Goal: Task Accomplishment & Management: Manage account settings

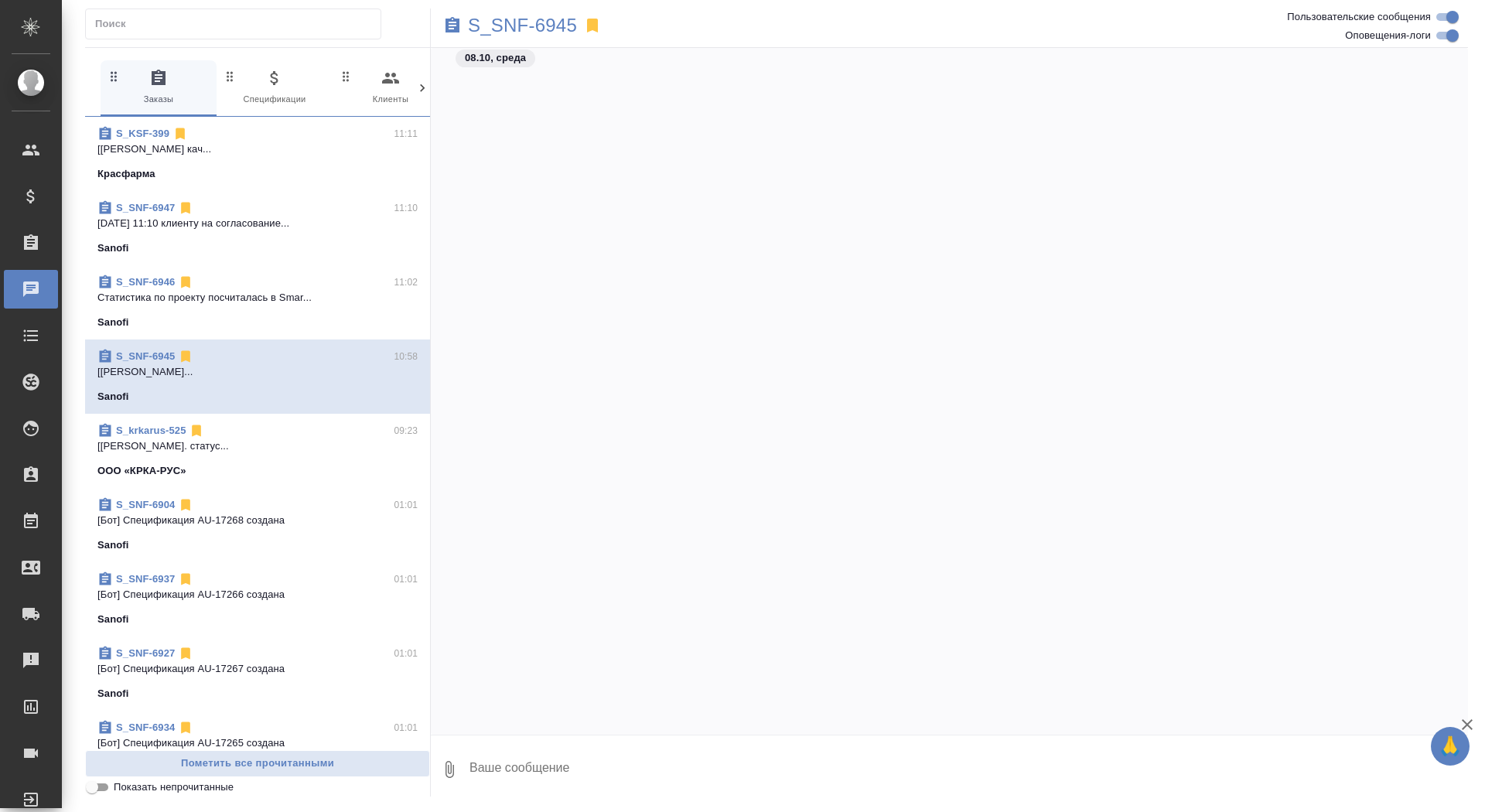
scroll to position [16842, 0]
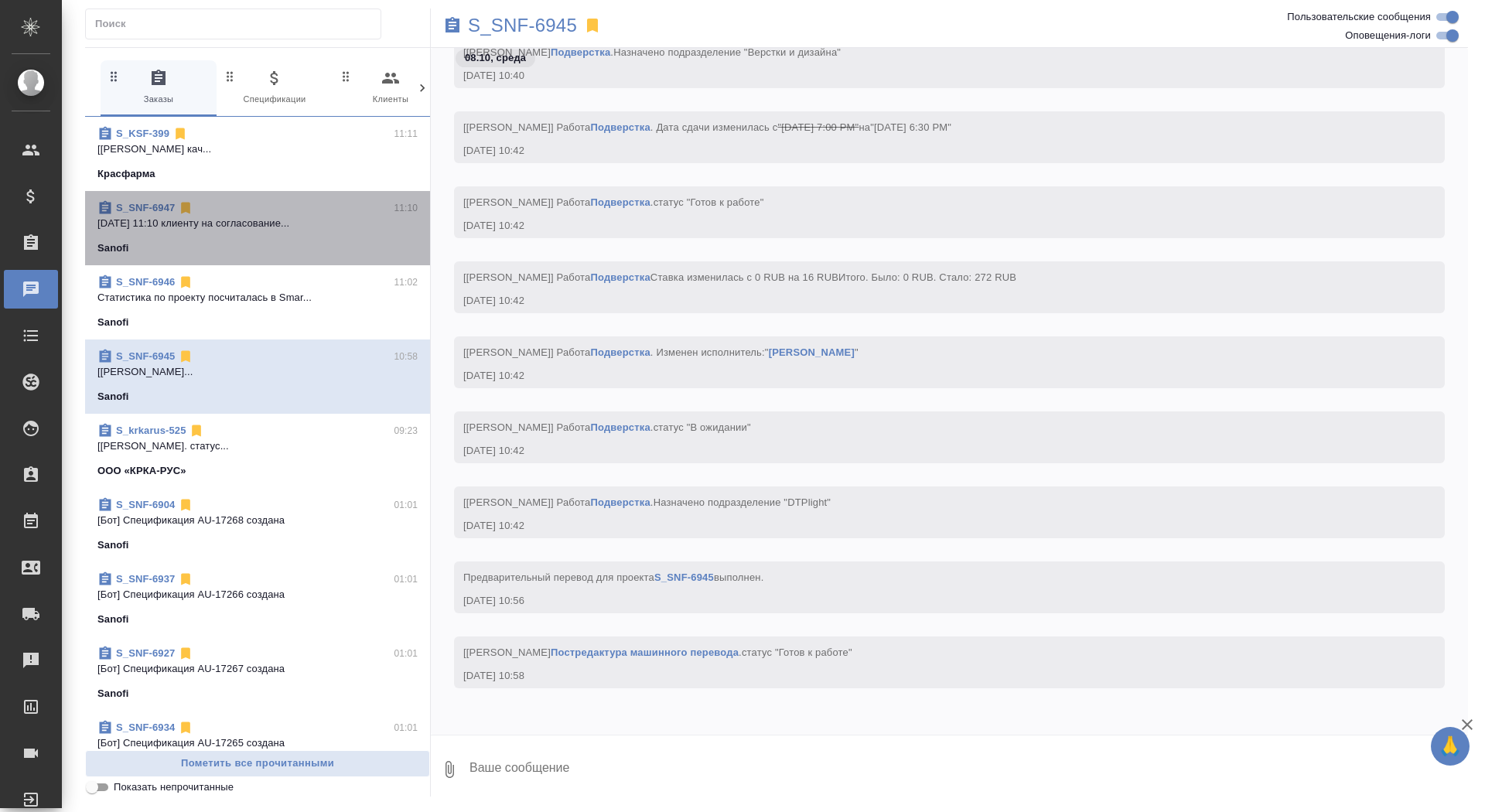
click at [282, 207] on div "S_SNF-6947 11:10" at bounding box center [257, 208] width 320 height 16
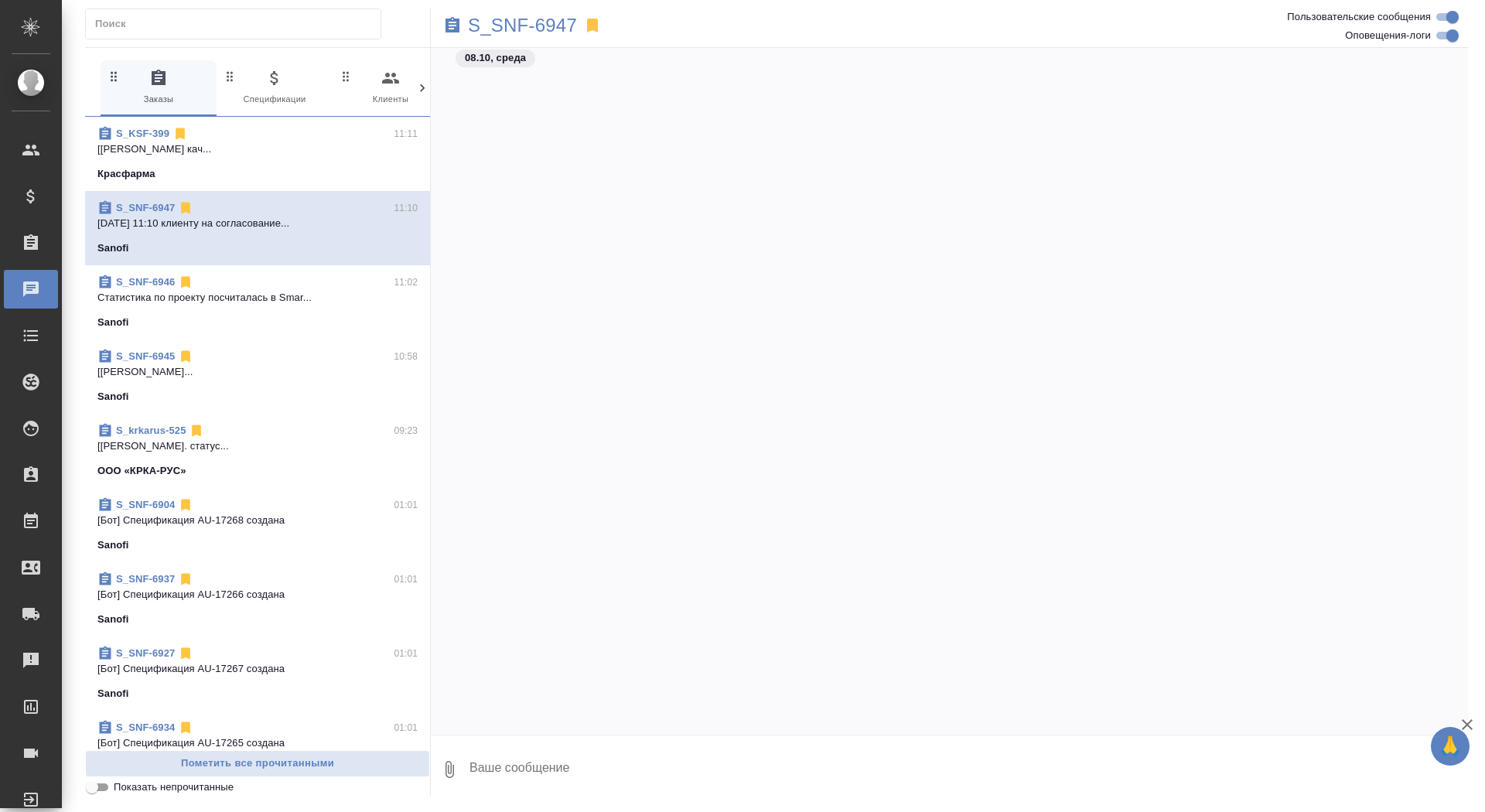
scroll to position [42606, 0]
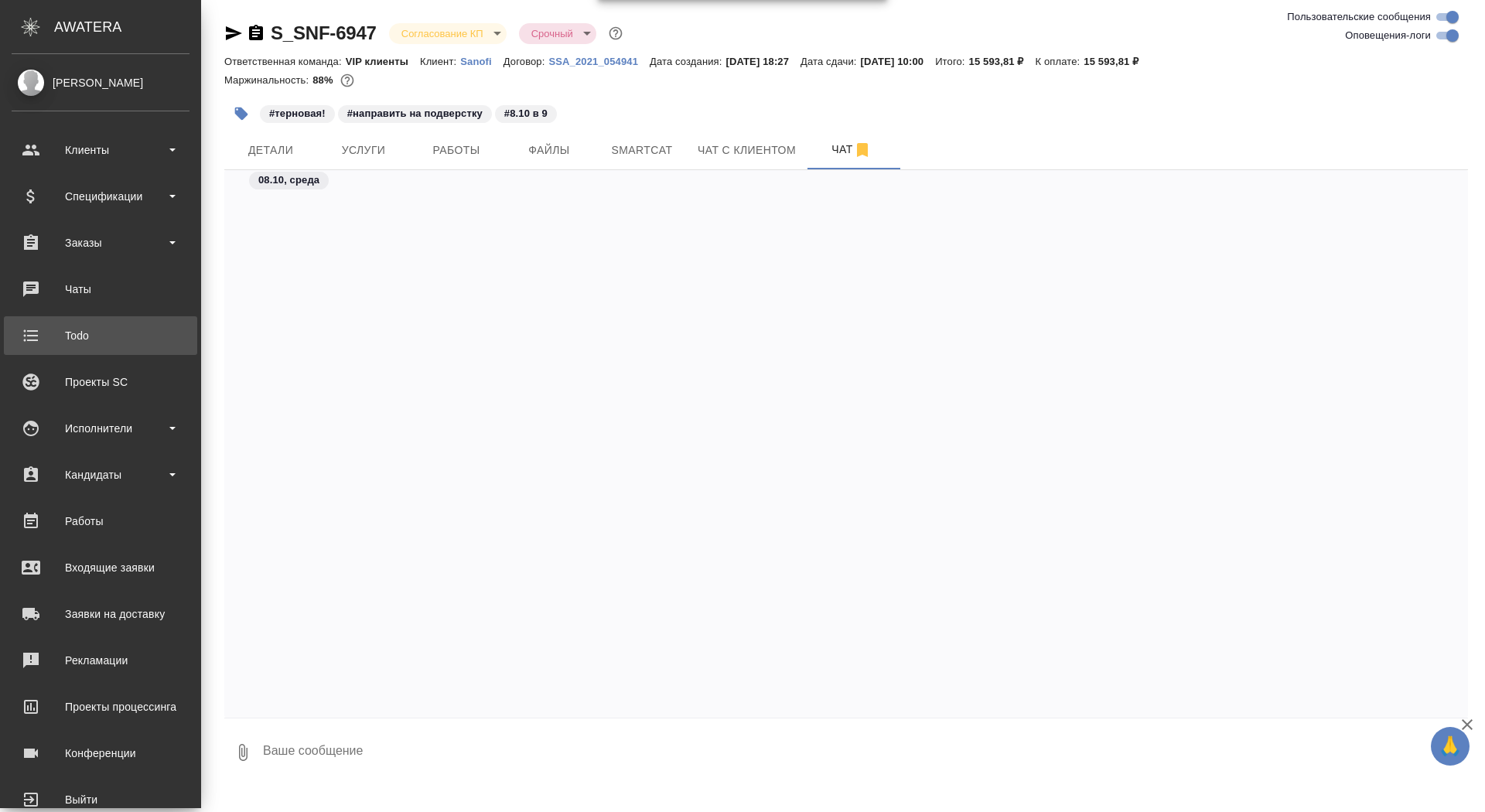
scroll to position [50677, 0]
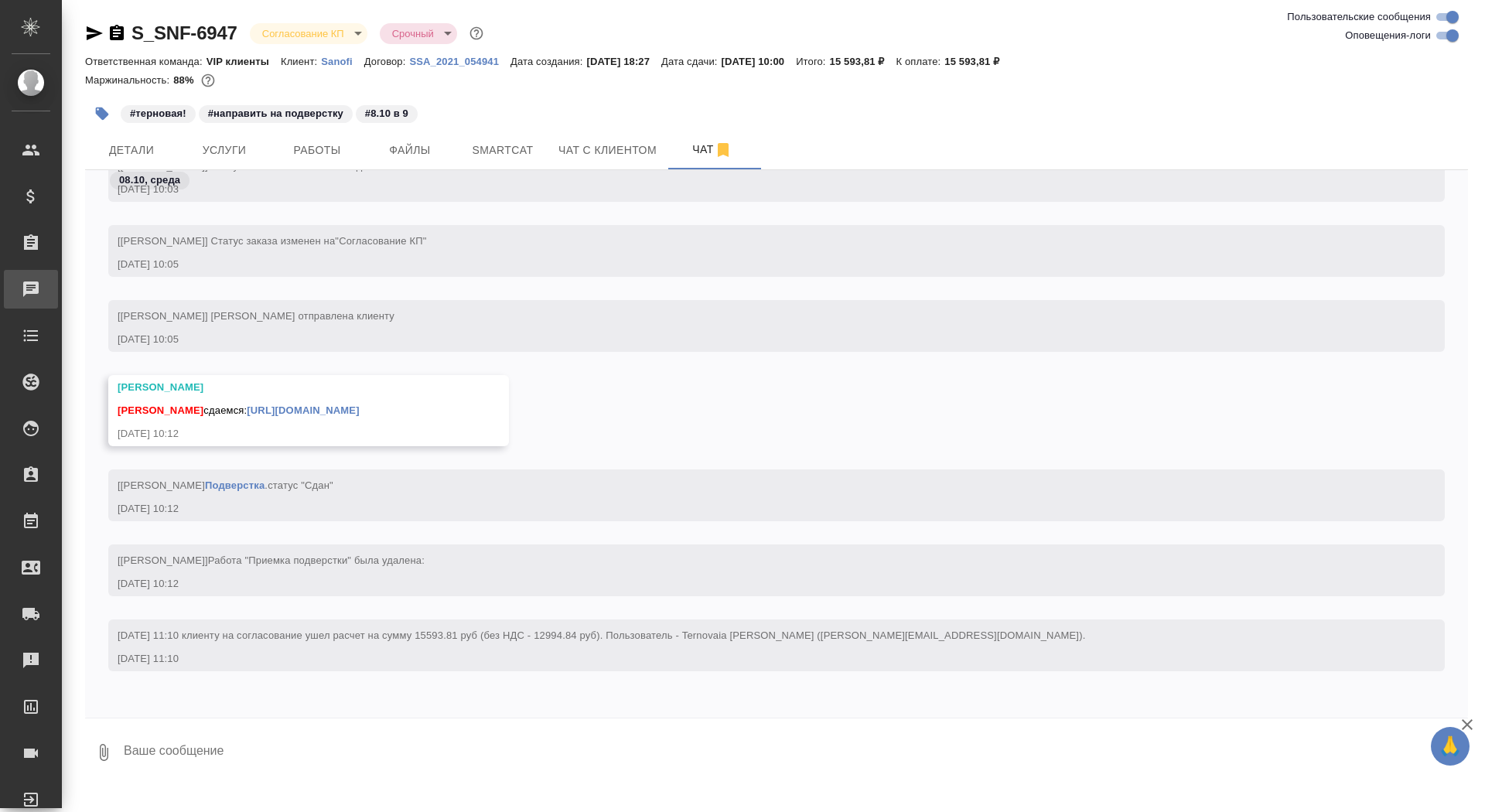
click at [31, 298] on div "Чаты" at bounding box center [12, 289] width 39 height 23
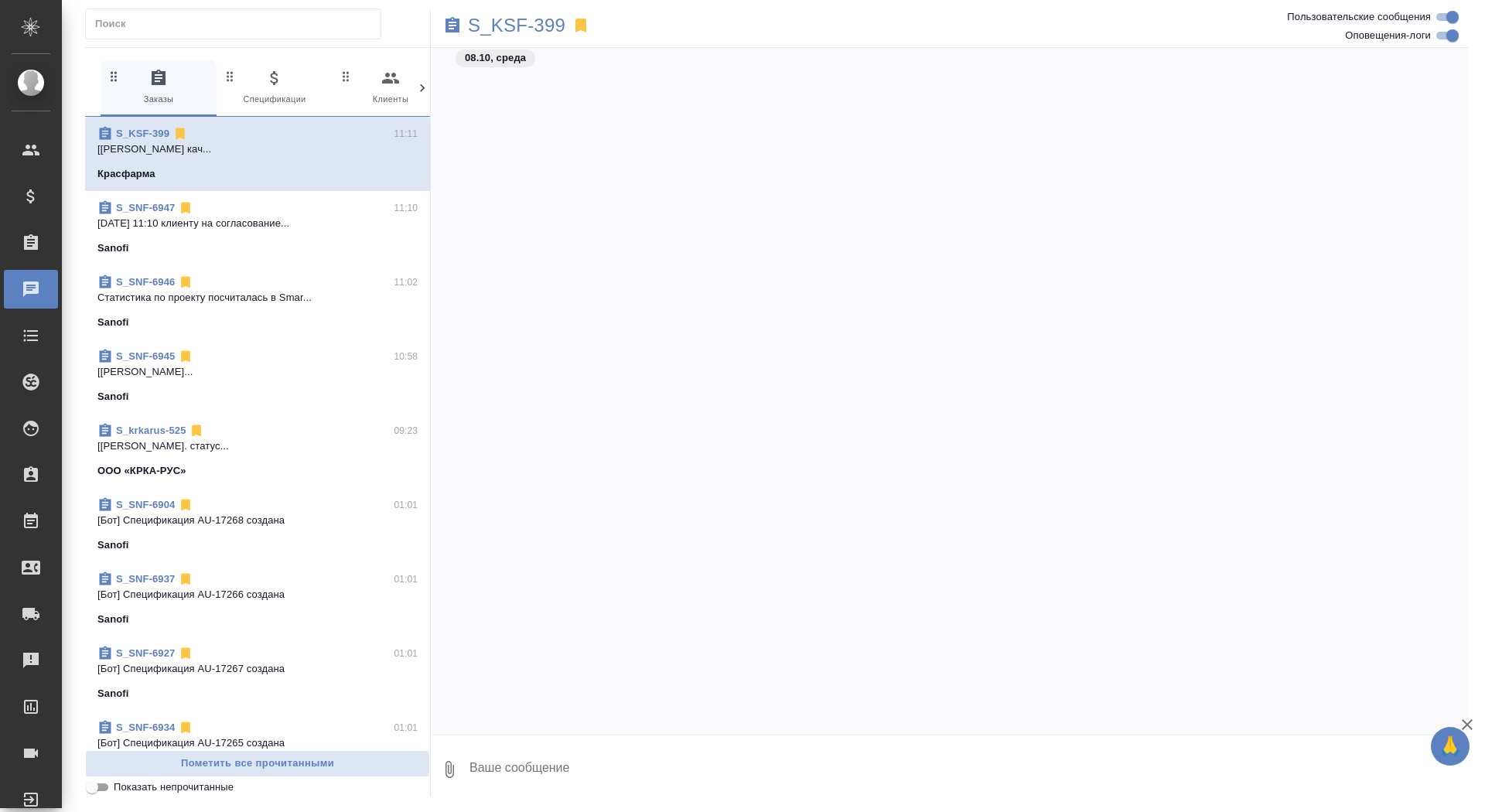
scroll to position [36019, 0]
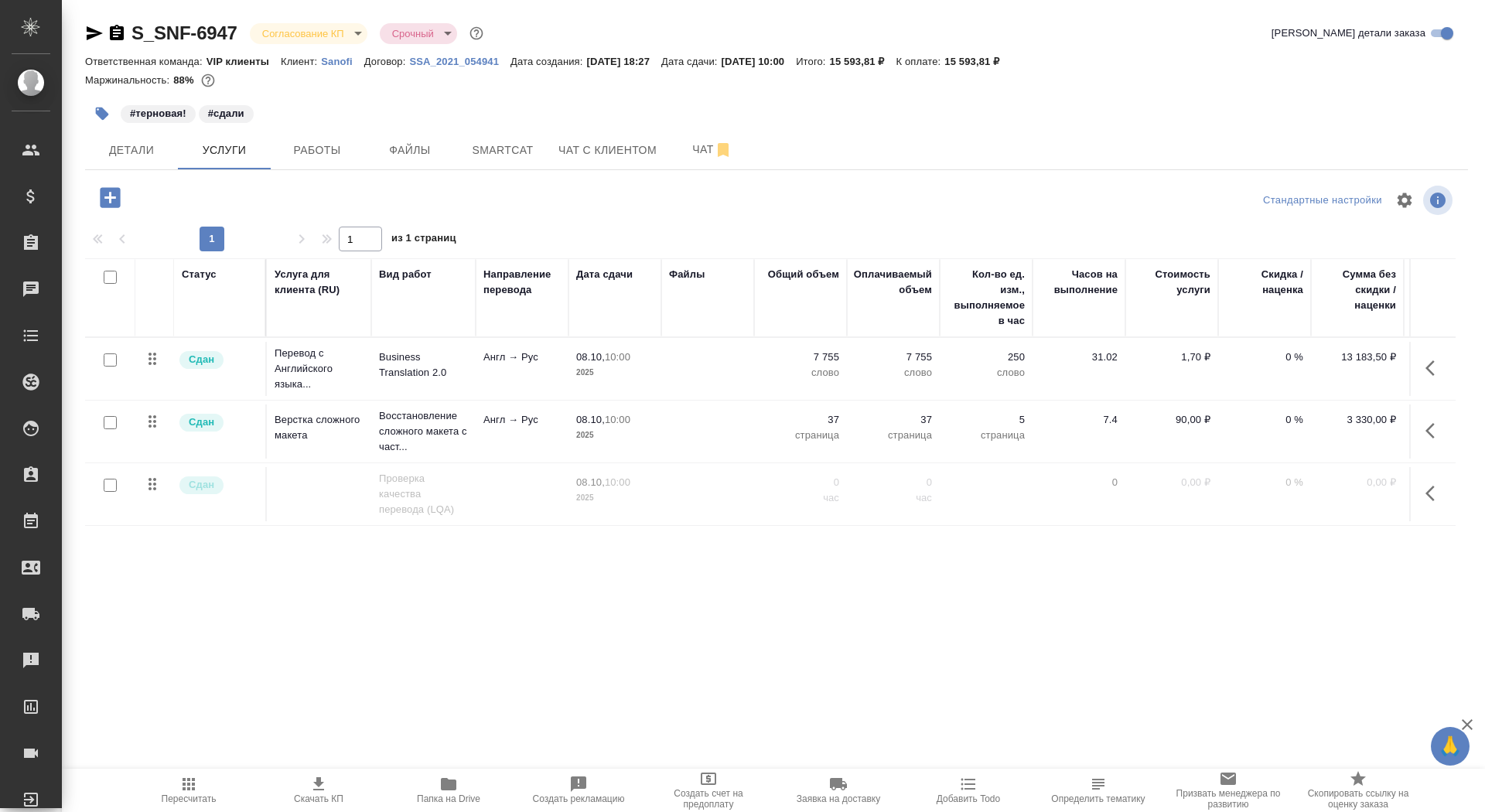
click at [344, 170] on div "S_SNF-6947 Согласование КП kpNegotiation Срочный urgent Кратко детали заказа От…" at bounding box center [776, 315] width 1399 height 630
click at [334, 162] on button "Работы" at bounding box center [317, 150] width 93 height 39
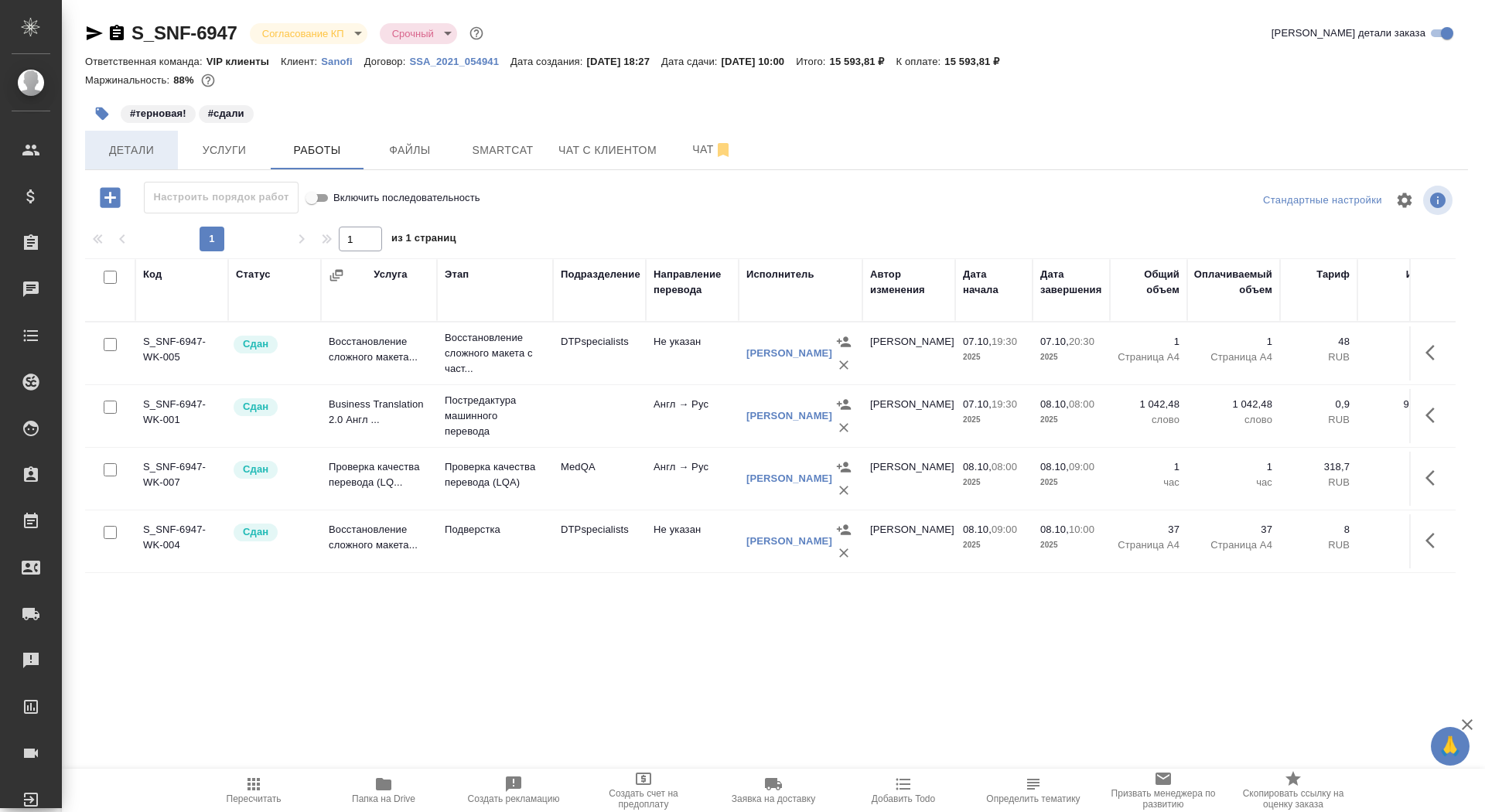
click at [172, 151] on button "Детали" at bounding box center [131, 150] width 93 height 39
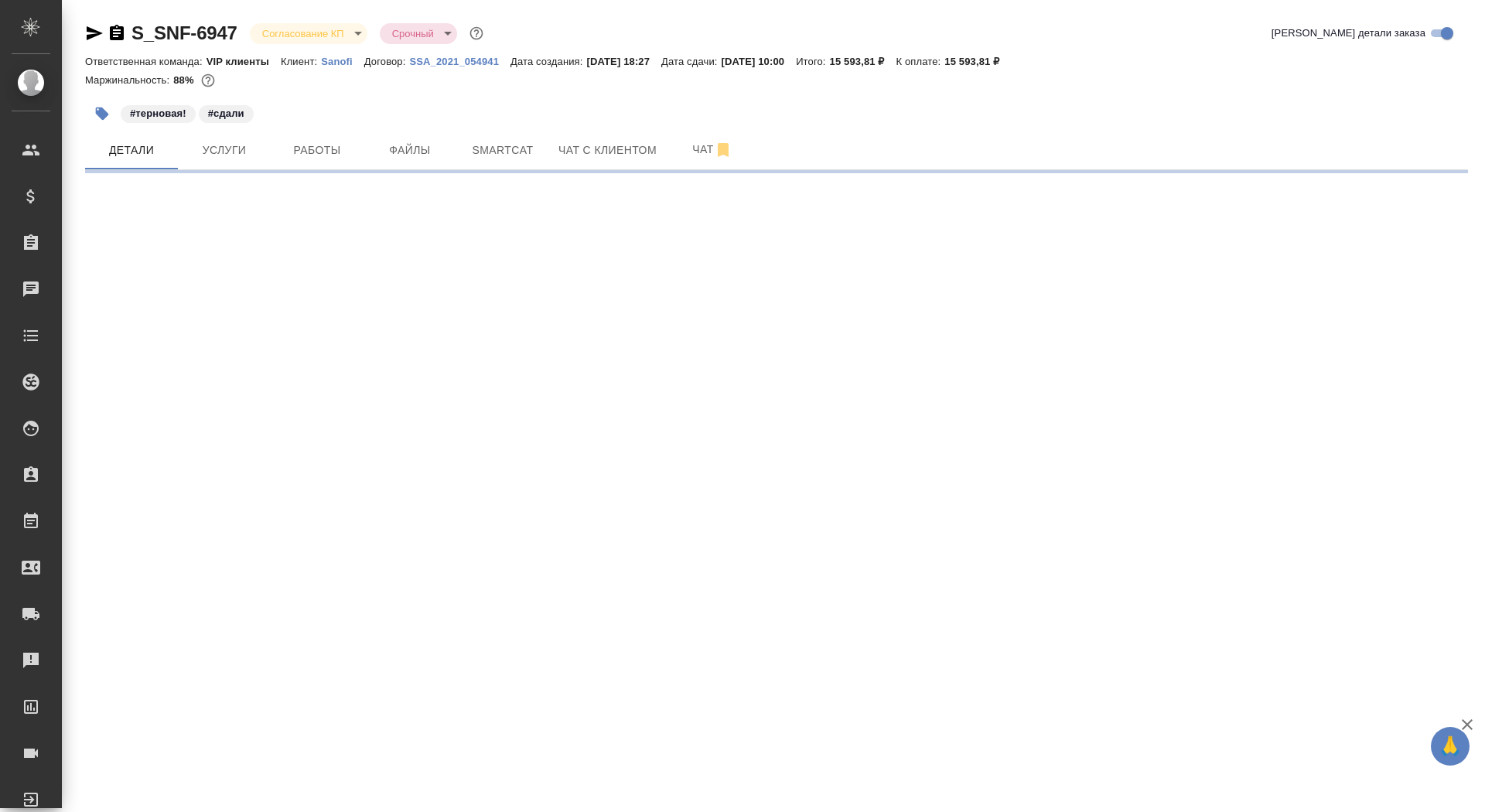
select select "RU"
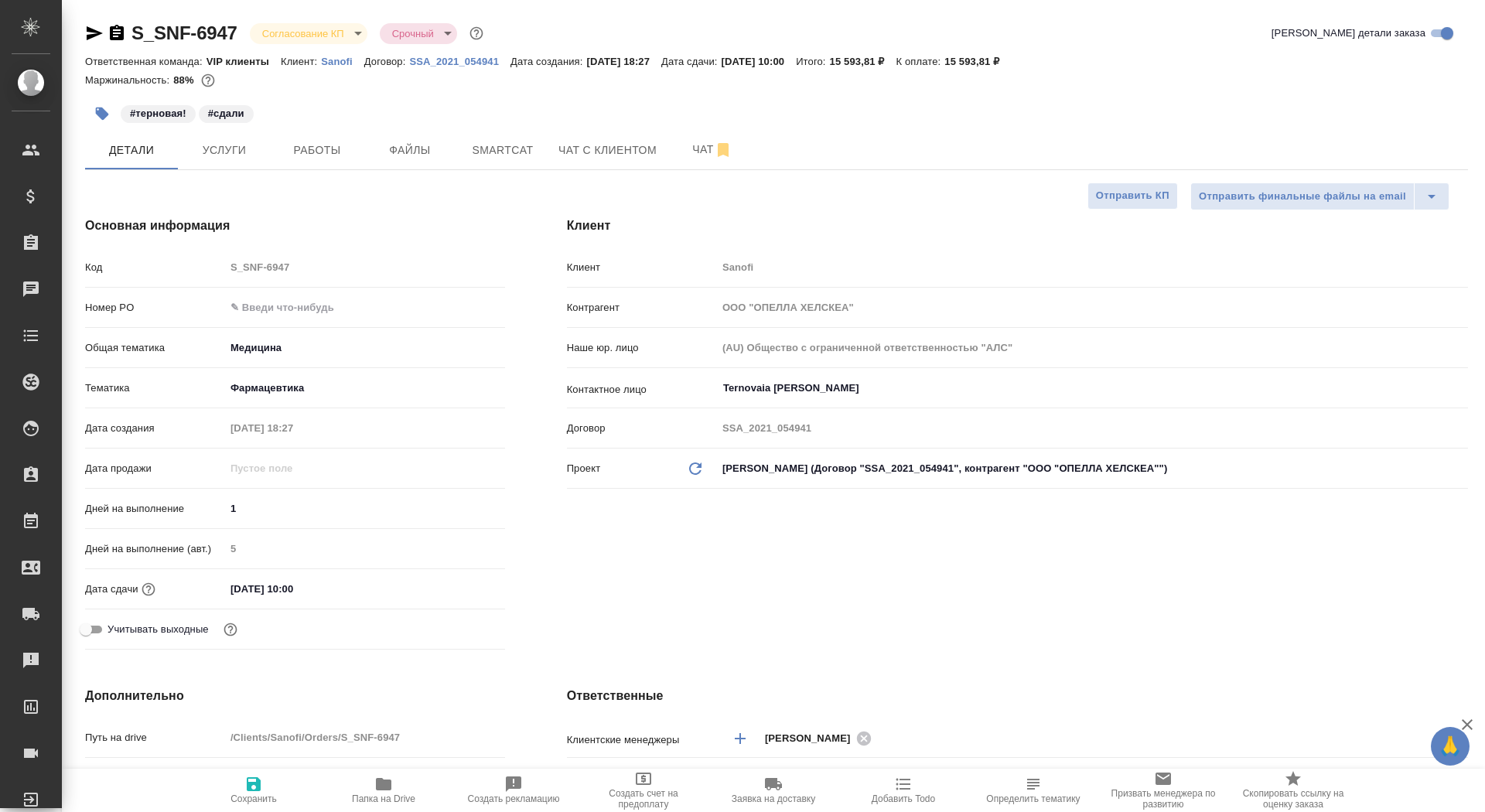
type textarea "x"
click at [260, 302] on input "text" at bounding box center [365, 307] width 279 height 22
type input "Горшкова Валентина"
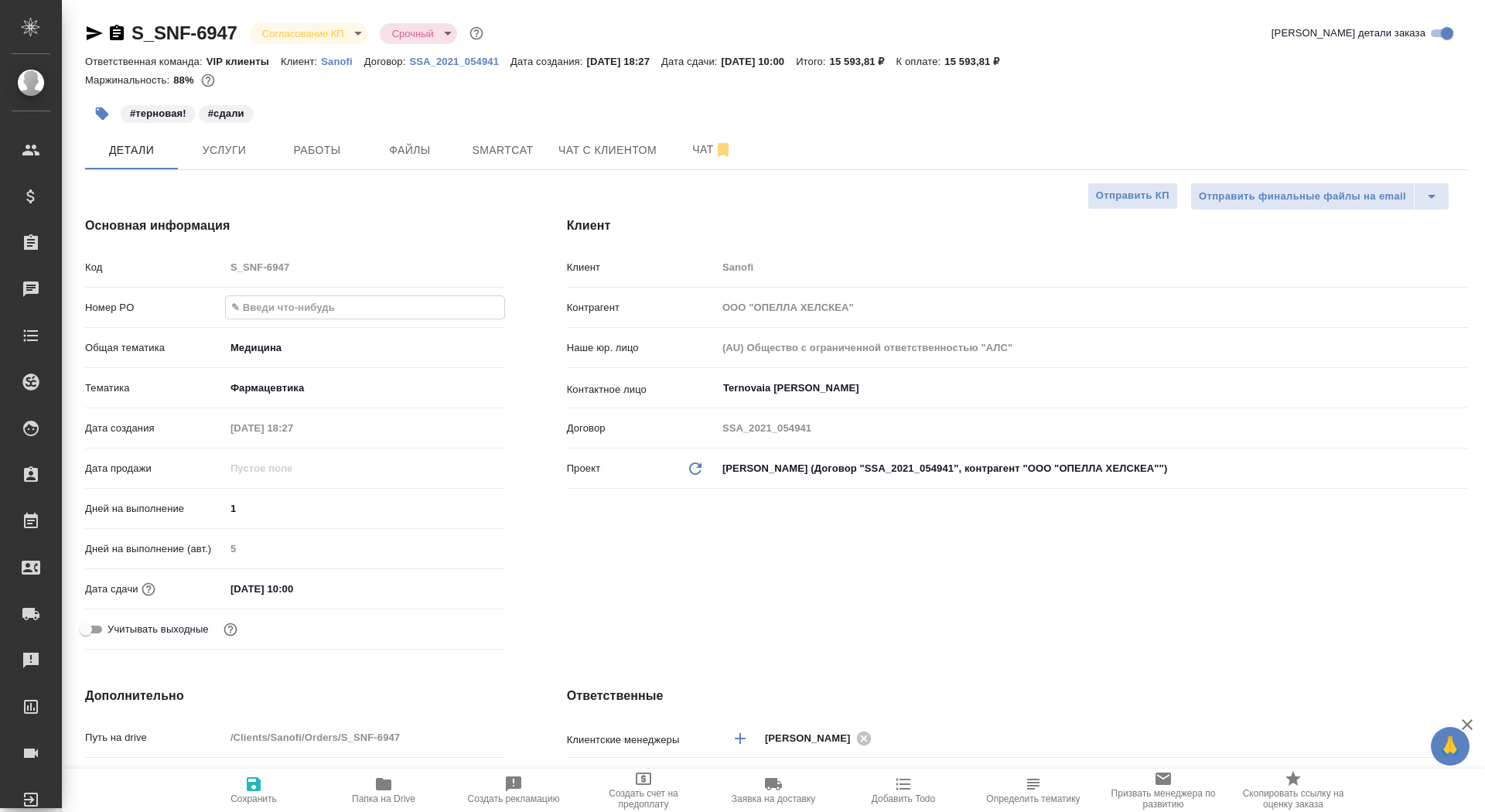
type input "Chernova Anna"
paste input "E005891612"
type input "E005891612"
type textarea "x"
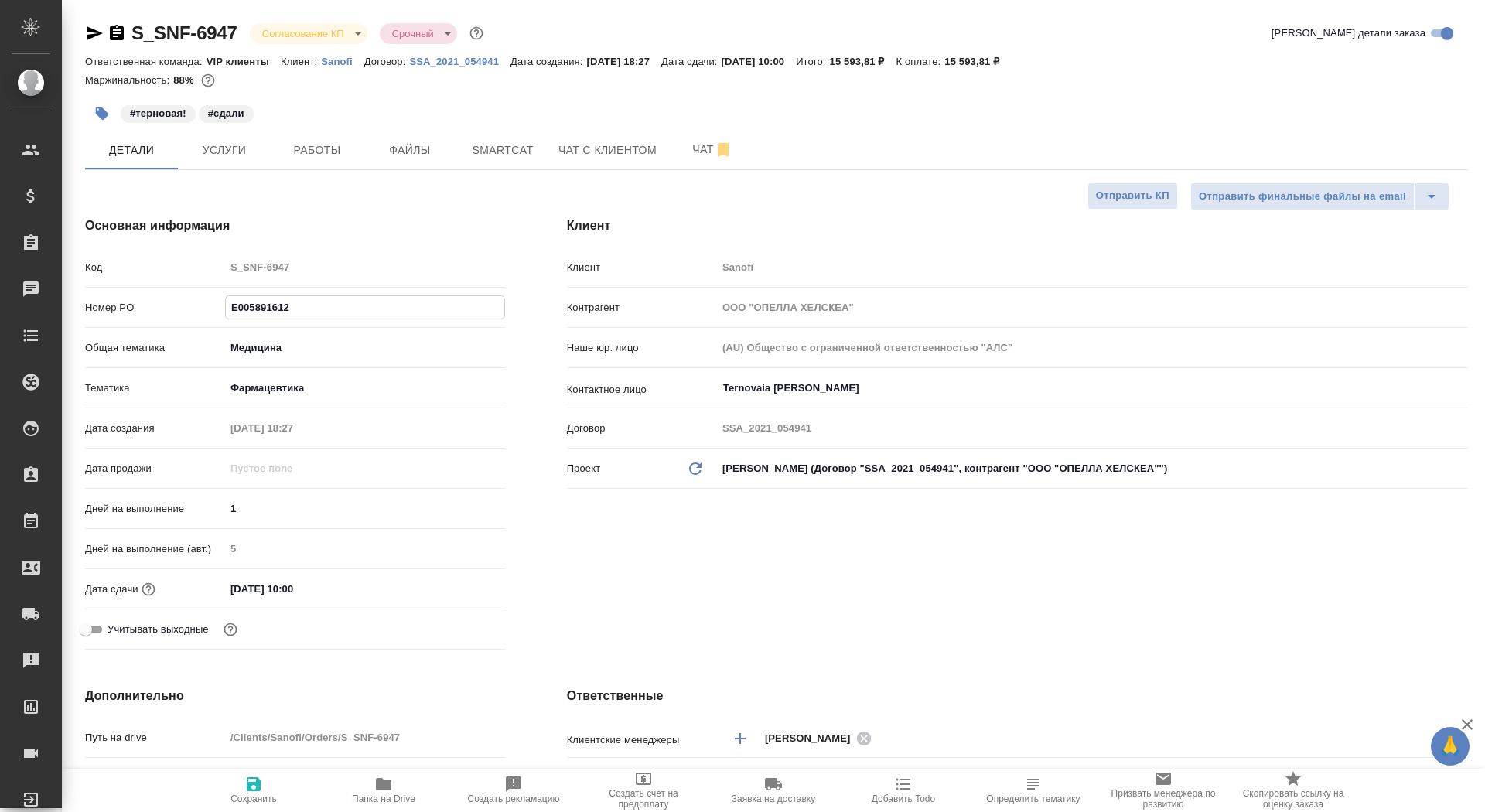
type textarea "x"
type input "E005891612"
click at [252, 795] on span "Сохранить" at bounding box center [253, 798] width 46 height 11
type textarea "x"
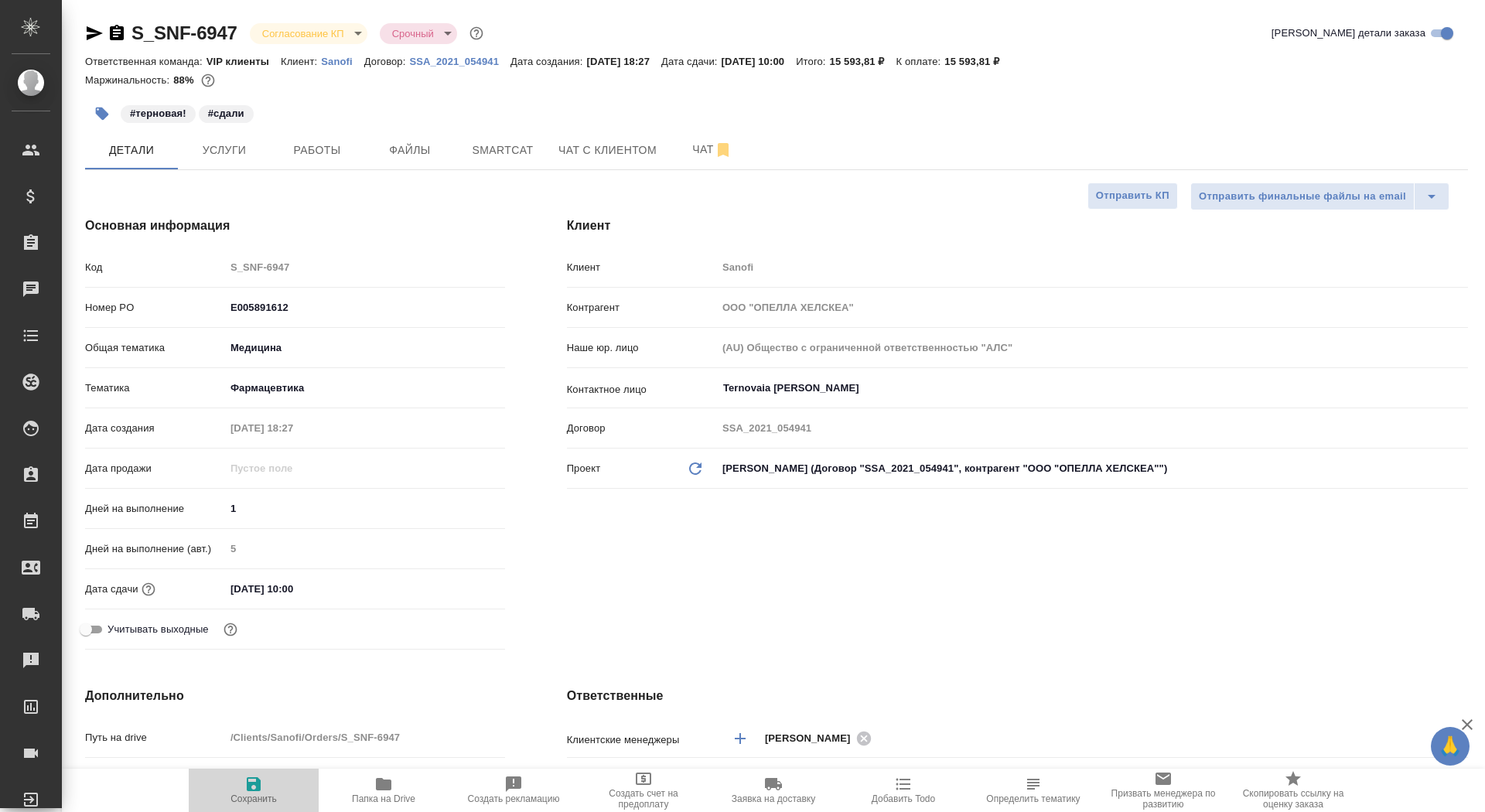
type textarea "x"
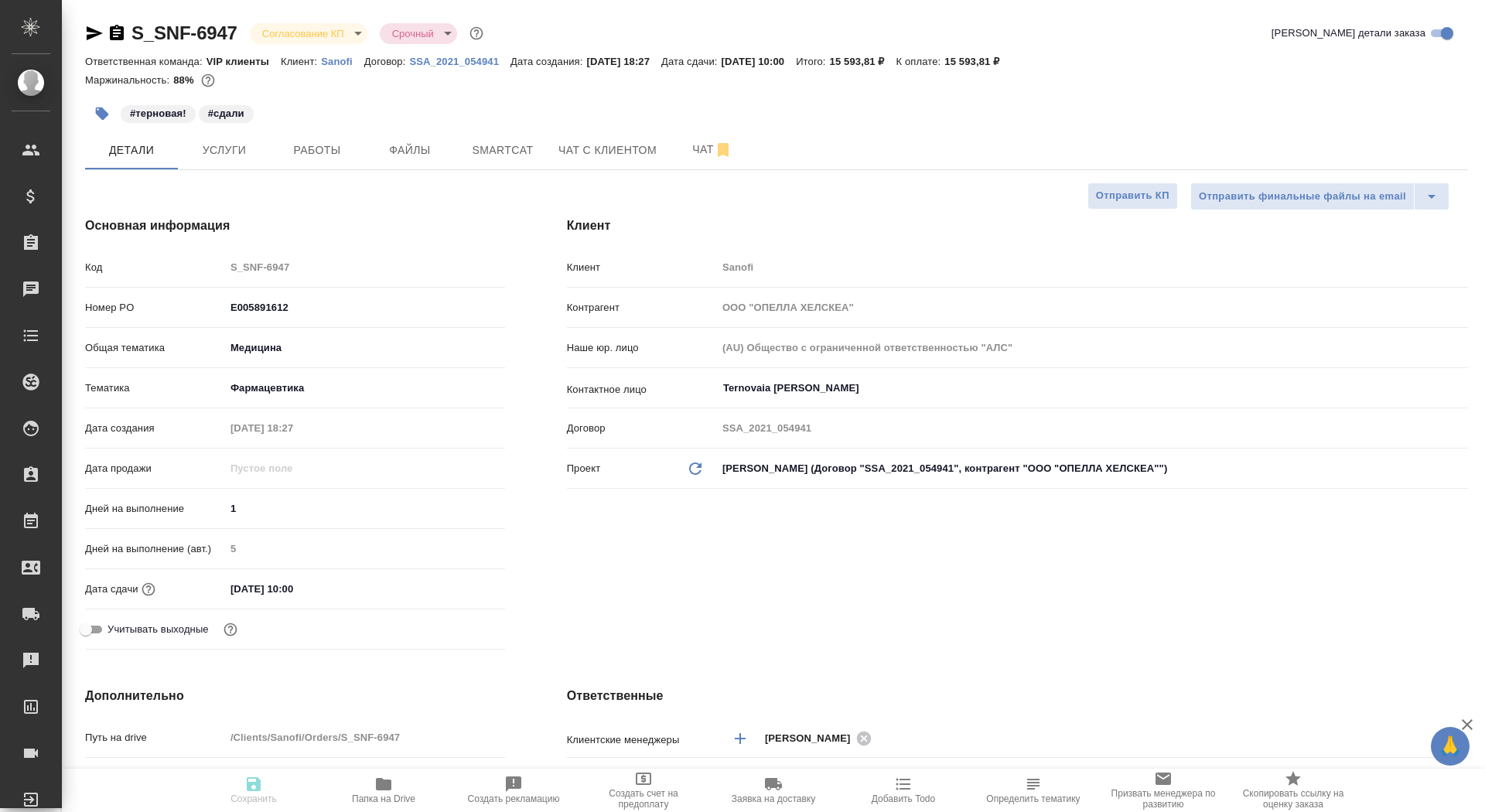
type textarea "x"
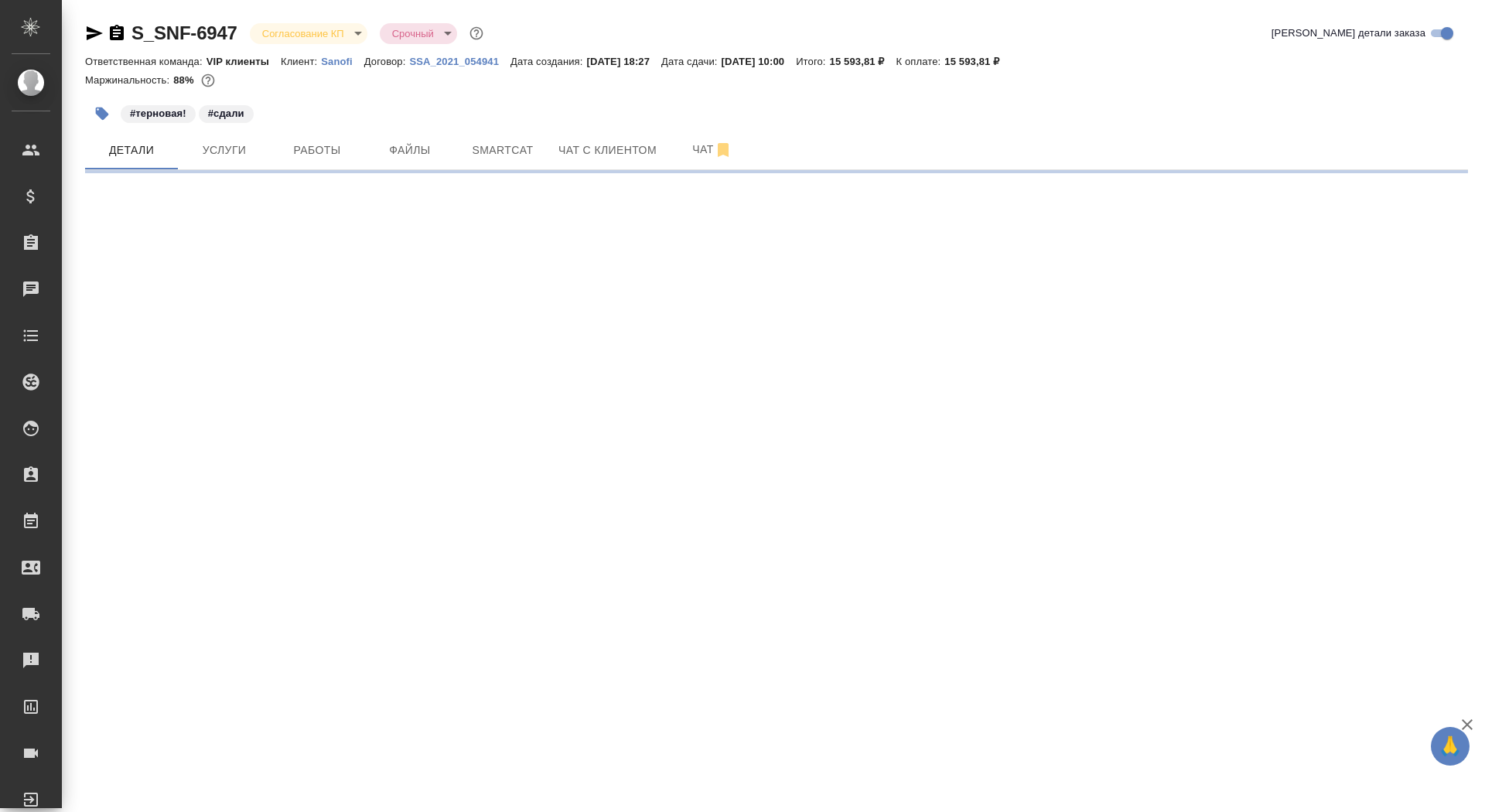
select select "RU"
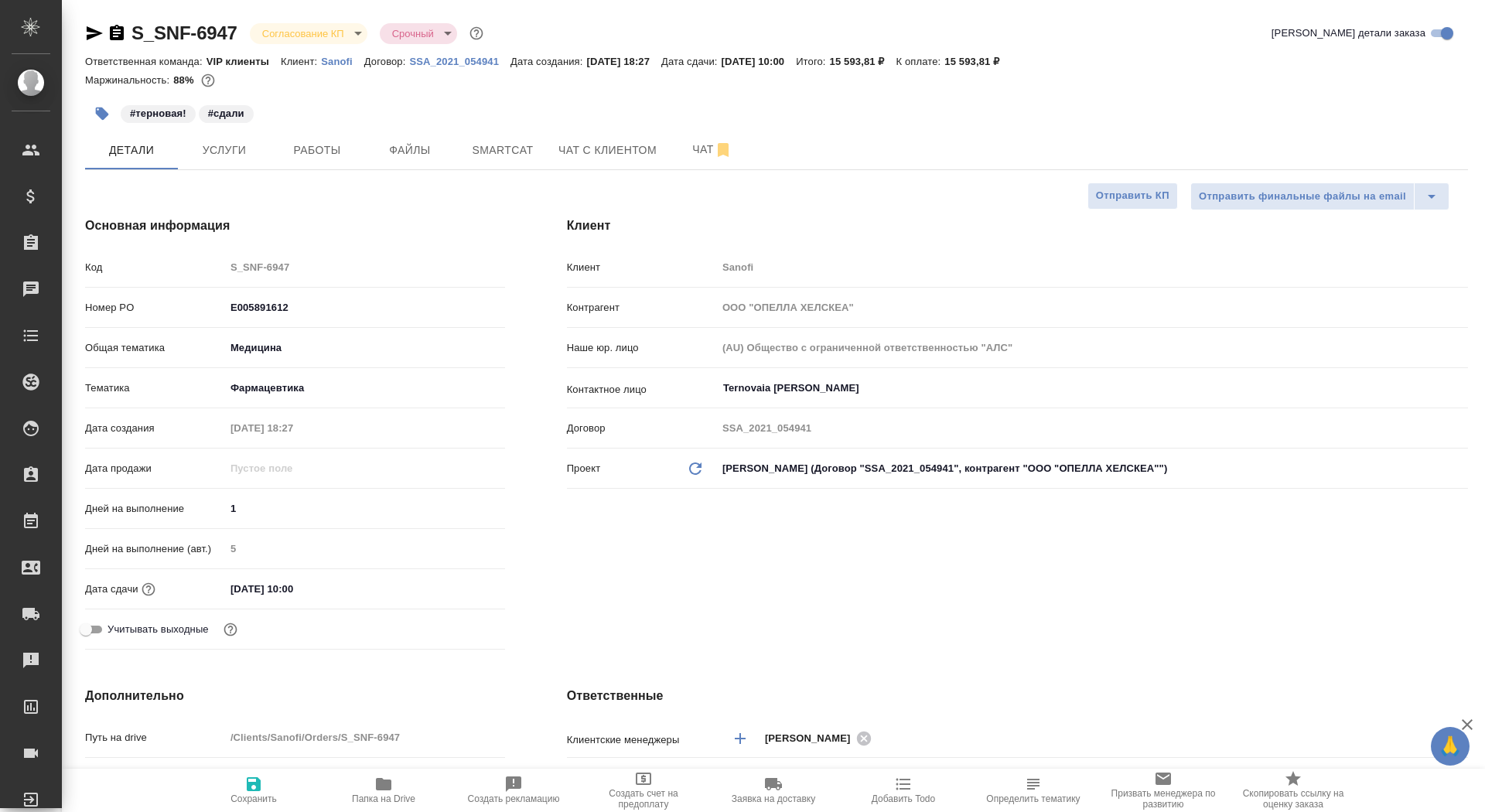
click at [311, 33] on body "🙏 .cls-1 fill:#fff; AWATERA Saydasheva Dilyara Клиенты Спецификации Заказы 0 Ча…" at bounding box center [742, 406] width 1485 height 812
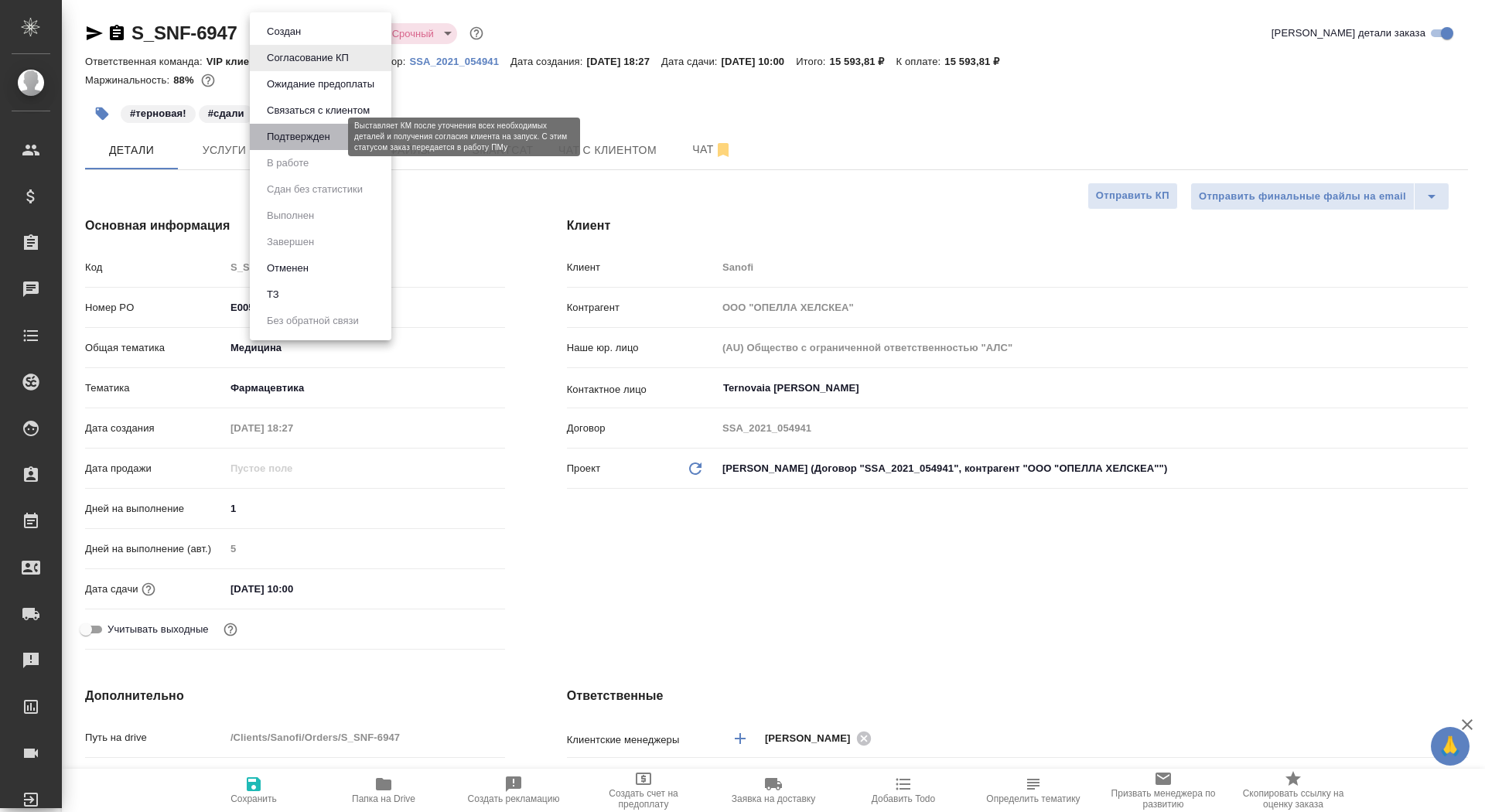
click at [315, 142] on button "Подтвержден" at bounding box center [298, 136] width 72 height 17
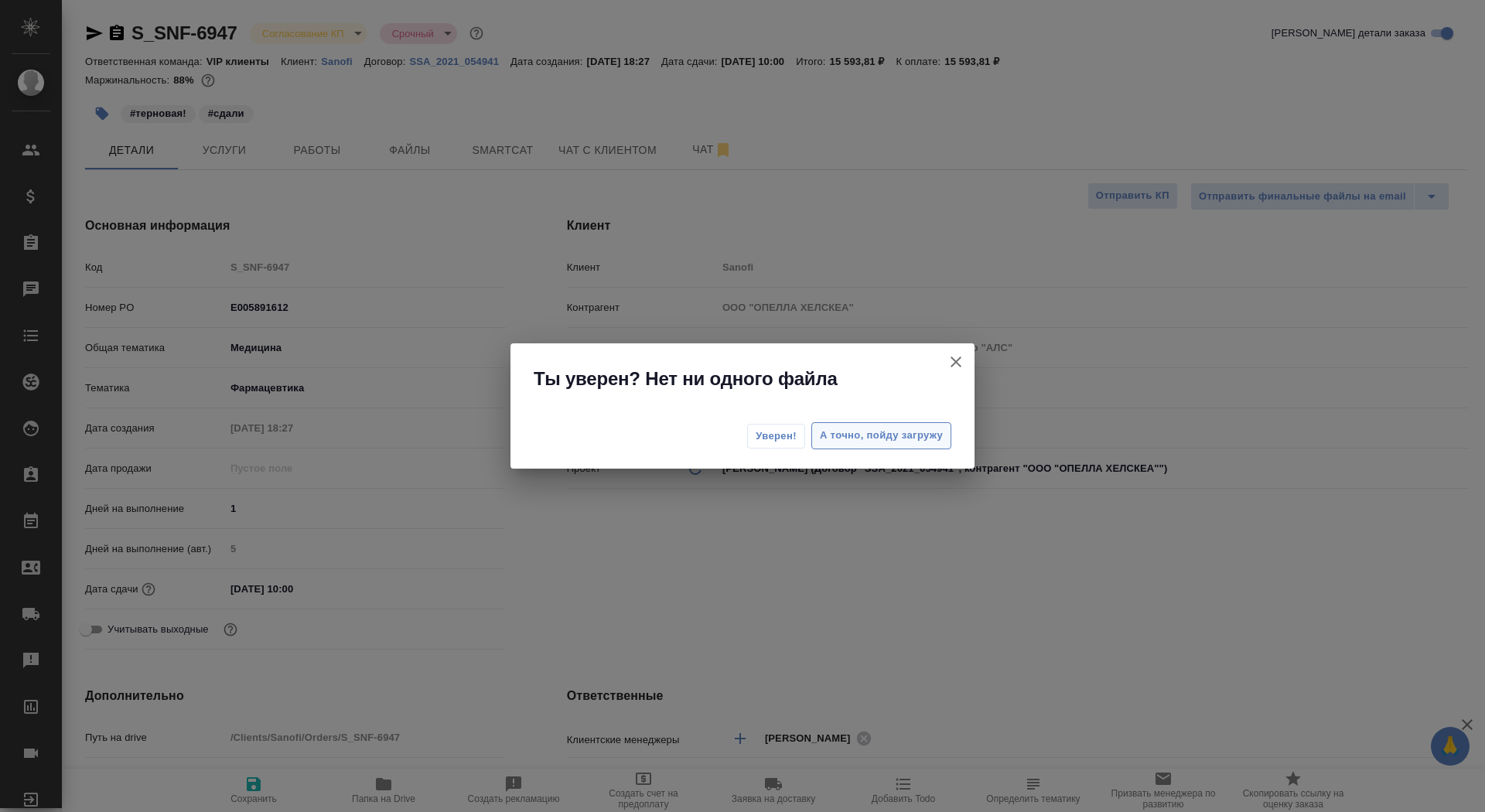
click at [874, 432] on span "А точно, пойду загружу" at bounding box center [881, 436] width 123 height 18
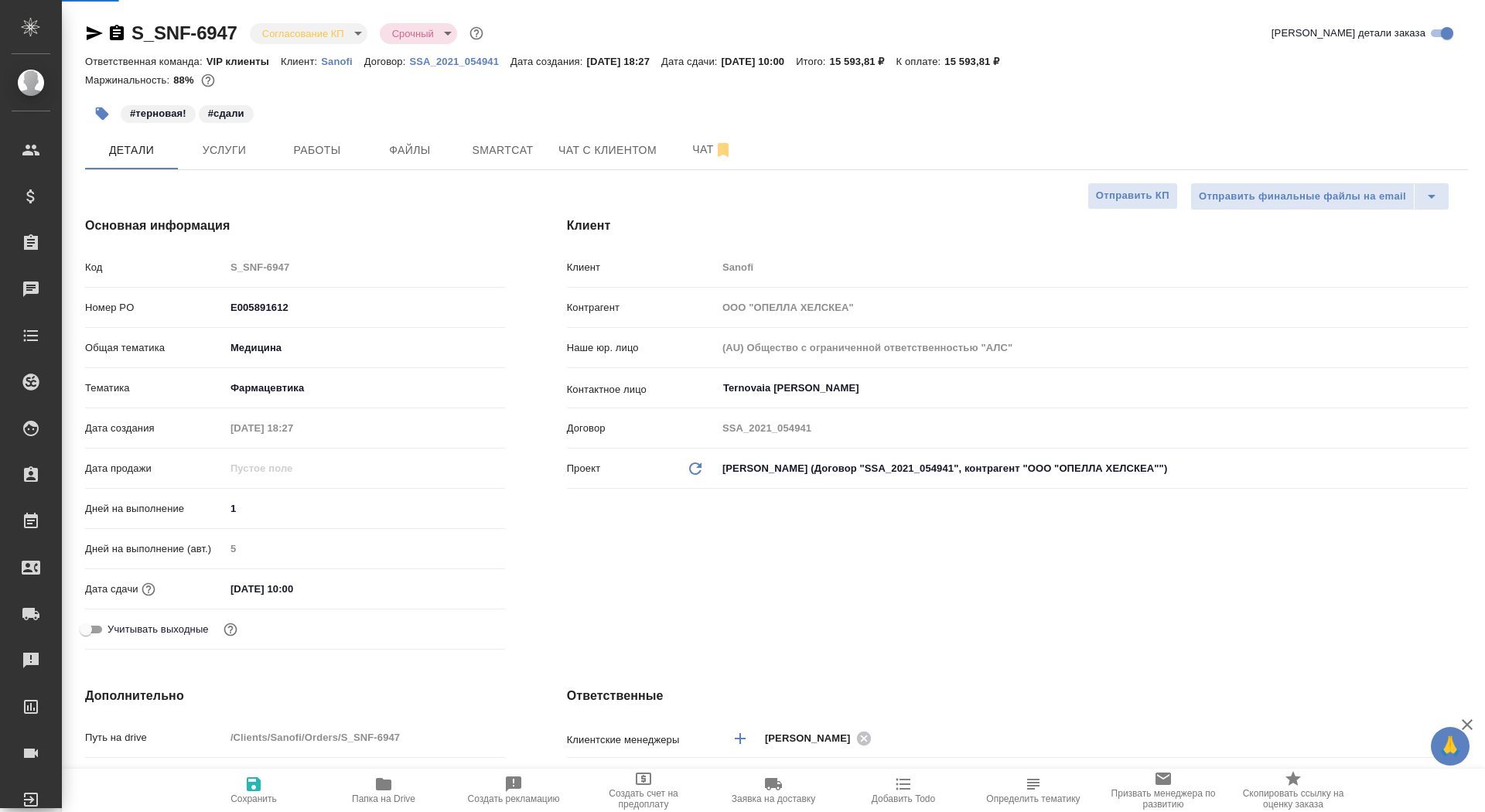
type textarea "x"
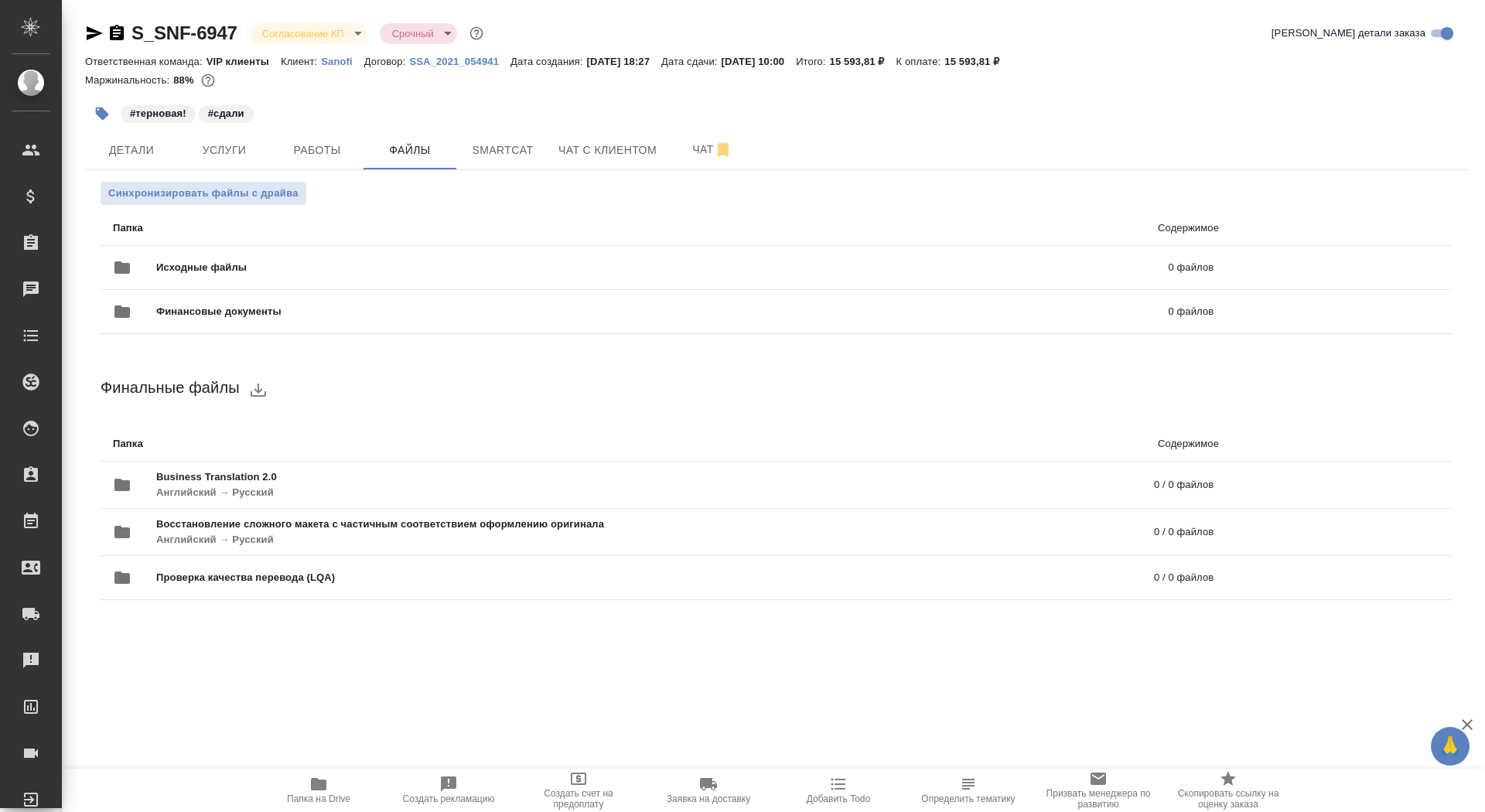
click at [312, 38] on body "🙏 .cls-1 fill:#fff; AWATERA Saydasheva Dilyara Клиенты Спецификации Заказы 0 Ча…" at bounding box center [742, 406] width 1485 height 812
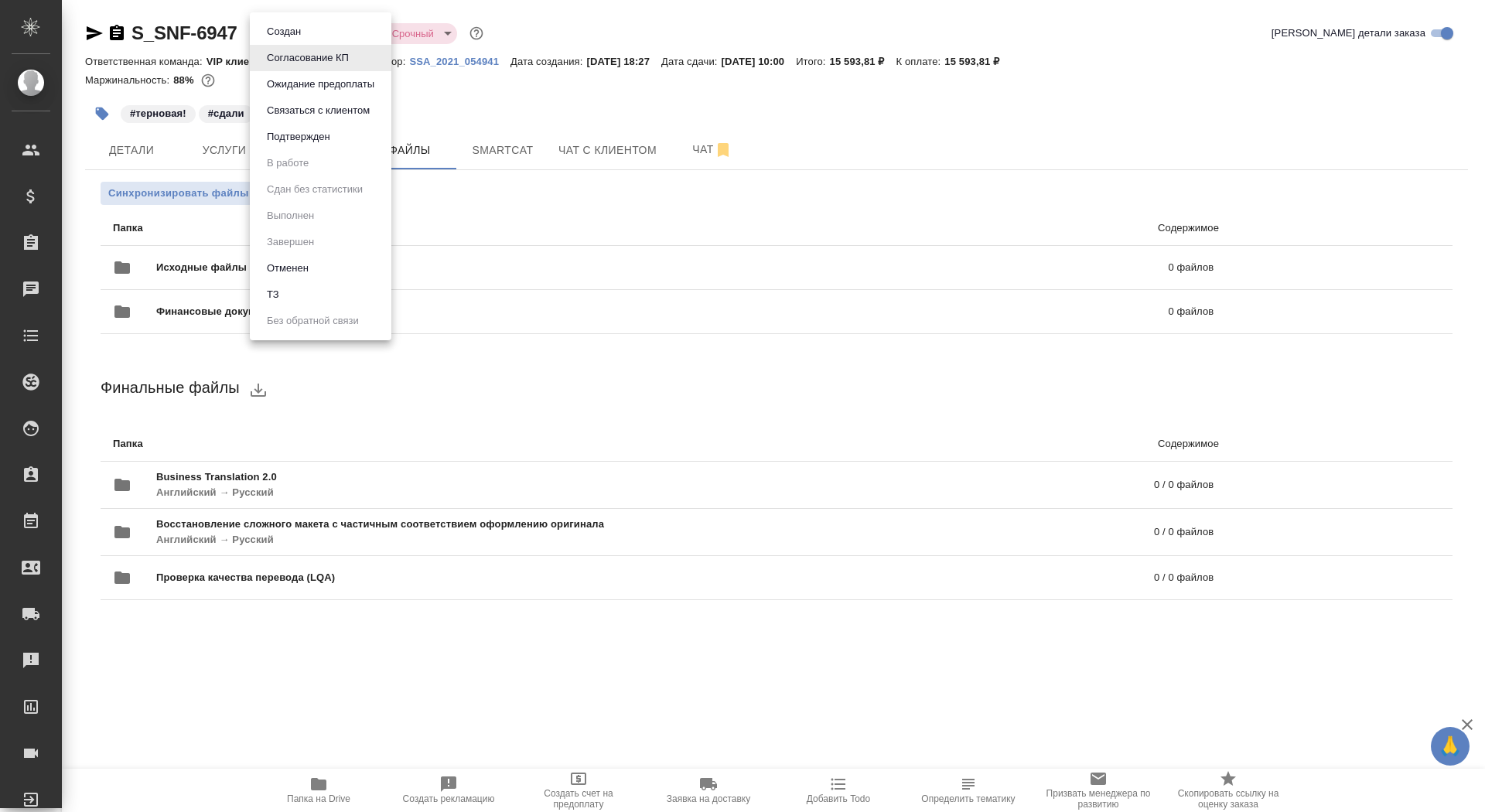
click at [687, 279] on div at bounding box center [742, 406] width 1485 height 812
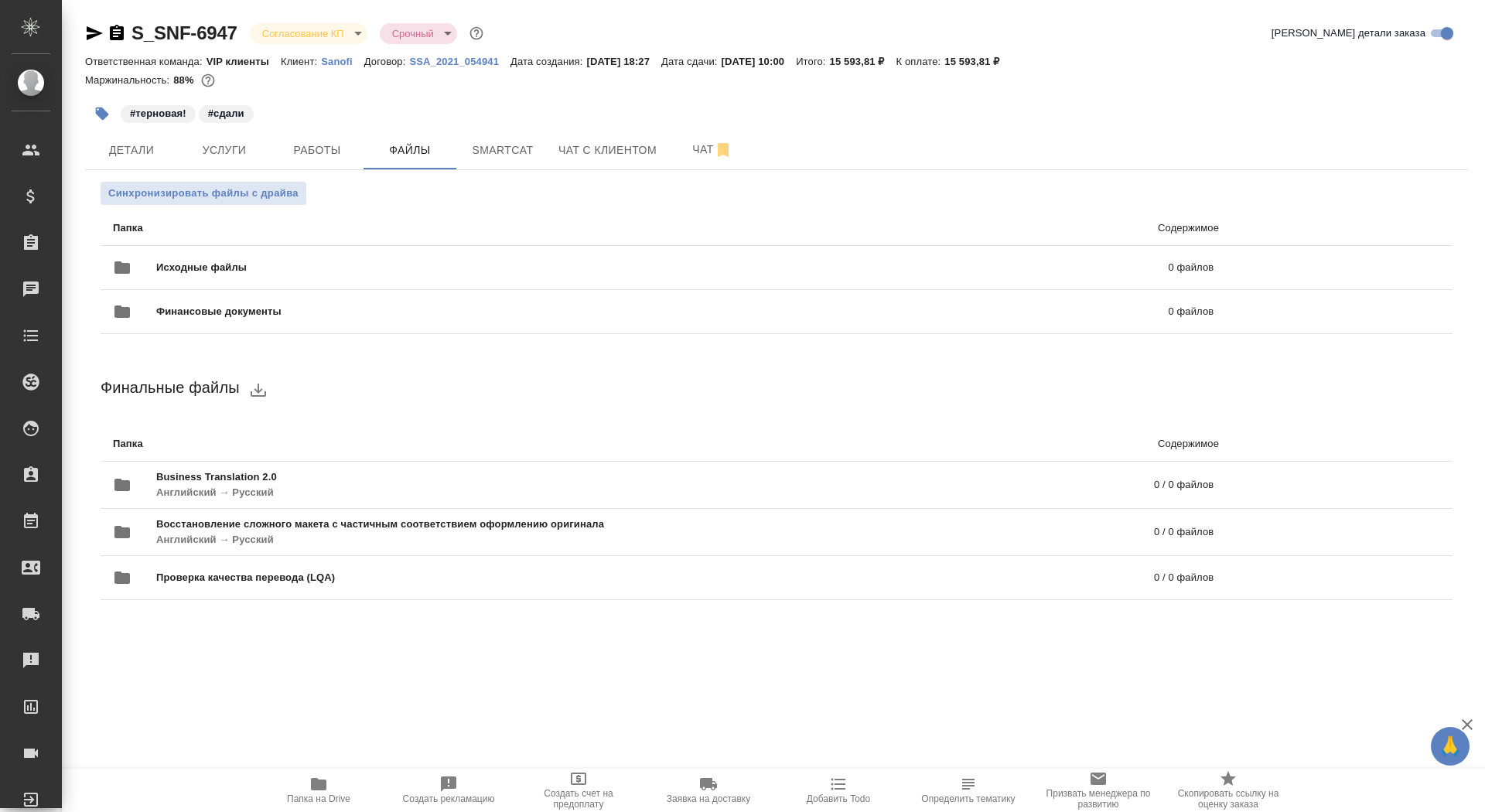
click at [678, 264] on span "Исходные файлы" at bounding box center [432, 267] width 552 height 16
click at [228, 265] on span "Исходные файлы" at bounding box center [432, 267] width 552 height 16
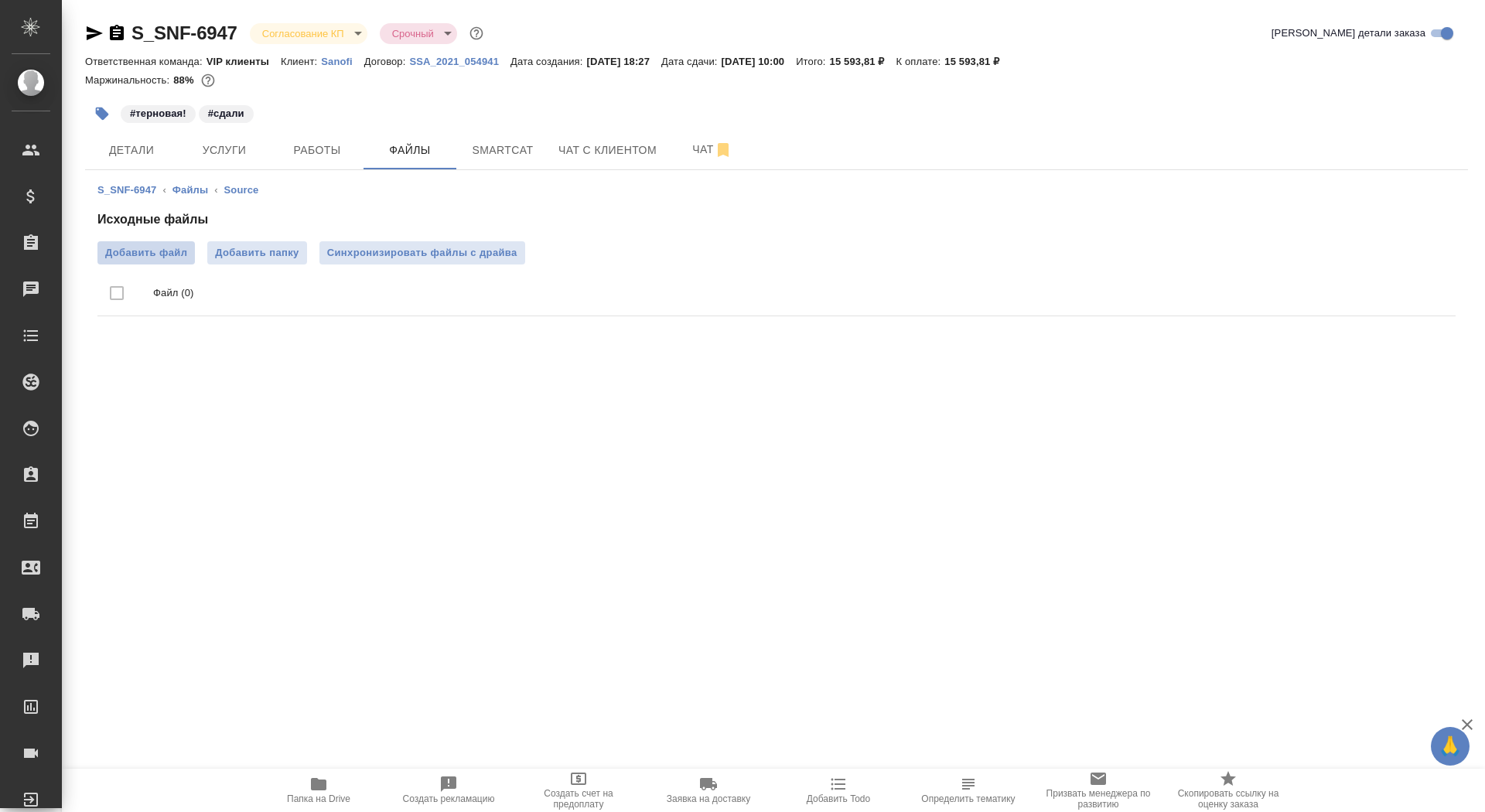
click at [145, 248] on span "Добавить файл" at bounding box center [146, 252] width 82 height 16
click at [0, 0] on input "Добавить файл" at bounding box center [0, 0] width 0 height 0
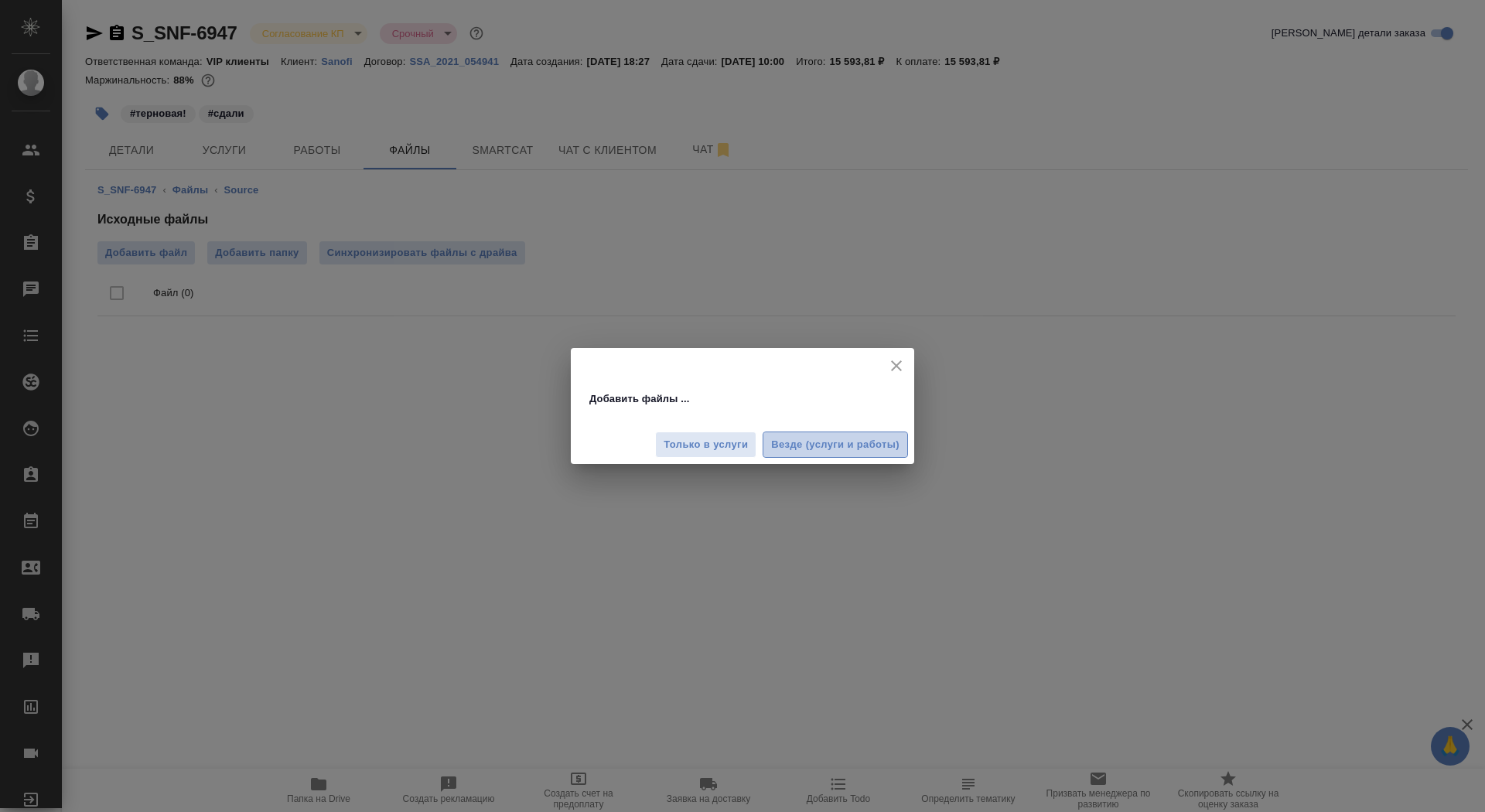
click at [821, 449] on span "Везде (услуги и работы)" at bounding box center [835, 445] width 128 height 18
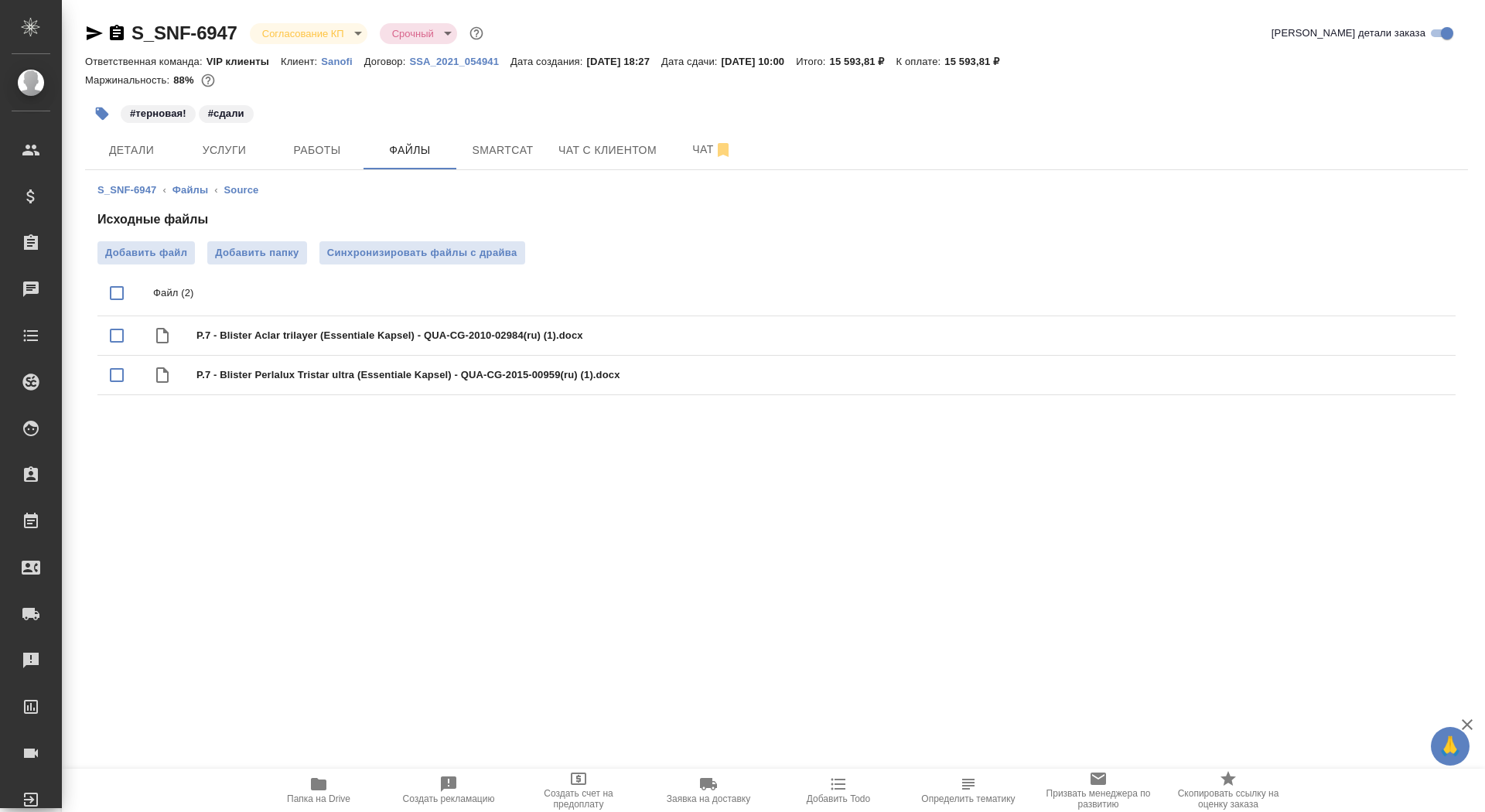
click at [336, 30] on body "🙏 .cls-1 fill:#fff; AWATERA Saydasheva Dilyara Клиенты Спецификации Заказы 0 Ча…" at bounding box center [742, 406] width 1485 height 812
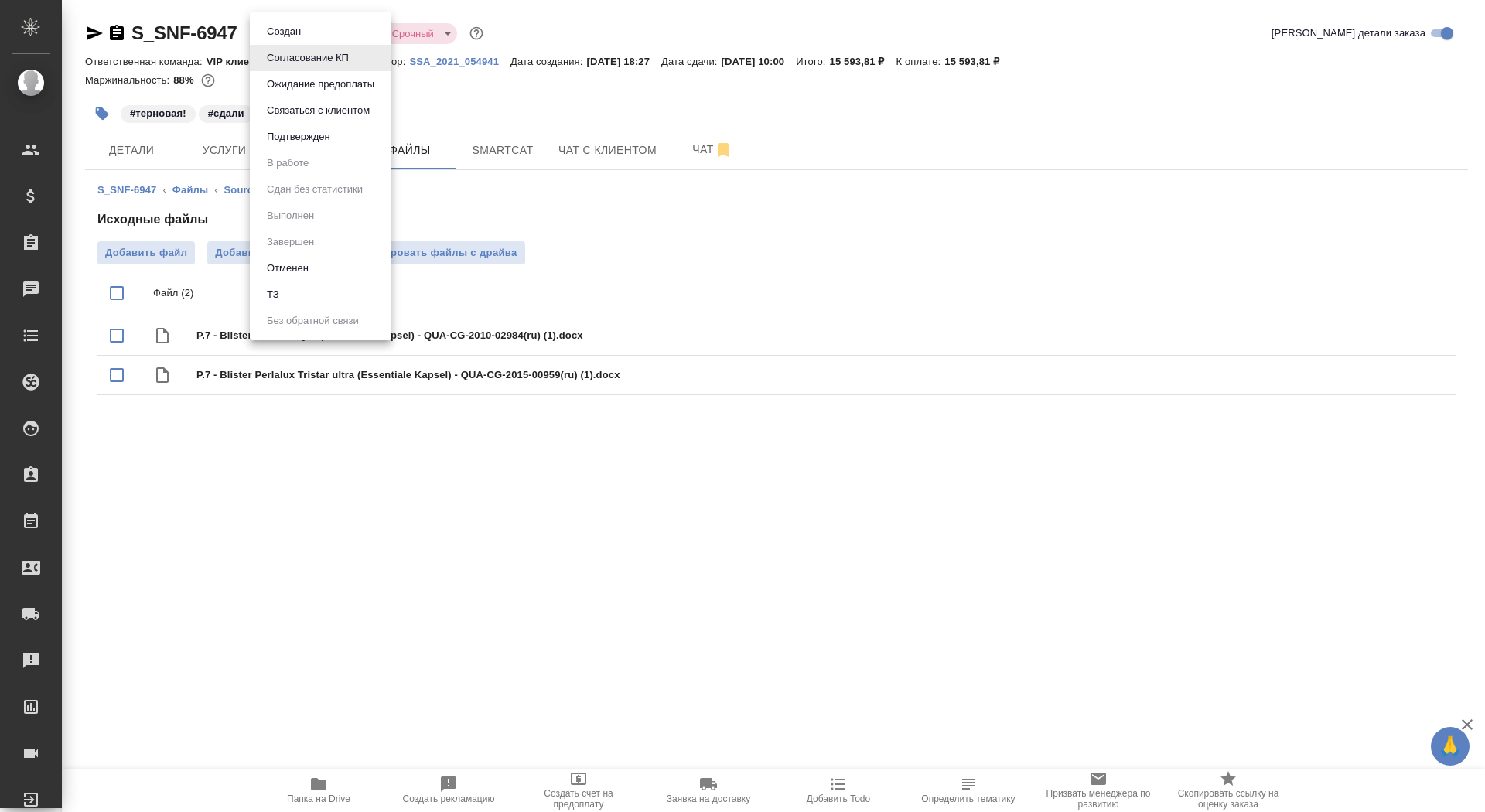
click at [305, 137] on button "Подтвержден" at bounding box center [298, 136] width 72 height 17
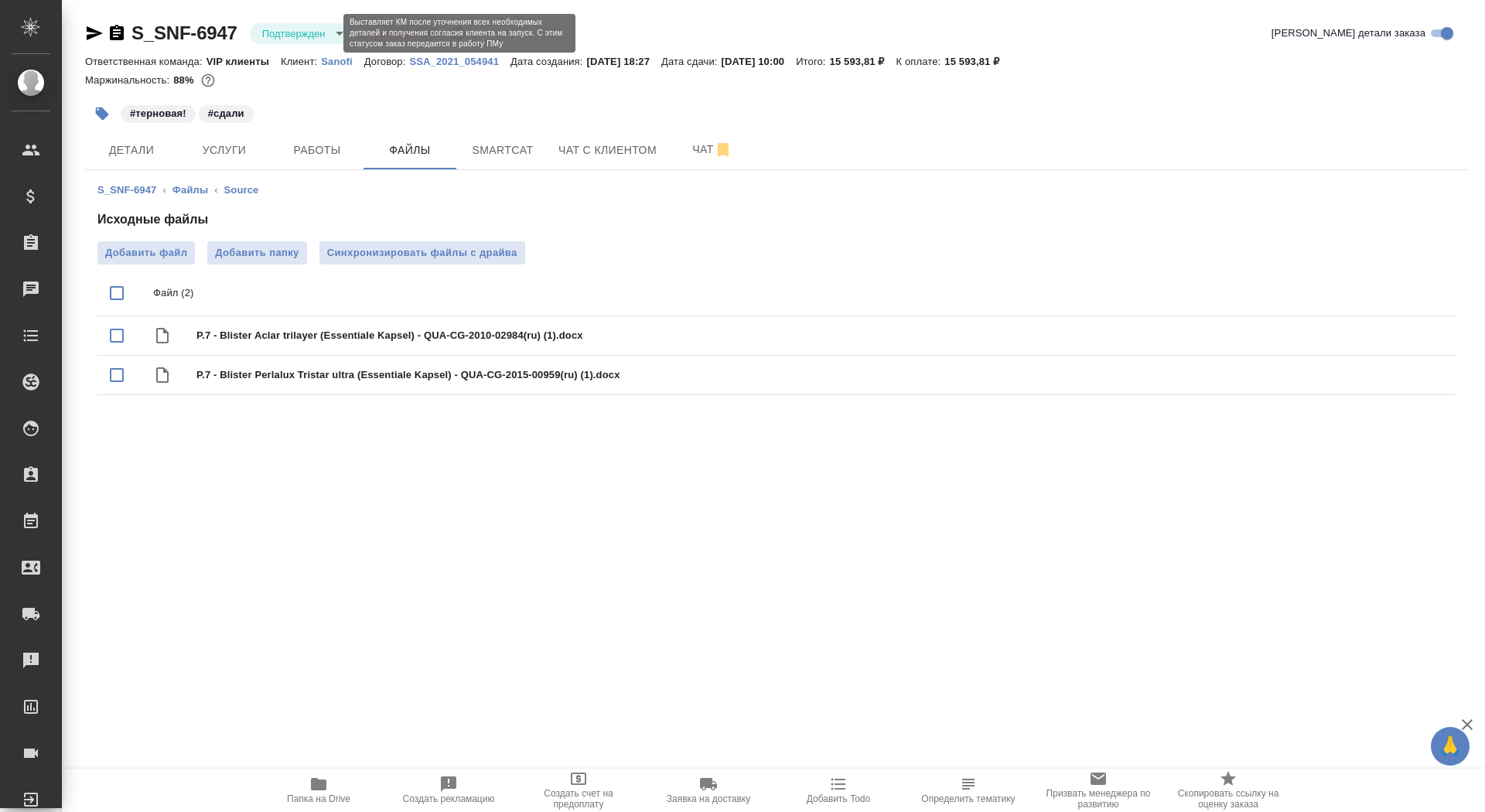
click at [288, 34] on body "🙏 .cls-1 fill:#fff; AWATERA Saydasheva Dilyara Клиенты Спецификации Заказы 0 Ча…" at bounding box center [742, 406] width 1485 height 812
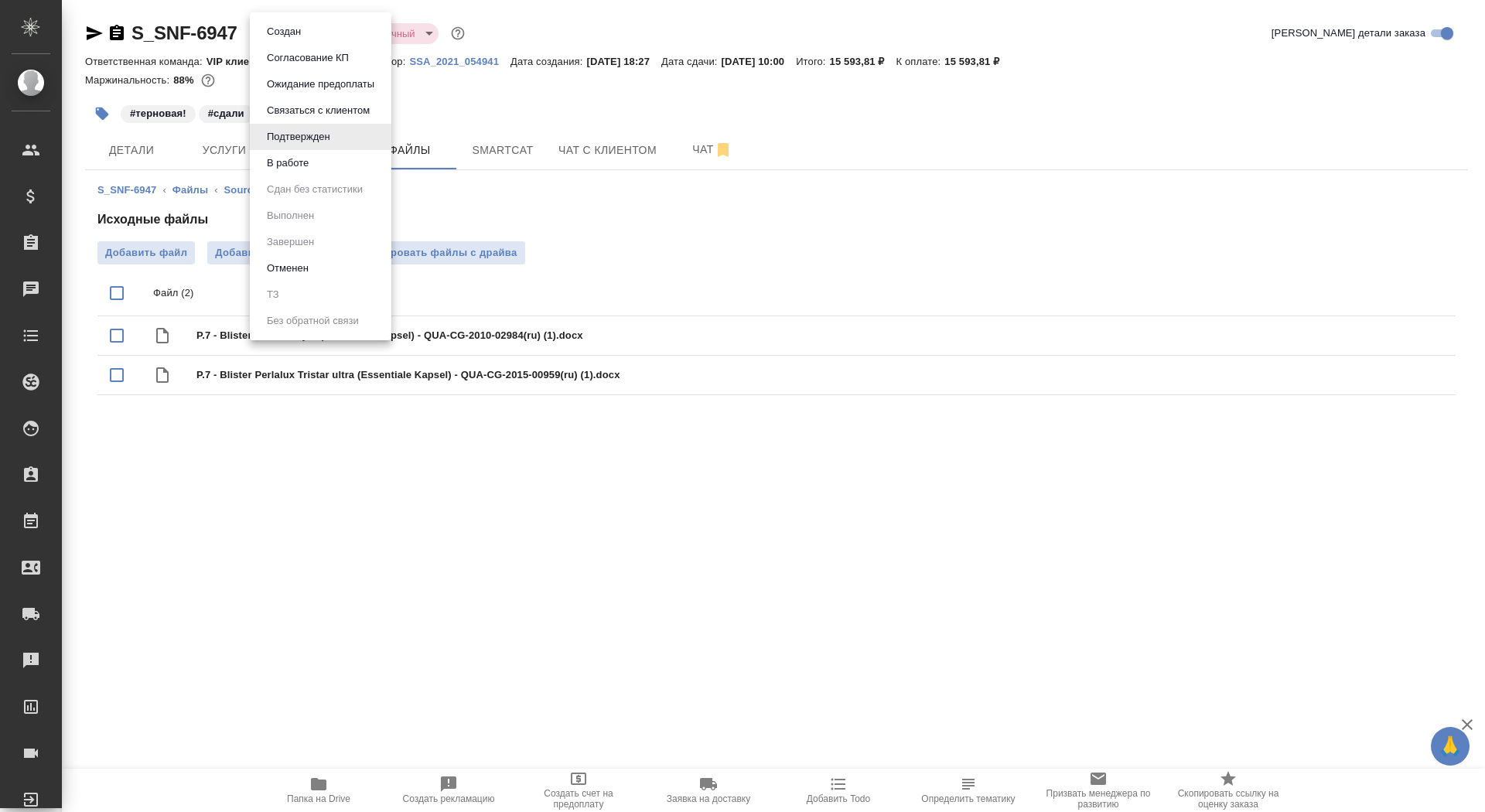
click at [321, 163] on li "В работе" at bounding box center [321, 163] width 141 height 26
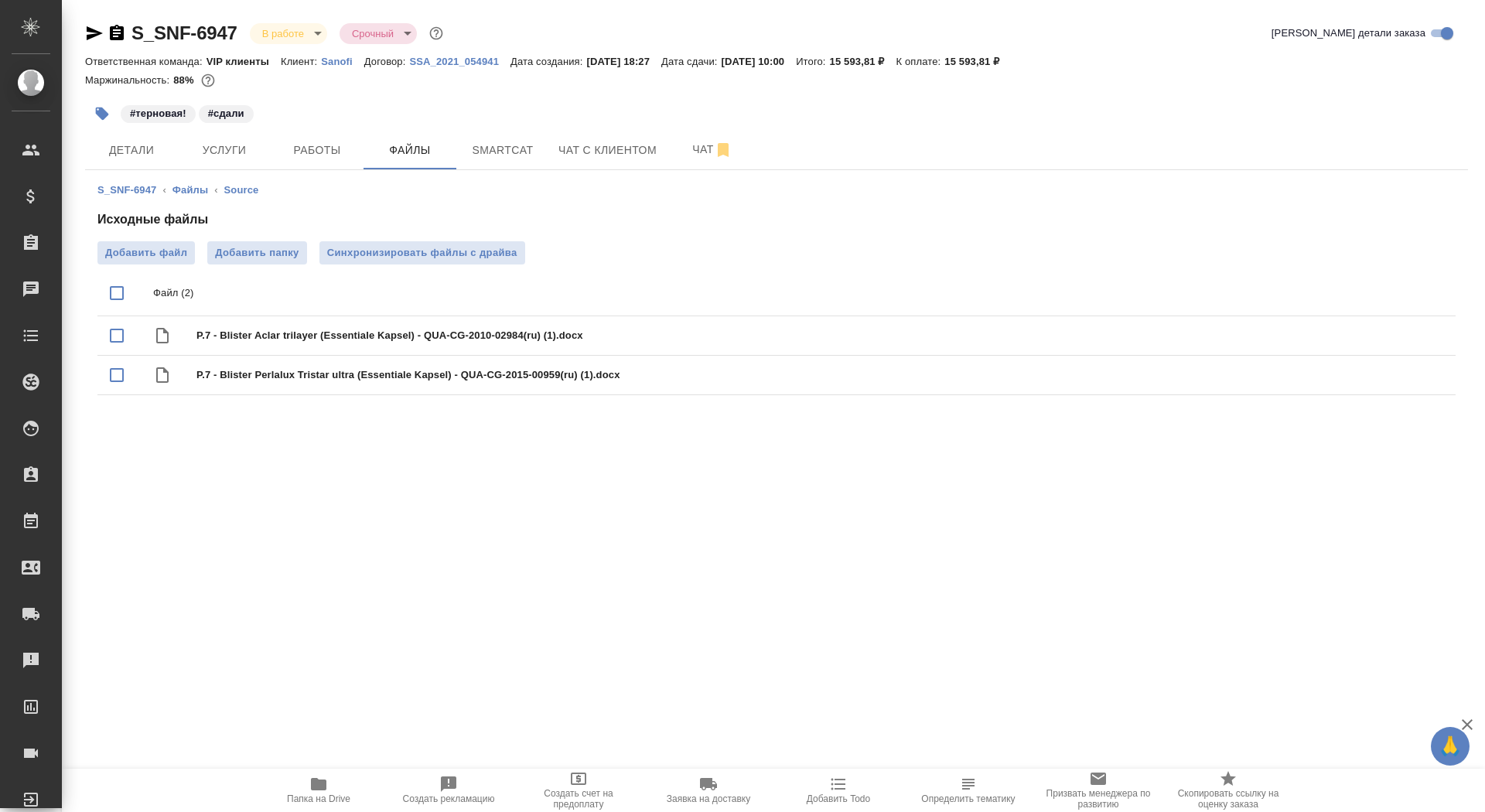
click at [264, 27] on body "🙏 .cls-1 fill:#fff; AWATERA Saydasheva Dilyara Клиенты Спецификации Заказы 0 Ча…" at bounding box center [742, 406] width 1485 height 812
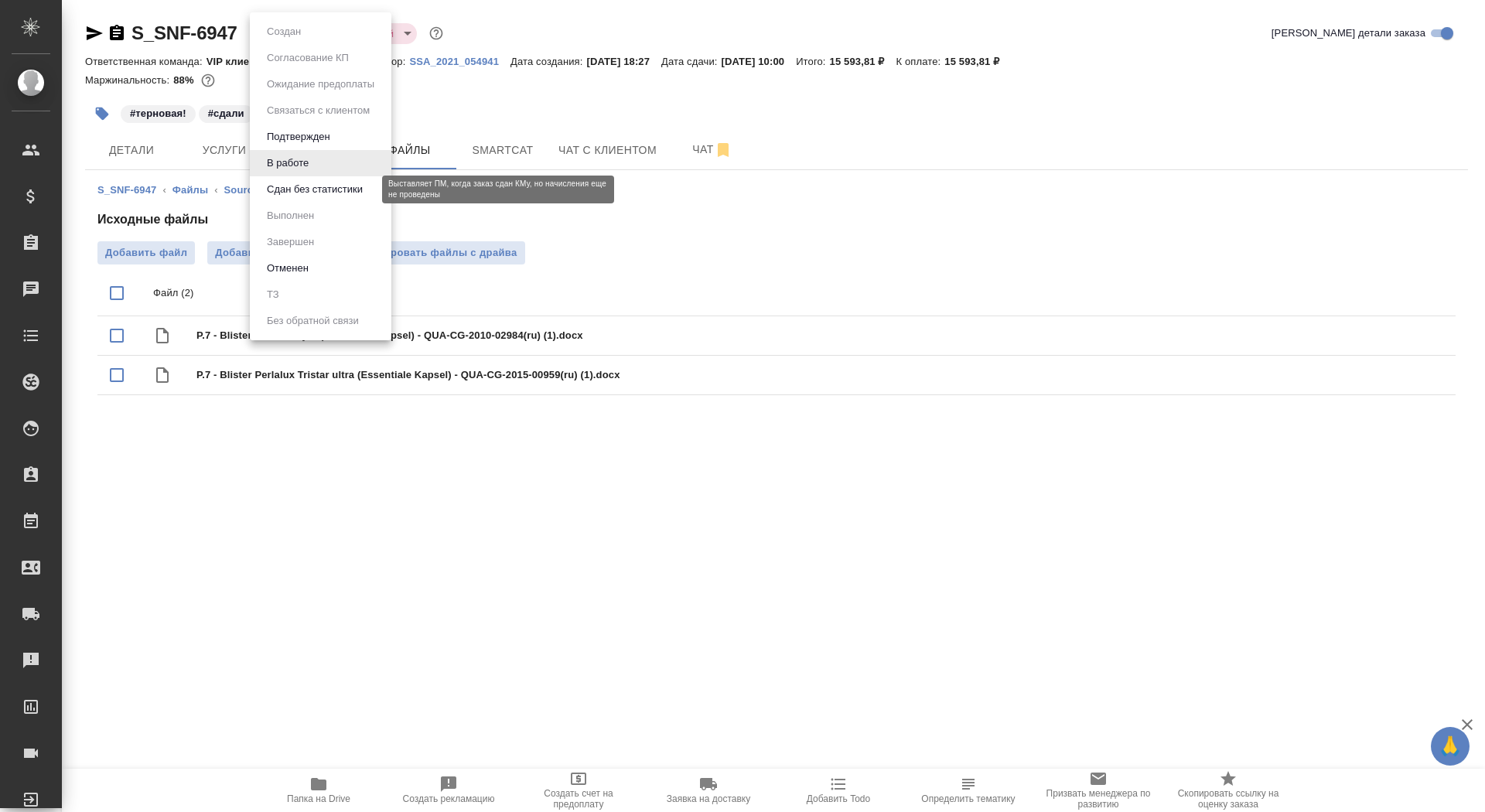
click at [318, 182] on button "Сдан без статистики" at bounding box center [315, 189] width 105 height 17
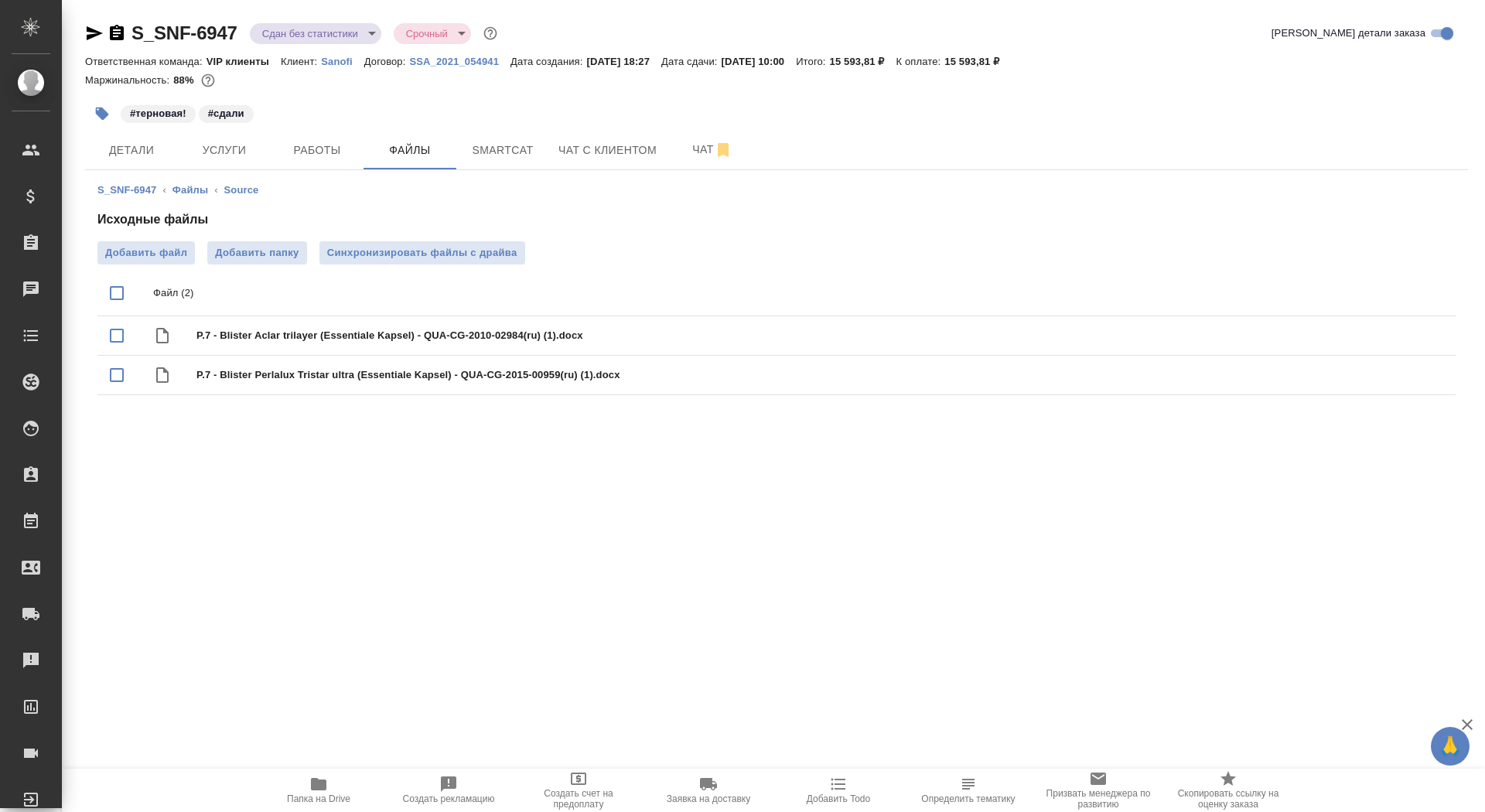
click at [305, 39] on body "🙏 .cls-1 fill:#fff; AWATERA Saydasheva Dilyara Клиенты Спецификации Заказы 0 Ча…" at bounding box center [742, 406] width 1485 height 812
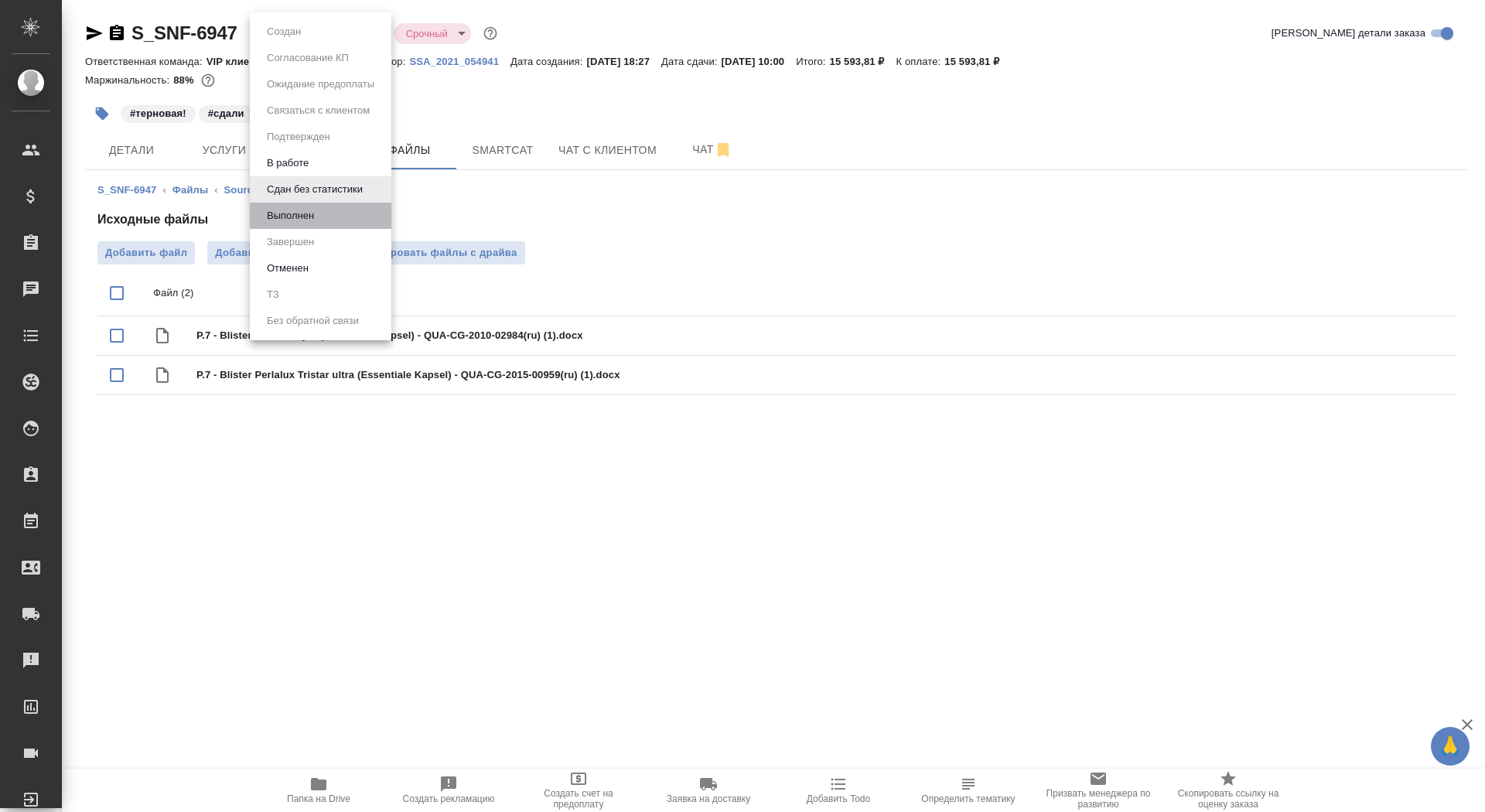
click at [338, 221] on li "Выполнен" at bounding box center [321, 215] width 141 height 26
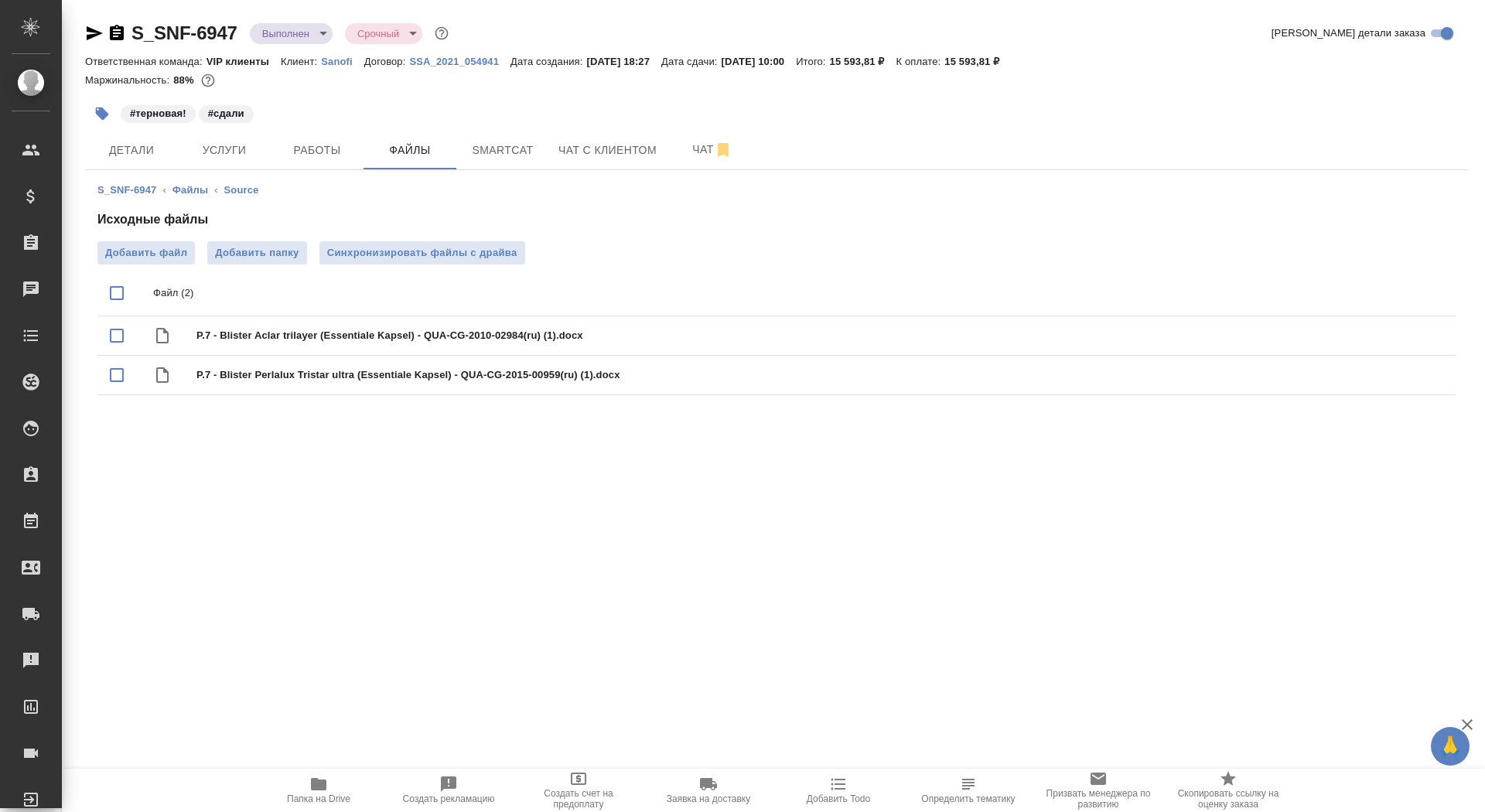
click at [291, 44] on div "Выполнен completed" at bounding box center [291, 33] width 83 height 21
click at [296, 35] on body "🙏 .cls-1 fill:#fff; AWATERA Saydasheva Dilyara Клиенты Спецификации Заказы 0 Ча…" at bounding box center [742, 406] width 1485 height 812
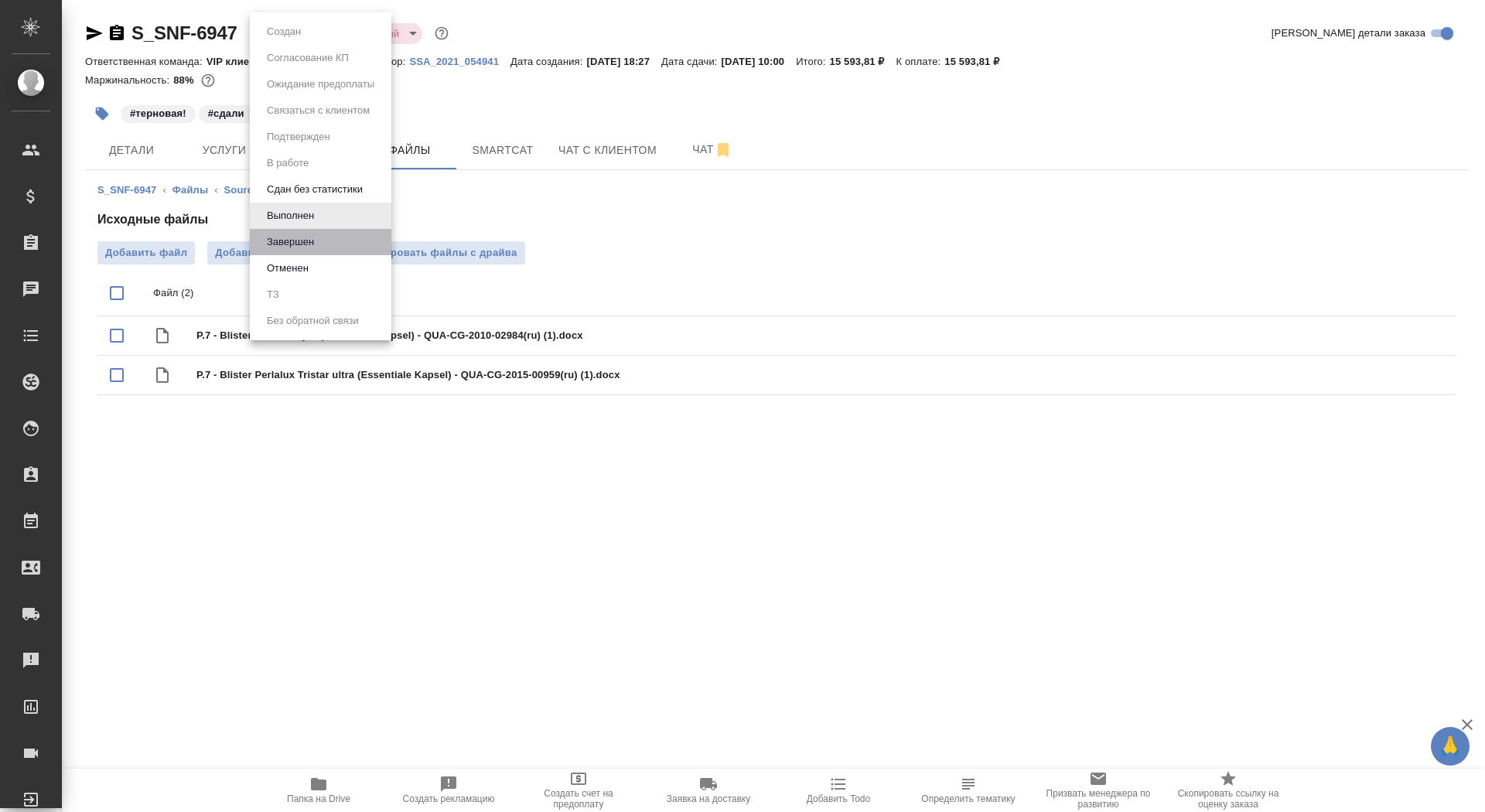
click at [322, 242] on li "Завершен" at bounding box center [321, 242] width 141 height 26
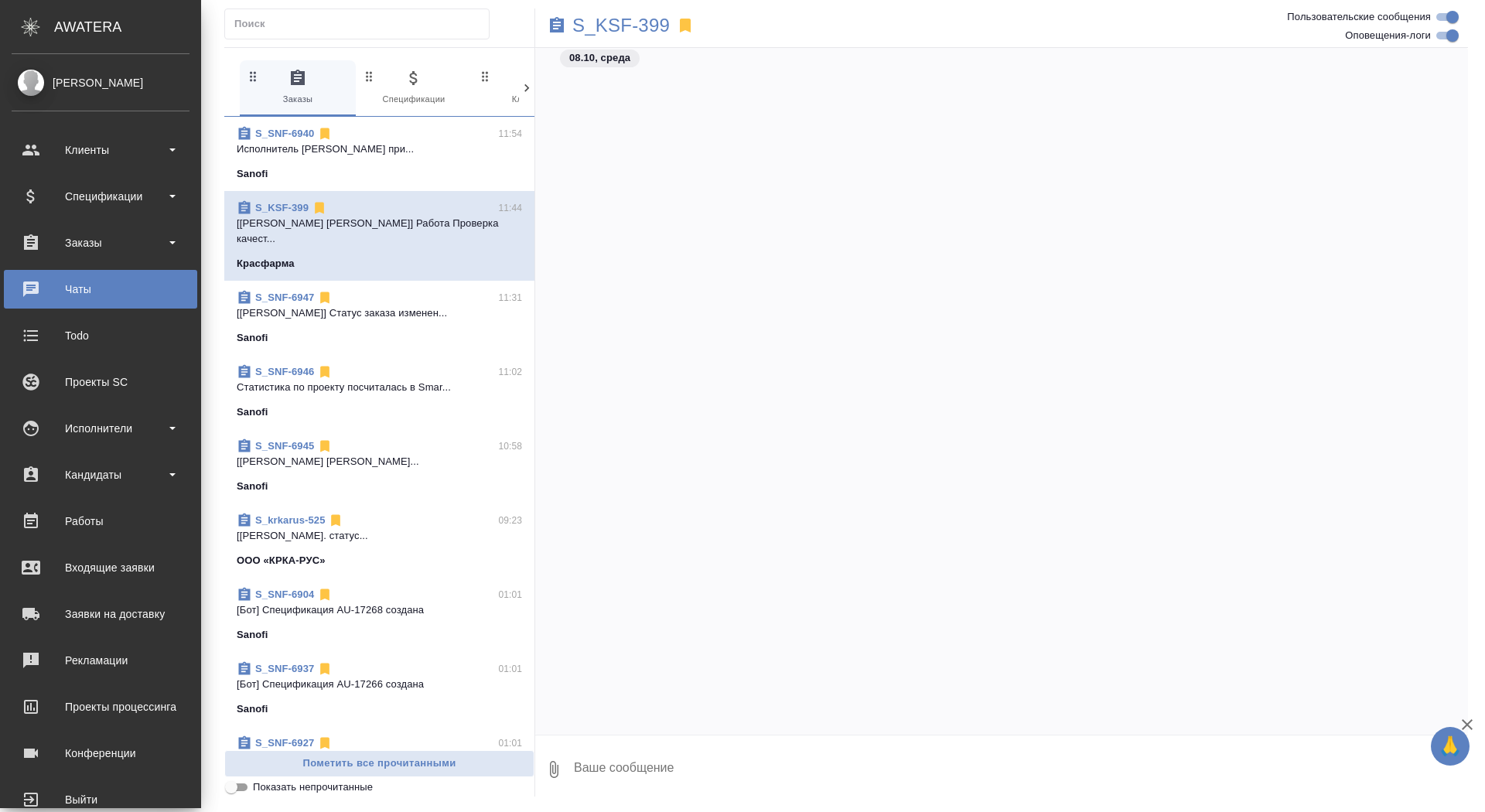
click at [35, 247] on div "Заказы" at bounding box center [100, 242] width 178 height 23
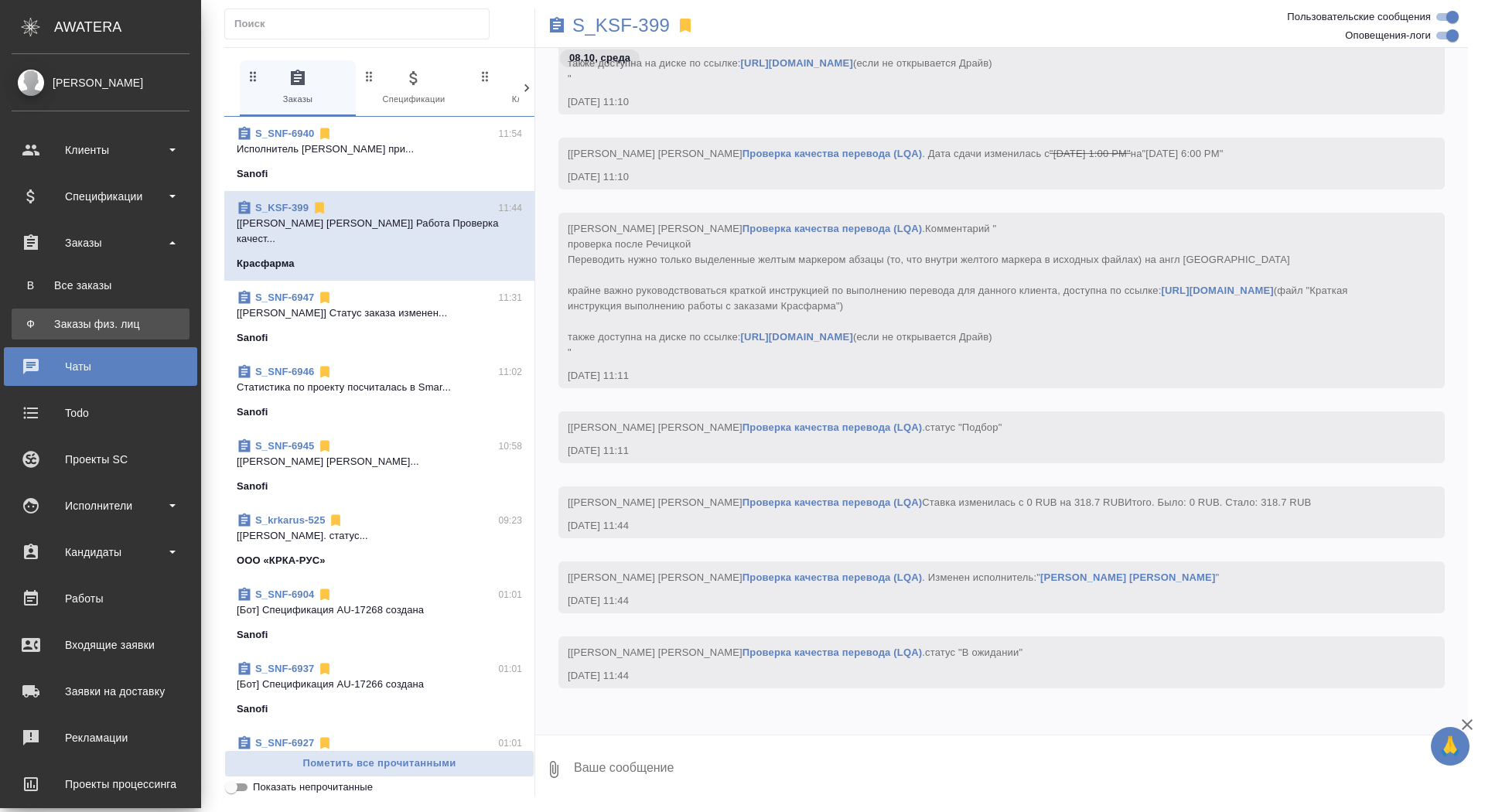
click at [55, 322] on div "Заказы физ. лиц" at bounding box center [101, 324] width 163 height 16
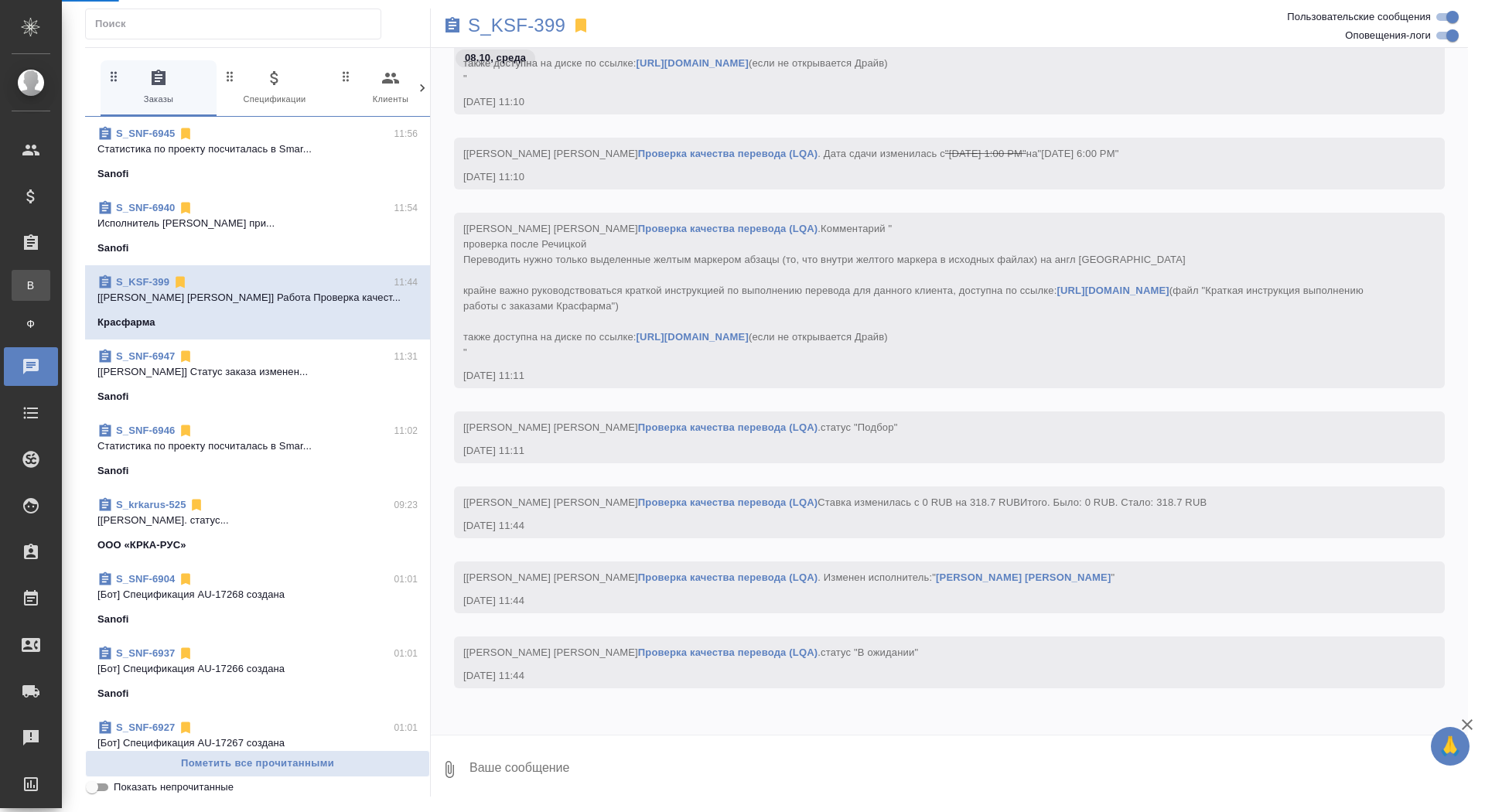
click at [33, 275] on link "В Все заказы" at bounding box center [30, 285] width 39 height 31
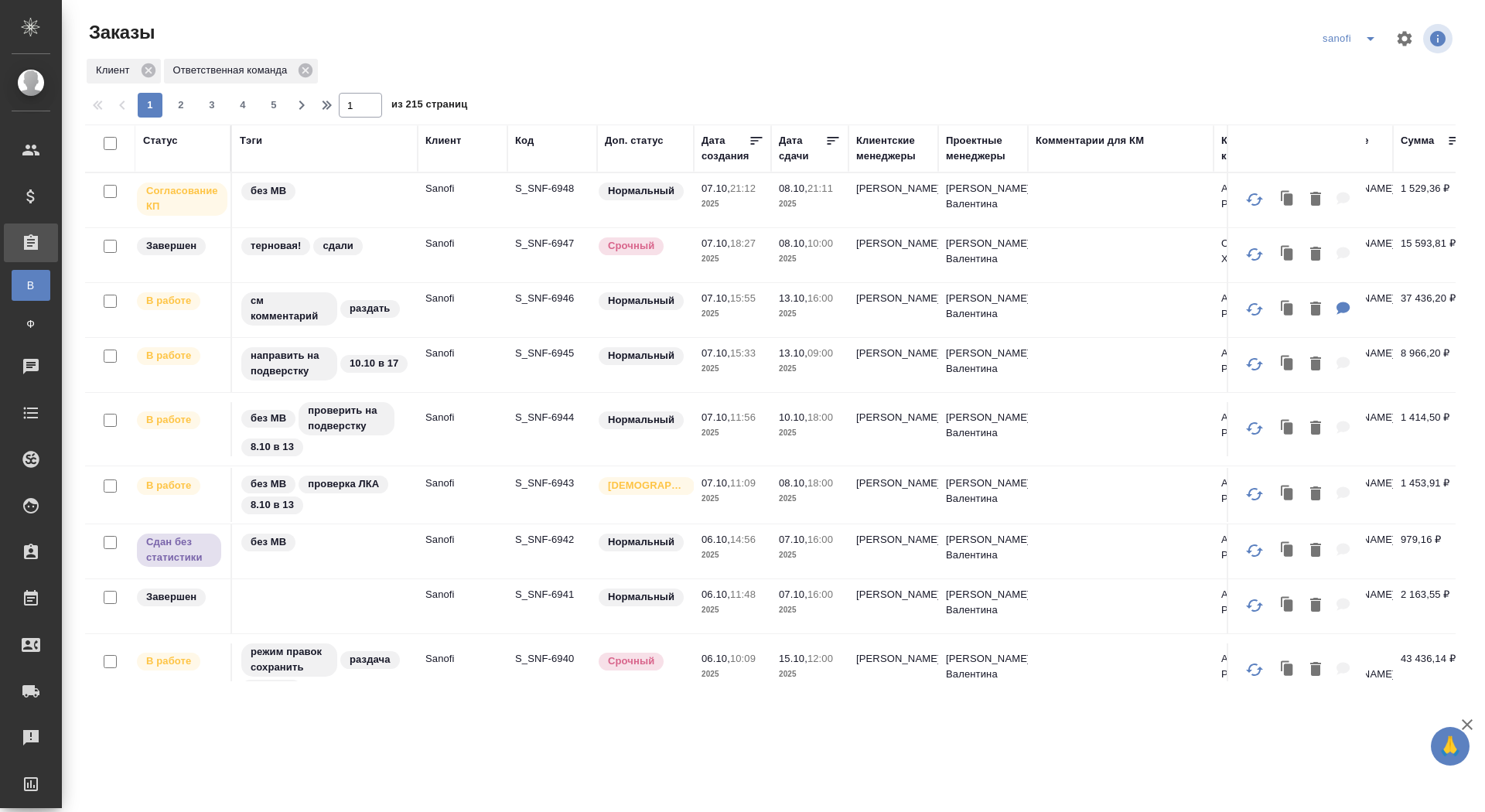
click at [786, 156] on div "Дата сдачи" at bounding box center [802, 149] width 46 height 31
select select "9"
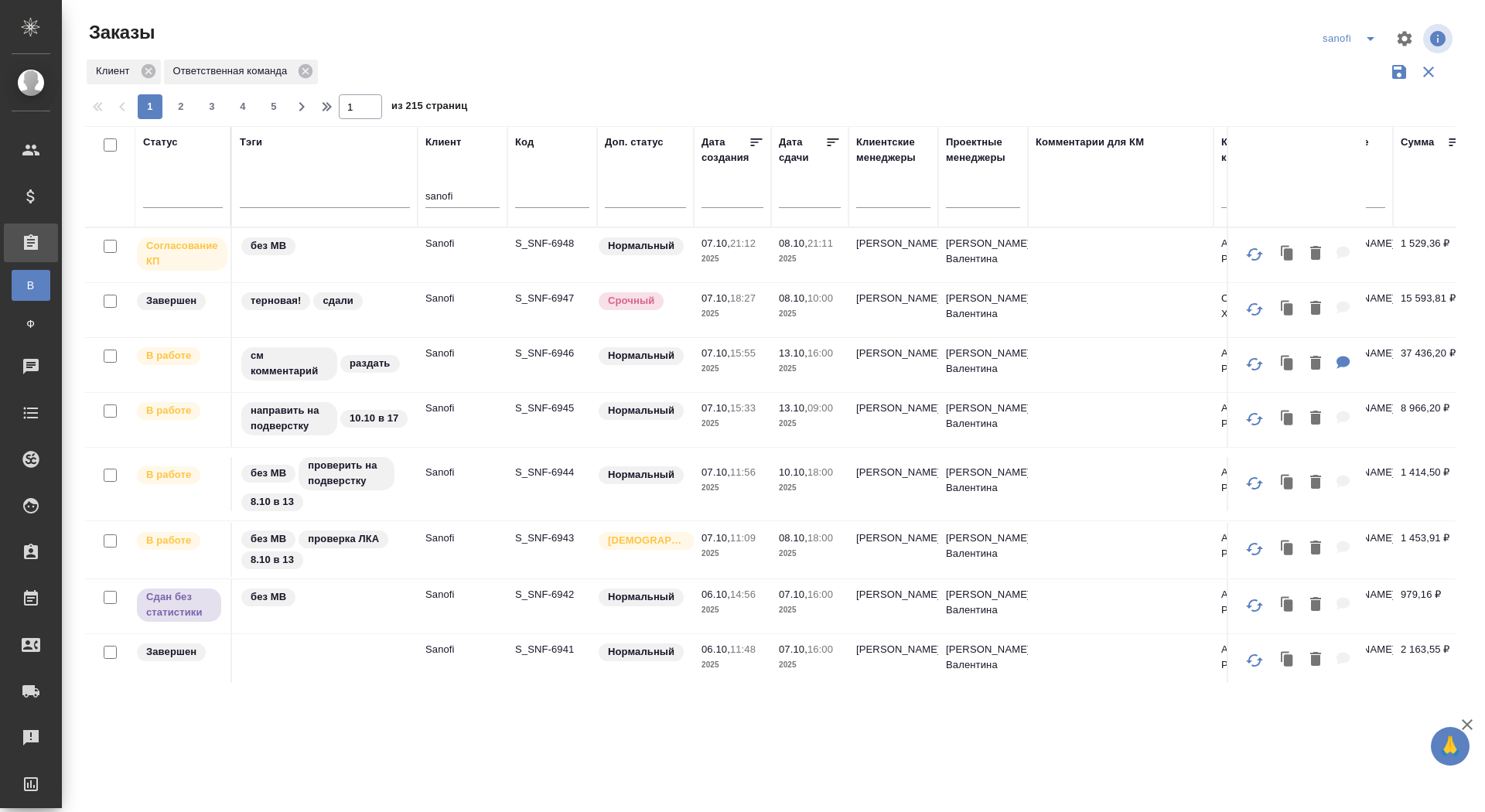
click at [793, 203] on input "text" at bounding box center [814, 195] width 53 height 21
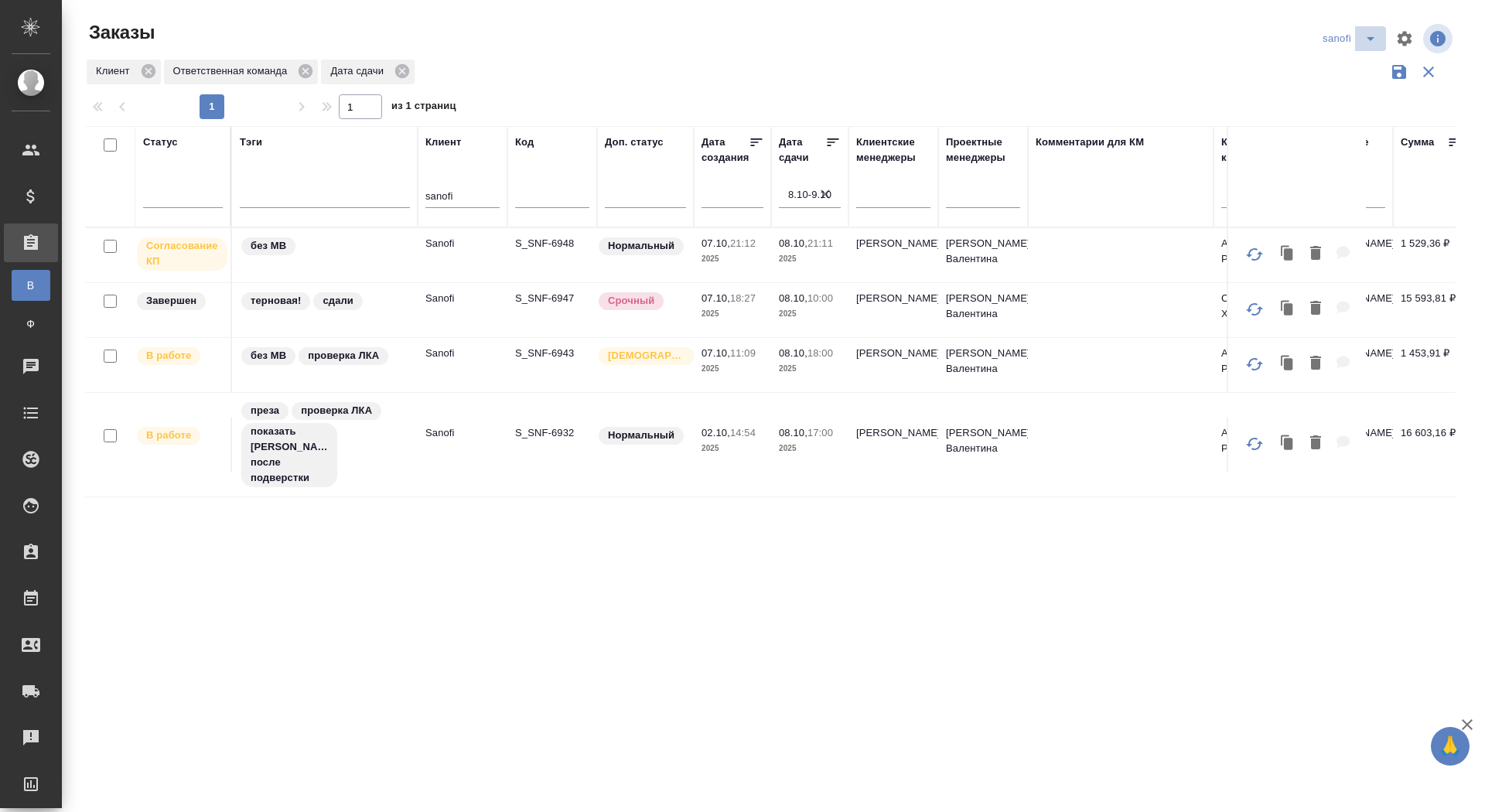
click at [1374, 33] on icon "split button" at bounding box center [1370, 39] width 19 height 19
click at [1338, 141] on li "новартис" at bounding box center [1351, 144] width 81 height 25
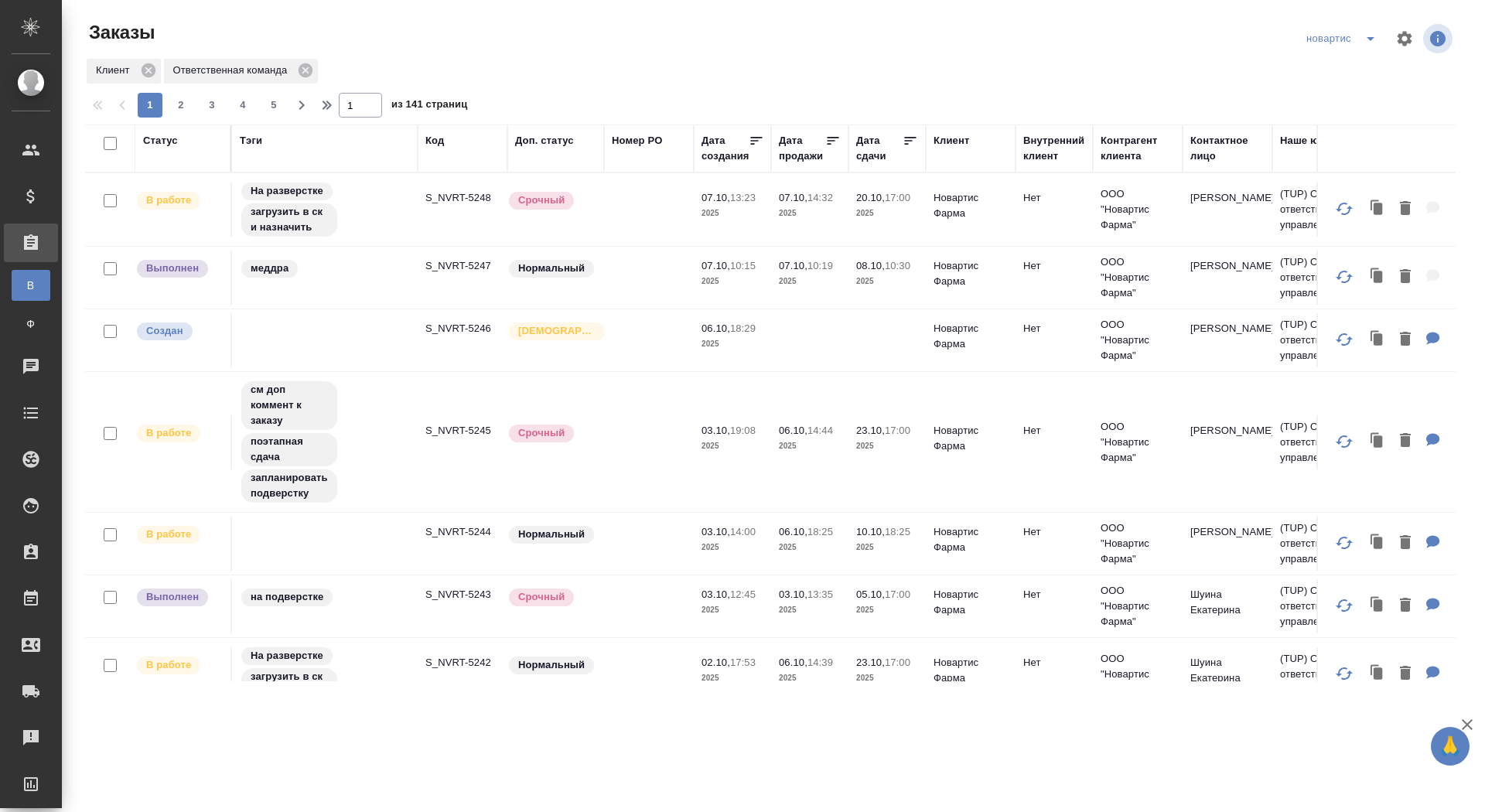
click at [1366, 35] on icon "split button" at bounding box center [1370, 39] width 19 height 19
click at [1321, 210] on li "ГСК🥰" at bounding box center [1343, 218] width 85 height 25
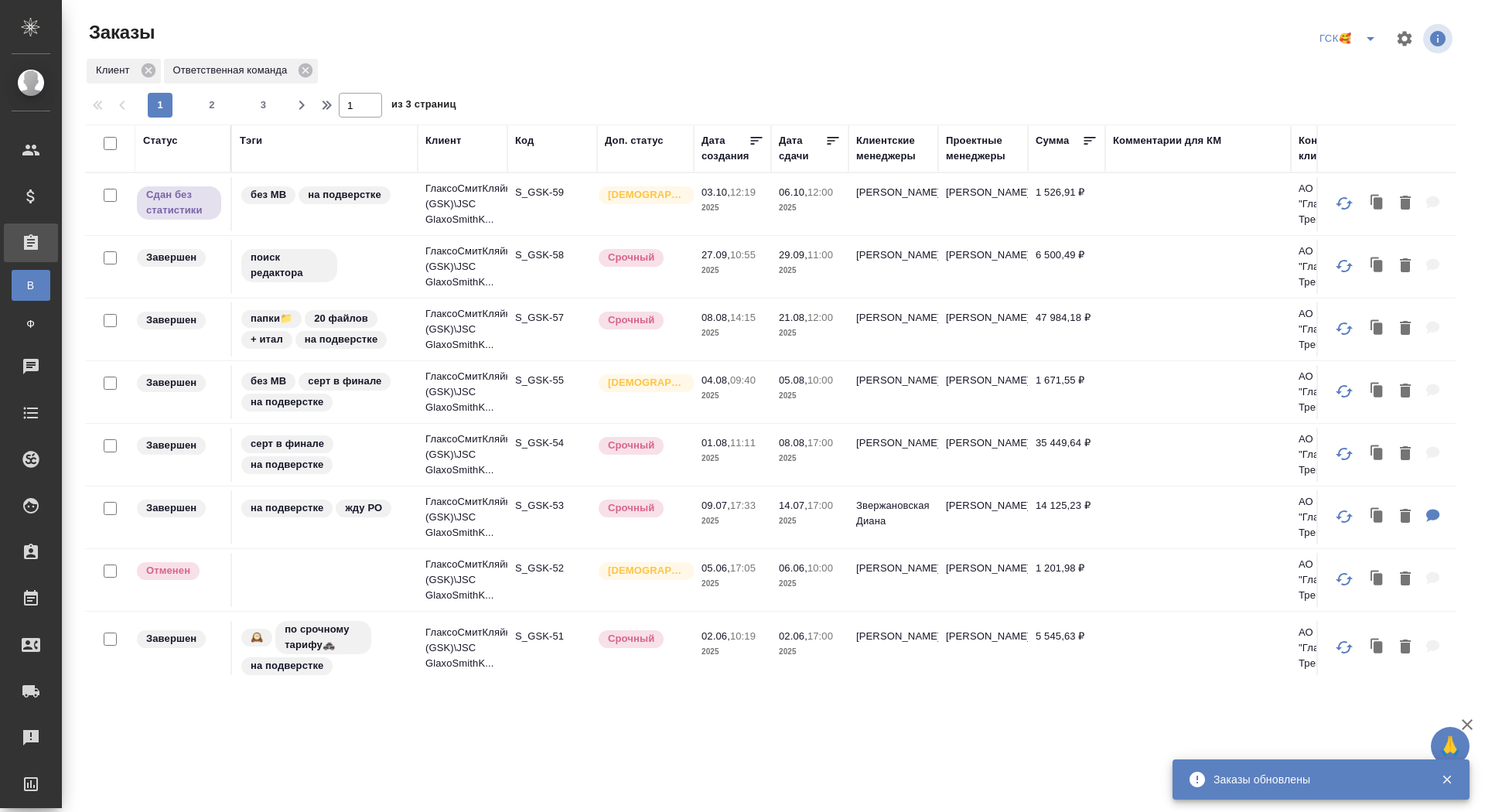
click at [1363, 36] on icon "split button" at bounding box center [1370, 39] width 19 height 19
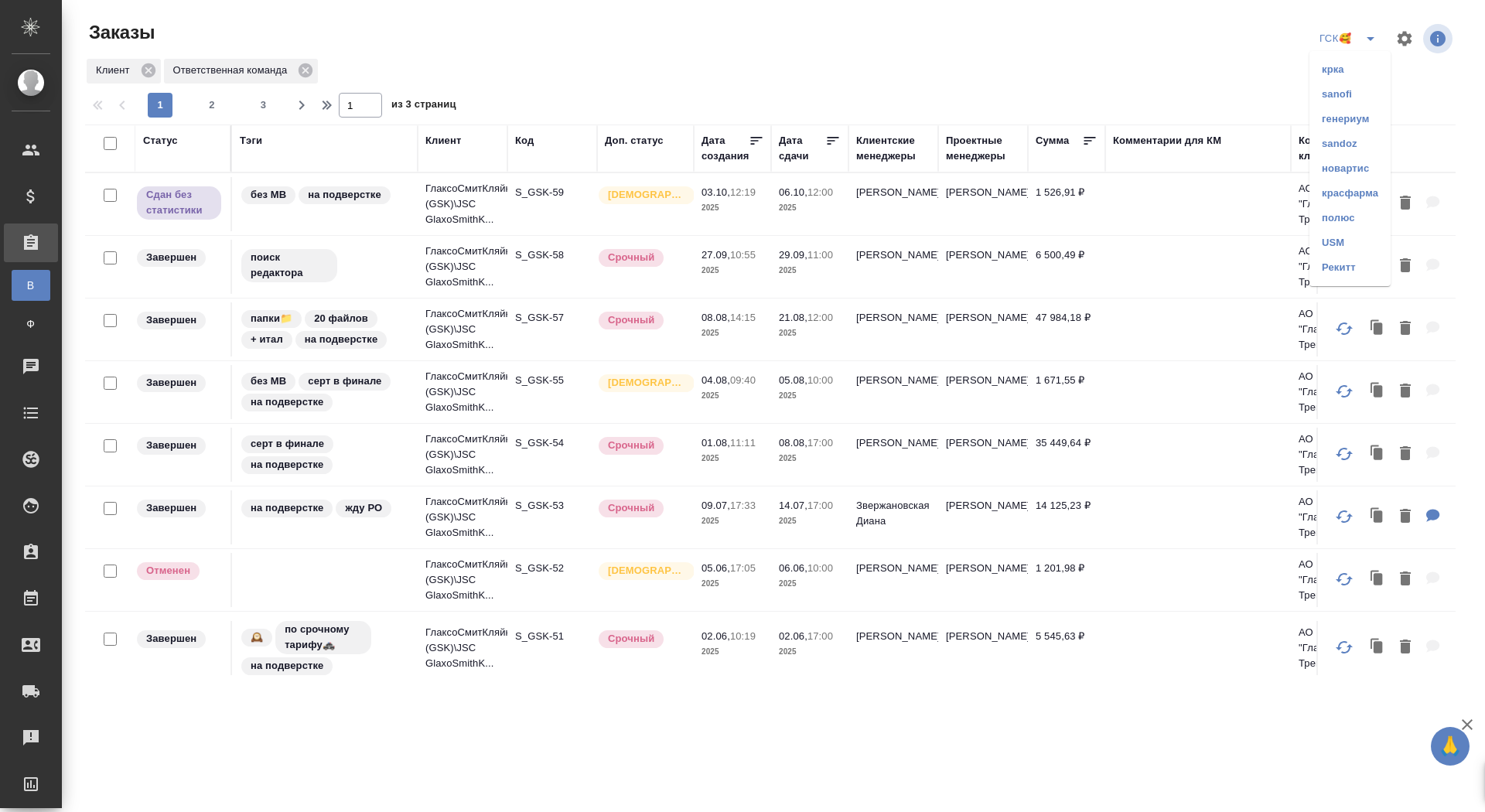
click at [1362, 263] on li "Рекитт" at bounding box center [1349, 267] width 81 height 25
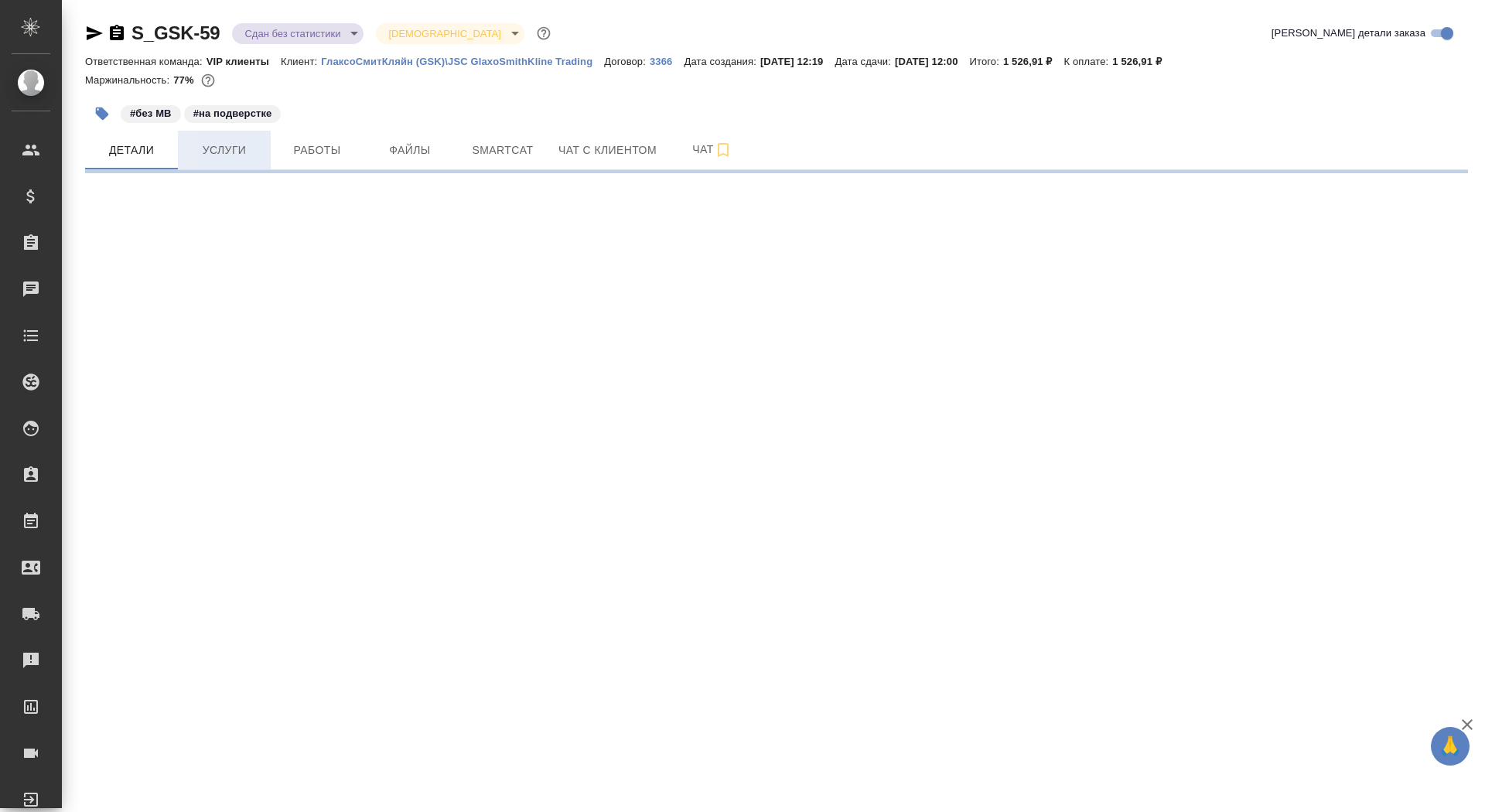
select select "RU"
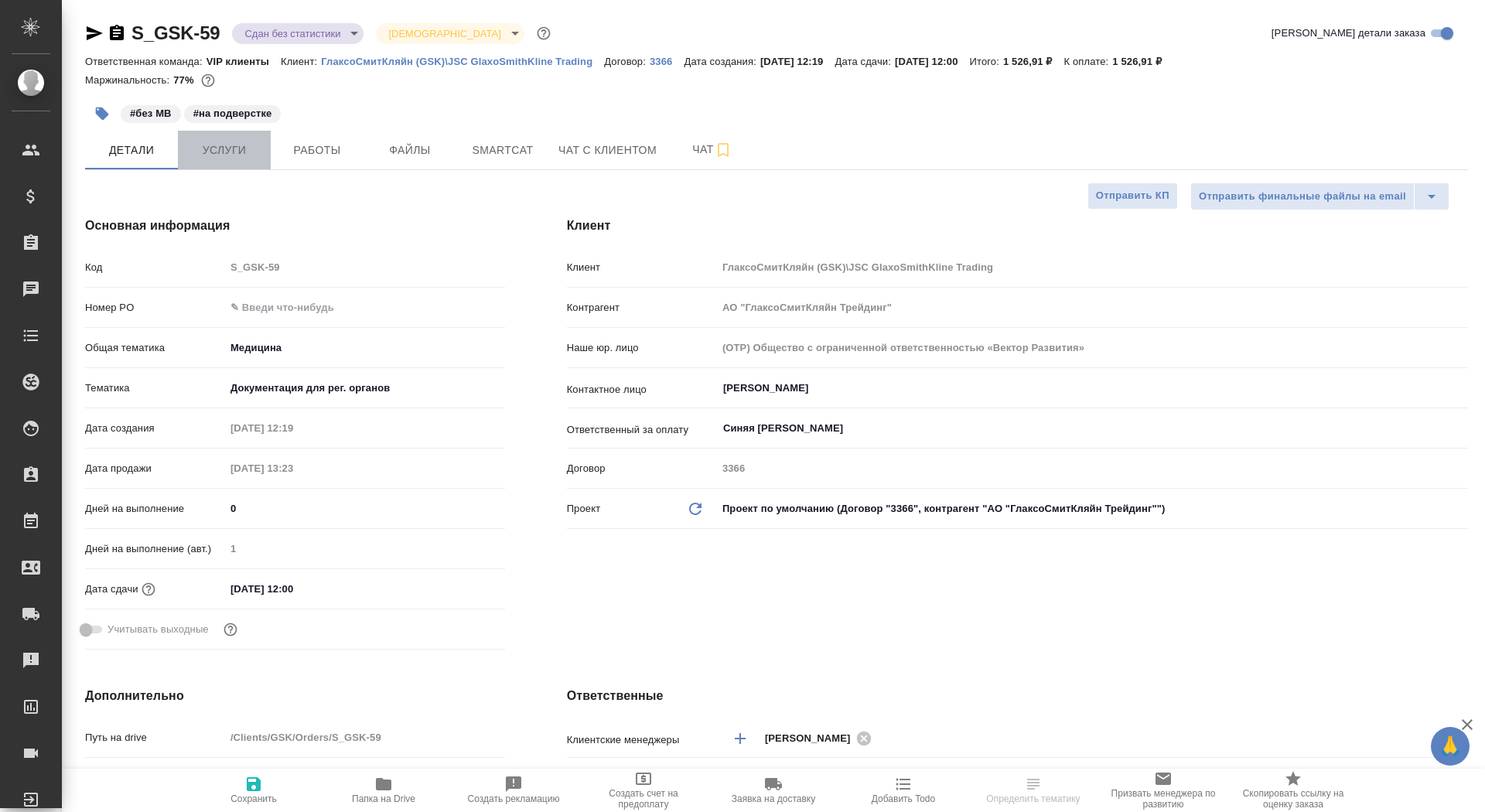
click at [208, 160] on button "Услуги" at bounding box center [224, 150] width 93 height 39
type textarea "x"
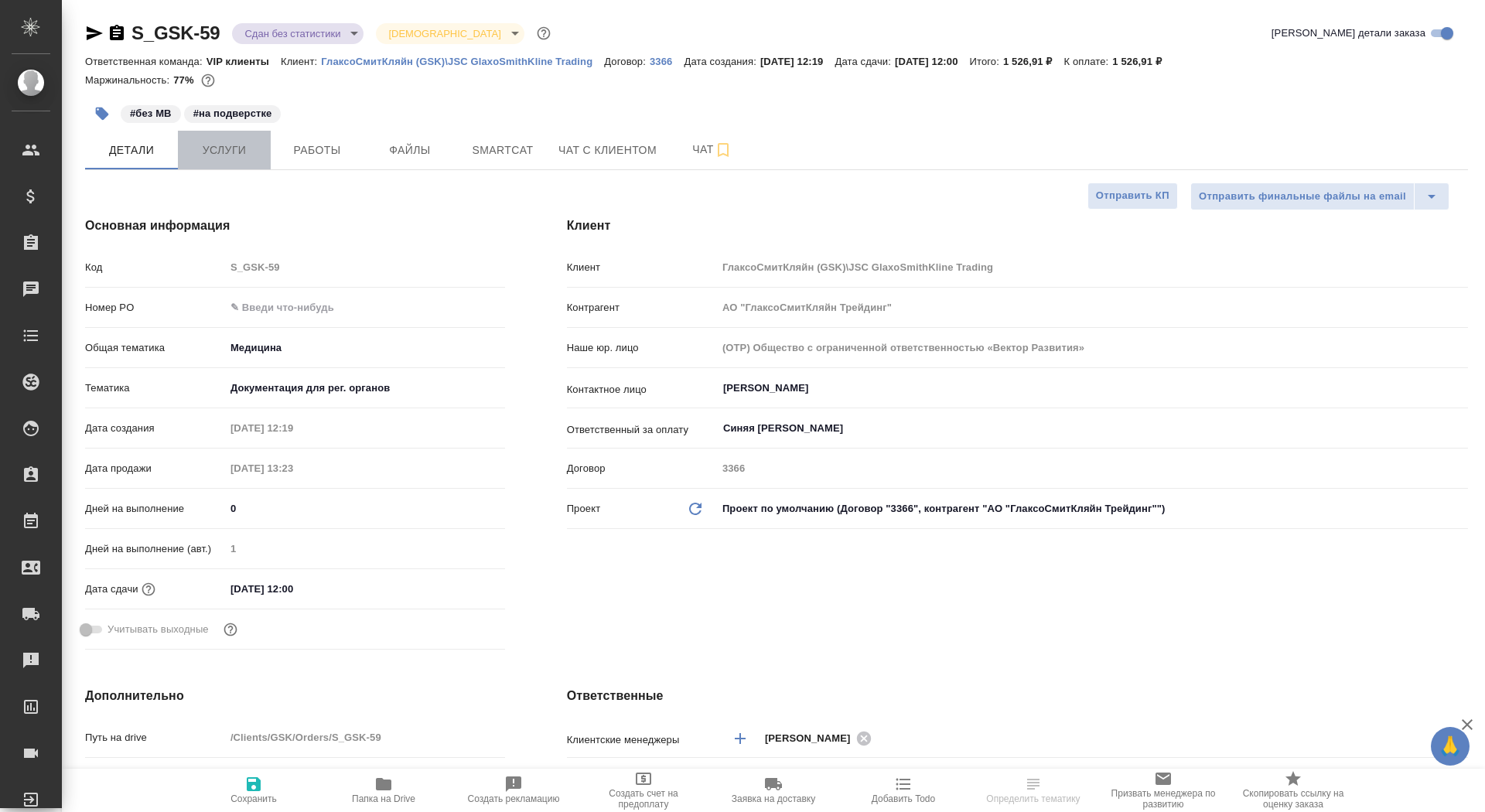
type textarea "x"
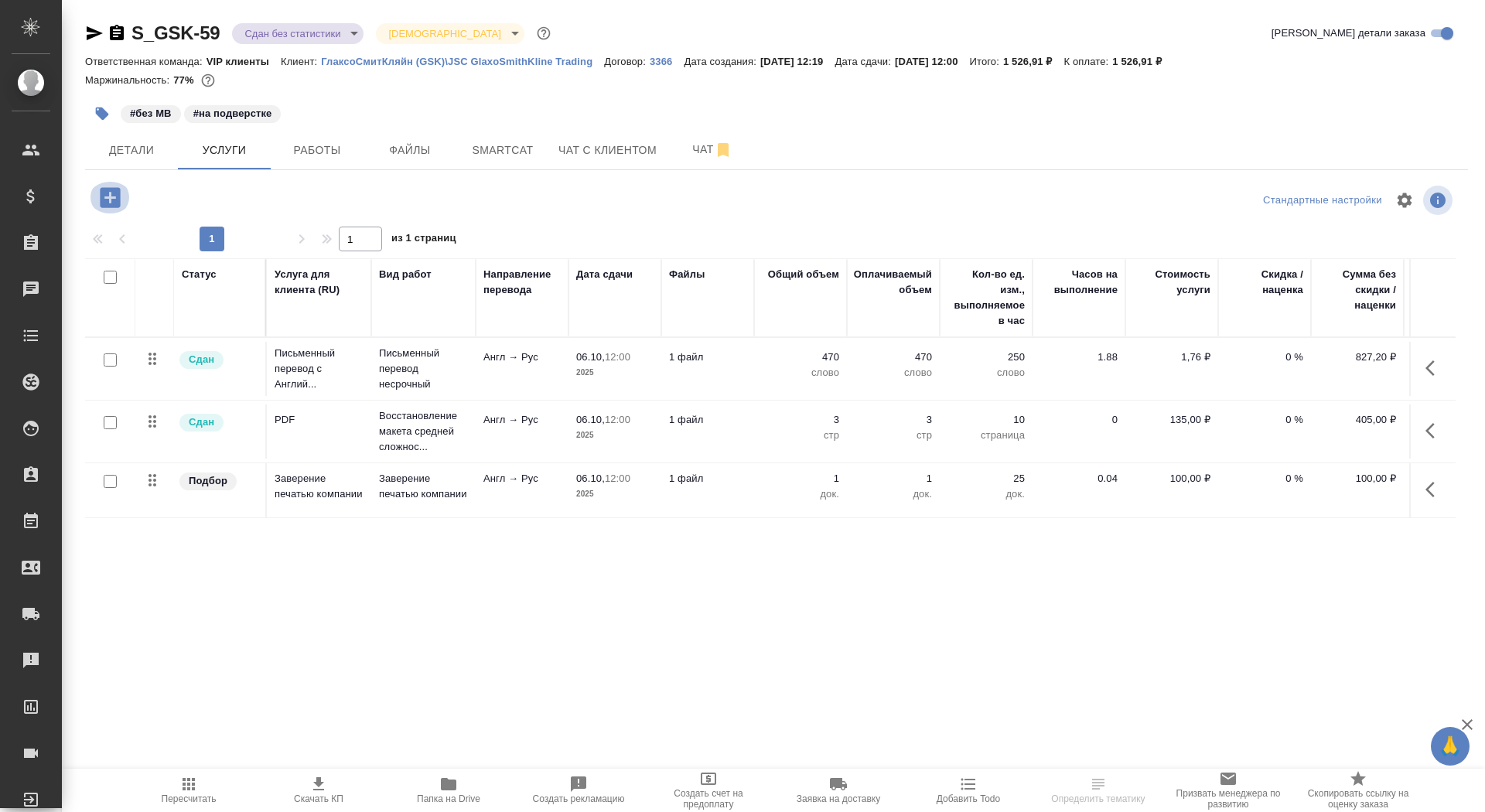
click at [113, 194] on icon "button" at bounding box center [109, 197] width 20 height 20
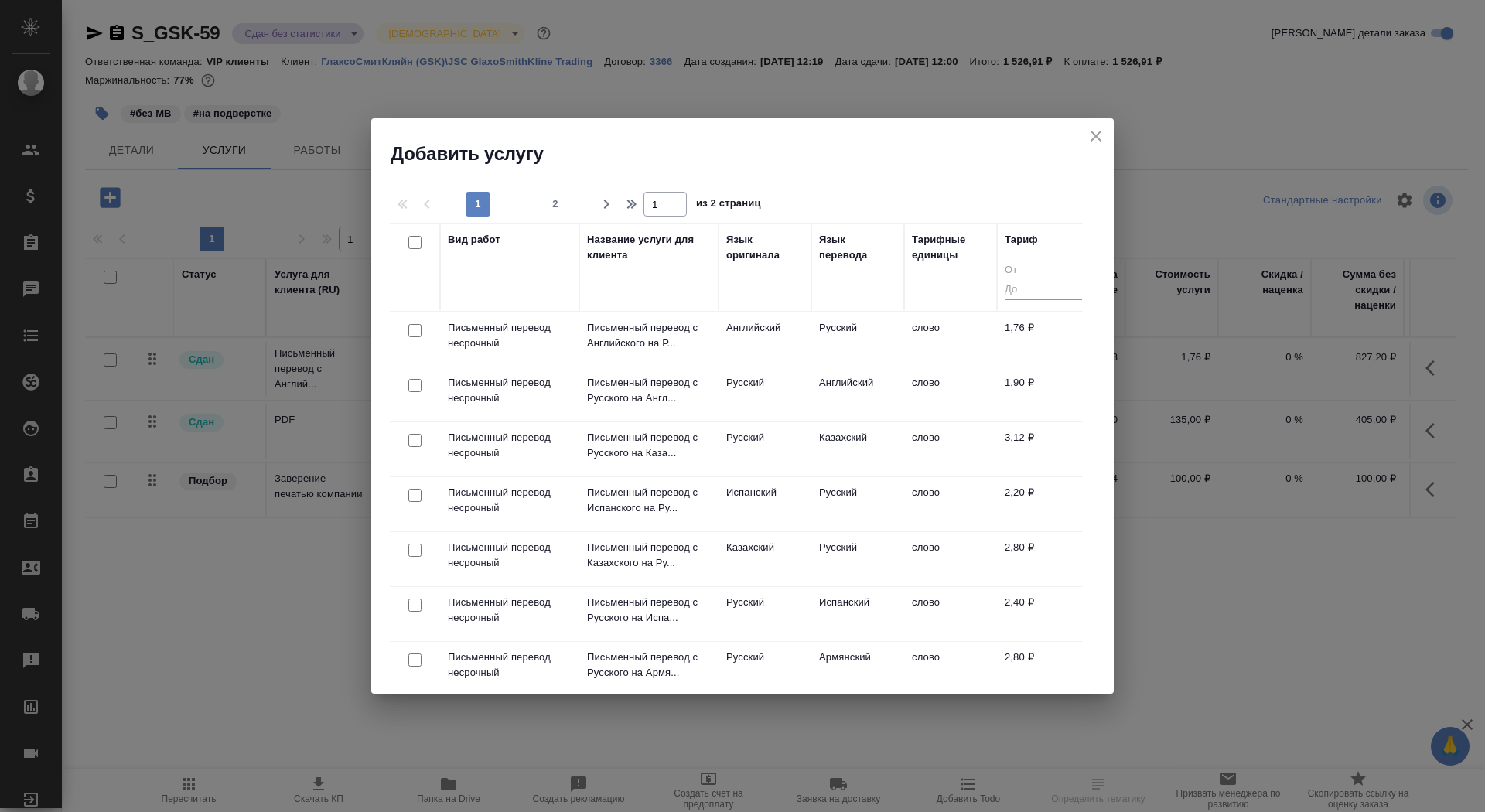
click at [640, 282] on input "text" at bounding box center [649, 283] width 123 height 20
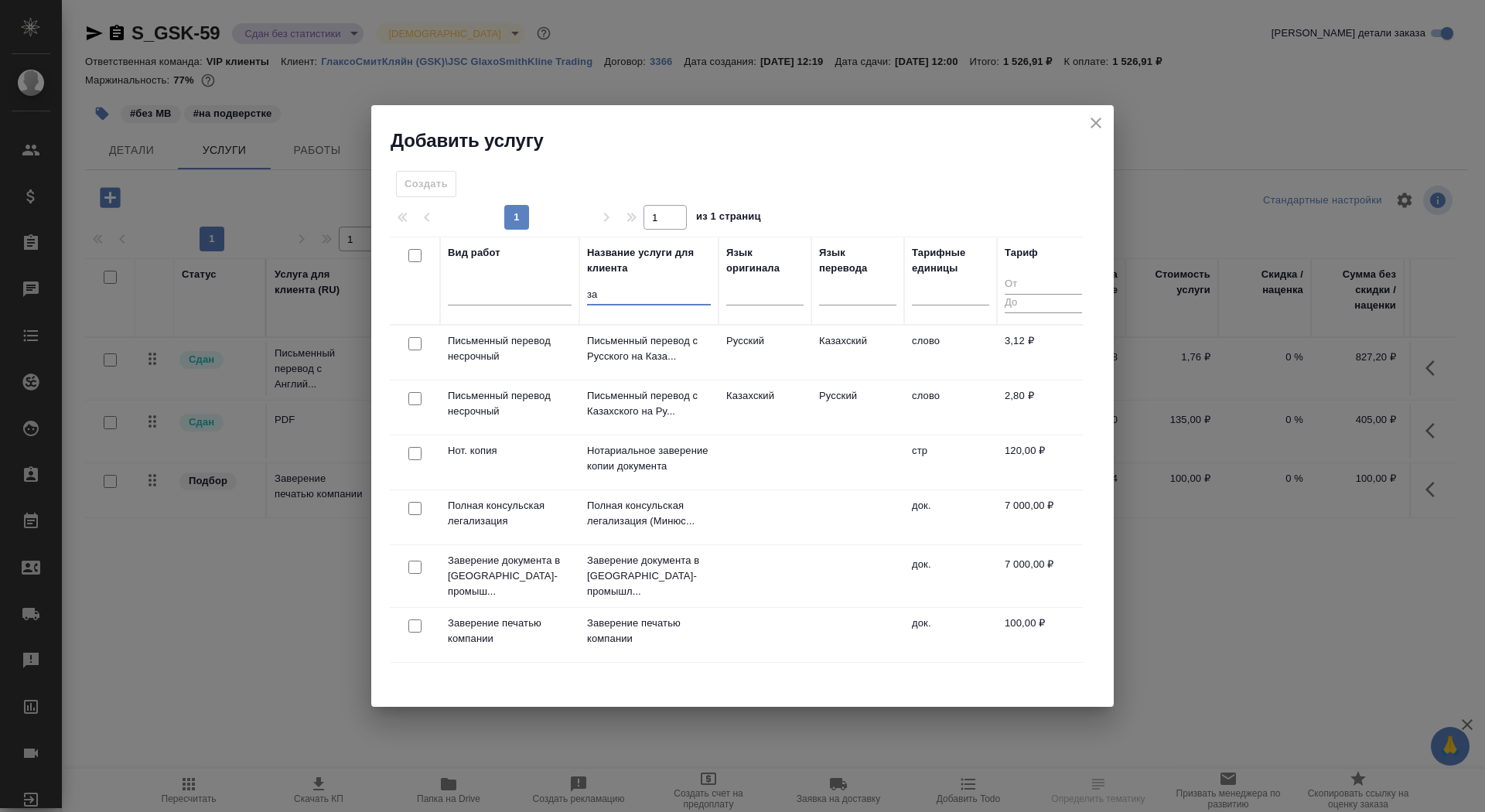
type input "з"
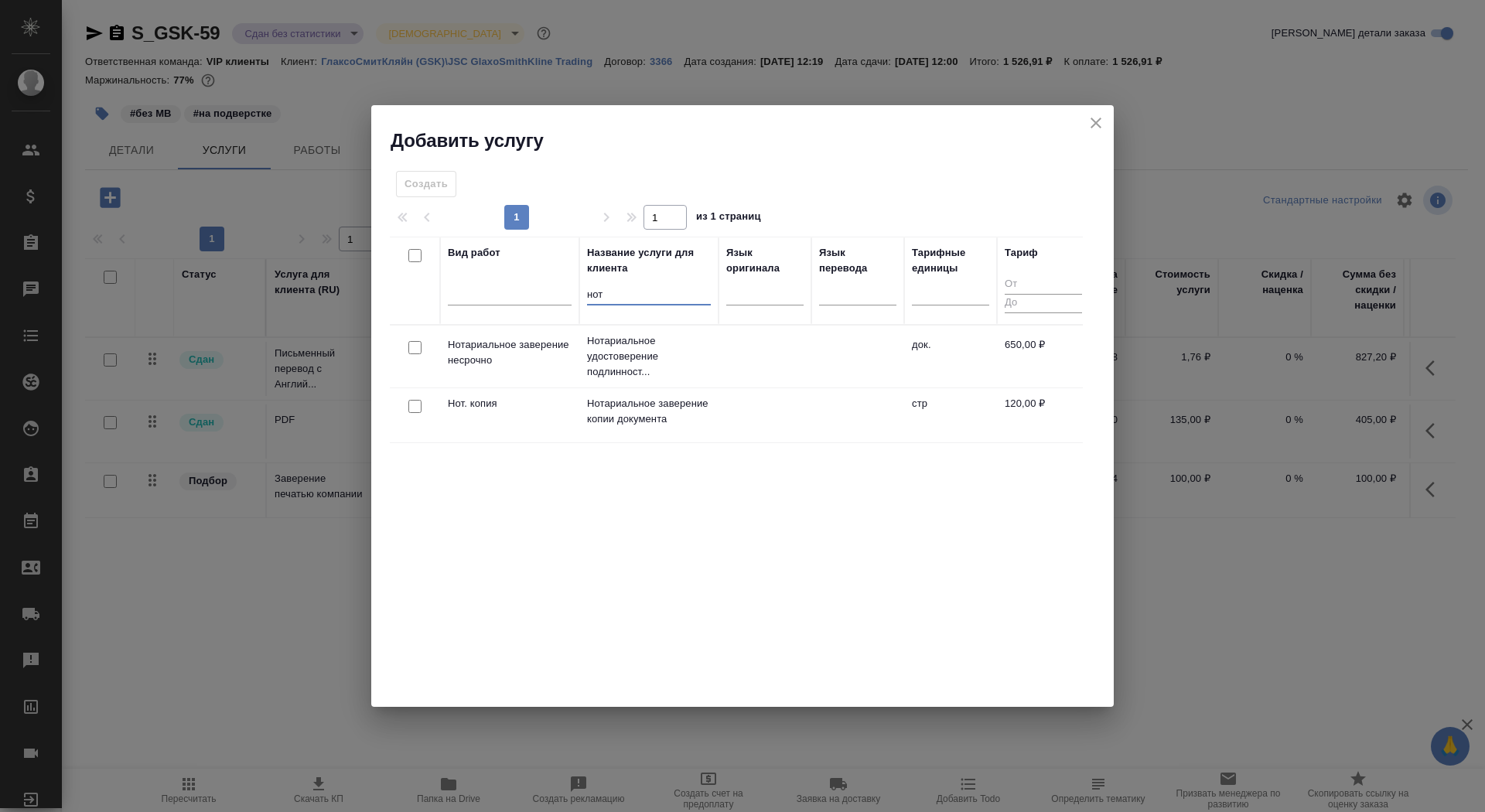
type input "нот"
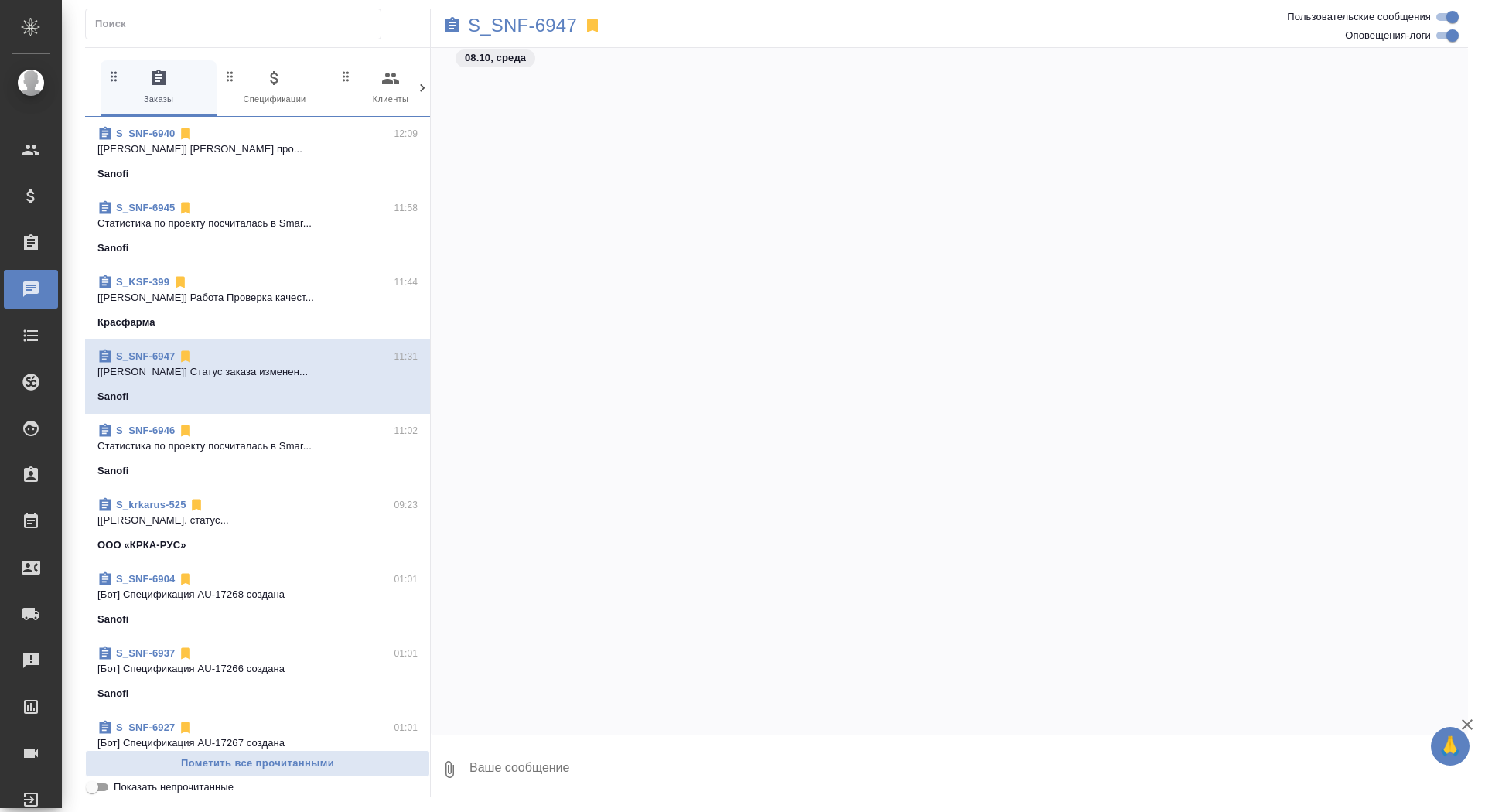
scroll to position [42606, 0]
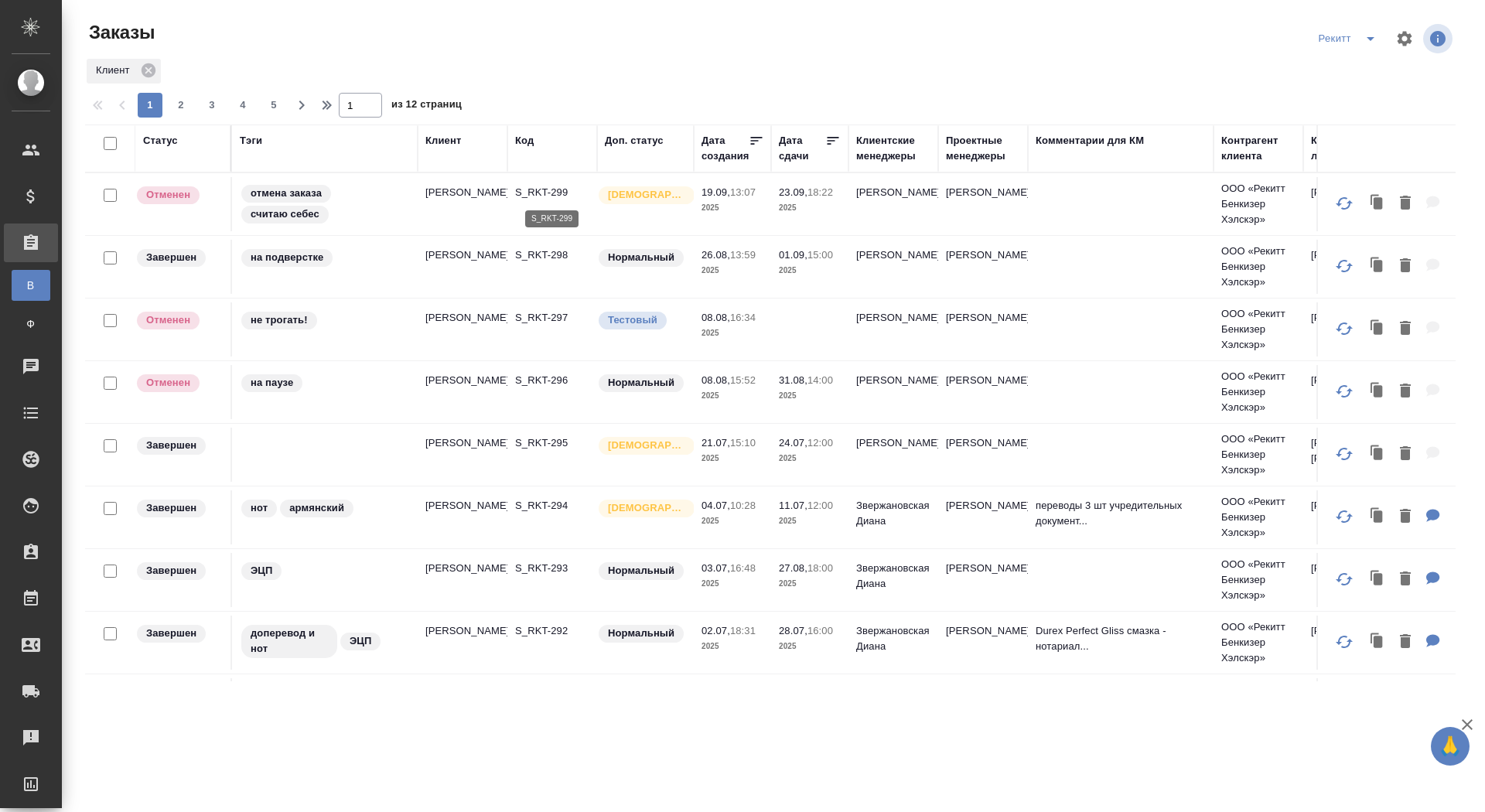
click at [525, 190] on p "S_RKT-299" at bounding box center [552, 192] width 74 height 16
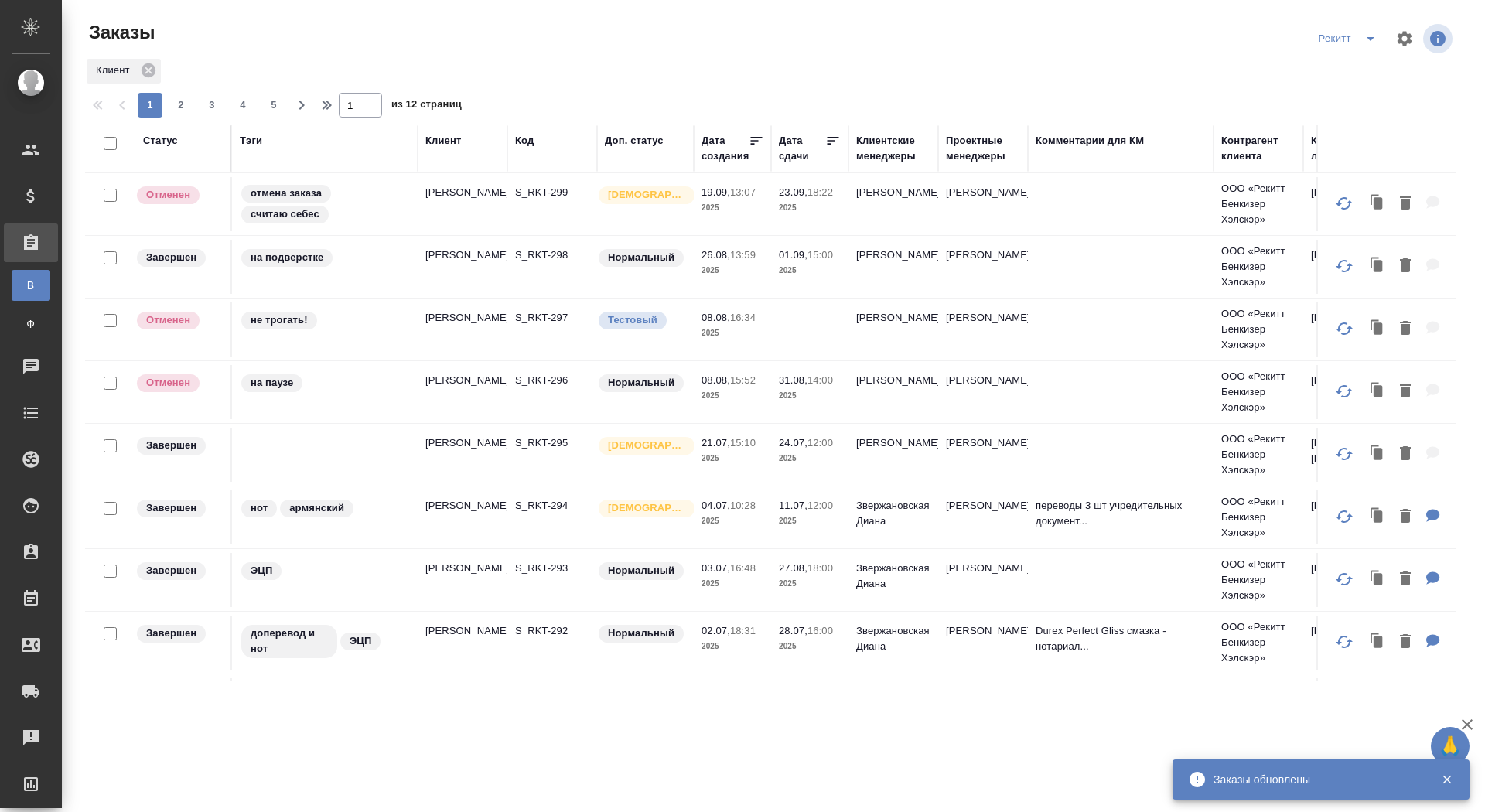
click at [1372, 41] on icon "split button" at bounding box center [1370, 39] width 19 height 19
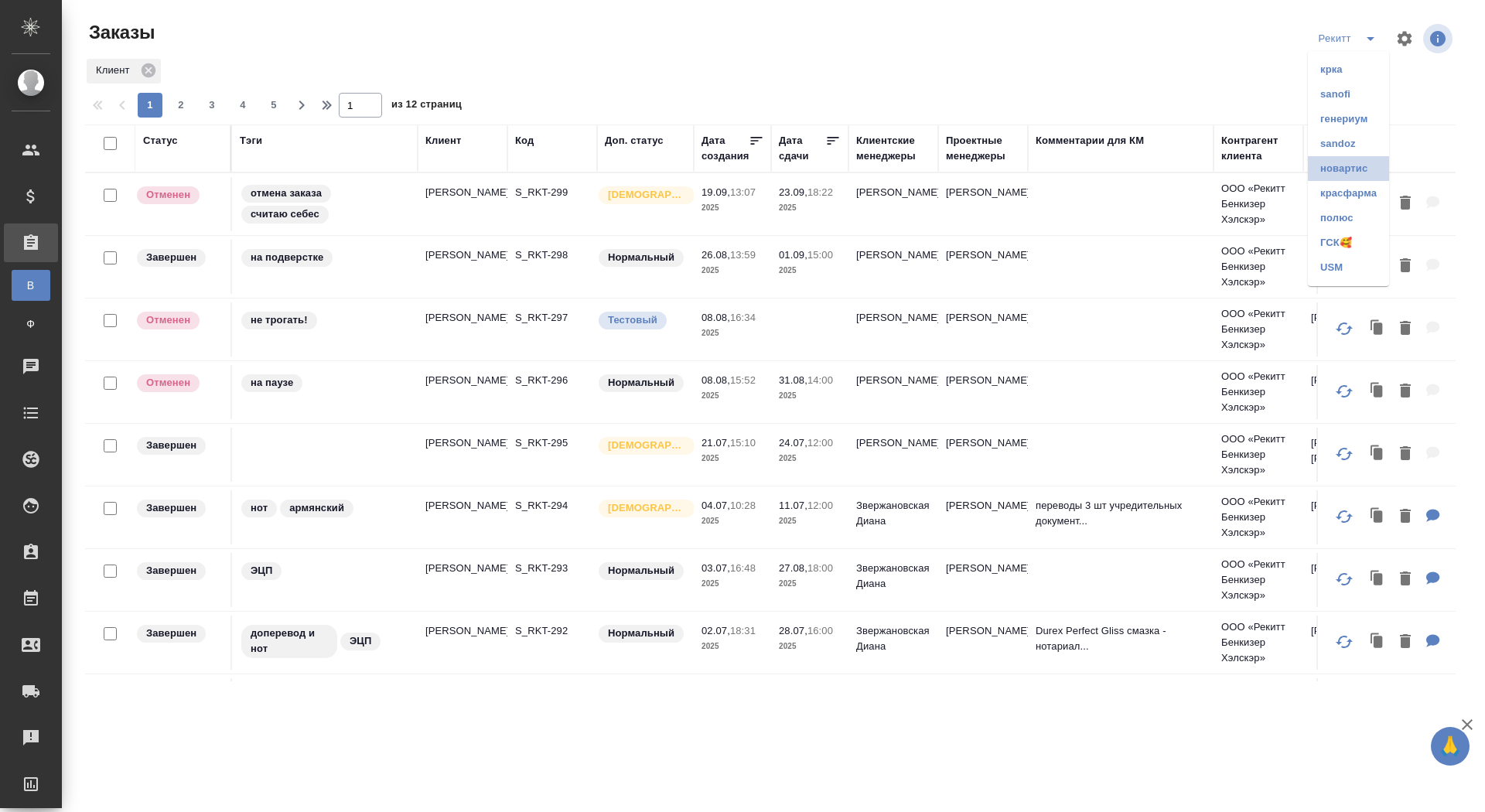
click at [1335, 172] on li "новартис" at bounding box center [1348, 168] width 81 height 25
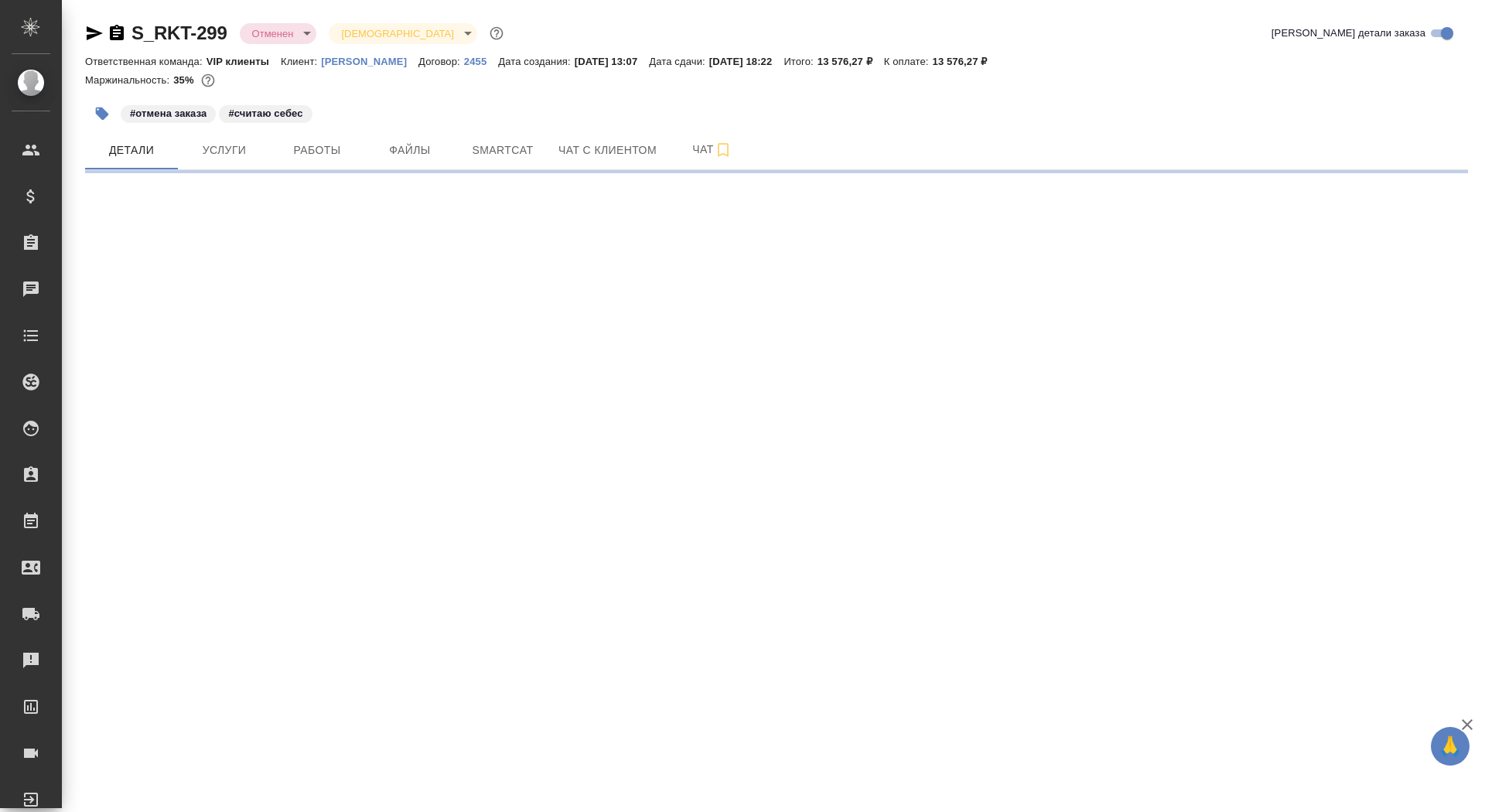
select select "RU"
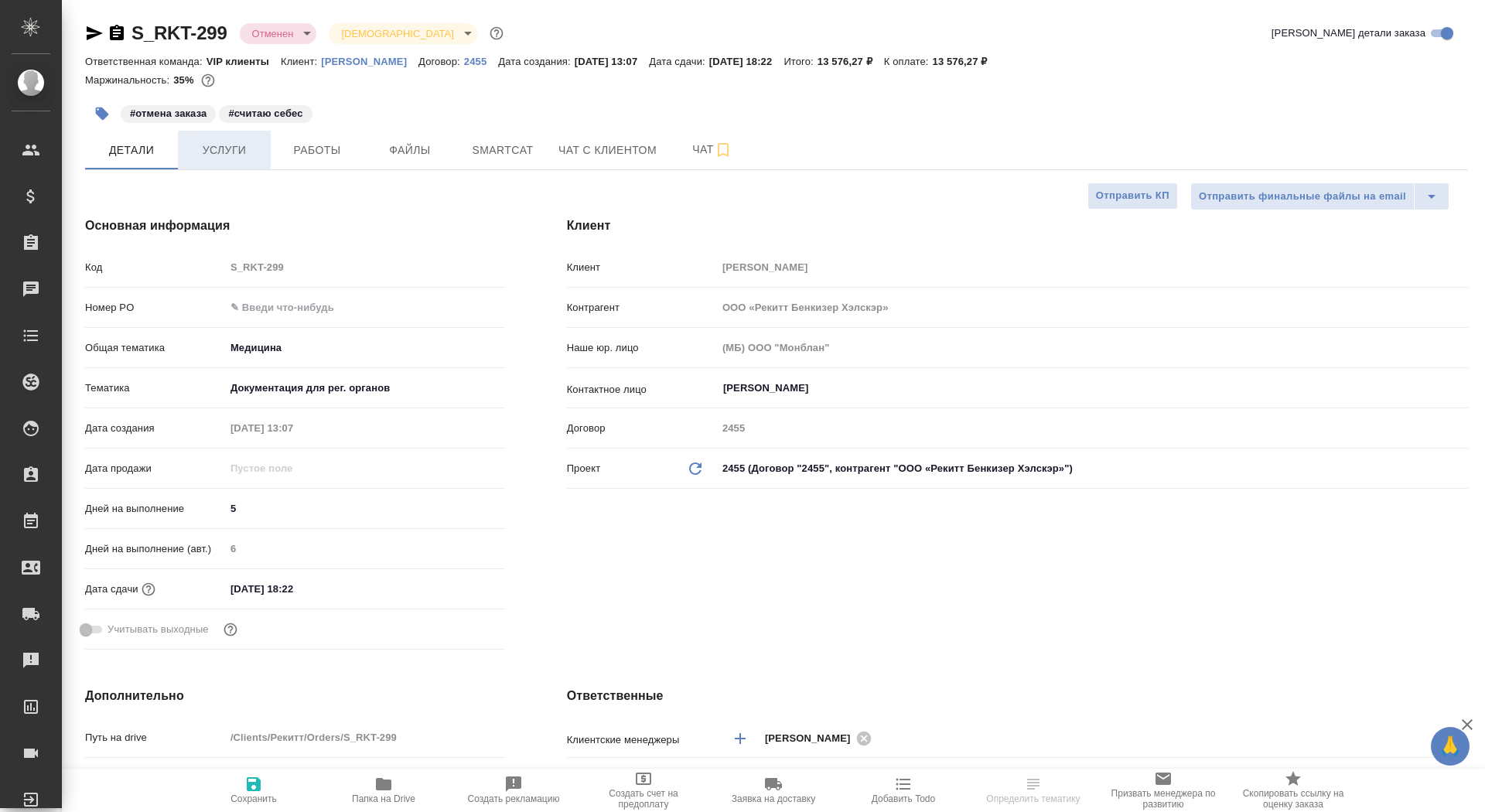
type textarea "x"
click at [210, 146] on span "Услуги" at bounding box center [224, 150] width 74 height 20
type textarea "x"
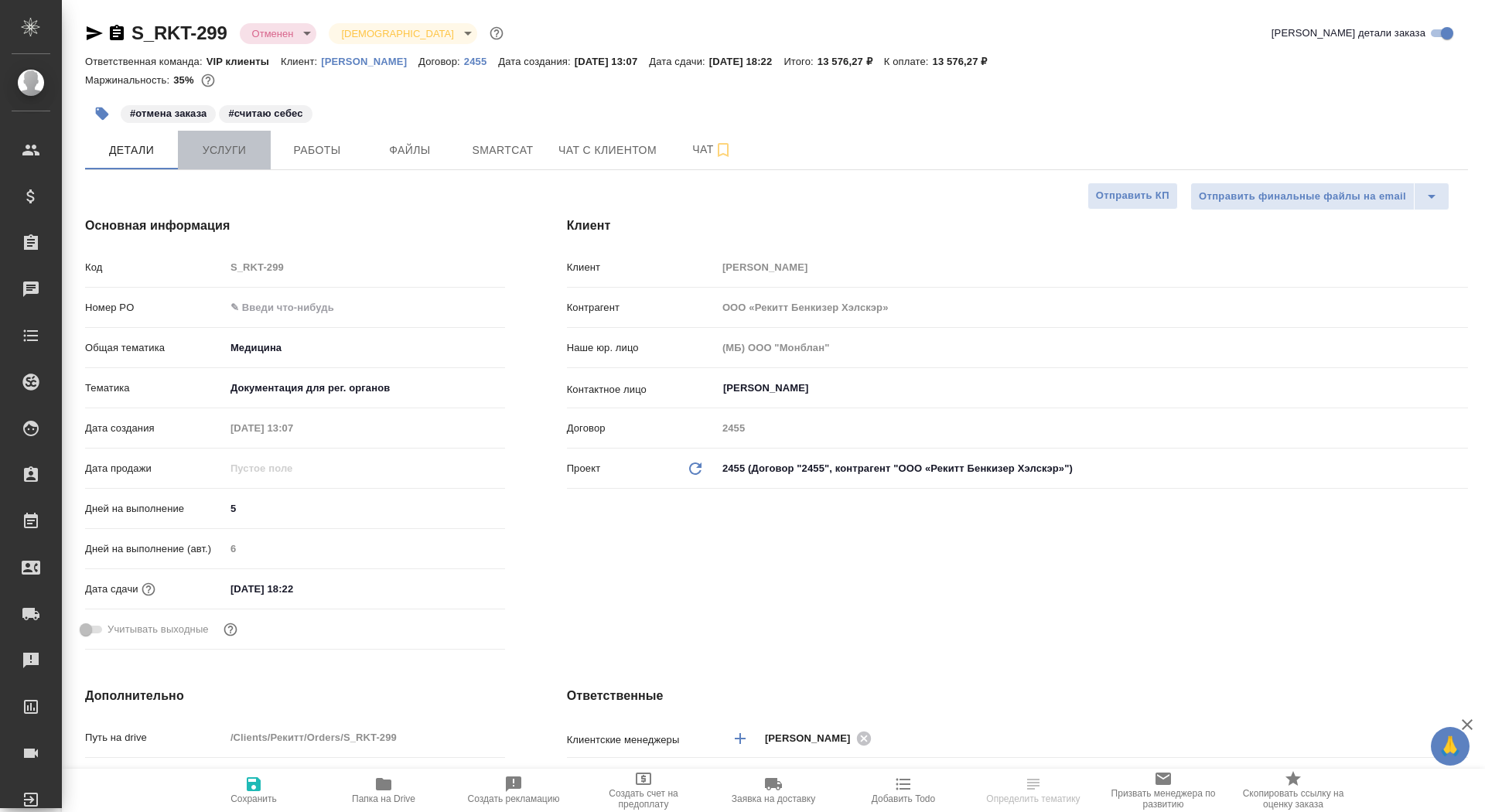
type textarea "x"
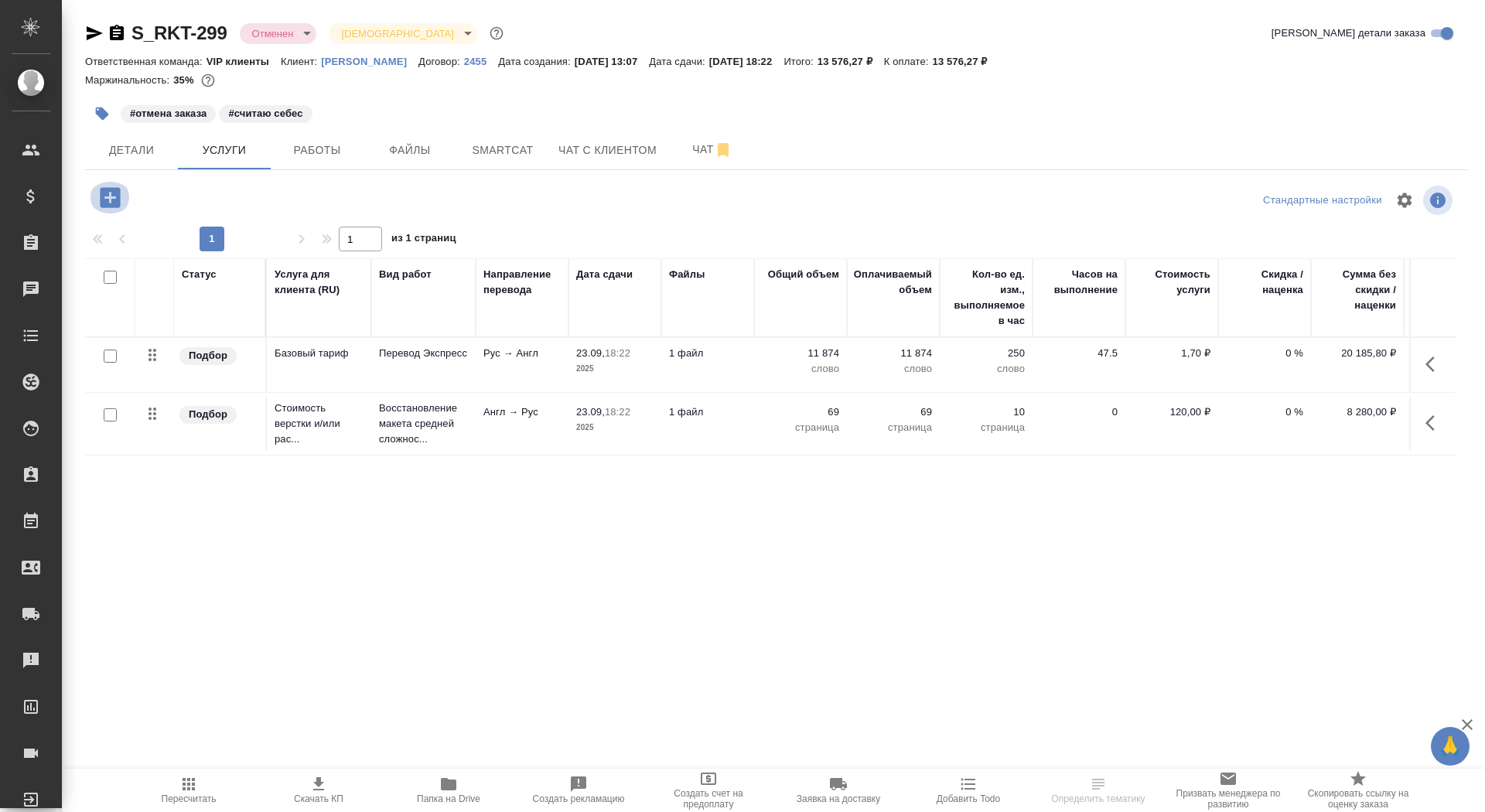
click at [109, 196] on icon "button" at bounding box center [110, 197] width 27 height 27
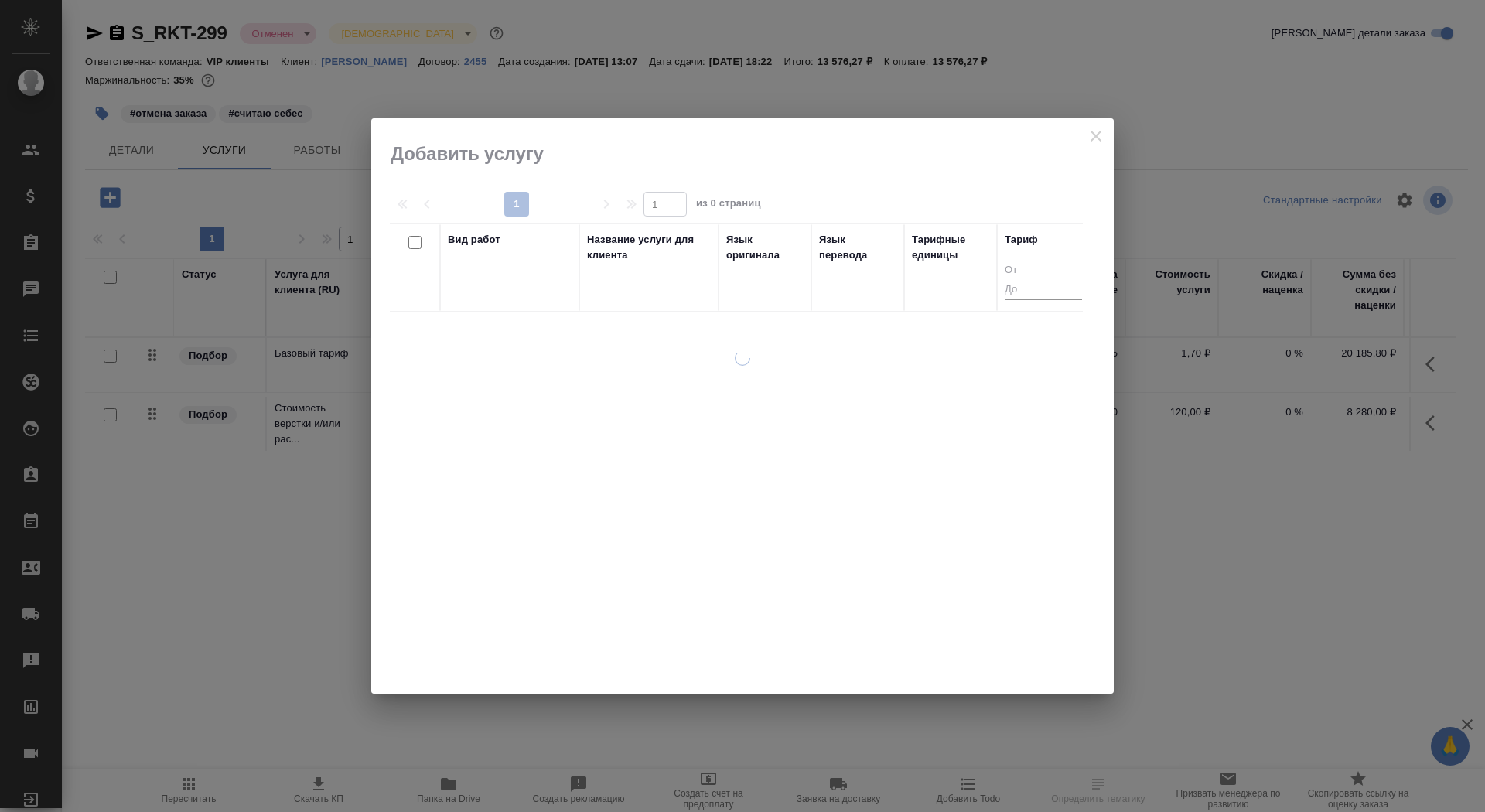
click at [624, 283] on input "text" at bounding box center [649, 283] width 123 height 20
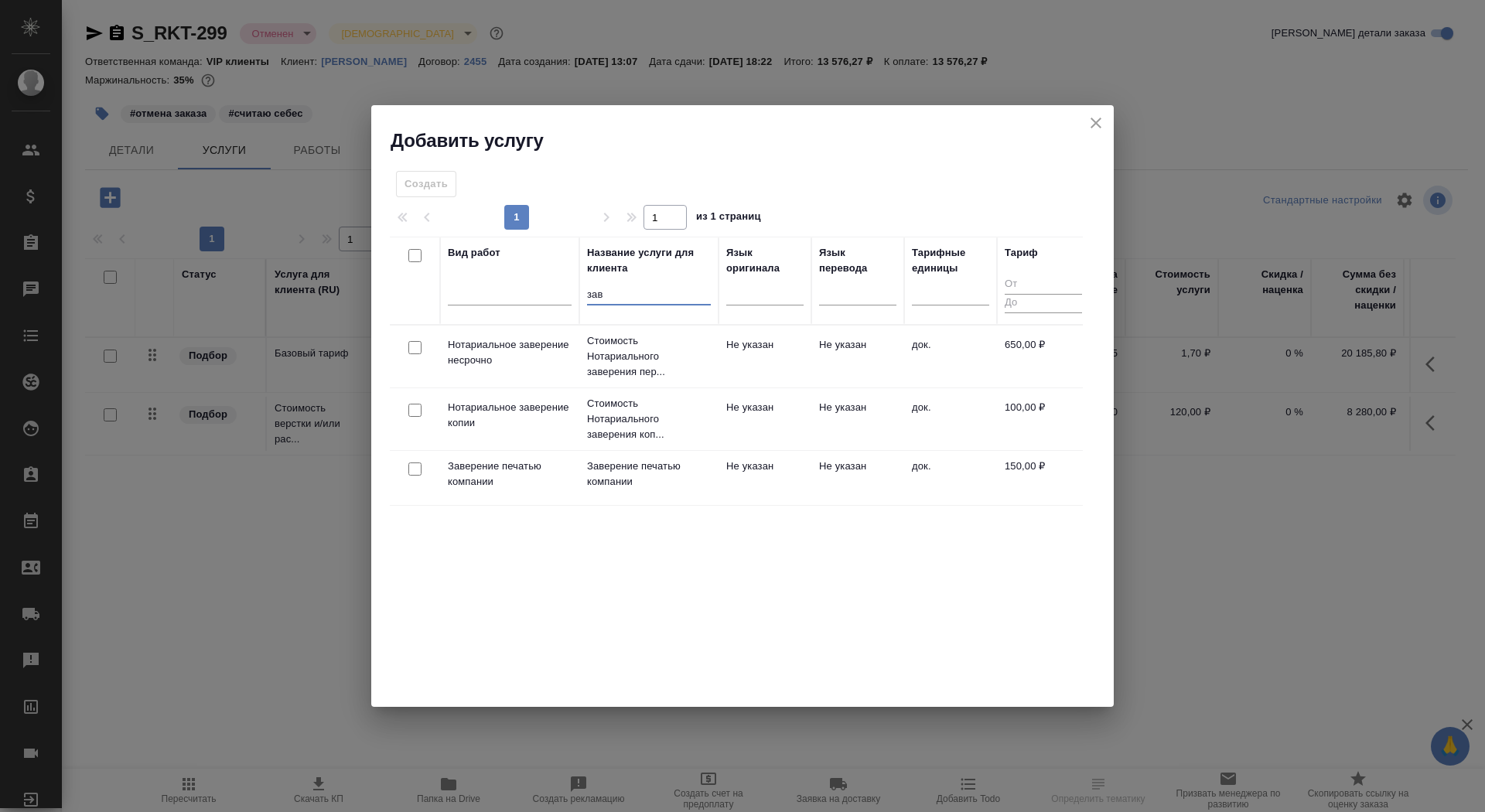
type input "зав"
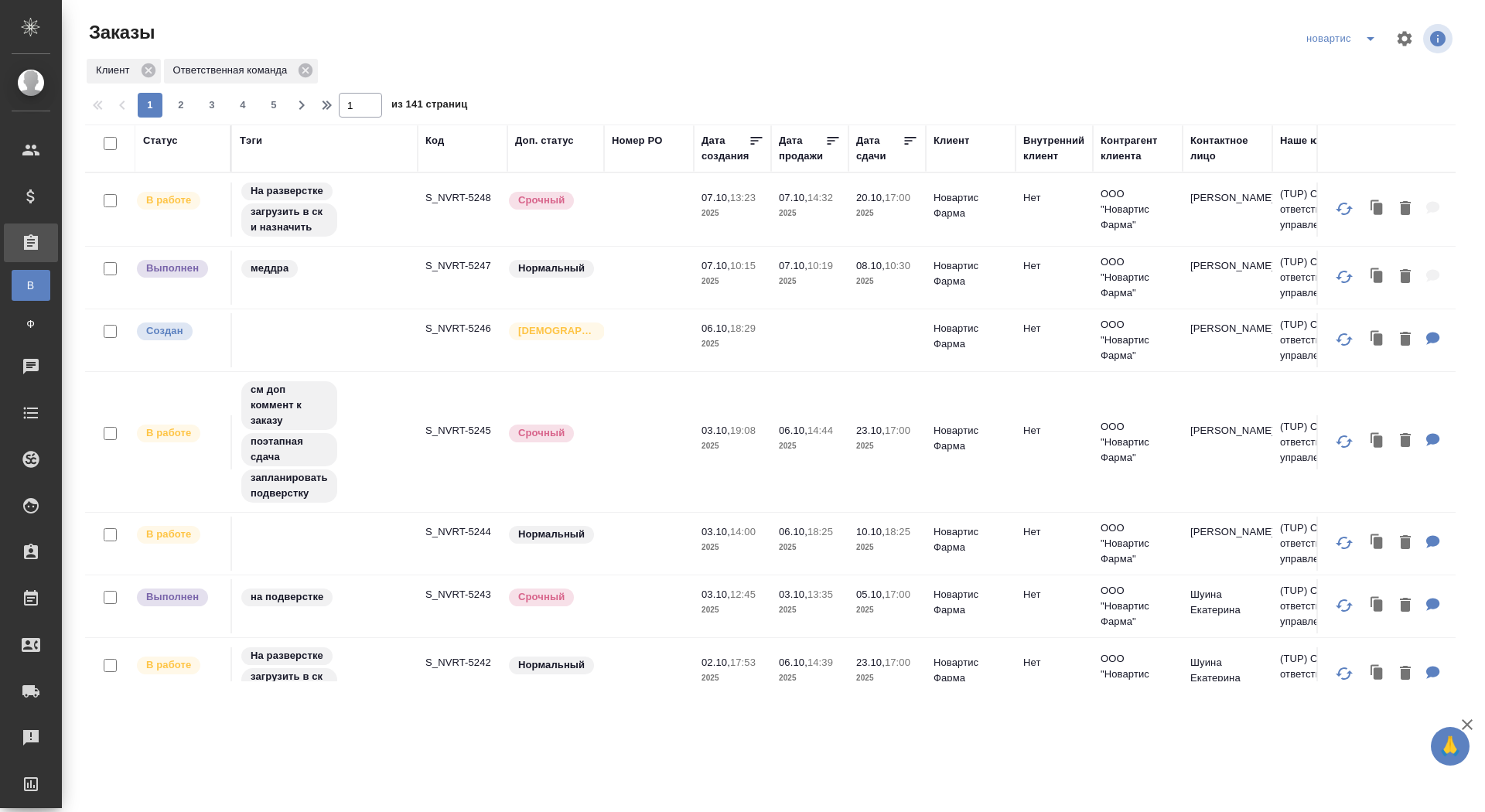
click at [455, 198] on p "S_NVRT-5248" at bounding box center [462, 197] width 74 height 16
click at [1370, 35] on icon "split button" at bounding box center [1370, 39] width 19 height 19
click at [1319, 137] on li "sandoz" at bounding box center [1343, 144] width 85 height 25
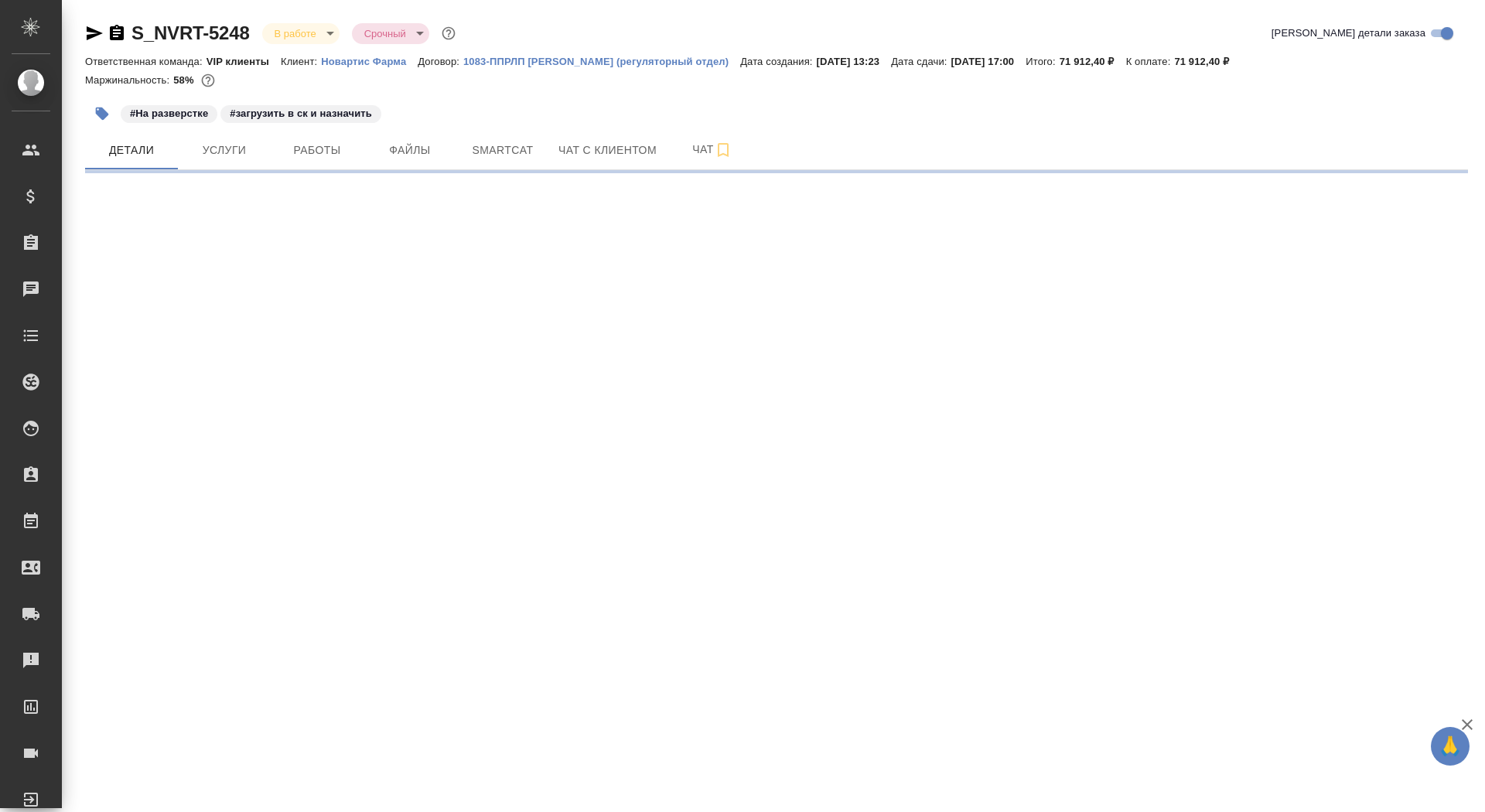
select select "RU"
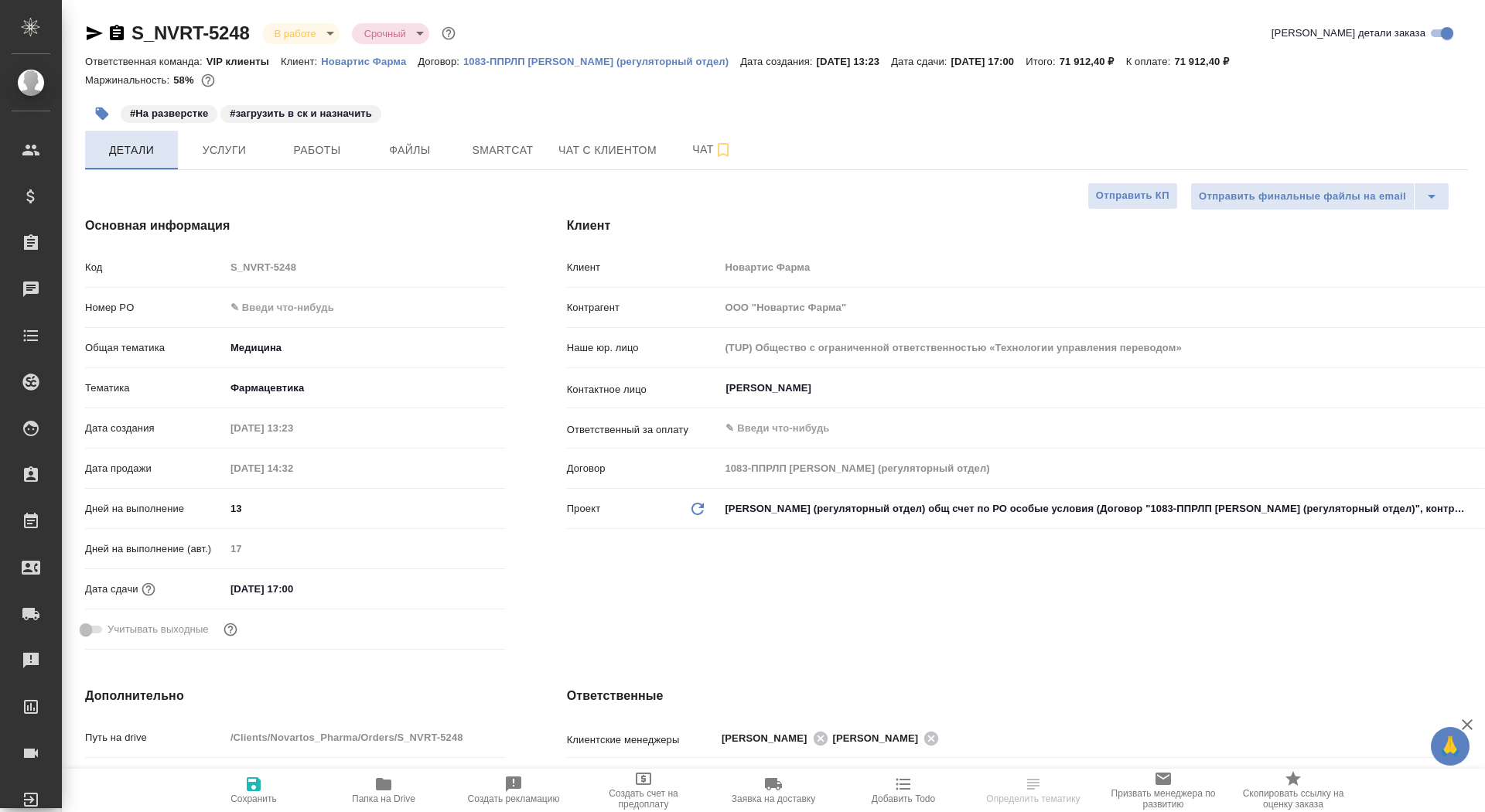
type textarea "x"
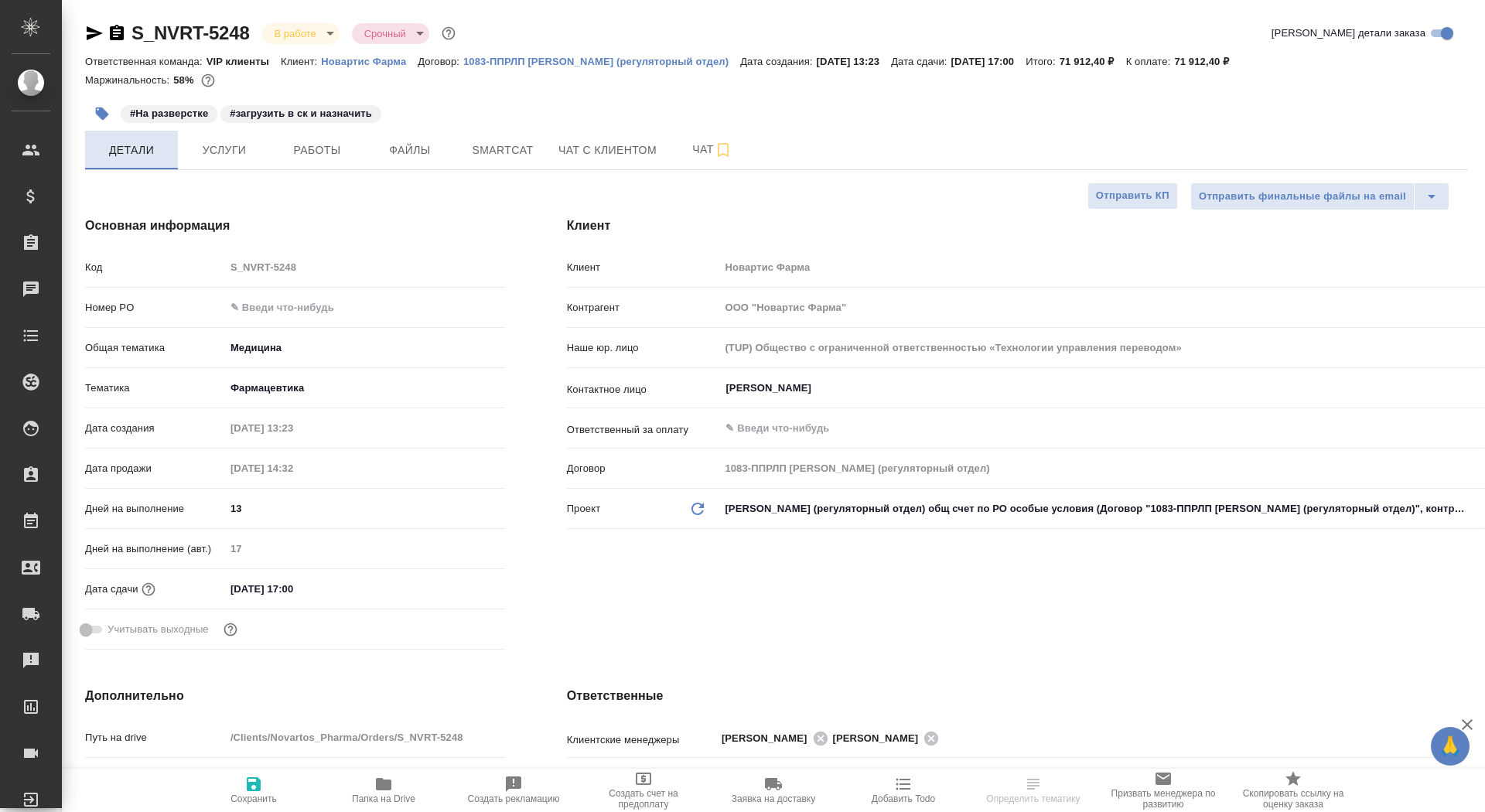
type textarea "x"
click at [206, 155] on span "Услуги" at bounding box center [224, 150] width 74 height 20
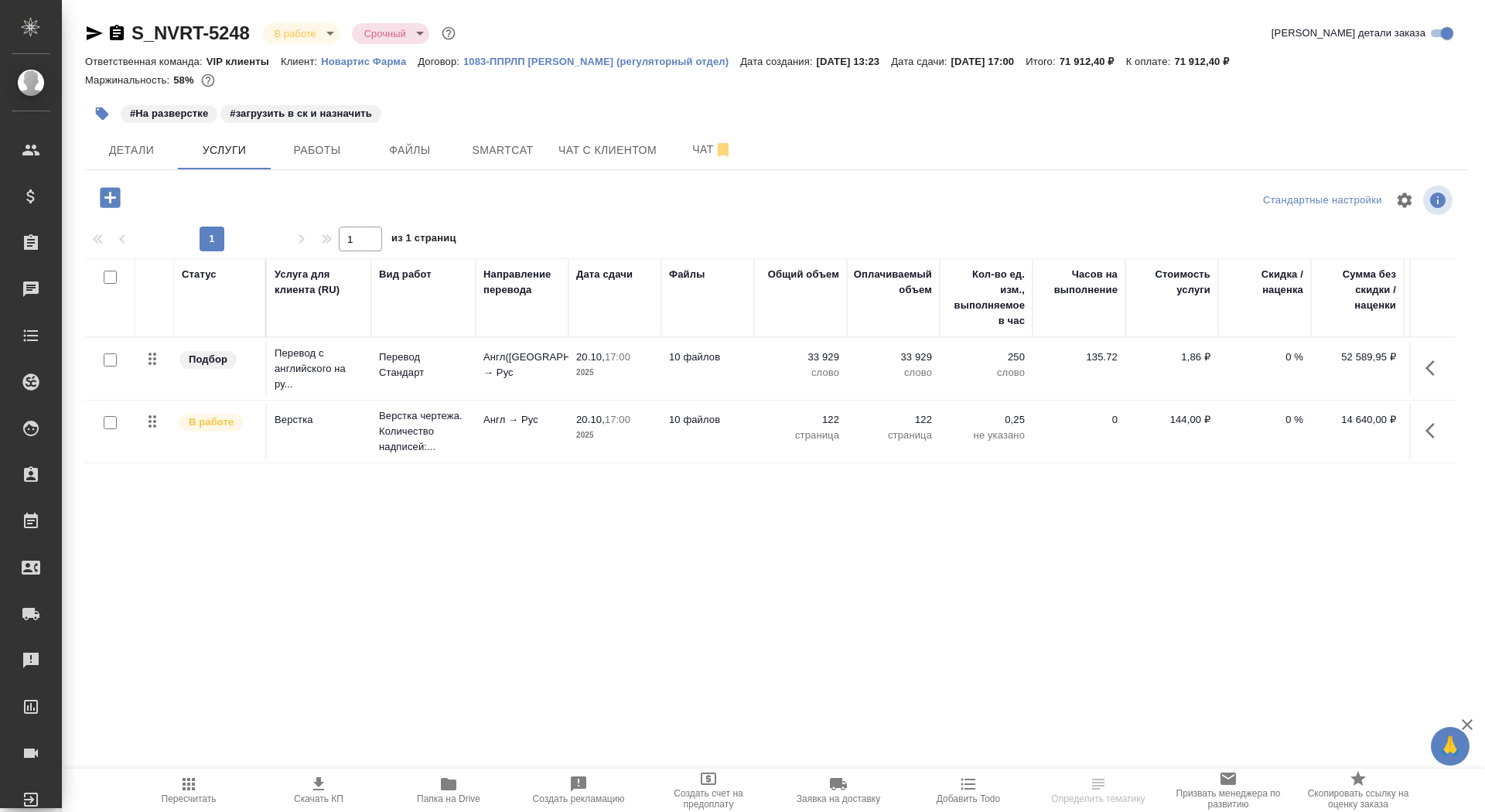
click at [106, 190] on icon "button" at bounding box center [109, 197] width 20 height 20
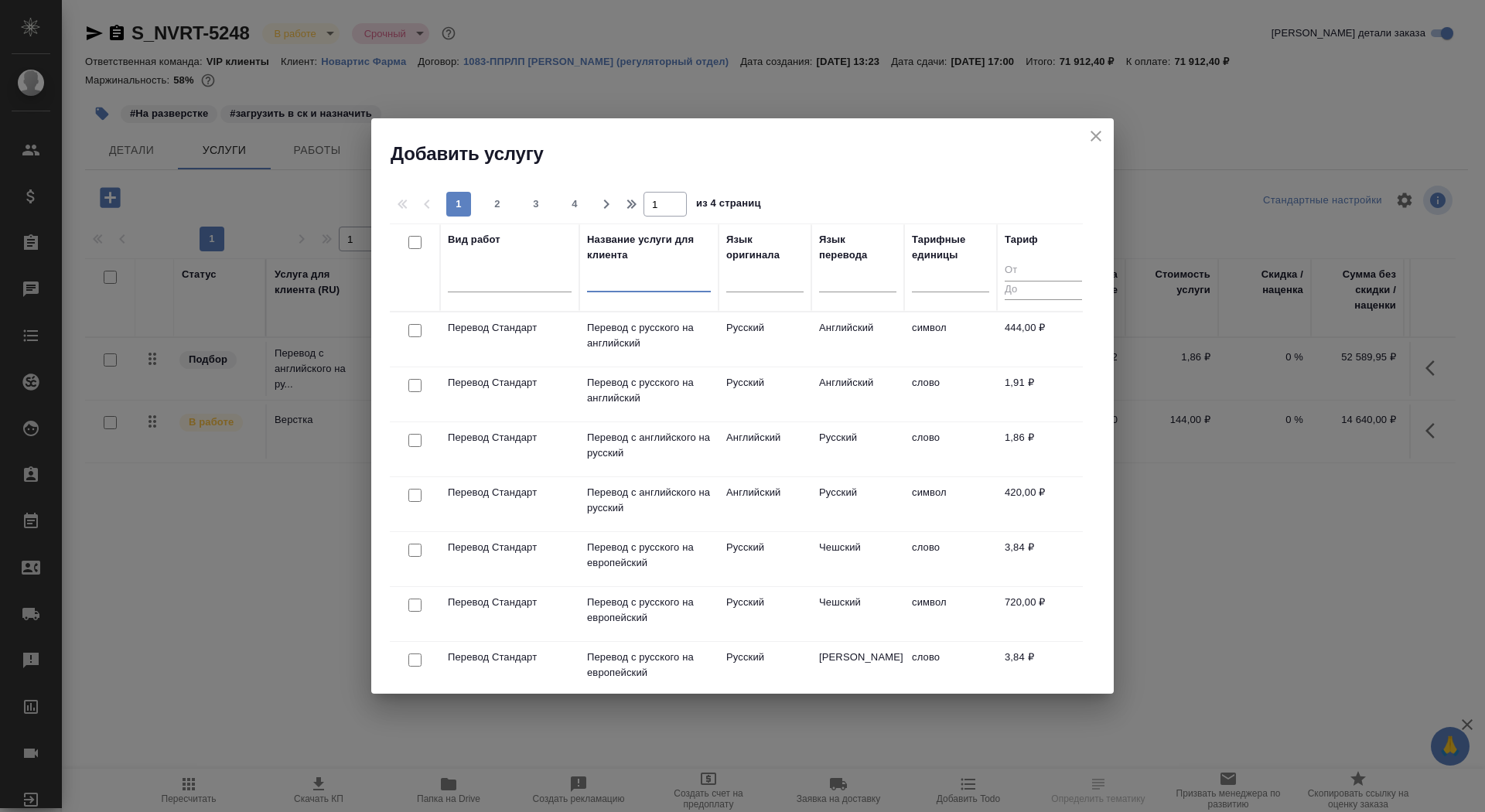
click at [668, 283] on input "text" at bounding box center [649, 283] width 123 height 20
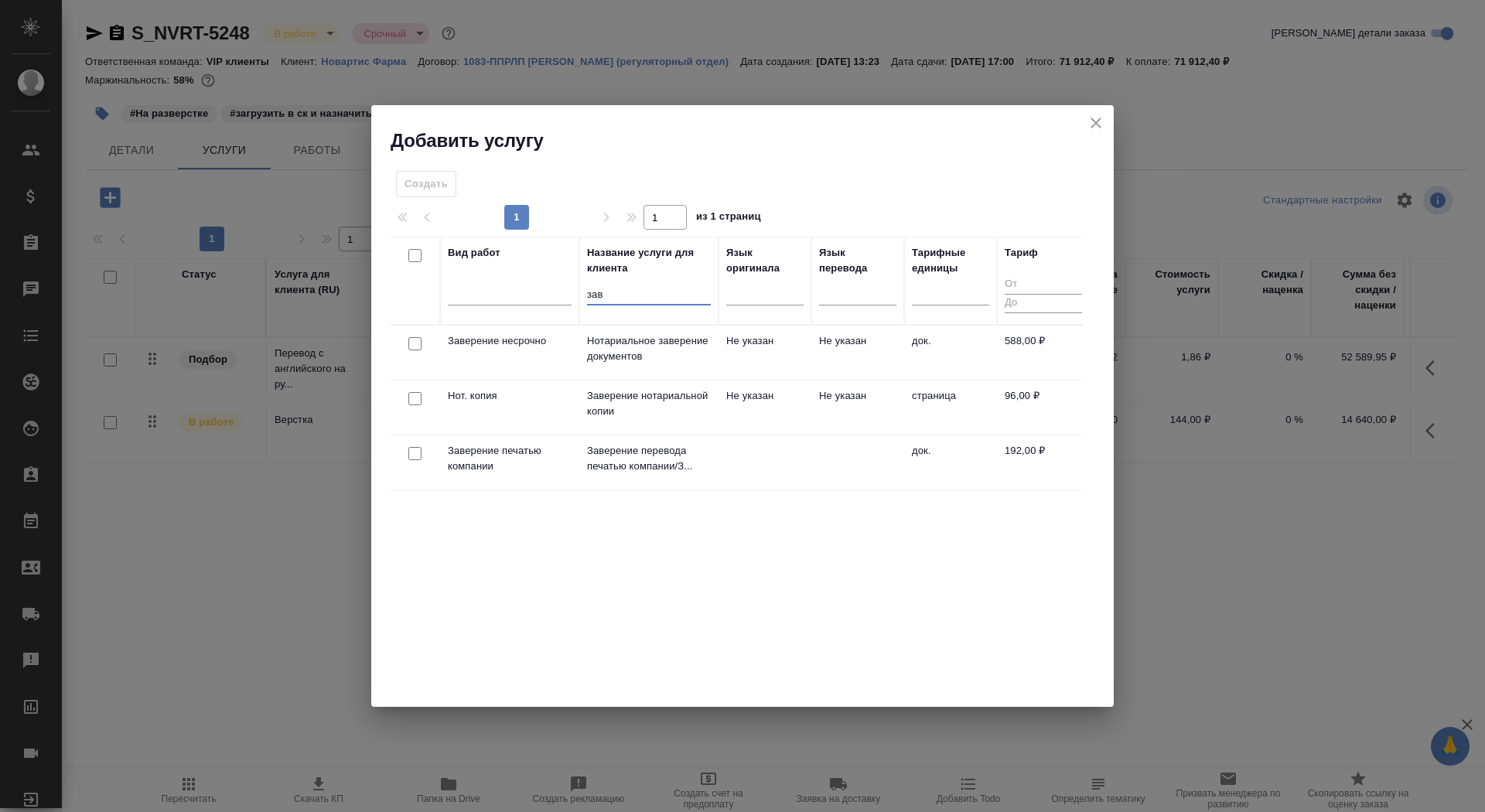
type input "зав"
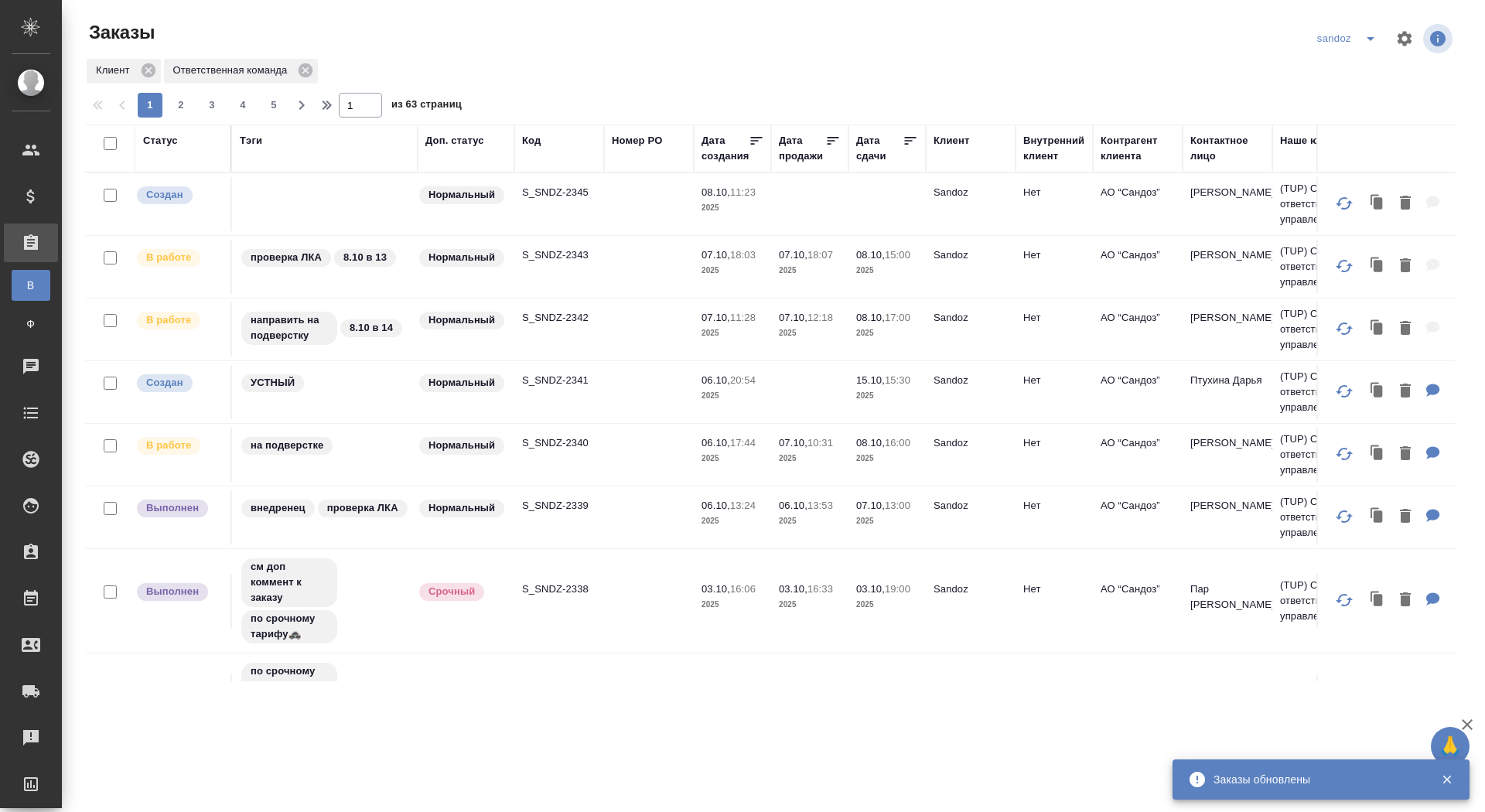
click at [543, 191] on p "S_SNDZ-2345" at bounding box center [559, 192] width 74 height 16
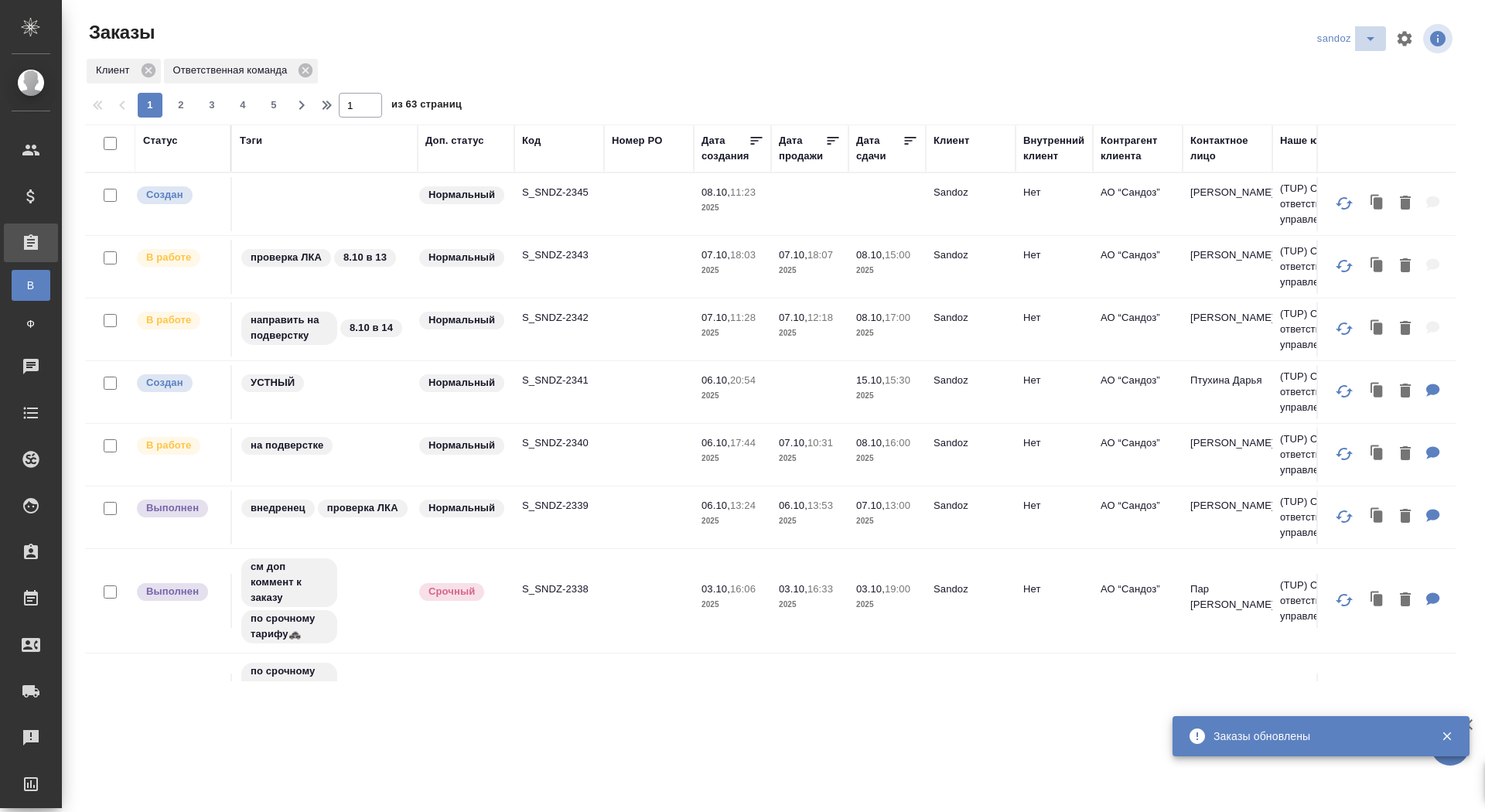
click at [1369, 39] on icon "split button" at bounding box center [1370, 39] width 19 height 19
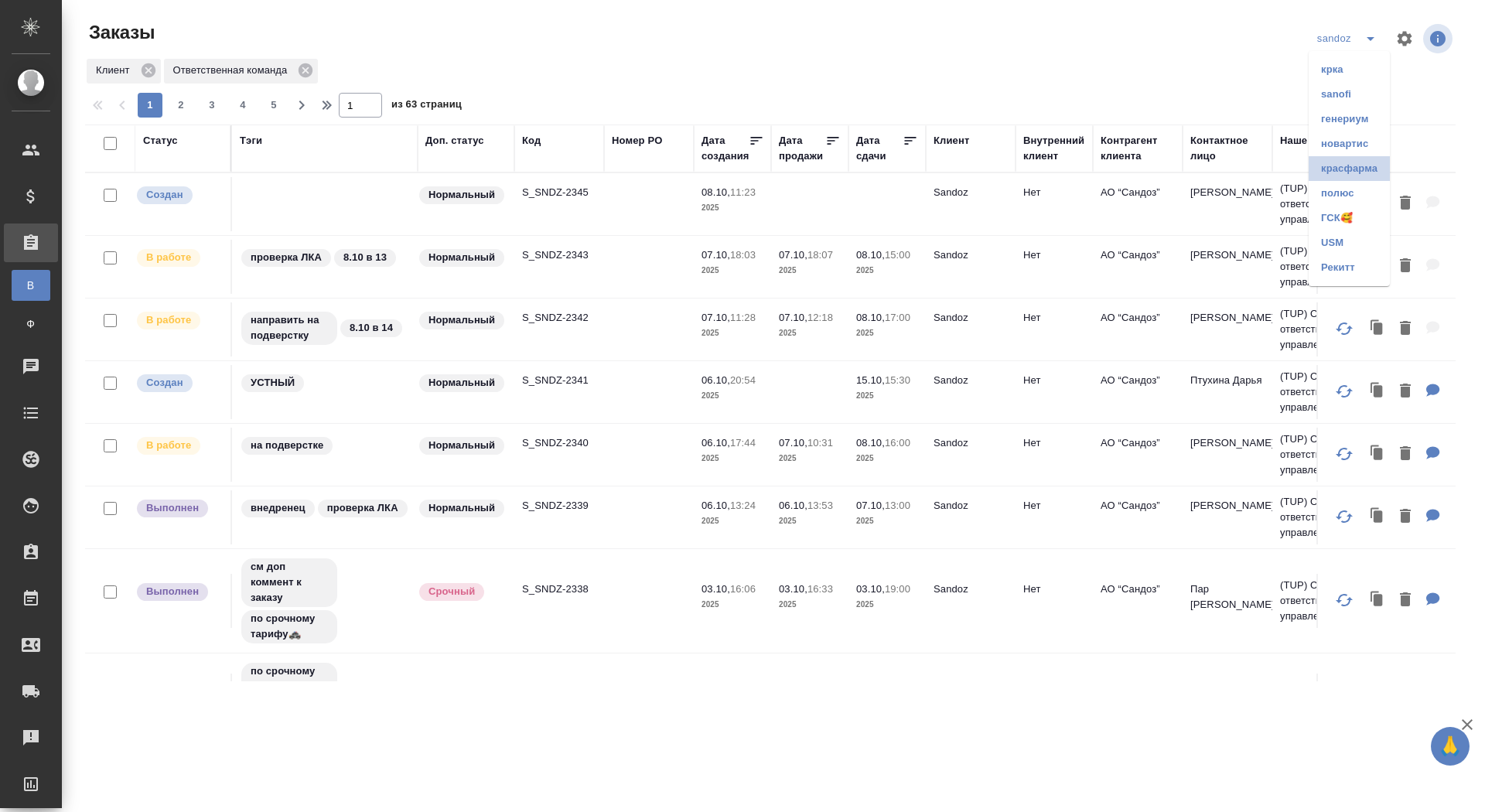
click at [1345, 171] on li "красфарма" at bounding box center [1349, 168] width 81 height 25
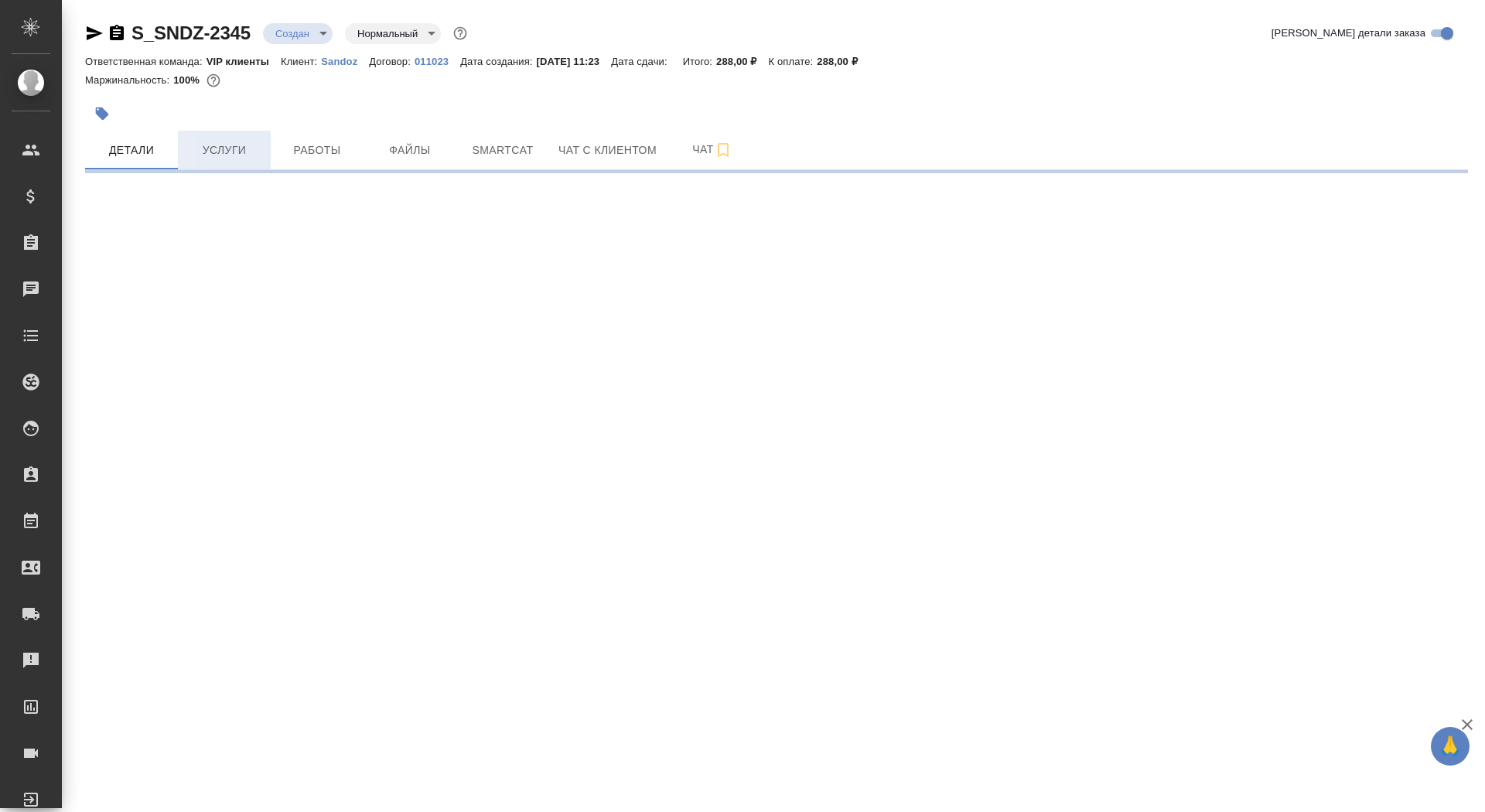
select select "RU"
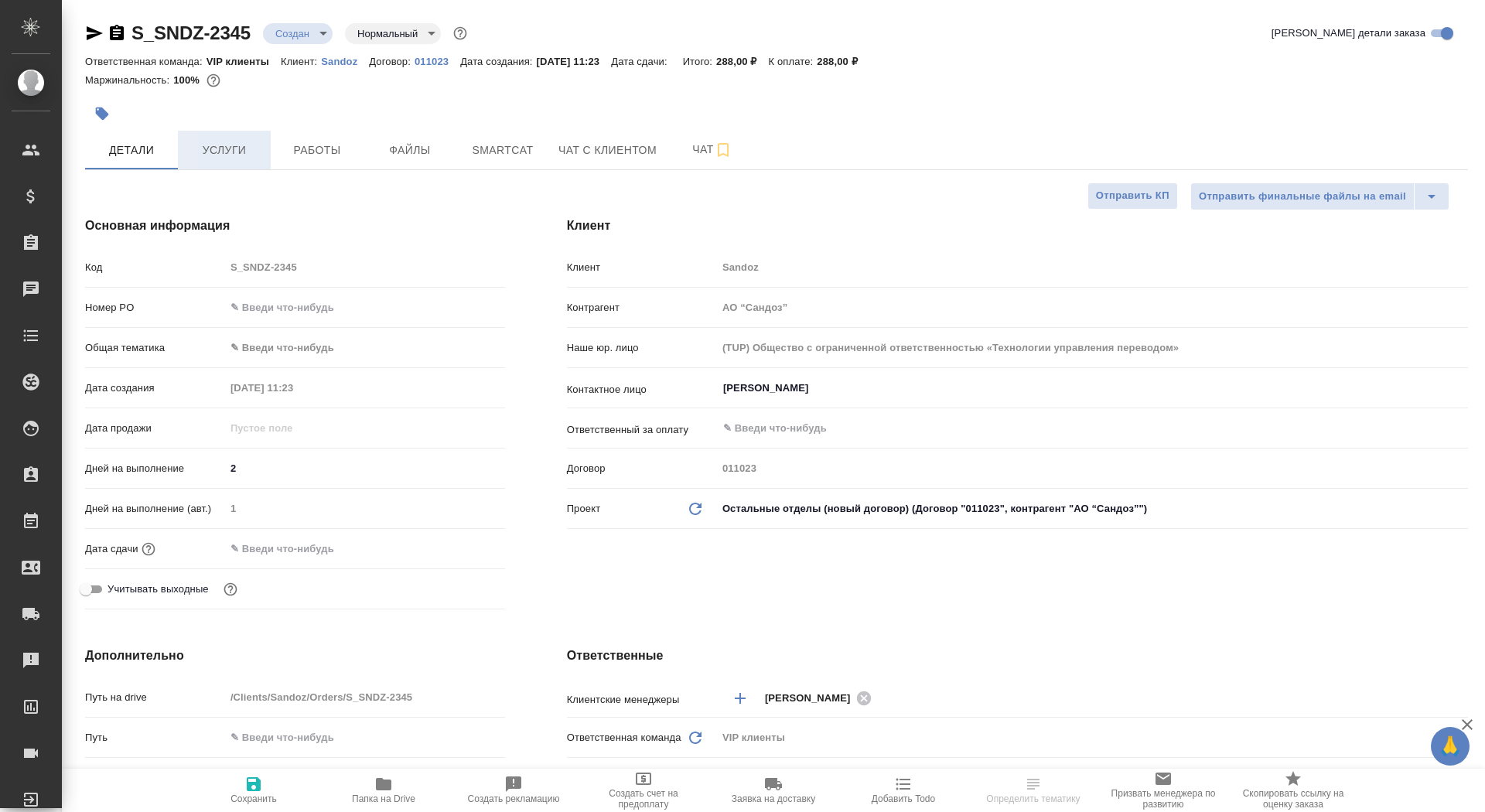
type textarea "x"
click at [238, 144] on span "Услуги" at bounding box center [224, 150] width 74 height 20
type textarea "x"
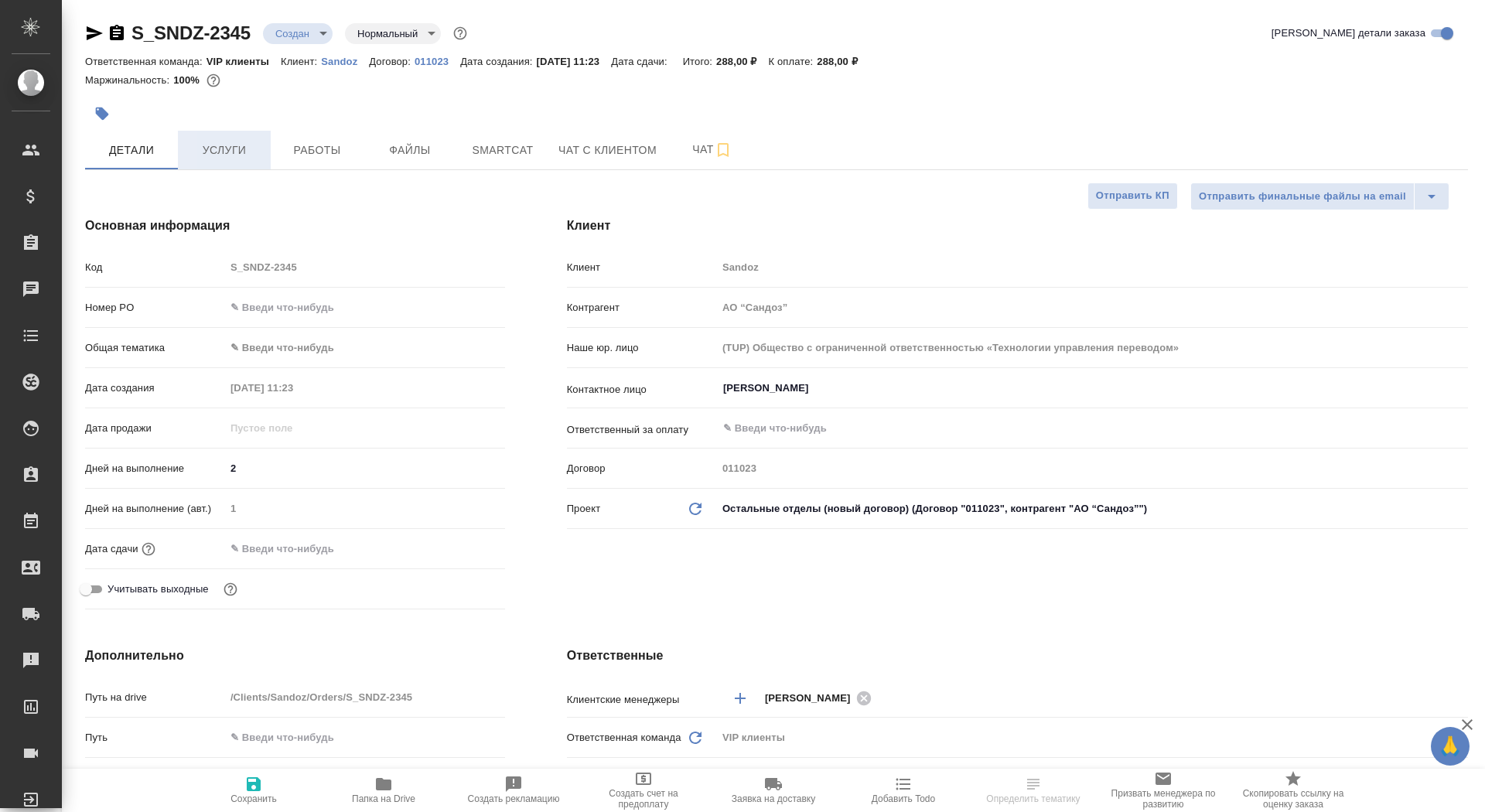
type textarea "x"
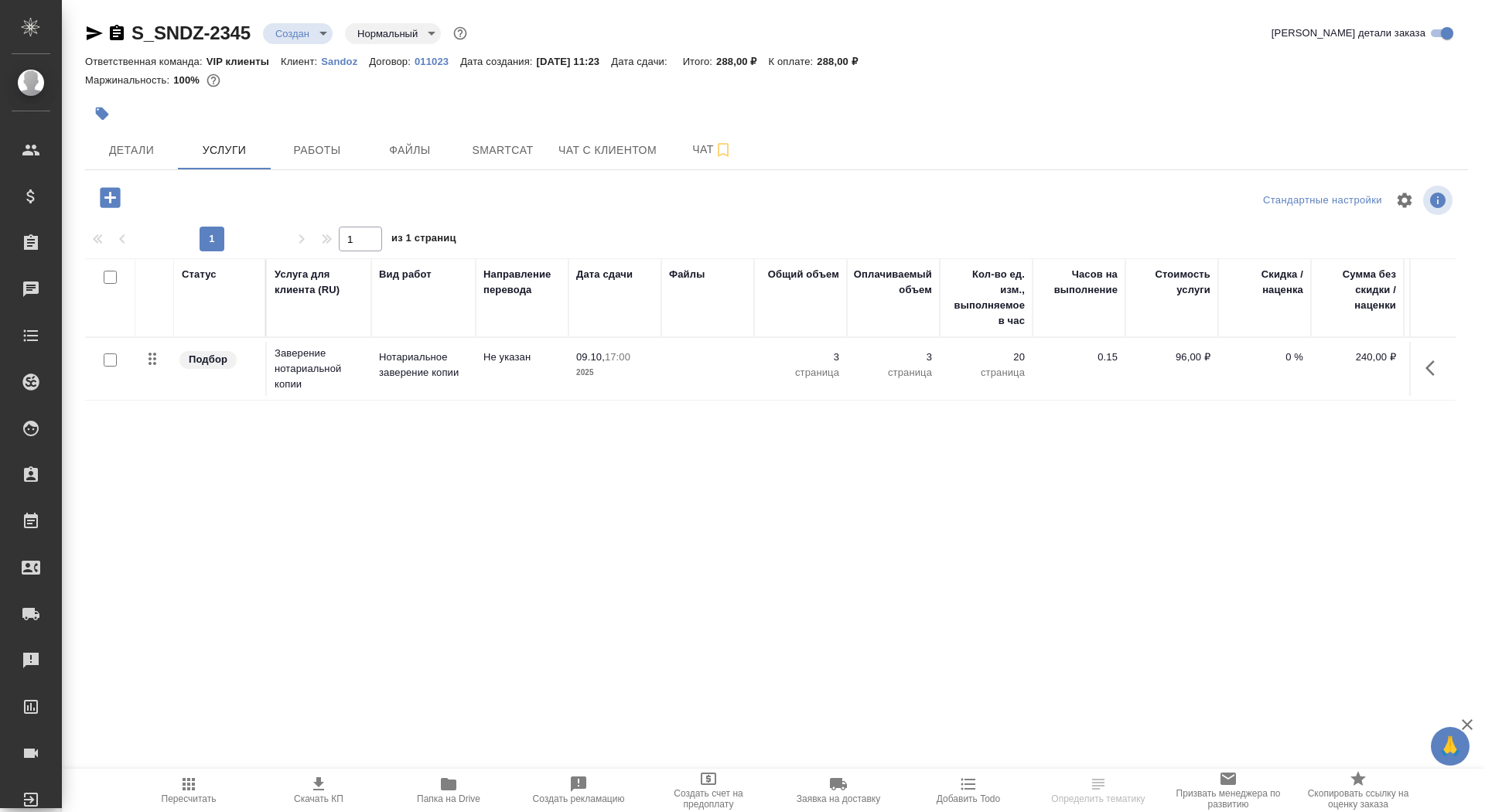
click at [113, 201] on icon "button" at bounding box center [109, 197] width 20 height 20
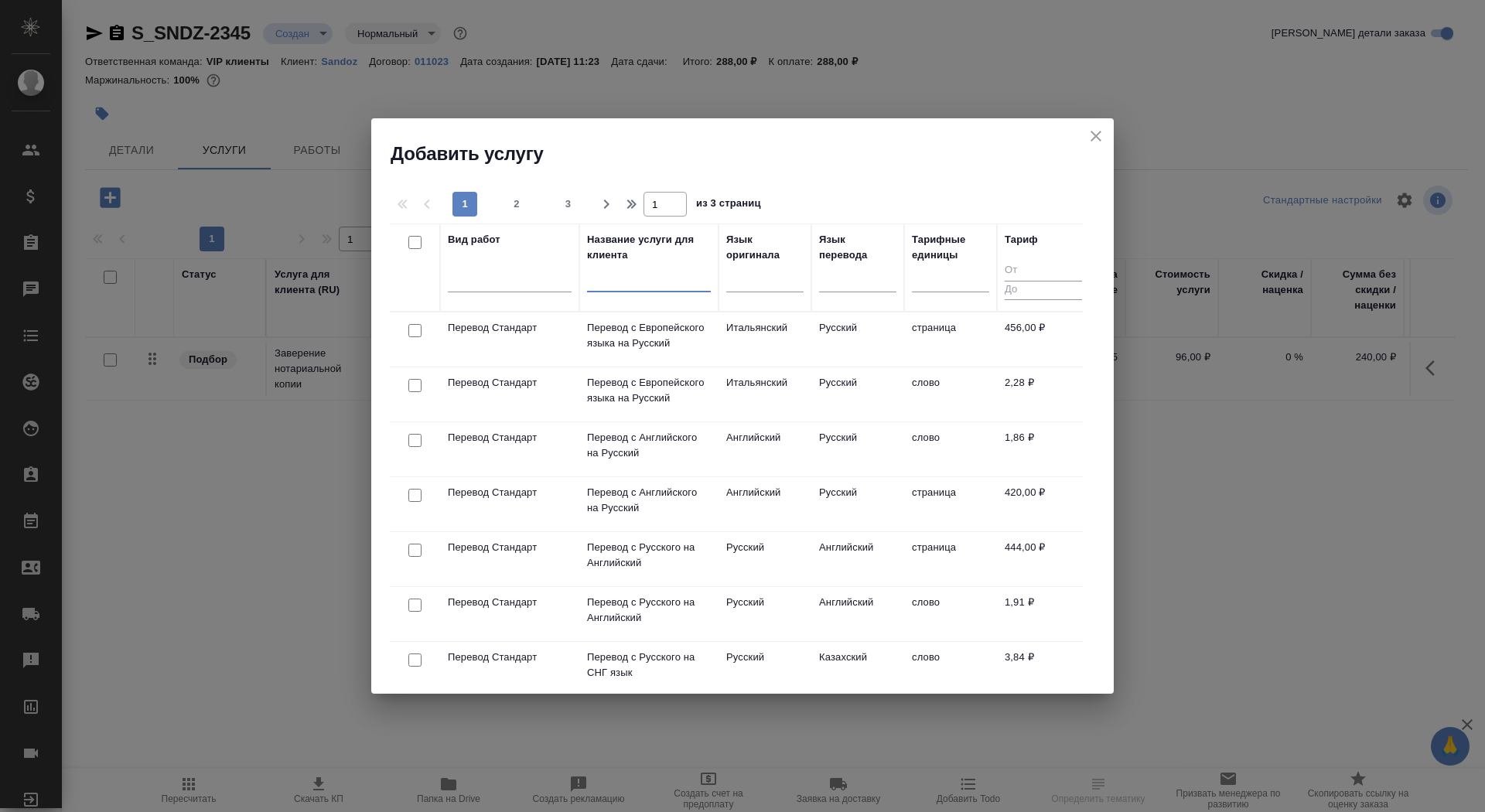
click at [643, 275] on input "text" at bounding box center [649, 283] width 123 height 20
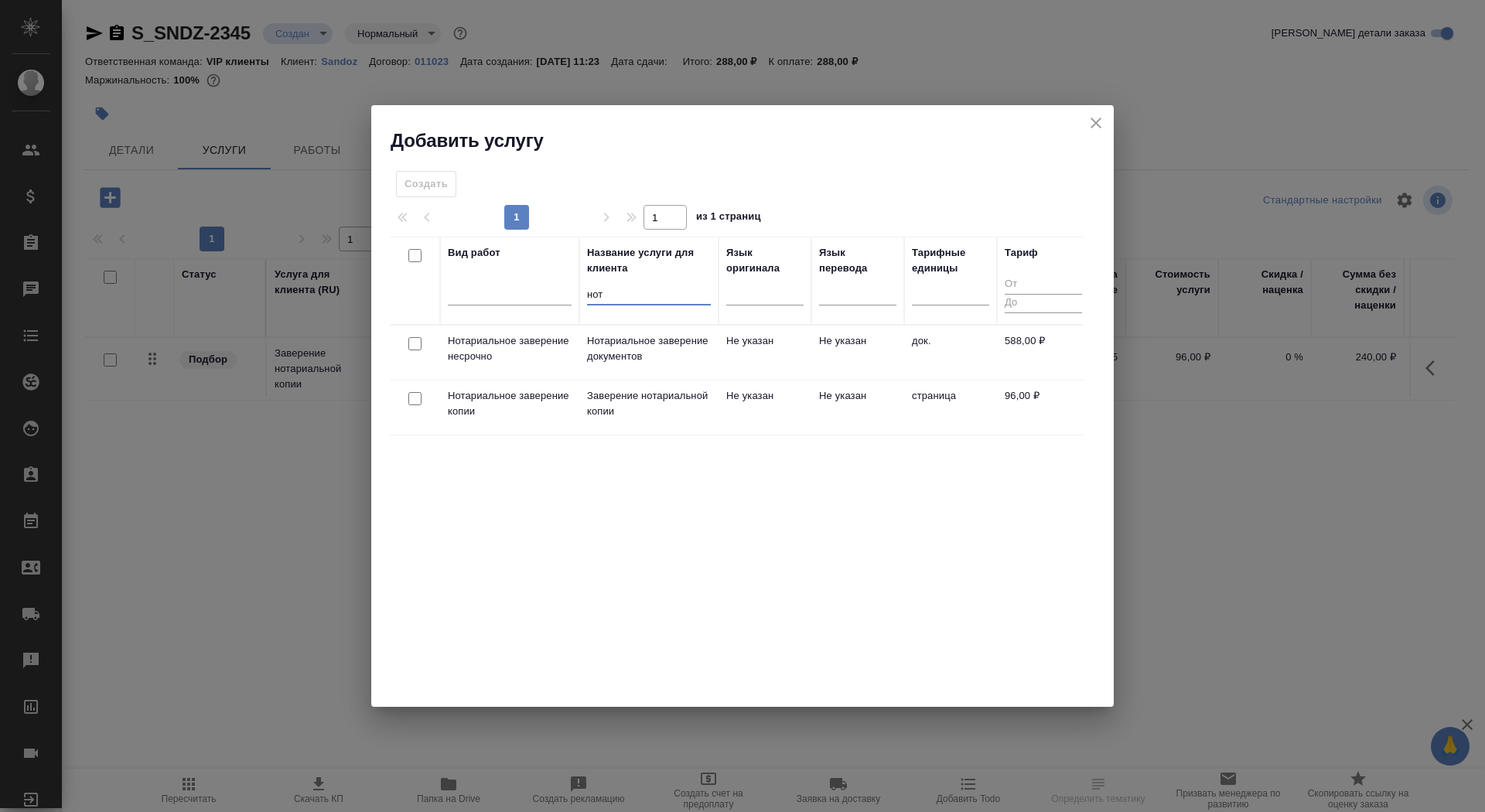
type input "нот"
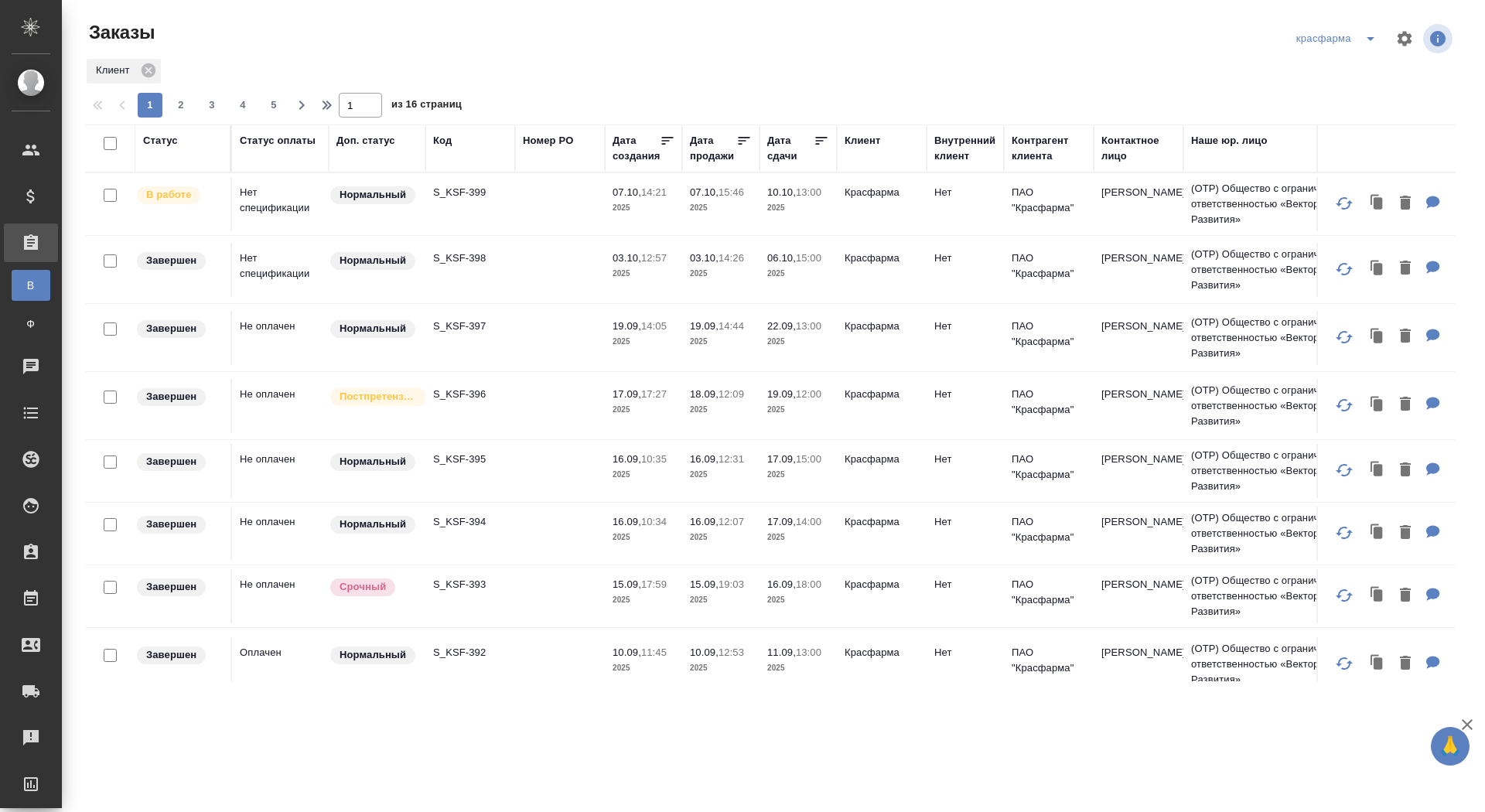
click at [457, 193] on p "S_KSF-399" at bounding box center [470, 192] width 74 height 16
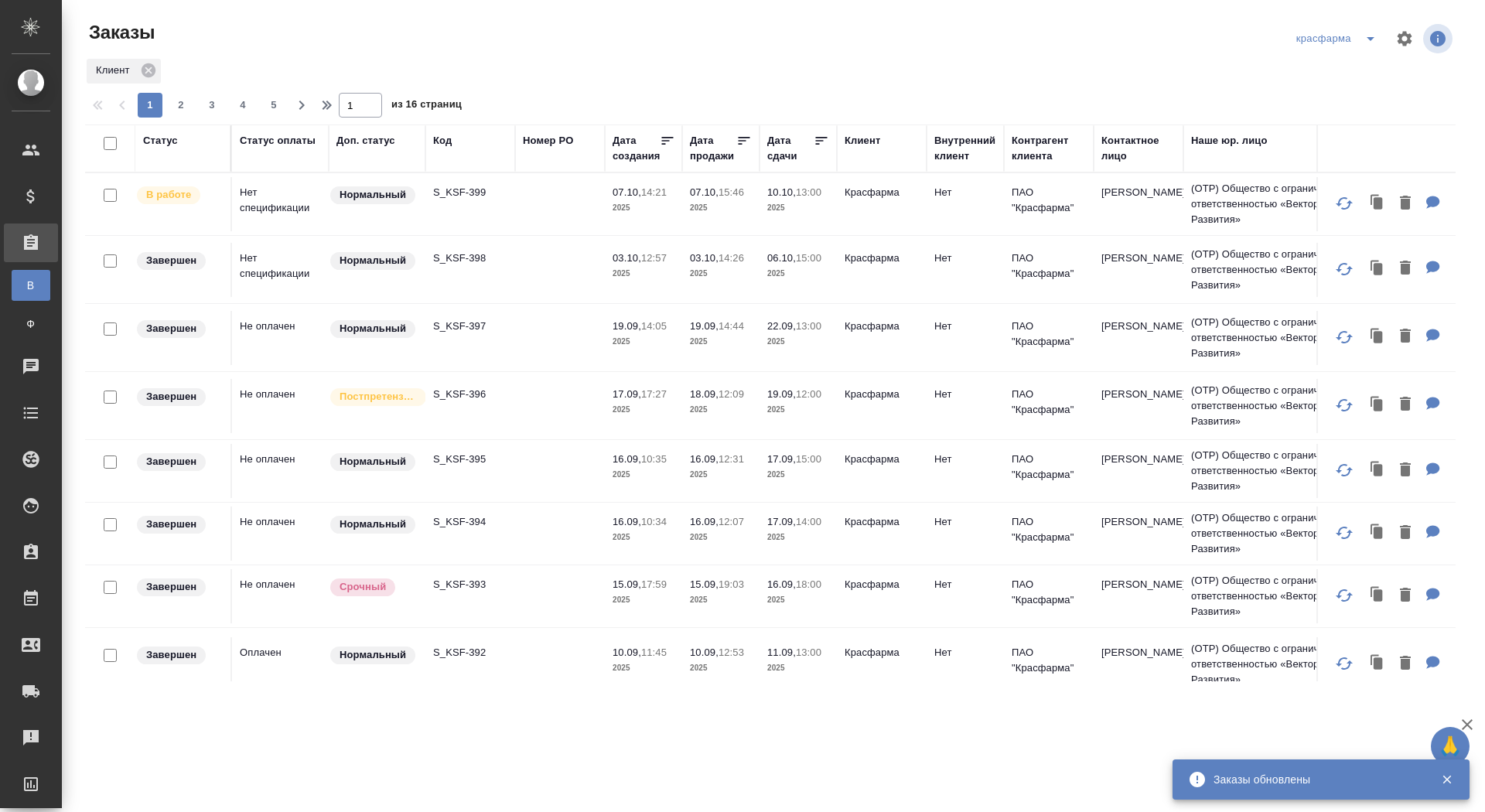
click at [1374, 35] on icon "split button" at bounding box center [1370, 39] width 19 height 19
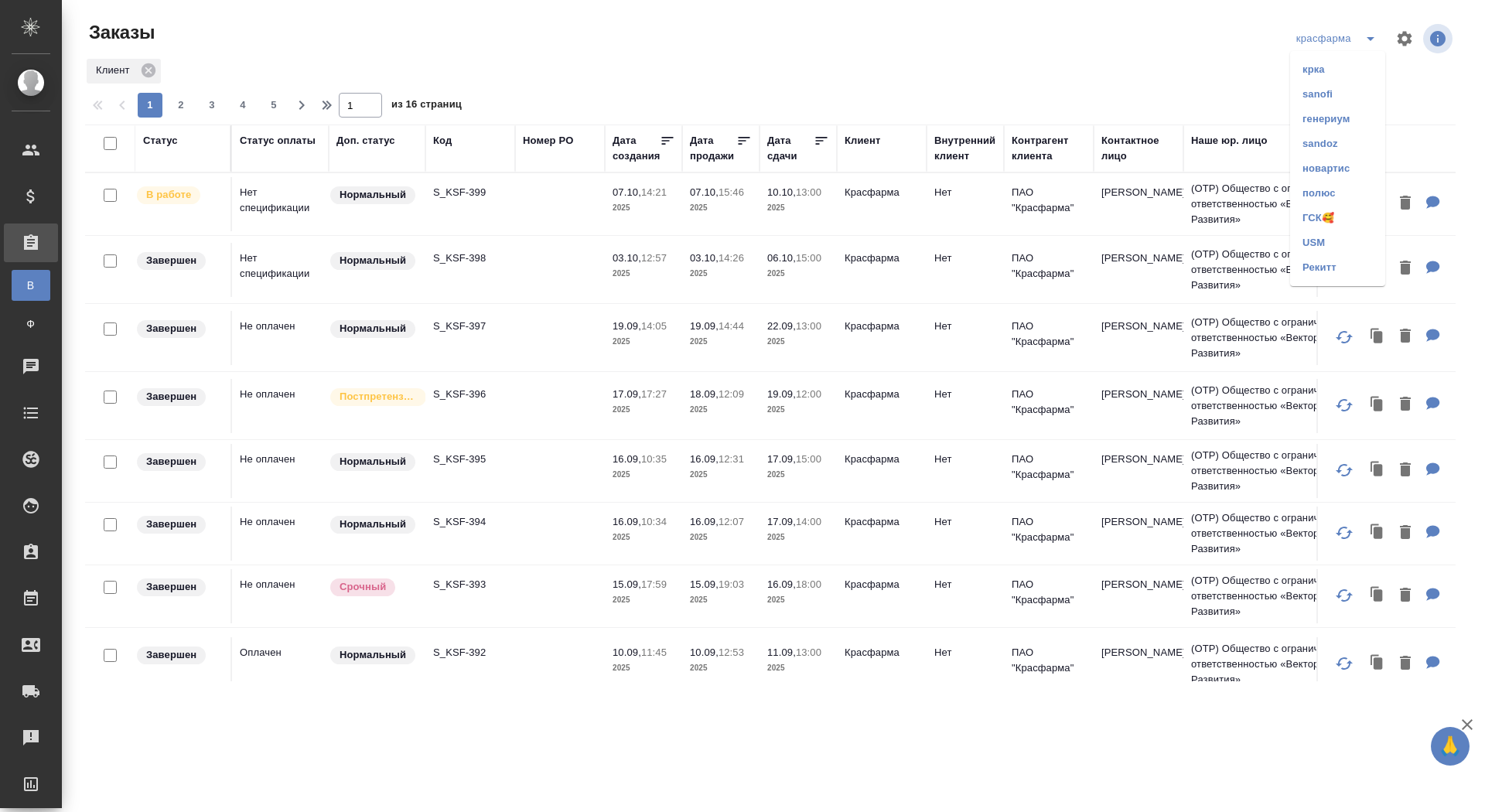
click at [1328, 94] on li "sanofi" at bounding box center [1338, 95] width 95 height 25
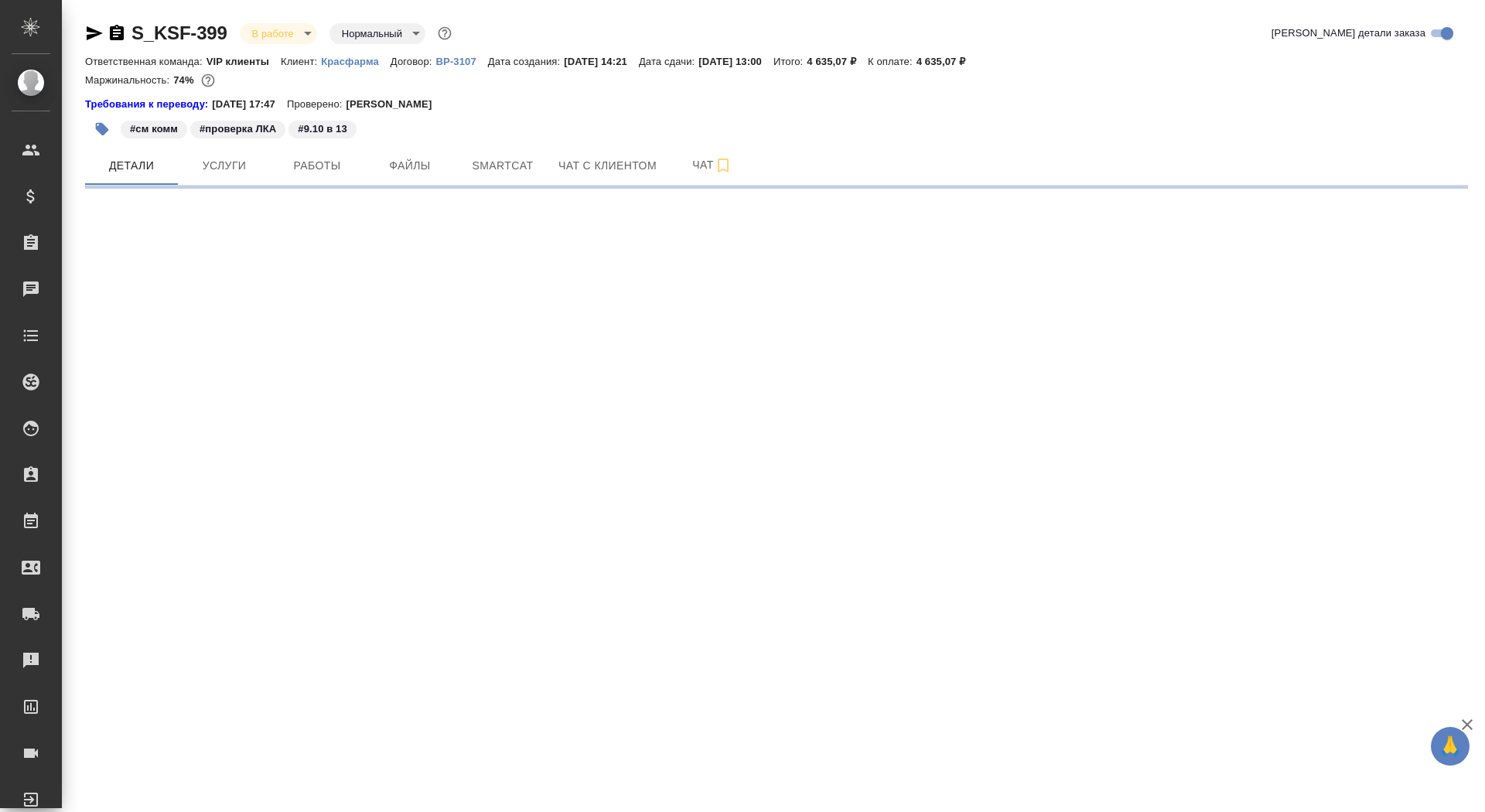
select select "RU"
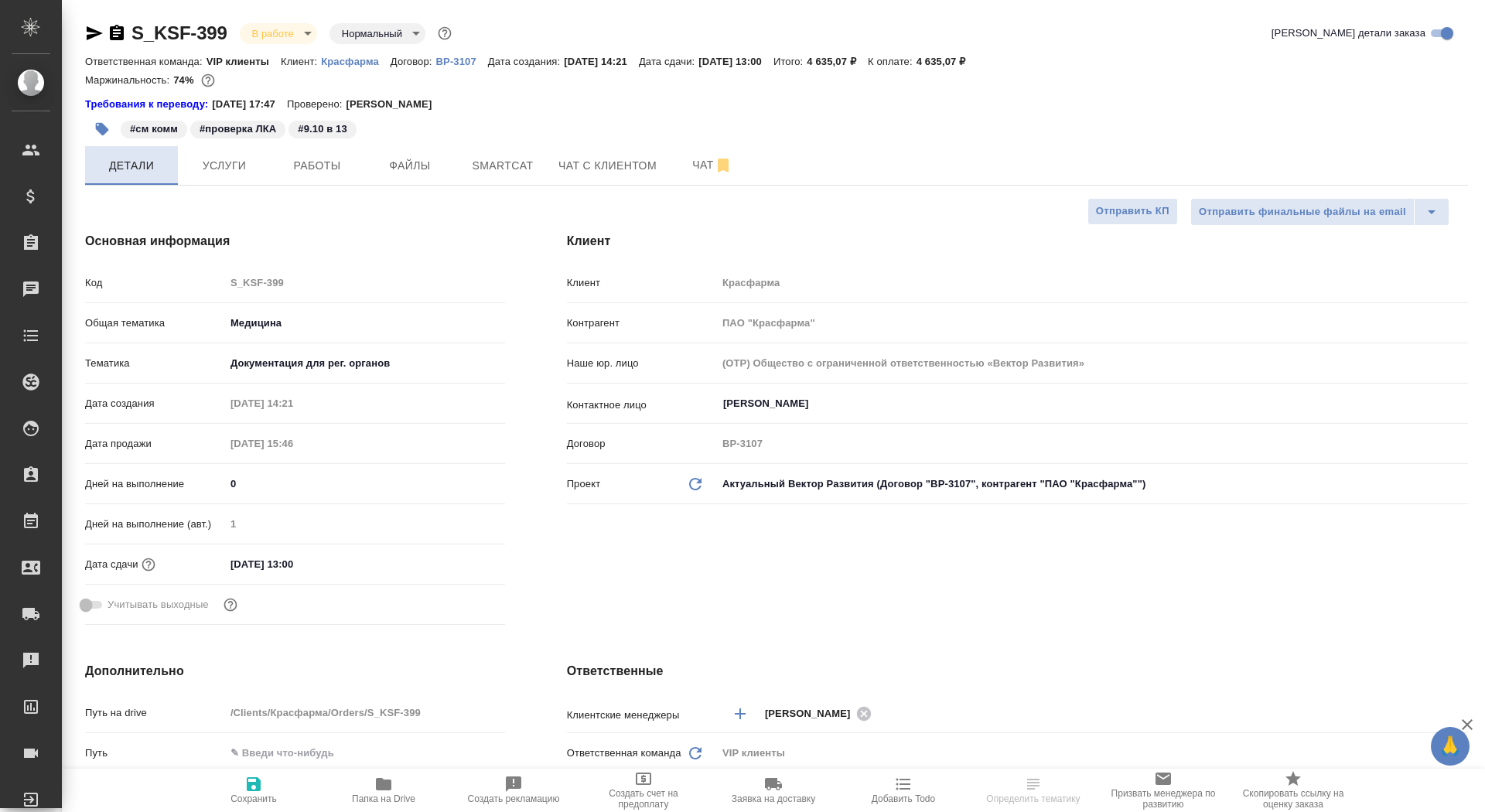
type textarea "x"
click at [224, 173] on span "Услуги" at bounding box center [224, 166] width 74 height 20
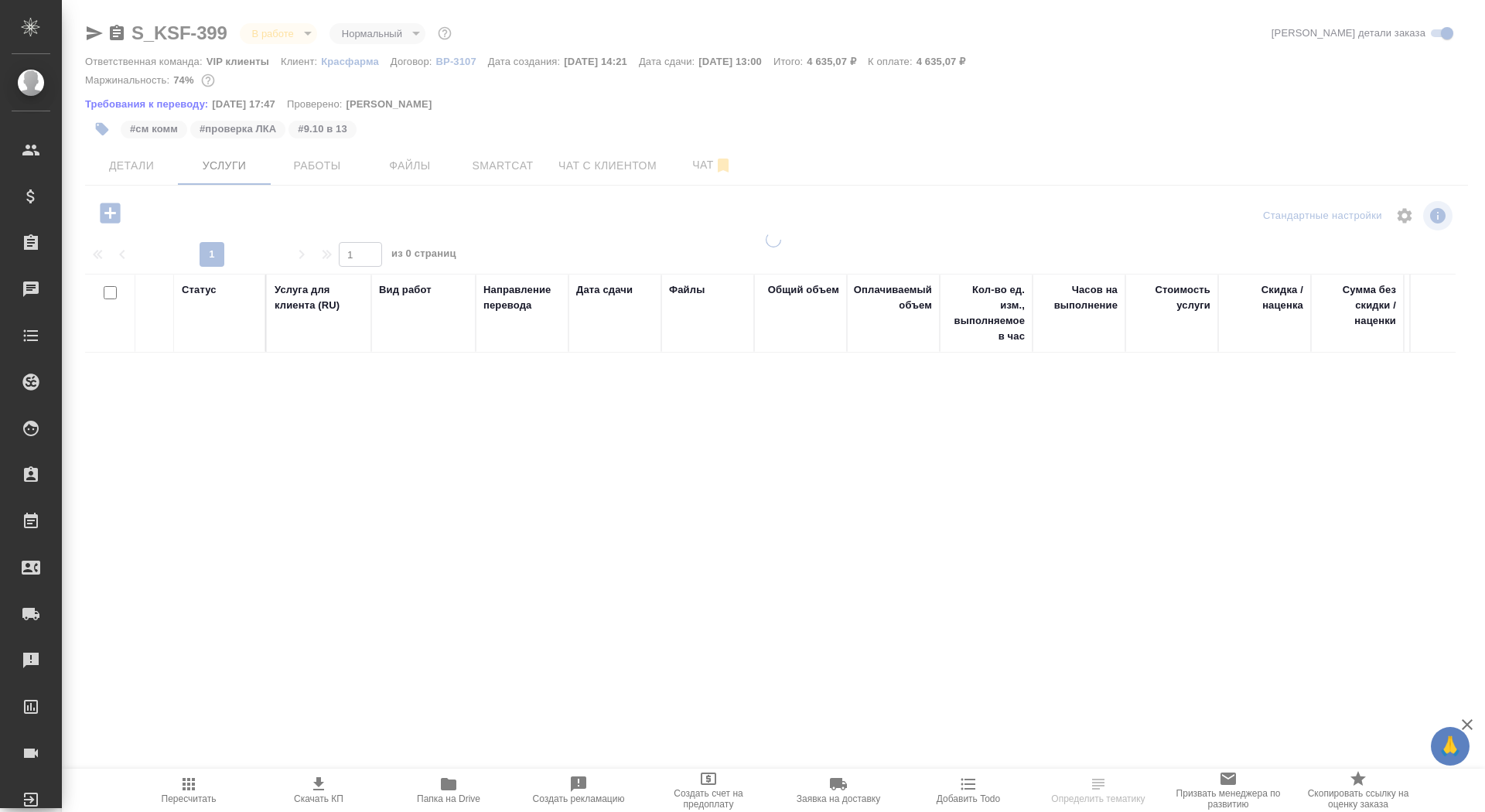
click at [110, 211] on div at bounding box center [773, 322] width 1423 height 645
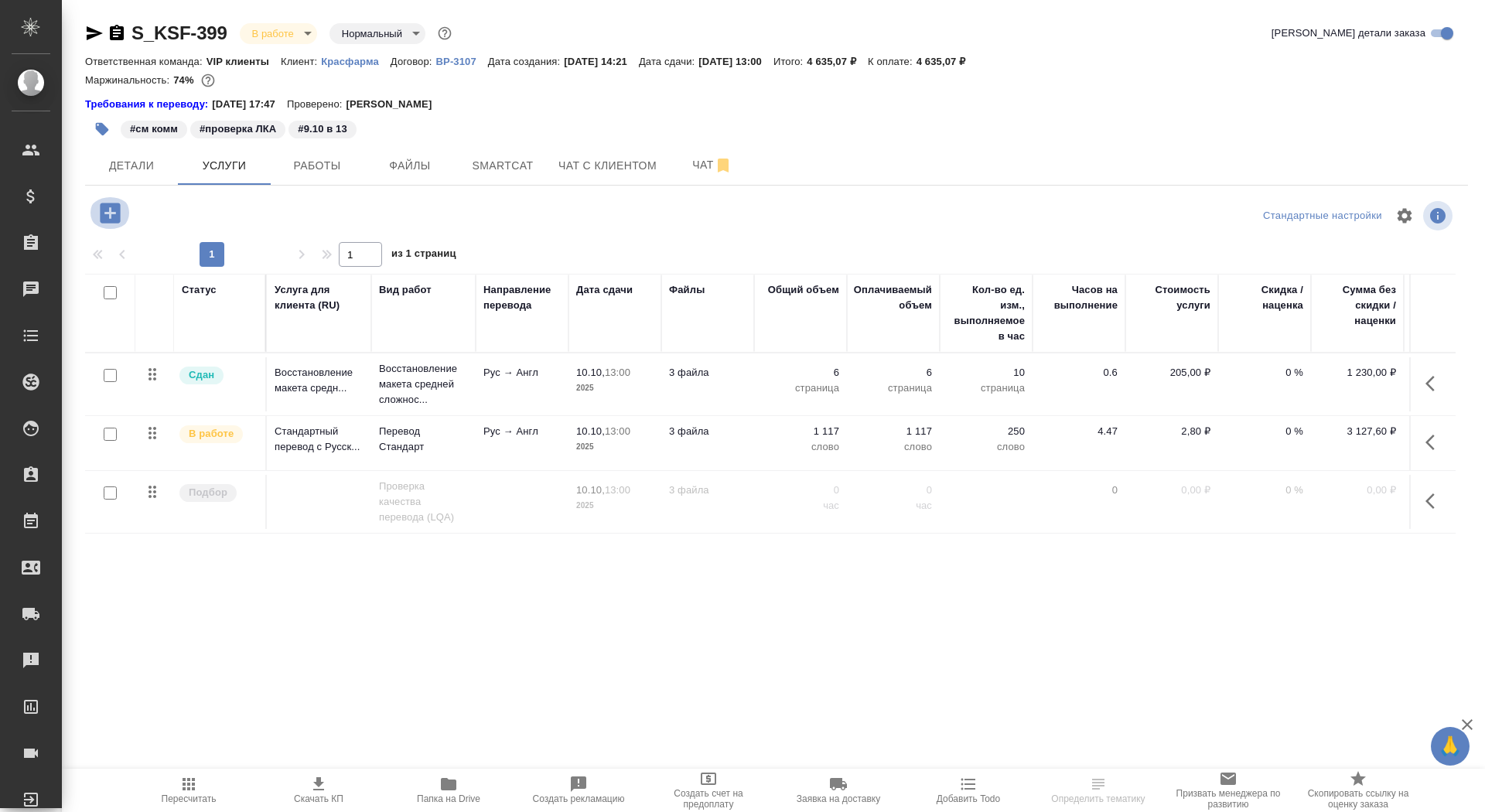
click at [113, 215] on icon "button" at bounding box center [109, 212] width 20 height 20
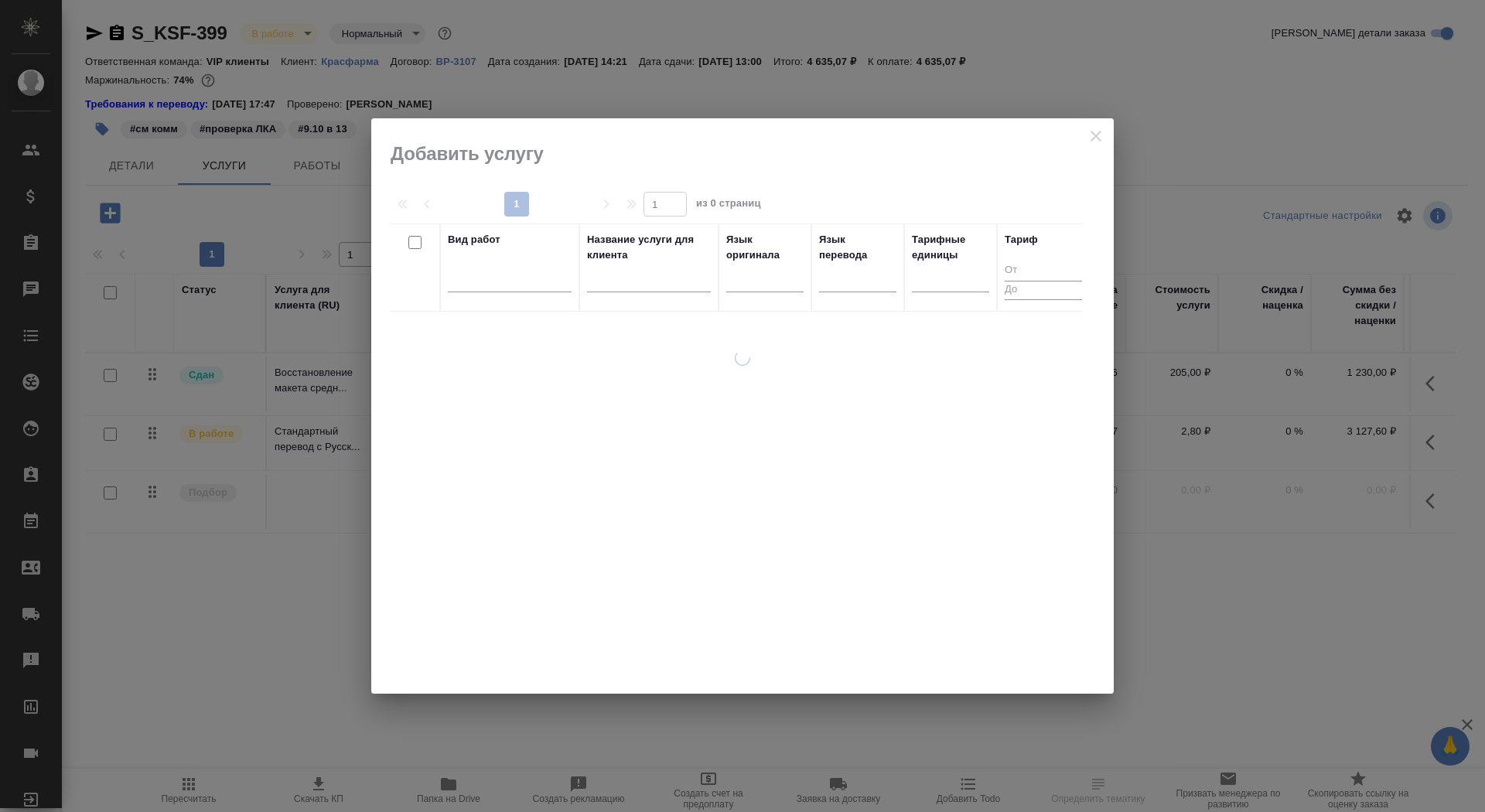
click at [656, 279] on input "text" at bounding box center [649, 283] width 123 height 20
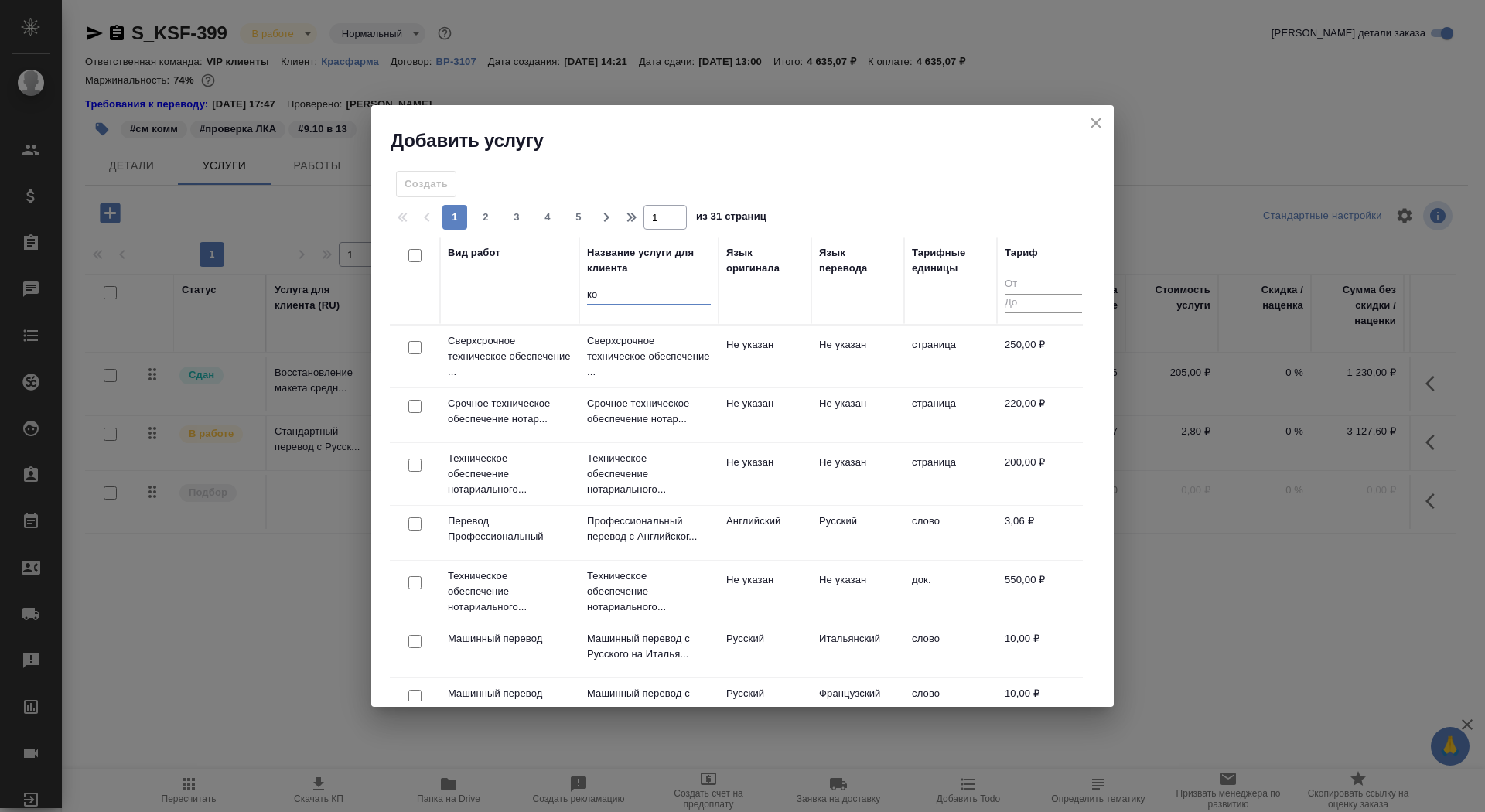
type input "к"
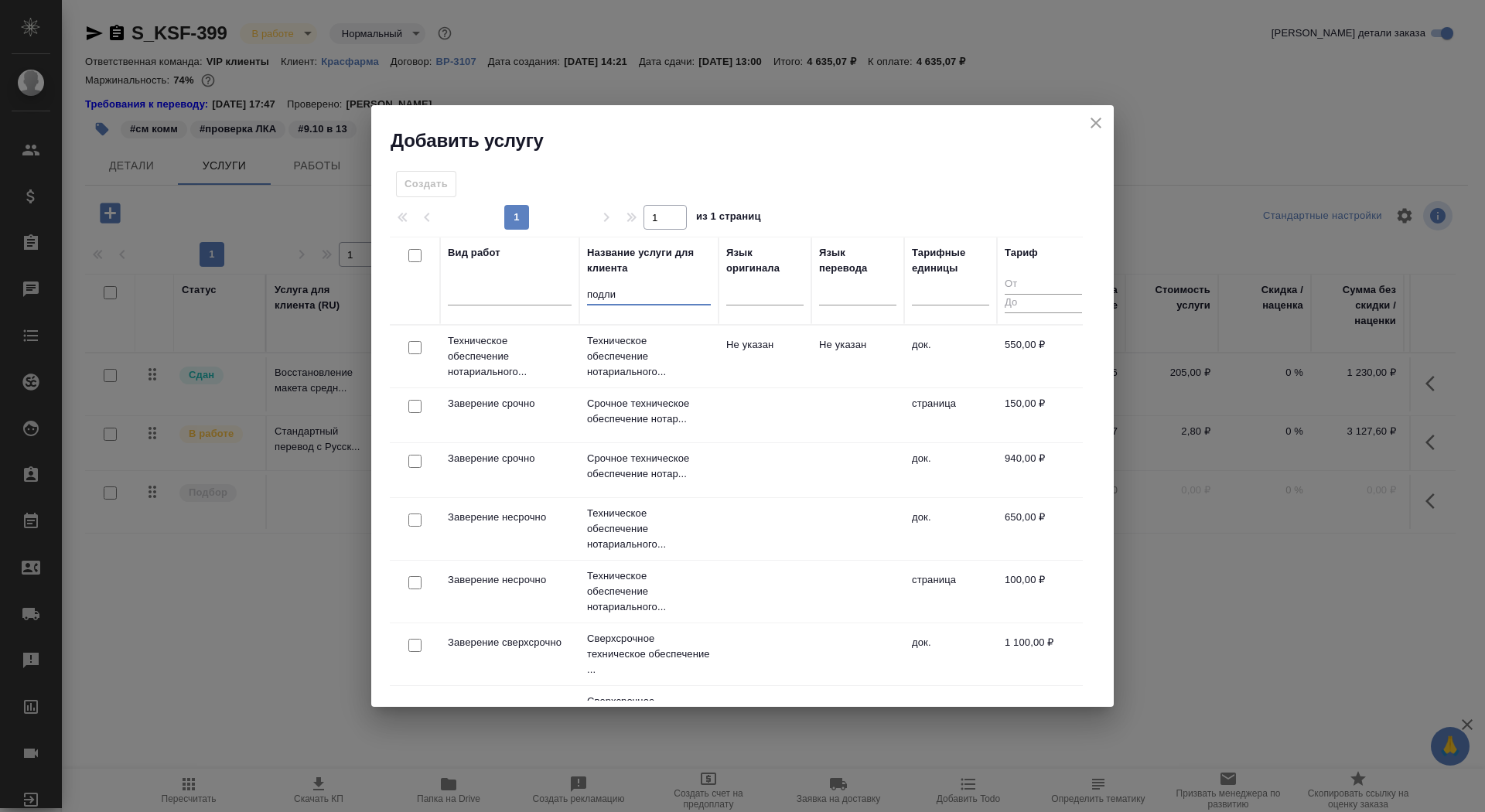
scroll to position [45, 0]
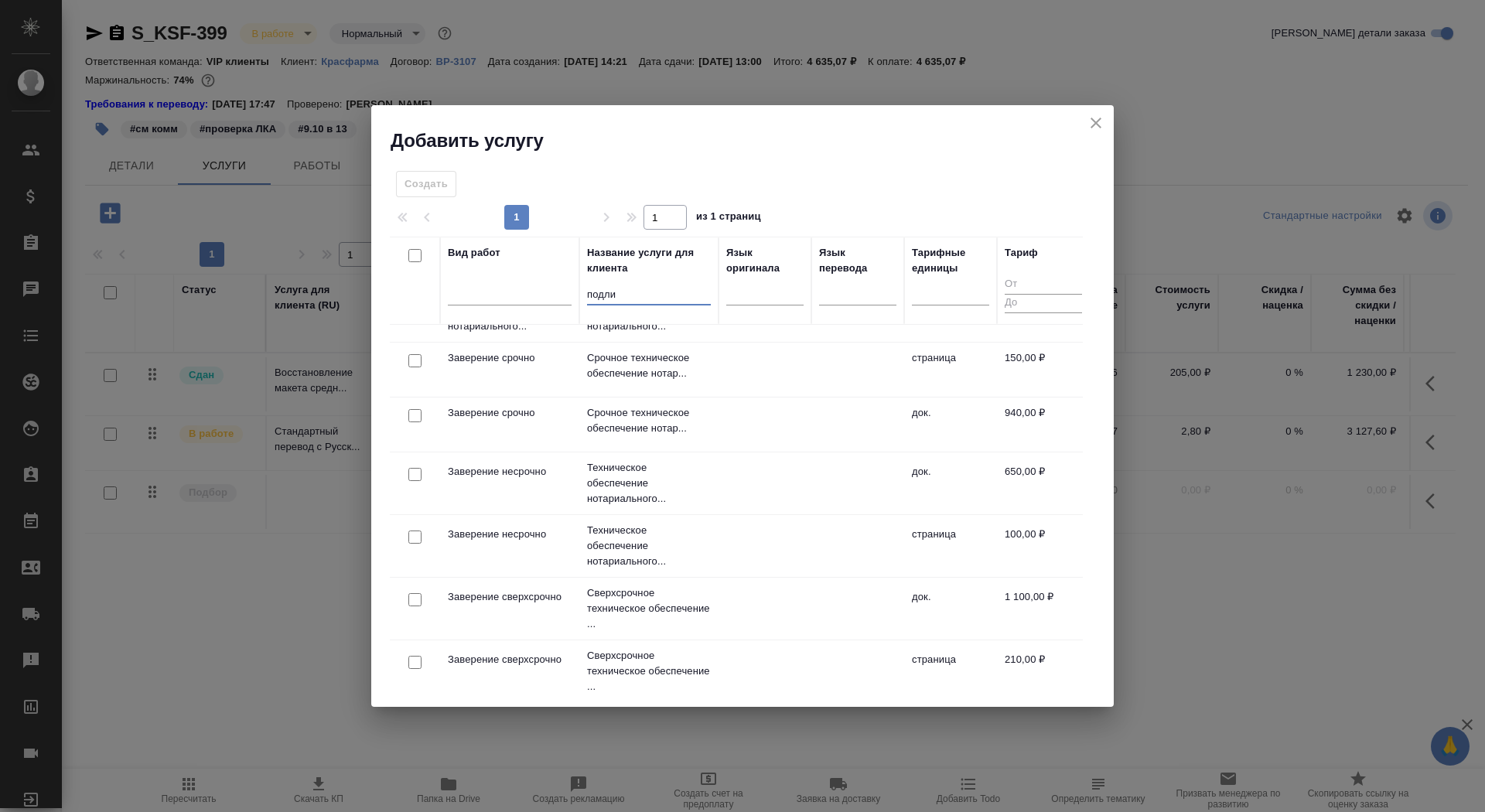
type input "подли"
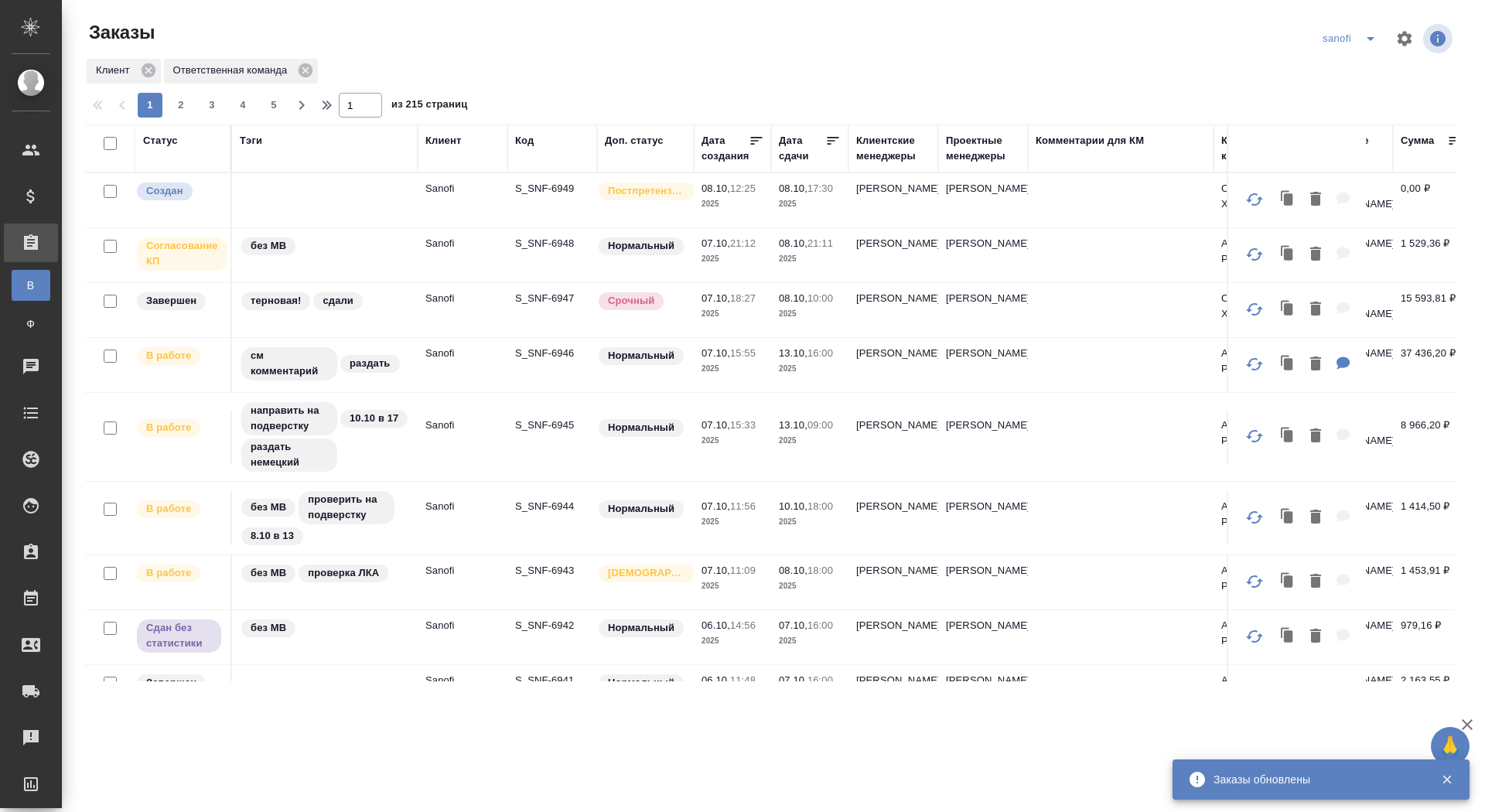
click at [553, 186] on p "S_SNF-6949" at bounding box center [552, 188] width 74 height 16
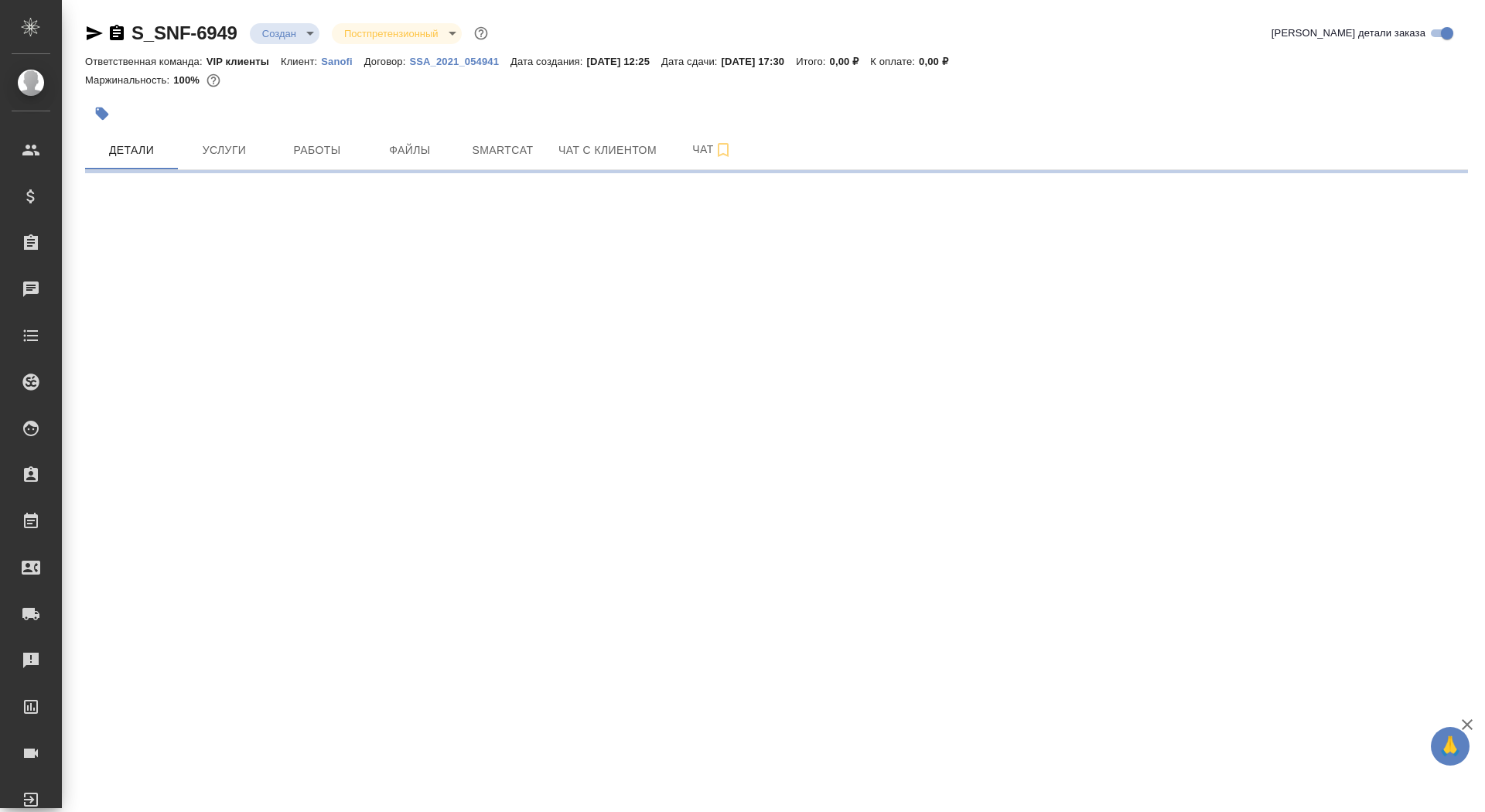
select select "RU"
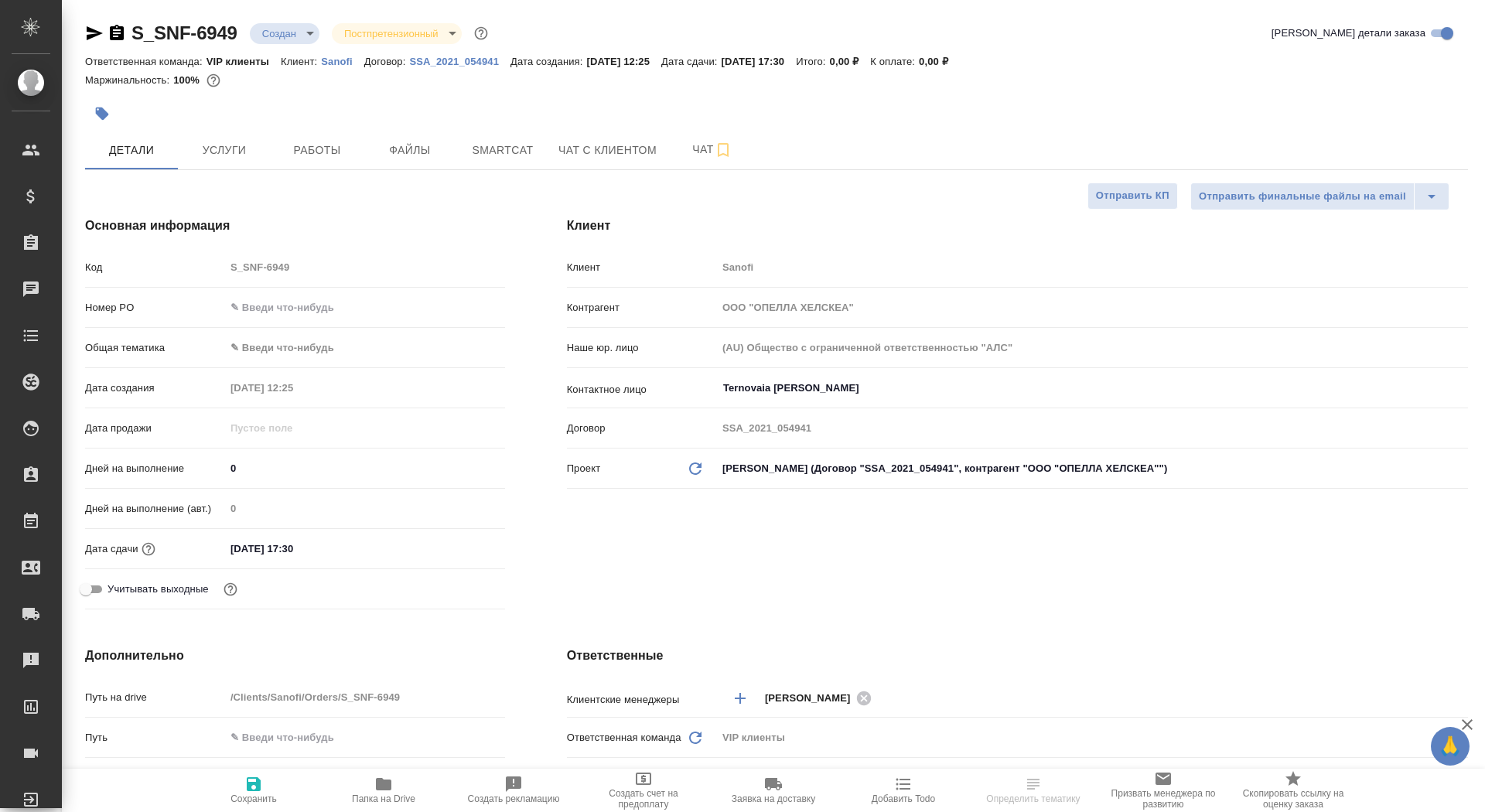
type textarea "x"
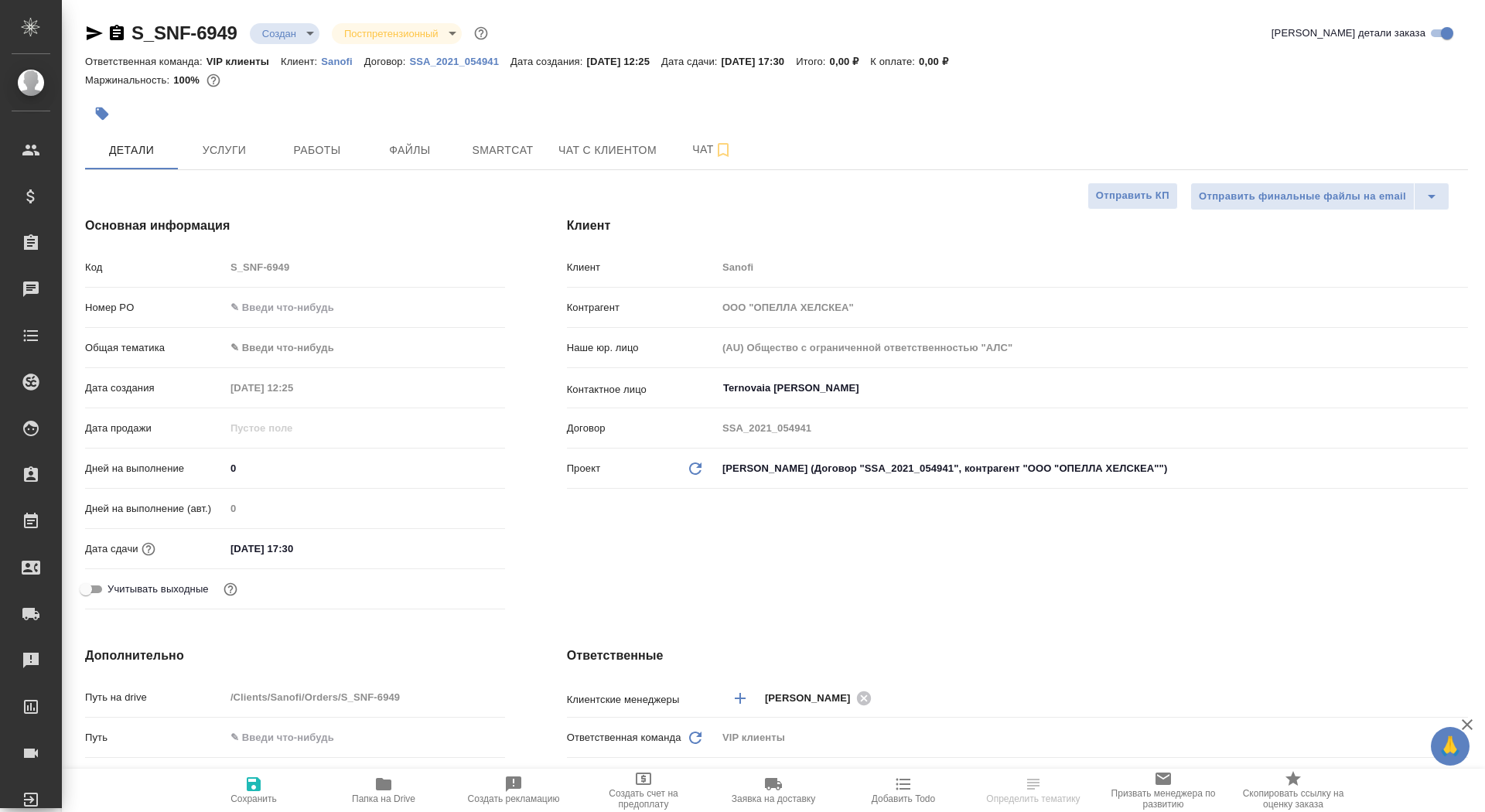
type textarea "x"
type input "Сайдашева Диляра"
type input "Комаров Роман"
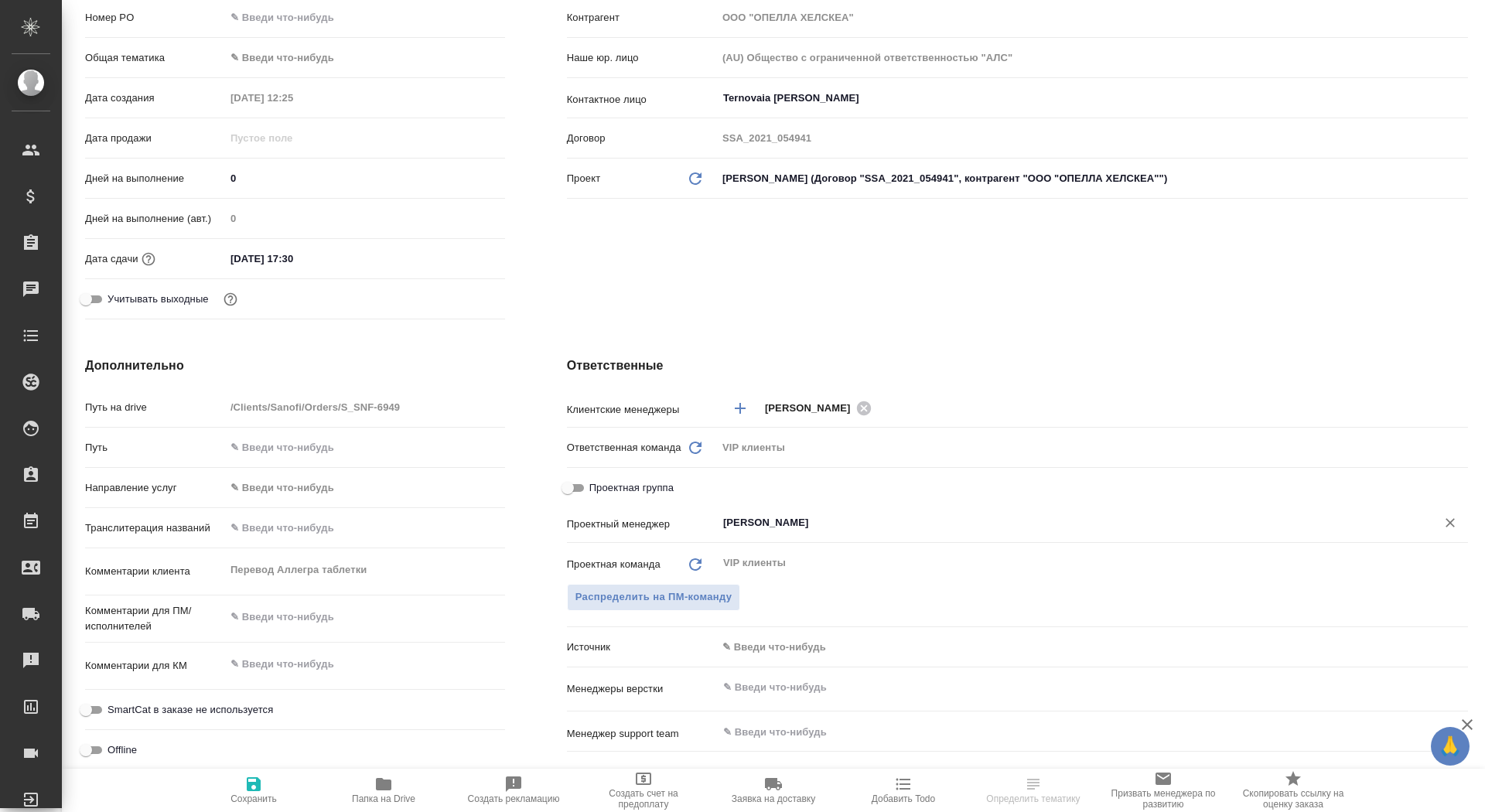
click at [784, 522] on input "[PERSON_NAME]" at bounding box center [1066, 522] width 690 height 19
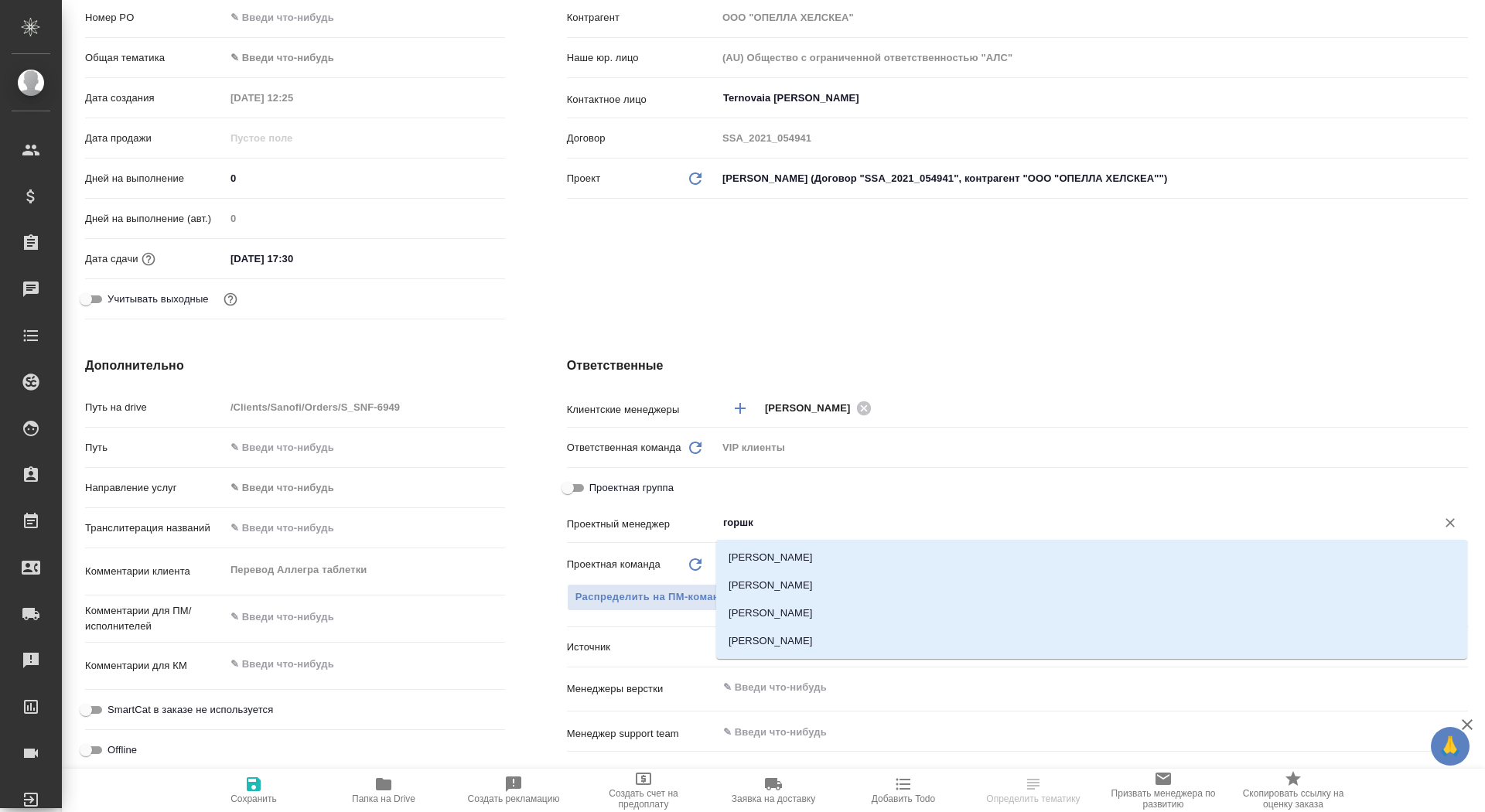
type input "горшко"
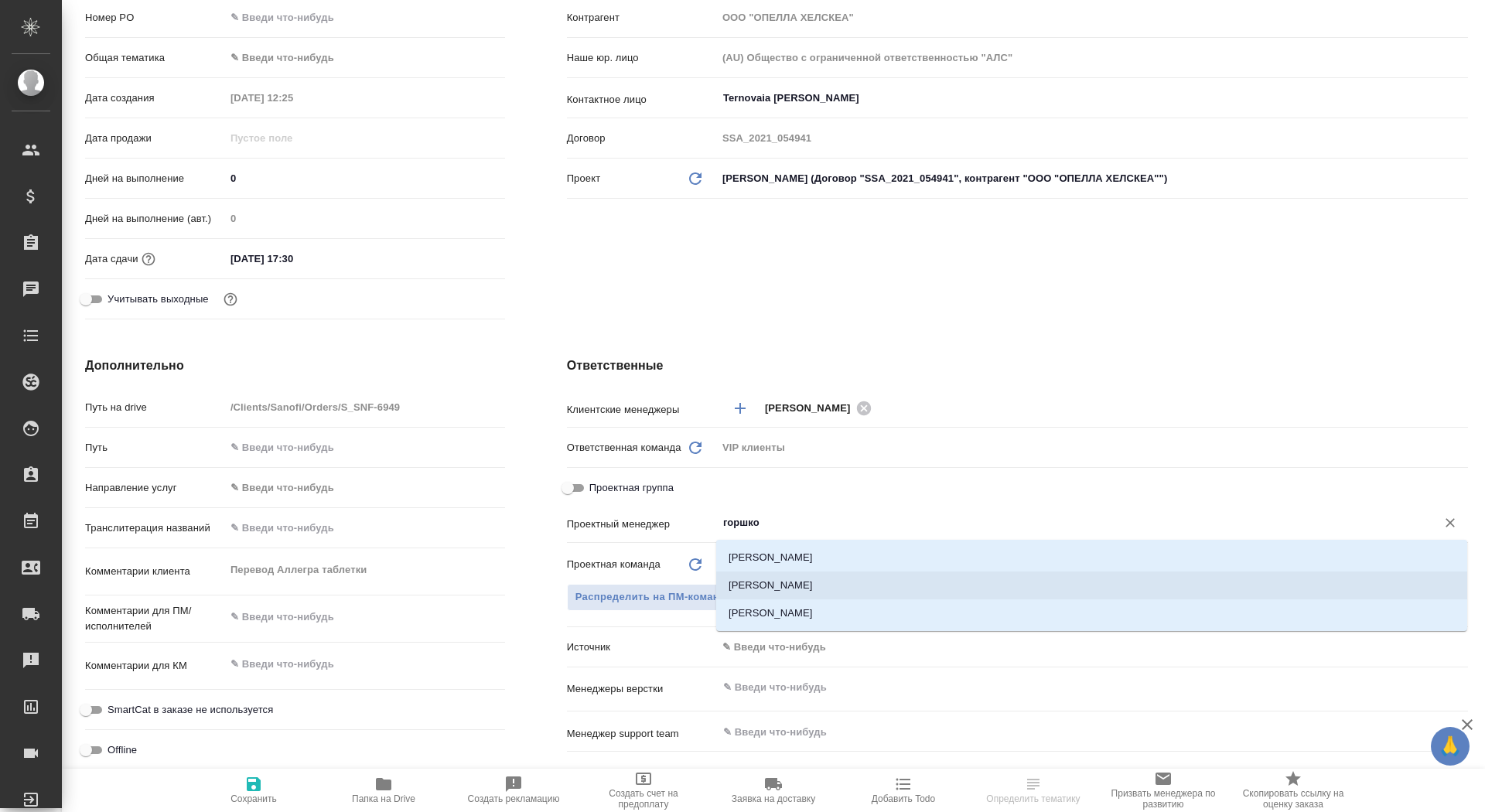
click at [819, 584] on li "[PERSON_NAME]" at bounding box center [1091, 585] width 751 height 28
type textarea "x"
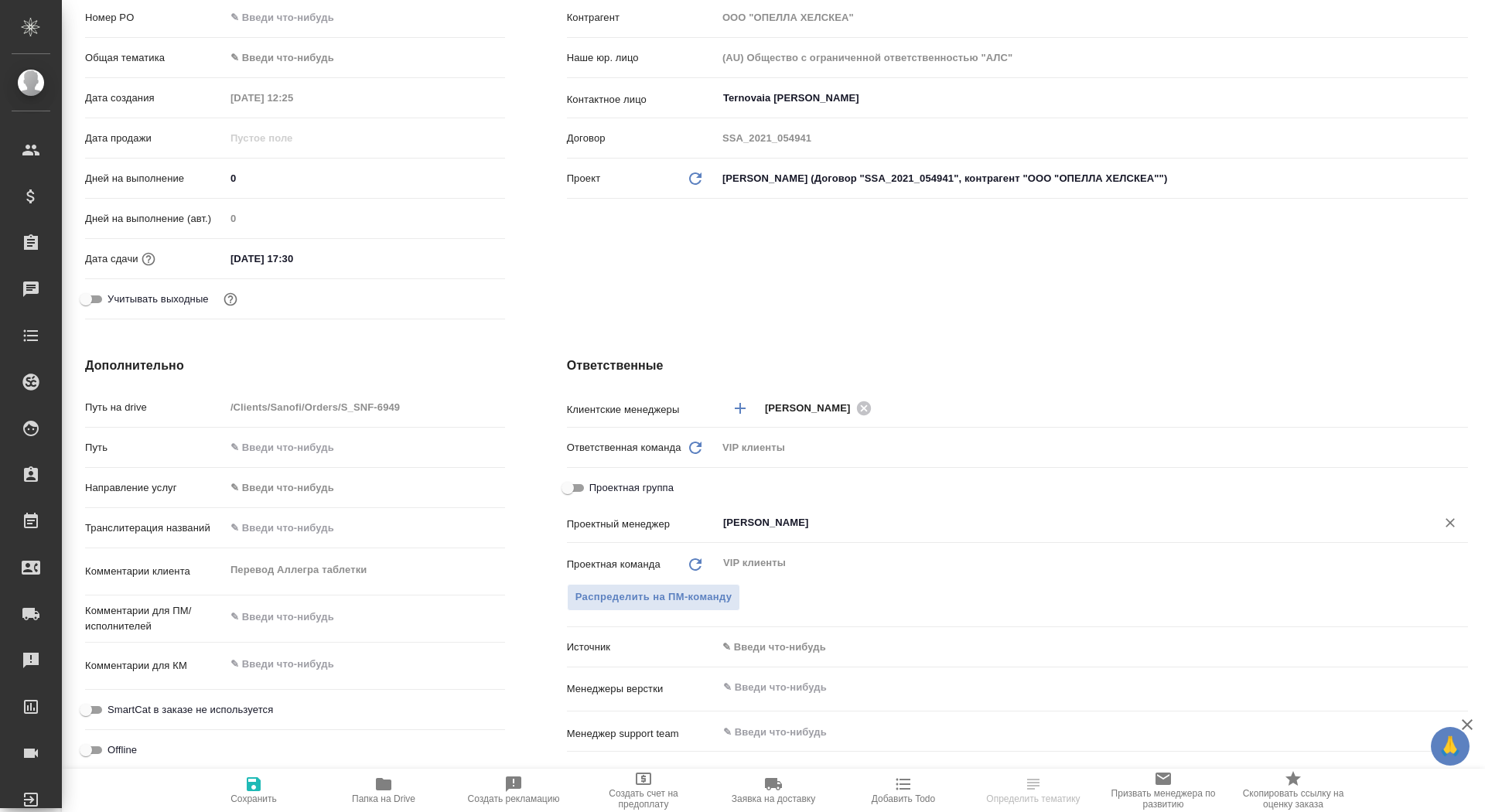
type input "[PERSON_NAME]"
click at [241, 798] on span "Сохранить" at bounding box center [253, 798] width 46 height 11
type textarea "x"
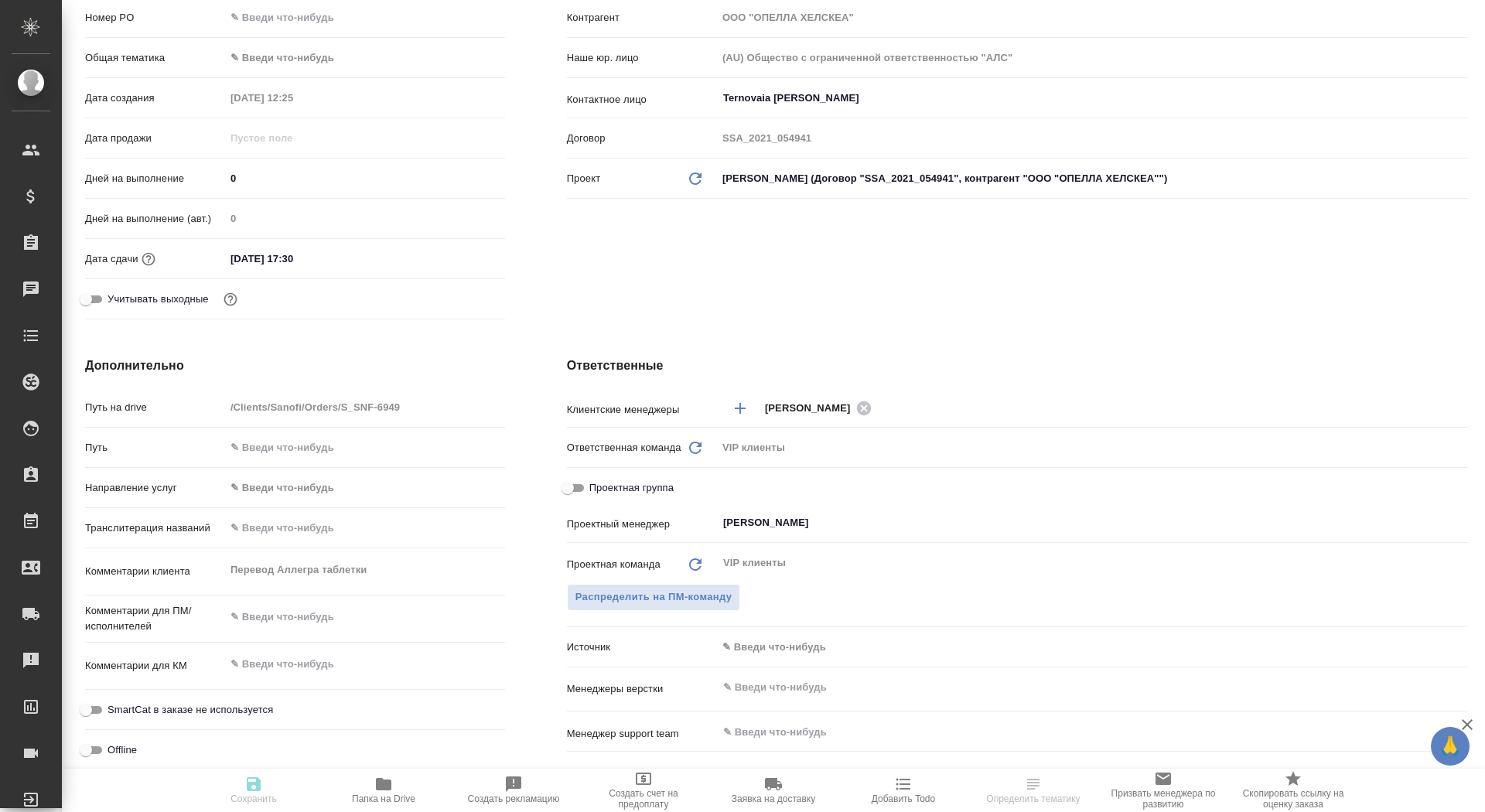
type textarea "x"
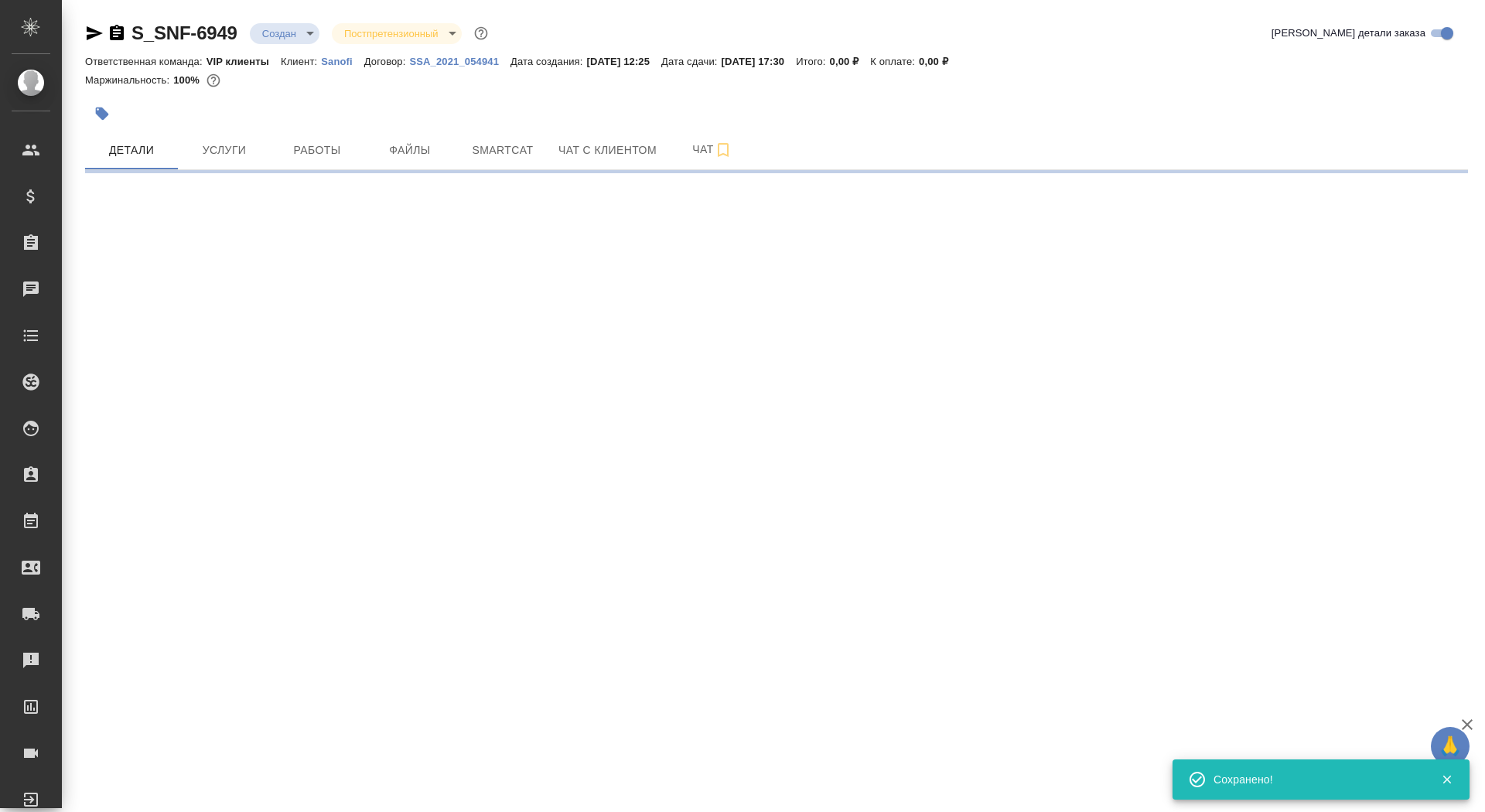
scroll to position [0, 0]
select select "RU"
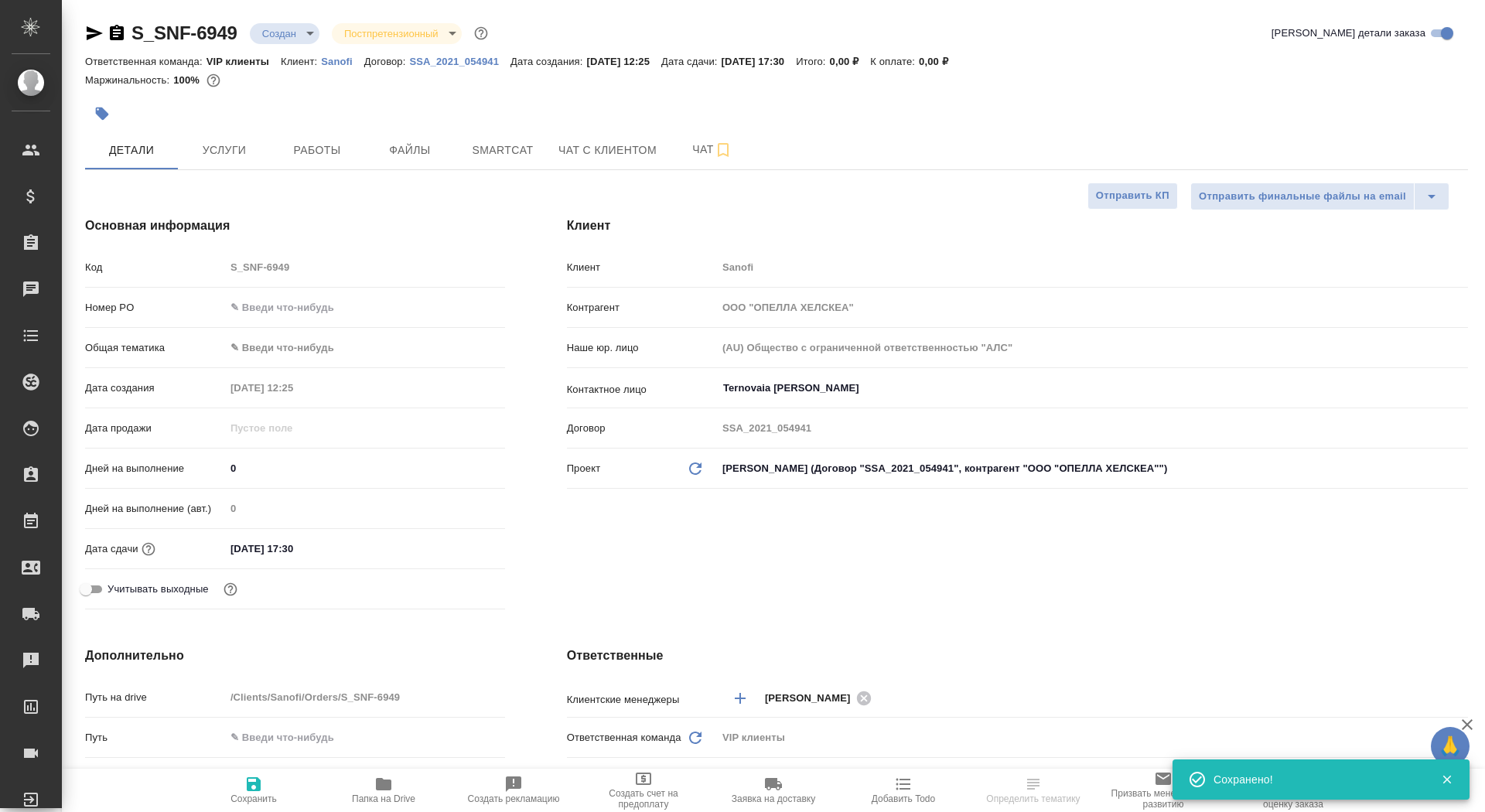
type textarea "x"
click at [280, 30] on body "🙏 .cls-1 fill:#fff; AWATERA Saydasheva Dilyara Клиенты Спецификации Заказы 0 Ча…" at bounding box center [742, 406] width 1485 height 812
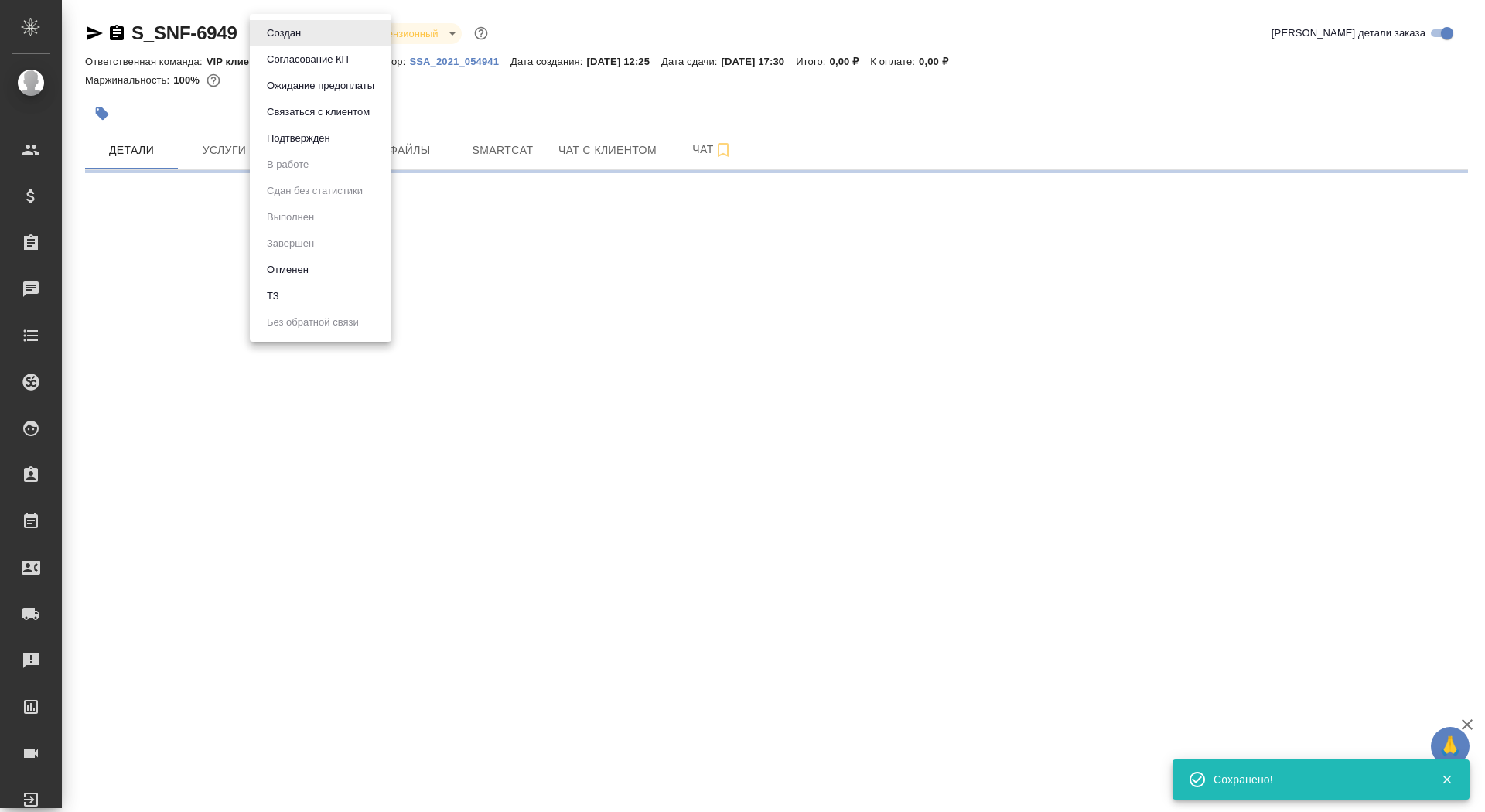
select select "RU"
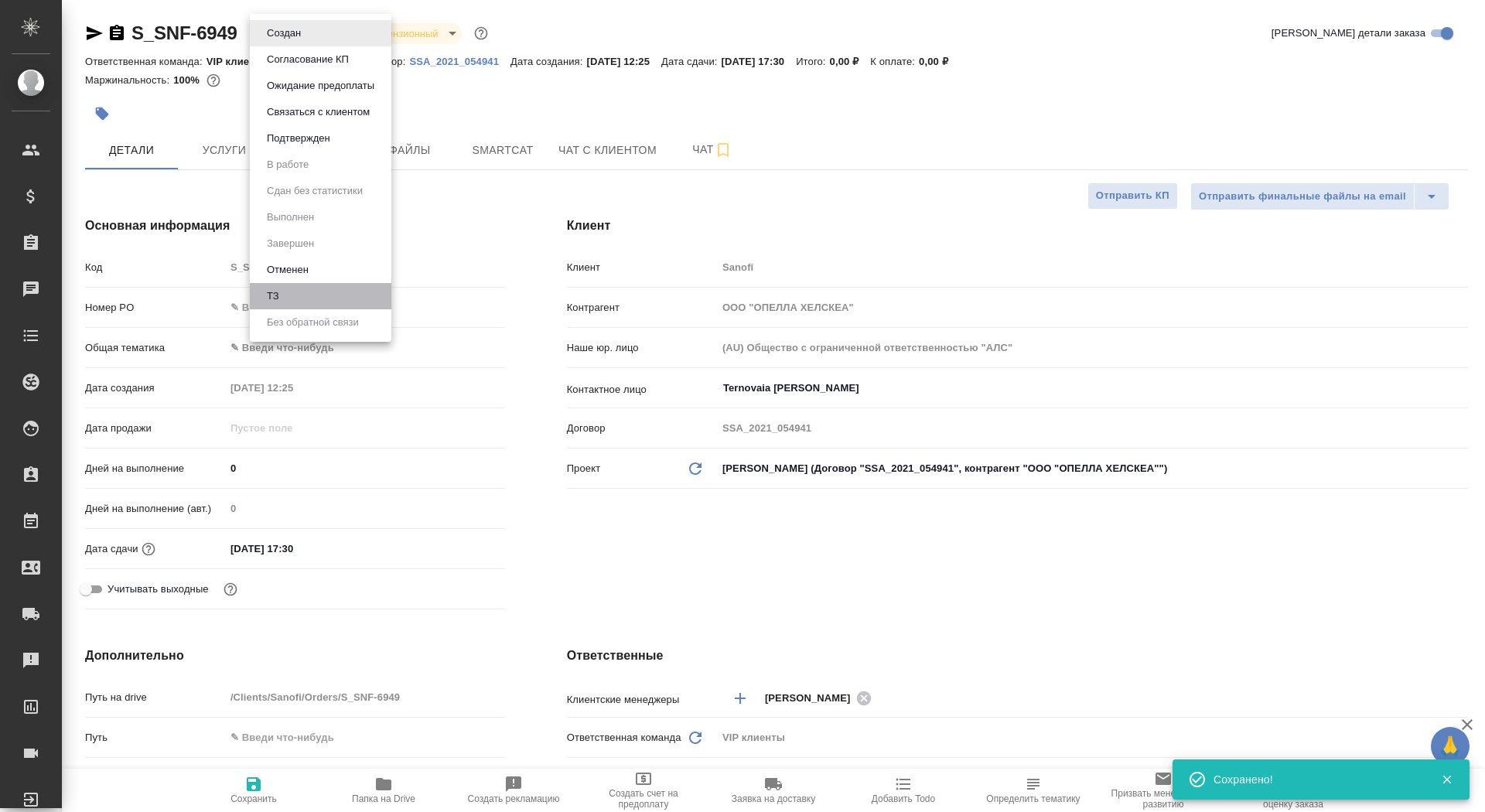
click at [308, 305] on li "ТЗ" at bounding box center [321, 296] width 141 height 26
type textarea "x"
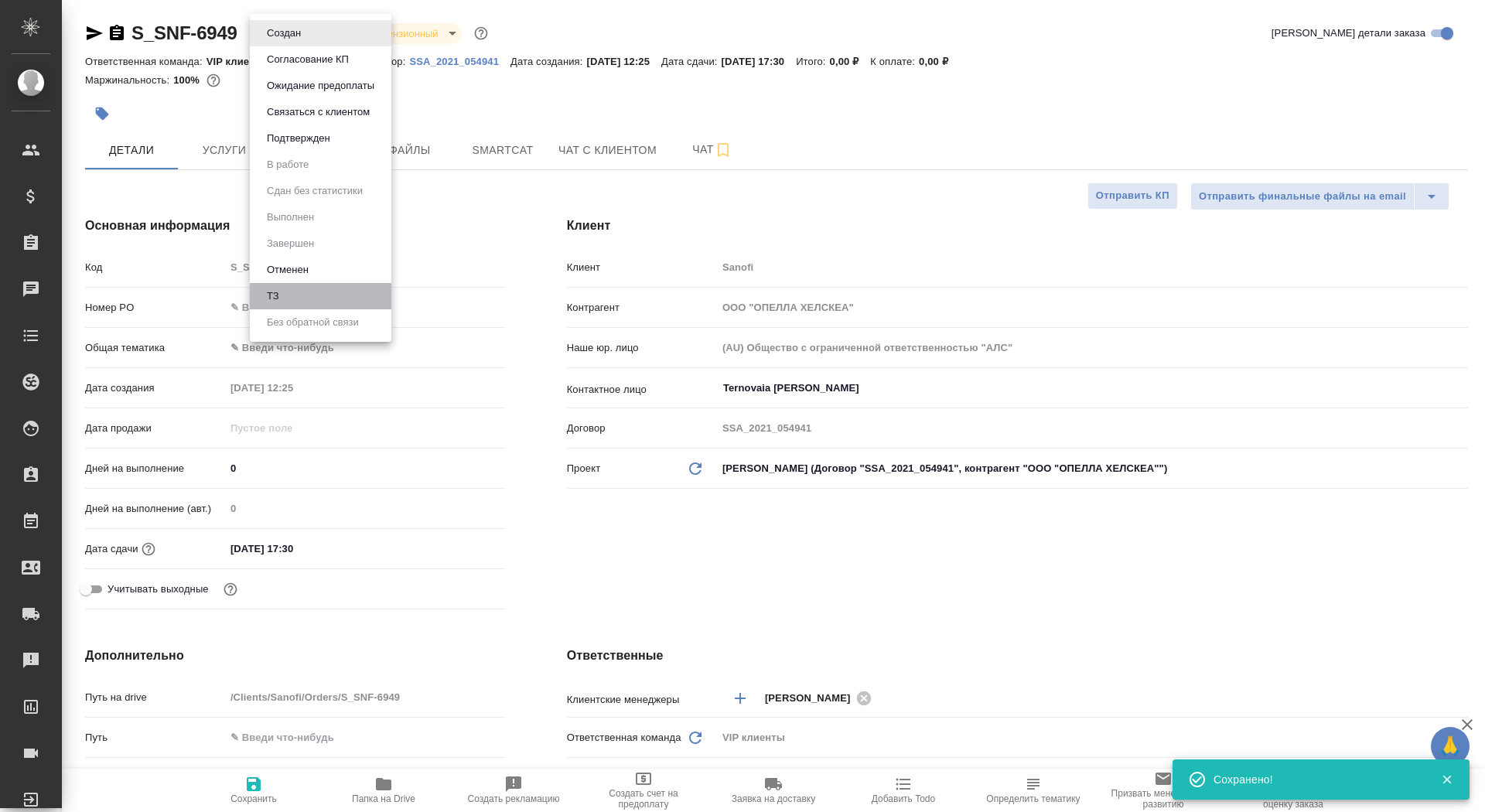
type textarea "x"
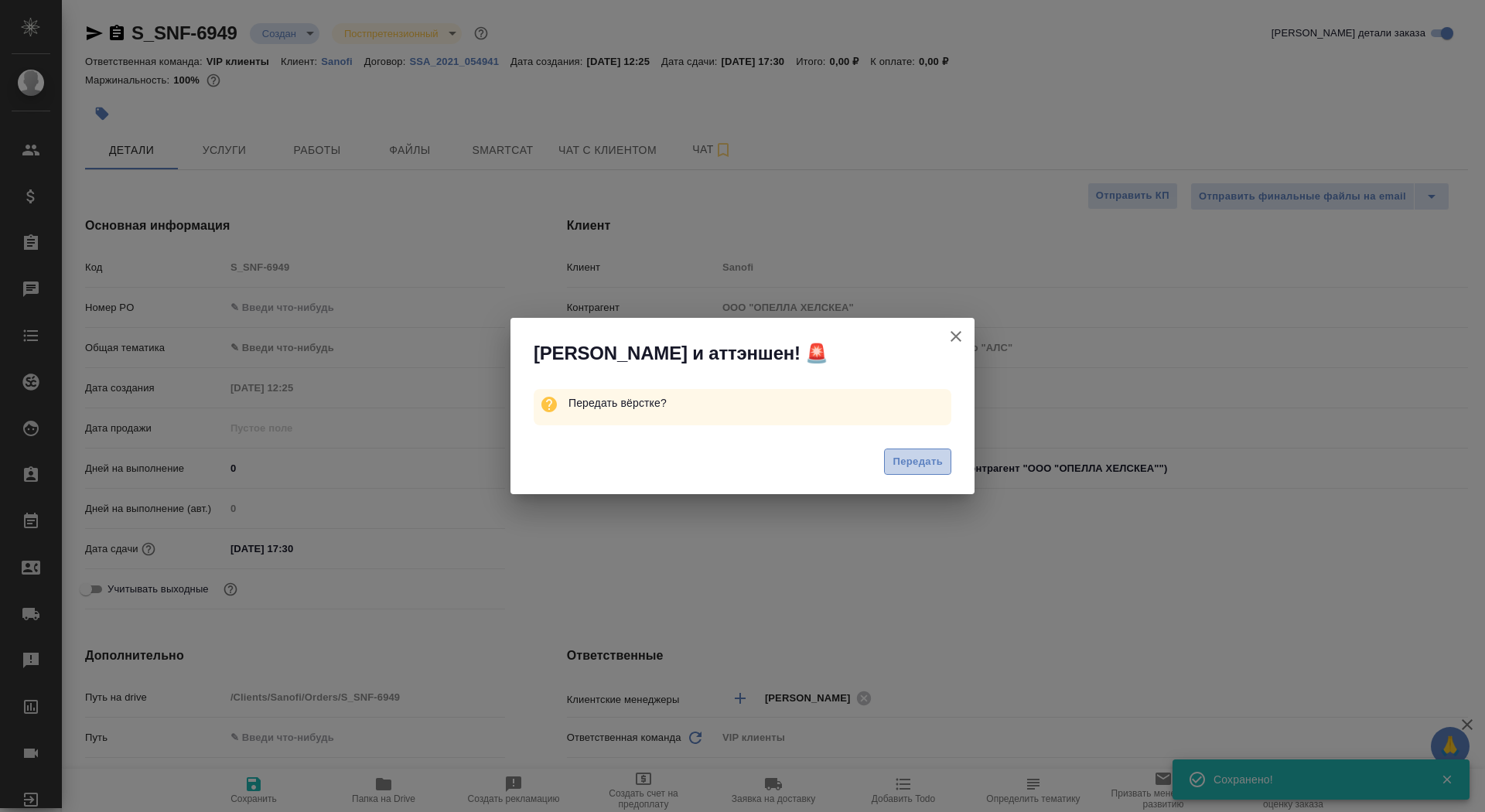
click at [921, 471] on button "Передать" at bounding box center [918, 461] width 67 height 27
type textarea "x"
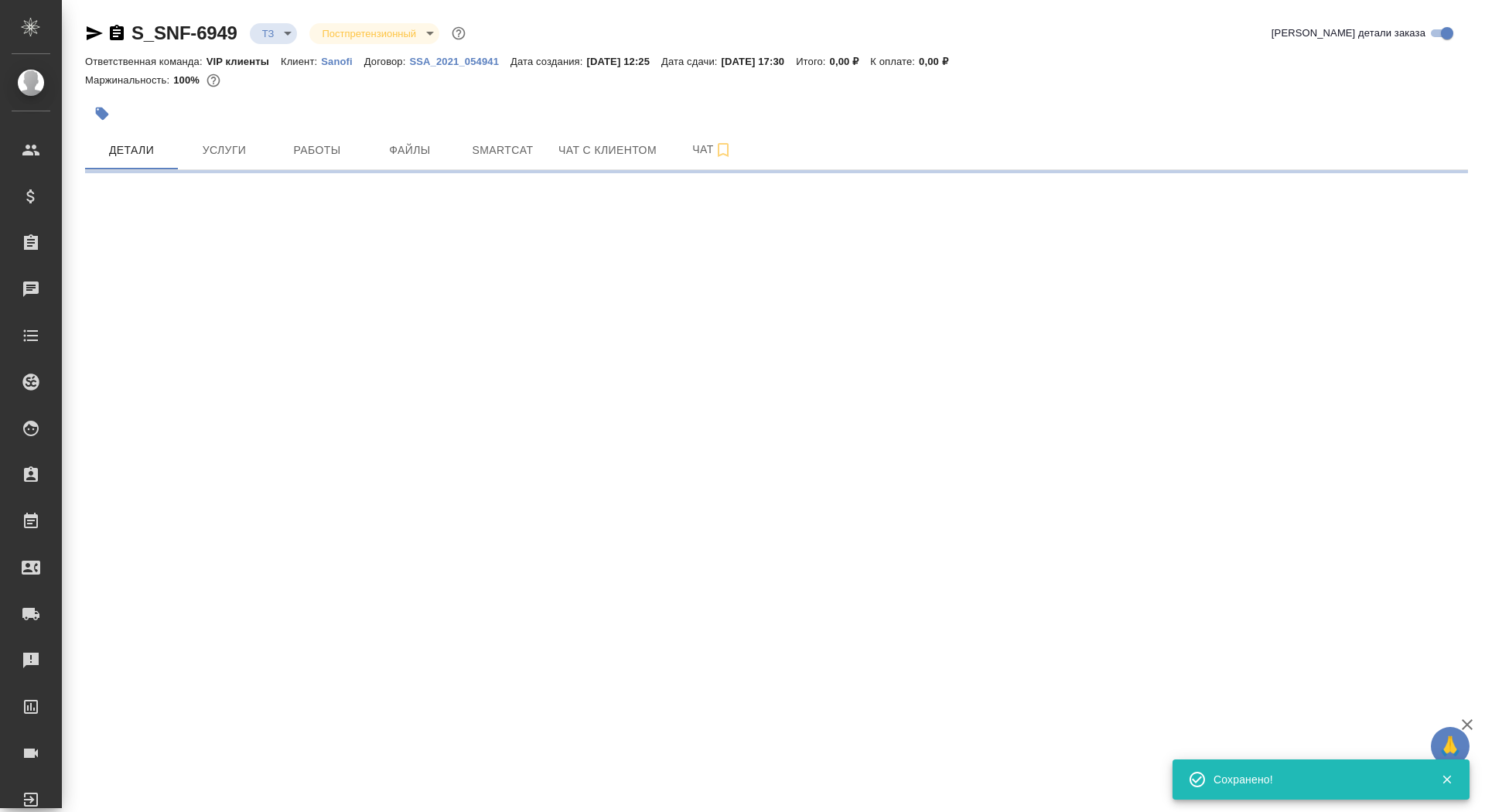
click at [106, 113] on icon "button" at bounding box center [103, 114] width 13 height 13
select select "RU"
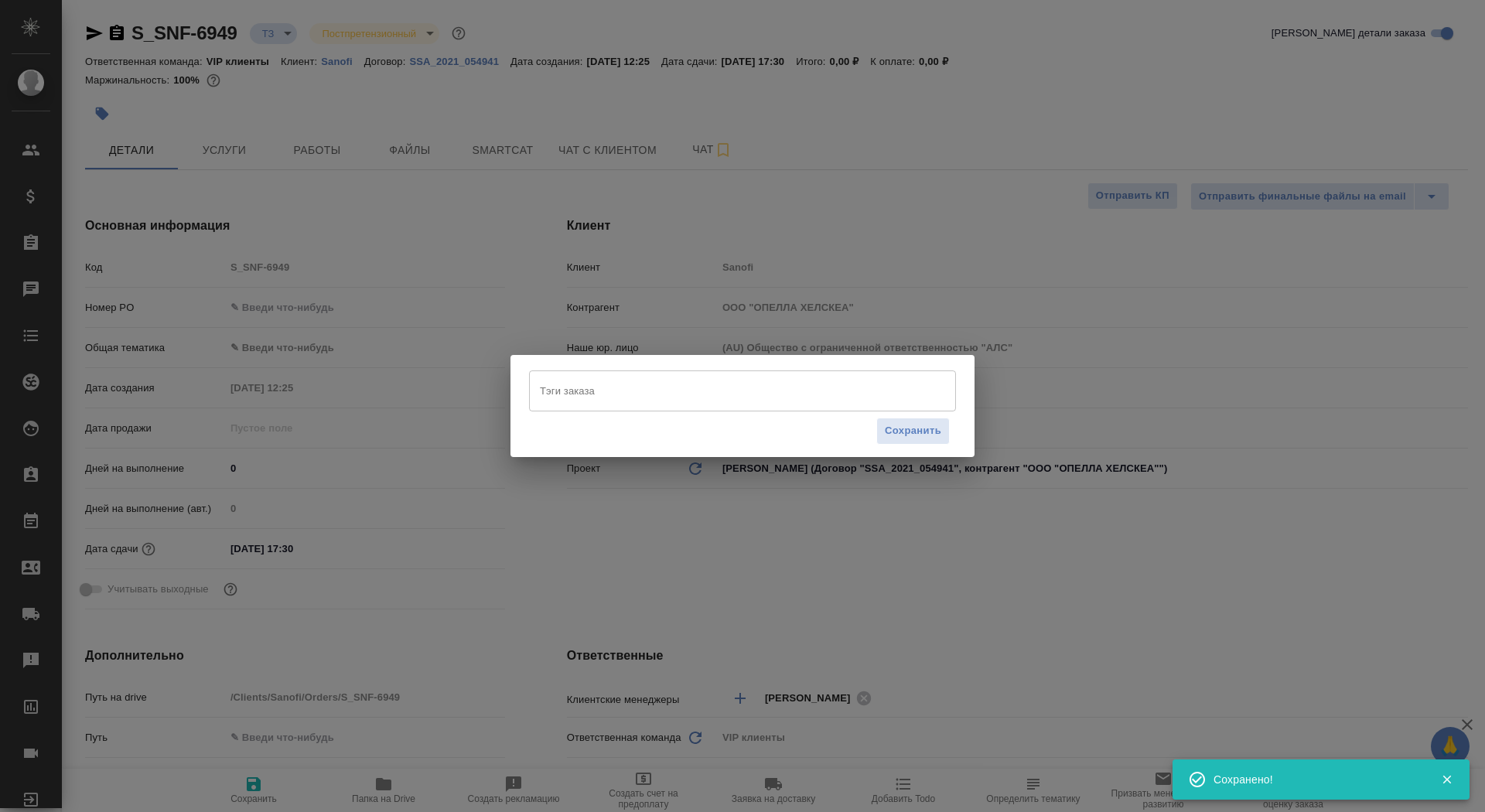
type textarea "x"
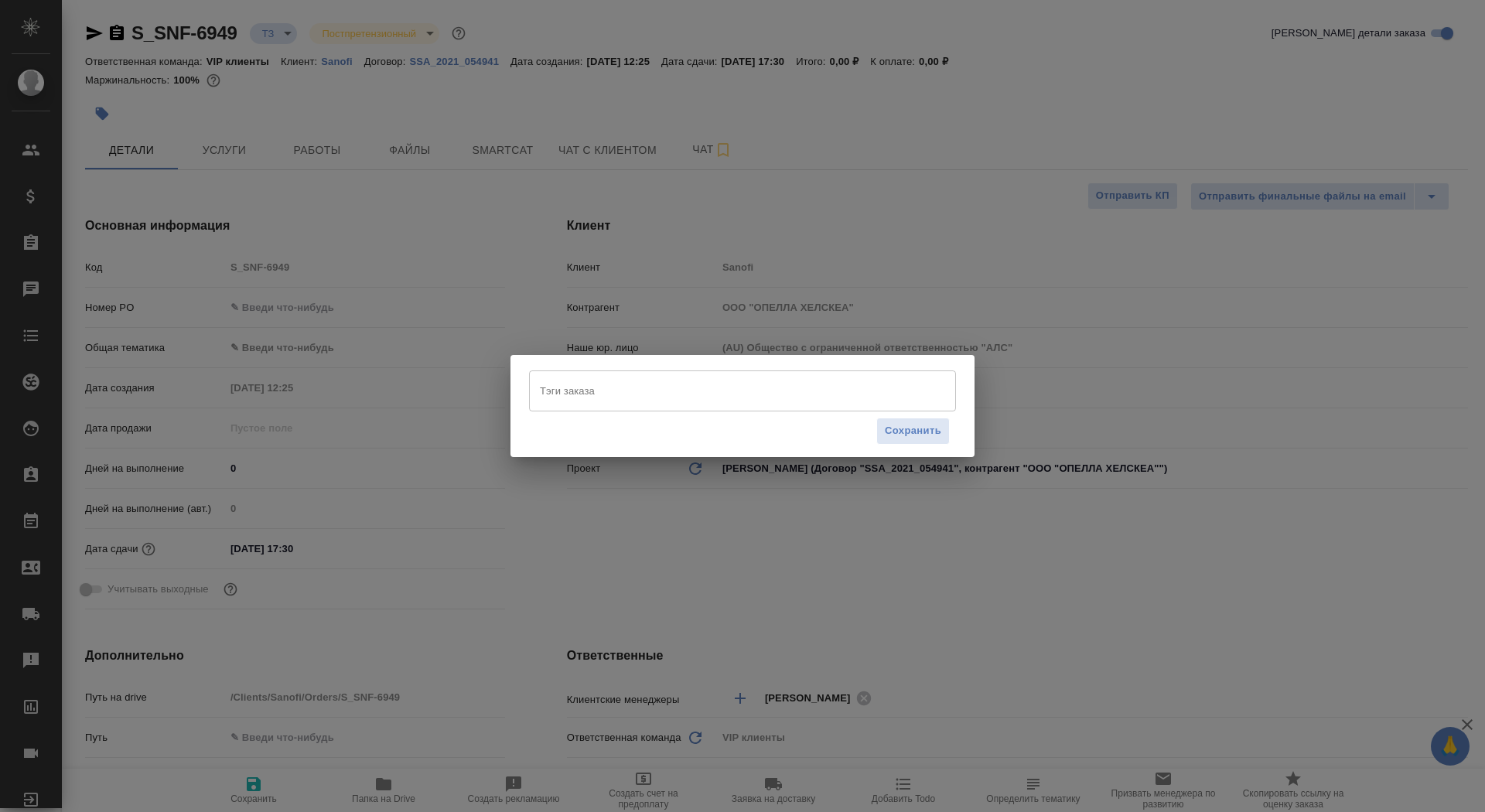
click at [698, 379] on input "Тэги заказа" at bounding box center [728, 390] width 383 height 26
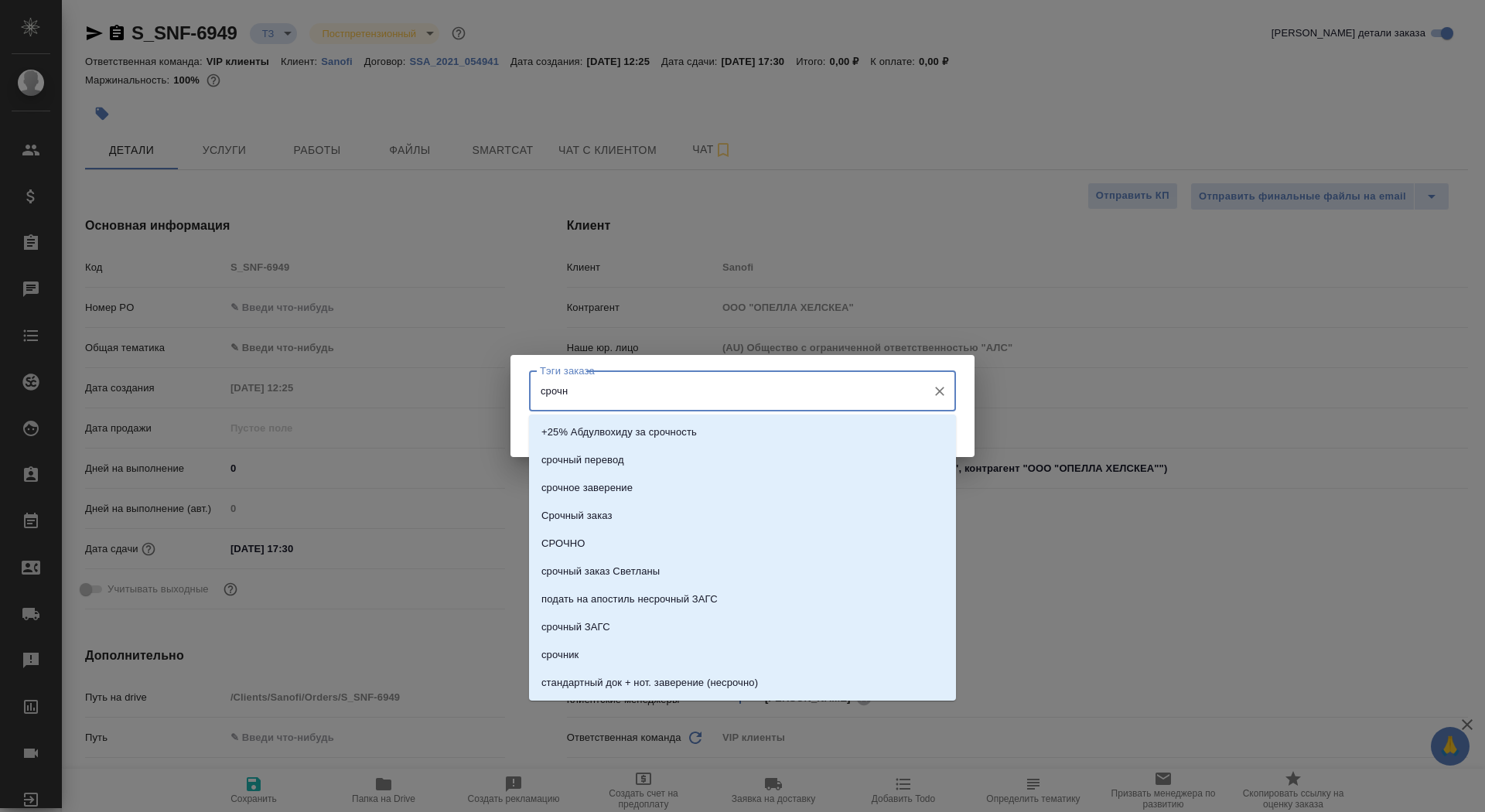
type input "срочно"
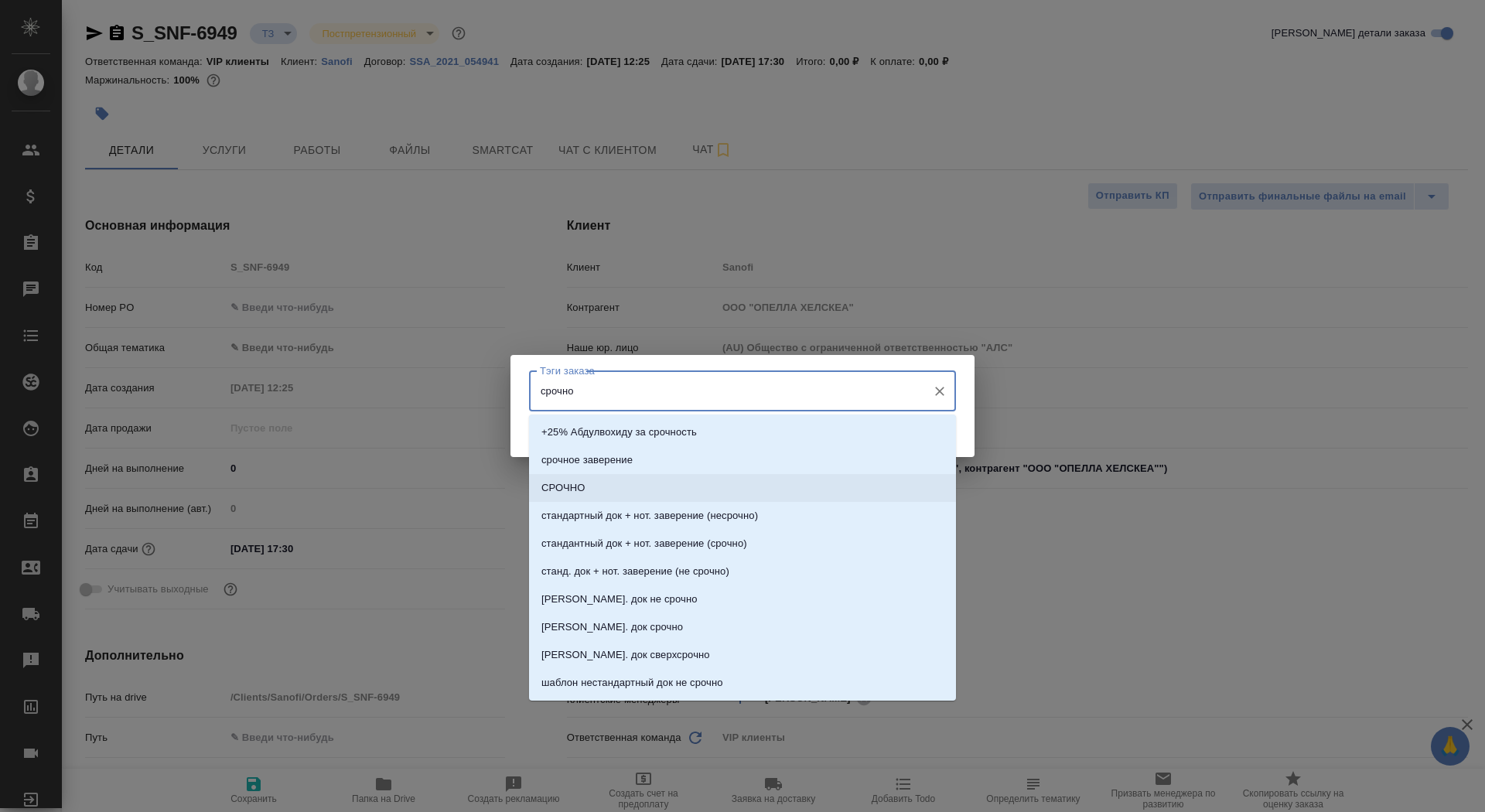
click at [732, 482] on li "СРОЧНО" at bounding box center [742, 488] width 427 height 28
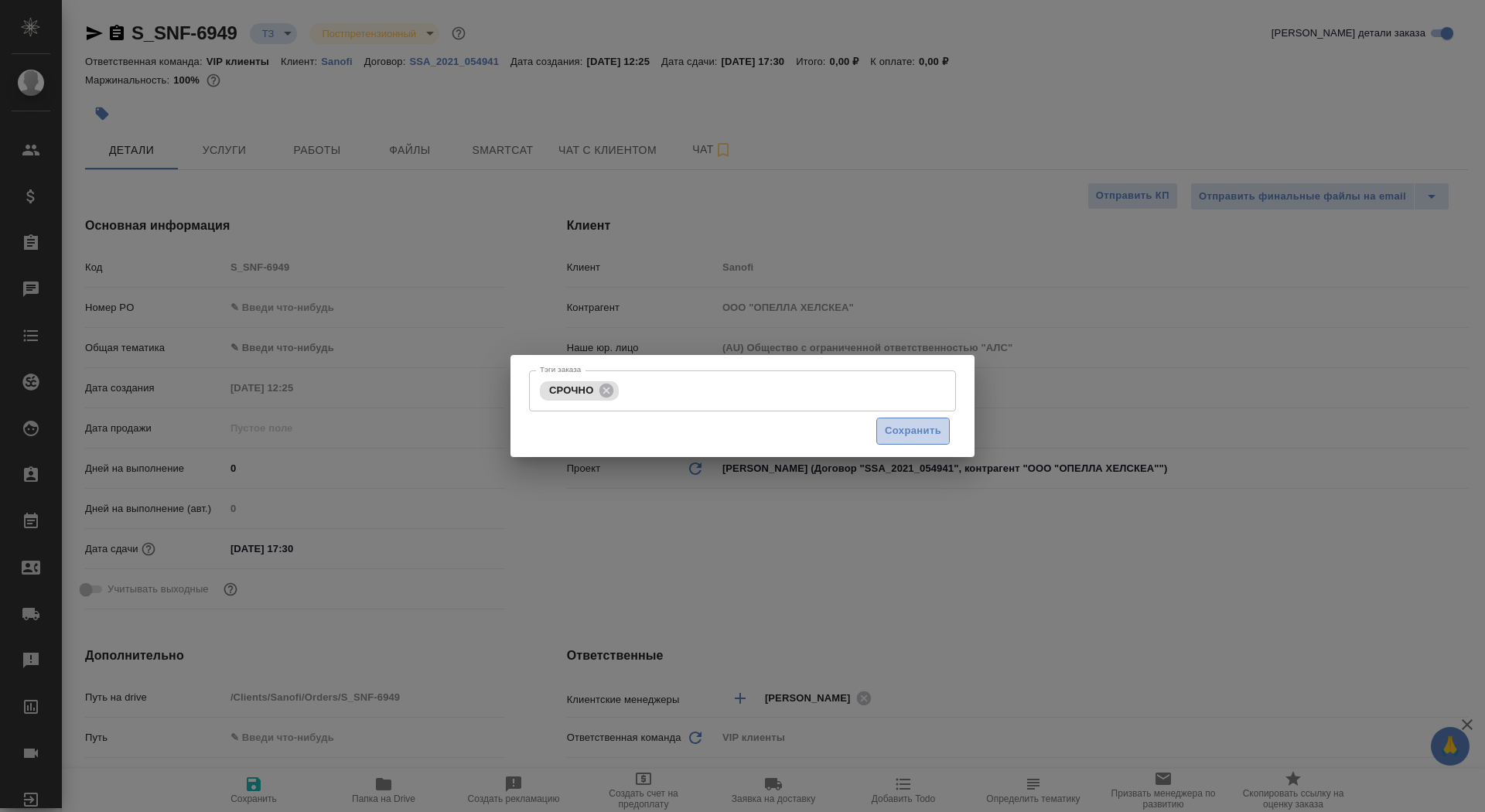
click at [894, 441] on button "Сохранить" at bounding box center [913, 431] width 73 height 27
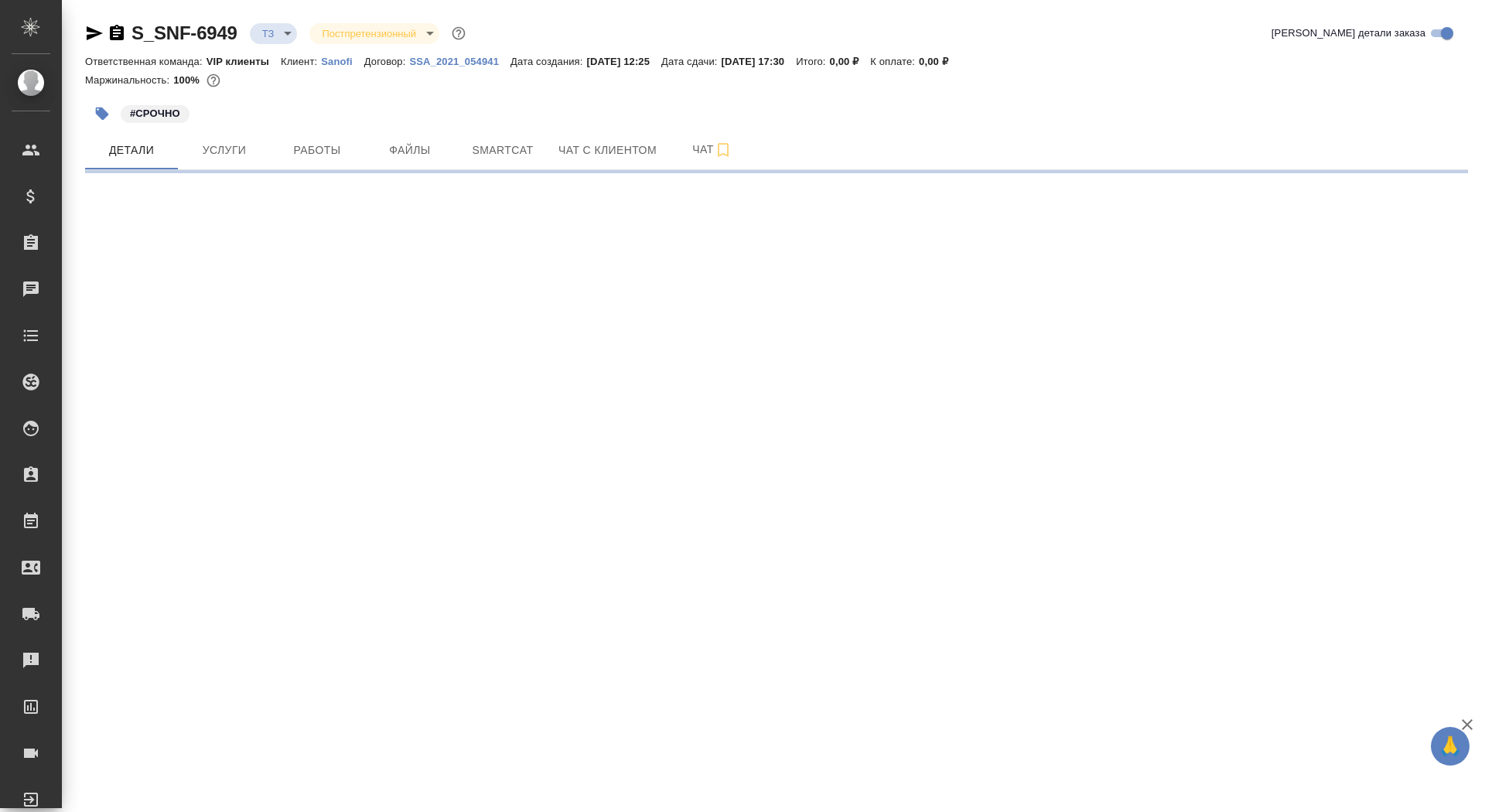
select select "RU"
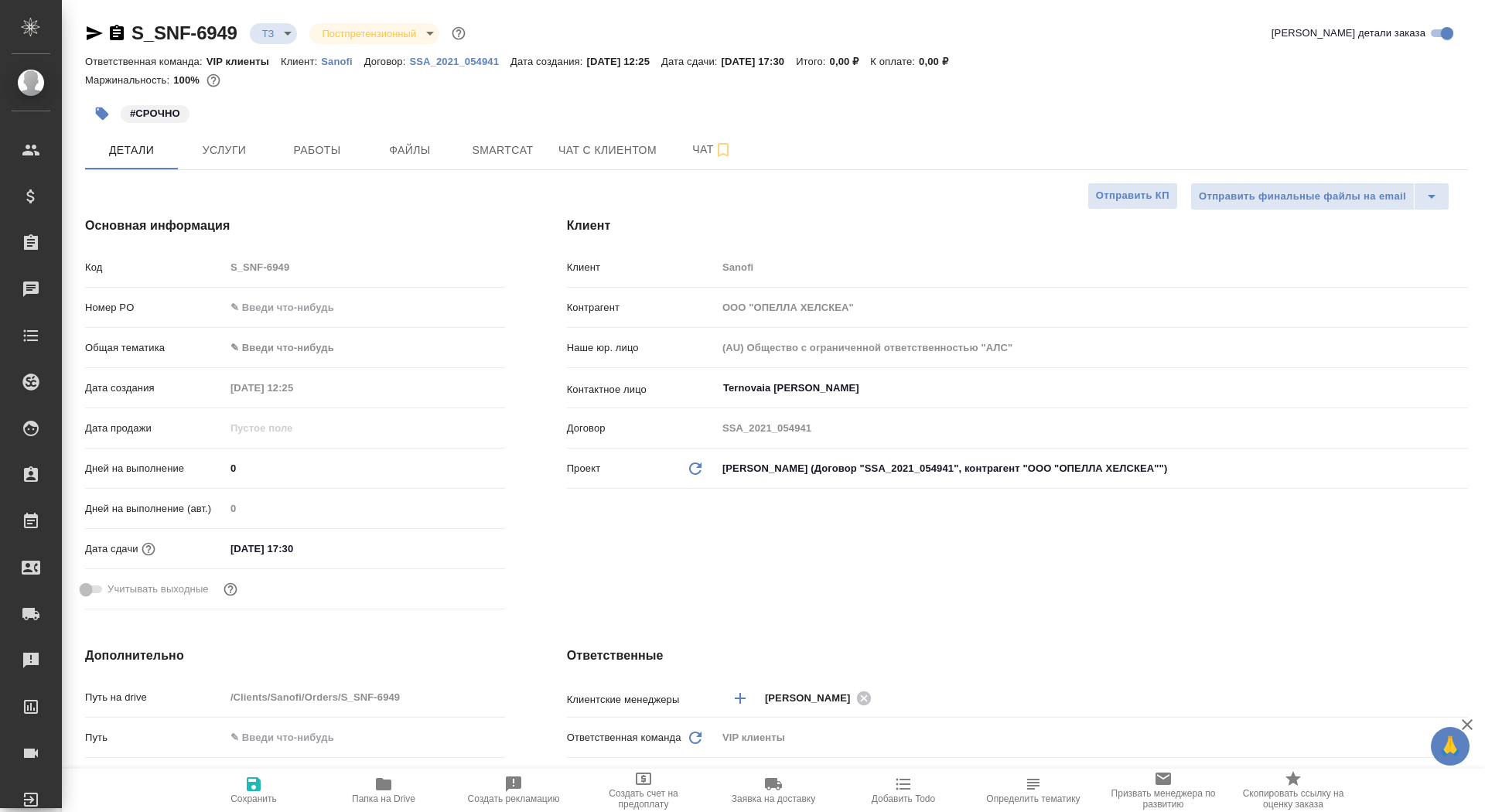
type textarea "x"
click at [114, 32] on icon "button" at bounding box center [117, 32] width 14 height 16
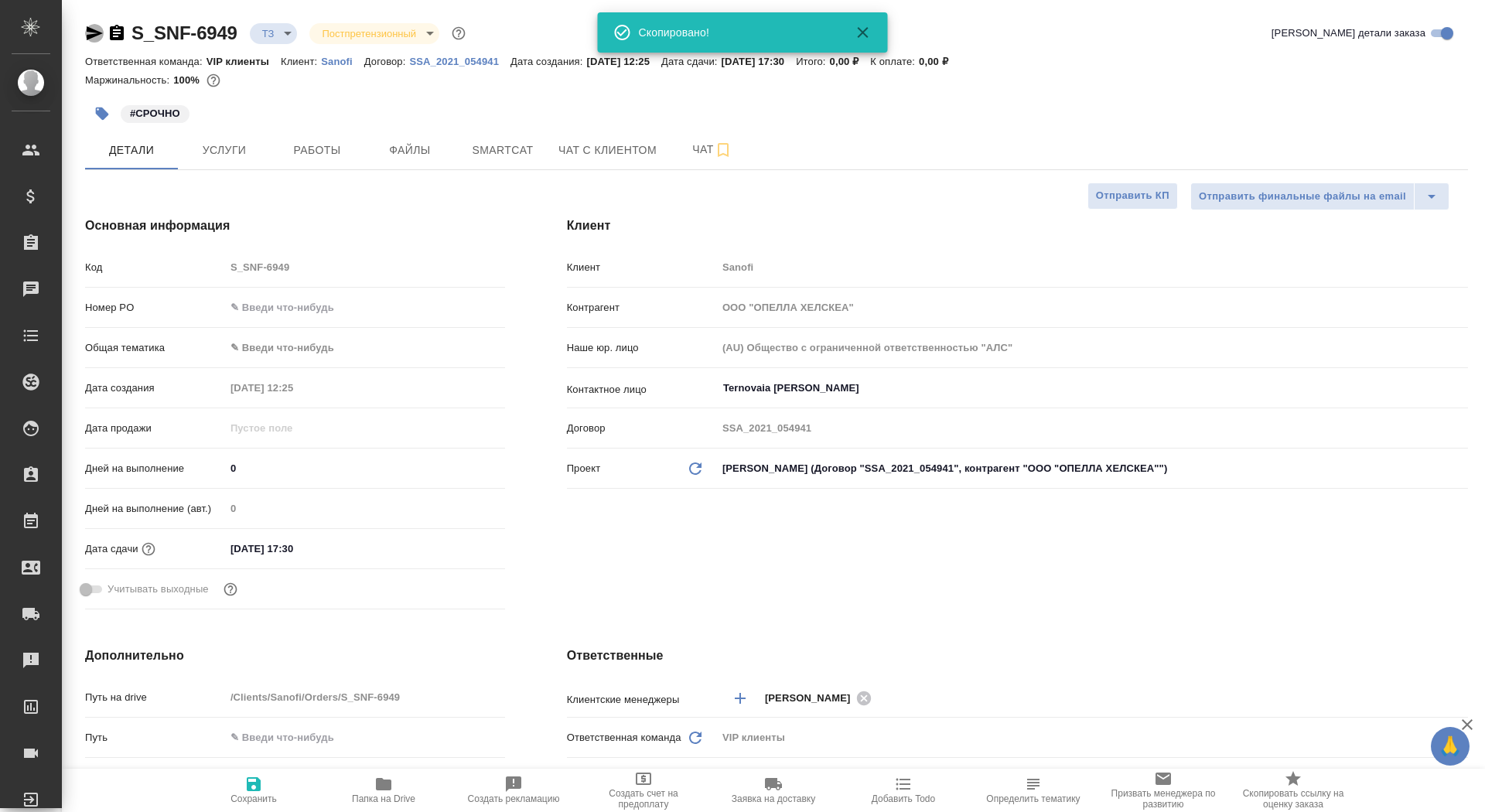
click at [99, 32] on icon "button" at bounding box center [95, 33] width 16 height 14
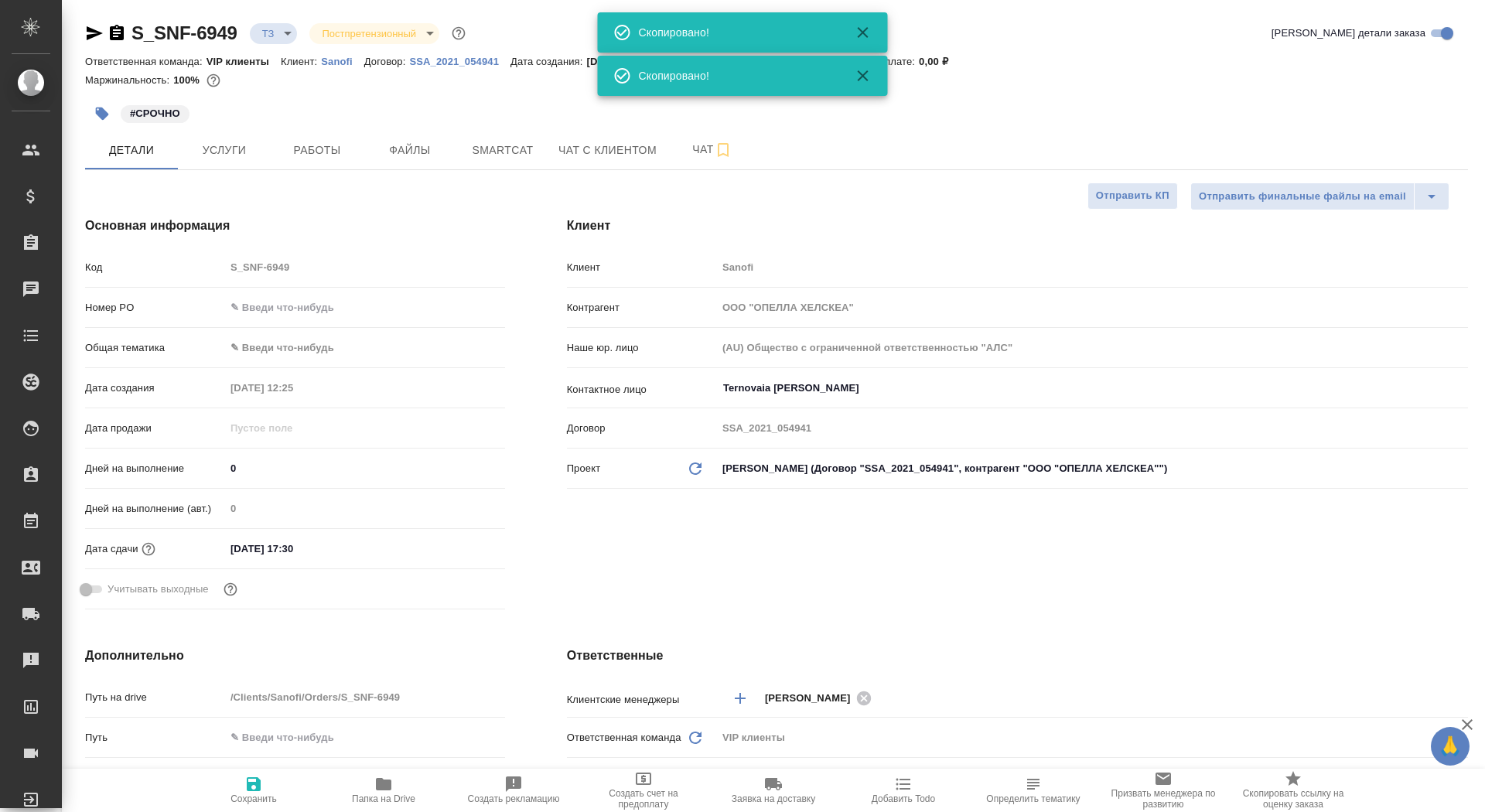
type textarea "x"
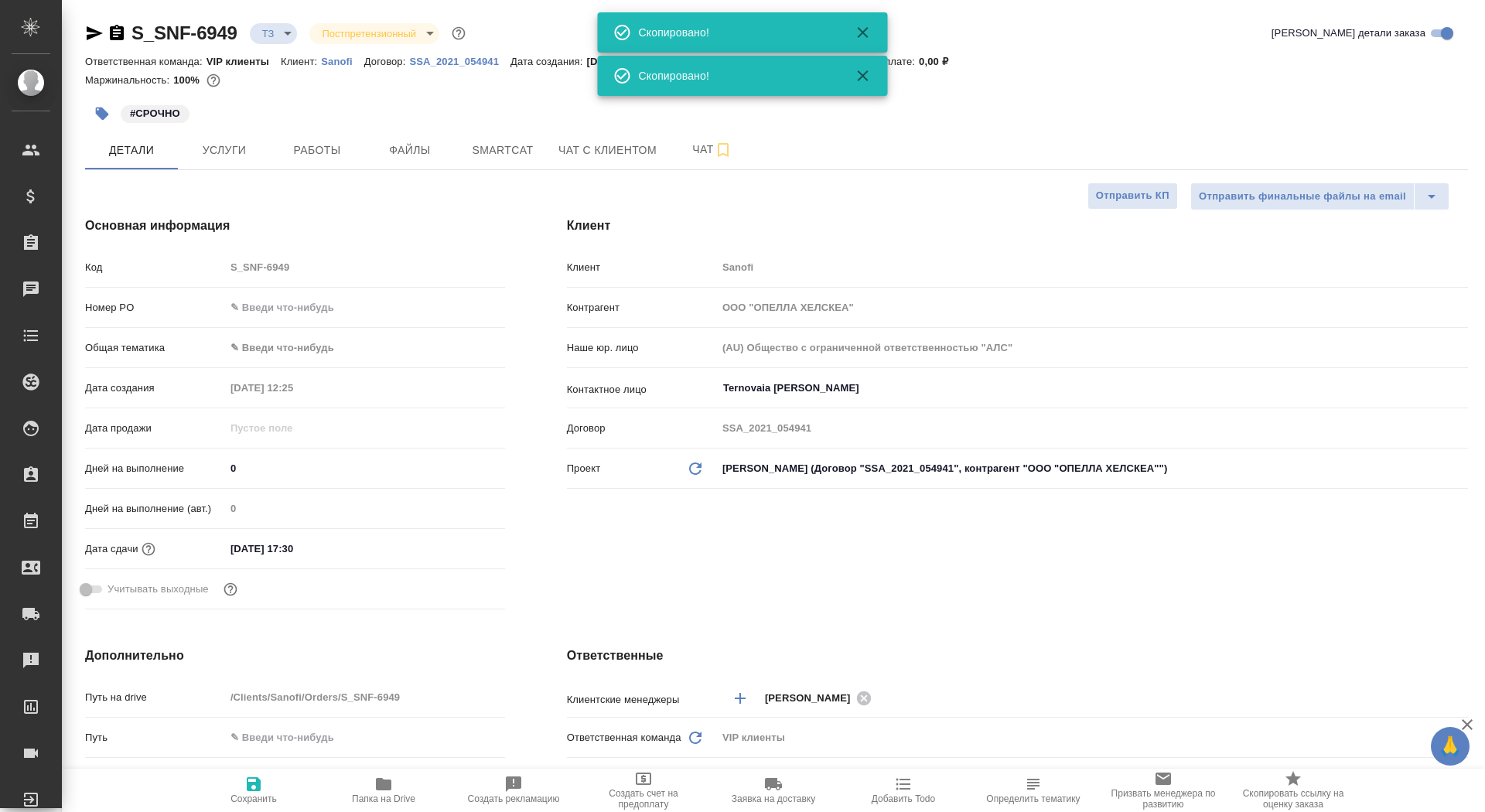
type textarea "x"
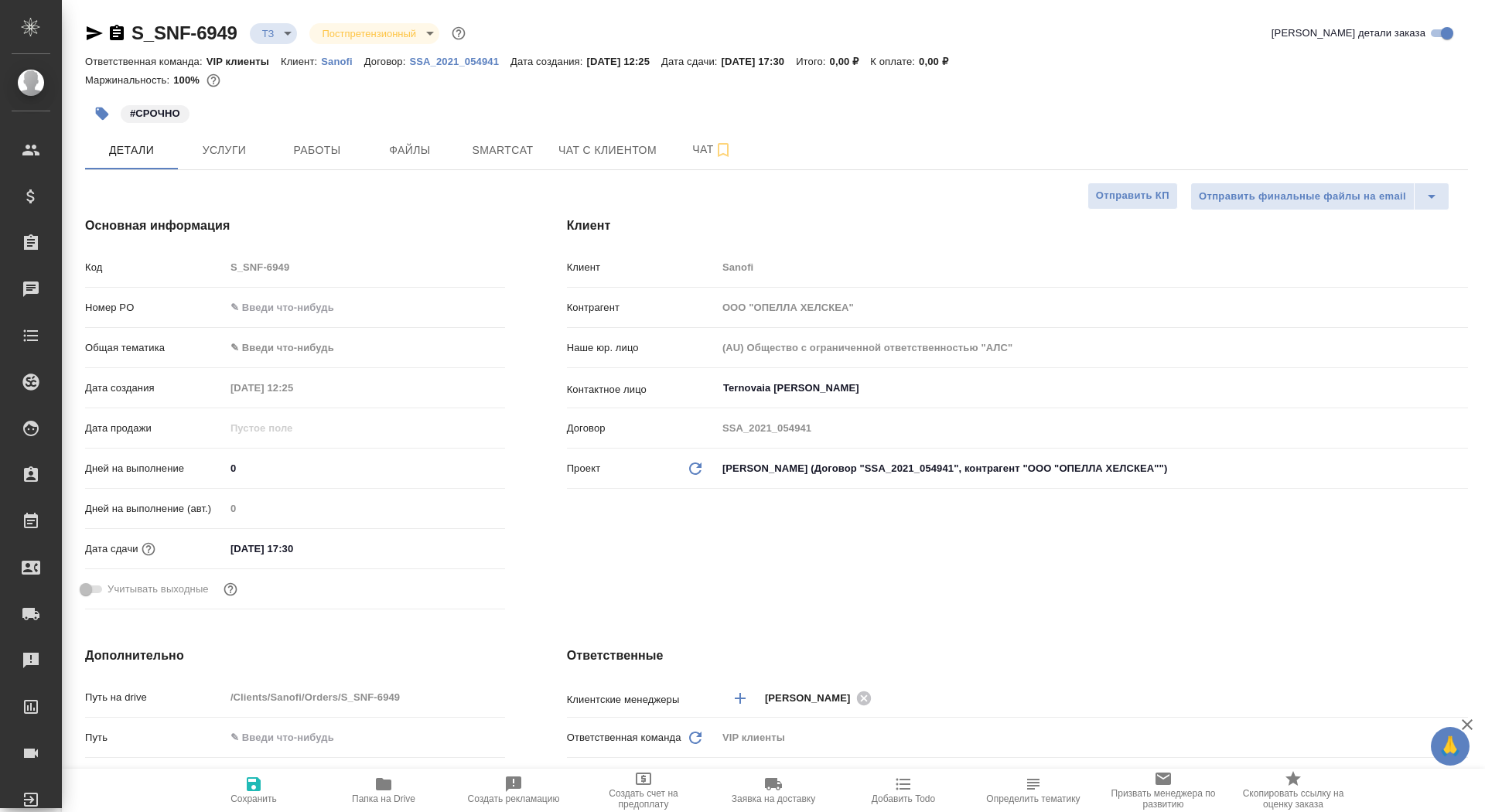
click at [383, 782] on icon "button" at bounding box center [383, 783] width 16 height 12
type textarea "x"
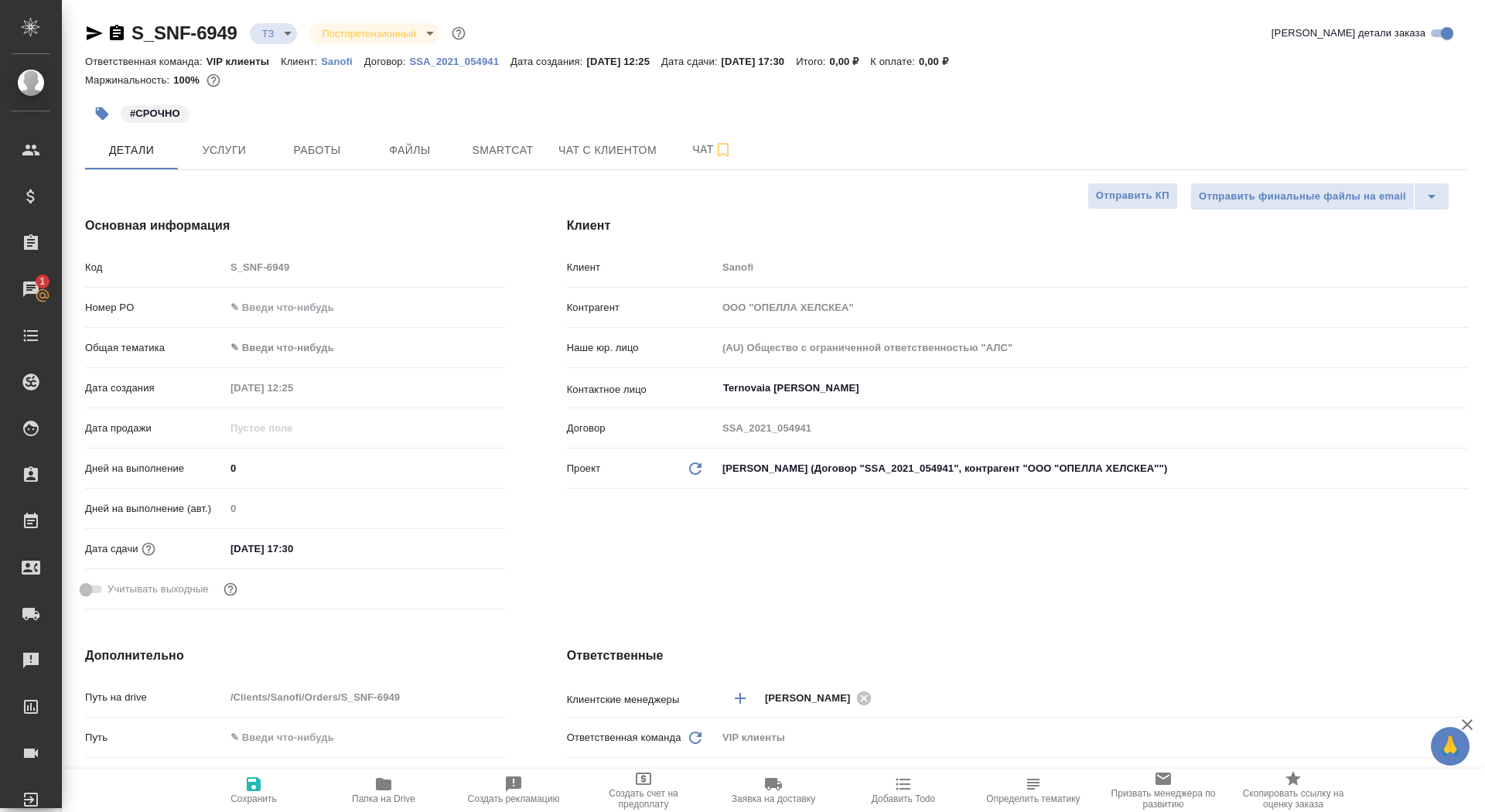
type textarea "x"
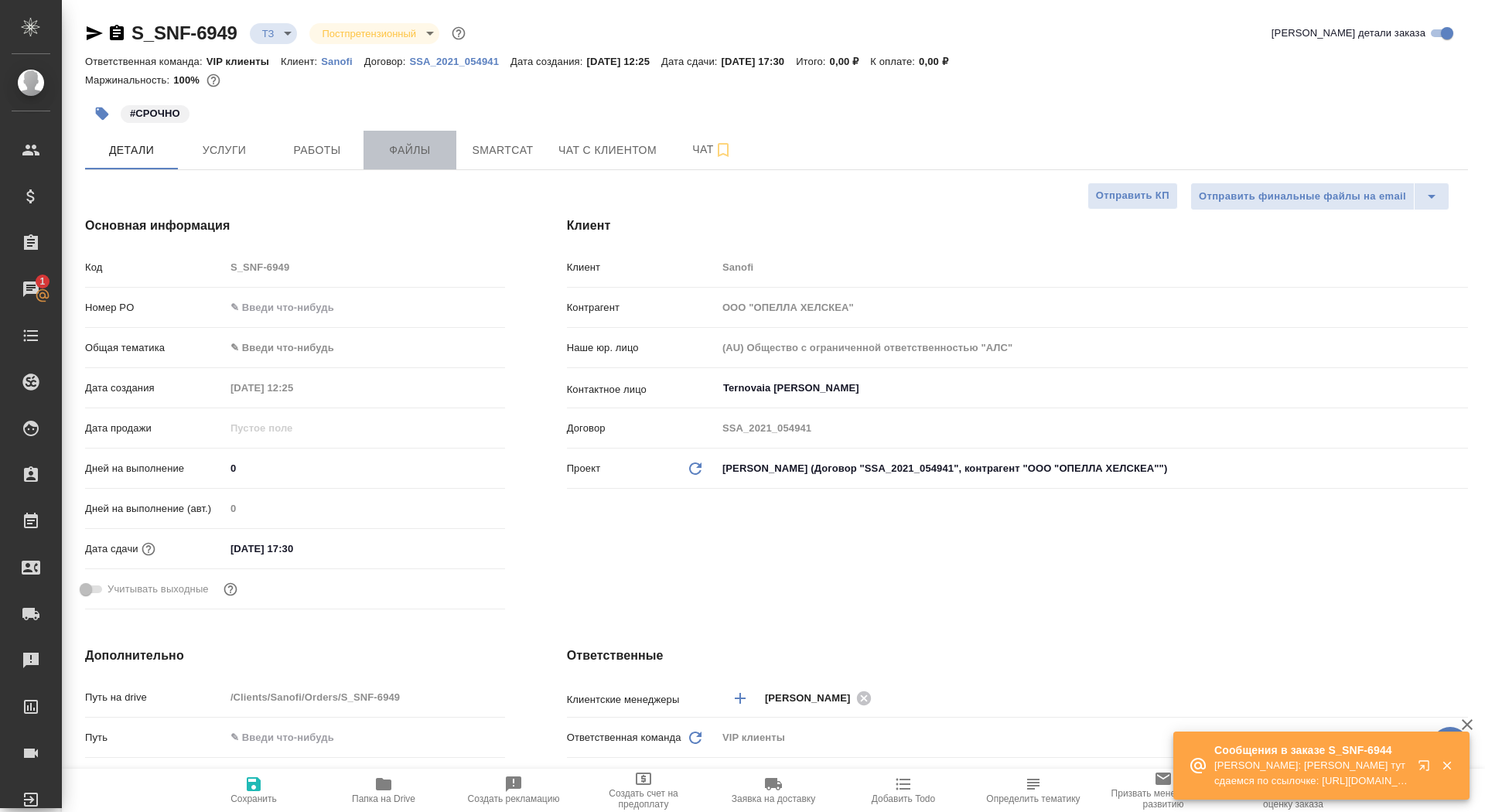
click at [432, 151] on span "Файлы" at bounding box center [409, 150] width 74 height 20
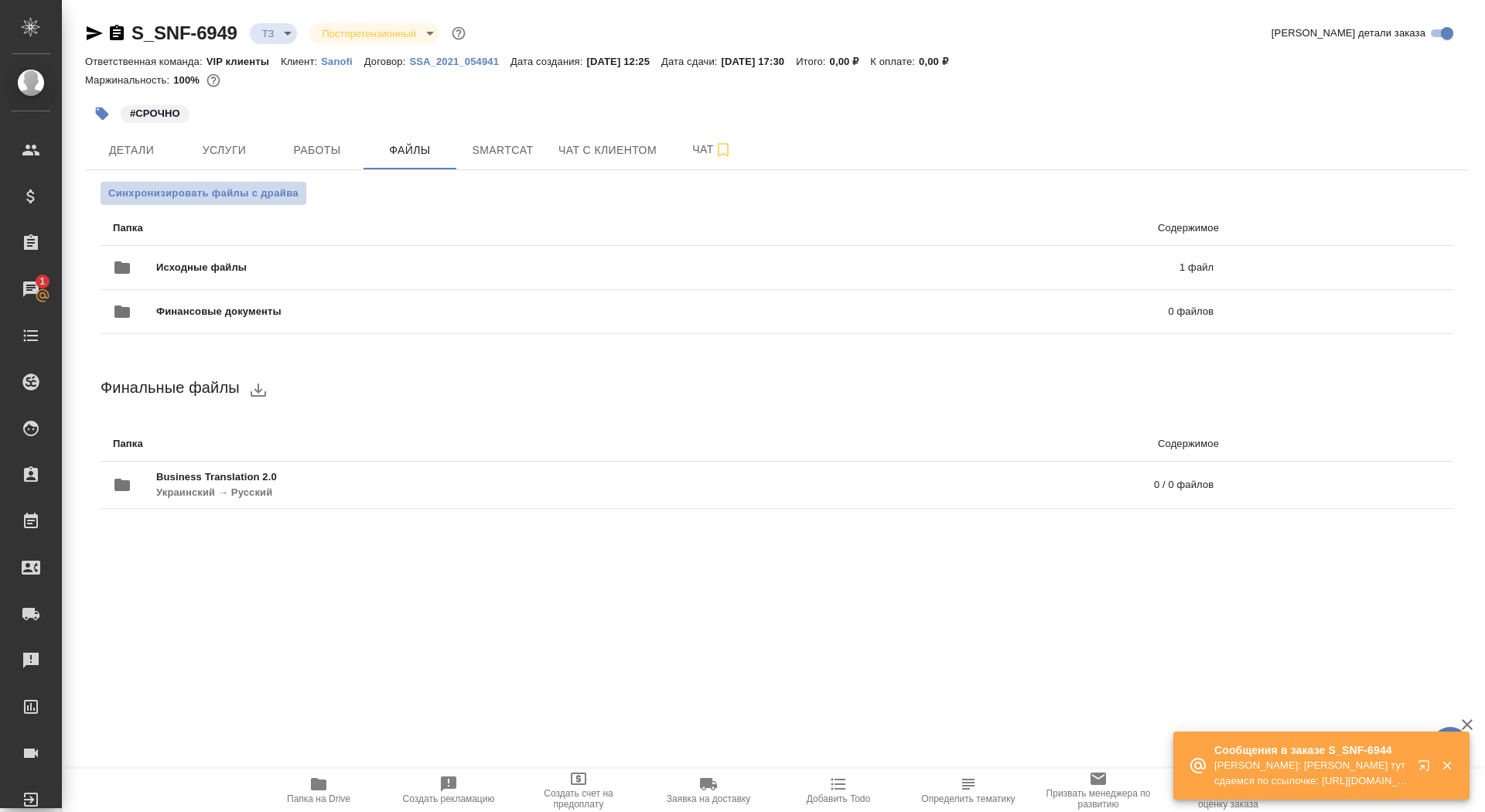
click at [222, 202] on button "Синхронизировать файлы с драйва" at bounding box center [203, 193] width 206 height 23
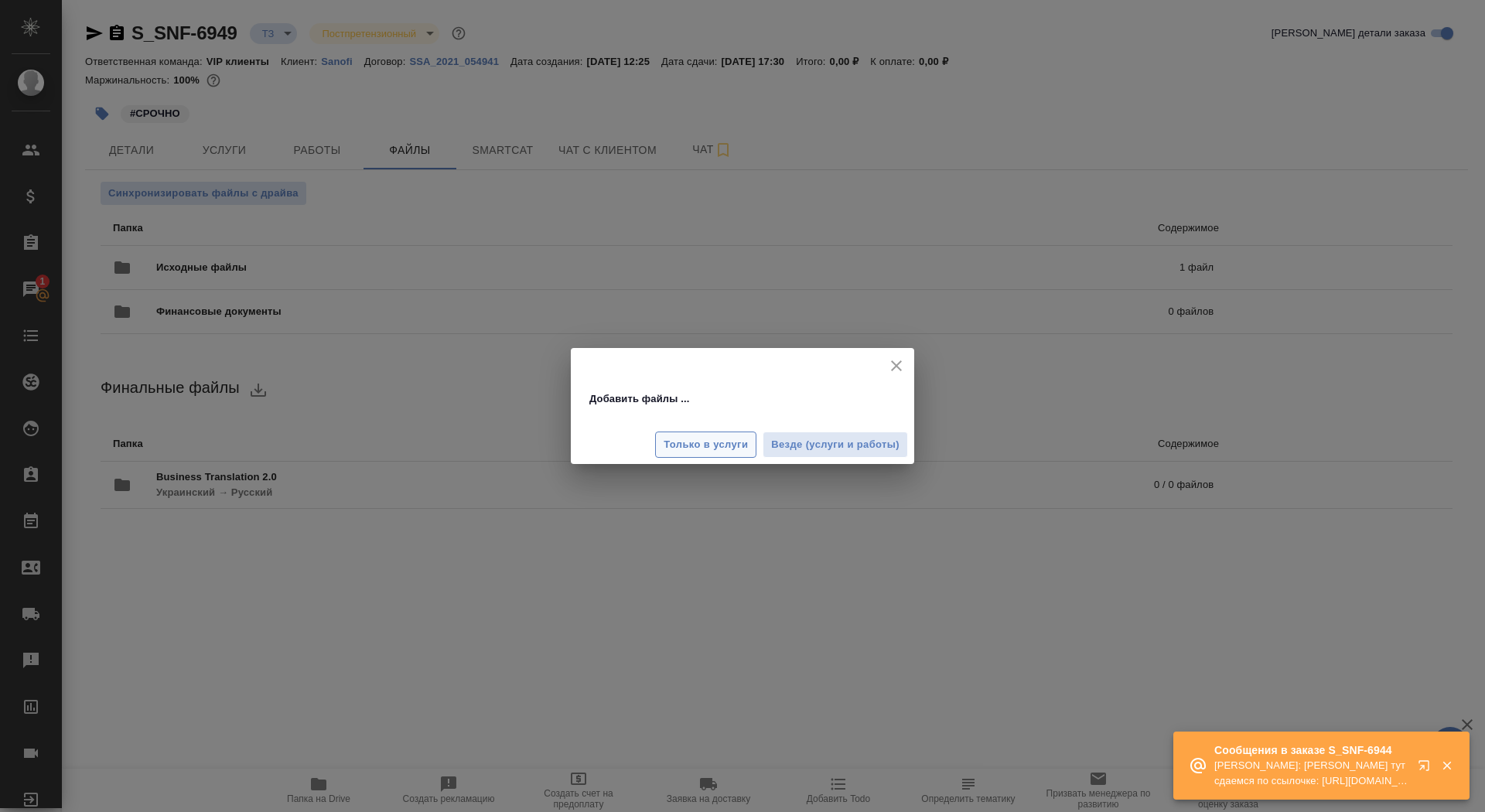
click at [682, 442] on span "Только в услуги" at bounding box center [705, 445] width 85 height 18
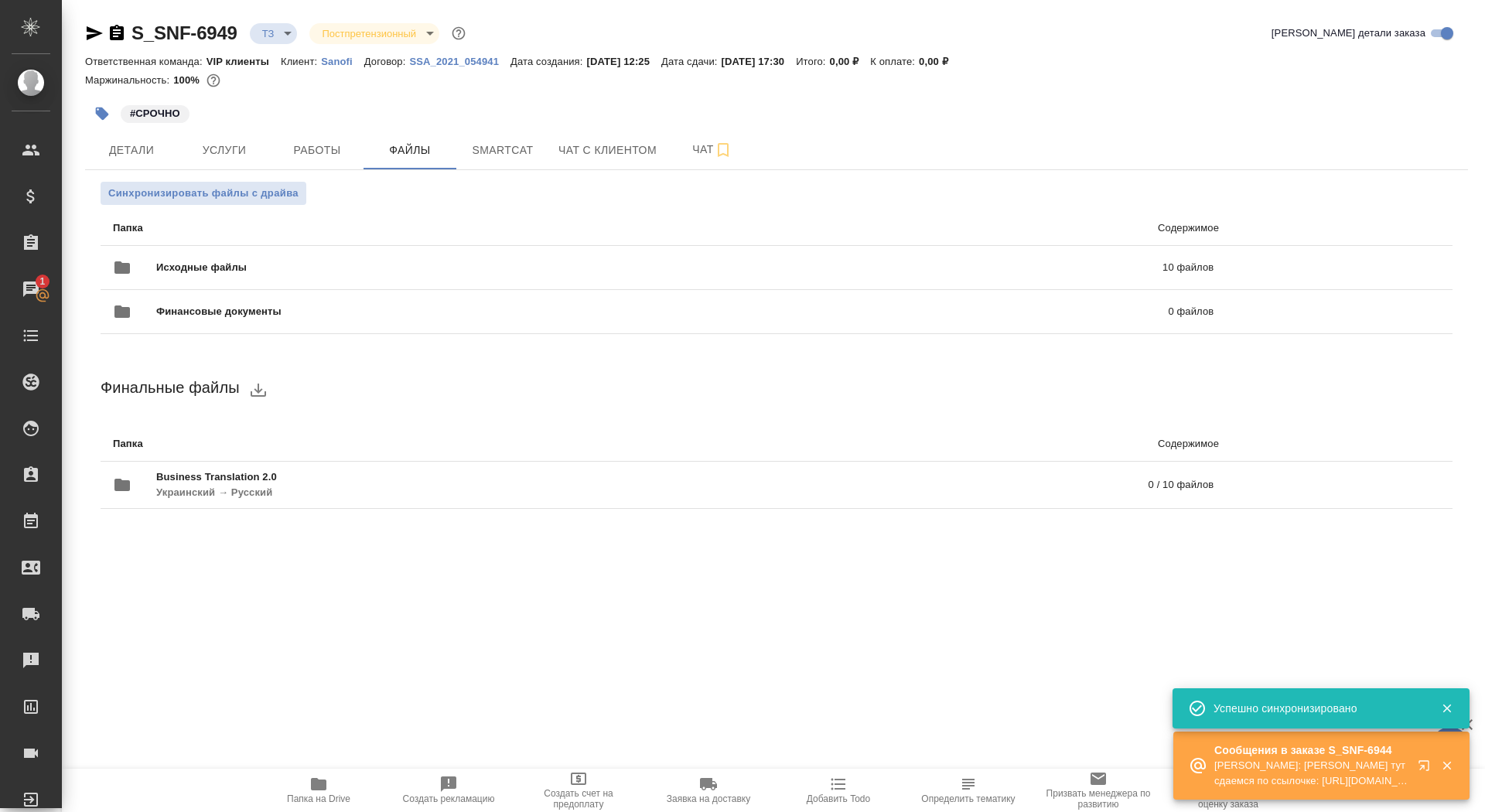
click at [233, 207] on ul "Папка Содержимое Исходные файлы 10 файлов Финансовые документы 0 файлов" at bounding box center [776, 272] width 1352 height 136
click at [229, 200] on span "Синхронизировать файлы с драйва" at bounding box center [203, 193] width 190 height 16
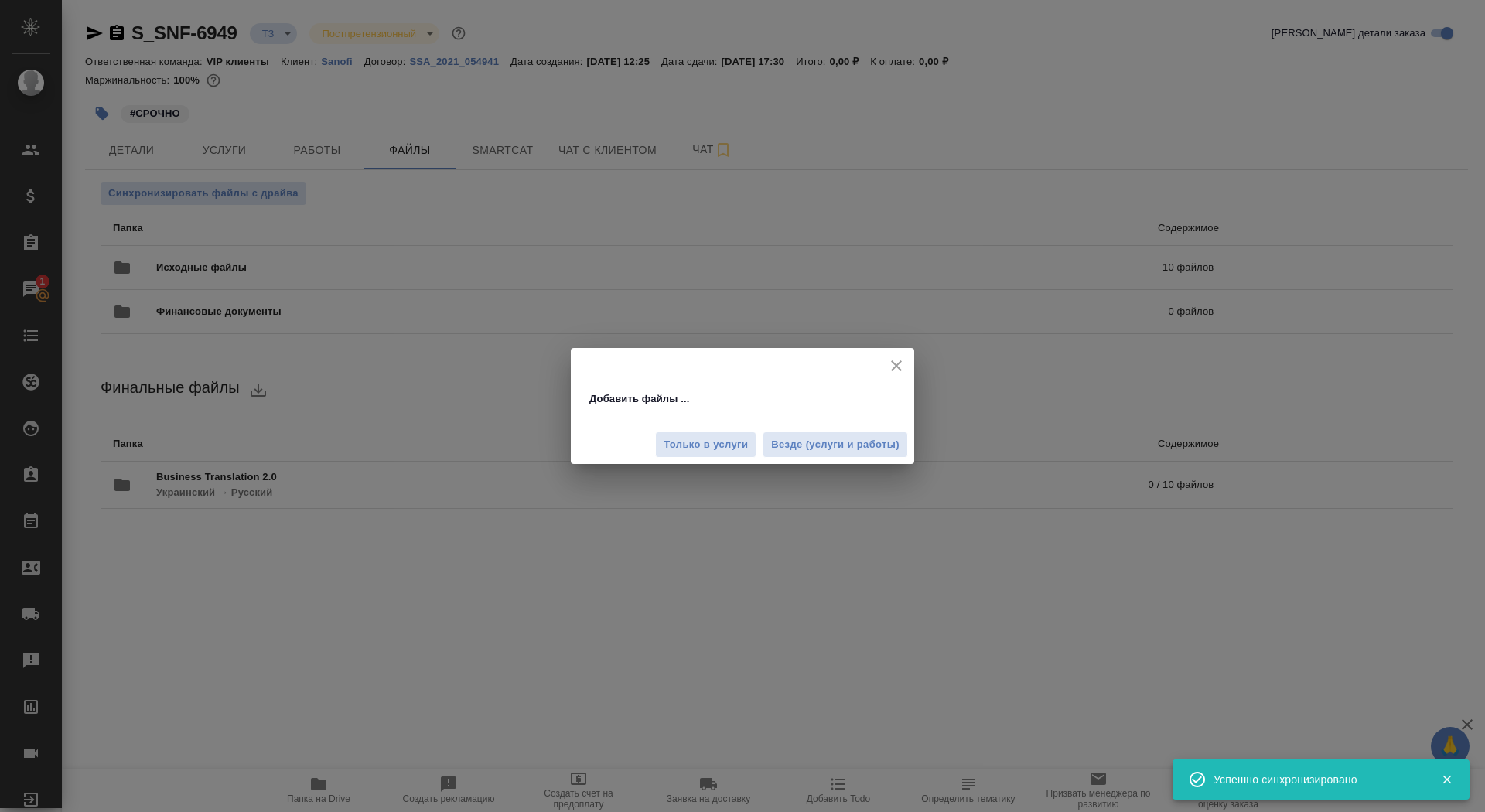
click at [829, 459] on div "Только в услуги Везде (услуги и работы)" at bounding box center [742, 438] width 344 height 52
click at [821, 443] on span "Везде (услуги и работы)" at bounding box center [835, 445] width 128 height 18
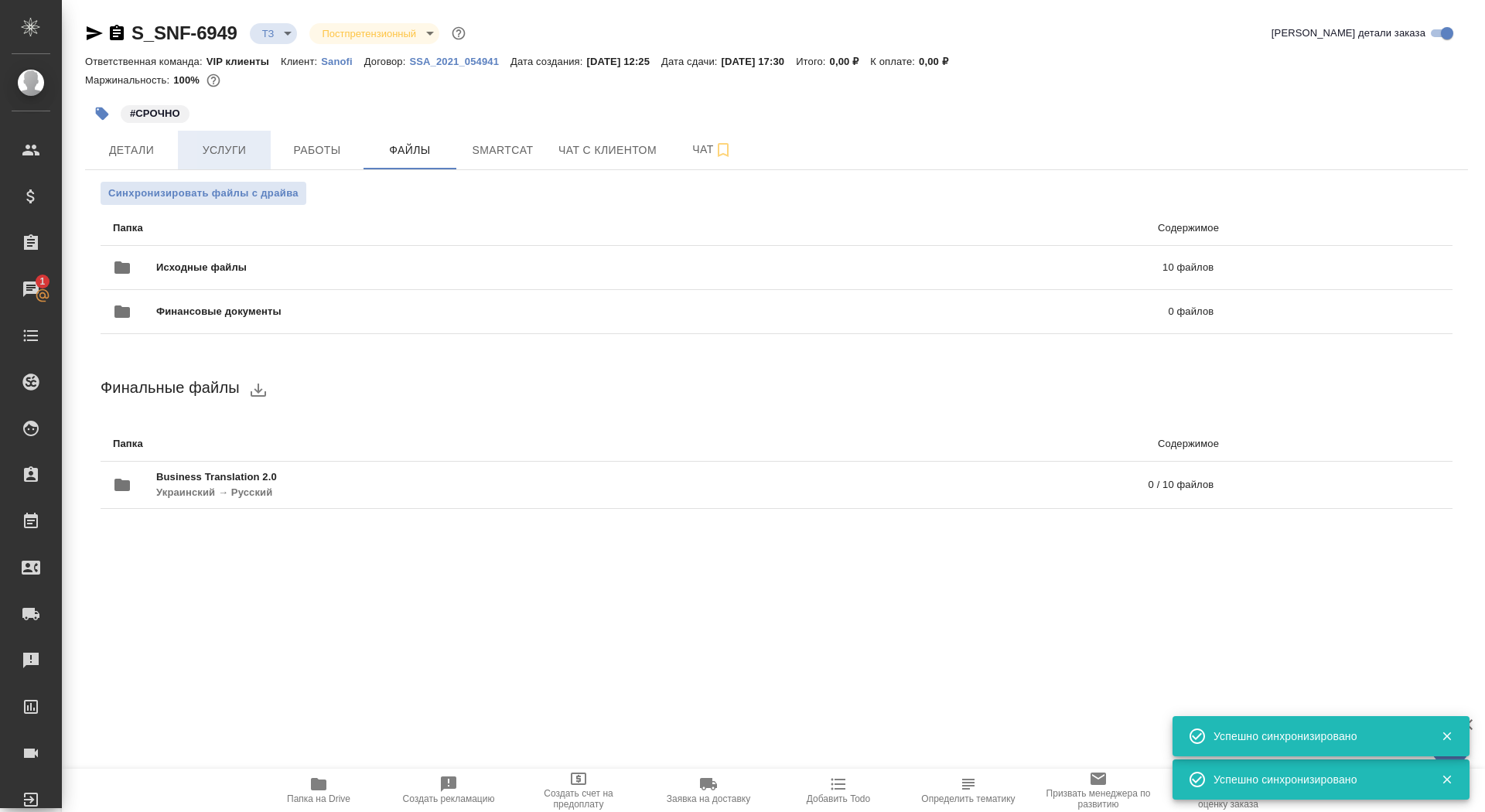
click at [205, 150] on span "Услуги" at bounding box center [224, 150] width 74 height 20
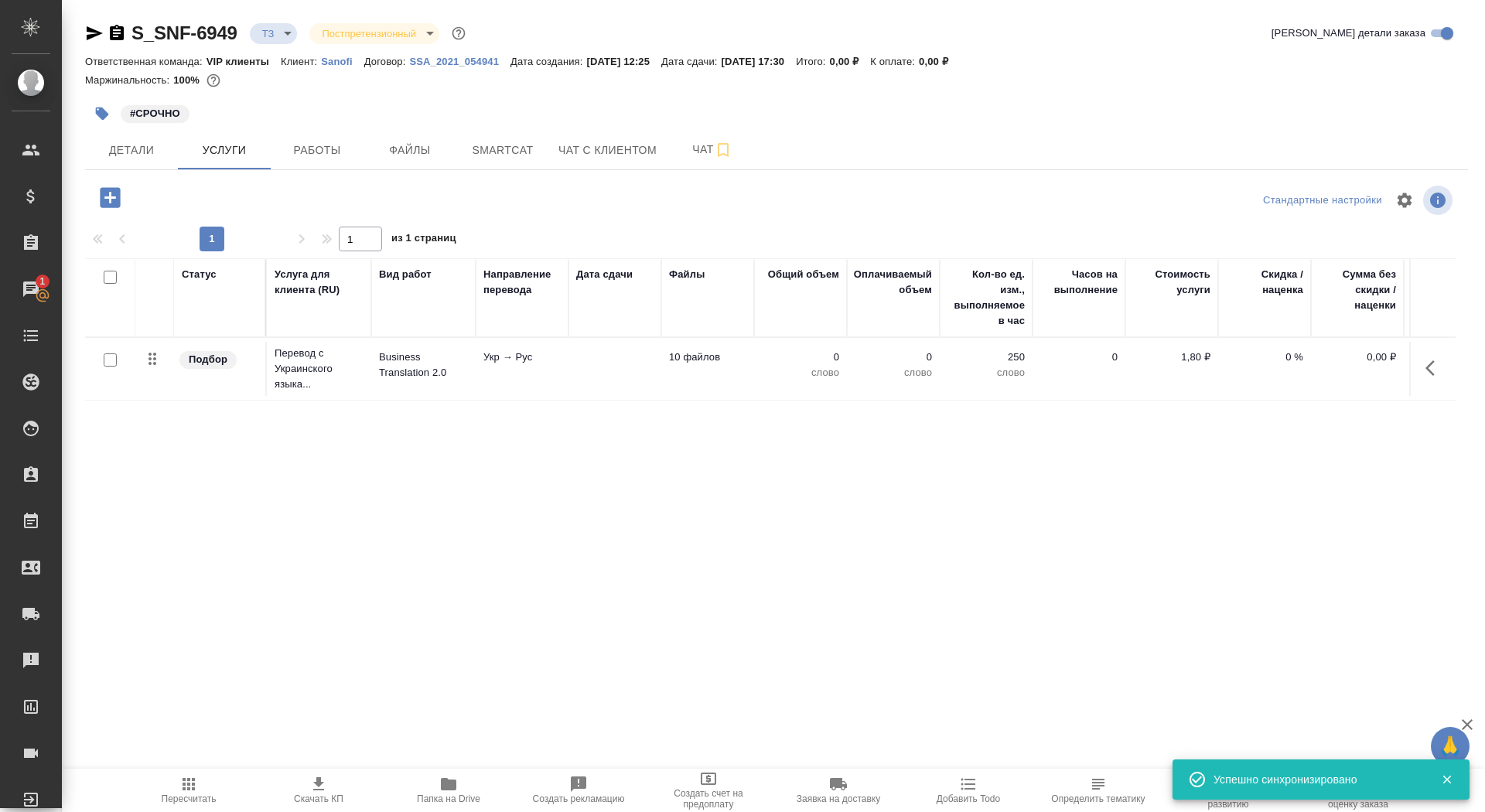
click at [111, 360] on input "checkbox" at bounding box center [110, 360] width 13 height 13
checkbox input "true"
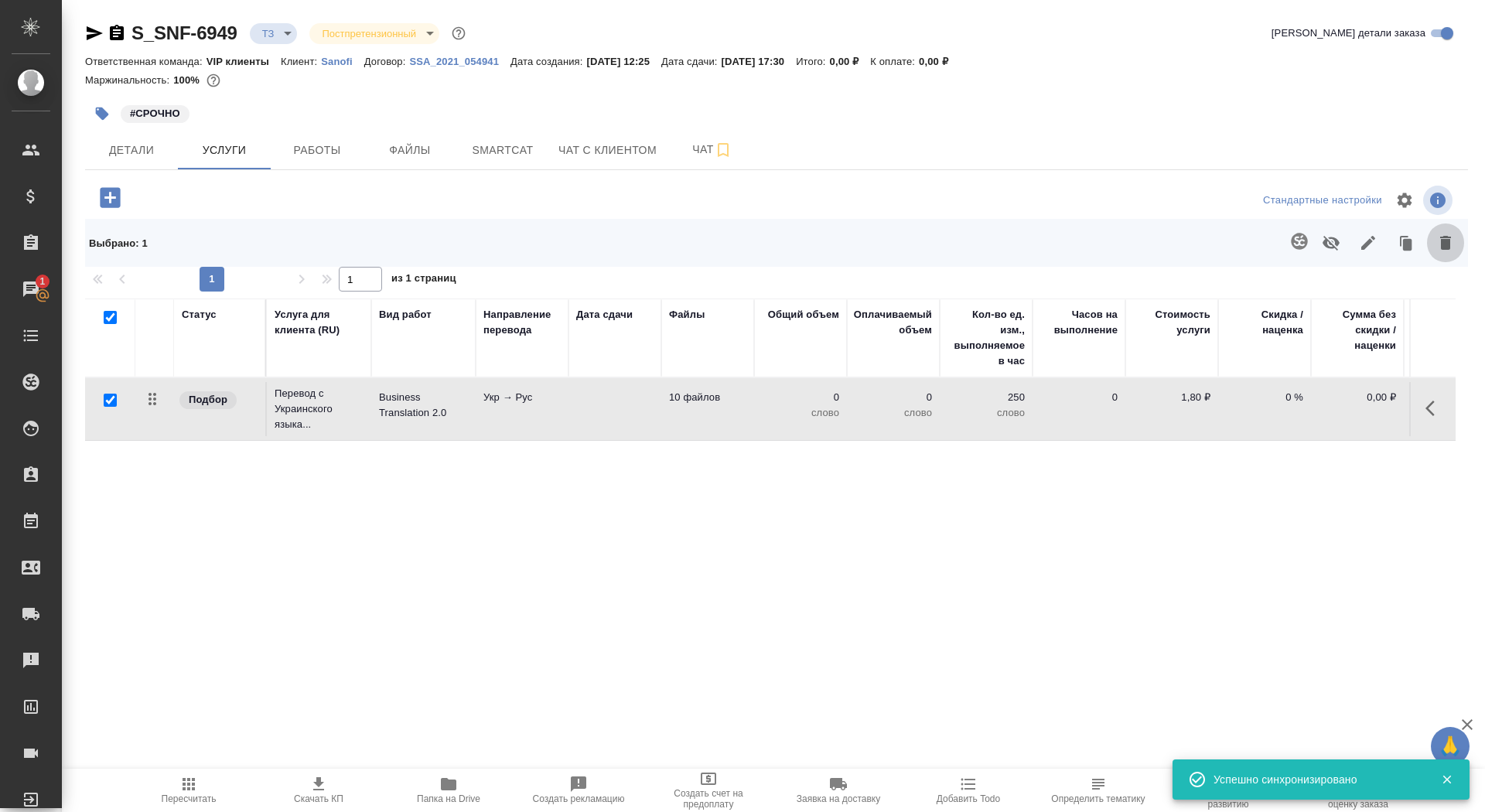
click at [1438, 241] on icon "button" at bounding box center [1446, 242] width 19 height 19
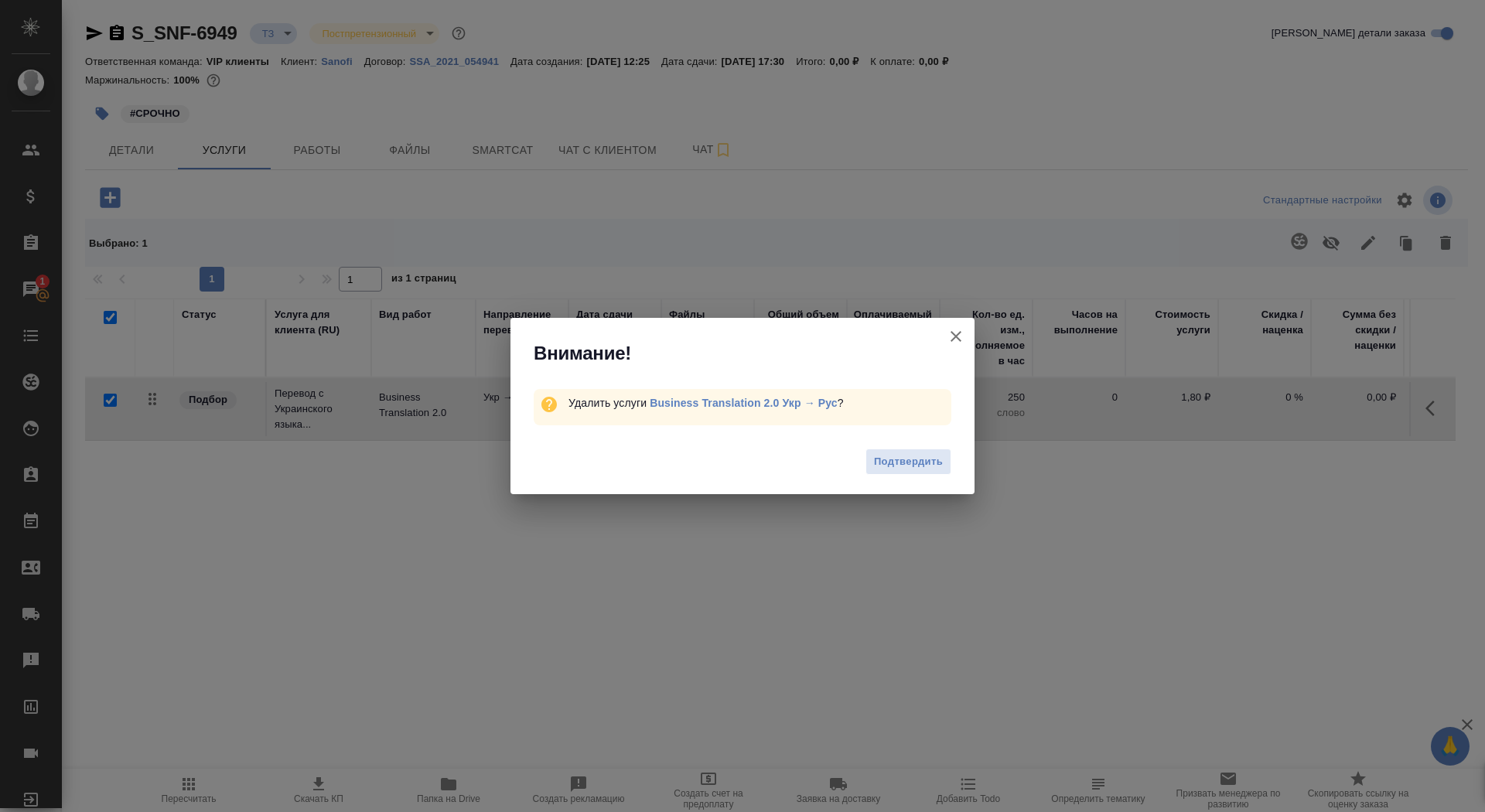
click at [909, 477] on div "Подтвердить" at bounding box center [742, 464] width 464 height 62
click at [891, 439] on div "Подтвердить" at bounding box center [742, 464] width 464 height 62
click at [900, 461] on span "Подтвердить" at bounding box center [909, 462] width 69 height 18
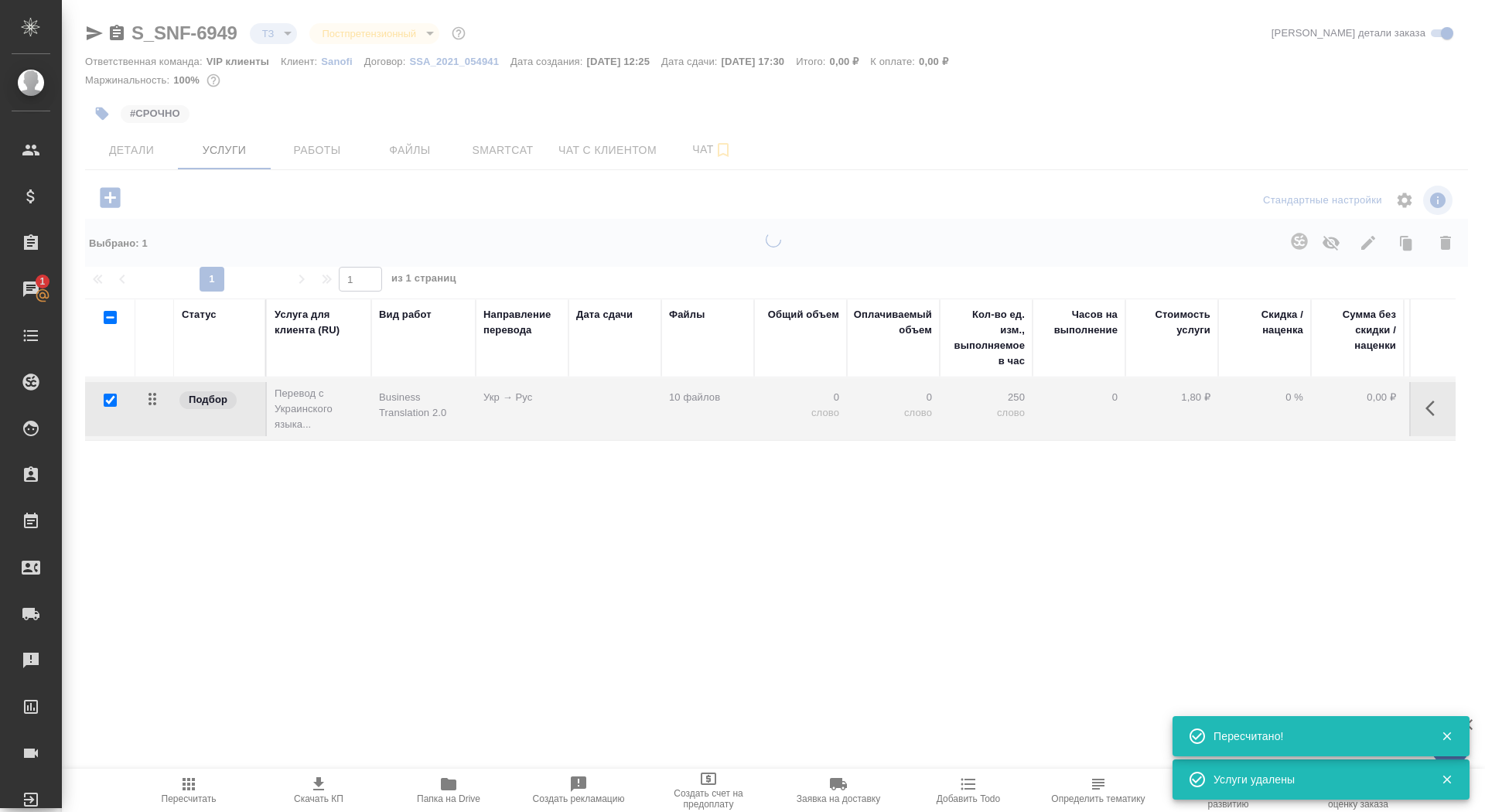
checkbox input "false"
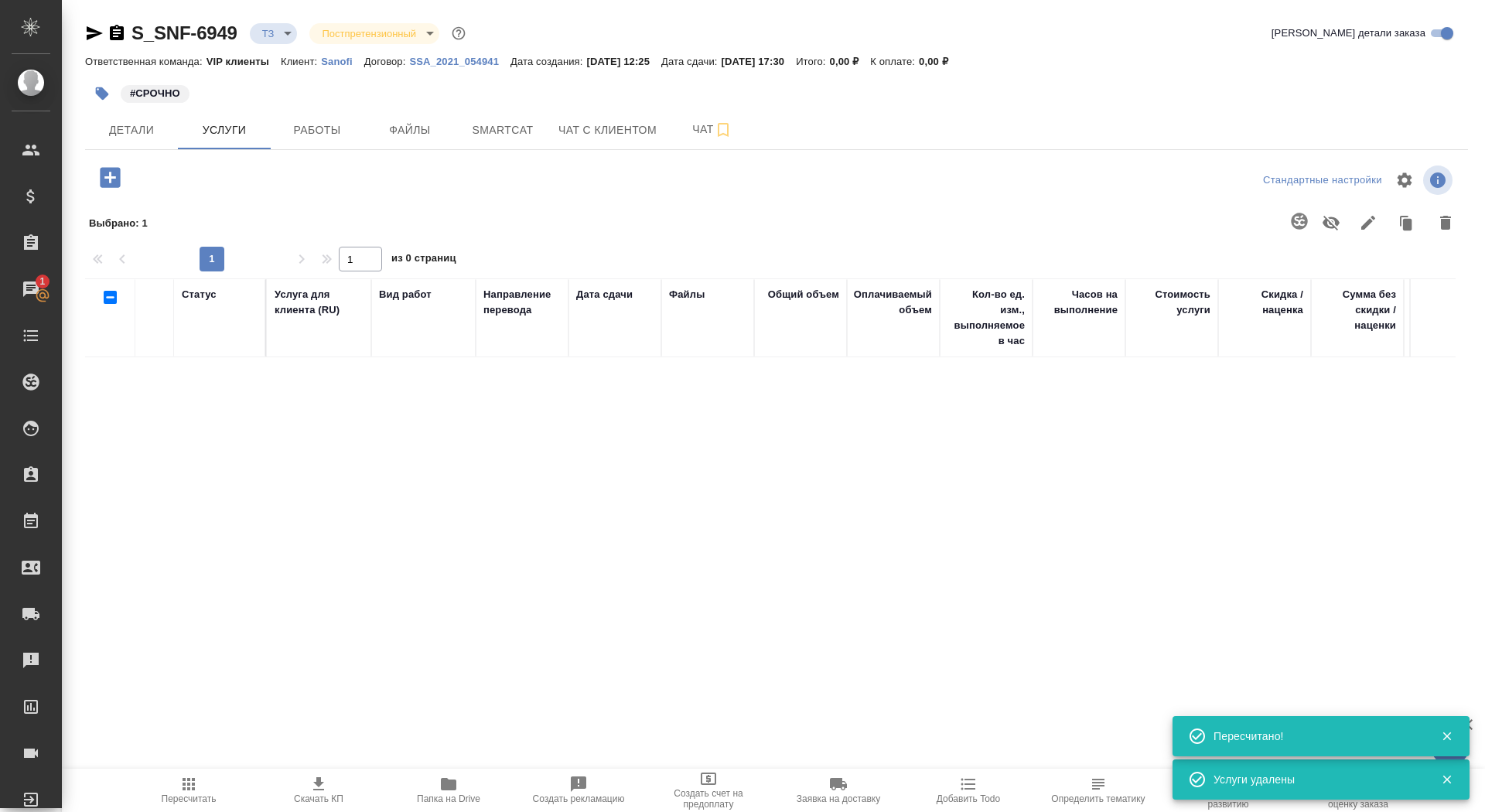
click at [106, 191] on button "button" at bounding box center [110, 178] width 43 height 32
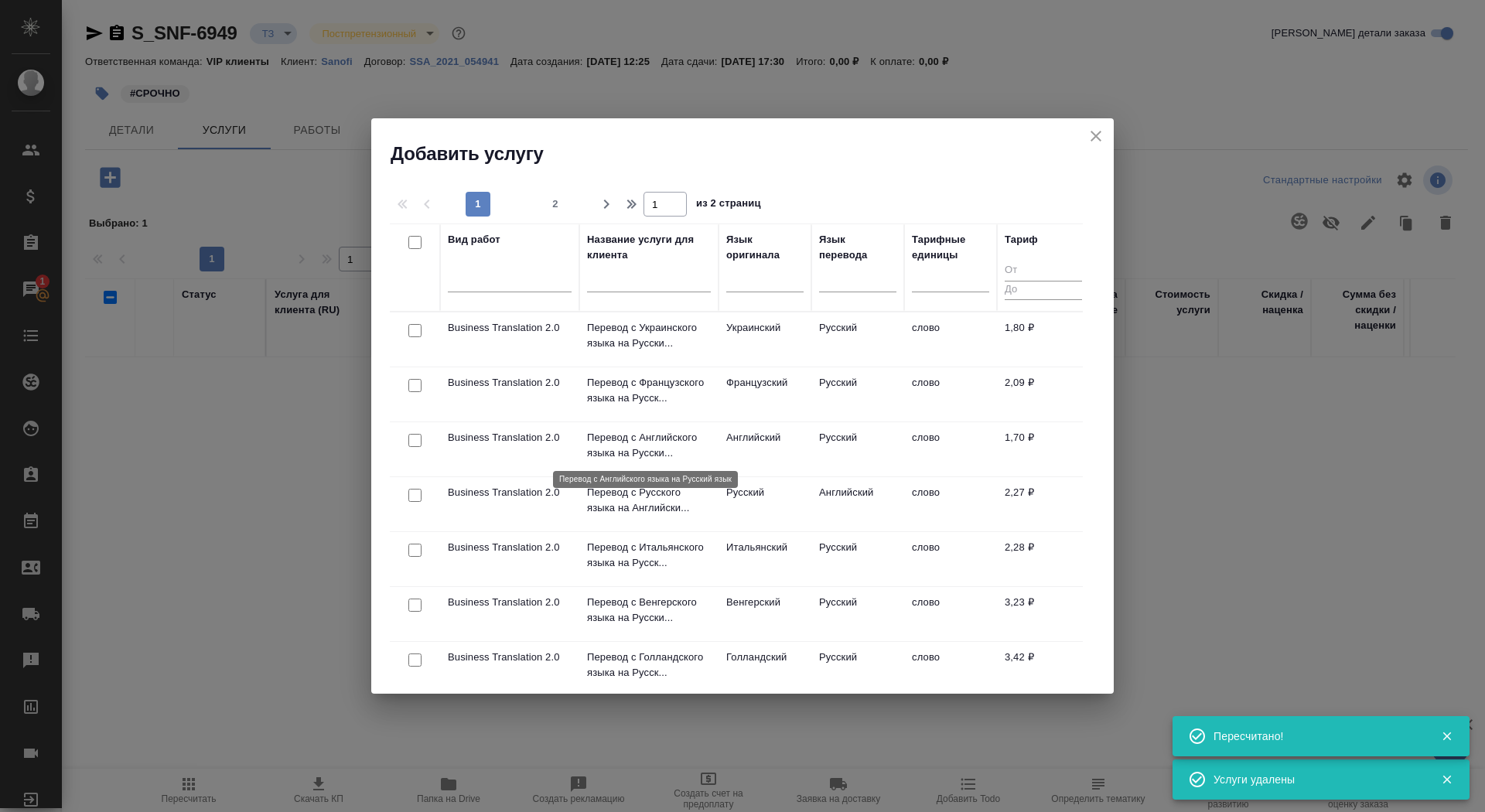
click at [644, 447] on p "Перевод с Английского языка на Русски..." at bounding box center [649, 445] width 123 height 31
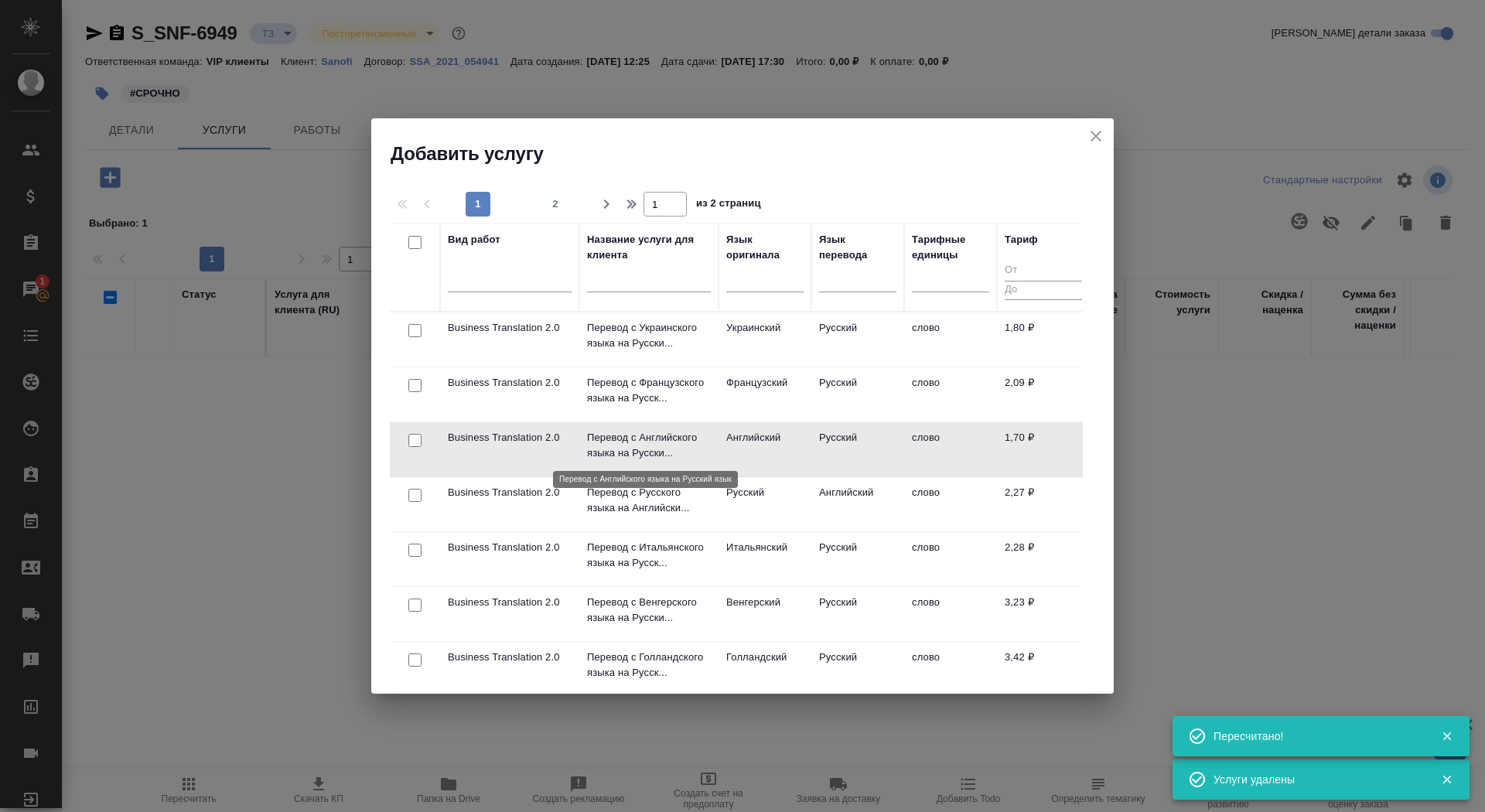
click at [644, 447] on p "Перевод с Английского языка на Русски..." at bounding box center [649, 445] width 123 height 31
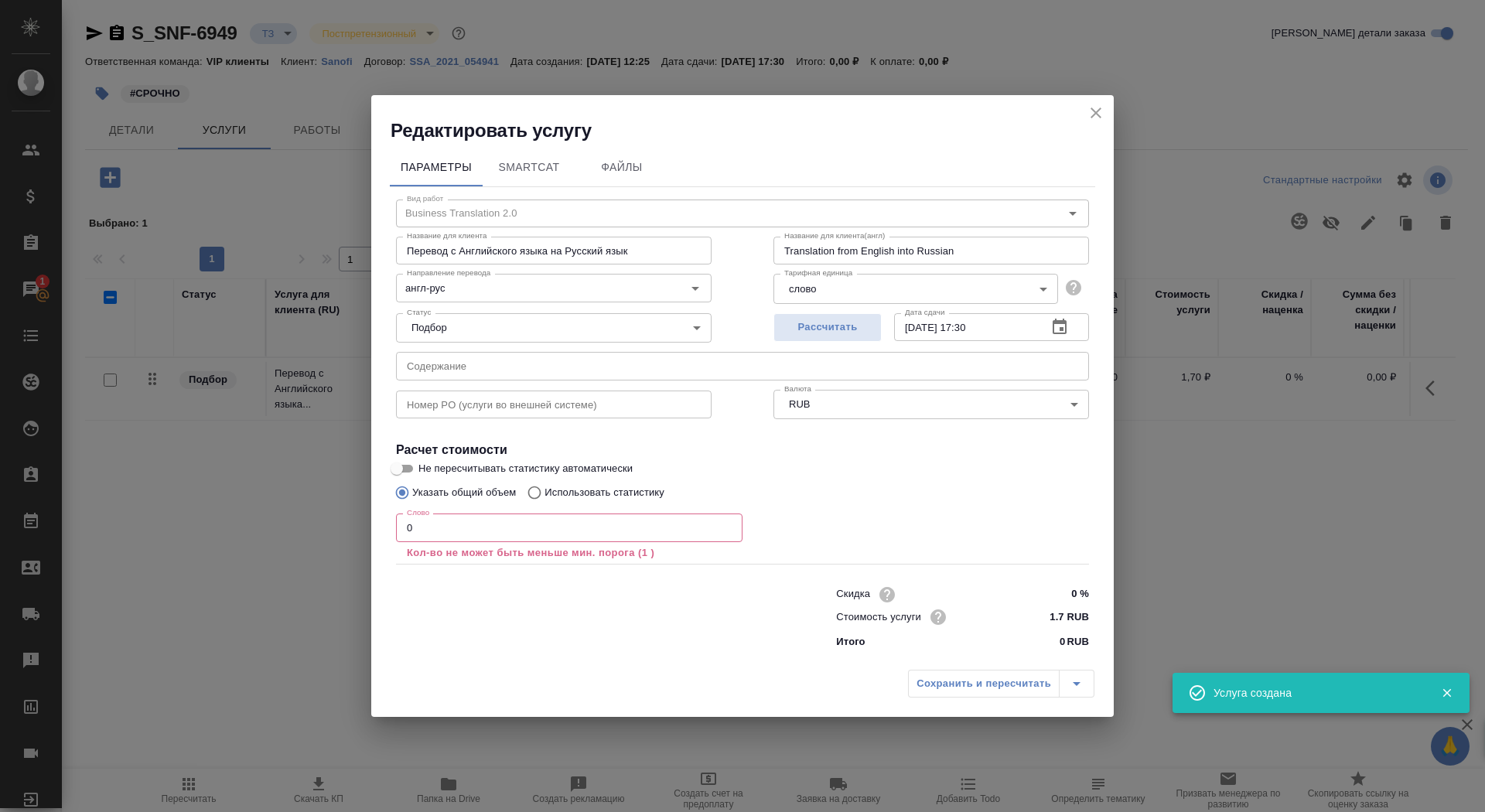
click at [448, 533] on input "0" at bounding box center [569, 527] width 346 height 28
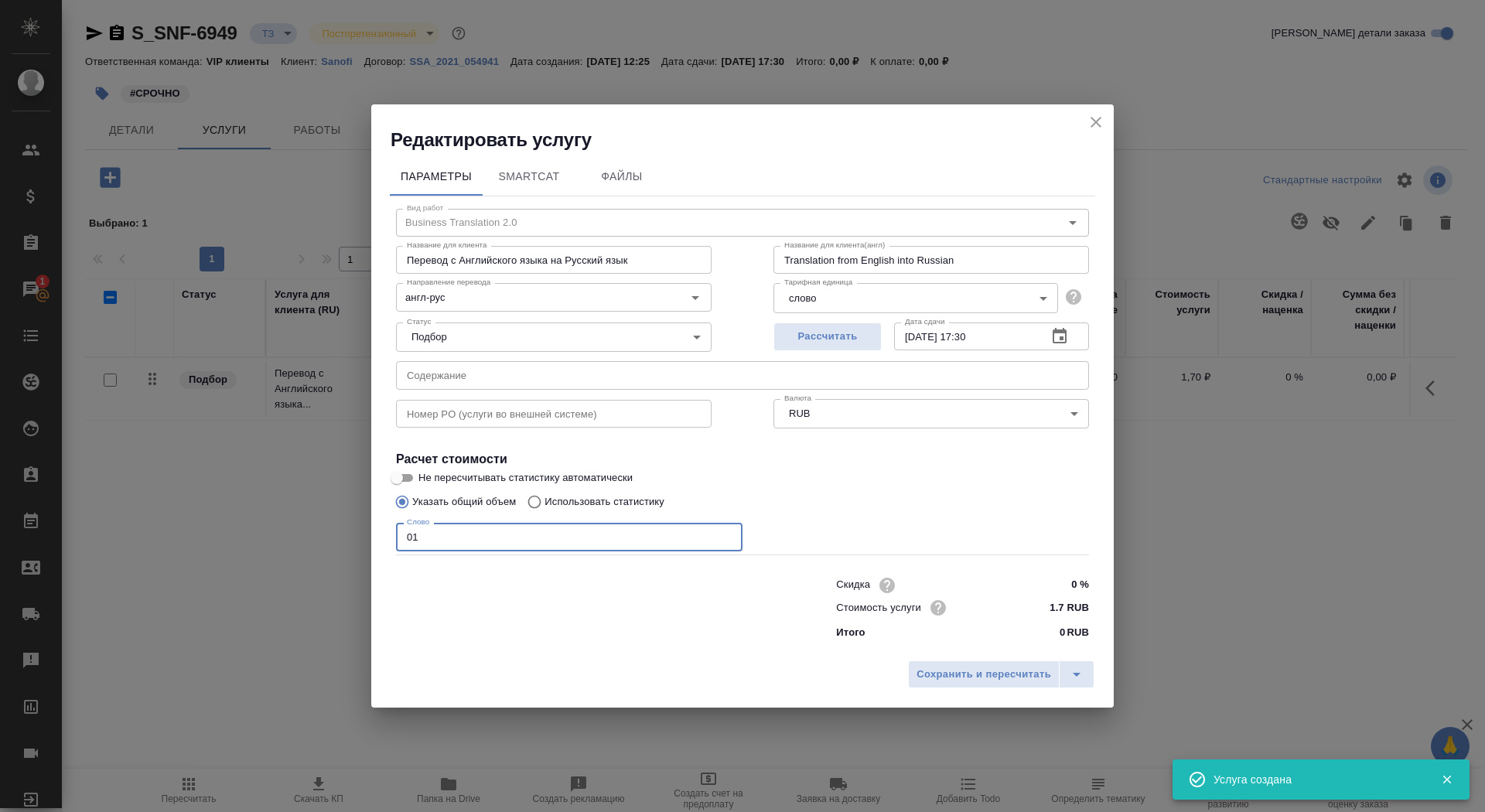
type input "01"
click at [408, 474] on input "Не пересчитывать статистику автоматически" at bounding box center [397, 478] width 56 height 19
checkbox input "true"
click at [928, 685] on button "Сохранить и пересчитать" at bounding box center [983, 674] width 151 height 28
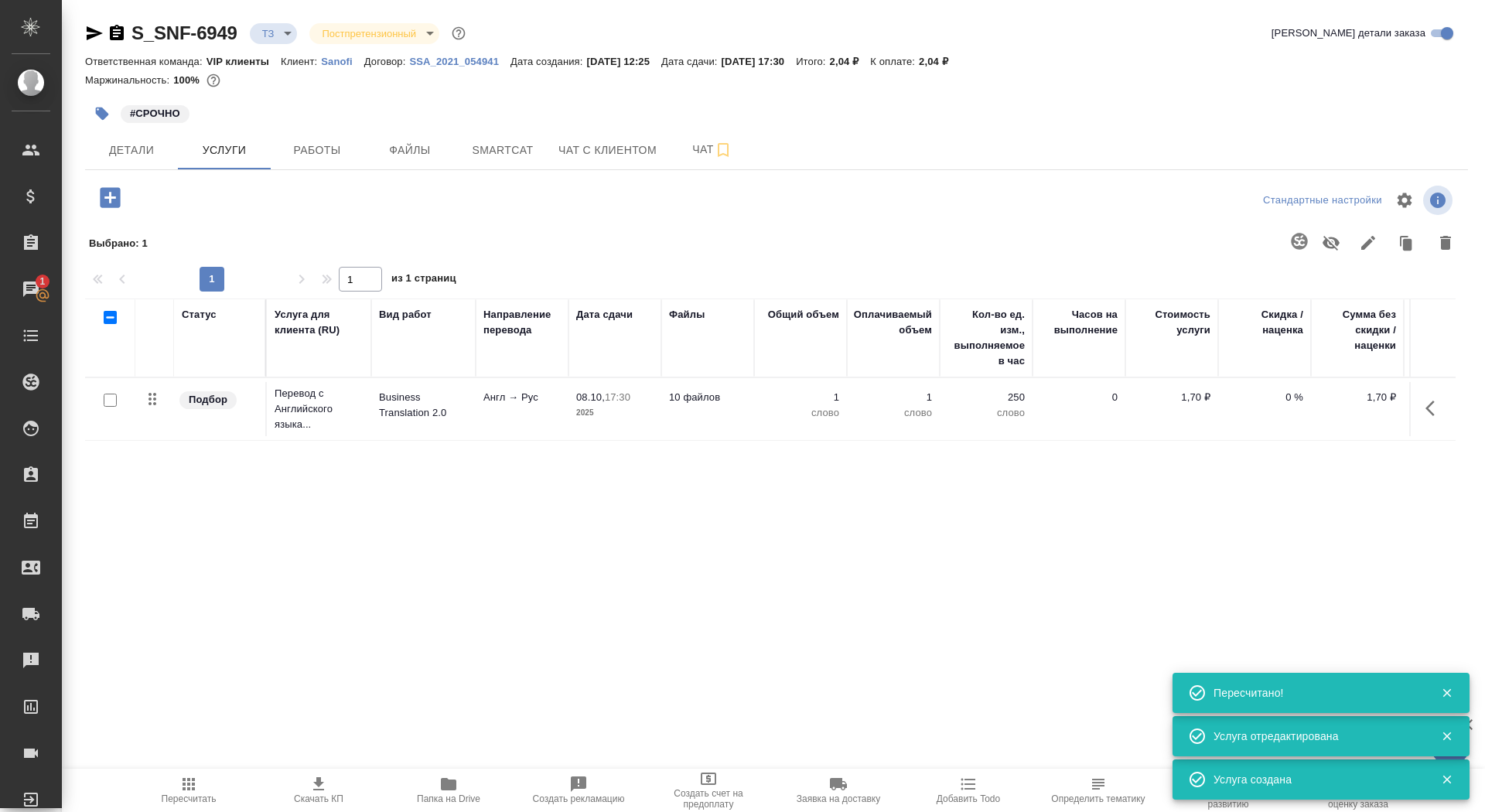
click at [125, 189] on button "button" at bounding box center [110, 197] width 43 height 32
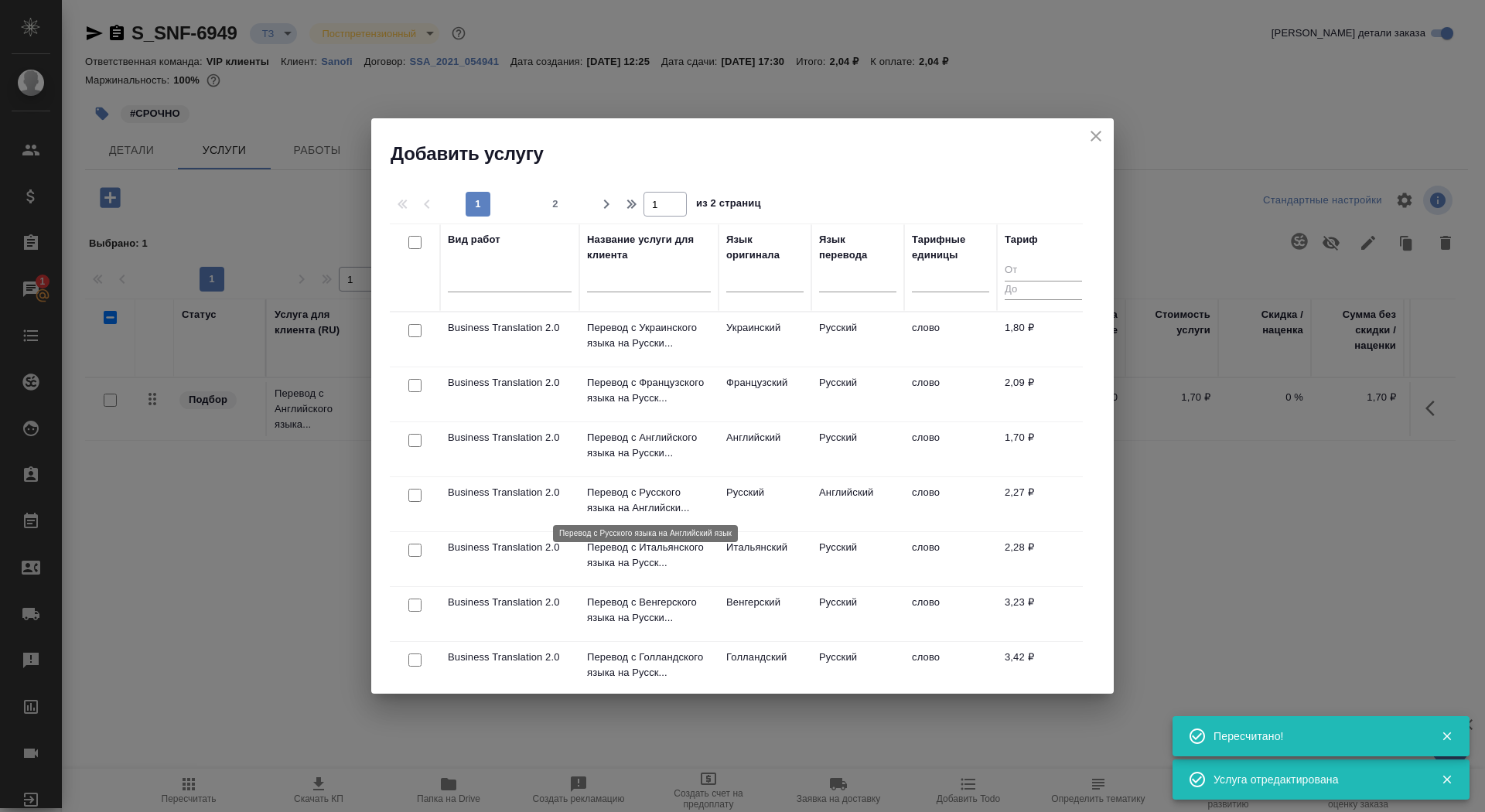
click at [635, 500] on p "Перевод с Русского языка на Английски..." at bounding box center [649, 501] width 123 height 31
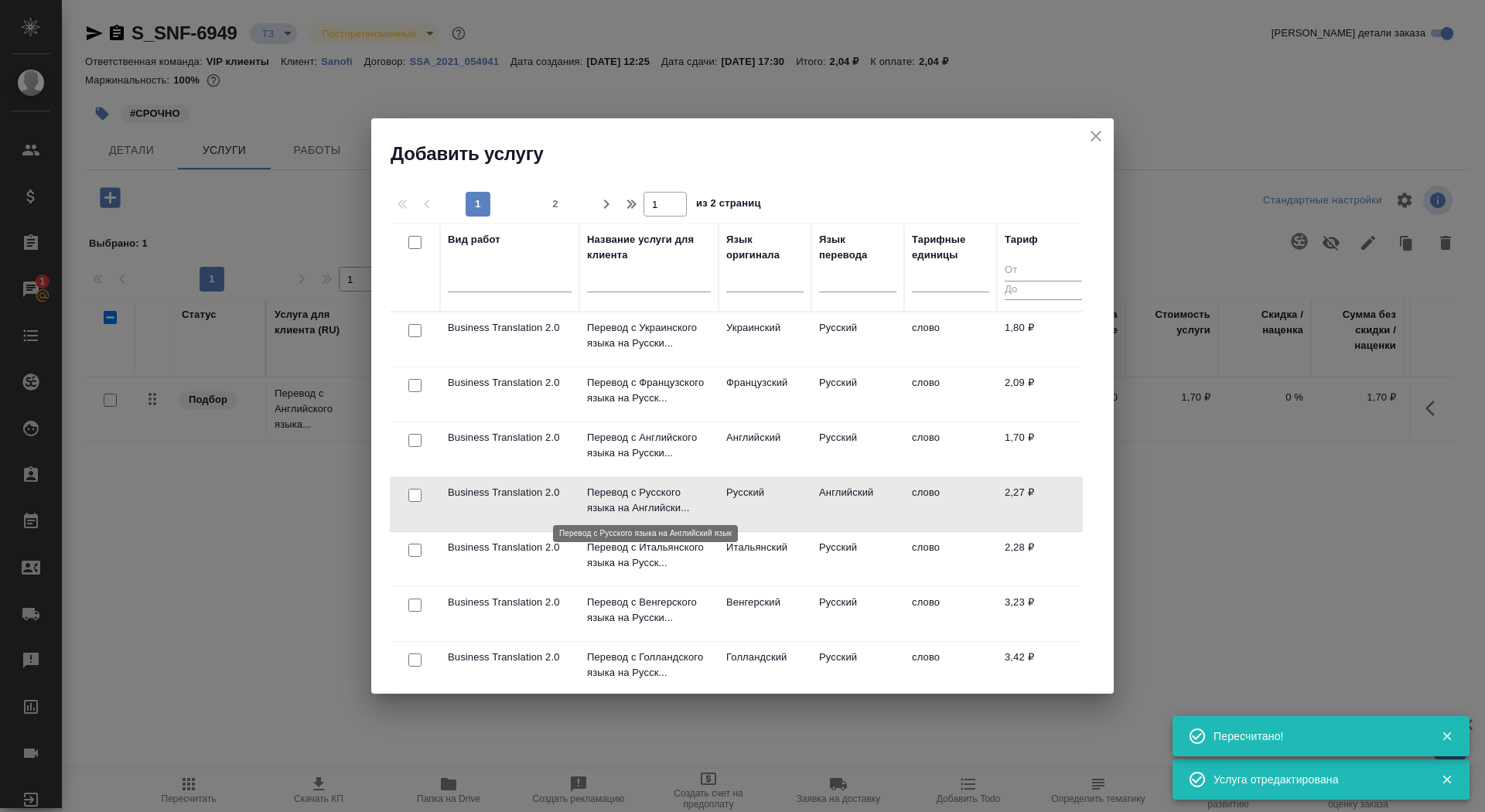
click at [635, 500] on p "Перевод с Русского языка на Английски..." at bounding box center [649, 501] width 123 height 31
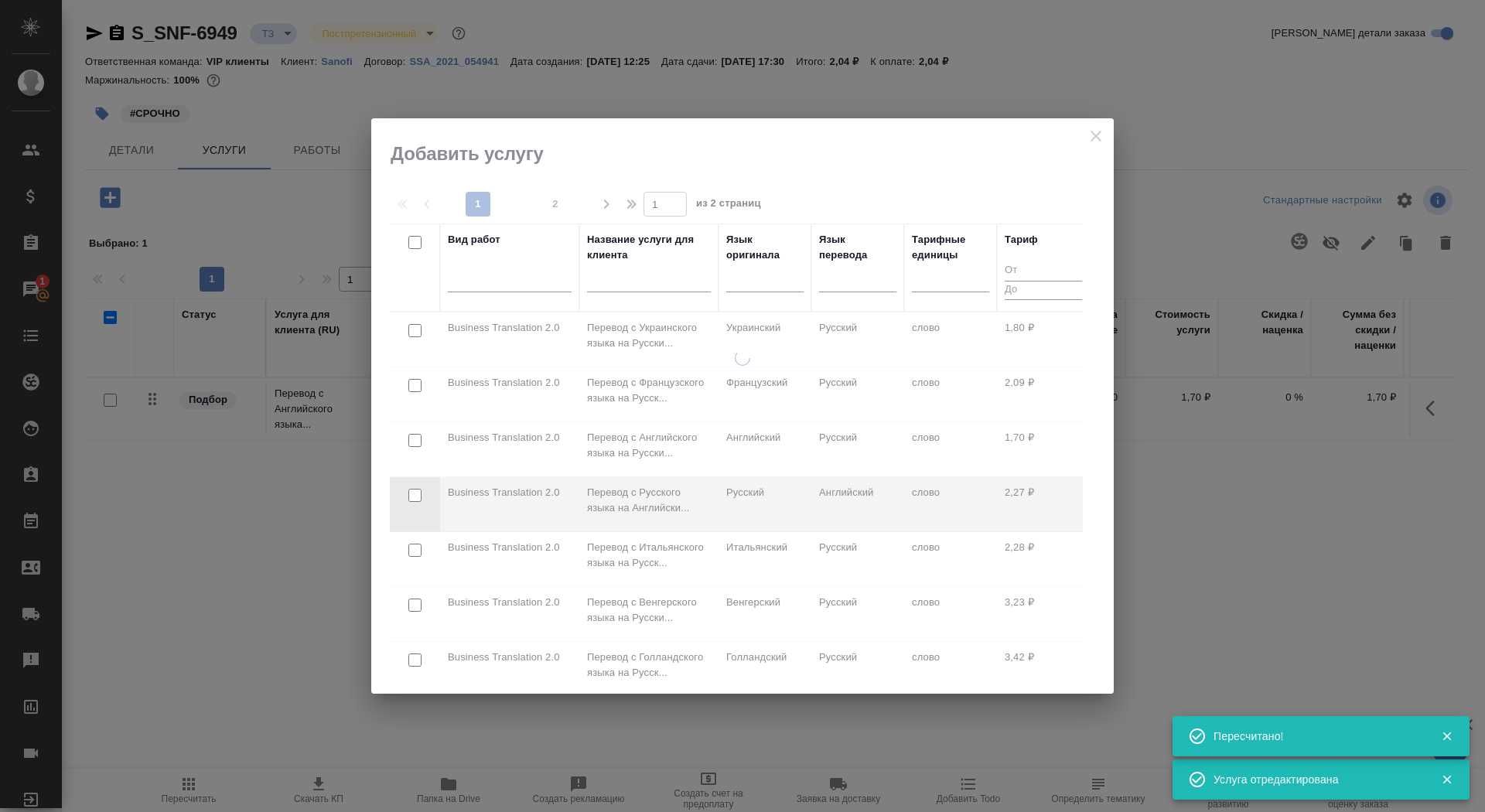
click at [635, 500] on div at bounding box center [742, 522] width 742 height 344
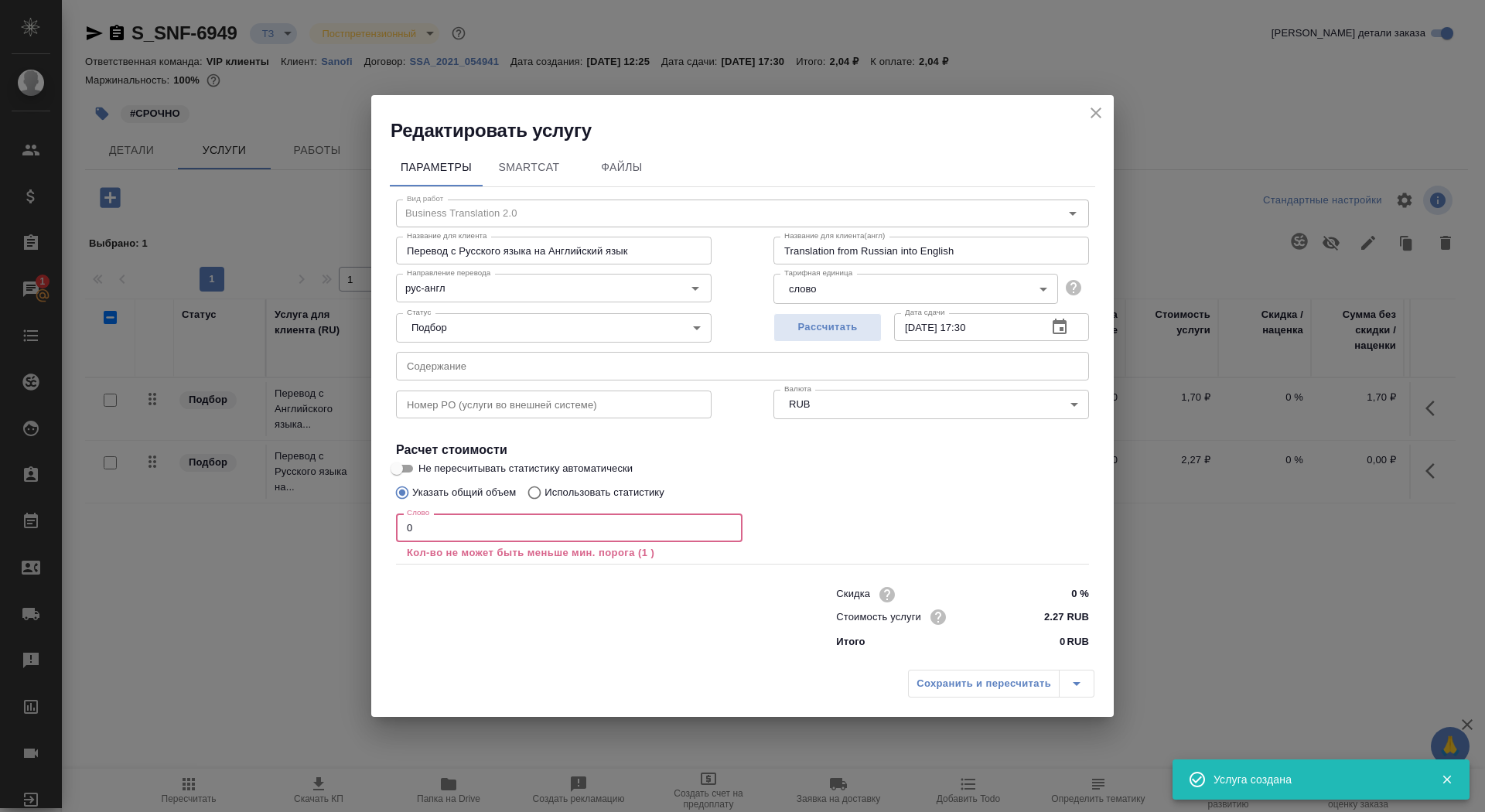
click at [465, 529] on input "0" at bounding box center [569, 527] width 346 height 28
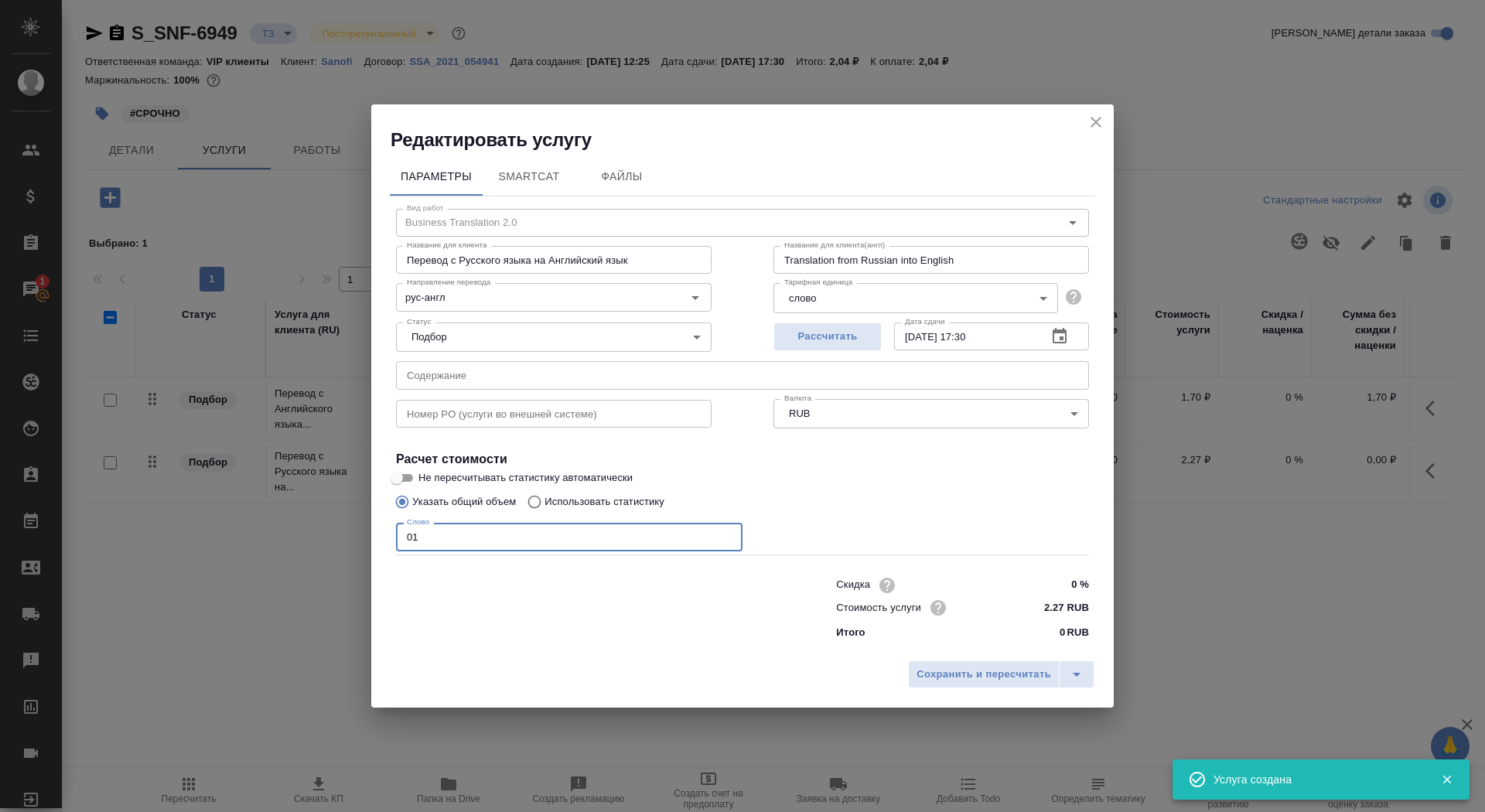
type input "01"
click at [396, 473] on input "Не пересчитывать статистику автоматически" at bounding box center [397, 478] width 56 height 19
checkbox input "true"
click at [961, 667] on span "Сохранить и пересчитать" at bounding box center [983, 675] width 135 height 18
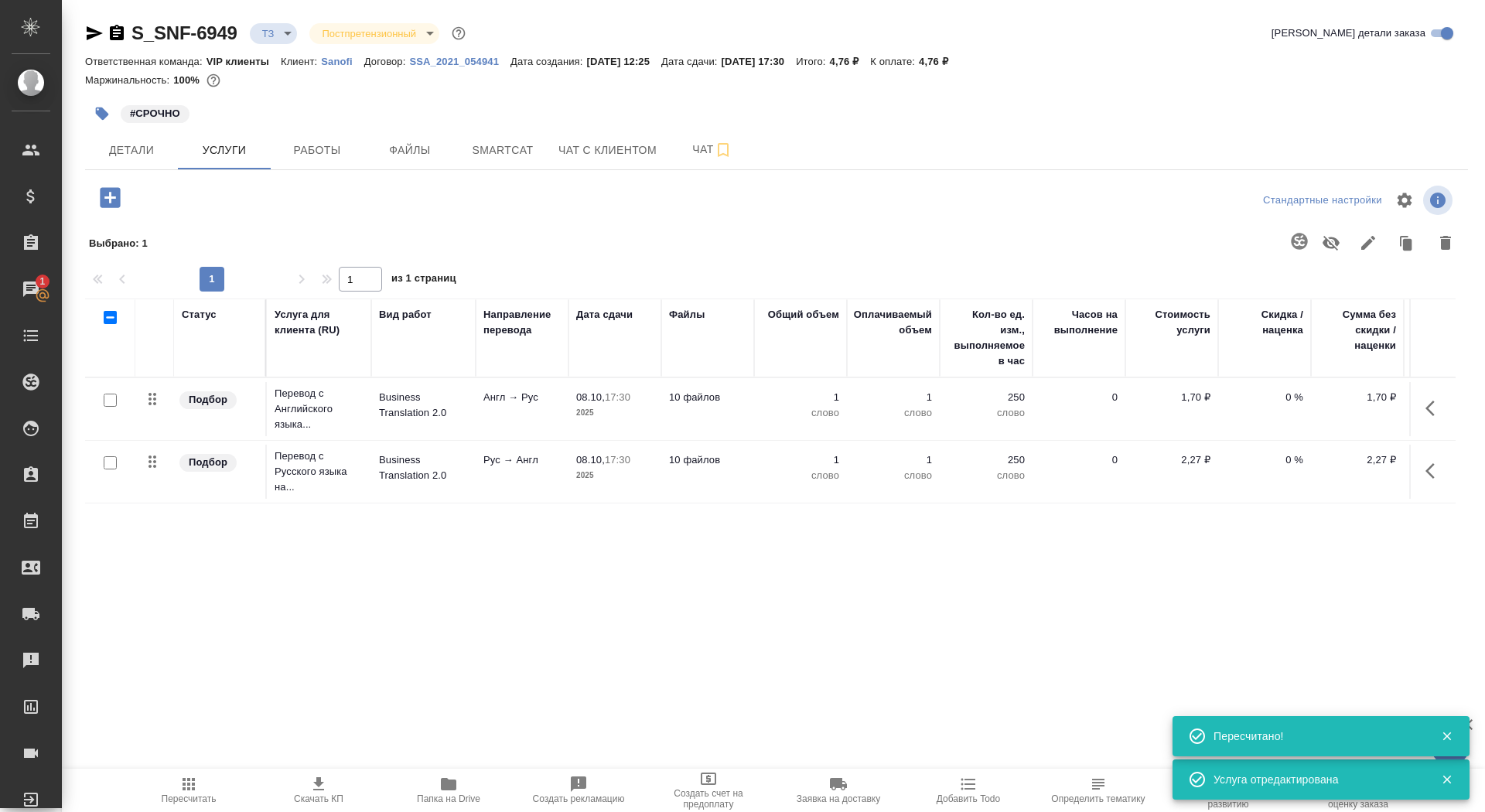
click at [104, 397] on input "checkbox" at bounding box center [110, 400] width 13 height 13
checkbox input "true"
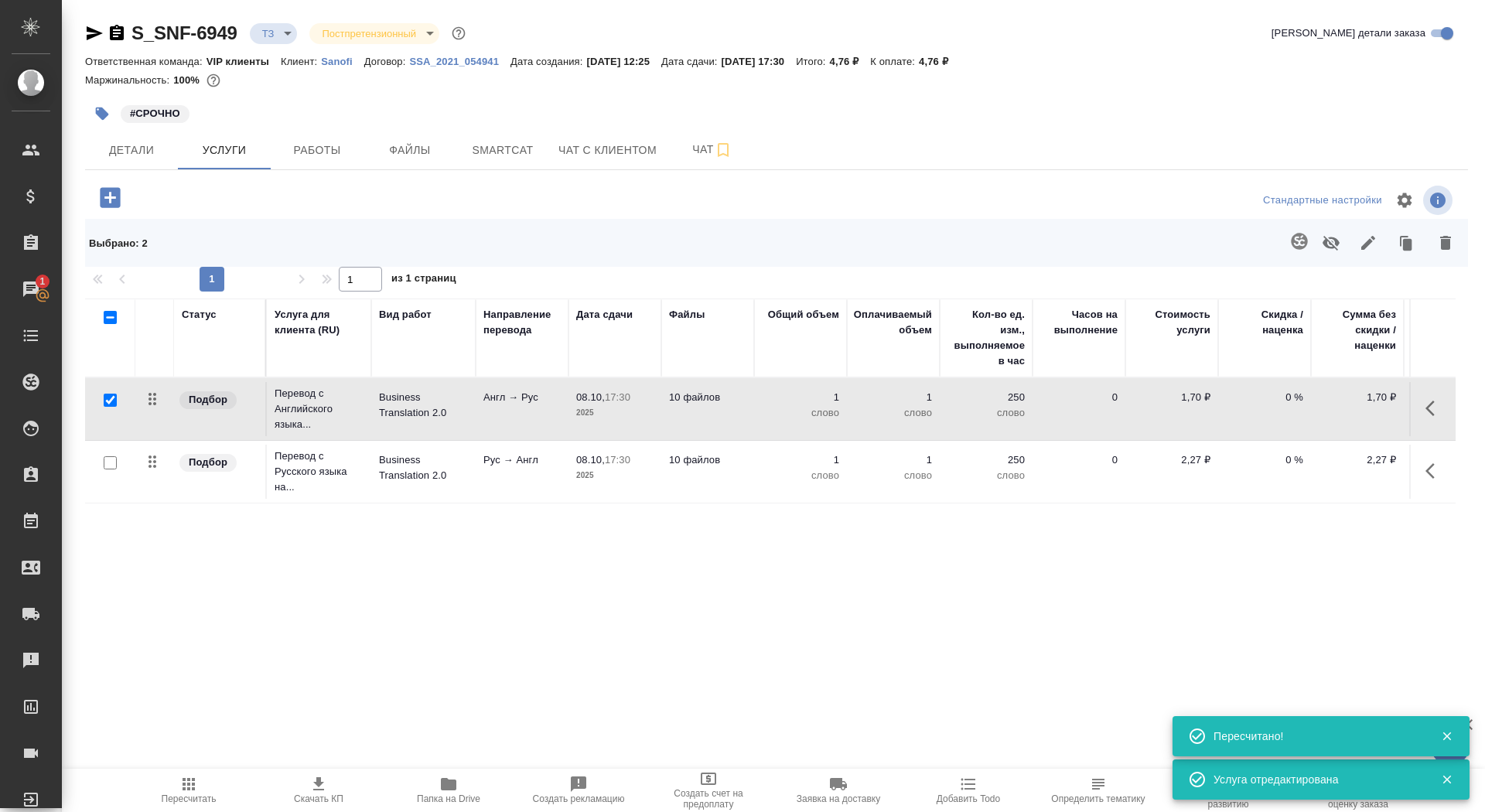
click at [1293, 235] on icon "button" at bounding box center [1299, 241] width 19 height 19
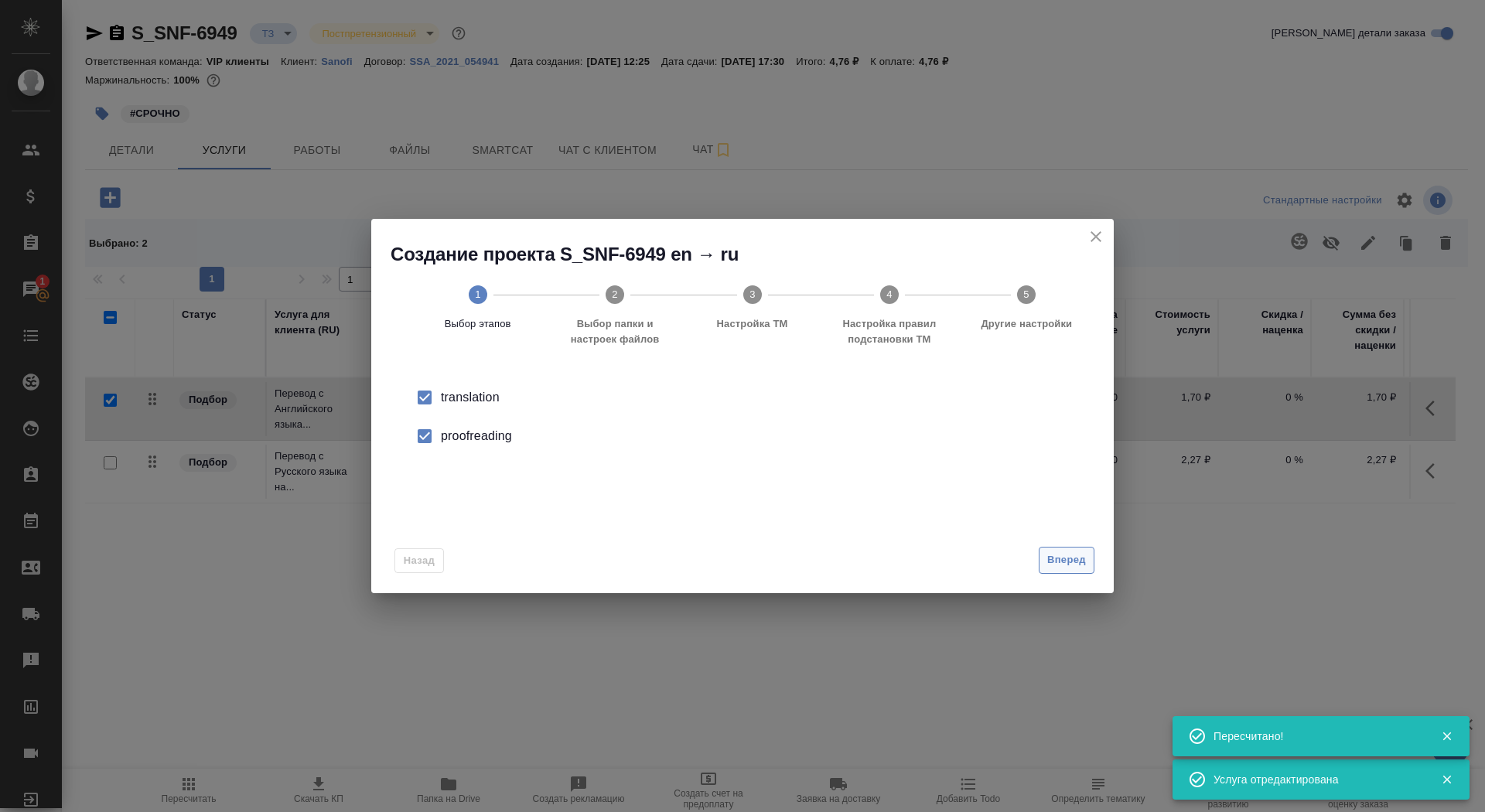
click at [1039, 547] on div "Вперед" at bounding box center [1063, 560] width 62 height 27
click at [1059, 553] on span "Вперед" at bounding box center [1066, 561] width 39 height 18
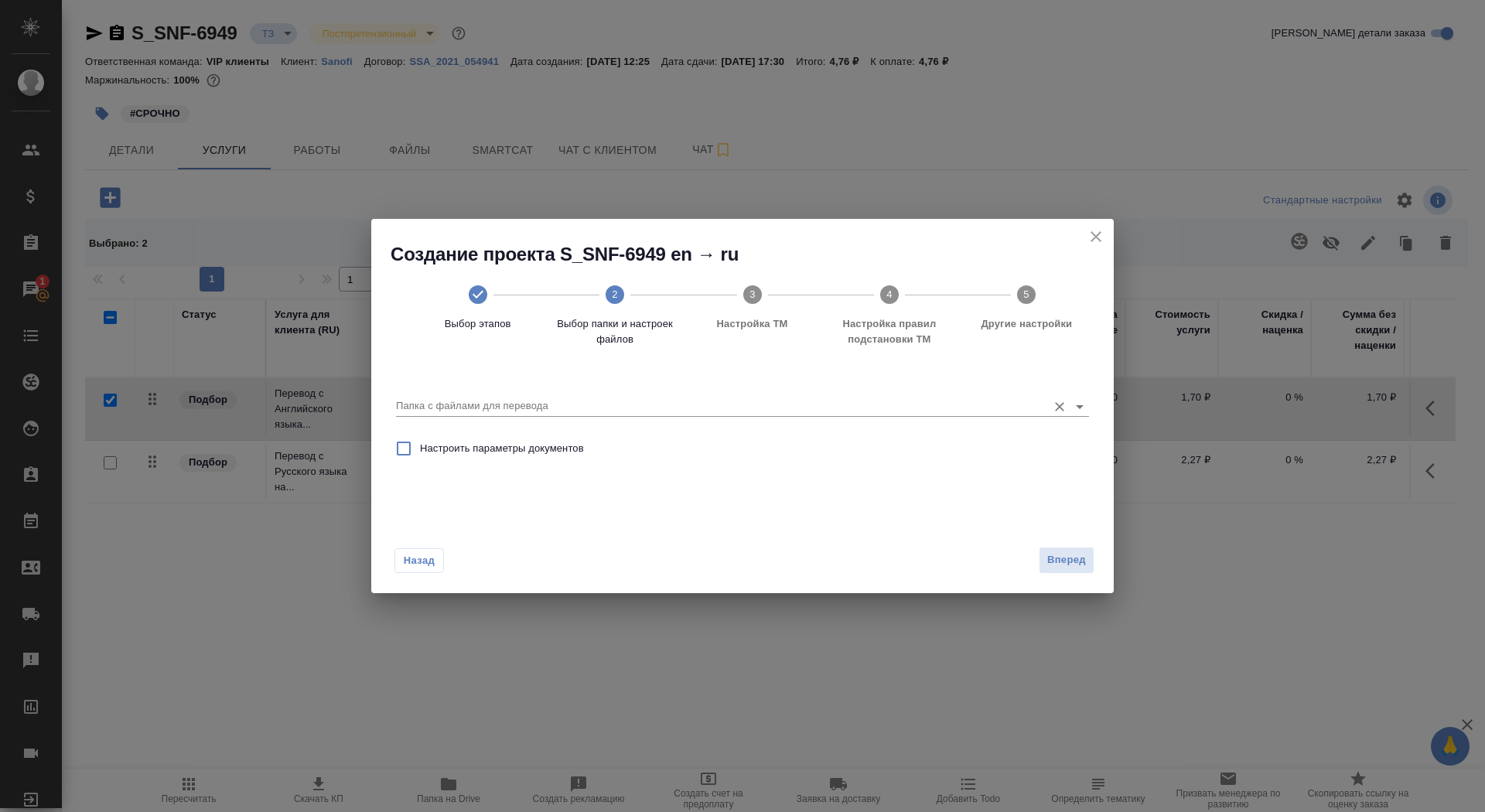
click at [812, 404] on input "Папка с файлами для перевода" at bounding box center [718, 405] width 643 height 19
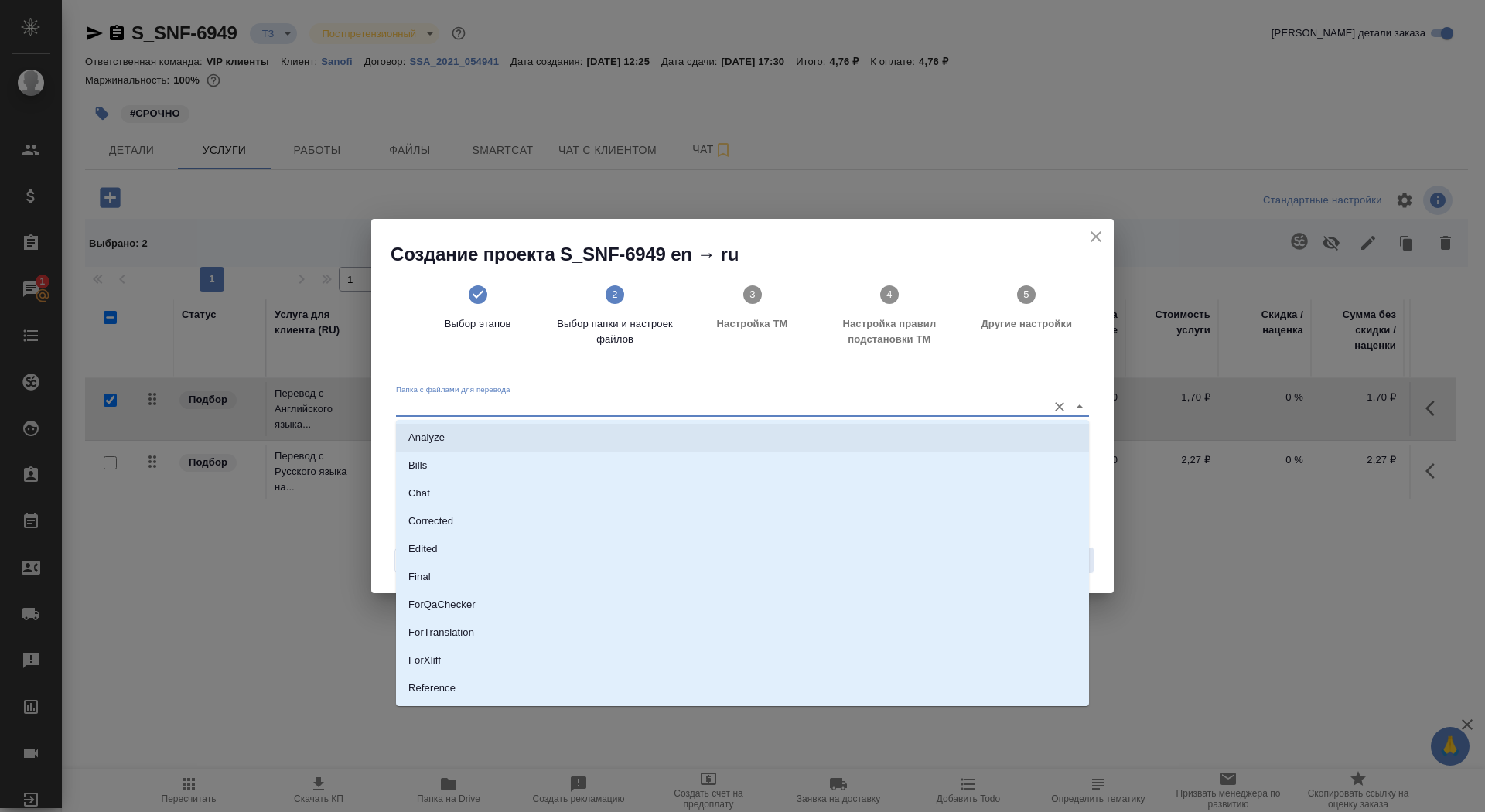
click at [816, 442] on li "Analyze" at bounding box center [742, 437] width 693 height 28
type input "Analyze"
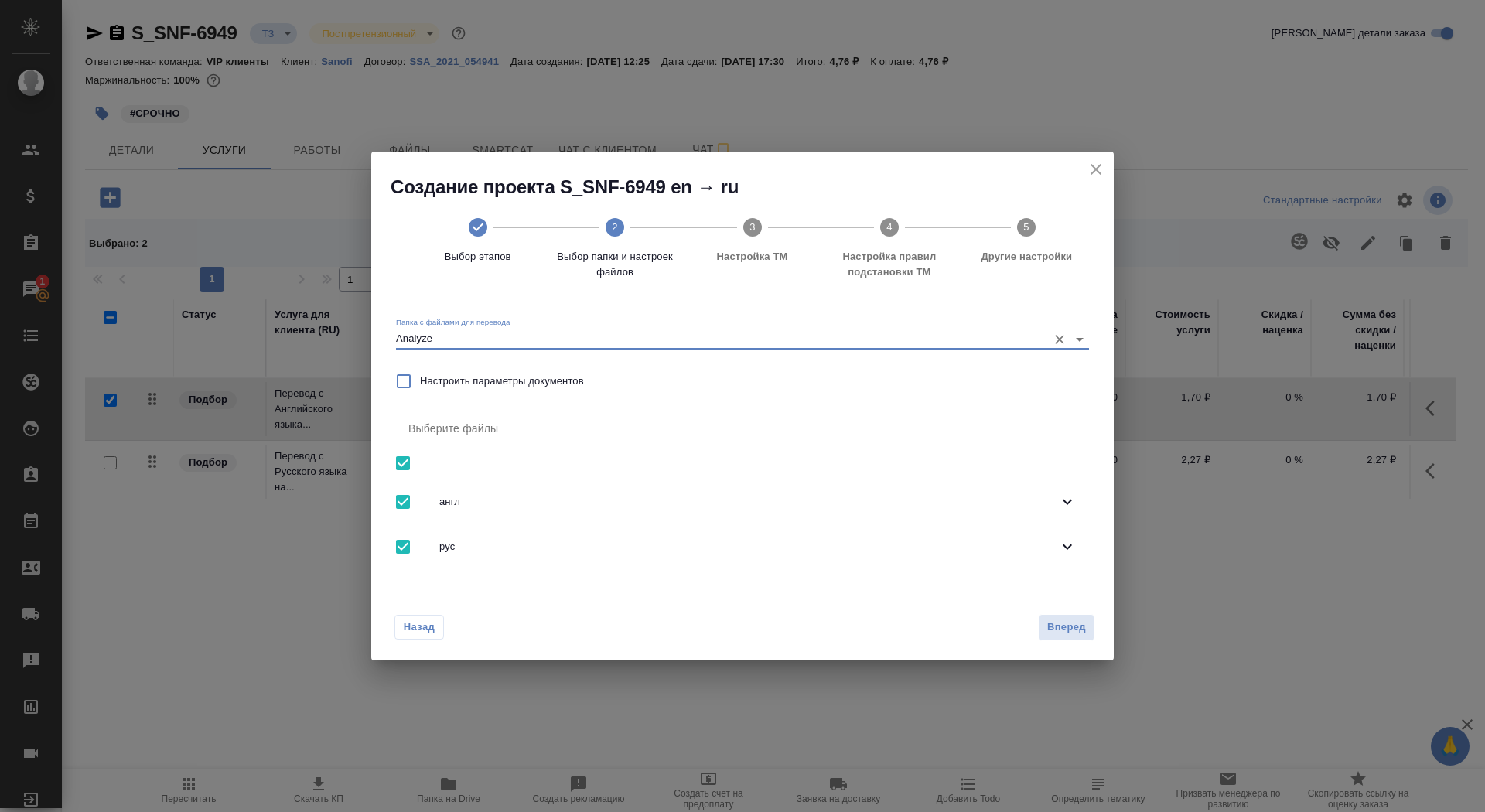
click at [400, 472] on input "checkbox" at bounding box center [403, 464] width 33 height 33
checkbox input "false"
click at [404, 501] on input "checkbox" at bounding box center [403, 502] width 33 height 33
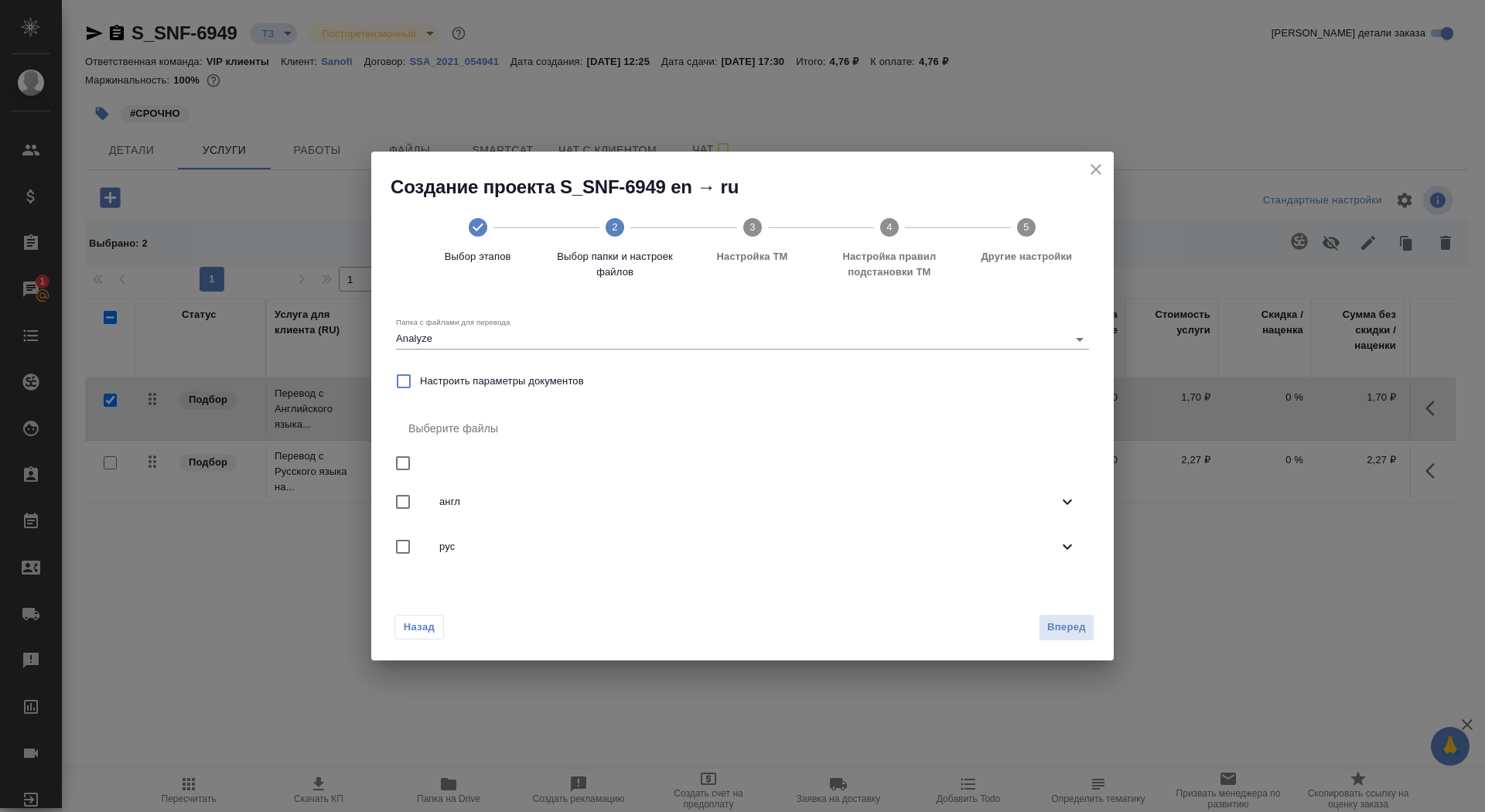
checkbox input "true"
click at [1001, 513] on div "англ" at bounding box center [742, 501] width 693 height 45
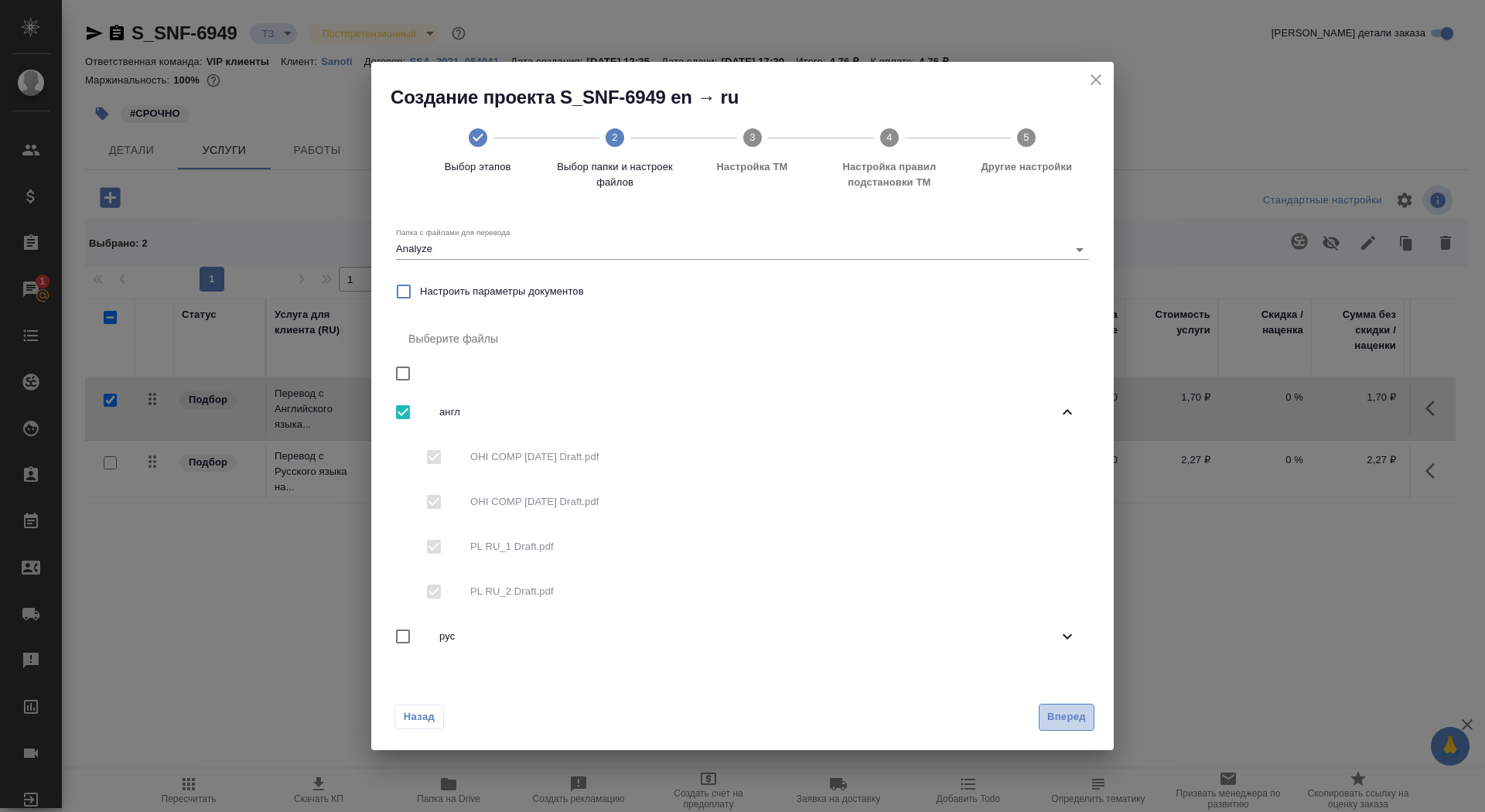
click at [1066, 721] on span "Вперед" at bounding box center [1066, 717] width 39 height 18
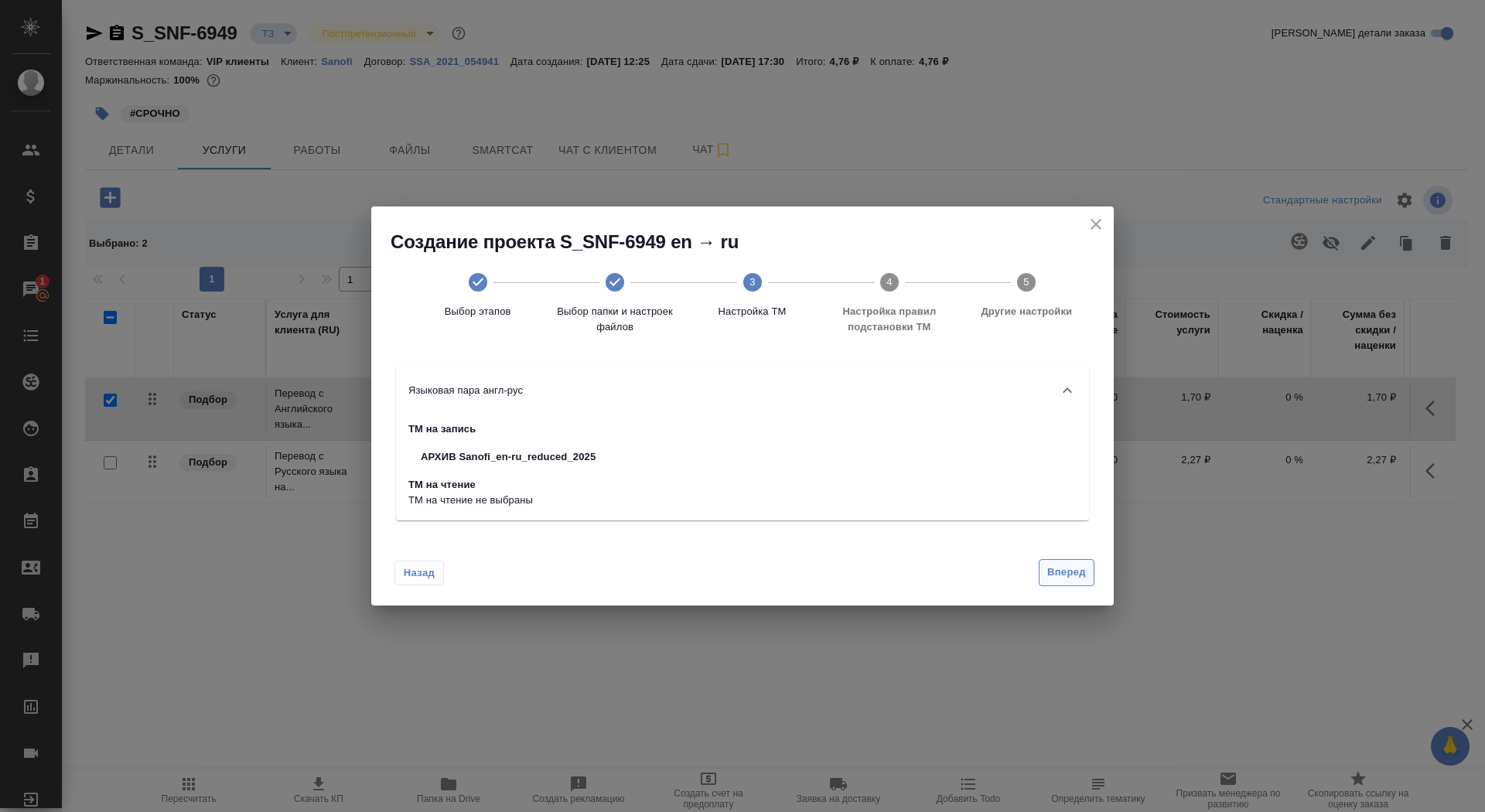
click at [1066, 574] on span "Вперед" at bounding box center [1066, 573] width 39 height 18
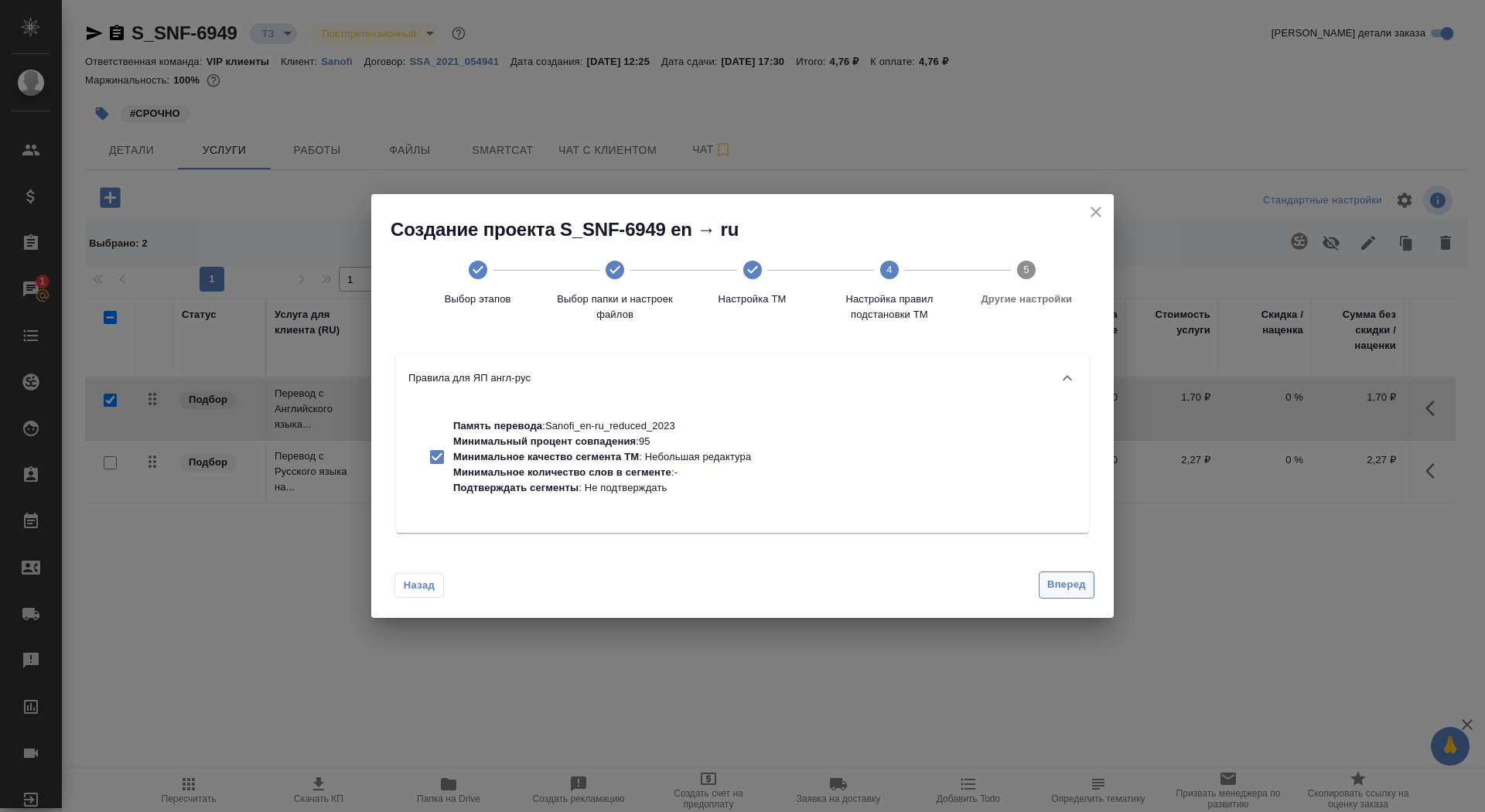
click at [1066, 574] on button "Вперед" at bounding box center [1066, 584] width 56 height 27
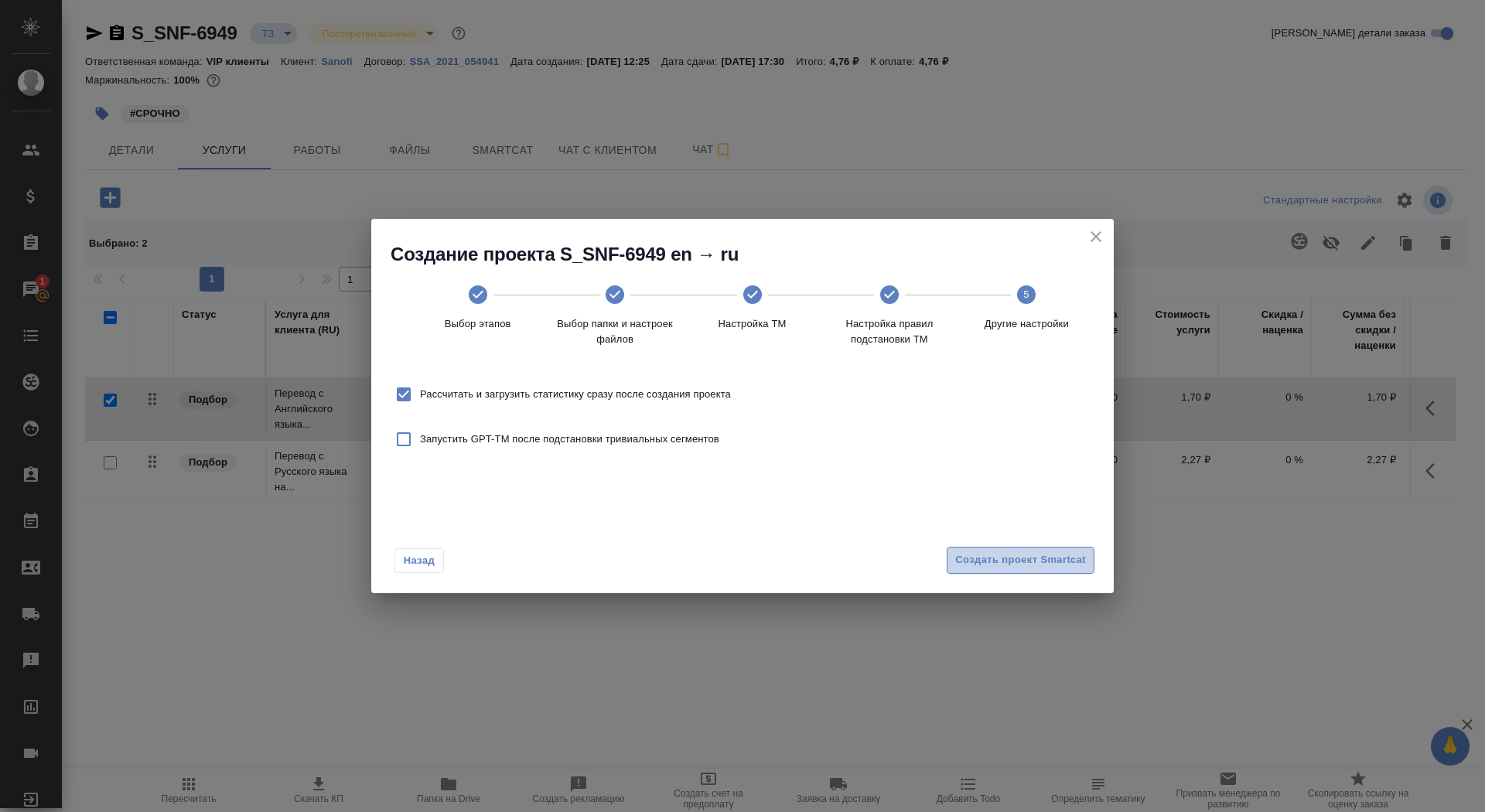
click at [1055, 561] on span "Создать проект Smartcat" at bounding box center [1020, 561] width 131 height 18
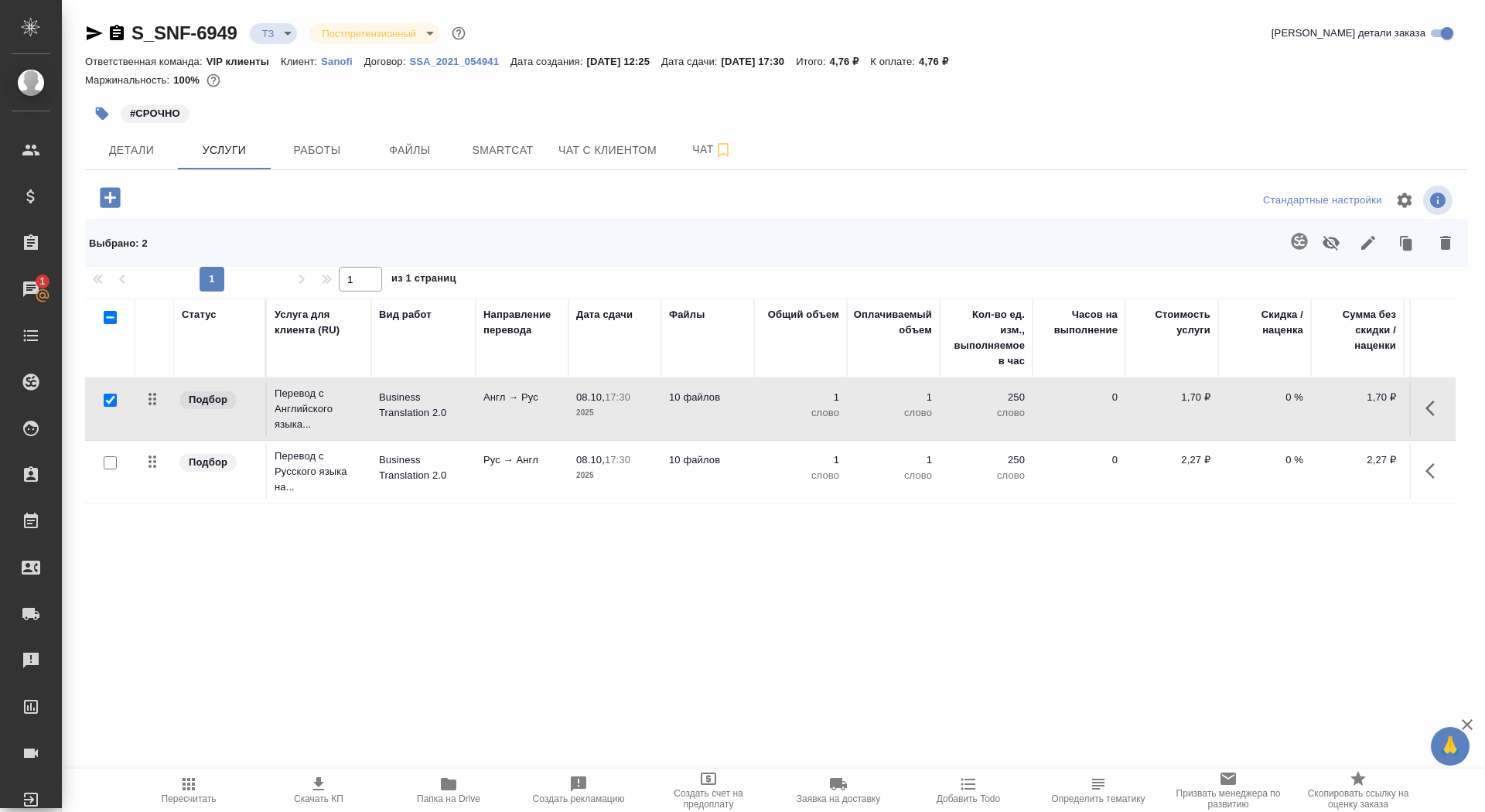
click at [110, 400] on input "checkbox" at bounding box center [110, 400] width 13 height 13
checkbox input "false"
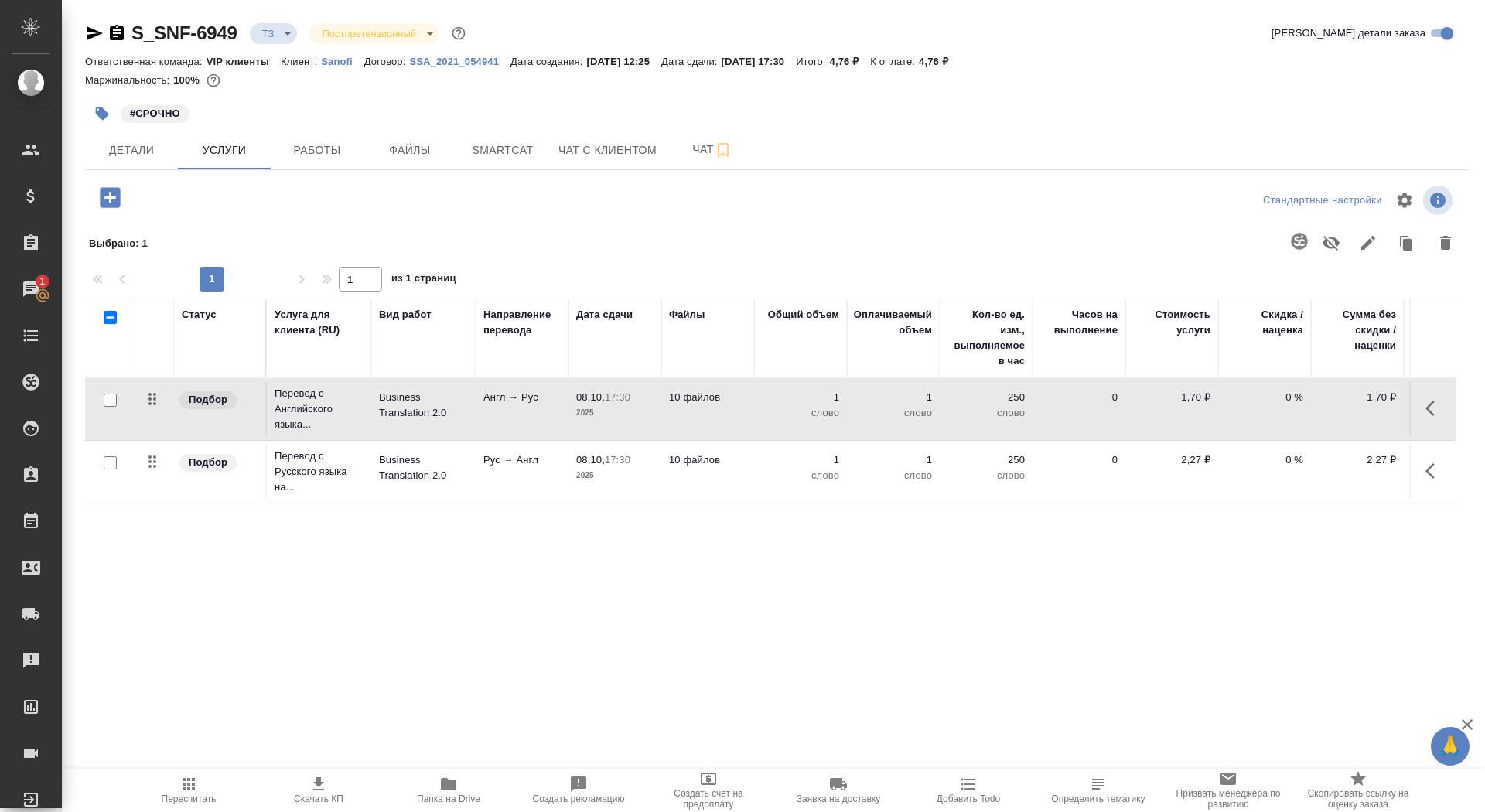
click at [108, 463] on input "checkbox" at bounding box center [110, 463] width 13 height 13
checkbox input "true"
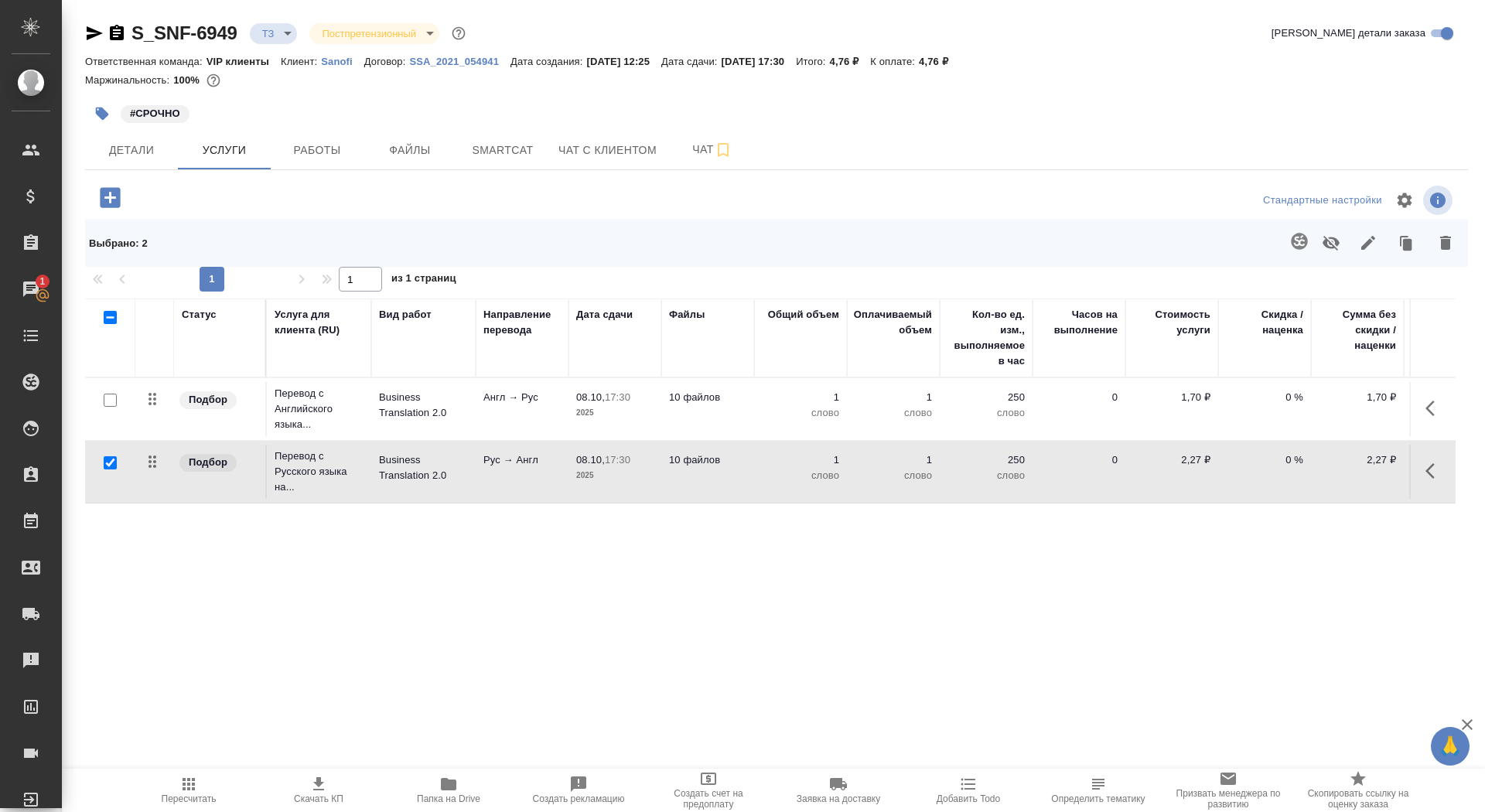
click at [1300, 240] on icon "button" at bounding box center [1299, 241] width 19 height 19
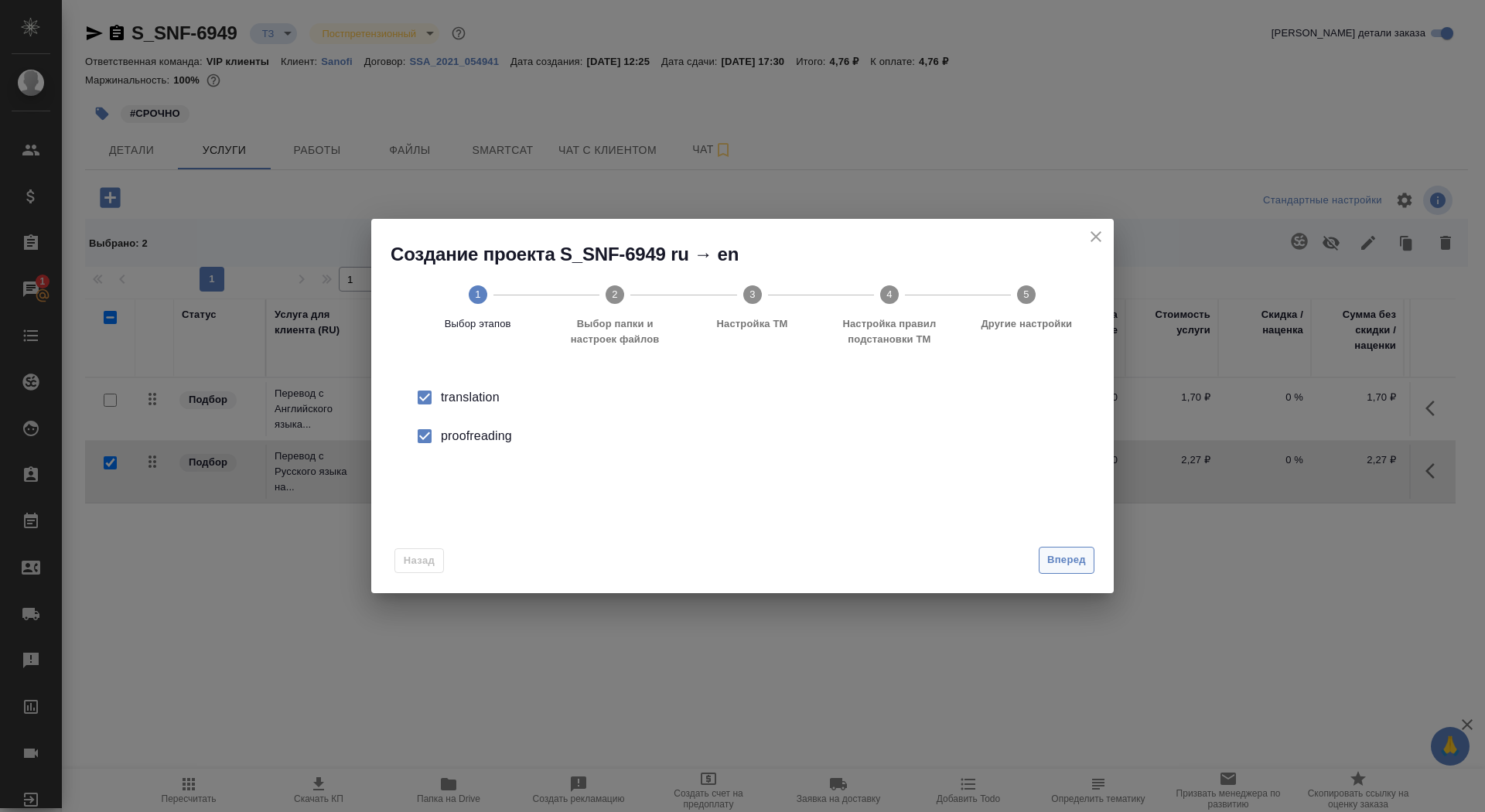
click at [1053, 563] on span "Вперед" at bounding box center [1066, 561] width 39 height 18
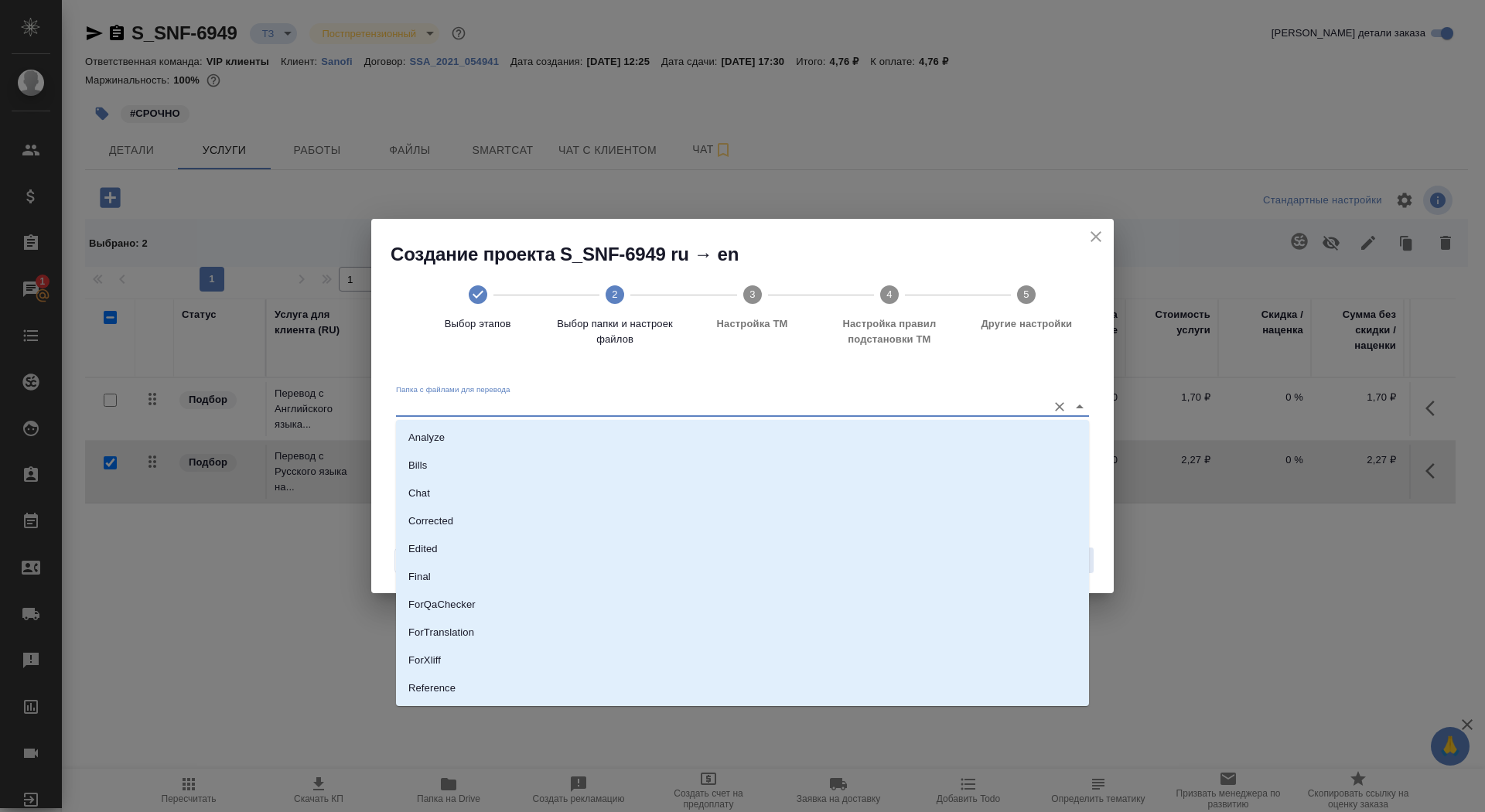
click at [803, 408] on input "Папка с файлами для перевода" at bounding box center [718, 405] width 643 height 19
click at [738, 440] on li "Analyze" at bounding box center [742, 433] width 693 height 28
type input "Analyze"
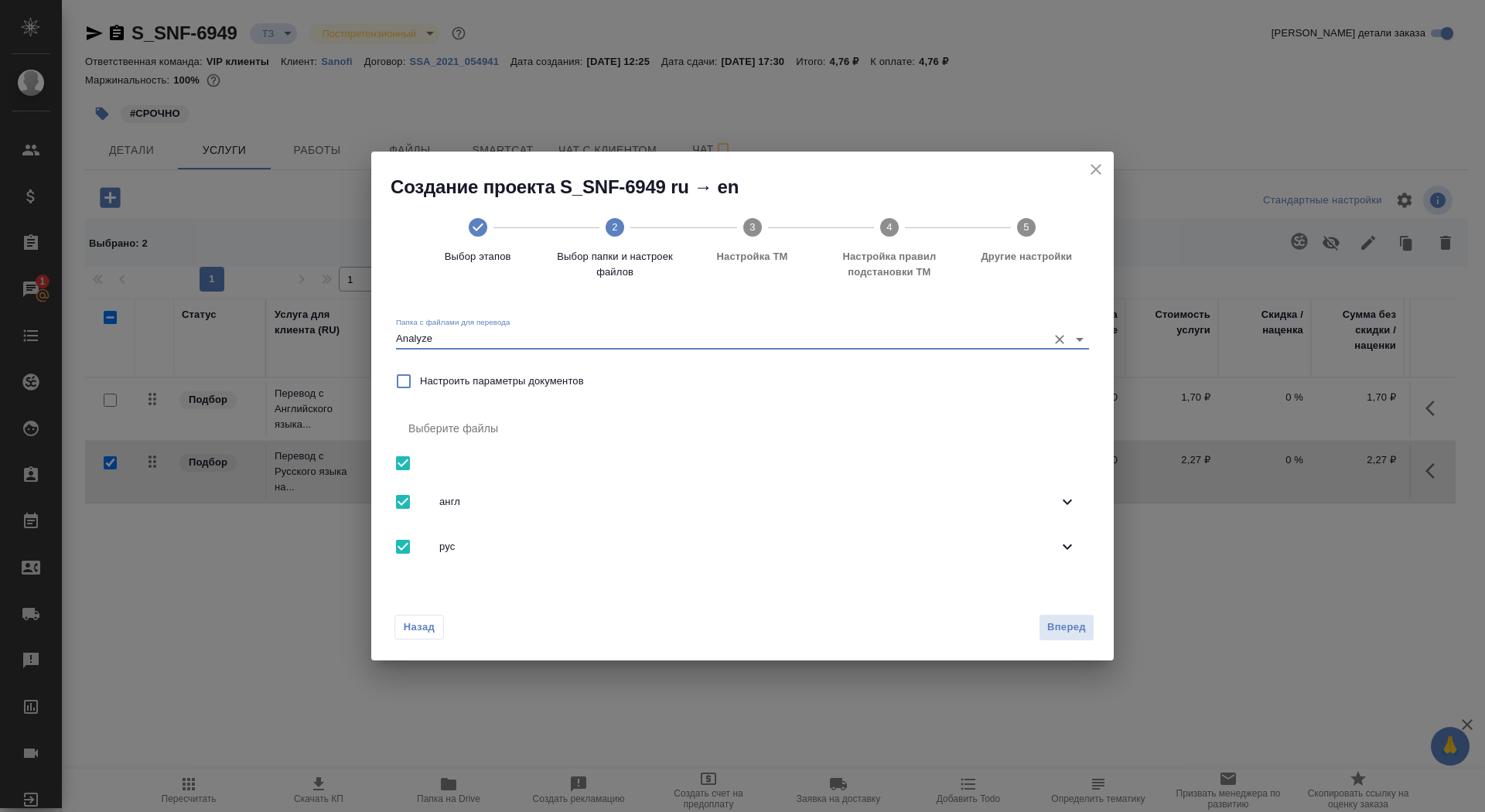
click at [396, 458] on input "checkbox" at bounding box center [403, 464] width 33 height 33
checkbox input "false"
click at [402, 544] on input "checkbox" at bounding box center [403, 547] width 33 height 33
checkbox input "true"
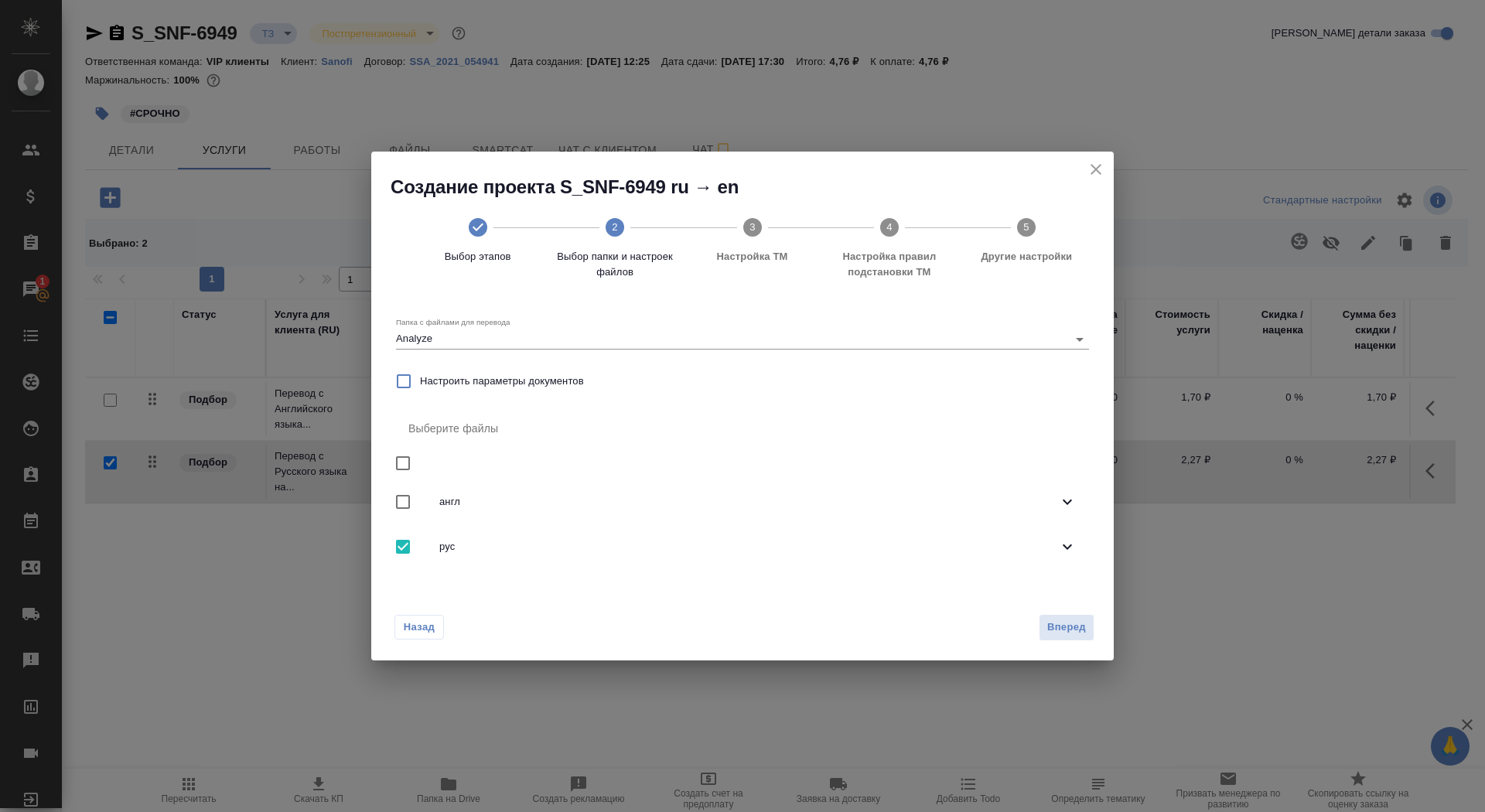
click at [539, 555] on div "рус" at bounding box center [742, 547] width 693 height 45
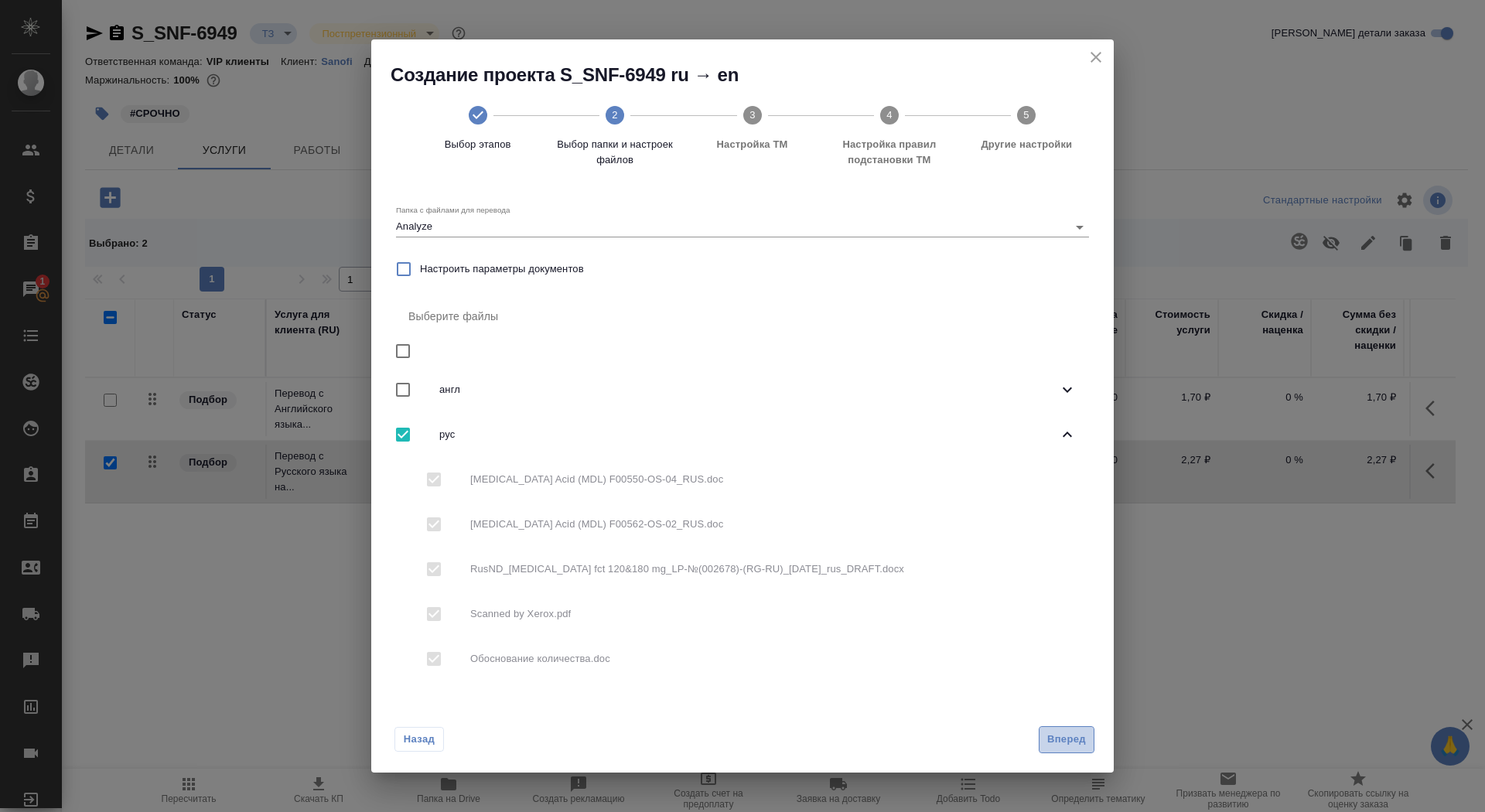
click at [1059, 736] on span "Вперед" at bounding box center [1066, 740] width 39 height 18
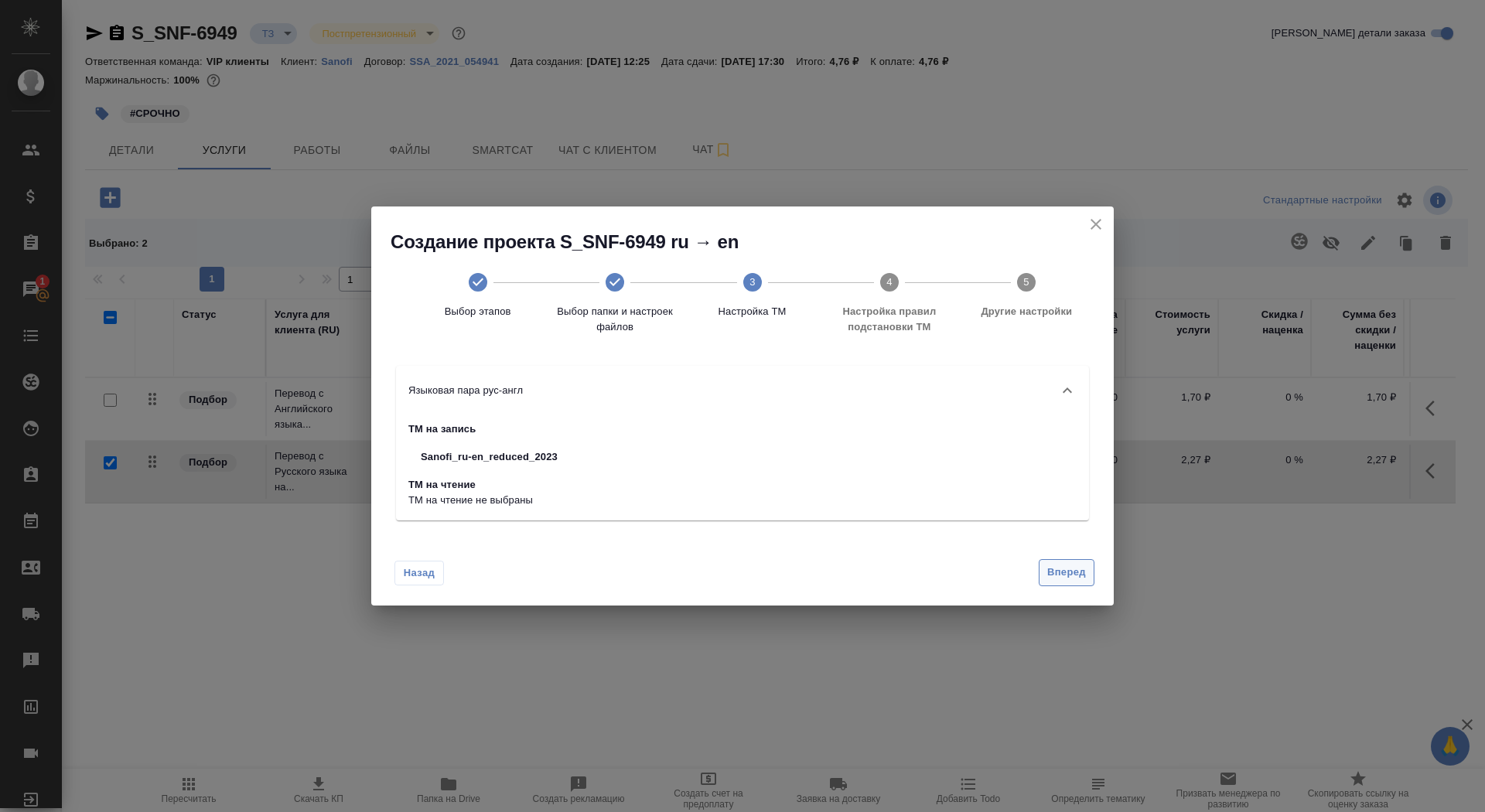
click at [1064, 570] on span "Вперед" at bounding box center [1066, 573] width 39 height 18
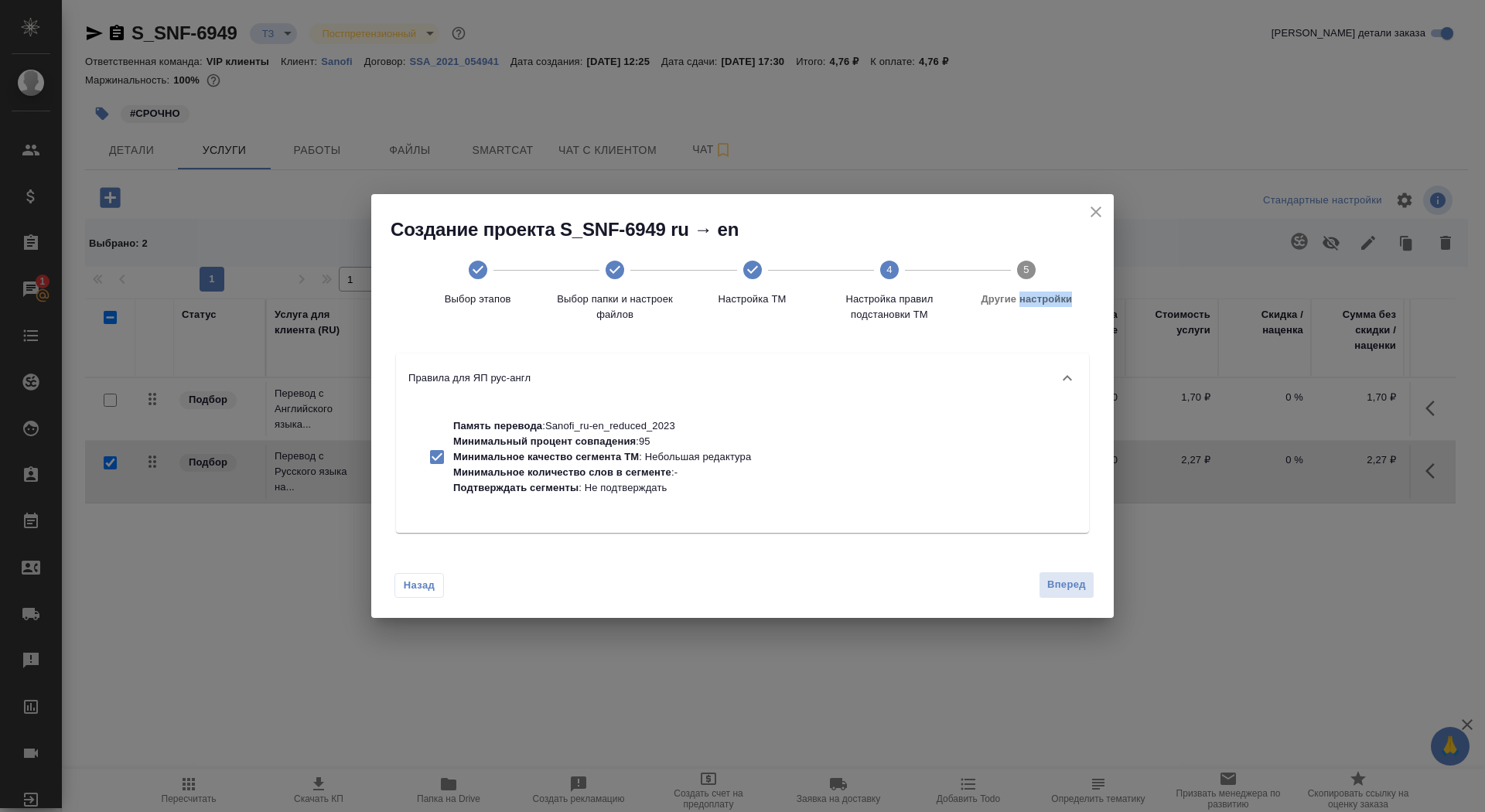
click at [1064, 570] on div "Назад Вперед" at bounding box center [742, 581] width 742 height 72
click at [1064, 594] on button "Вперед" at bounding box center [1066, 584] width 56 height 27
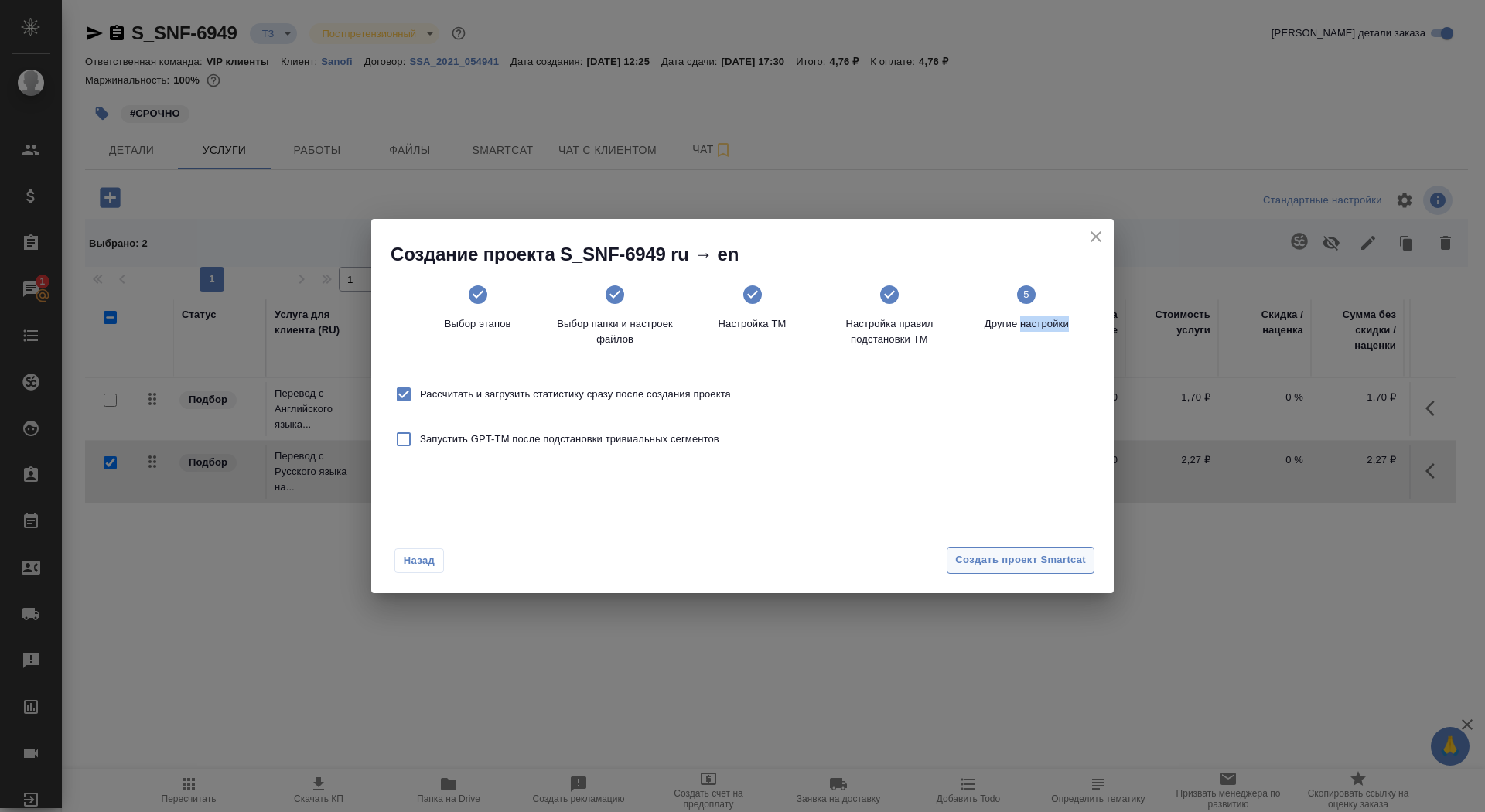
click at [1047, 557] on span "Создать проект Smartcat" at bounding box center [1020, 561] width 131 height 18
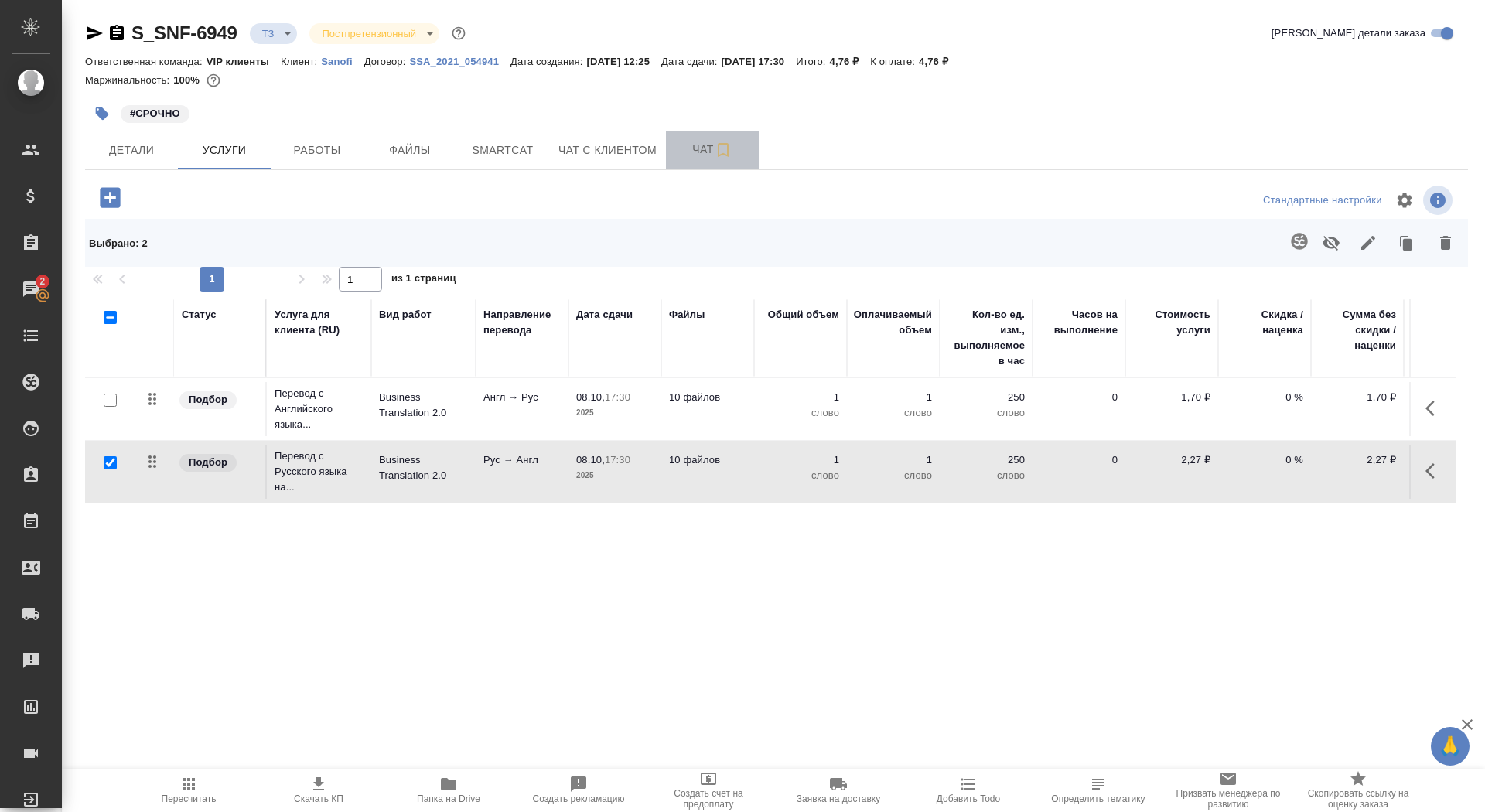
click at [675, 145] on button "Чат" at bounding box center [712, 150] width 93 height 39
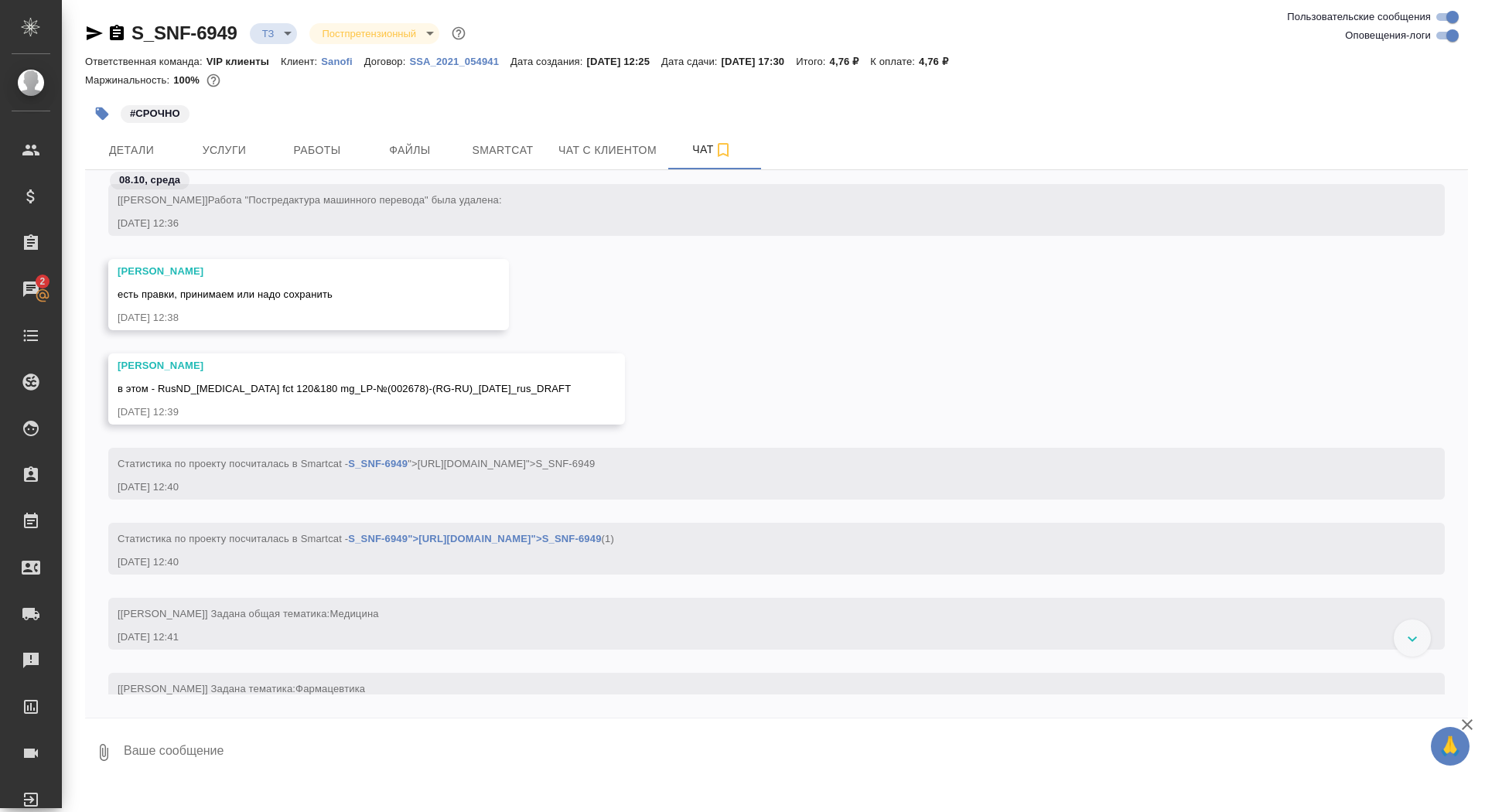
scroll to position [1807, 0]
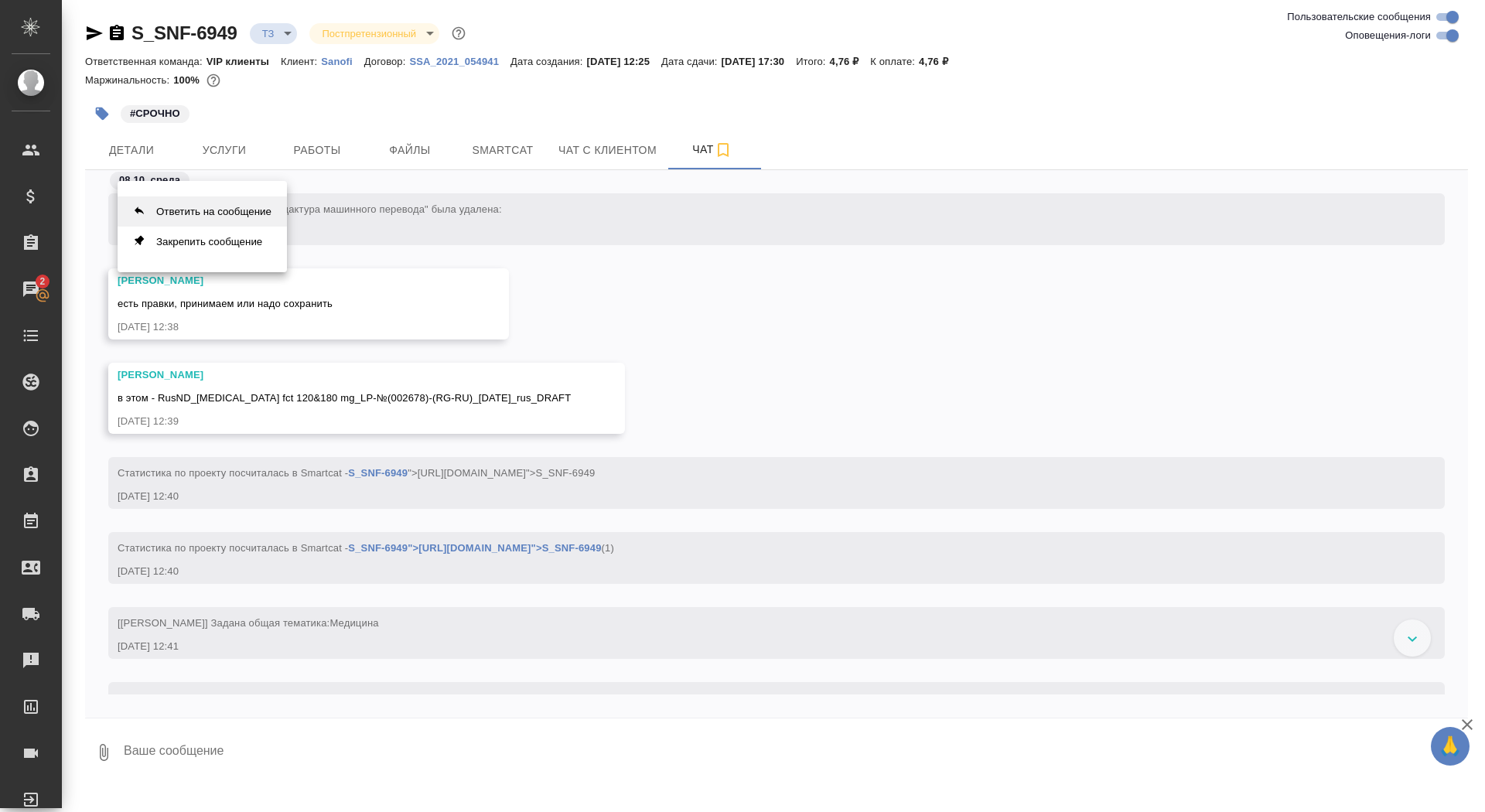
click at [209, 210] on button "Ответить на сообщение" at bounding box center [202, 211] width 169 height 30
click at [326, 760] on textarea at bounding box center [795, 761] width 1345 height 53
type textarea "уточняю"
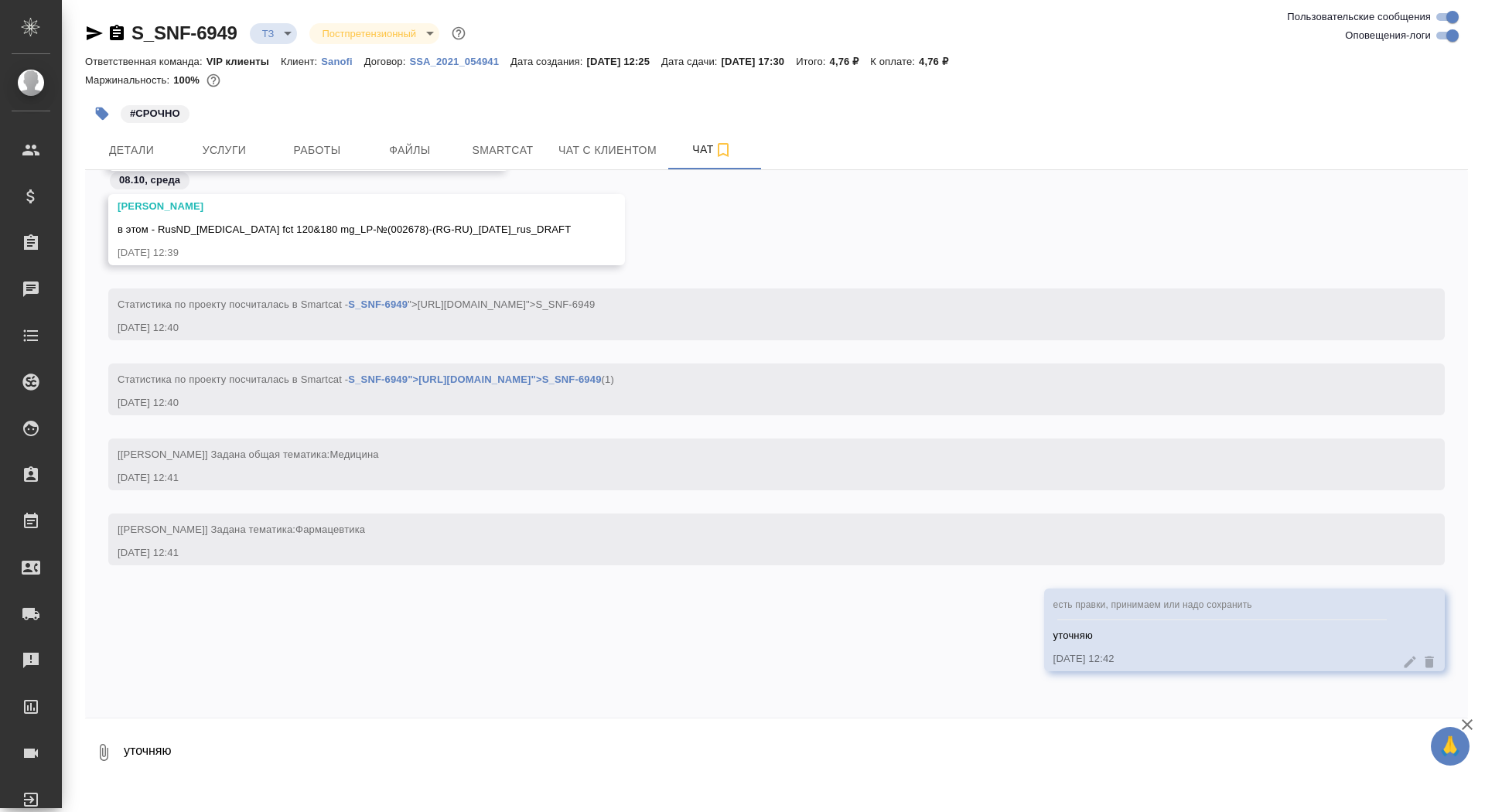
scroll to position [2175, 0]
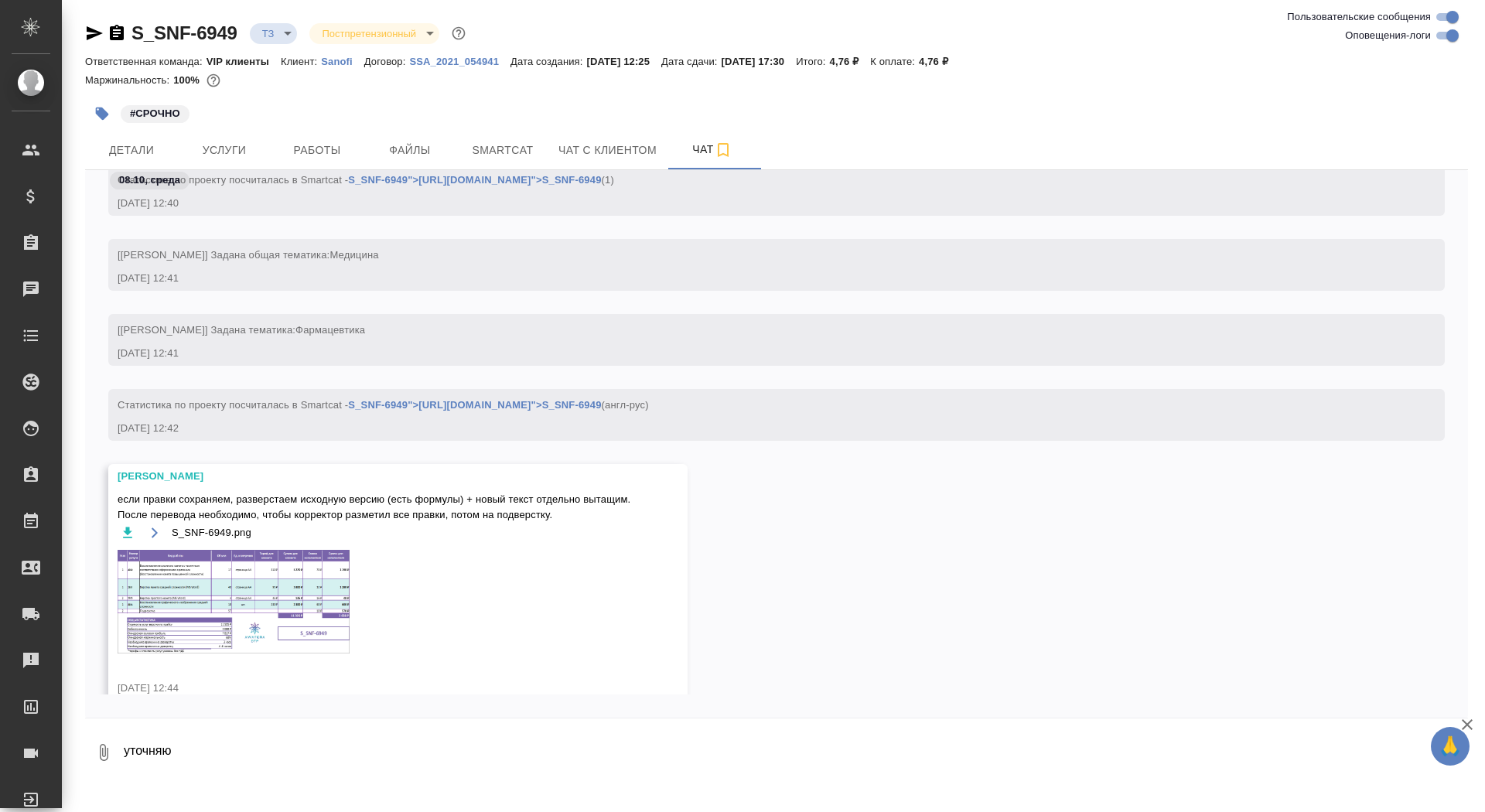
click at [325, 747] on textarea "уточняю" at bounding box center [795, 752] width 1345 height 53
type textarea """
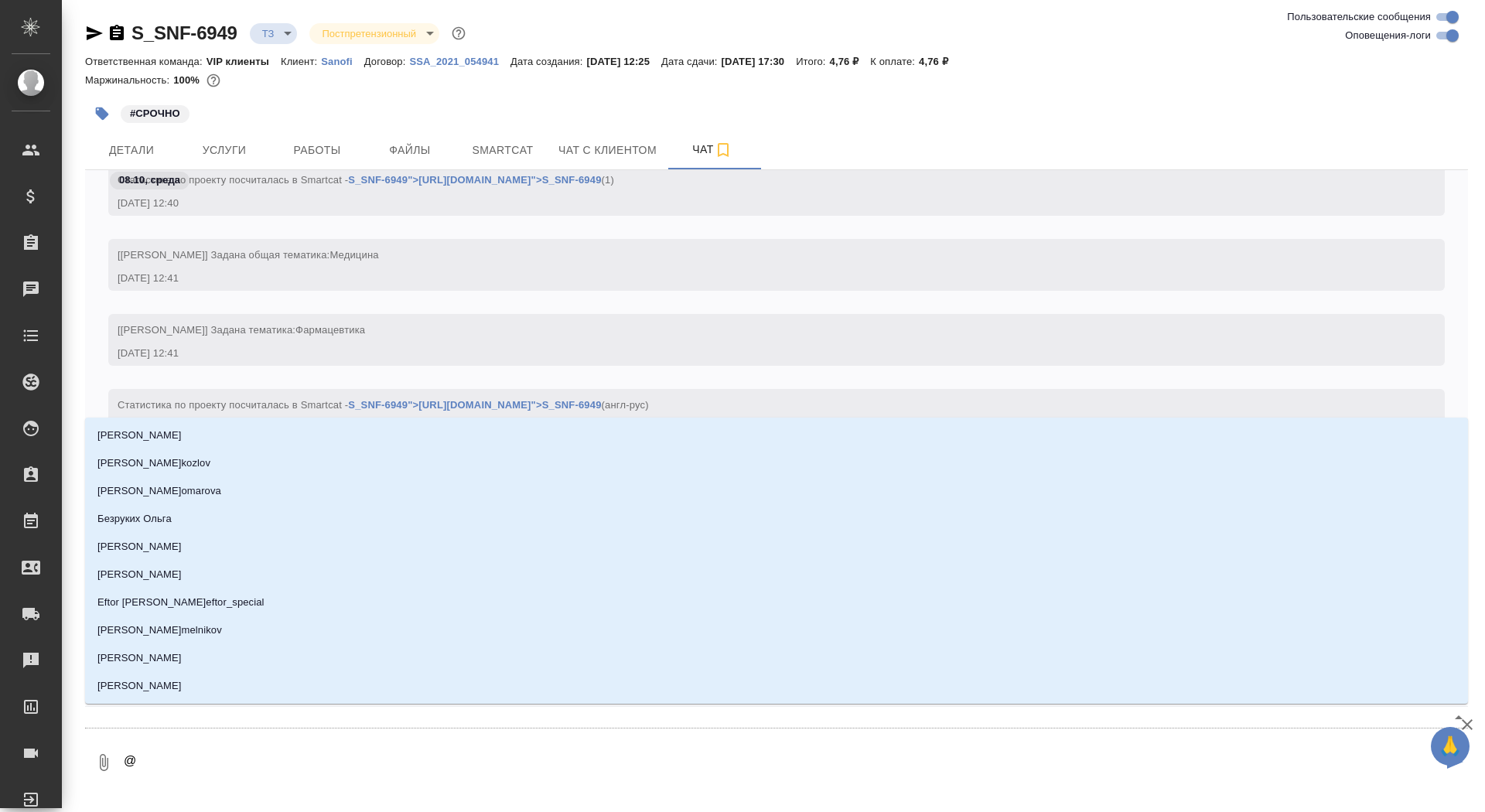
type textarea "@г"
type input "г"
type textarea "@го"
type input "го"
type textarea "@гор"
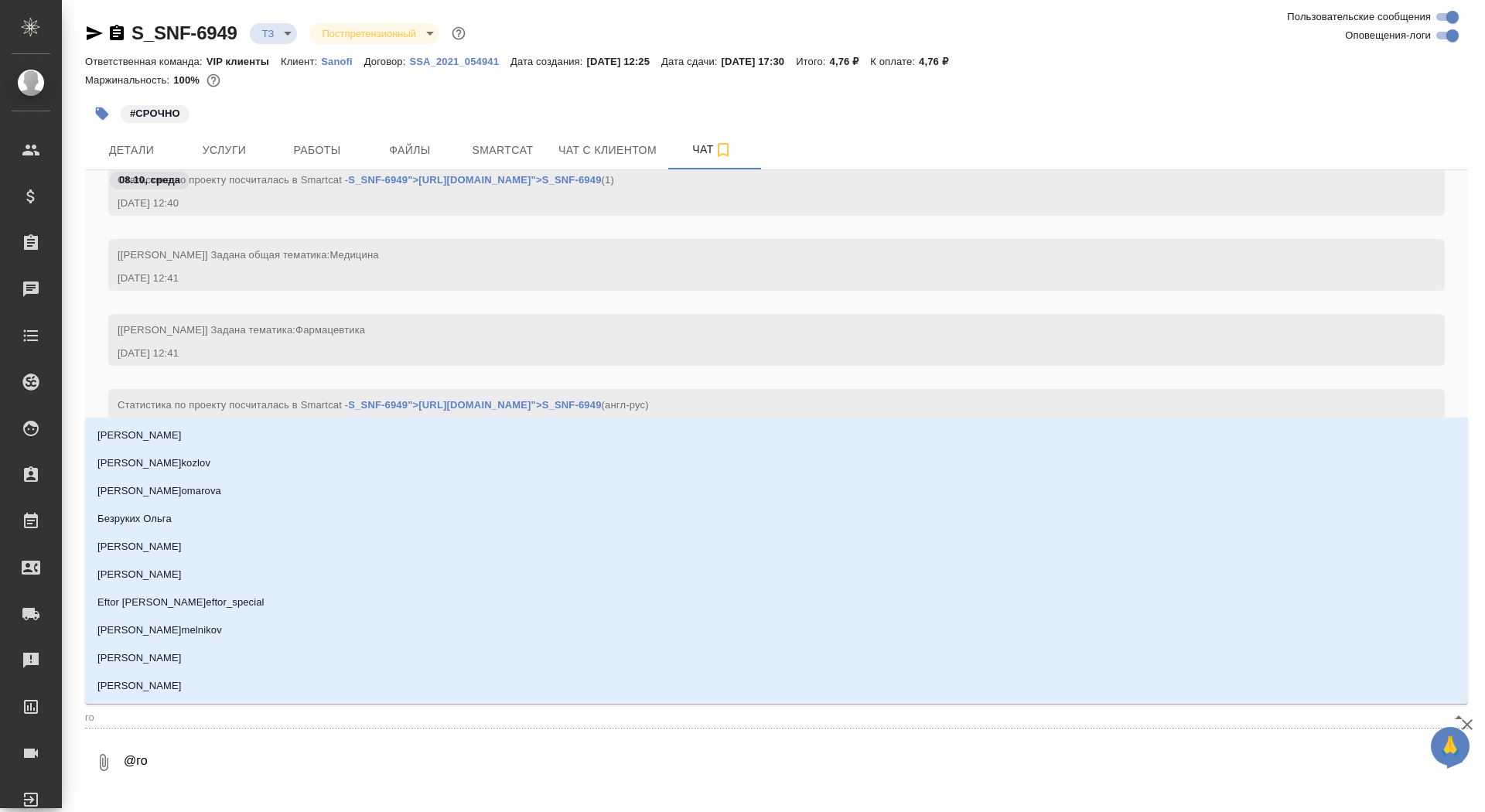
type input "гор"
type textarea "@горш"
type input "горш"
type textarea "@горшк"
type input "горшк"
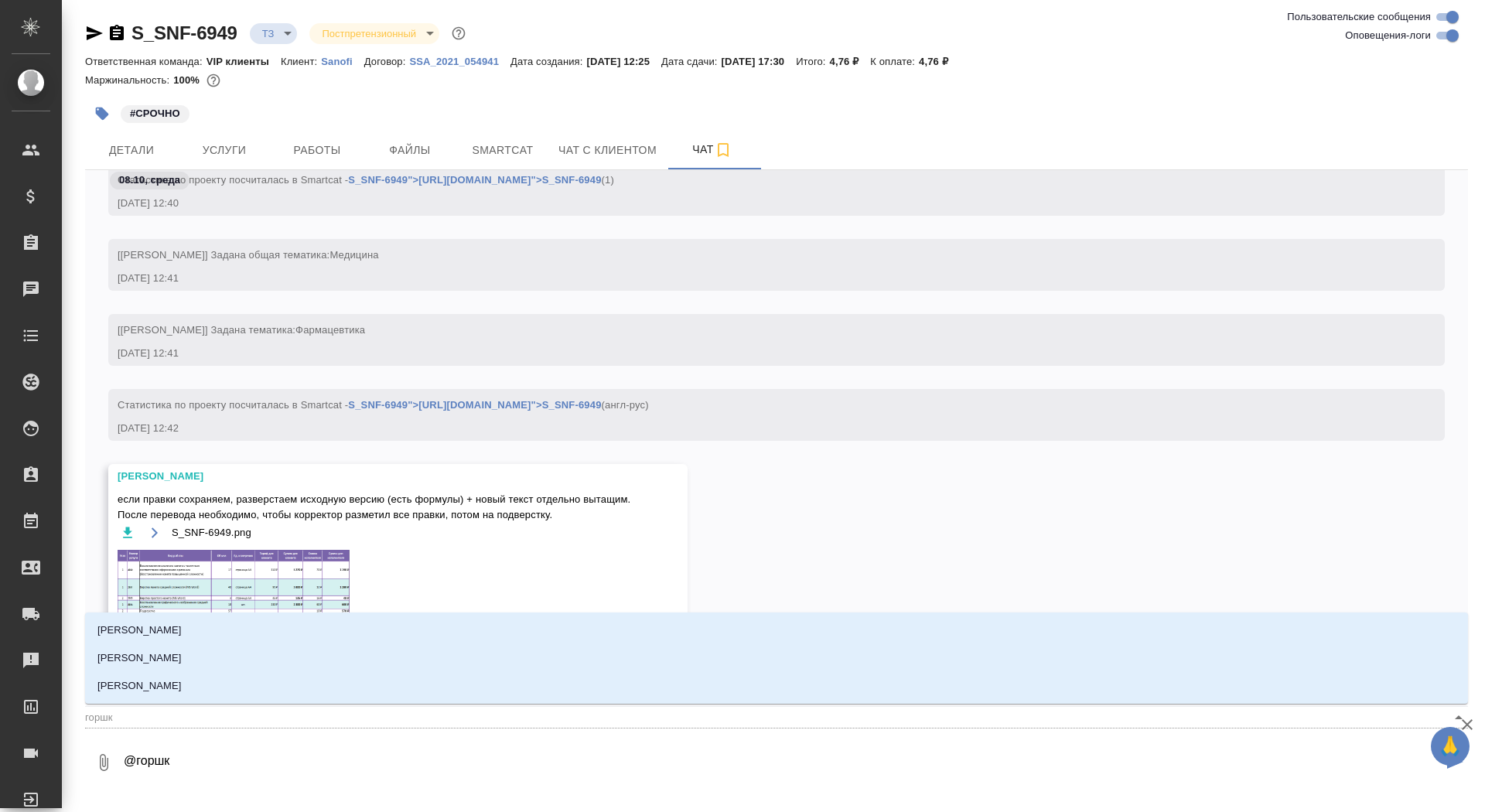
type textarea "@горшко"
type input "горшко"
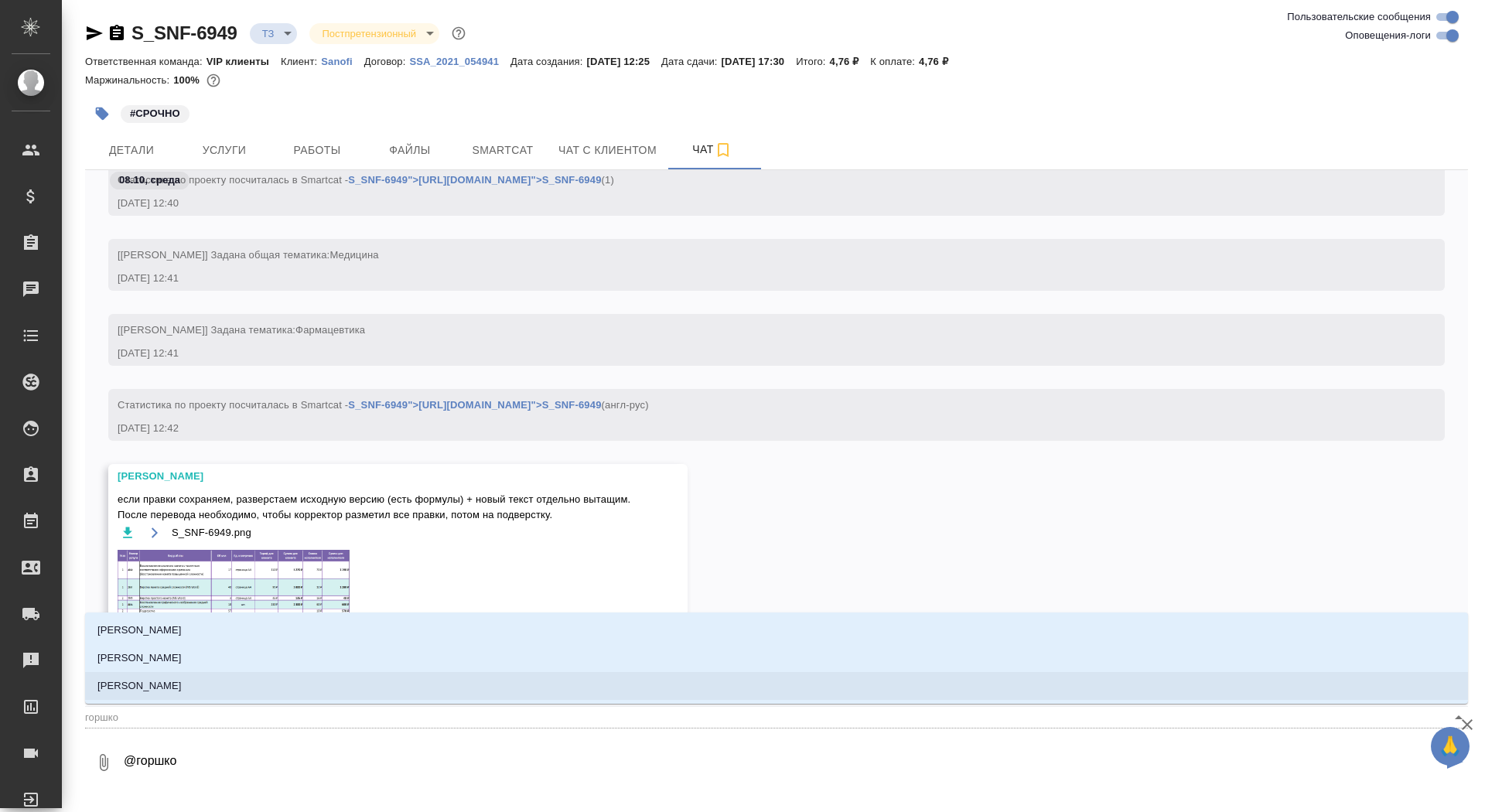
click at [322, 687] on li "[PERSON_NAME]" at bounding box center [776, 685] width 1383 height 28
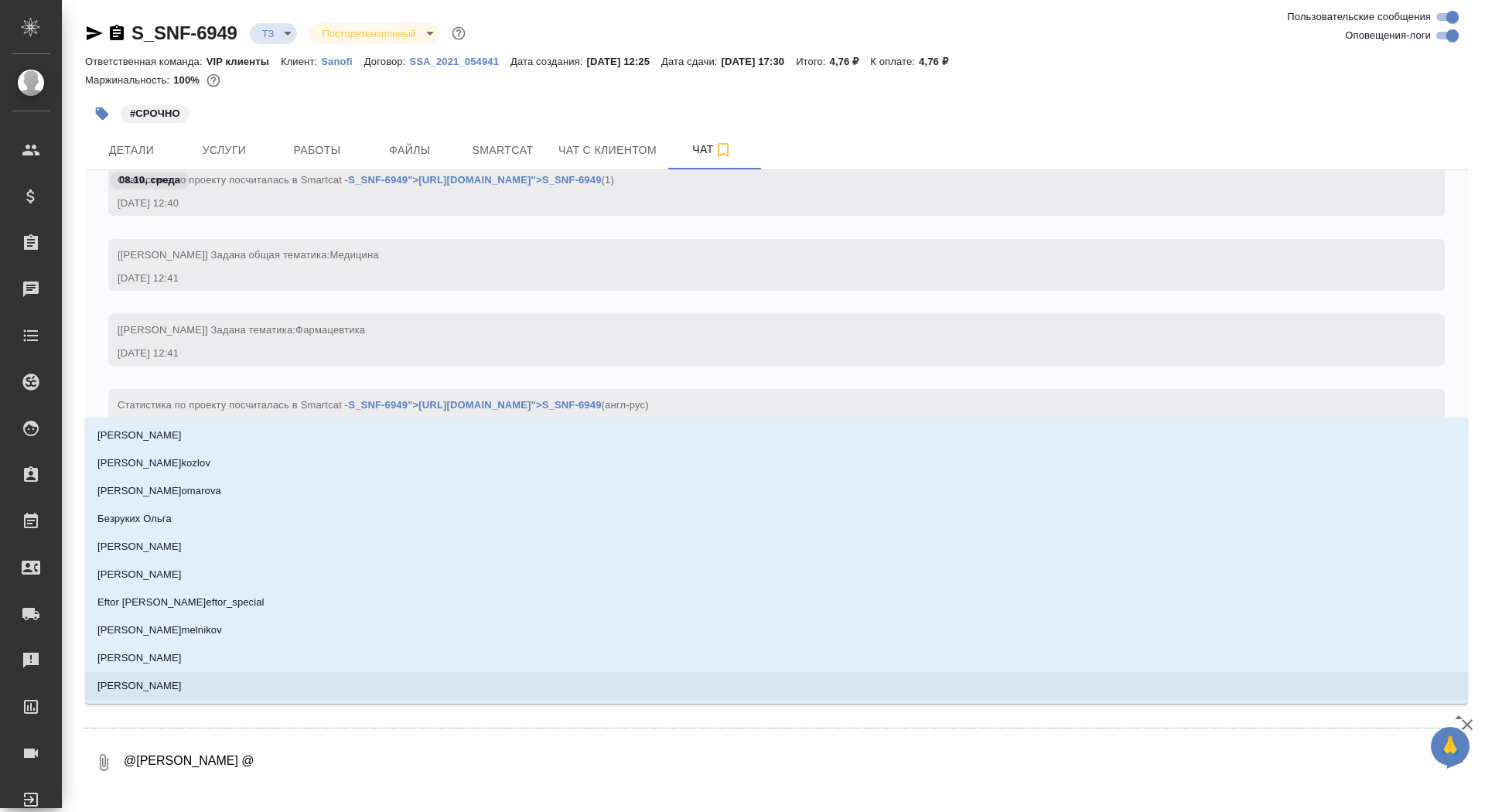
type textarea "@Горшкова Валентина @п"
type input "п"
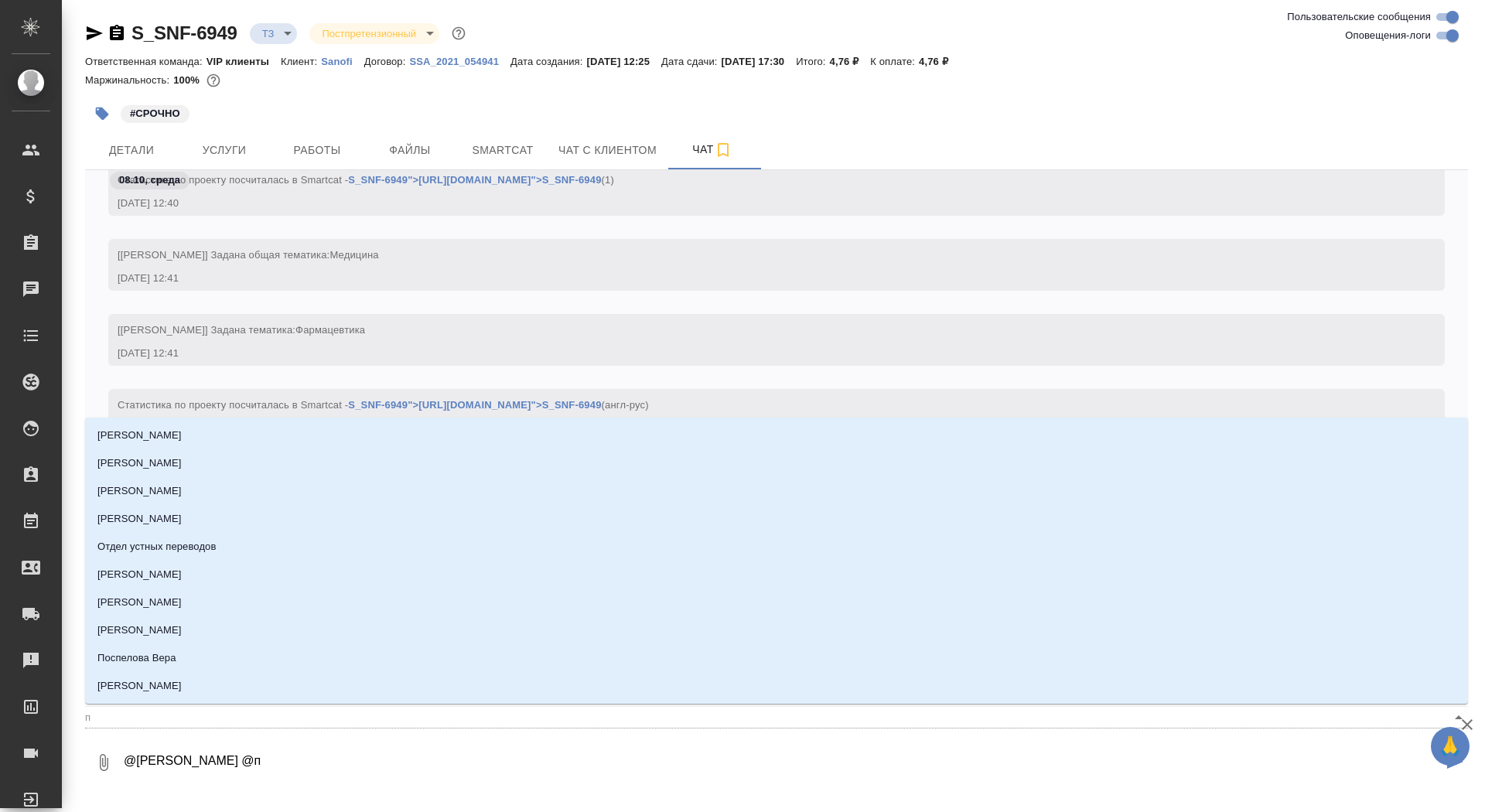
type textarea "@Горшкова Валентина @пе"
type input "пе"
type textarea "@Горшкова Валентина @пет"
type input "пет"
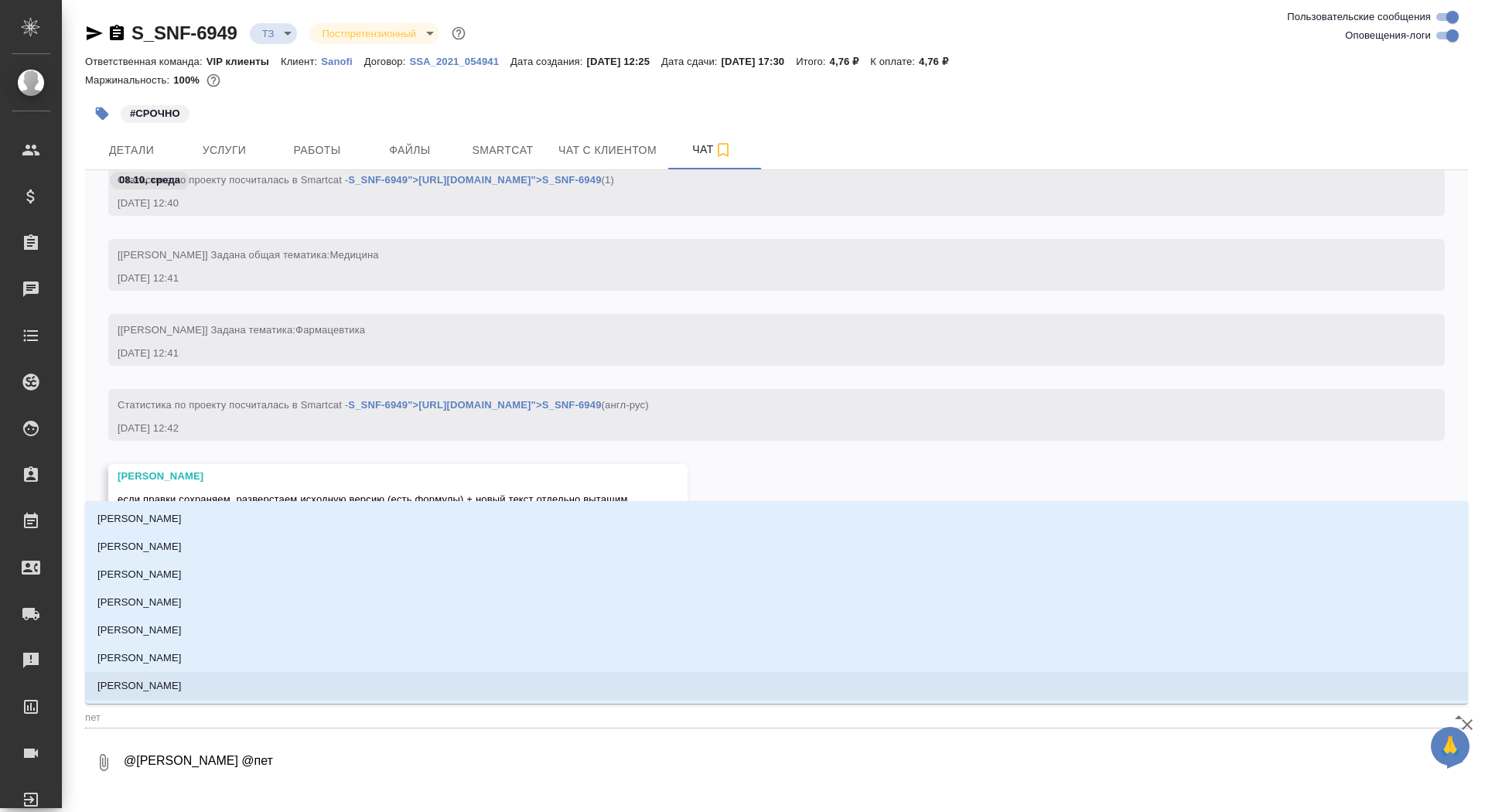
type textarea "@Горшкова Валентина @петр"
type input "петр"
type textarea "@Горшкова Валентина @петро"
type input "петро"
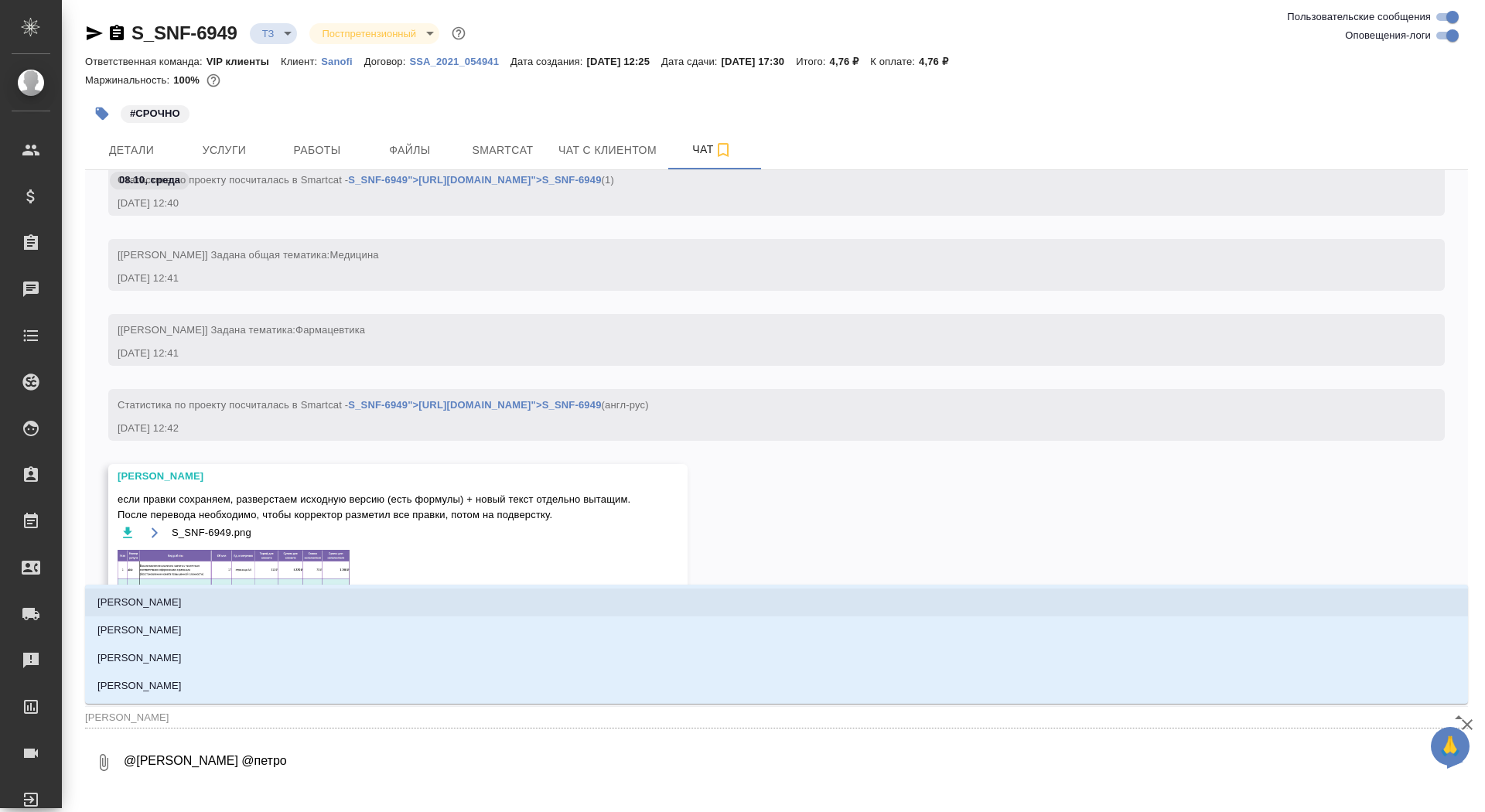
click at [308, 611] on li "Петрова Валерия" at bounding box center [776, 602] width 1383 height 28
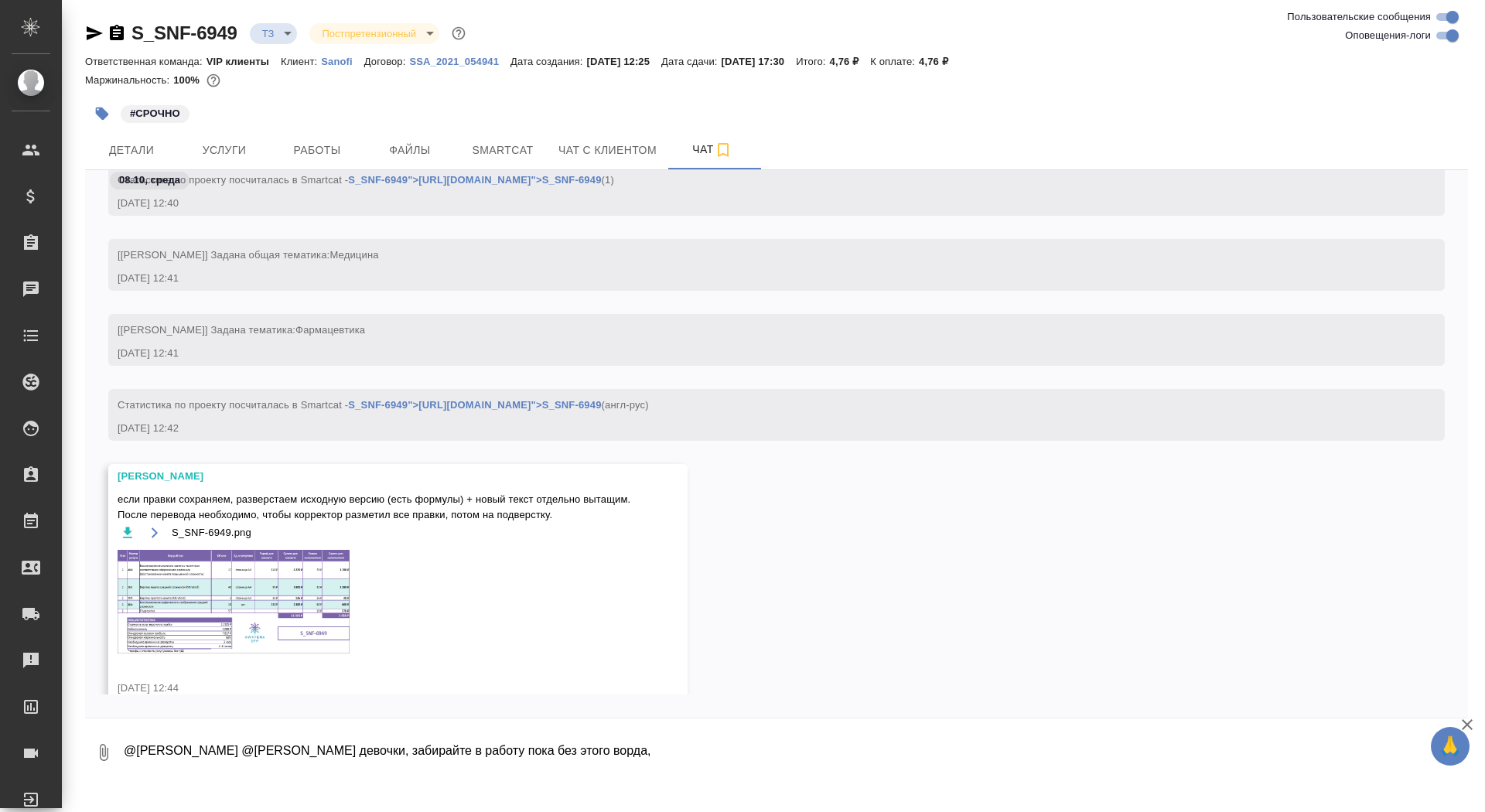
click at [503, 747] on textarea "@Горшкова Валентина @Петрова Валерия девочки, забирайте в работу пока без этого…" at bounding box center [782, 752] width 1320 height 53
click at [802, 746] on textarea "@Горшкова Валентина @Петрова Валерия девочки, забирайте сразу в работу пока без…" at bounding box center [782, 752] width 1320 height 53
type textarea "@Горшкова Валентина @Петрова Валерия девочки, забирайте сразу в работу пока без…"
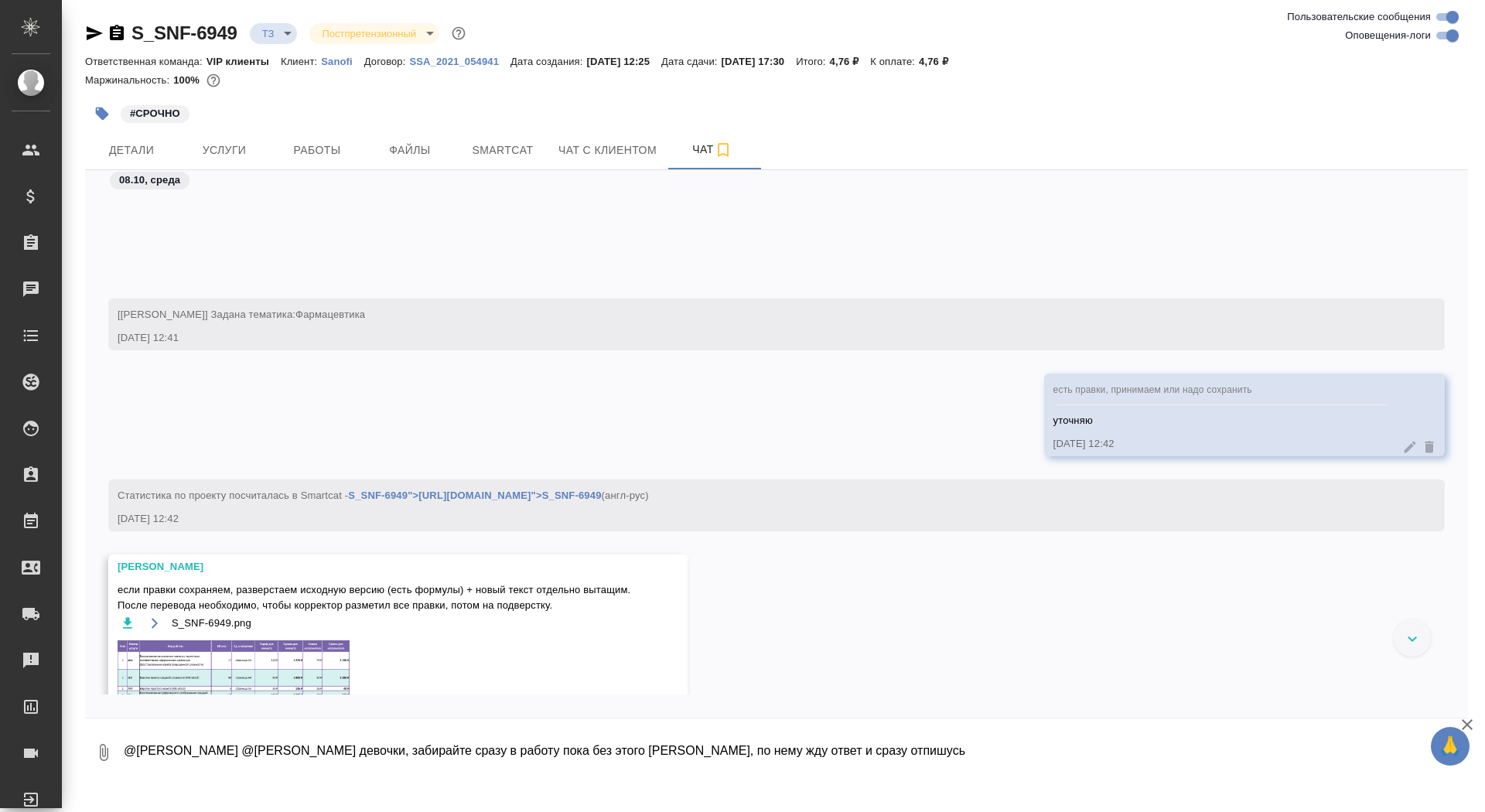
scroll to position [2461, 0]
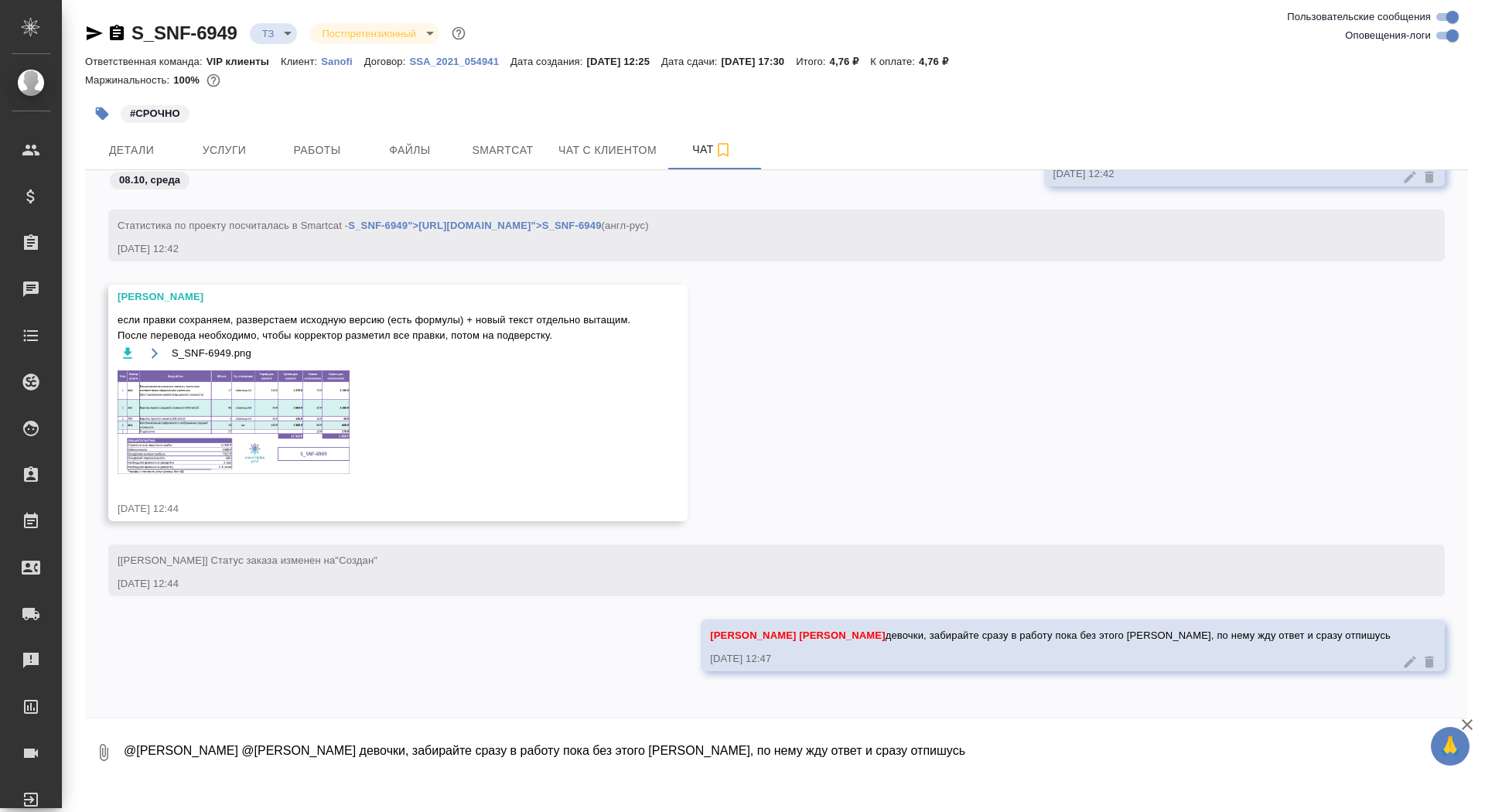
click at [339, 377] on img at bounding box center [234, 422] width 232 height 104
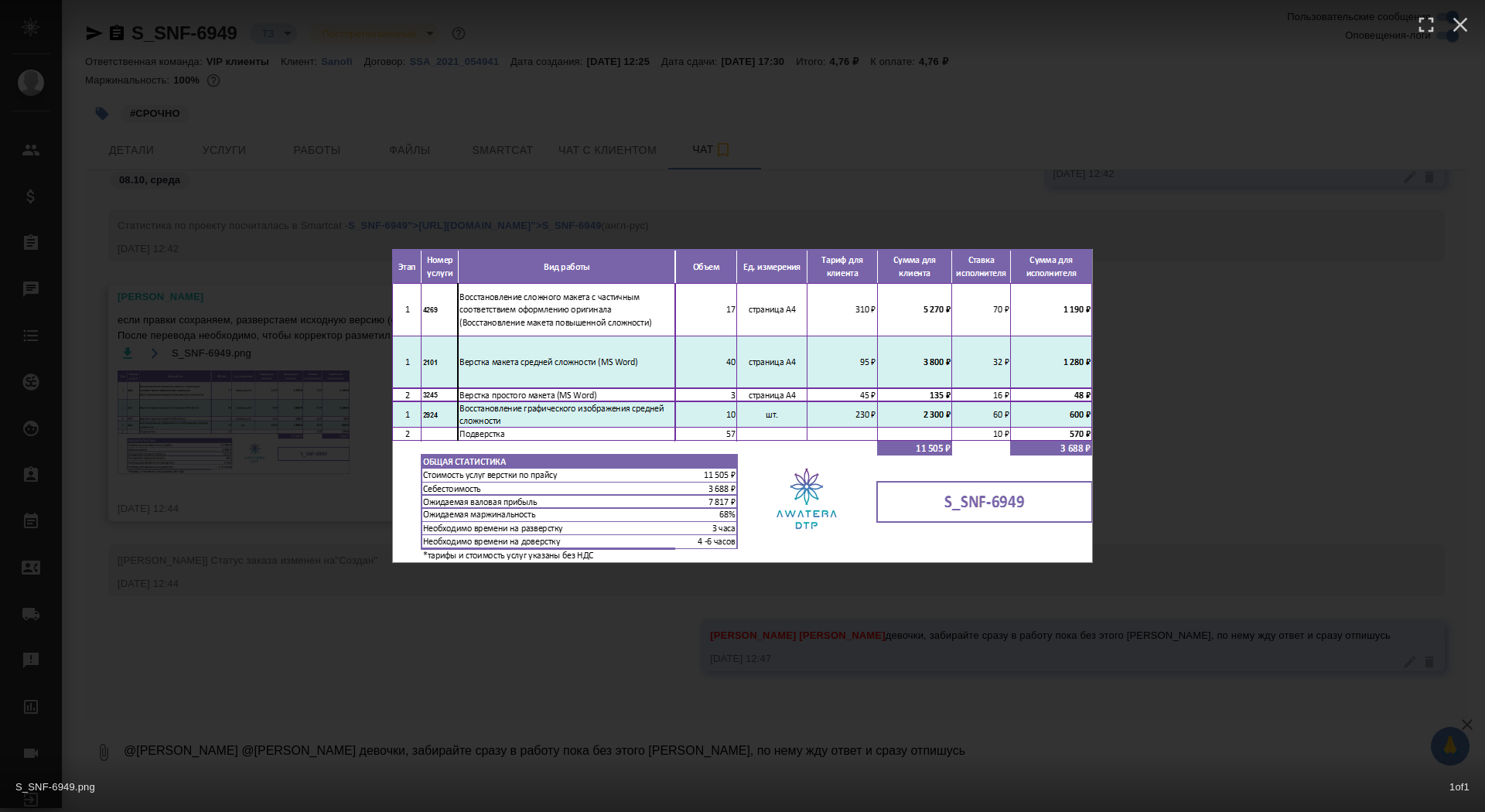
click at [454, 152] on div "S_SNF-6949.png 1 of 1" at bounding box center [742, 406] width 1485 height 812
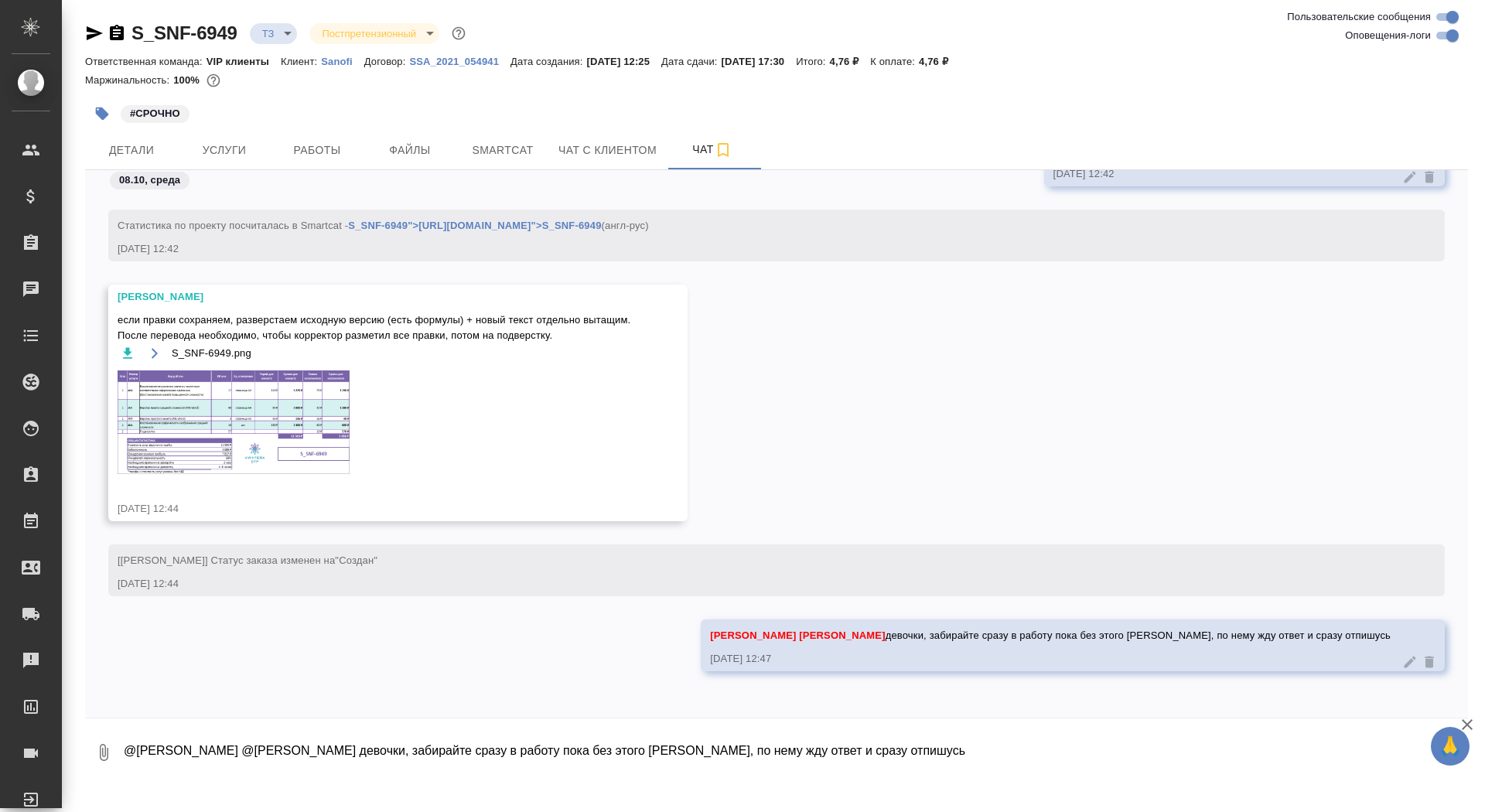
click at [121, 117] on span "#СРОЧНО" at bounding box center [155, 113] width 69 height 16
click at [109, 113] on icon "button" at bounding box center [102, 113] width 16 height 16
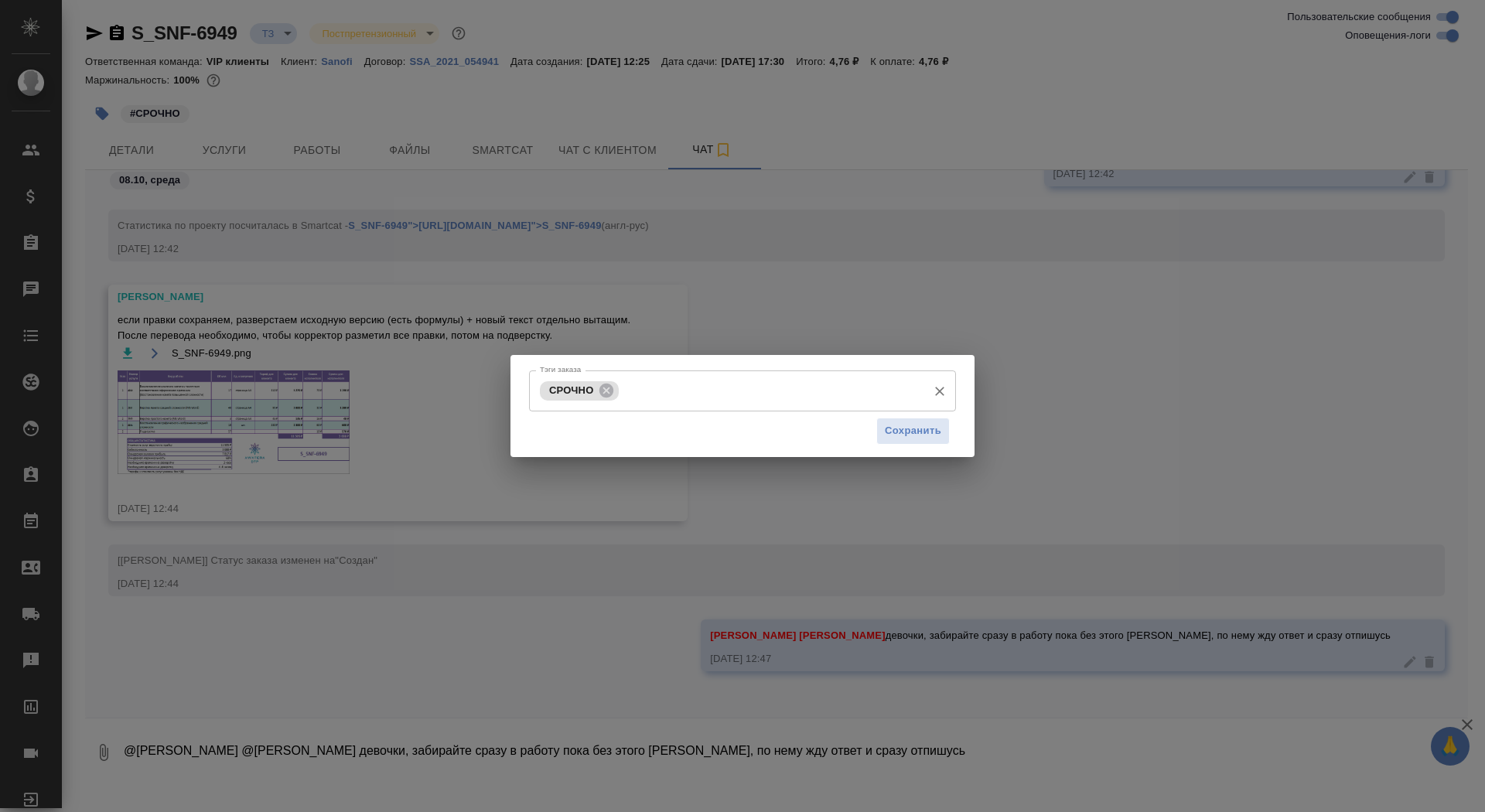
click at [636, 383] on input "Тэги заказа" at bounding box center [770, 390] width 297 height 26
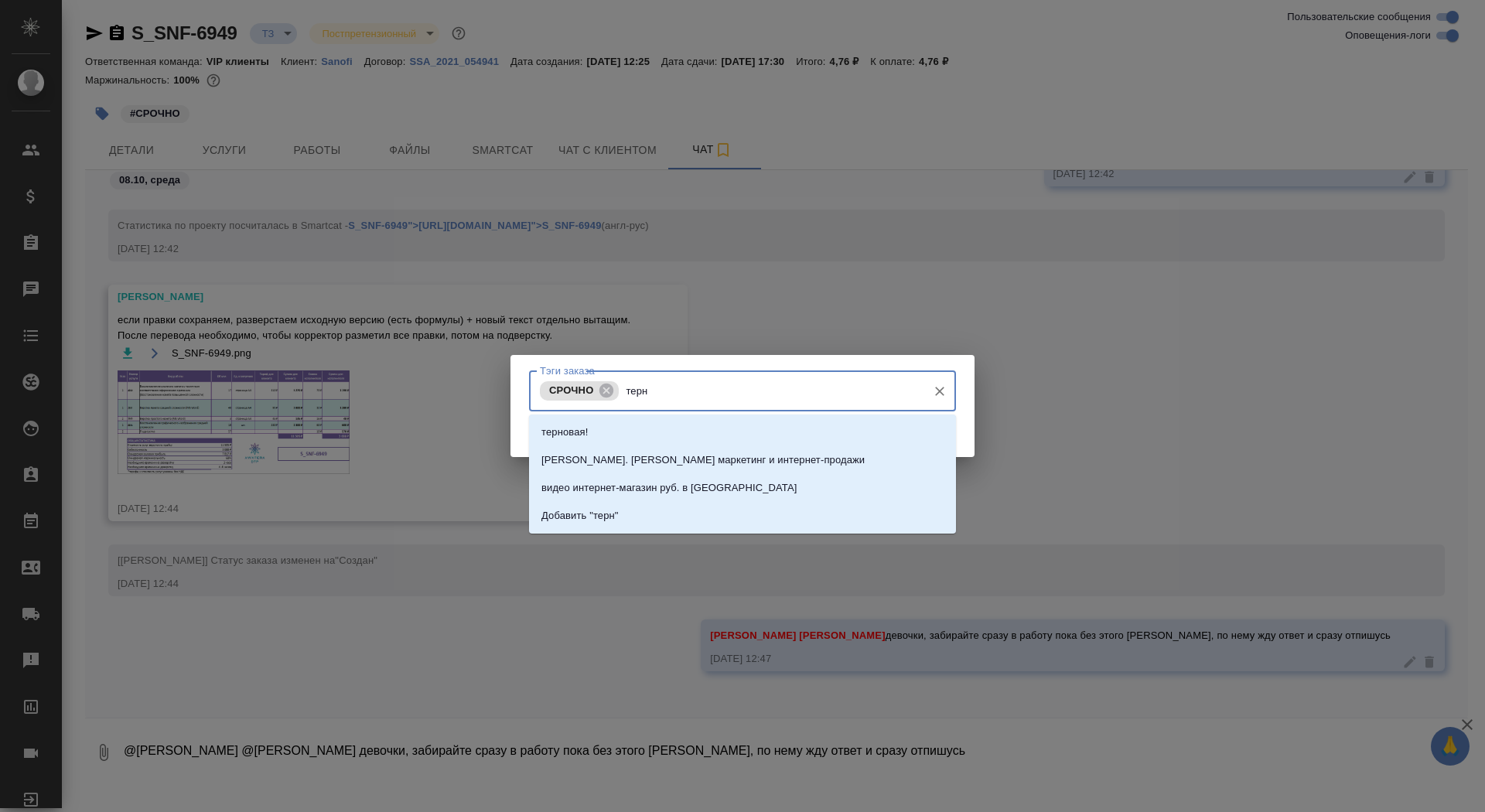
type input "терно"
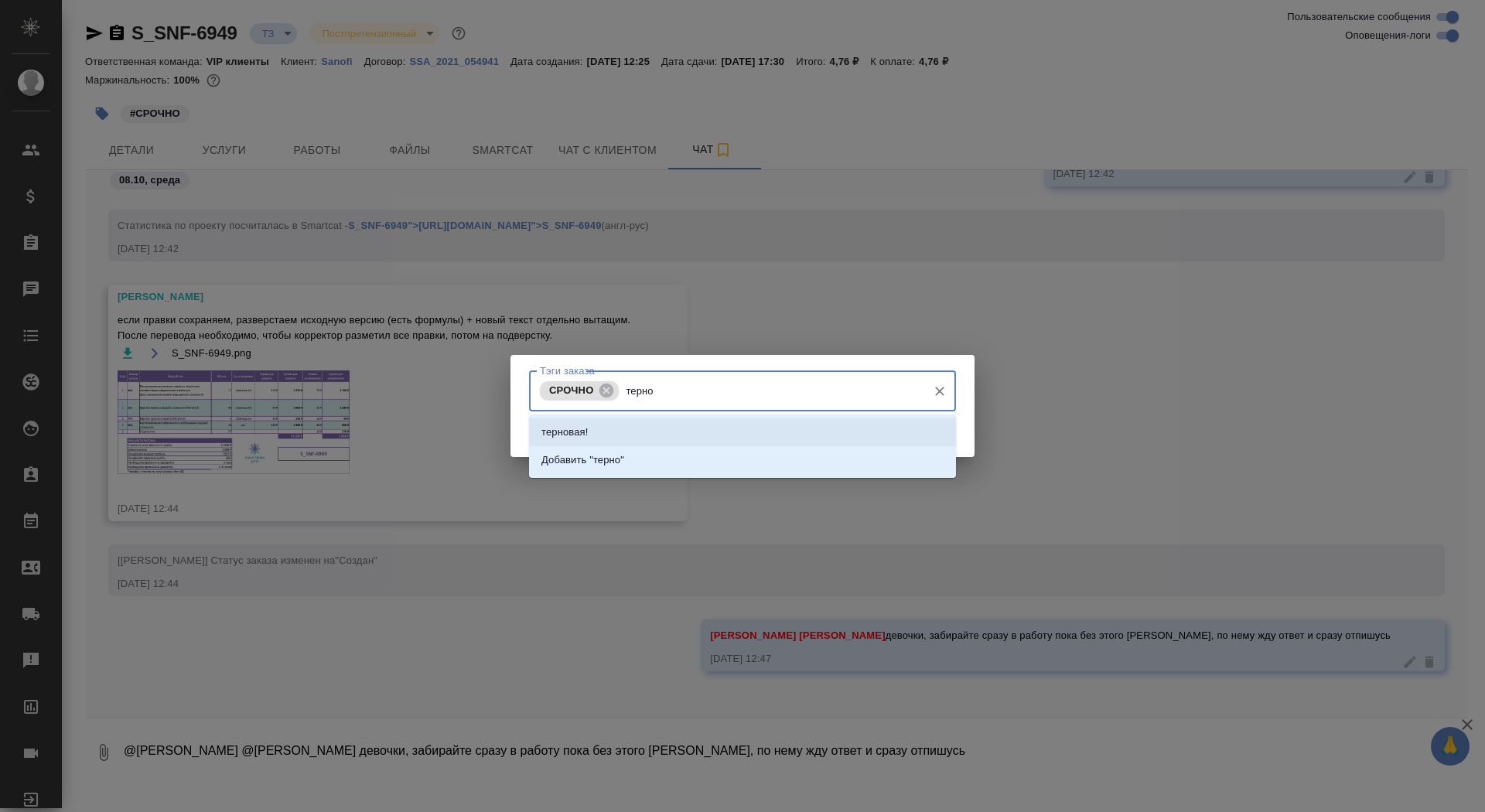
click at [669, 436] on li "терновая!" at bounding box center [742, 432] width 427 height 28
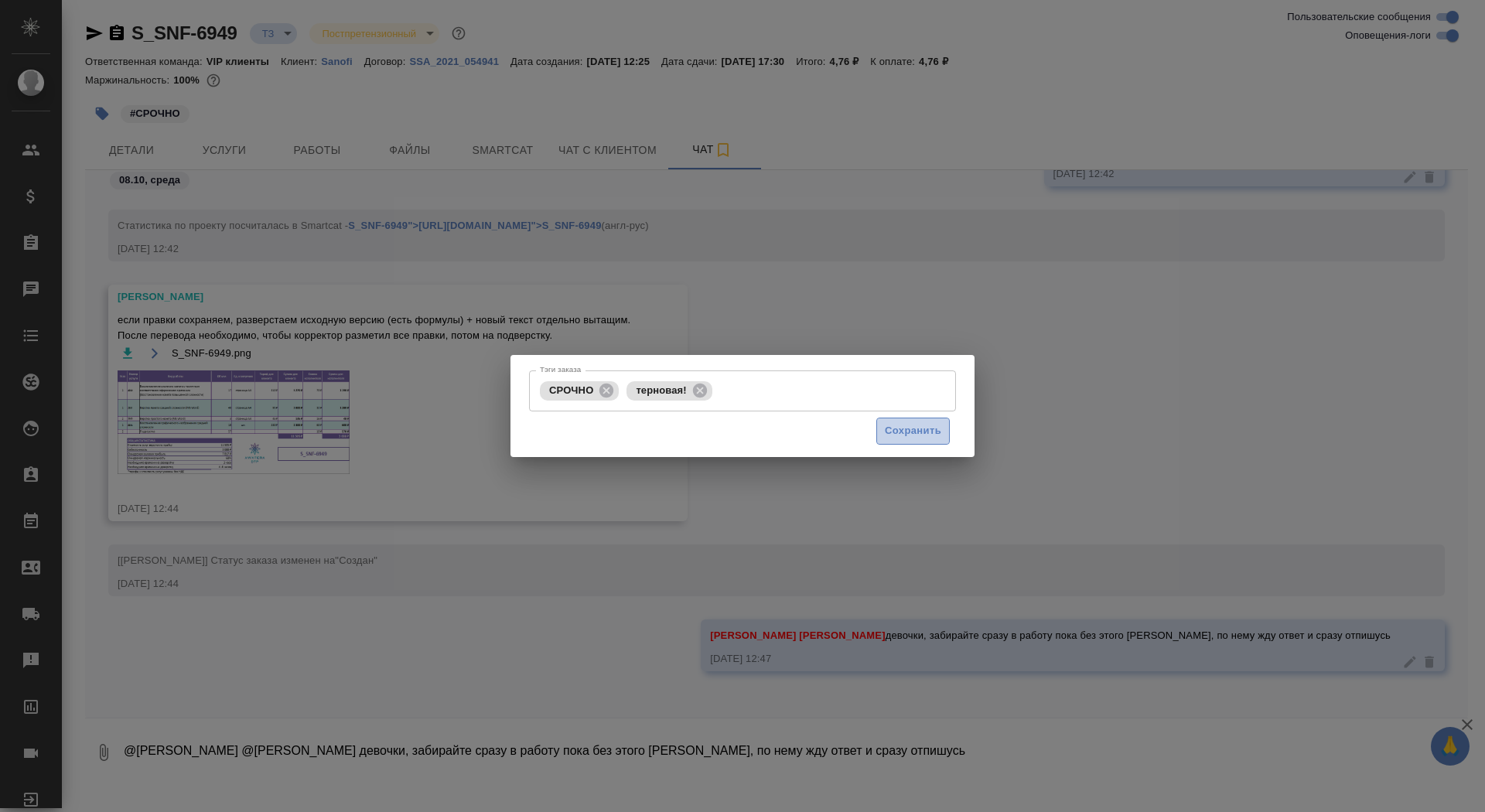
click at [887, 427] on span "Сохранить" at bounding box center [913, 431] width 57 height 18
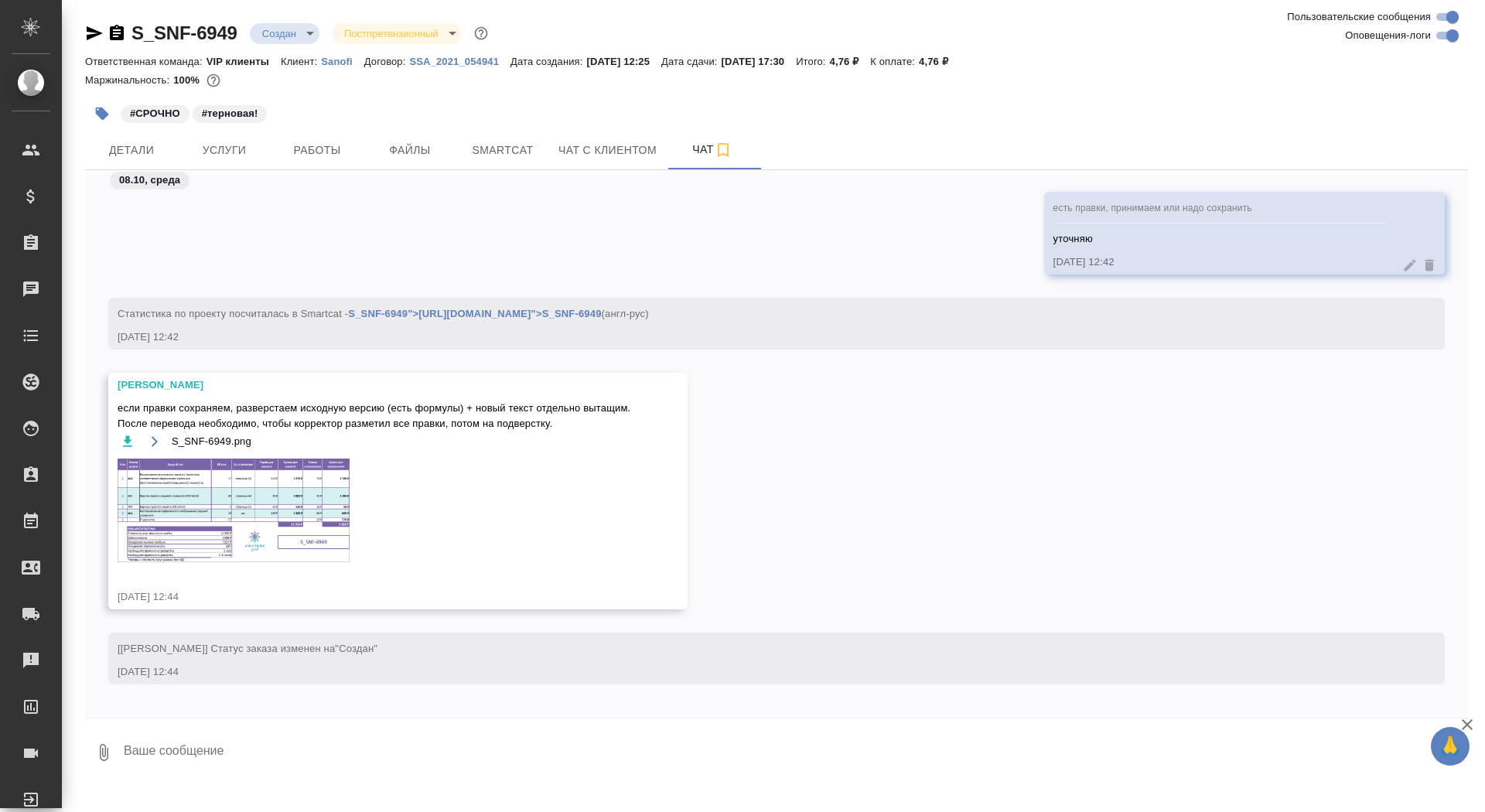
scroll to position [1409, 0]
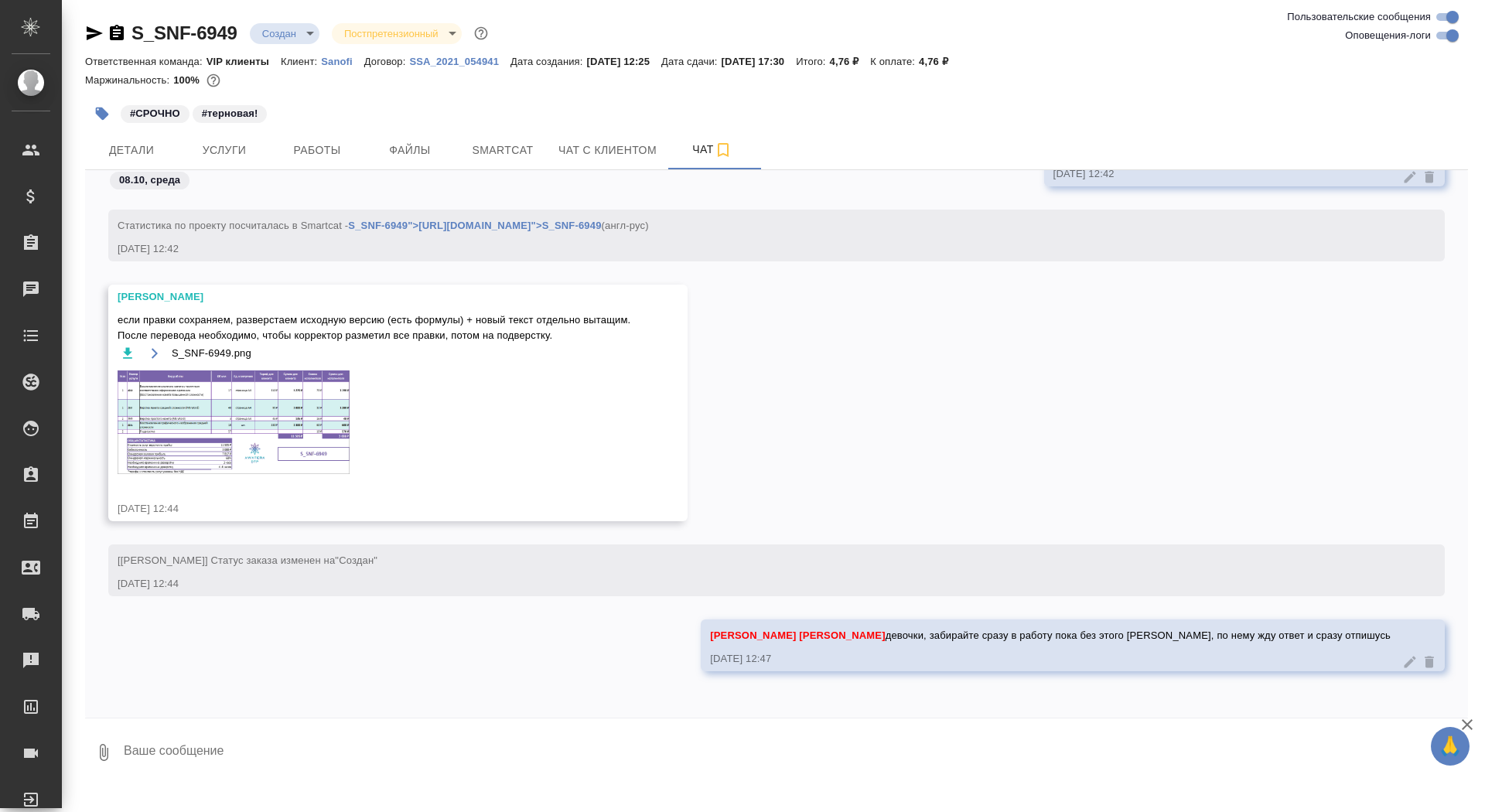
click at [315, 459] on img at bounding box center [234, 422] width 232 height 104
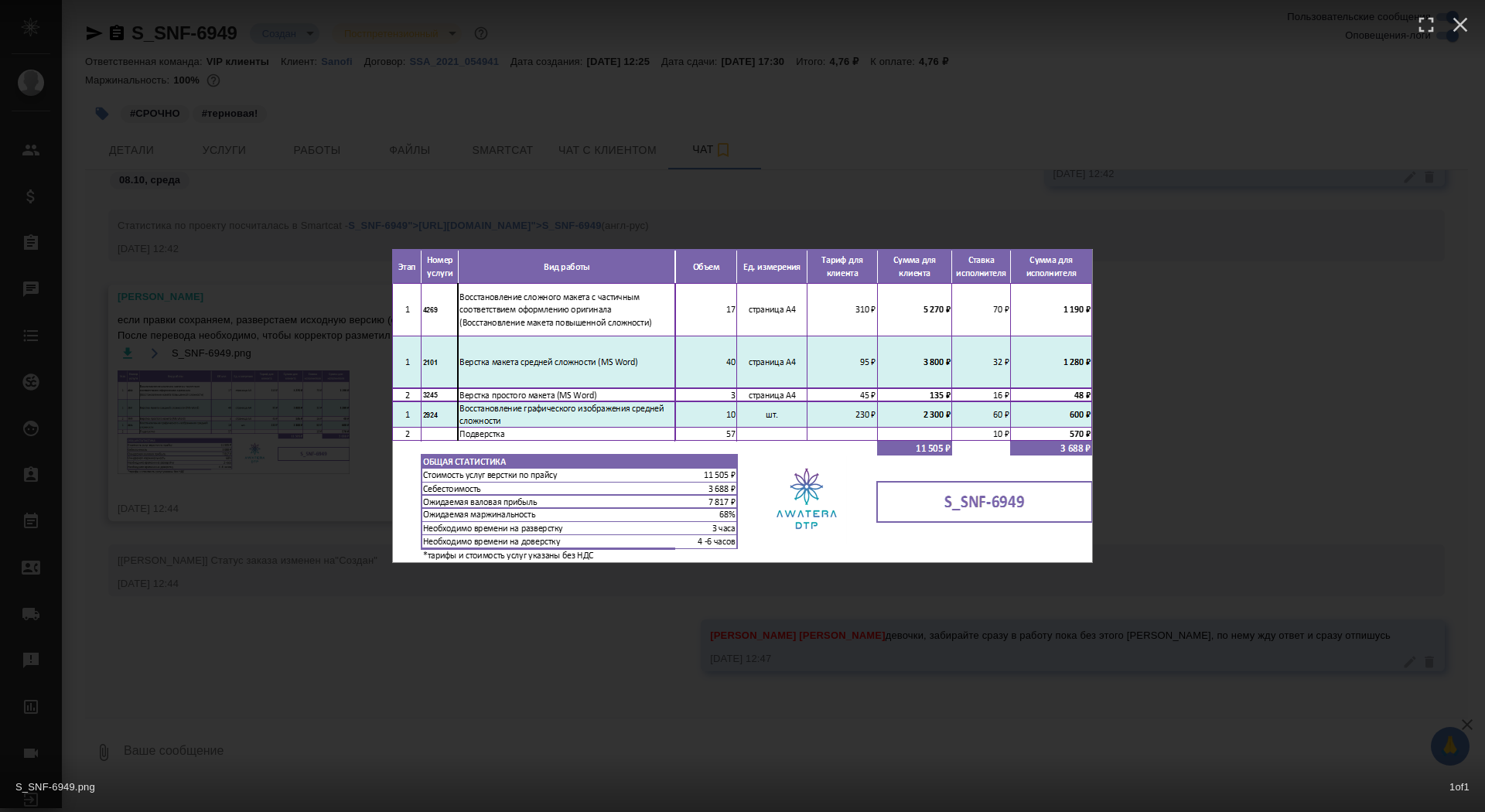
click at [760, 137] on div "S_SNF-6949.png 1 of 1" at bounding box center [742, 406] width 1485 height 812
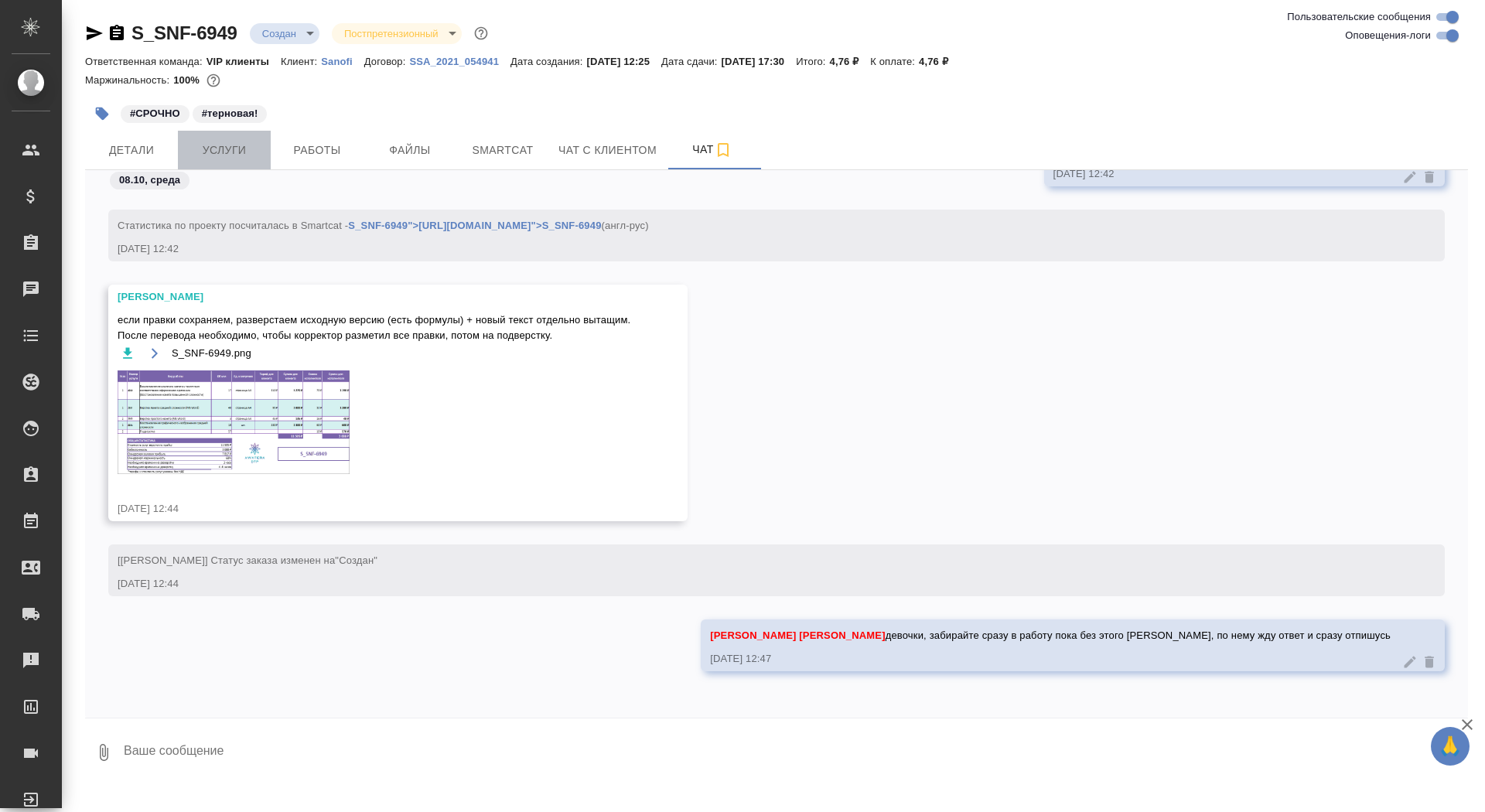
click at [205, 143] on span "Услуги" at bounding box center [224, 150] width 74 height 20
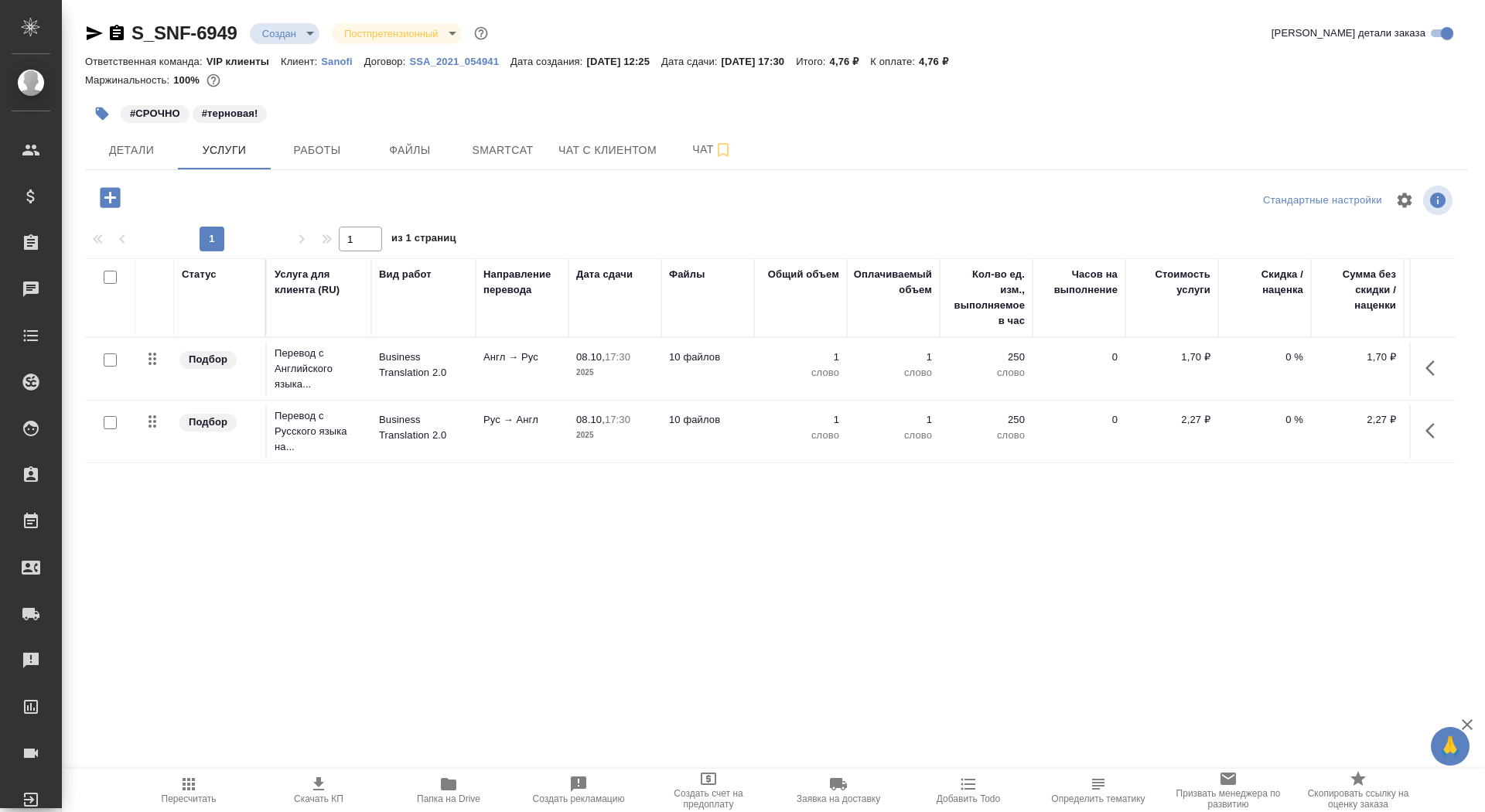
click at [106, 195] on icon "button" at bounding box center [109, 197] width 20 height 20
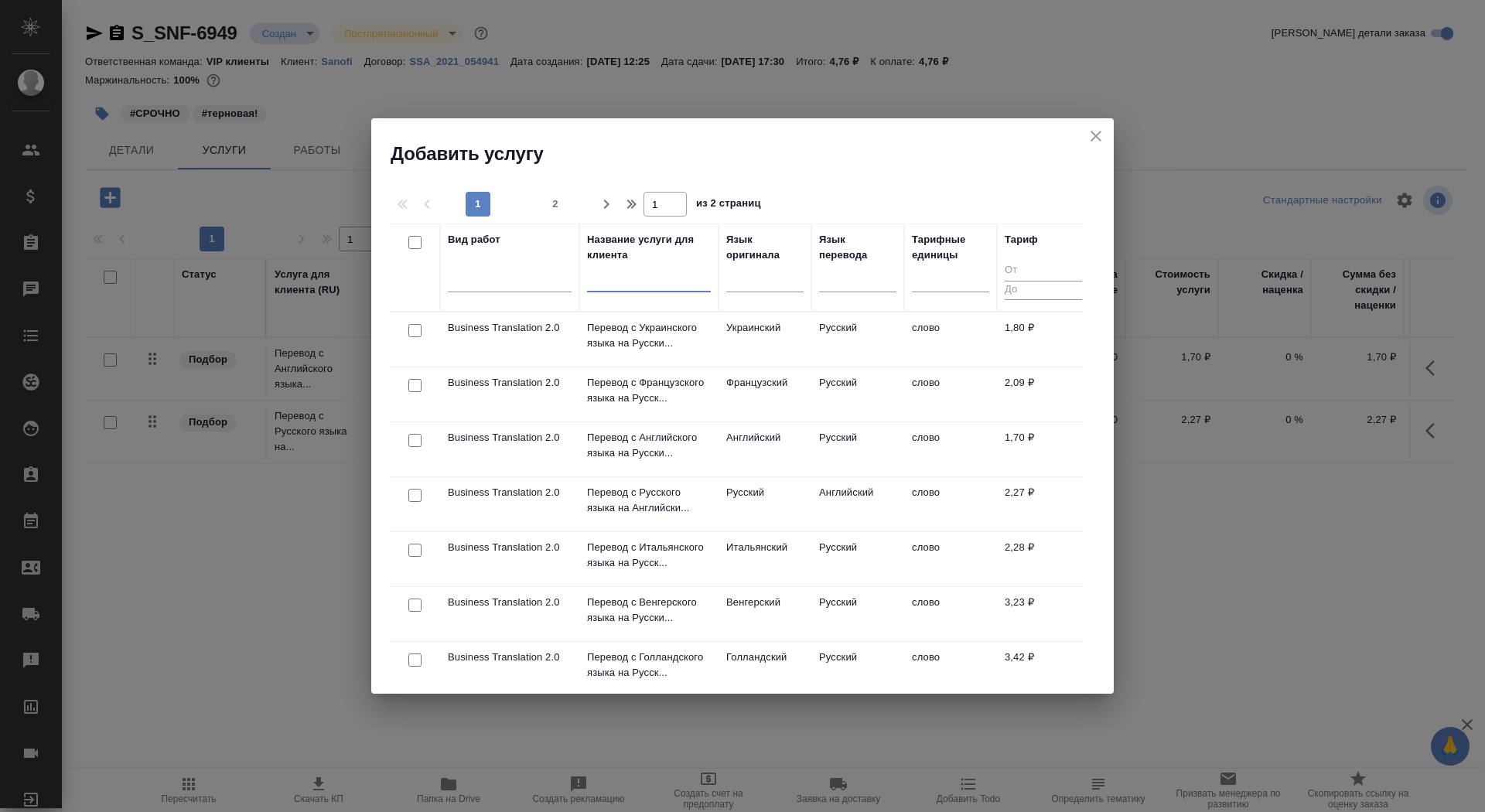
click at [613, 278] on input "text" at bounding box center [649, 283] width 123 height 20
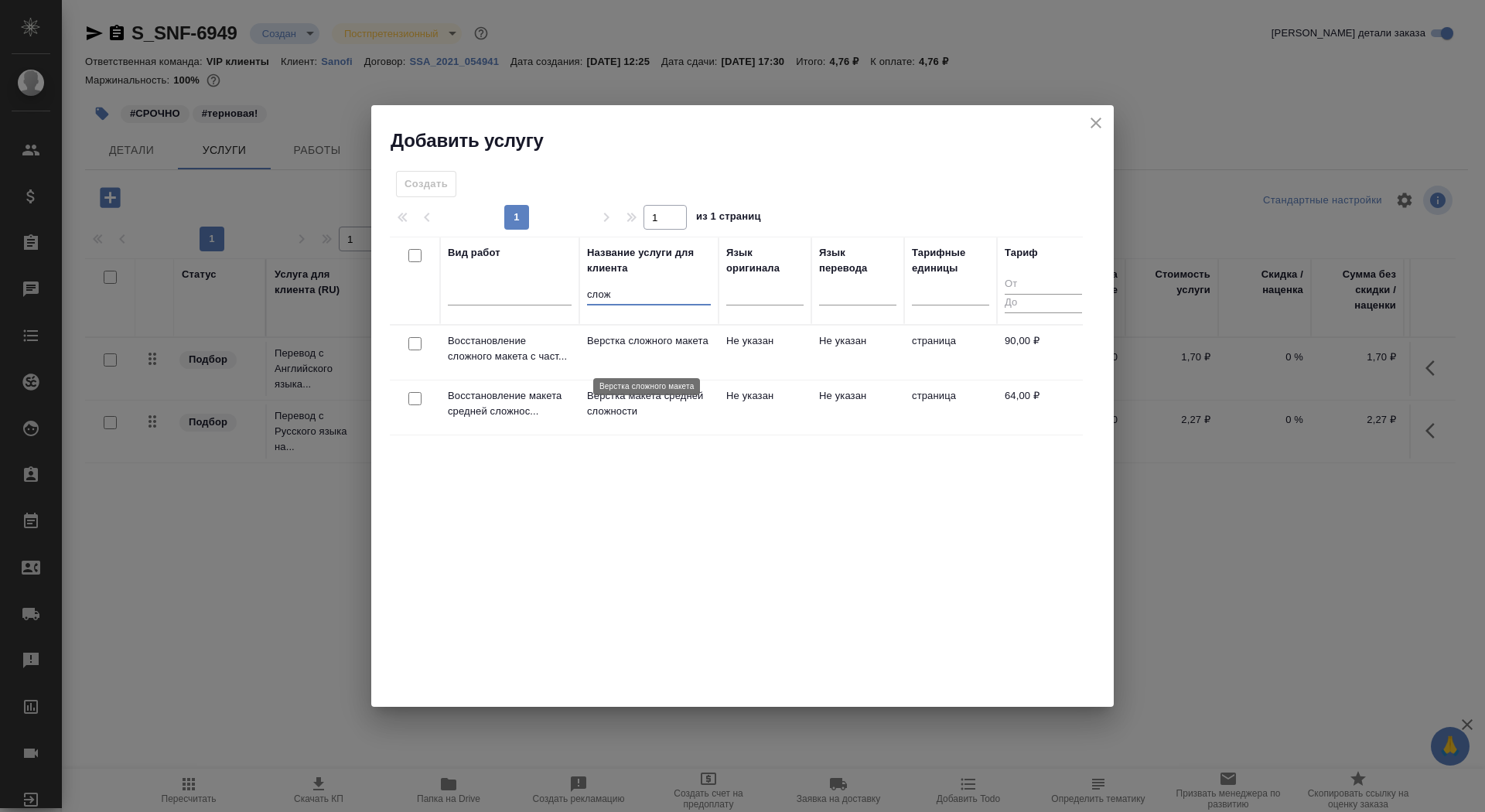
type input "слож"
click at [651, 342] on p "Верстка сложного макета" at bounding box center [649, 340] width 123 height 16
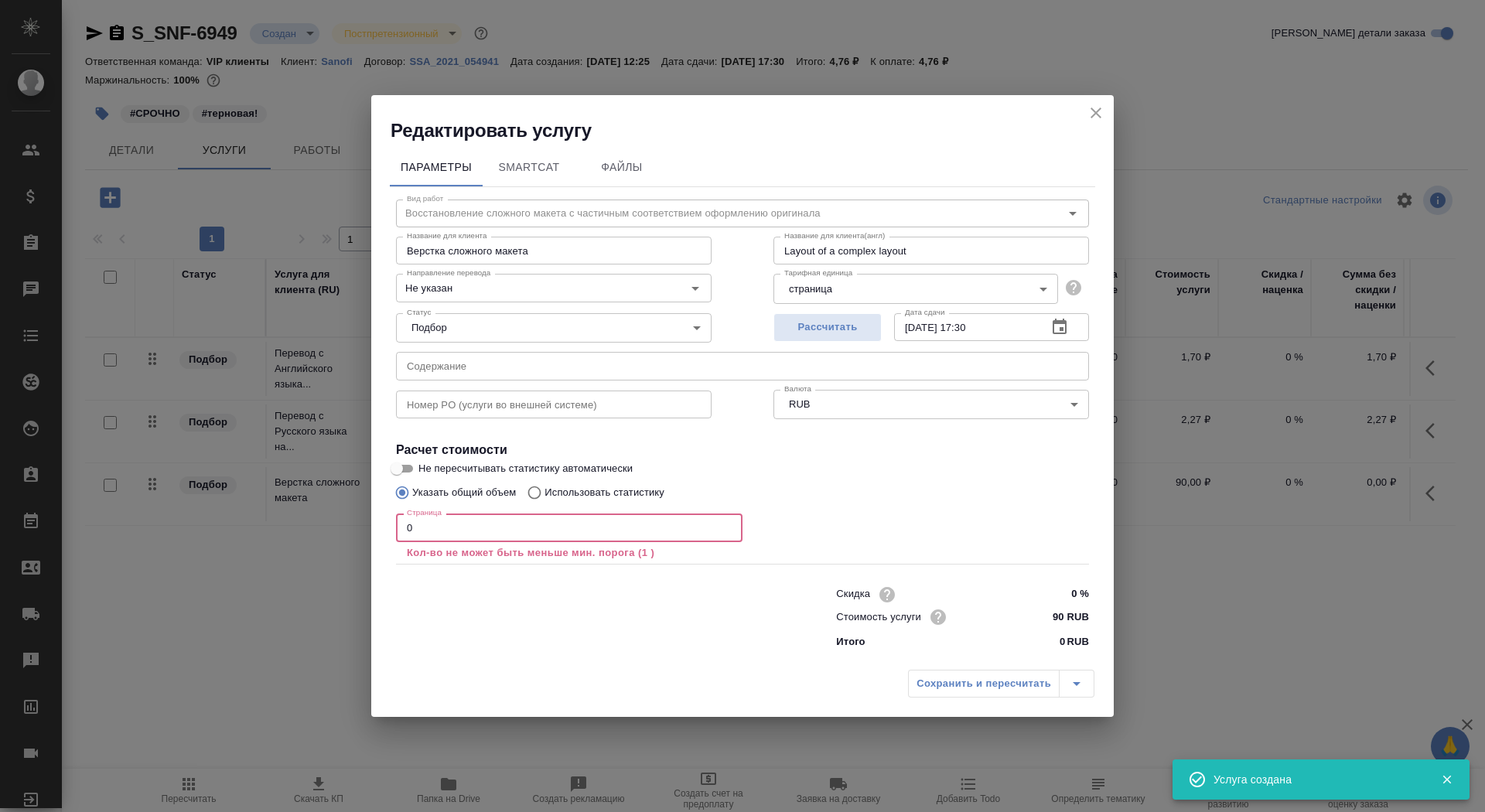
click at [474, 539] on input "0" at bounding box center [569, 527] width 346 height 28
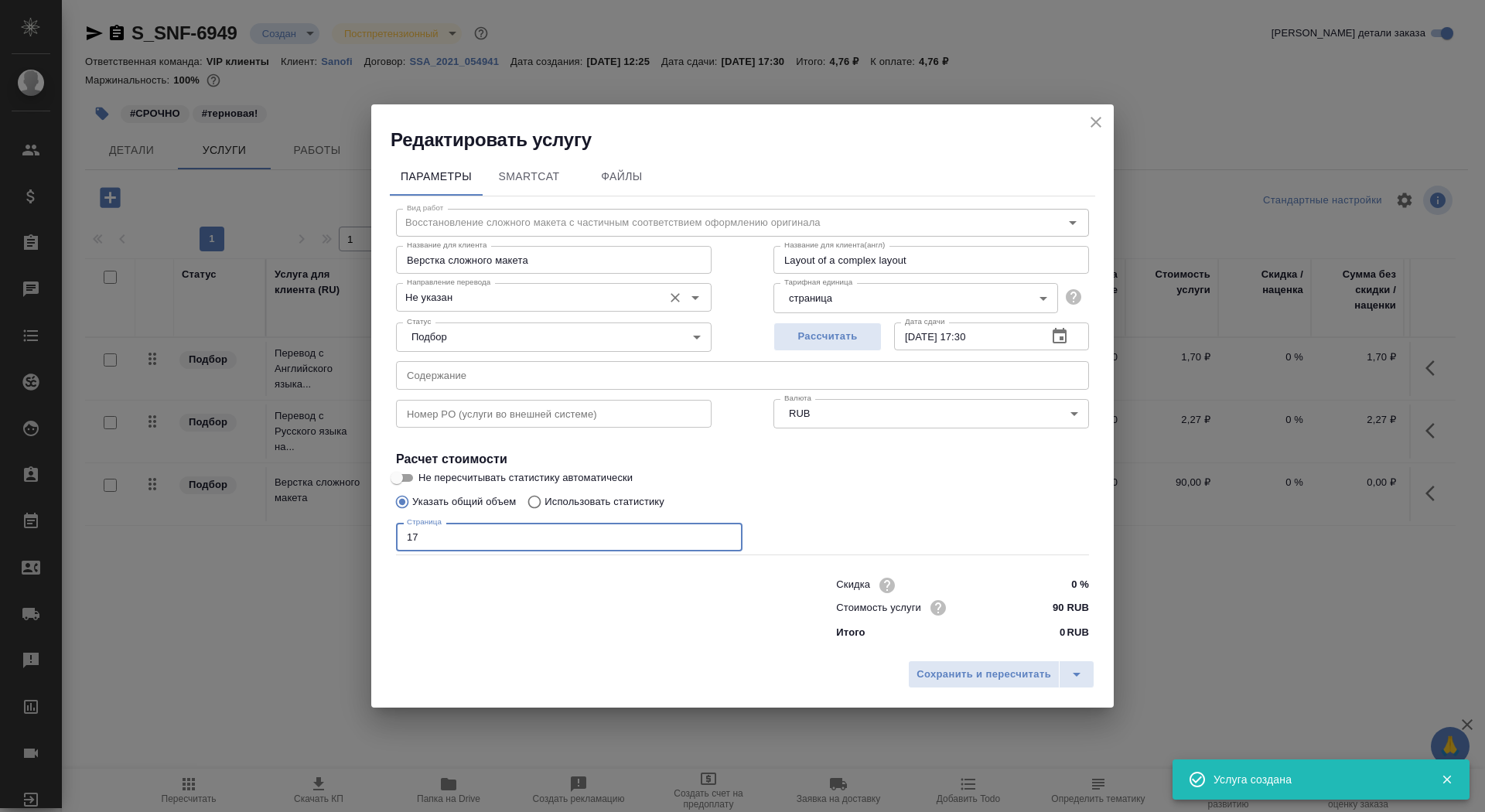
type input "17"
click at [504, 296] on input "Не указан" at bounding box center [527, 297] width 254 height 19
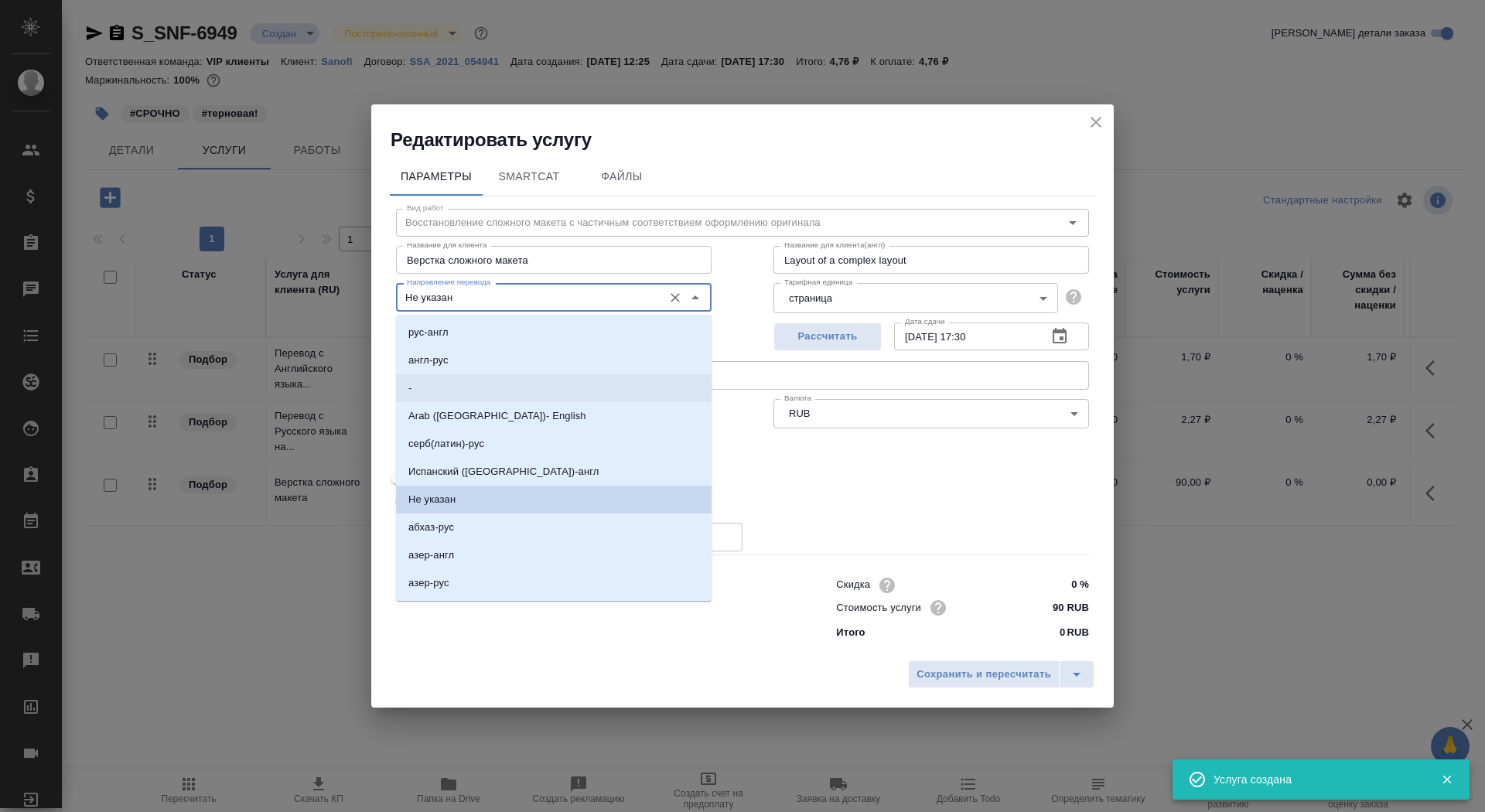
click at [499, 387] on li "-" at bounding box center [554, 388] width 316 height 28
type input "-"
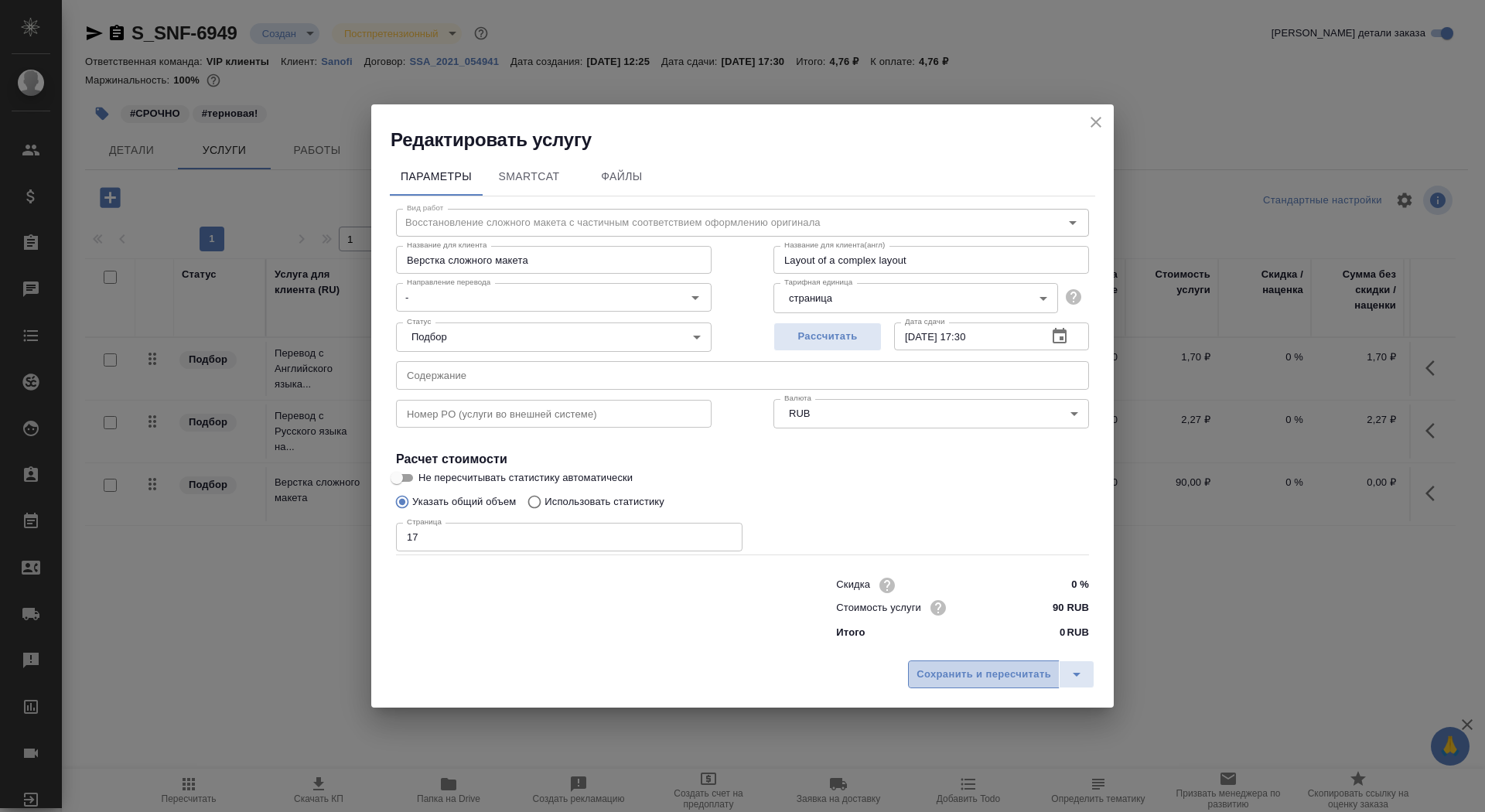
click at [955, 665] on button "Сохранить и пересчитать" at bounding box center [983, 674] width 151 height 28
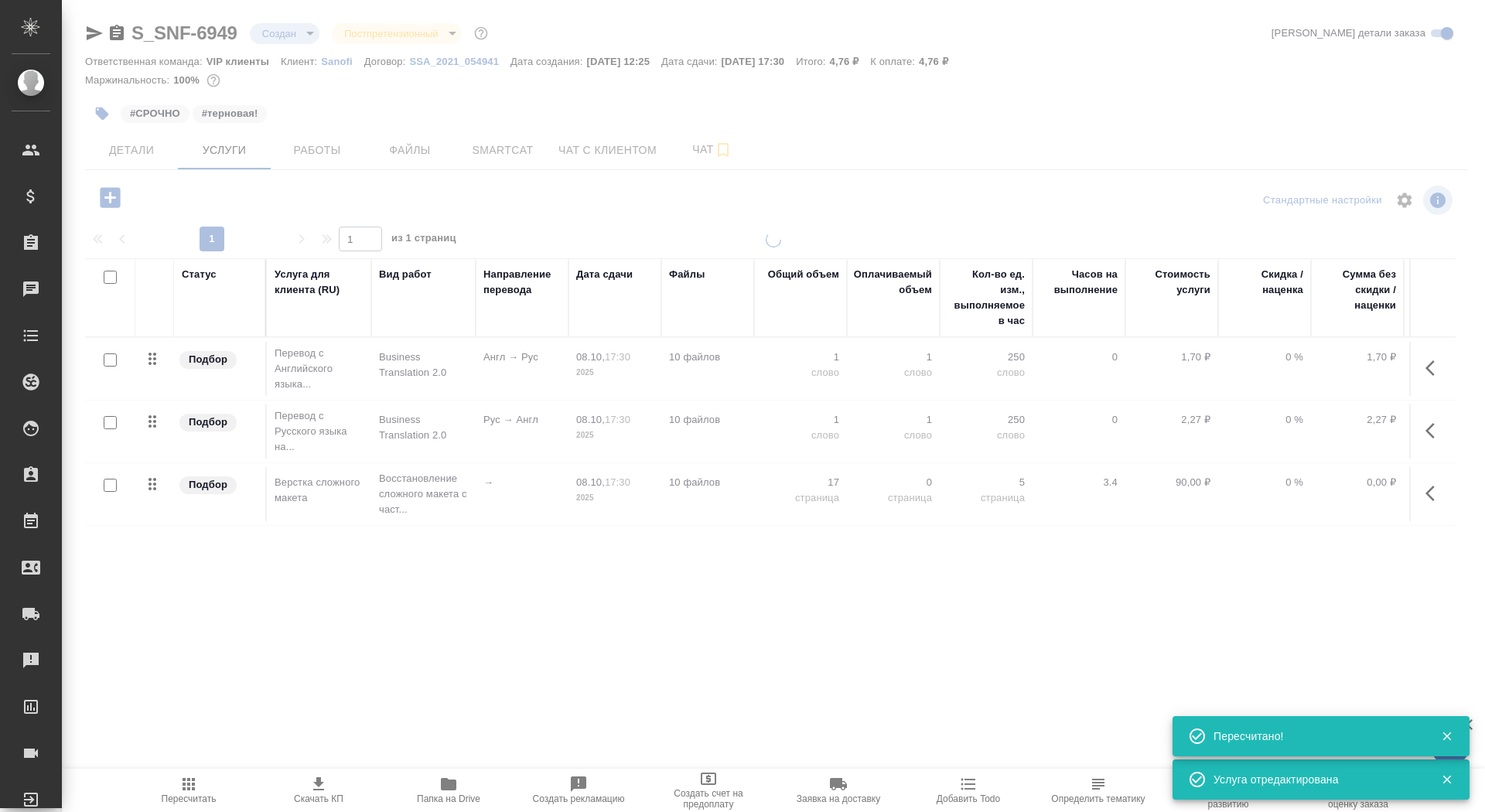
type input "urgent"
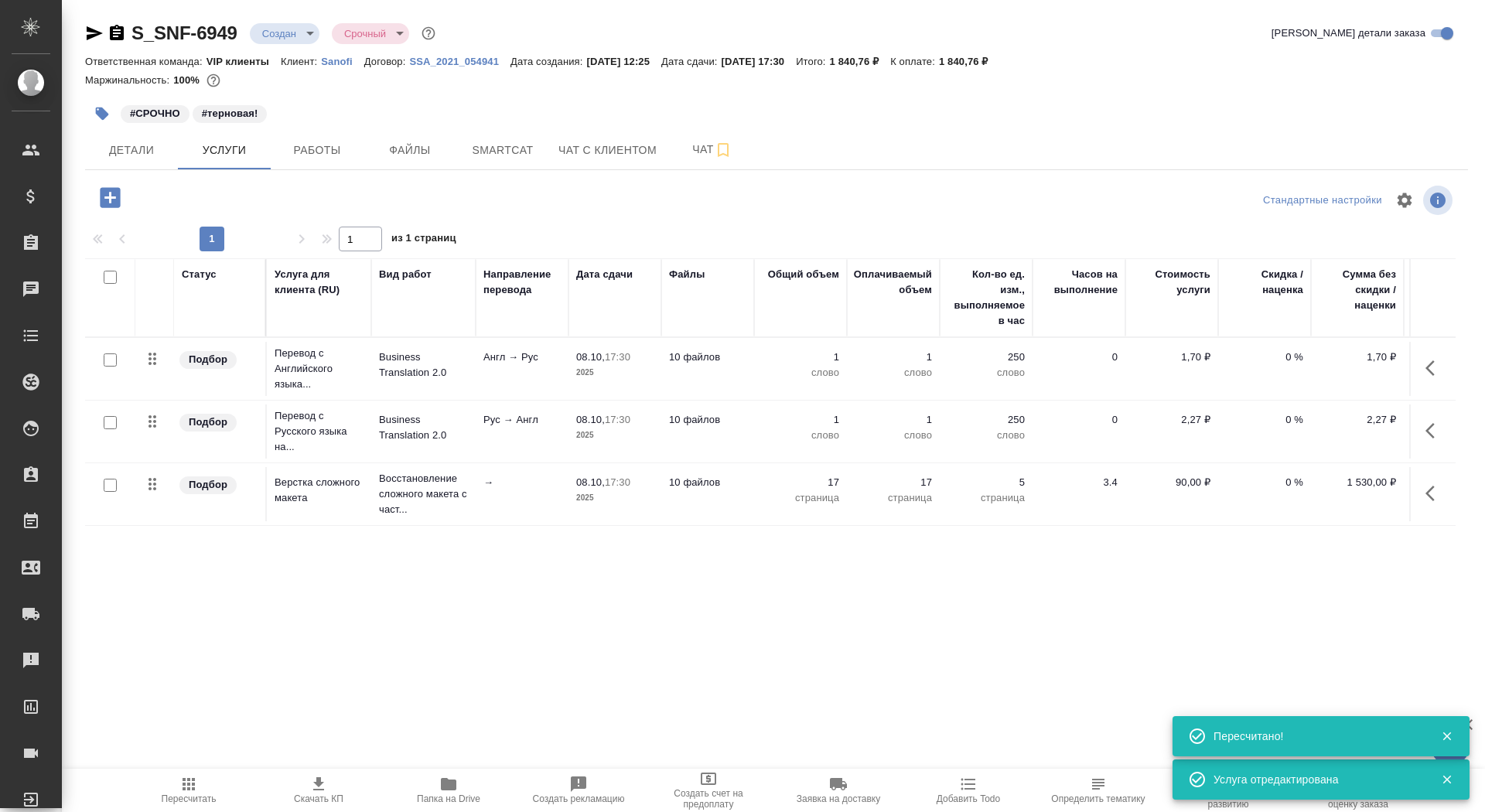
click at [106, 208] on icon "button" at bounding box center [110, 197] width 27 height 27
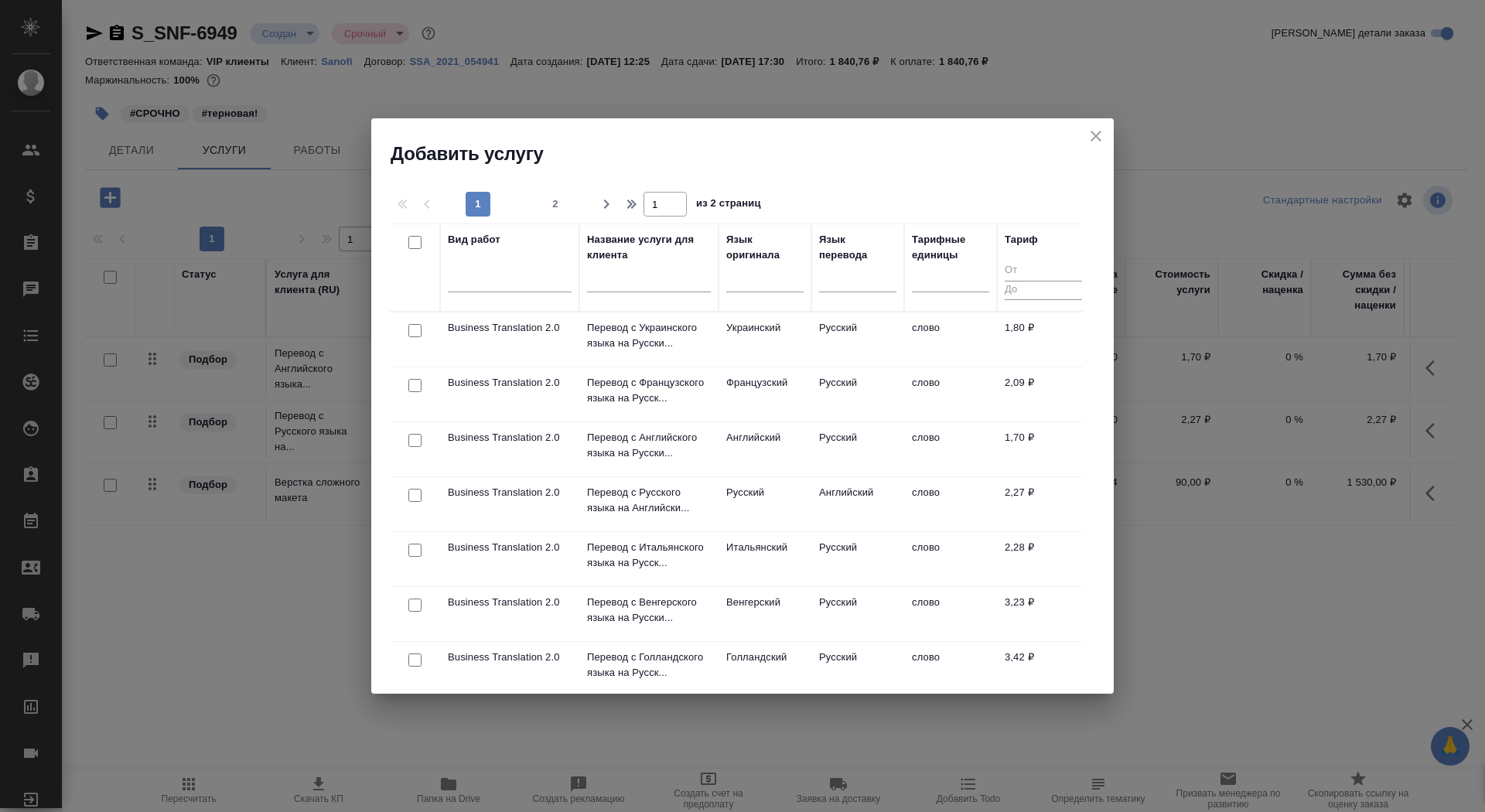
click at [615, 287] on input "text" at bounding box center [649, 283] width 123 height 20
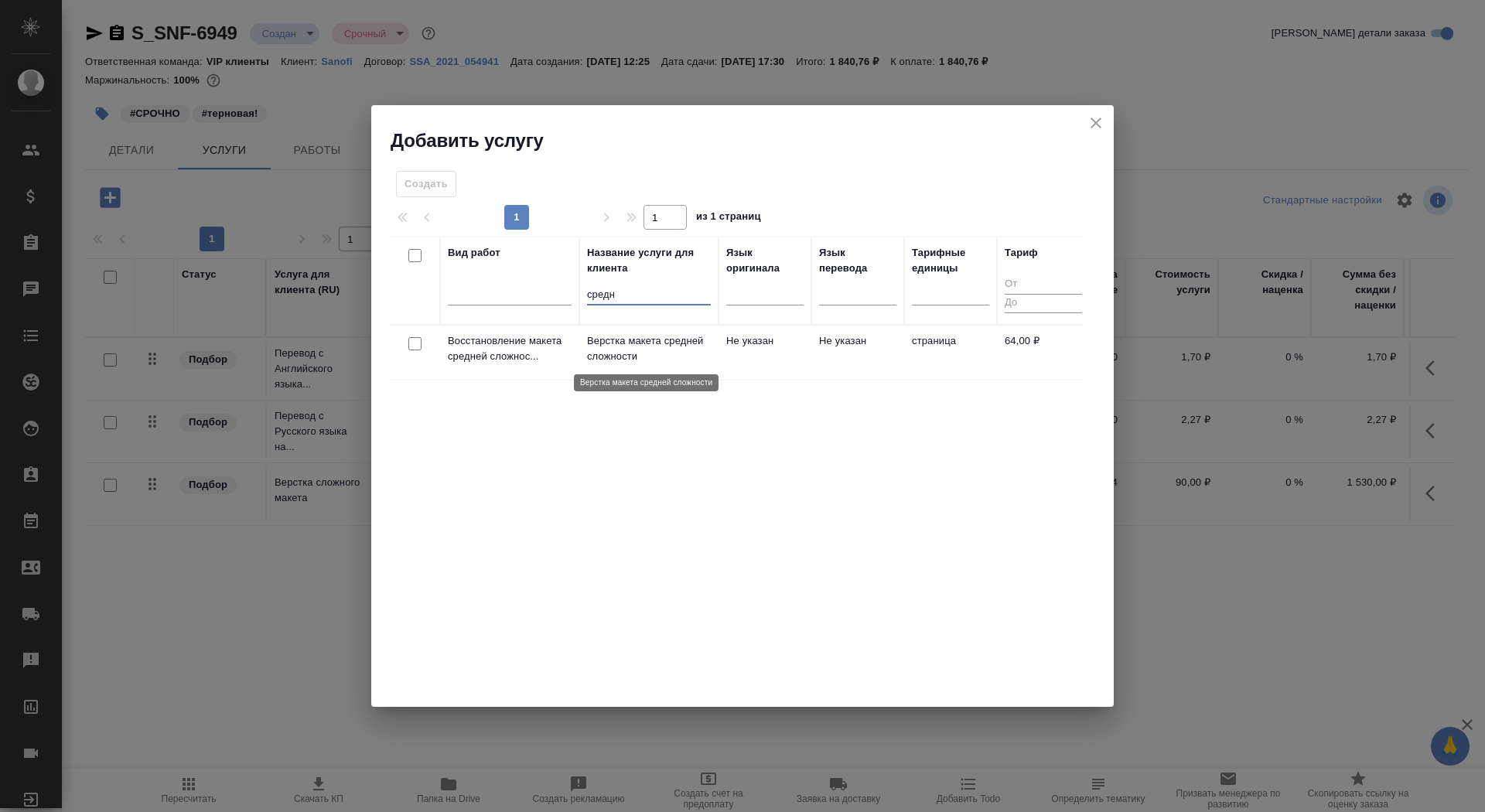
type input "средн"
click at [631, 357] on p "Верстка макета средней сложности" at bounding box center [649, 348] width 123 height 31
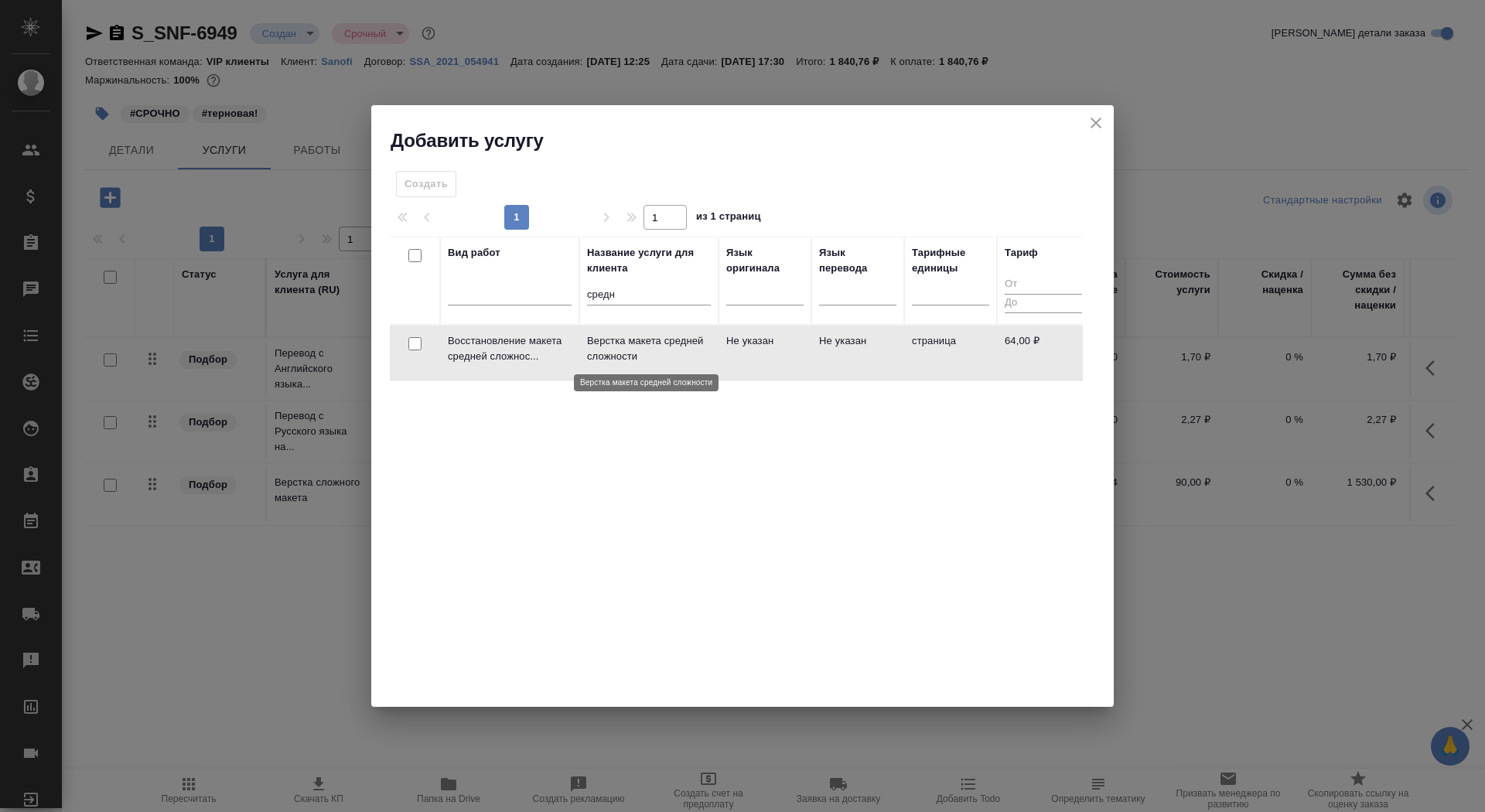
click at [631, 357] on p "Верстка макета средней сложности" at bounding box center [649, 348] width 123 height 31
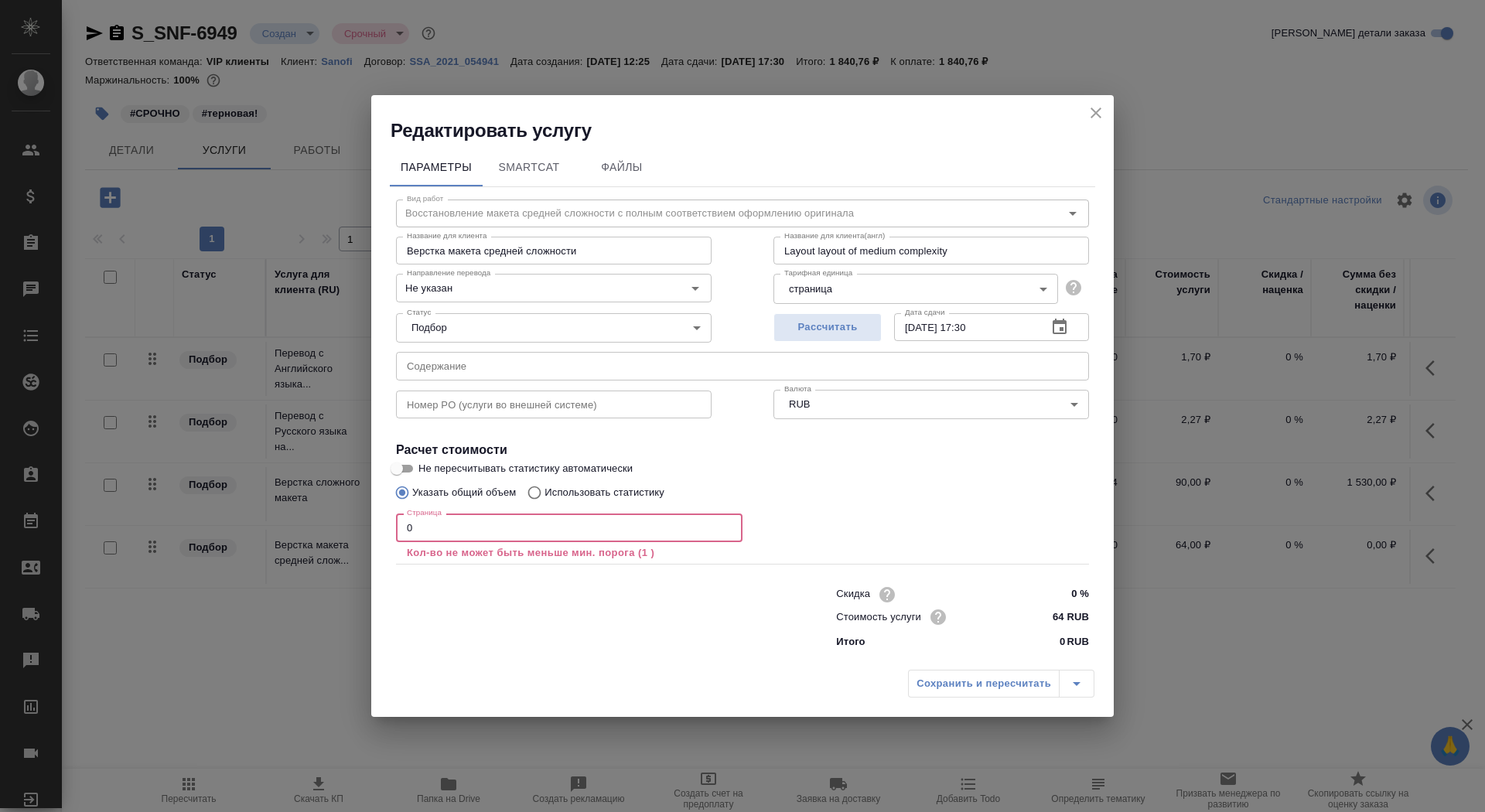
click at [457, 520] on input "0" at bounding box center [569, 527] width 346 height 28
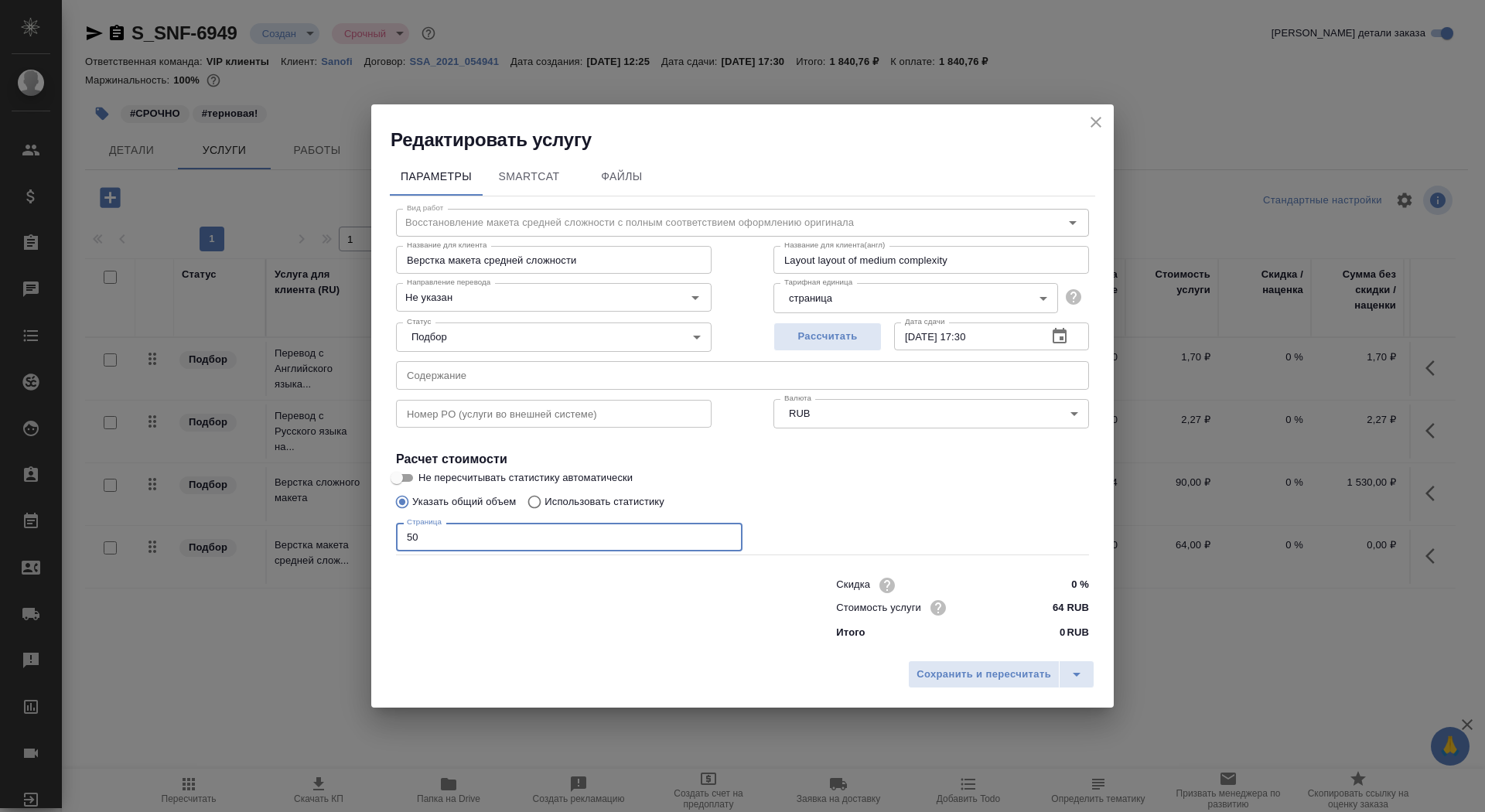
type input "50"
click at [406, 475] on input "Не пересчитывать статистику автоматически" at bounding box center [397, 478] width 56 height 19
checkbox input "true"
click at [481, 304] on input "Не указан" at bounding box center [527, 297] width 254 height 19
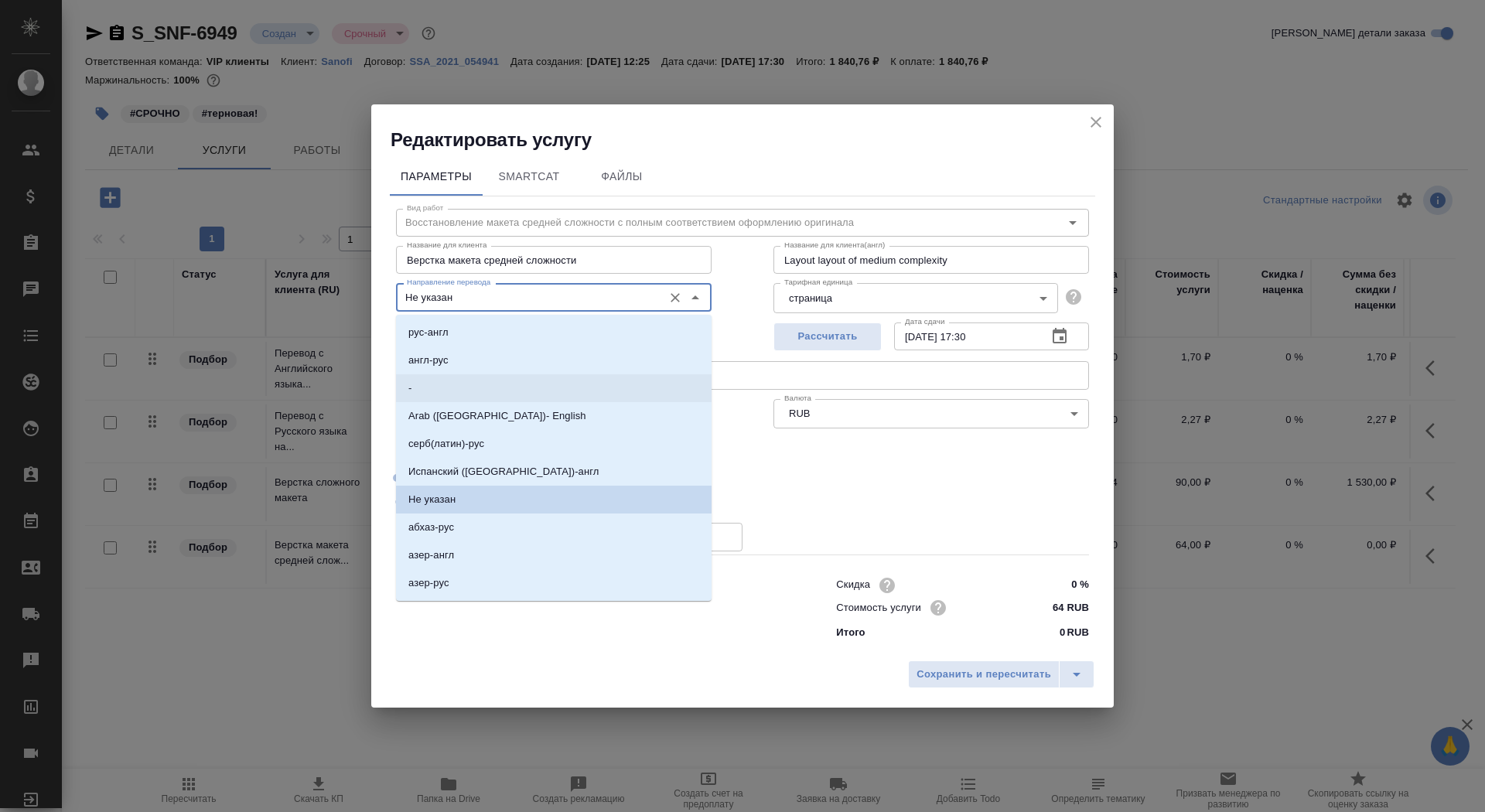
click at [476, 389] on li "-" at bounding box center [554, 388] width 316 height 28
type input "-"
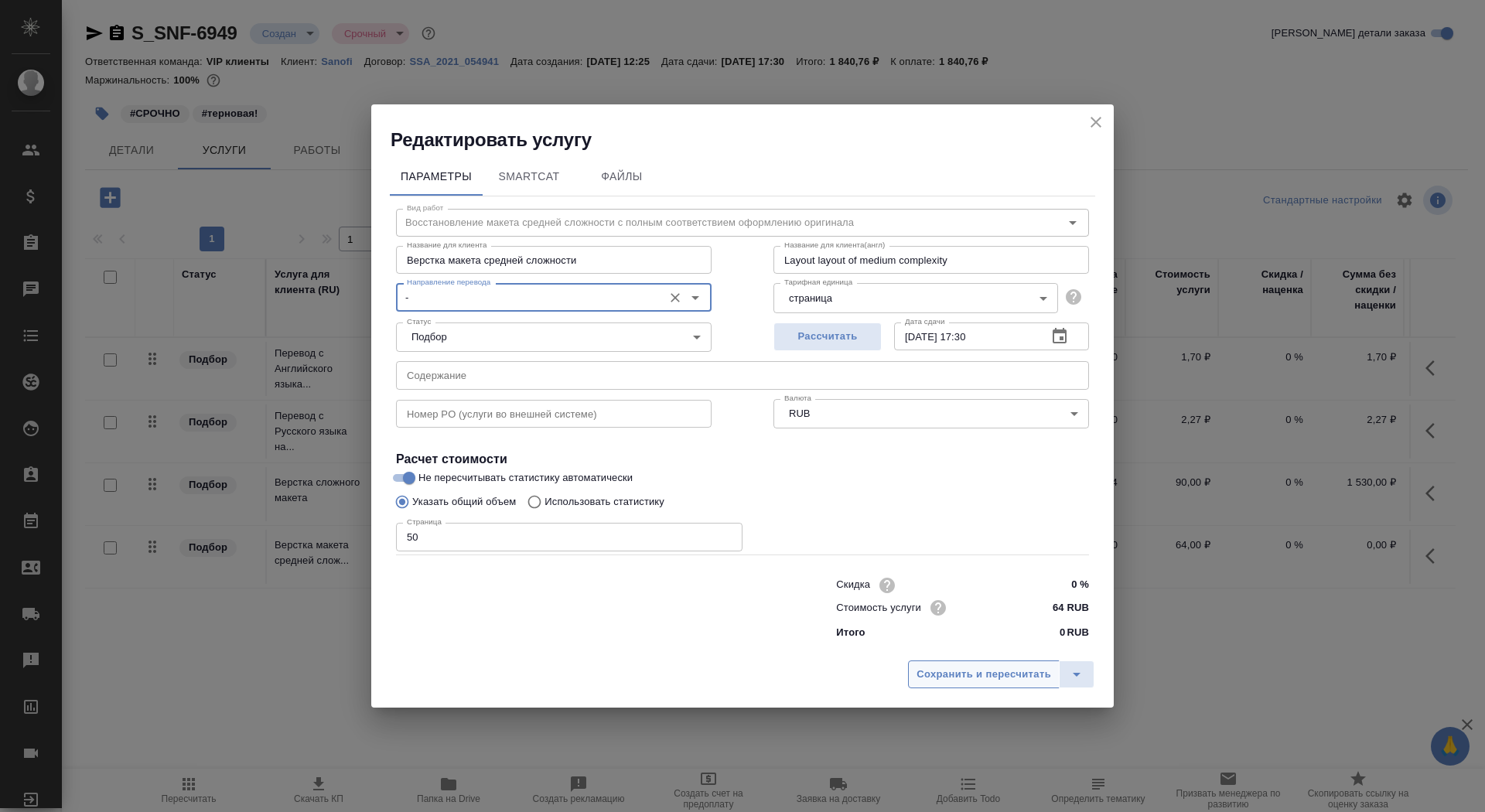
click at [1011, 671] on span "Сохранить и пересчитать" at bounding box center [983, 675] width 135 height 18
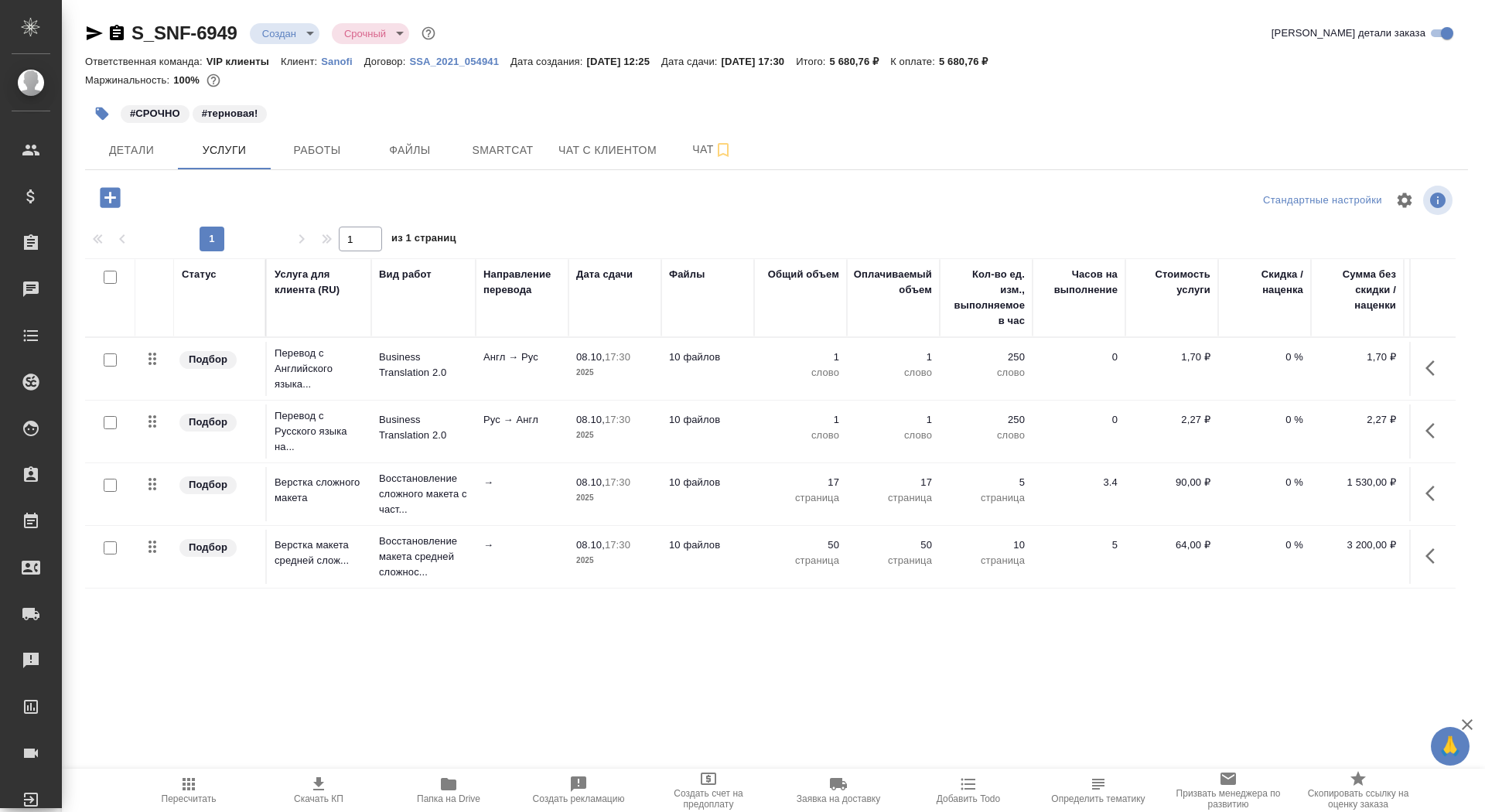
click at [111, 196] on icon "button" at bounding box center [110, 197] width 27 height 27
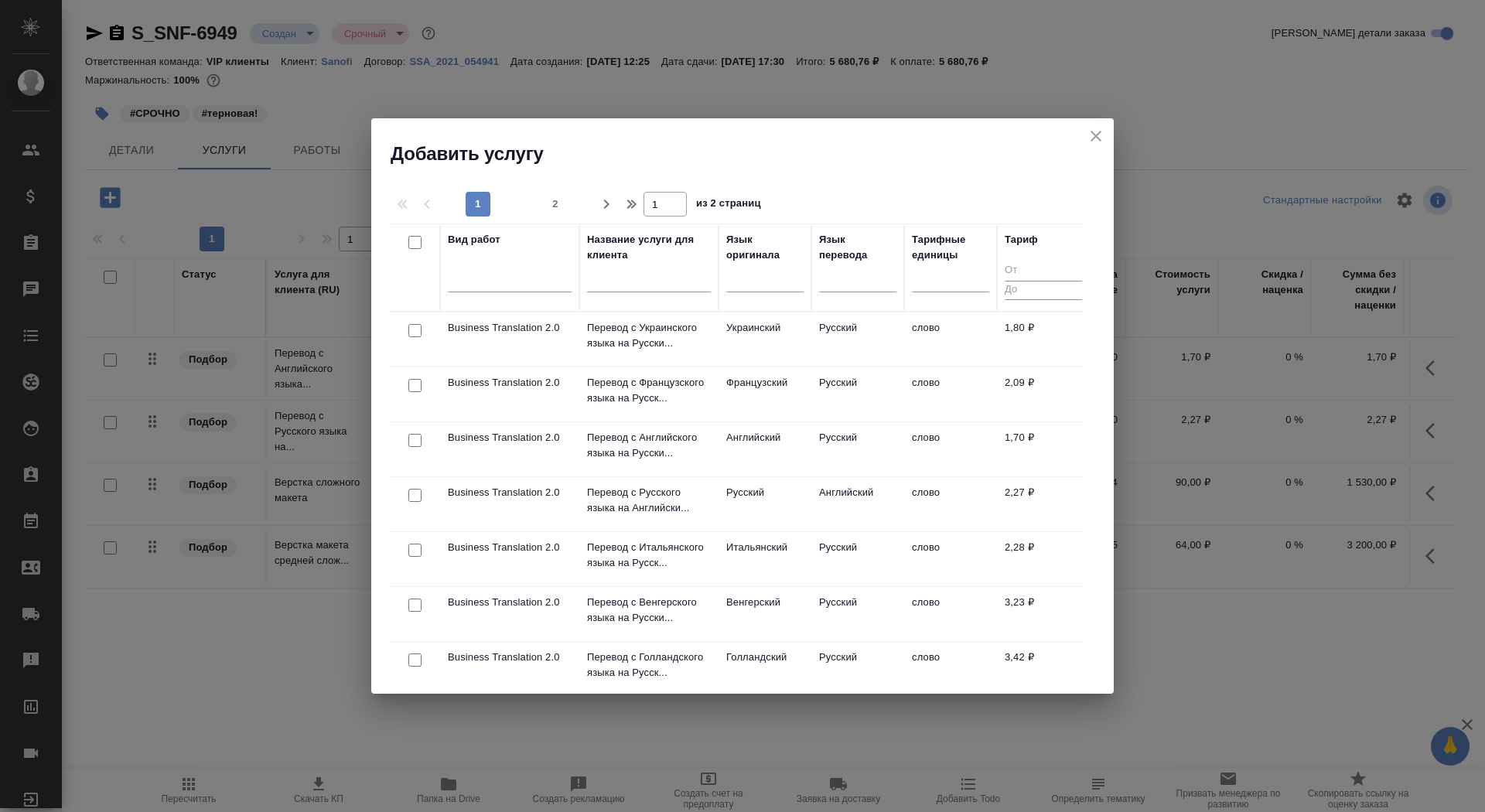
click at [664, 275] on input "text" at bounding box center [649, 283] width 123 height 20
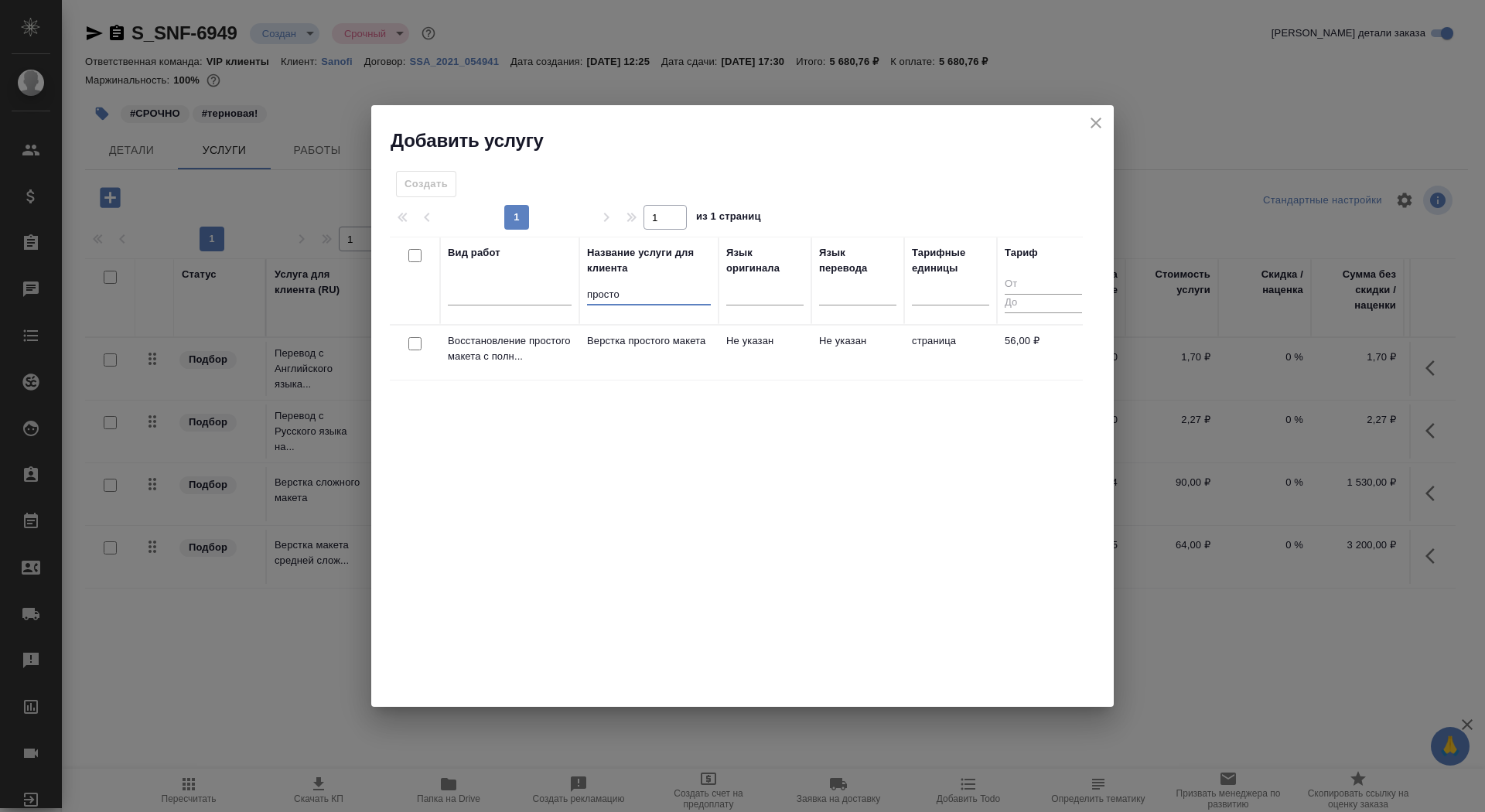
type input "просто"
click at [618, 352] on td "Верстка простого макета" at bounding box center [648, 353] width 139 height 54
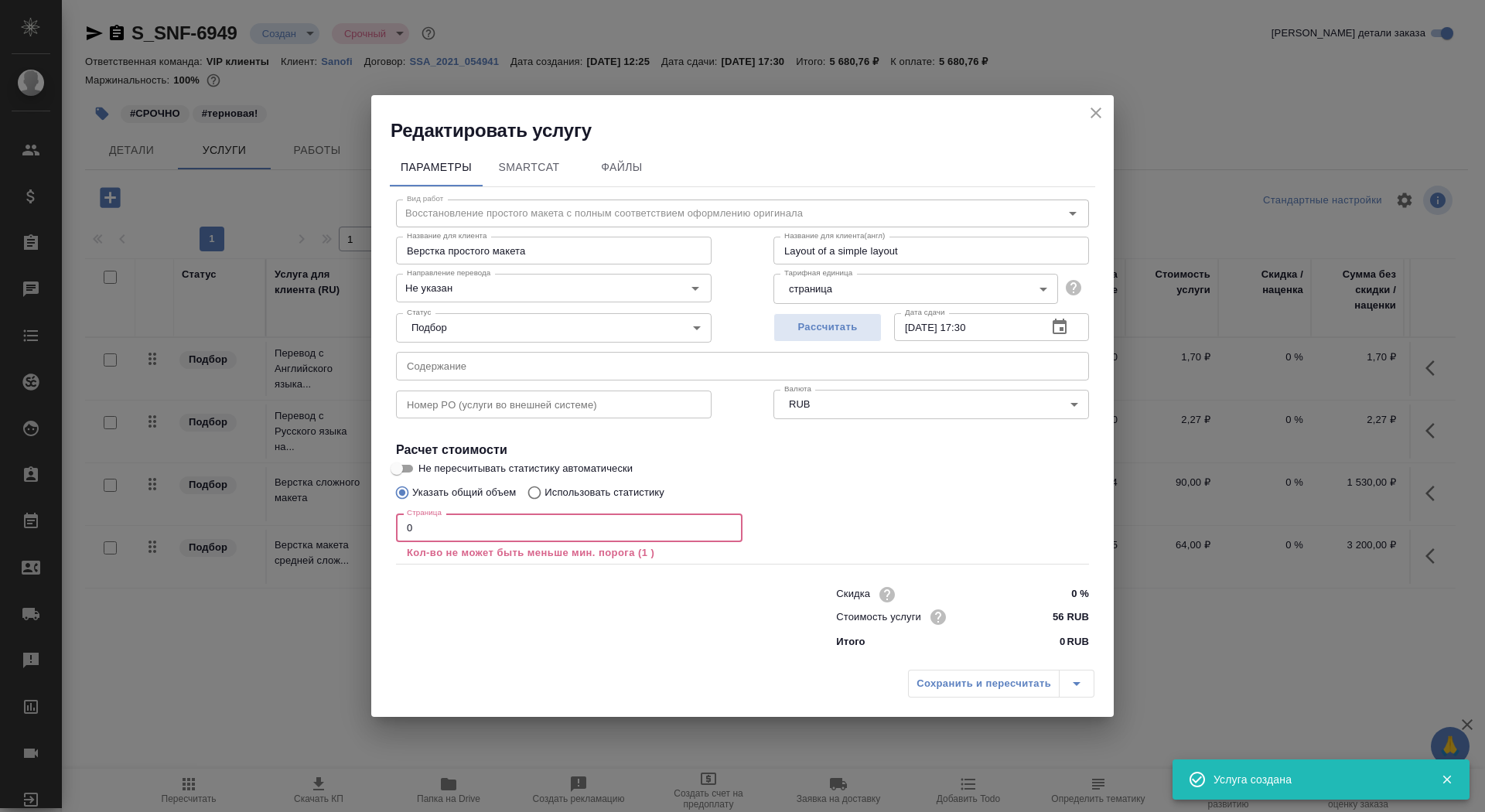
click at [437, 528] on input "0" at bounding box center [569, 527] width 346 height 28
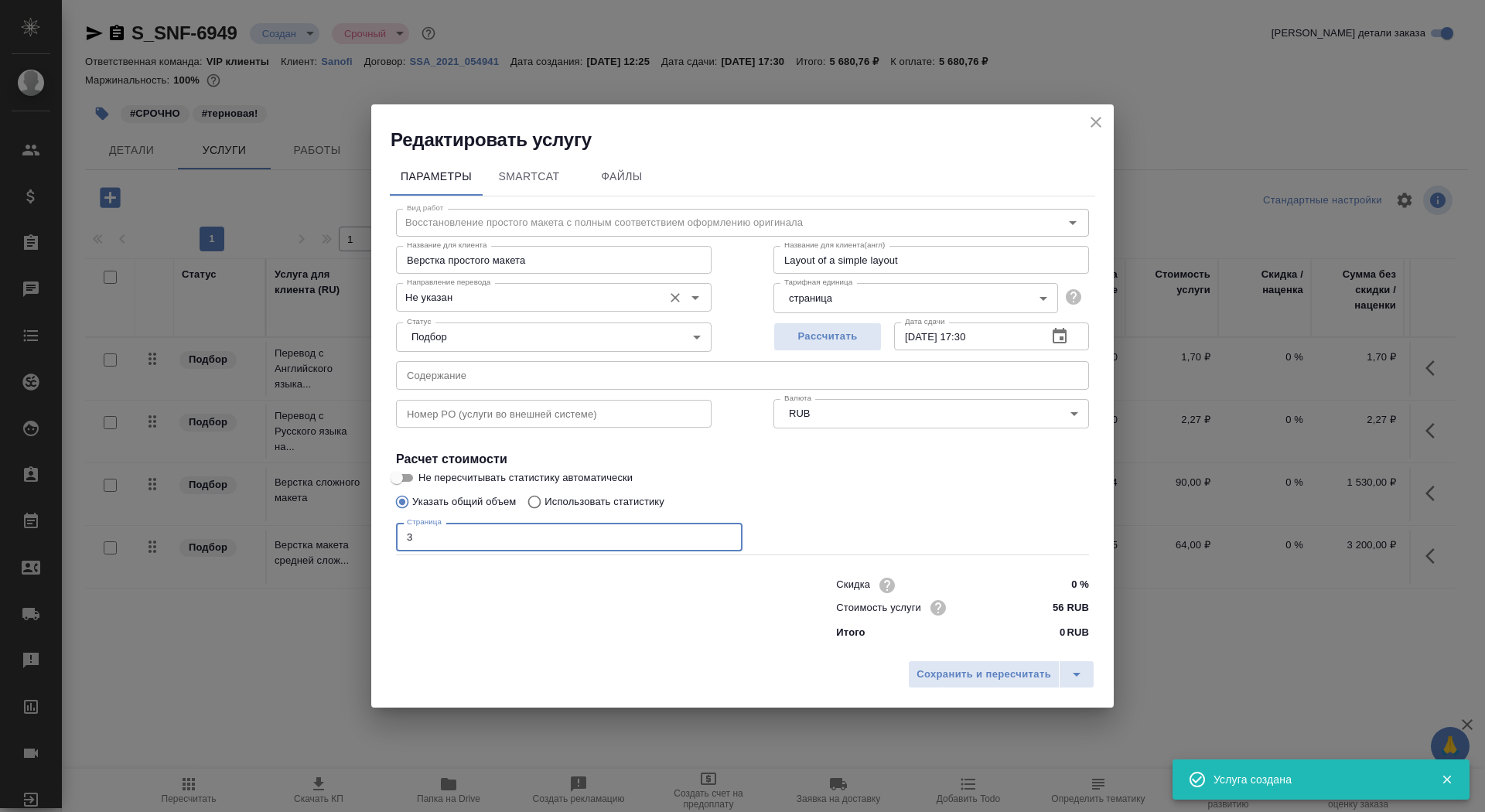
type input "3"
click at [447, 306] on input "Не указан" at bounding box center [527, 297] width 254 height 19
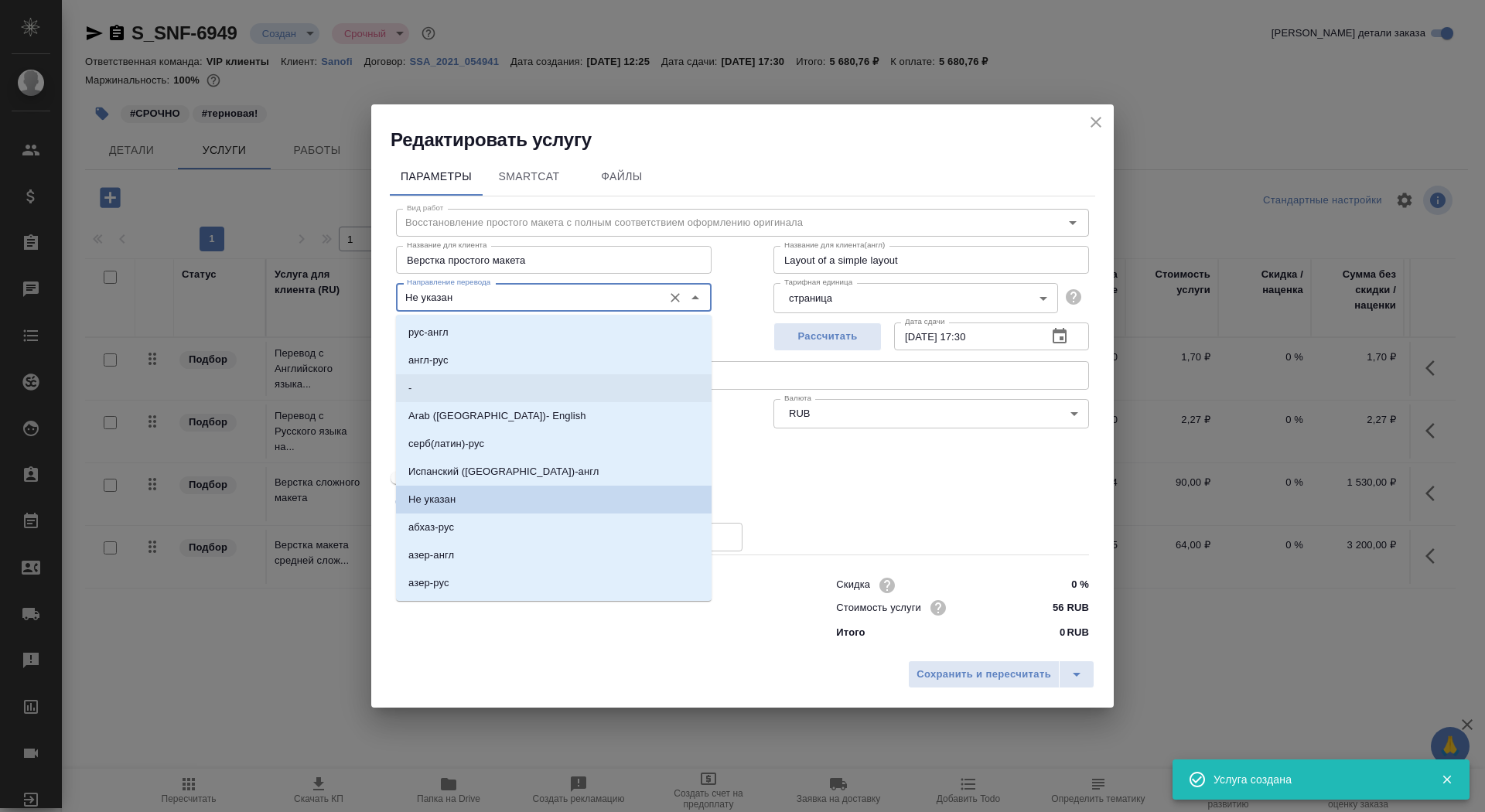
click at [452, 379] on li "-" at bounding box center [554, 388] width 316 height 28
type input "-"
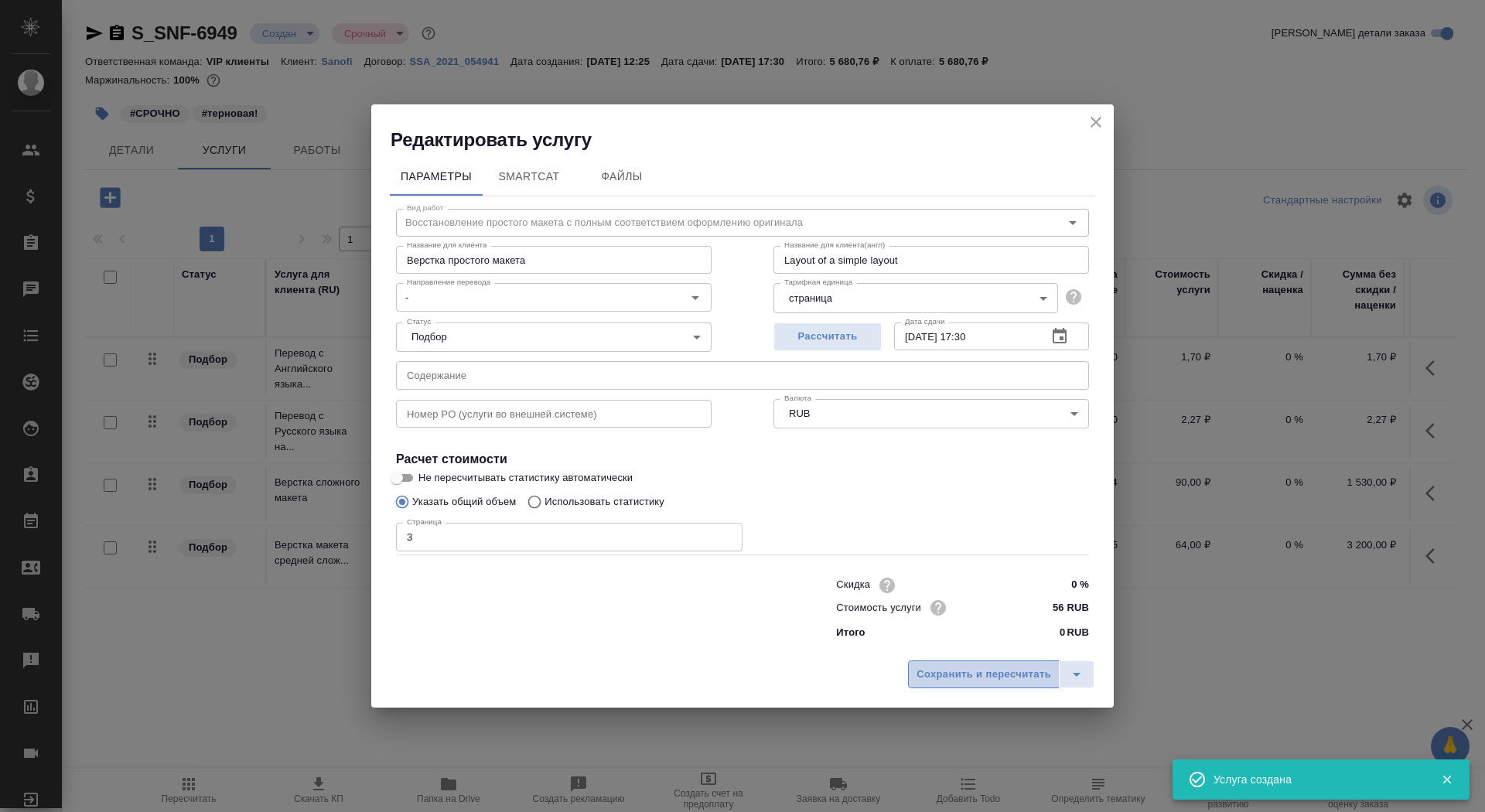
click at [960, 671] on span "Сохранить и пересчитать" at bounding box center [983, 675] width 135 height 18
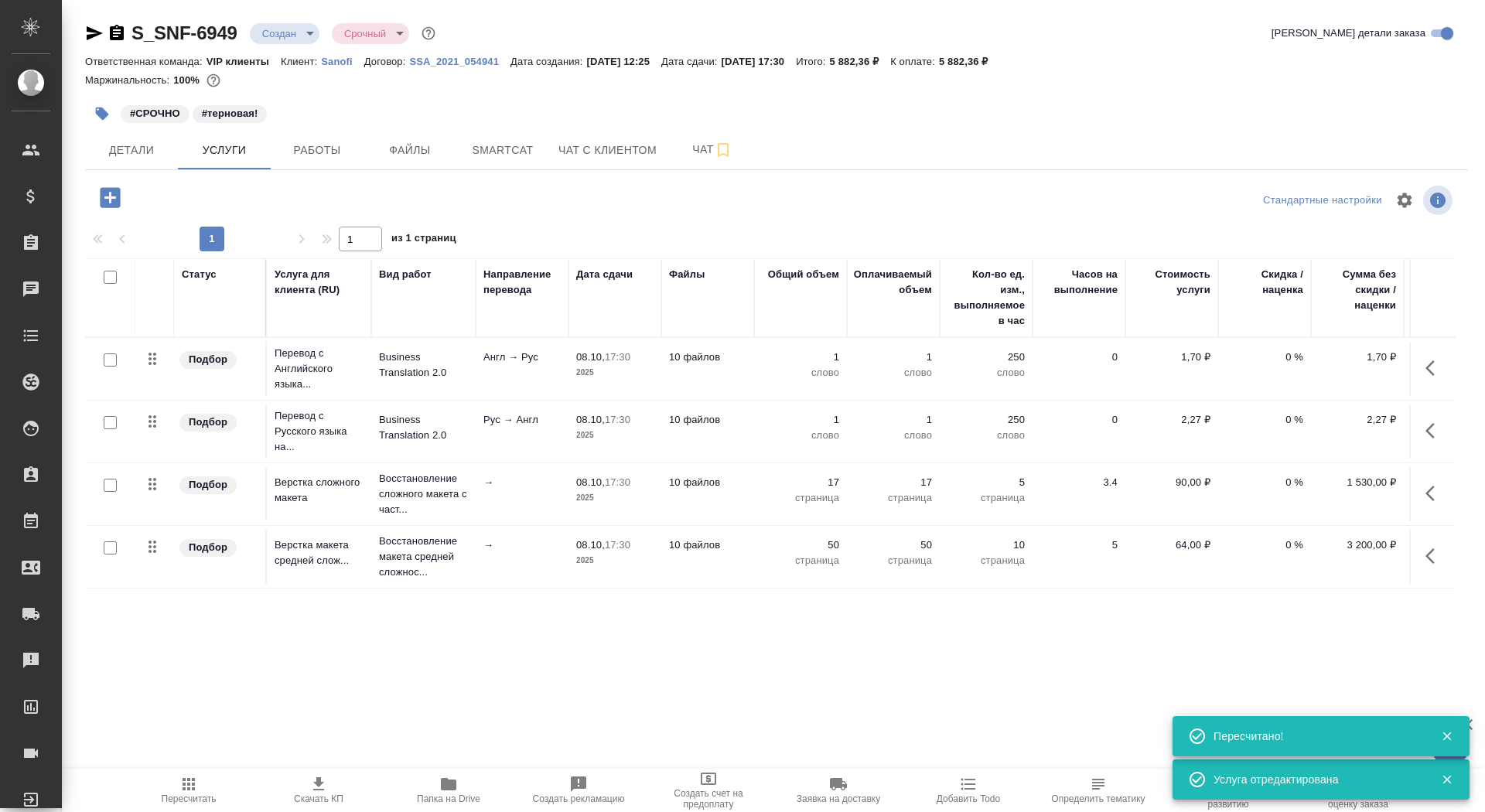
click at [563, 363] on td "Англ → Рус" at bounding box center [521, 369] width 93 height 54
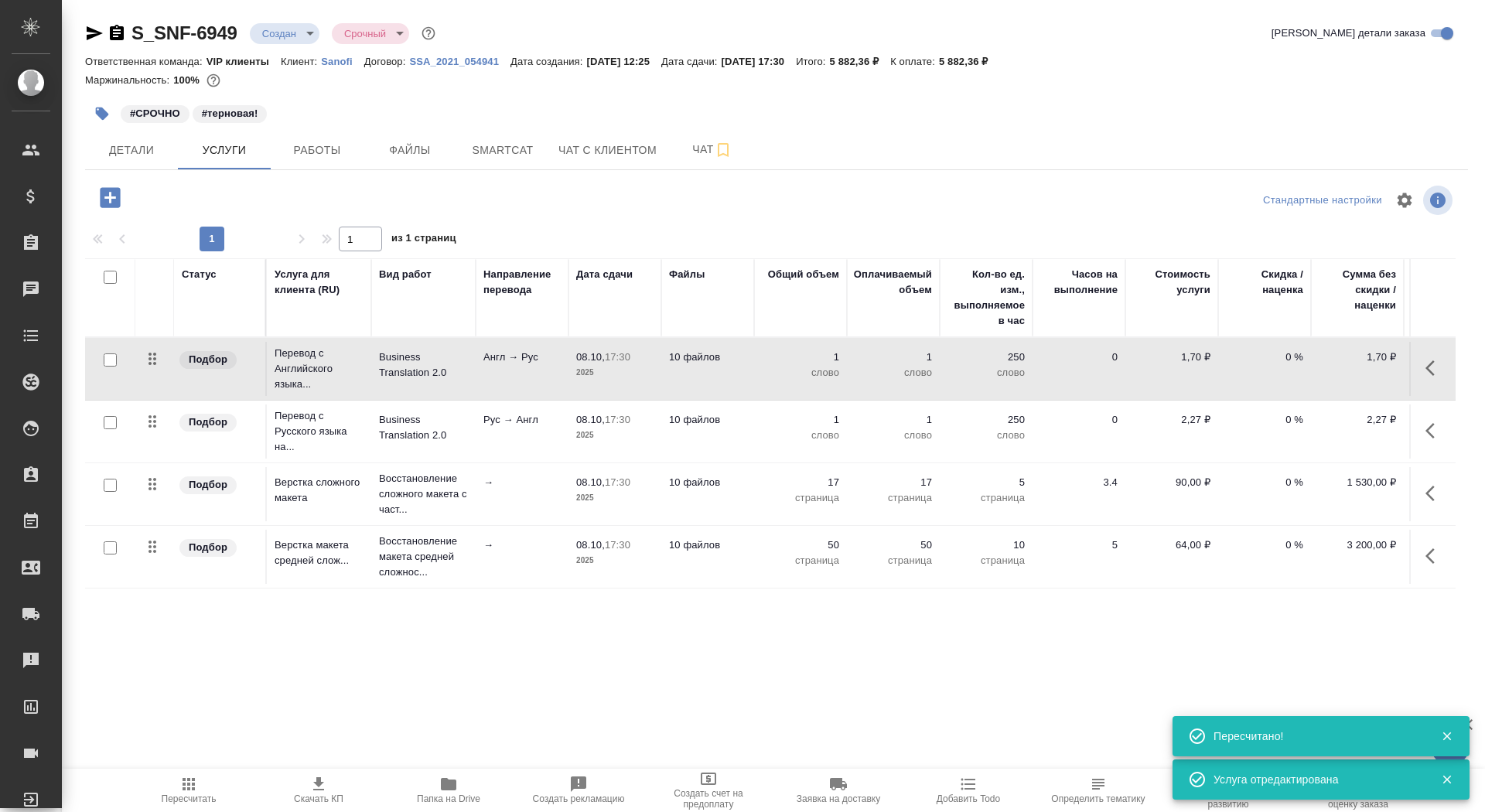
click at [563, 363] on td "Англ → Рус" at bounding box center [521, 369] width 93 height 54
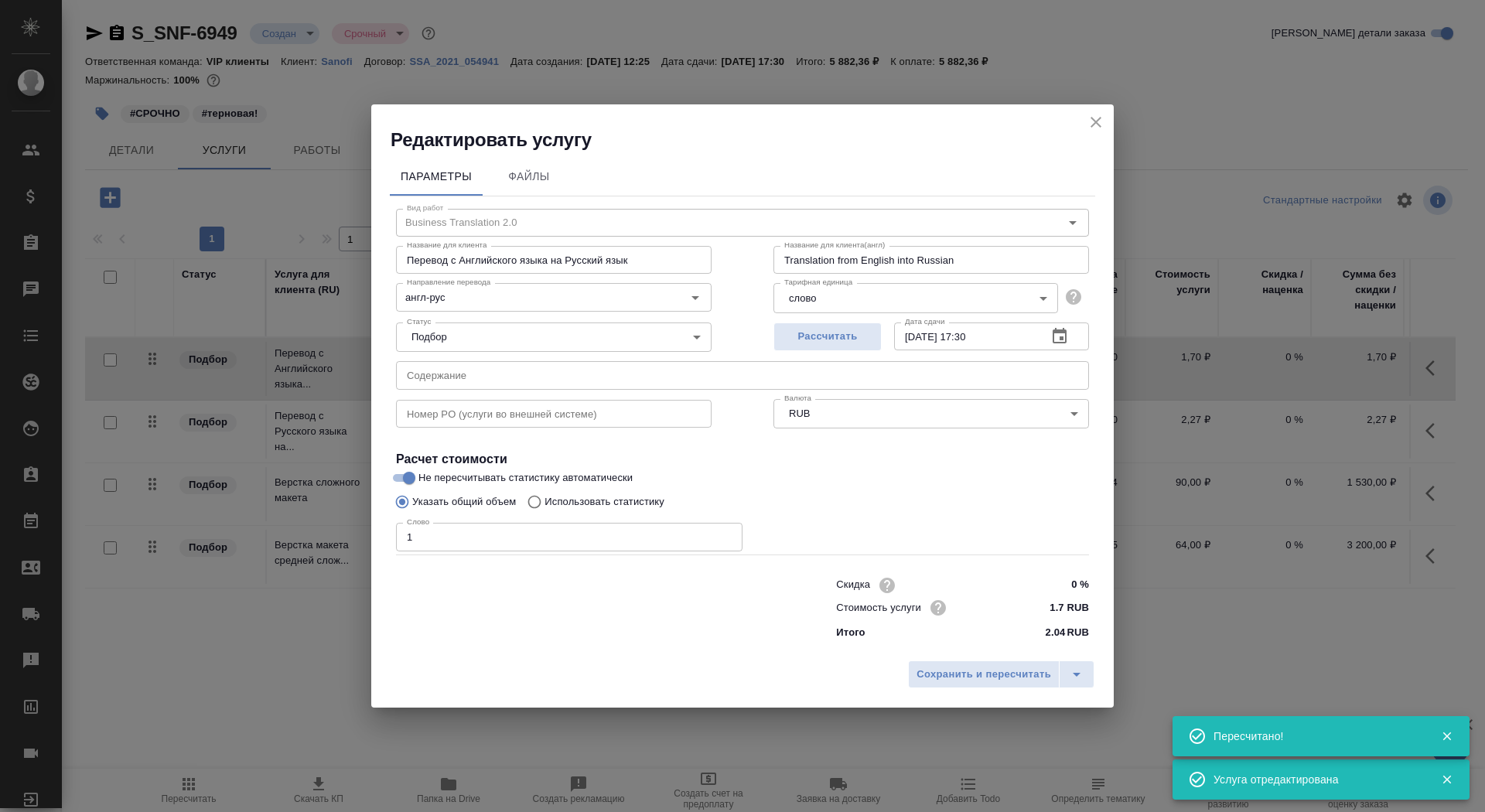
click at [652, 509] on p "Использовать статистику" at bounding box center [604, 501] width 120 height 16
click at [544, 509] on input "Использовать статистику" at bounding box center [532, 502] width 25 height 30
radio input "true"
radio input "false"
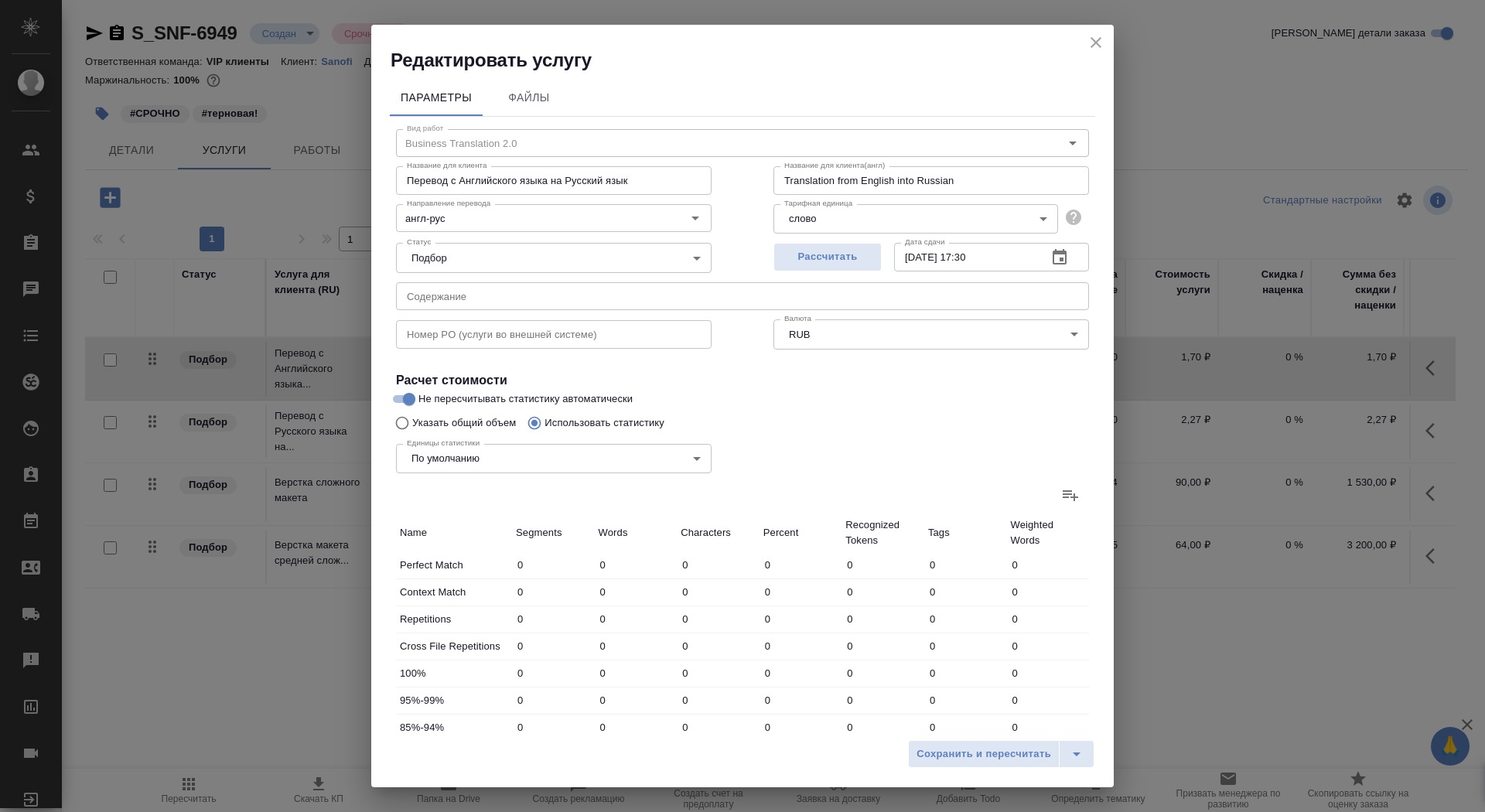
click at [1069, 500] on icon at bounding box center [1070, 495] width 19 height 19
click at [0, 0] on input "file" at bounding box center [0, 0] width 0 height 0
click at [1082, 490] on label at bounding box center [1070, 494] width 37 height 37
click at [0, 0] on input "file" at bounding box center [0, 0] width 0 height 0
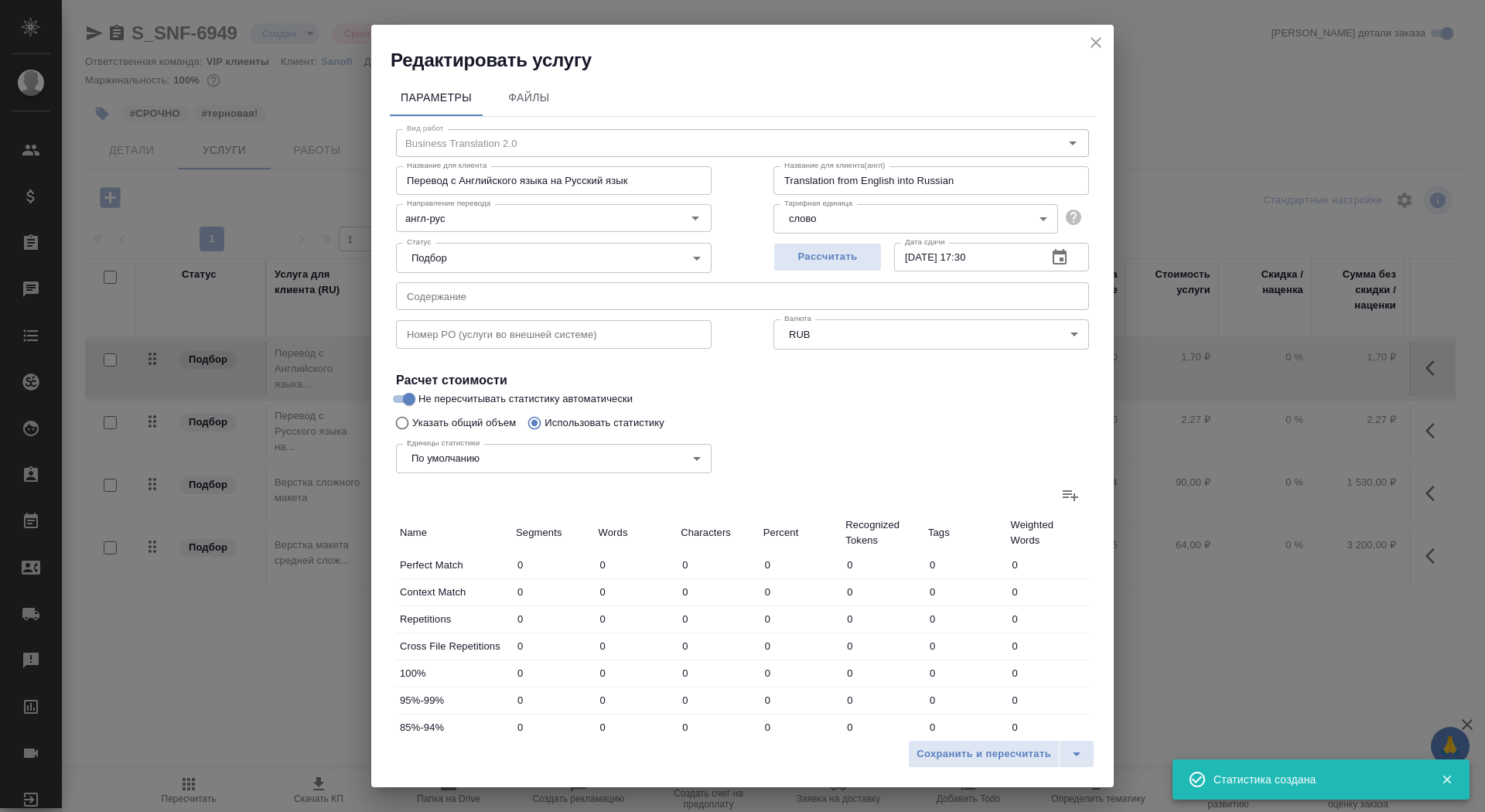
type input "10"
type input "14"
type input "93"
type input "14"
type input "24"
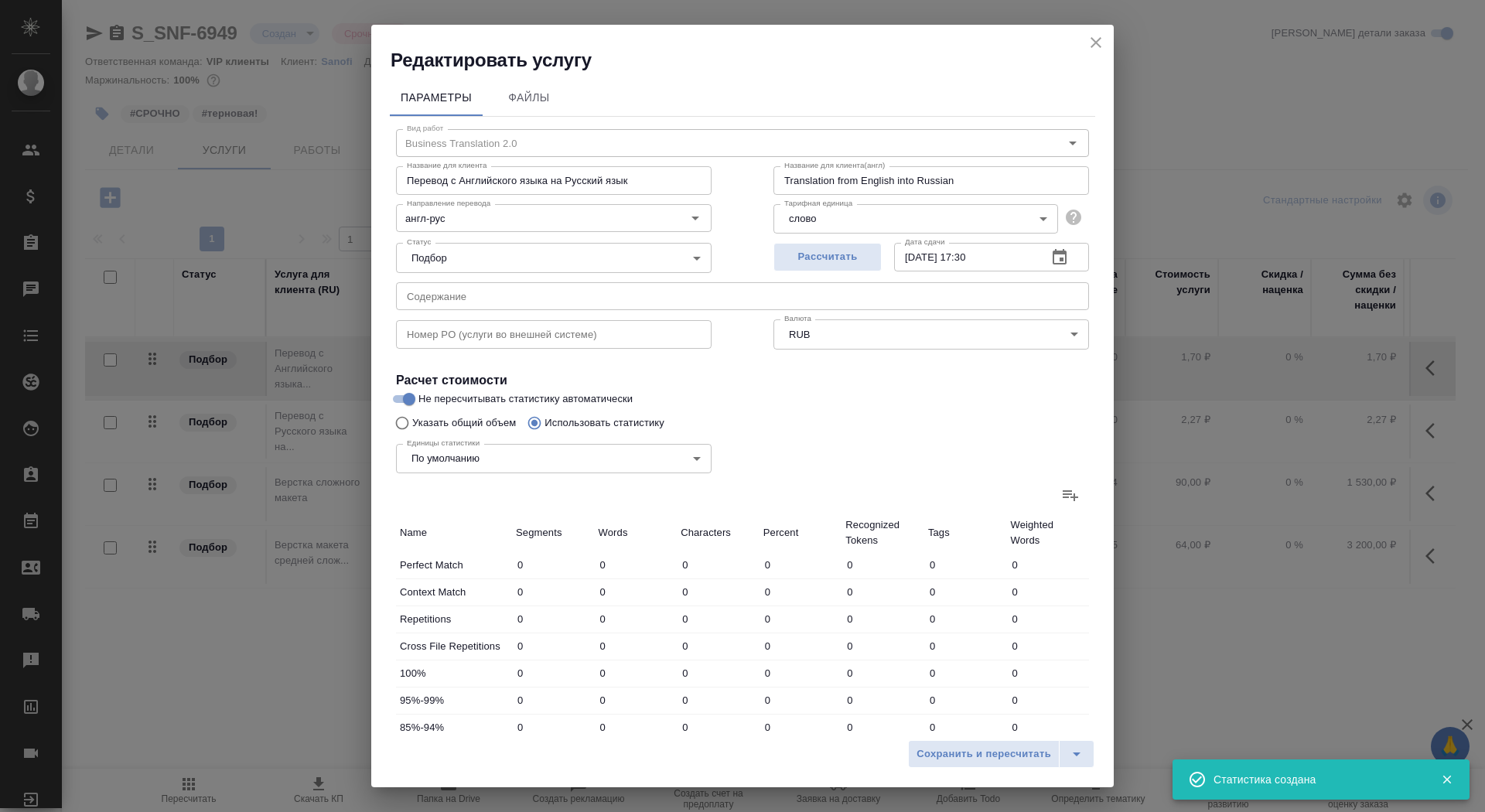
type input "132"
type input "17"
type input "48"
type input "278"
type input "48"
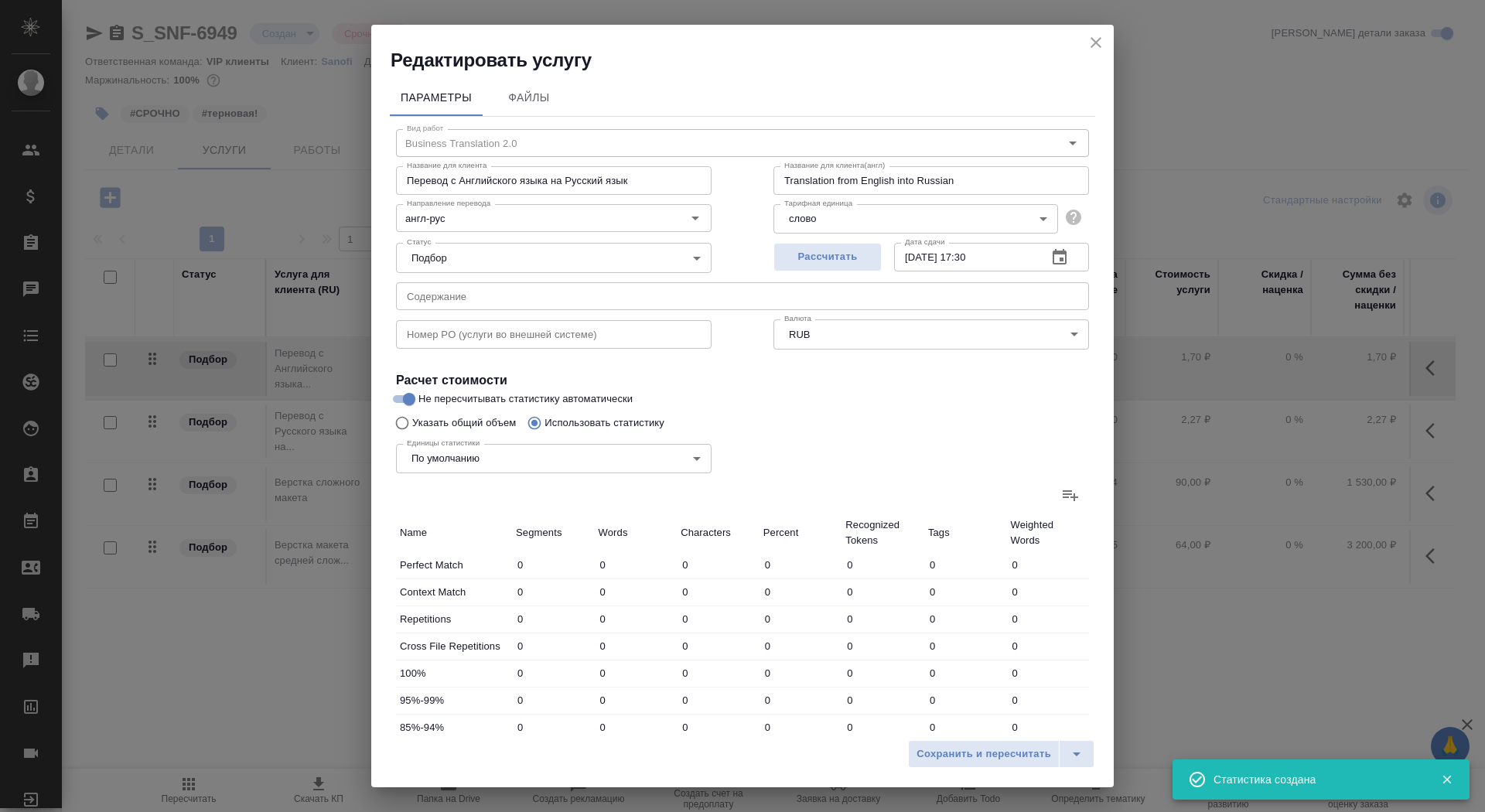
type input "68"
type input "437"
type input "22"
type input "46"
type input "286"
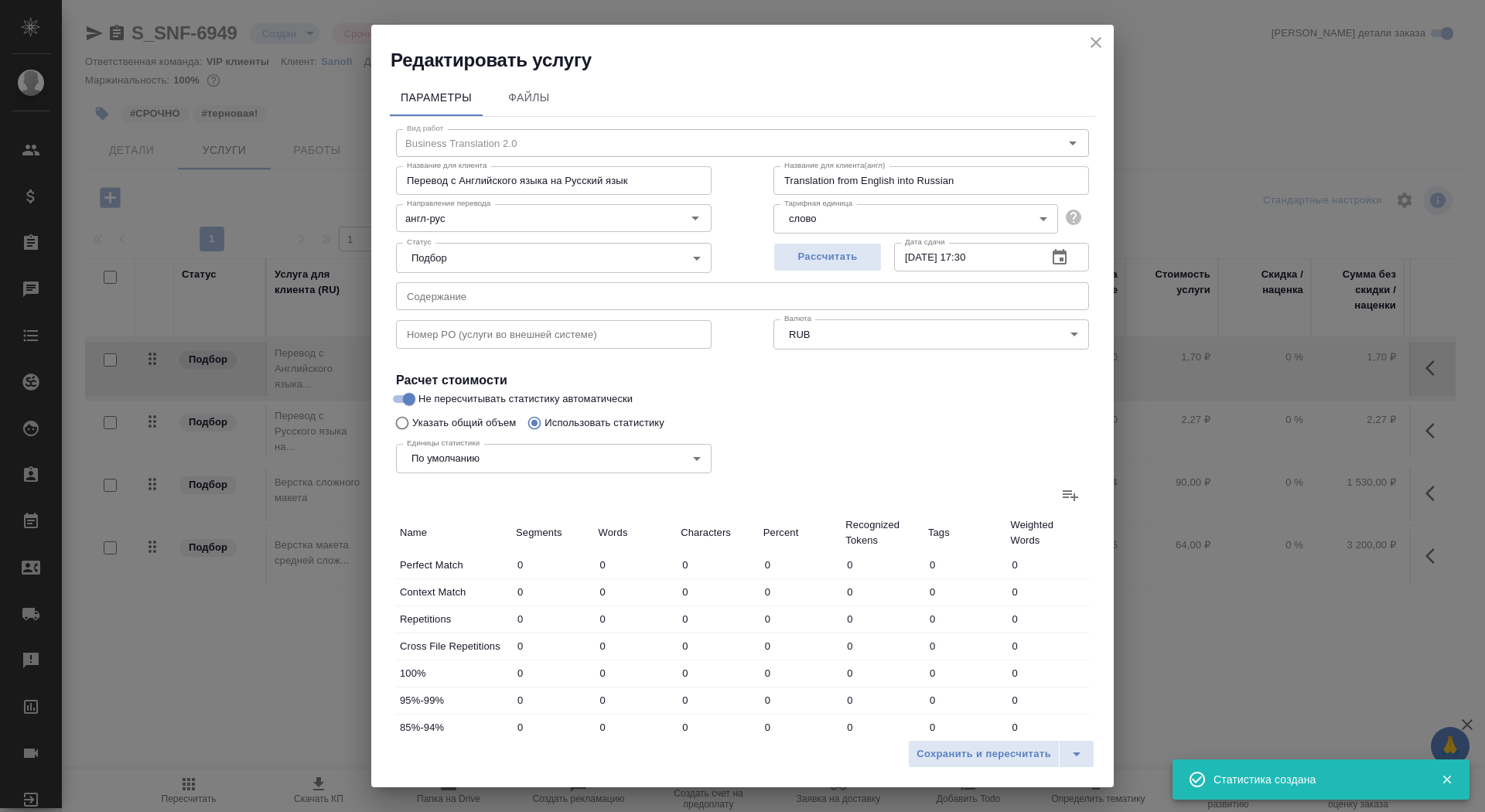
type input "10"
type input "24"
type input "134"
type input "14"
type input "44"
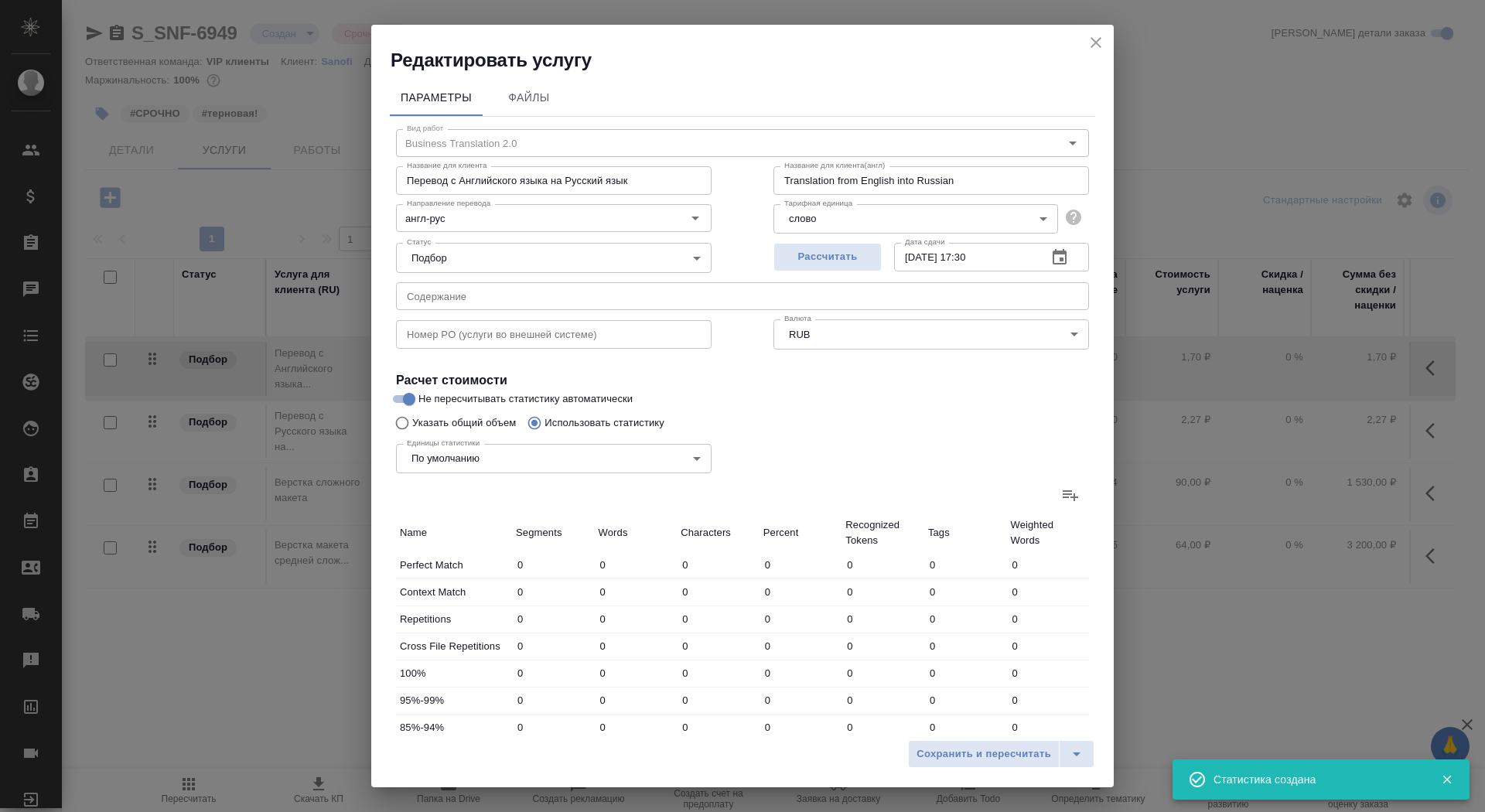
type input "283"
type input "84"
type input "388"
type input "2534"
type input "185"
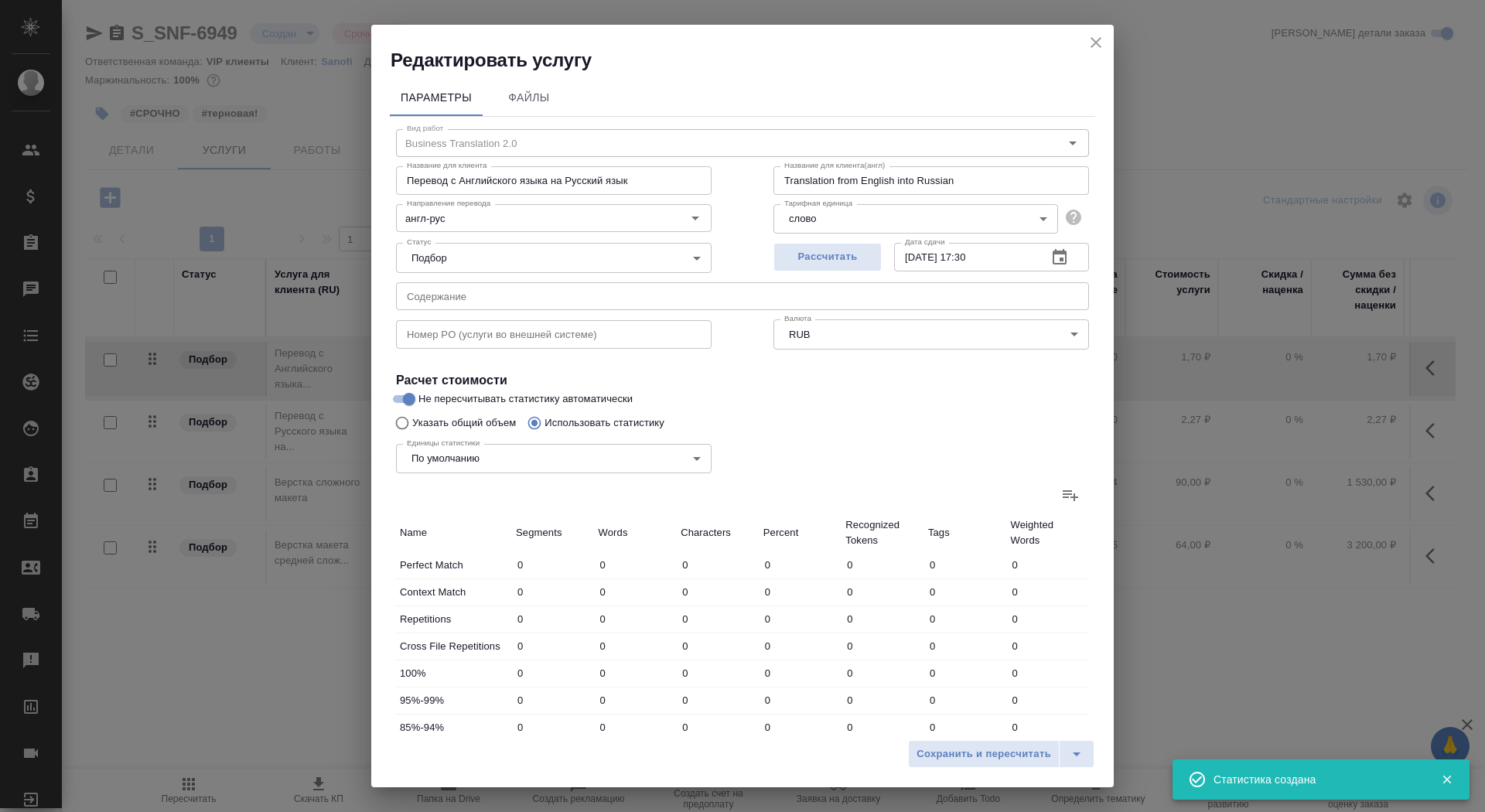
type input "579"
type input "3764"
type input "216"
type input "651"
type input "4174"
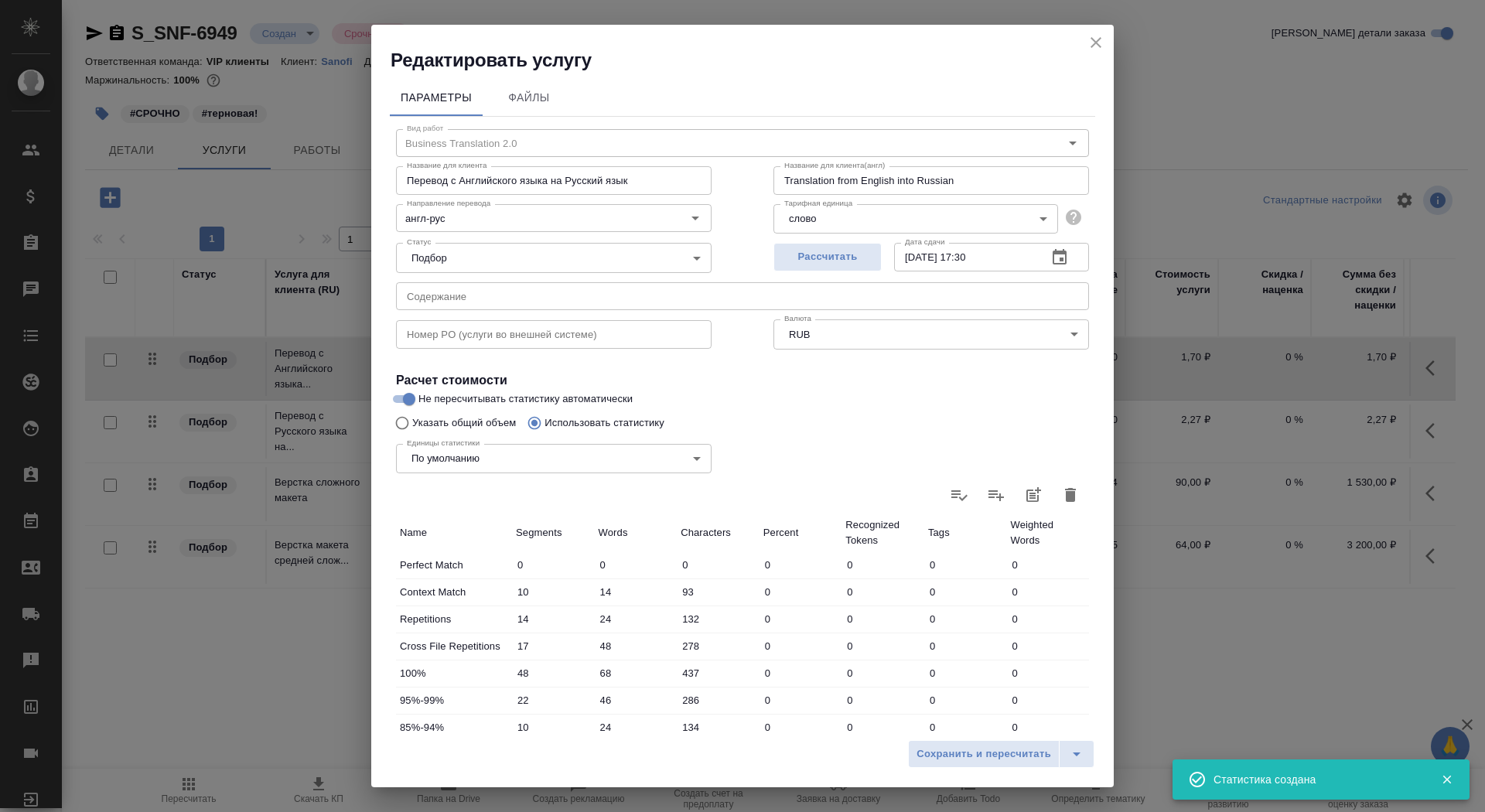
scroll to position [240, 0]
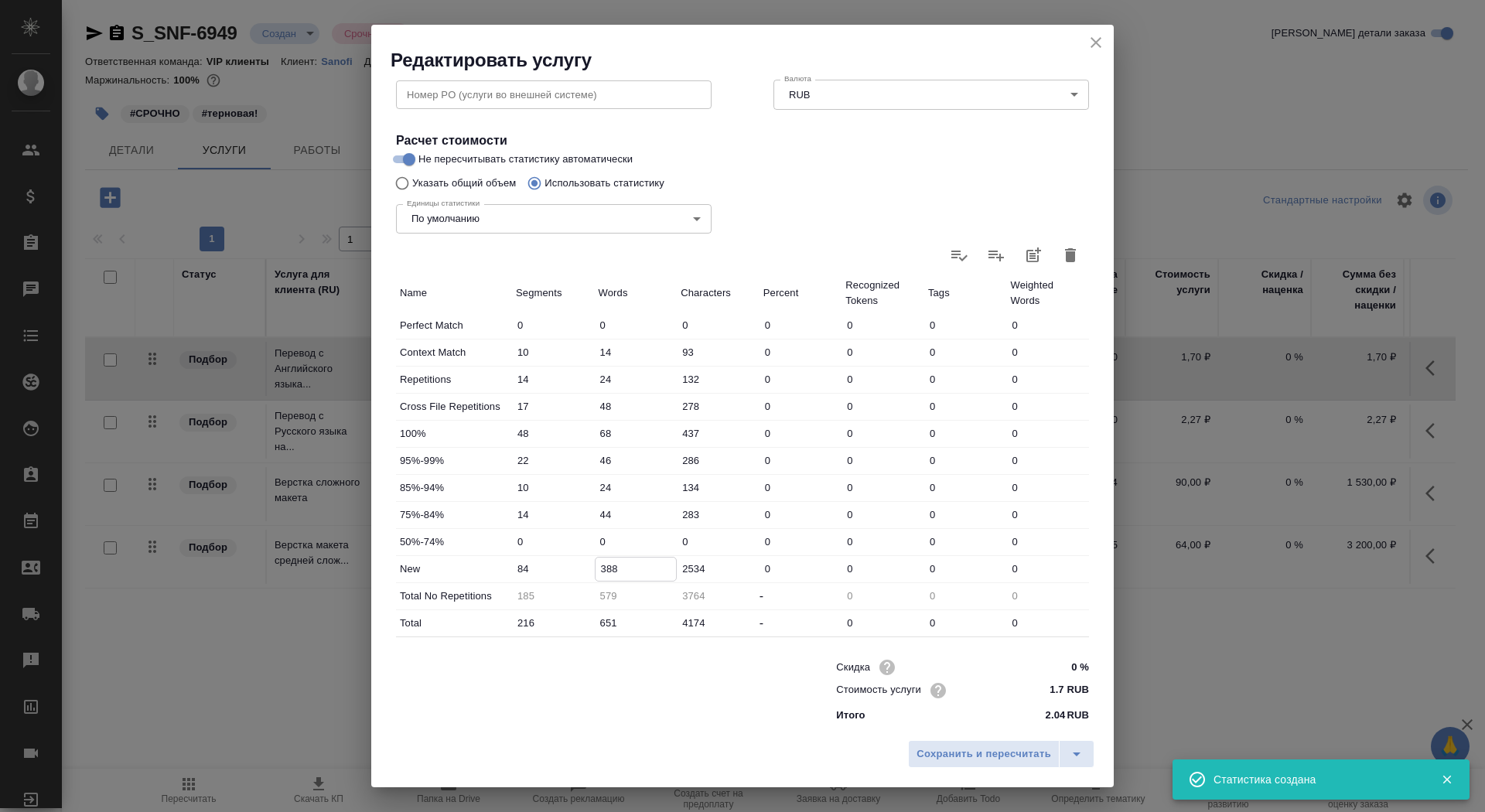
click at [599, 567] on input "388" at bounding box center [636, 568] width 81 height 22
type input "688"
click at [971, 740] on button "Сохранить и пересчитать" at bounding box center [983, 754] width 151 height 28
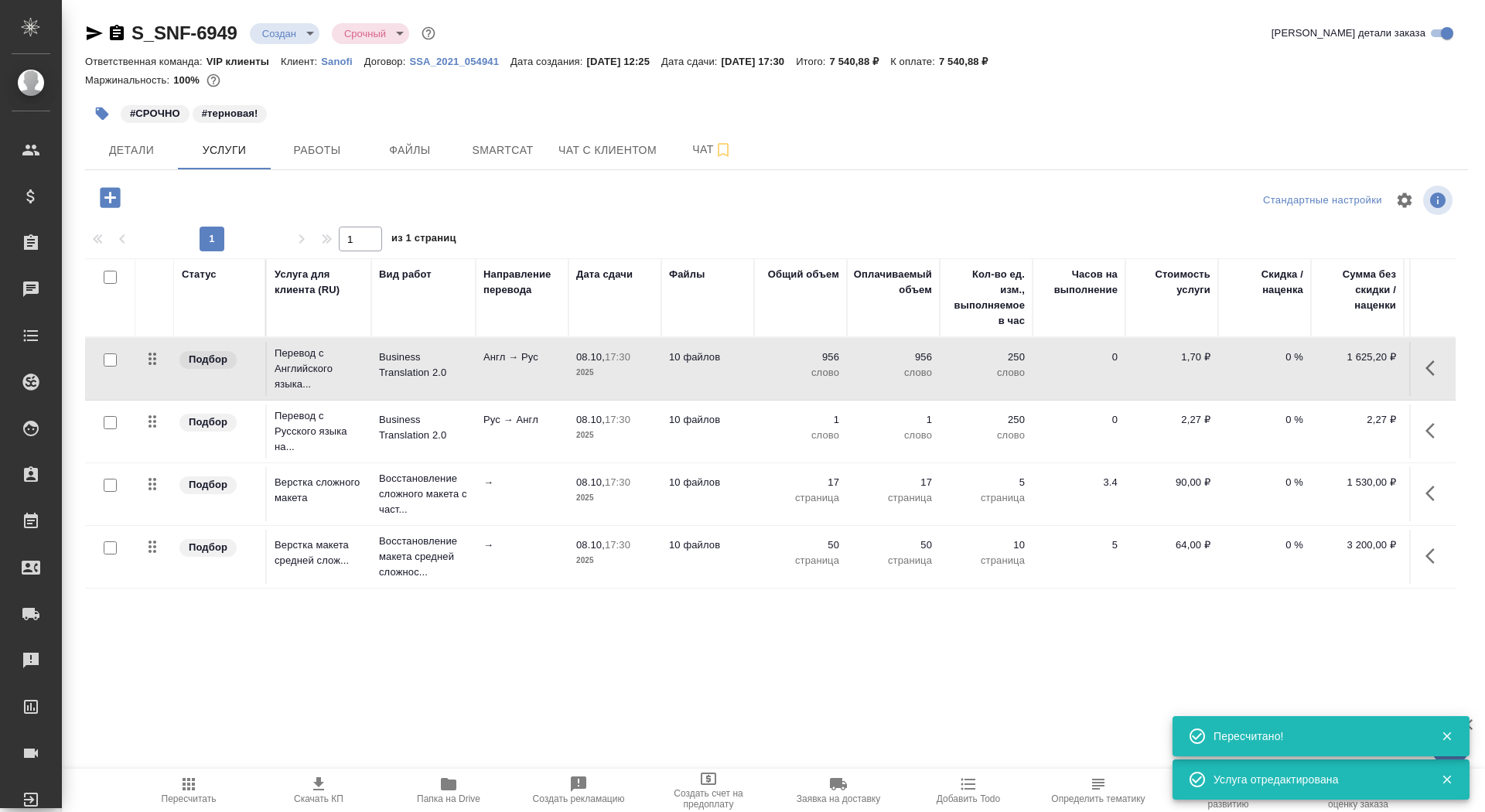
click at [650, 435] on p "2025" at bounding box center [615, 435] width 77 height 16
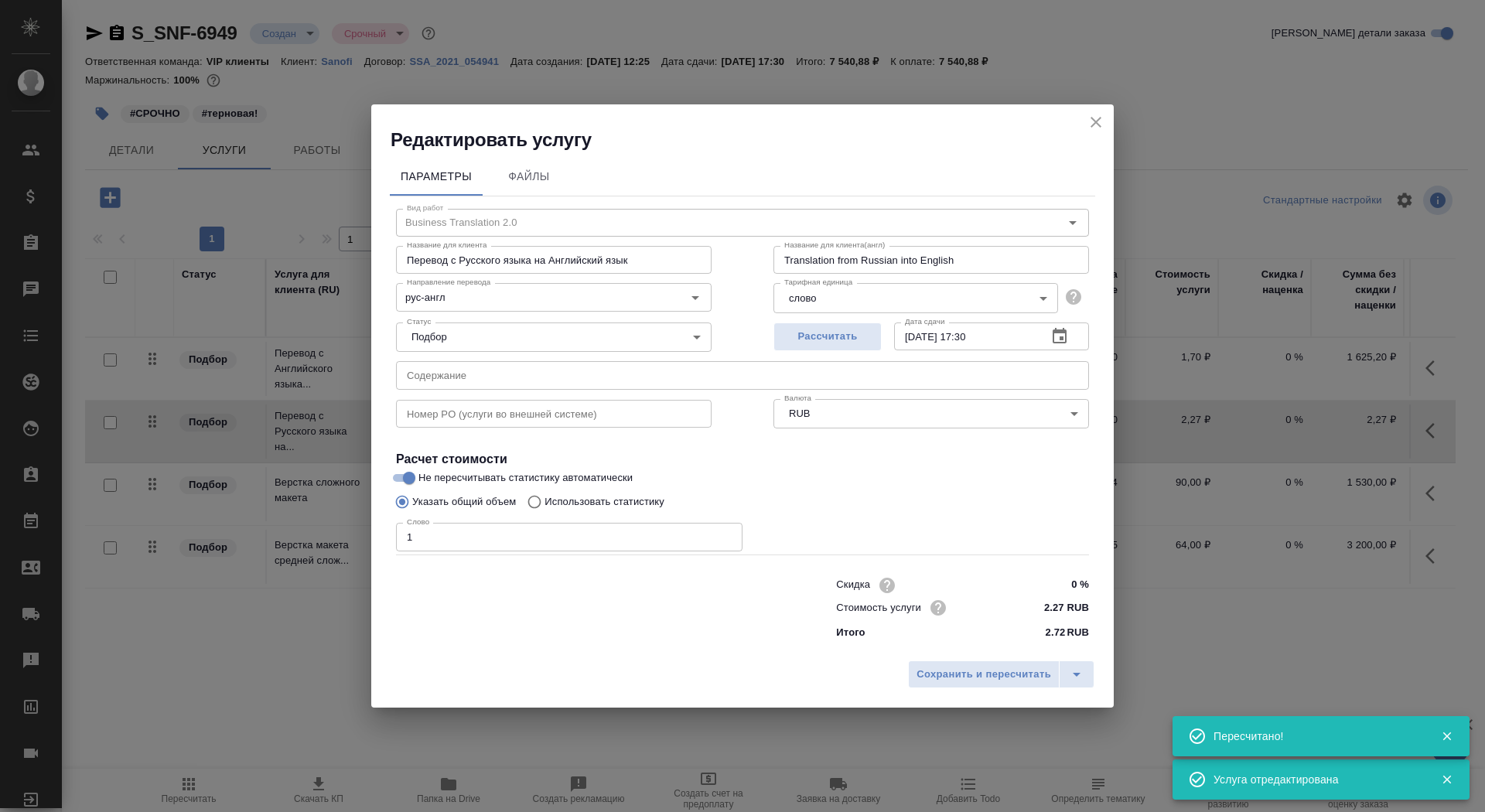
click at [664, 506] on p "Использовать статистику" at bounding box center [604, 501] width 120 height 16
click at [544, 506] on input "Использовать статистику" at bounding box center [532, 502] width 25 height 30
radio input "true"
radio input "false"
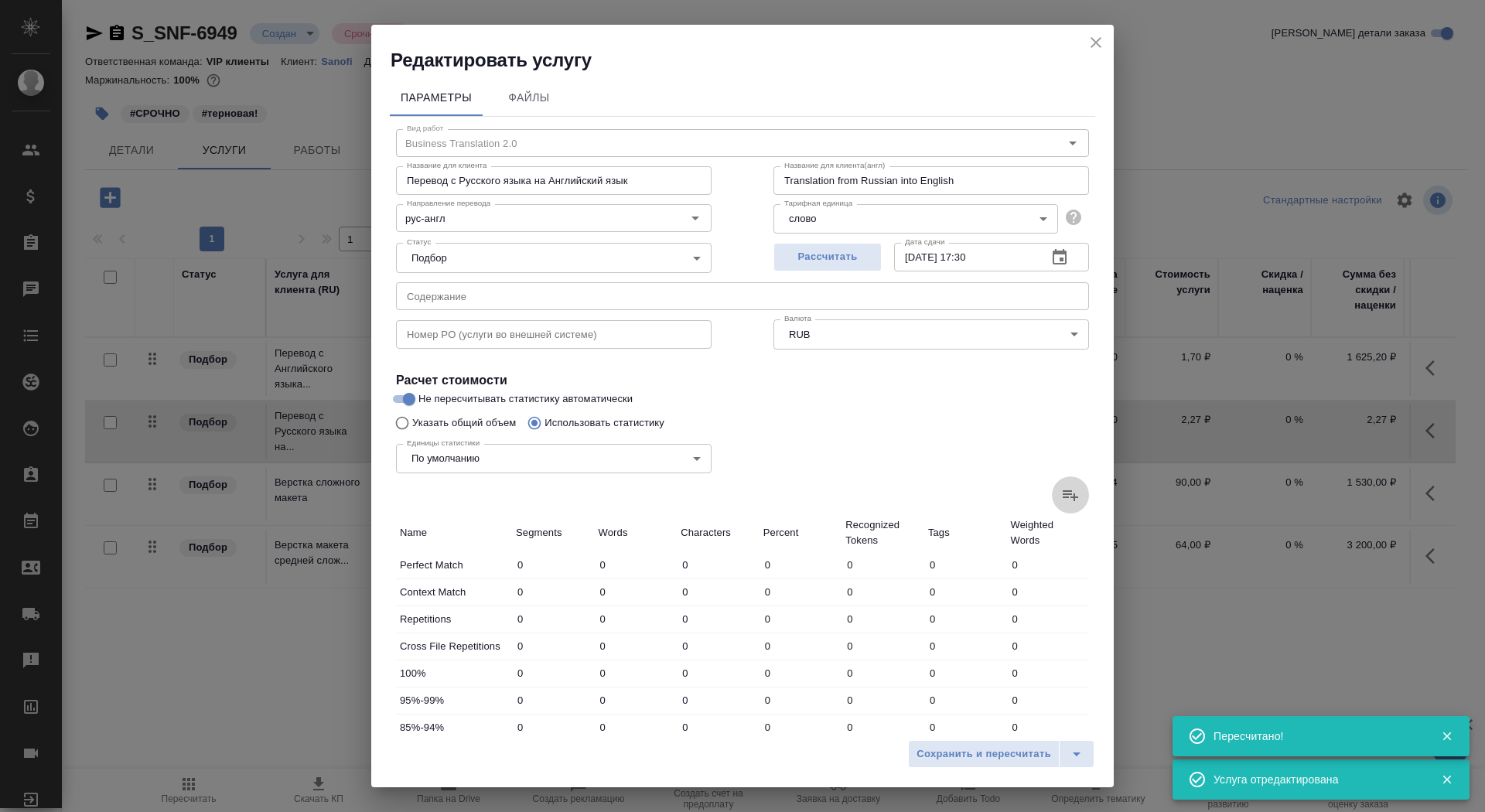
click at [1074, 502] on icon at bounding box center [1070, 495] width 19 height 19
click at [0, 0] on input "file" at bounding box center [0, 0] width 0 height 0
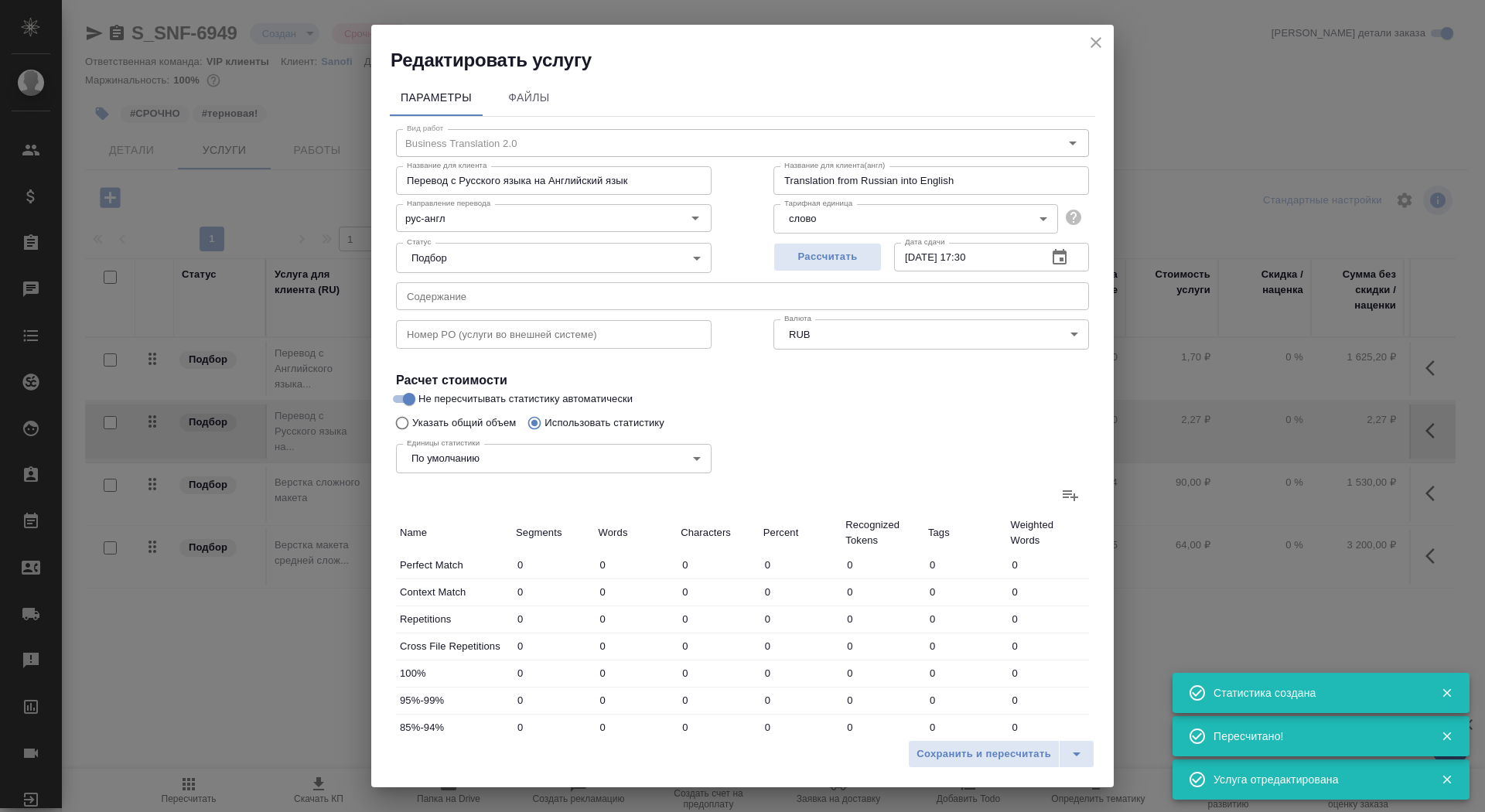
type input "7"
type input "17"
type input "141"
type input "237"
type input "1348"
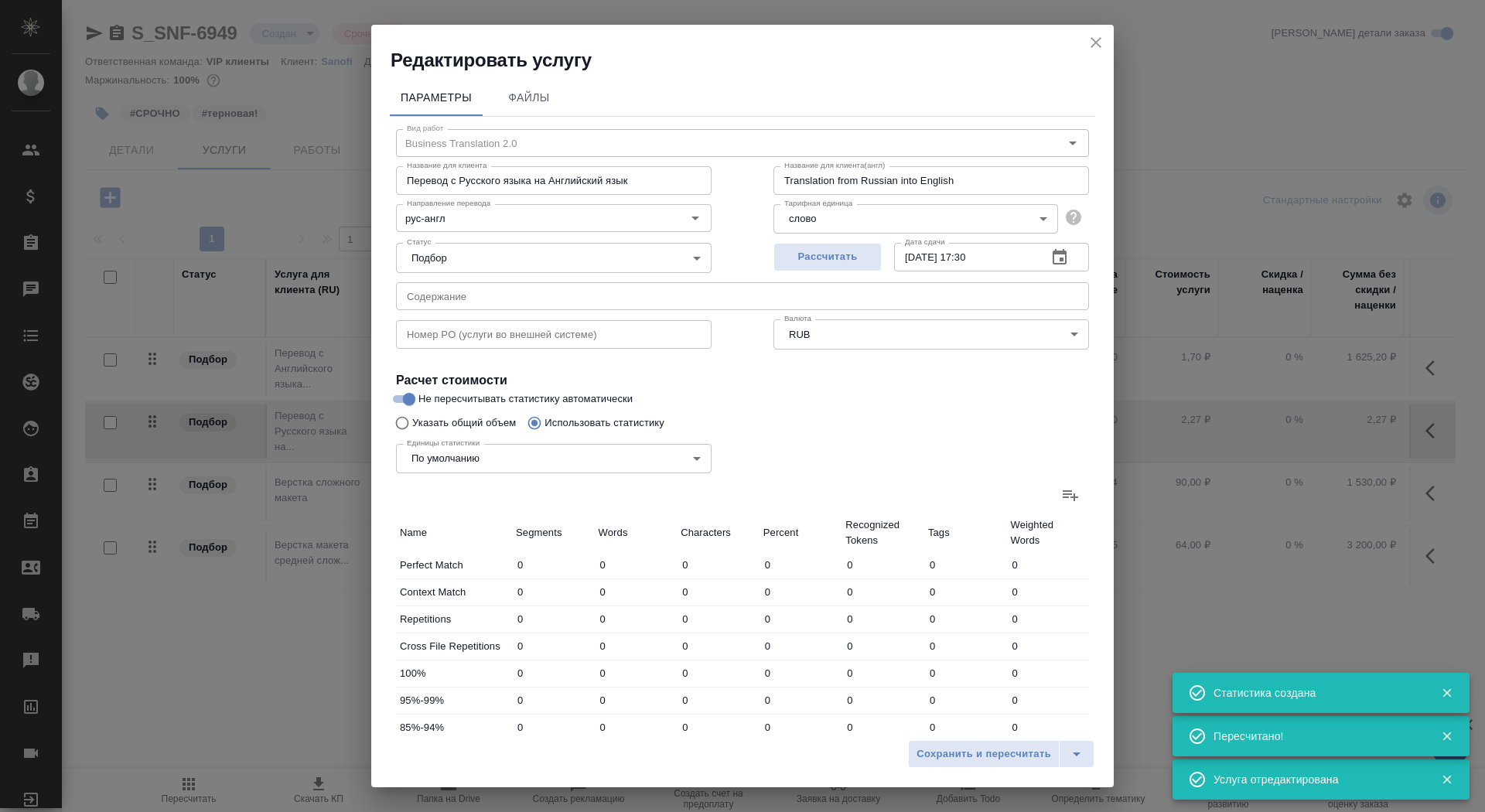
type input "10029"
type input "36"
type input "131"
type input "1095"
type input "161"
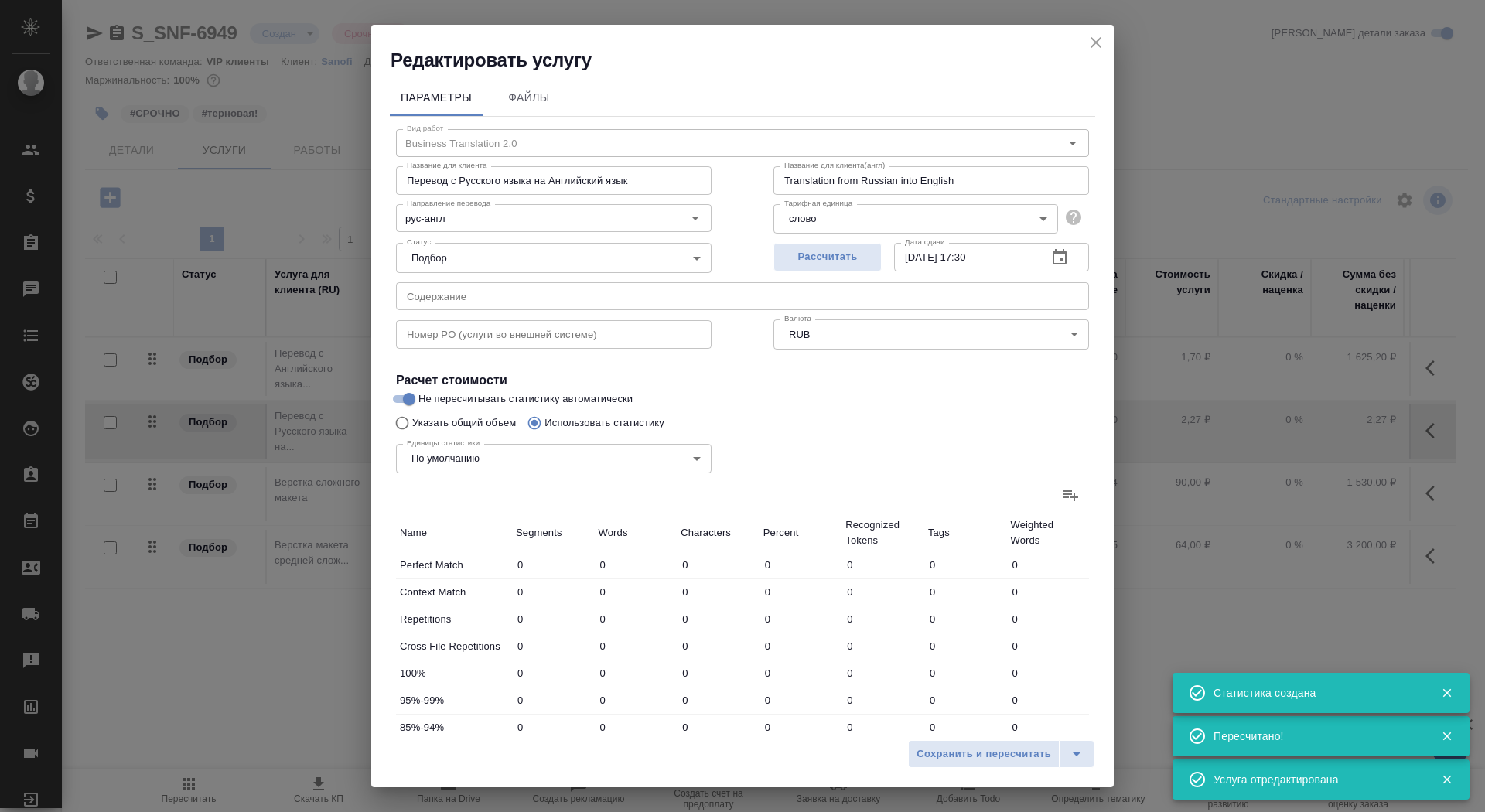
type input "229"
type input "1224"
type input "66"
type input "145"
type input "1080"
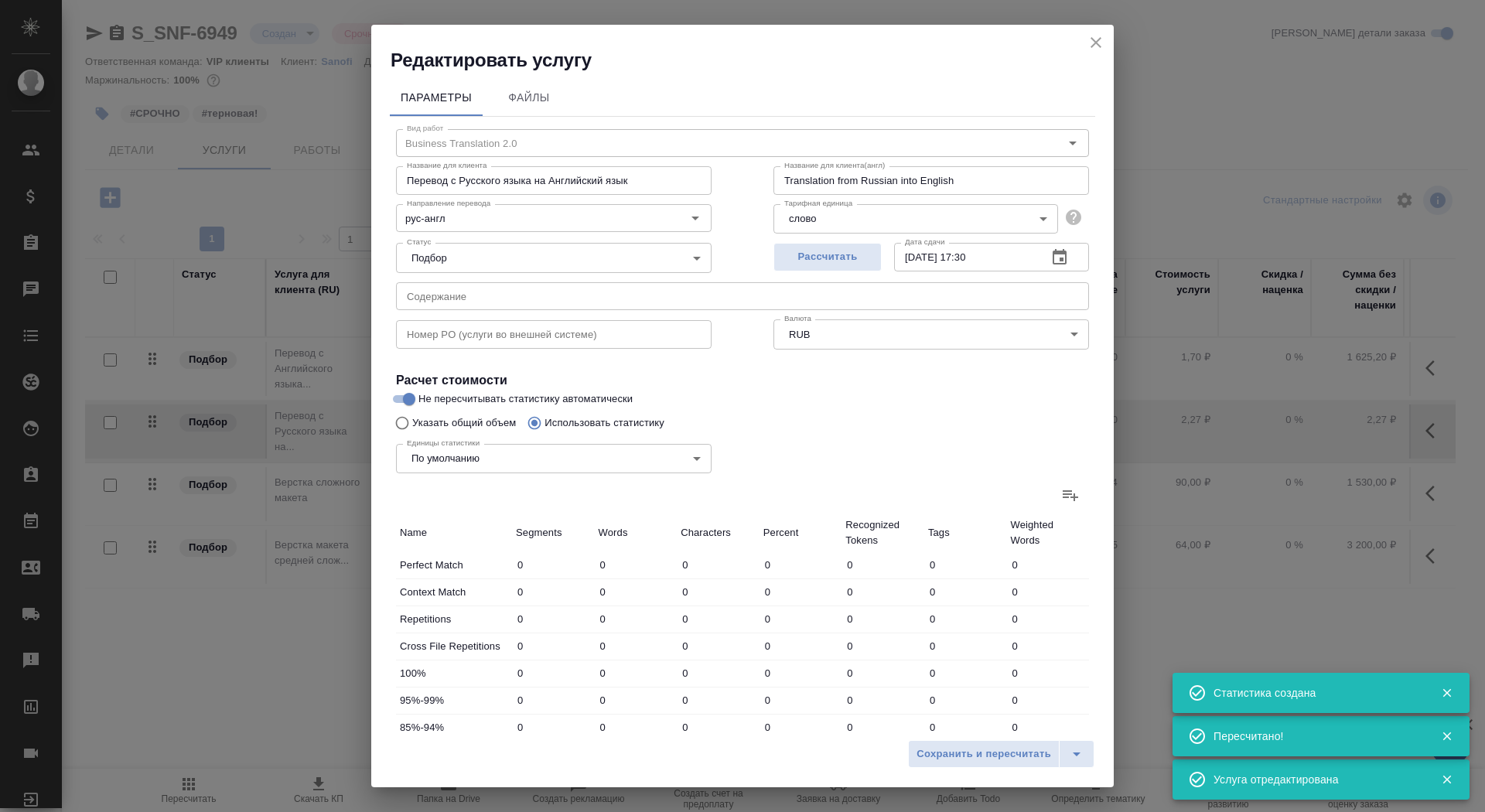
type input "13"
type input "61"
type input "497"
type input "33"
type input "189"
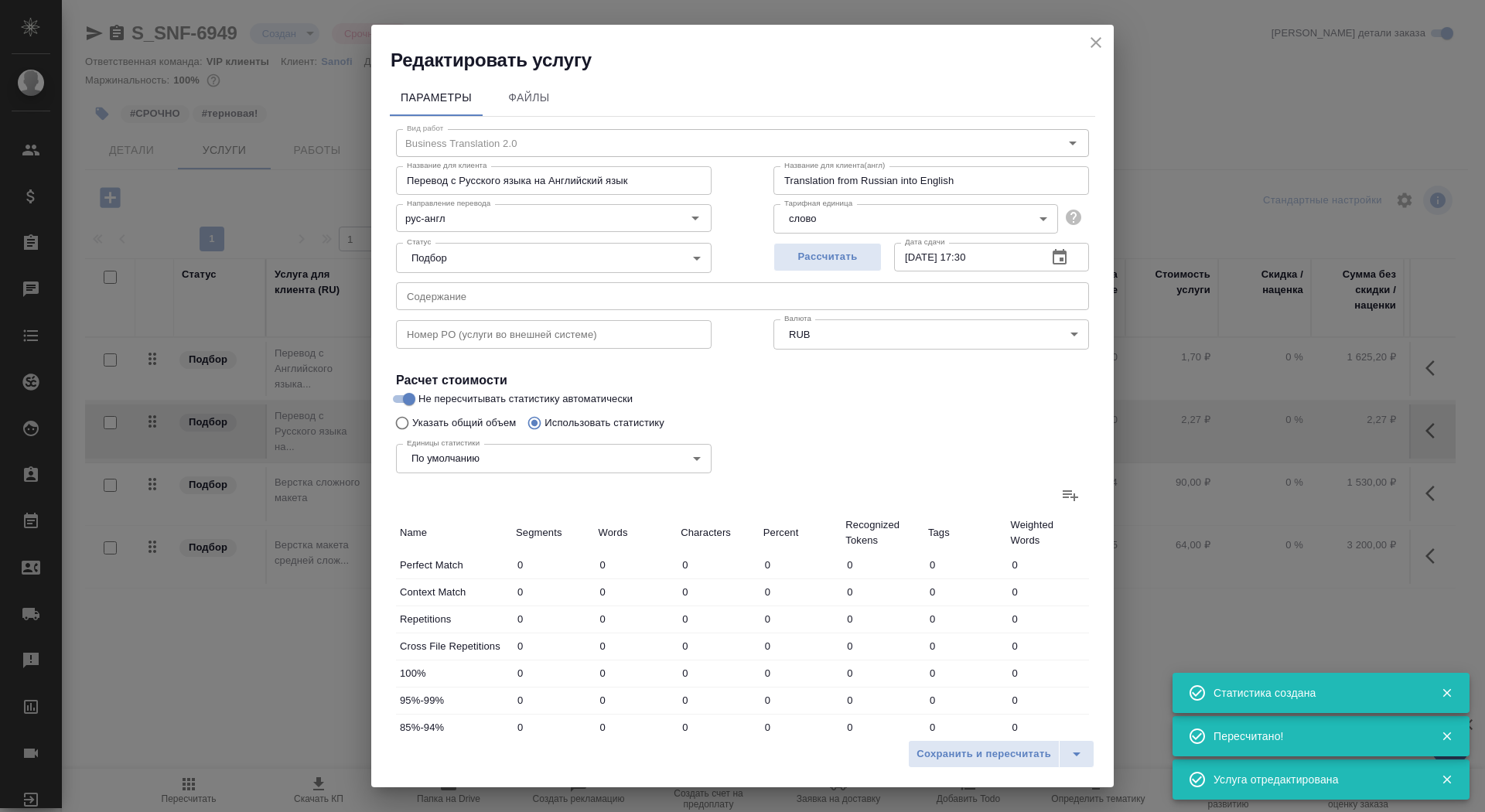
type input "1560"
type input "1080"
type input "9609"
type input "71937"
type input "1357"
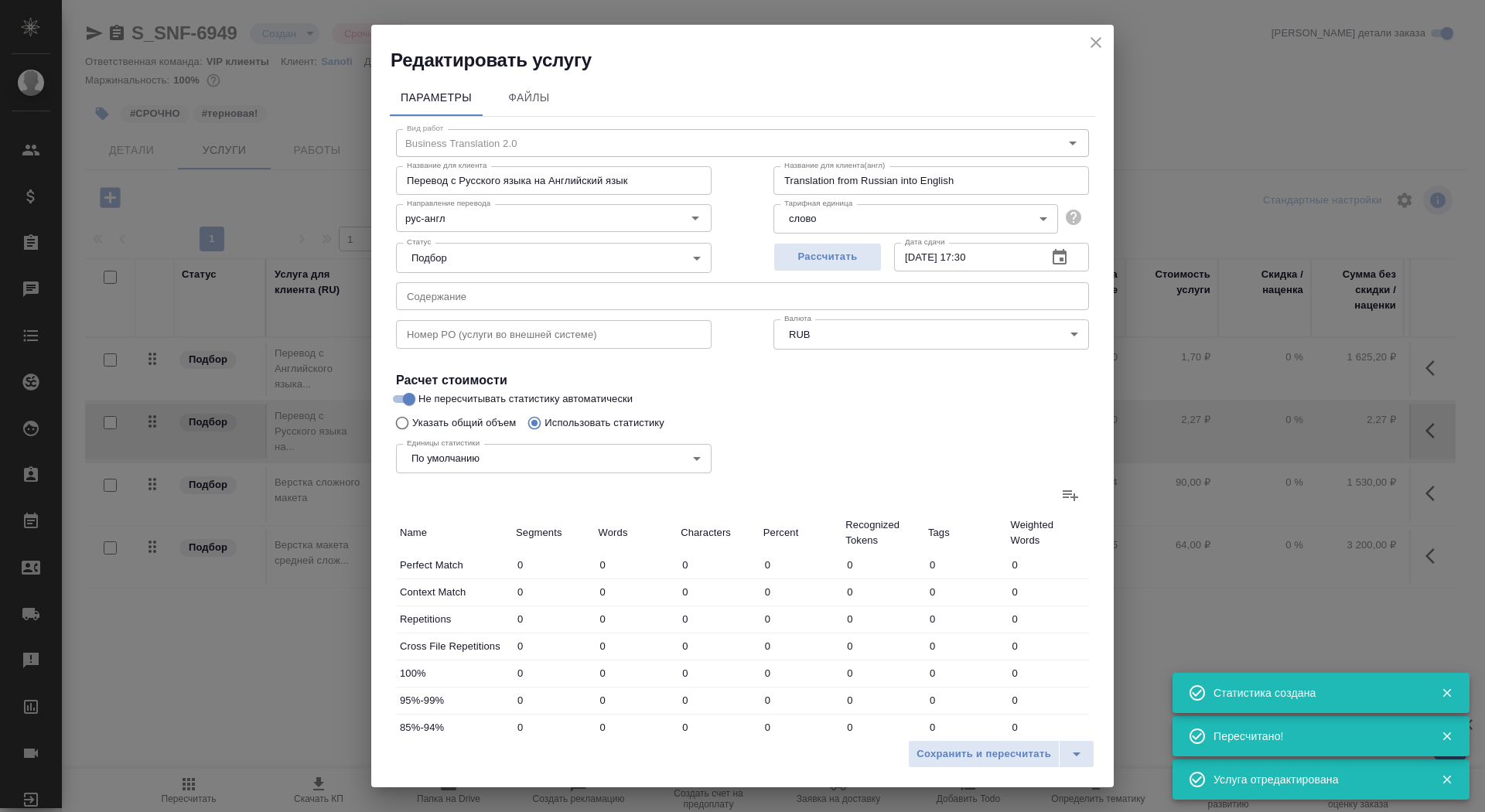
type input "10246"
type input "76435"
type input "1630"
type input "11725"
type input "87559"
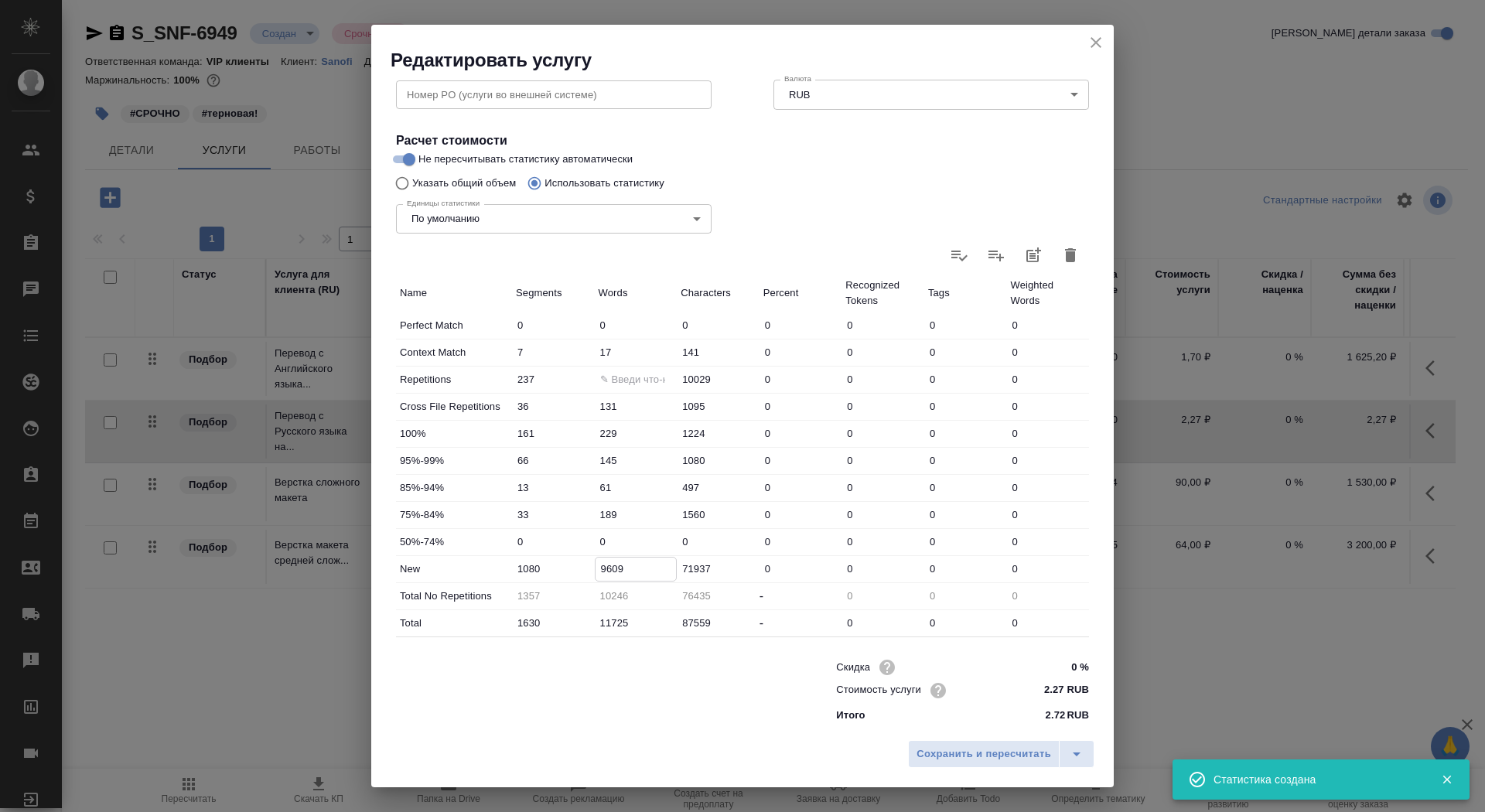
drag, startPoint x: 607, startPoint y: 569, endPoint x: 599, endPoint y: 566, distance: 8.5
click at [599, 566] on input "9609" at bounding box center [636, 568] width 81 height 22
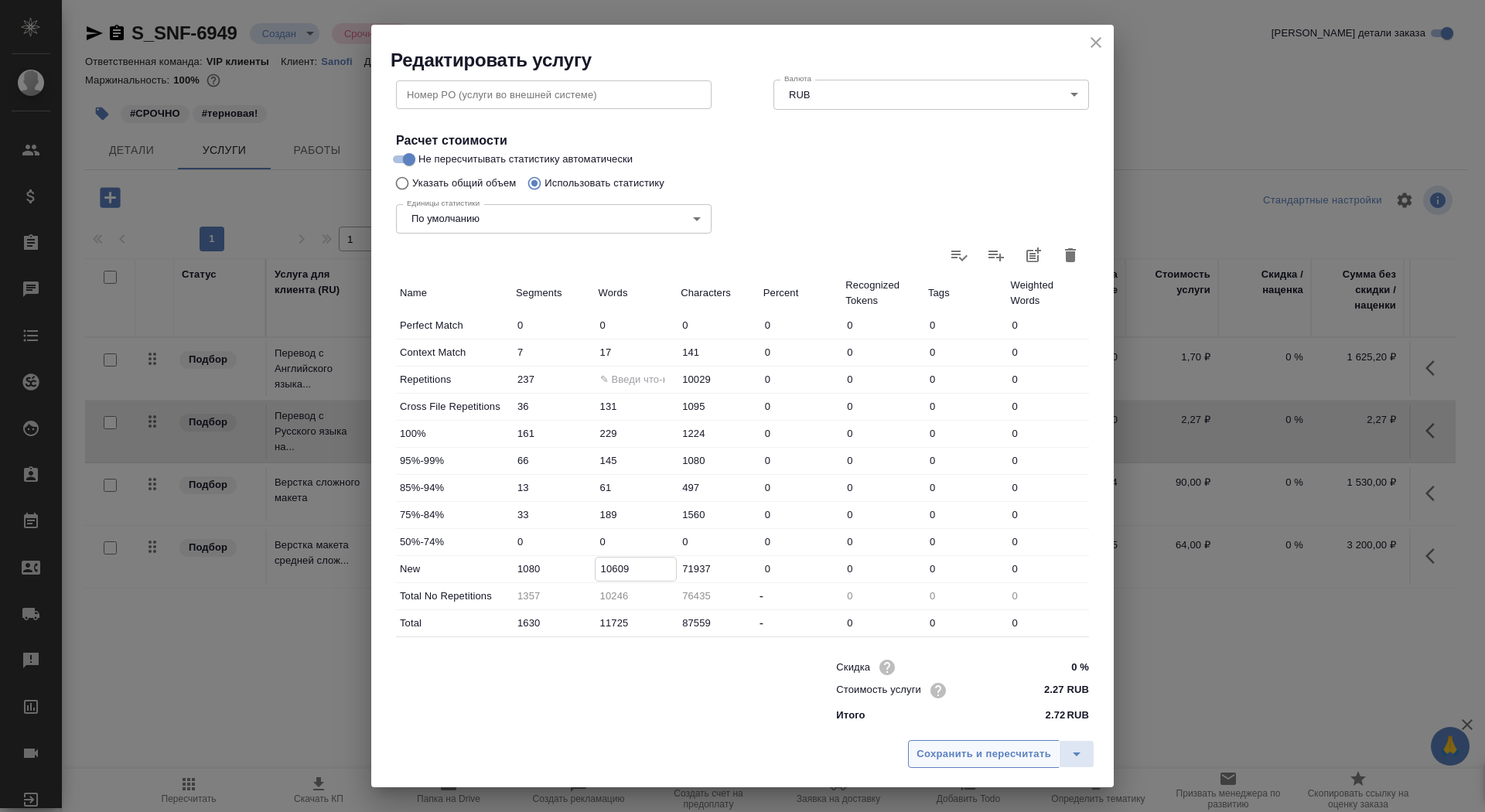
type input "10609"
click at [959, 749] on span "Сохранить и пересчитать" at bounding box center [983, 754] width 135 height 18
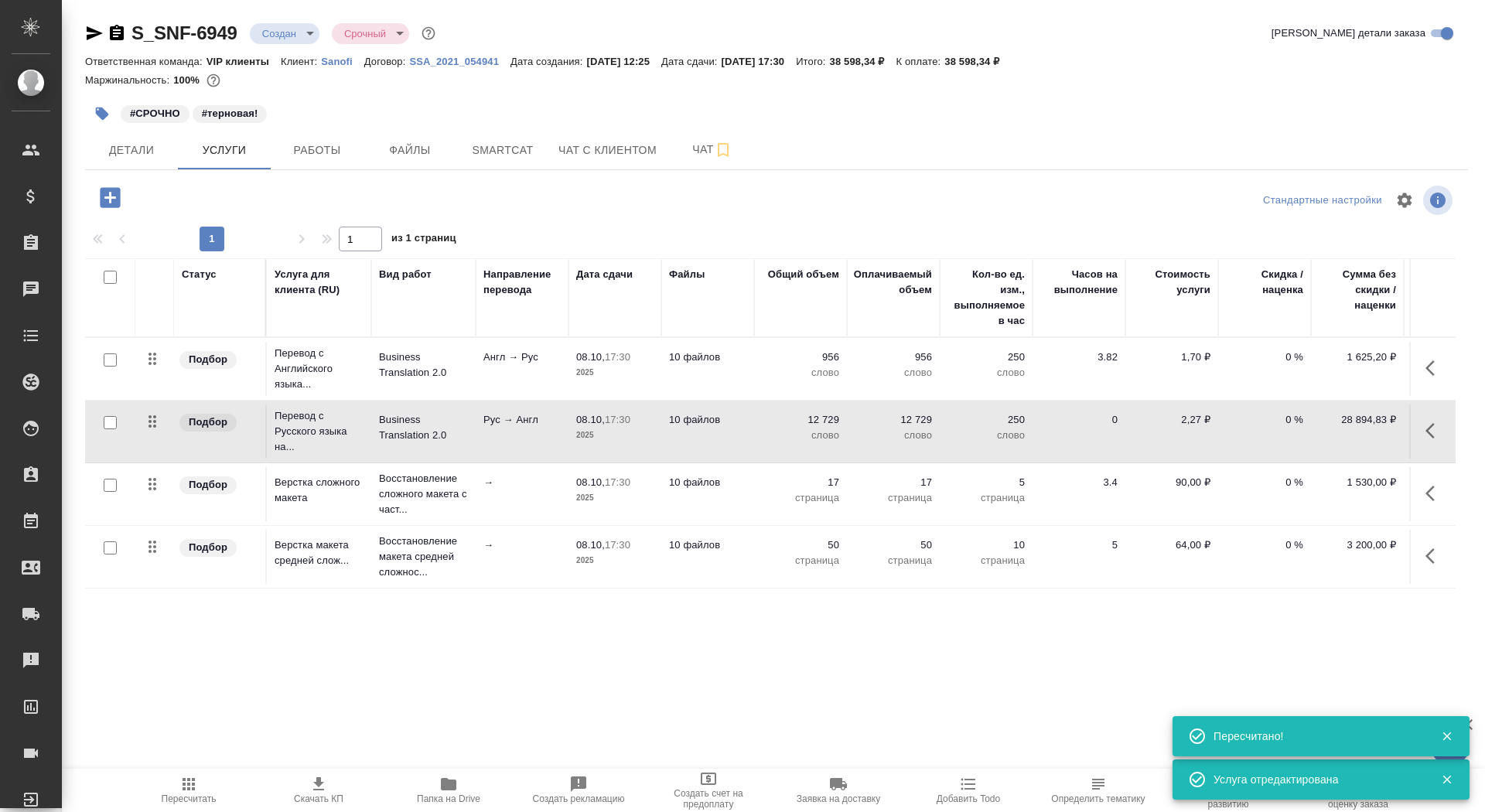
click at [651, 427] on p "2025" at bounding box center [615, 435] width 77 height 16
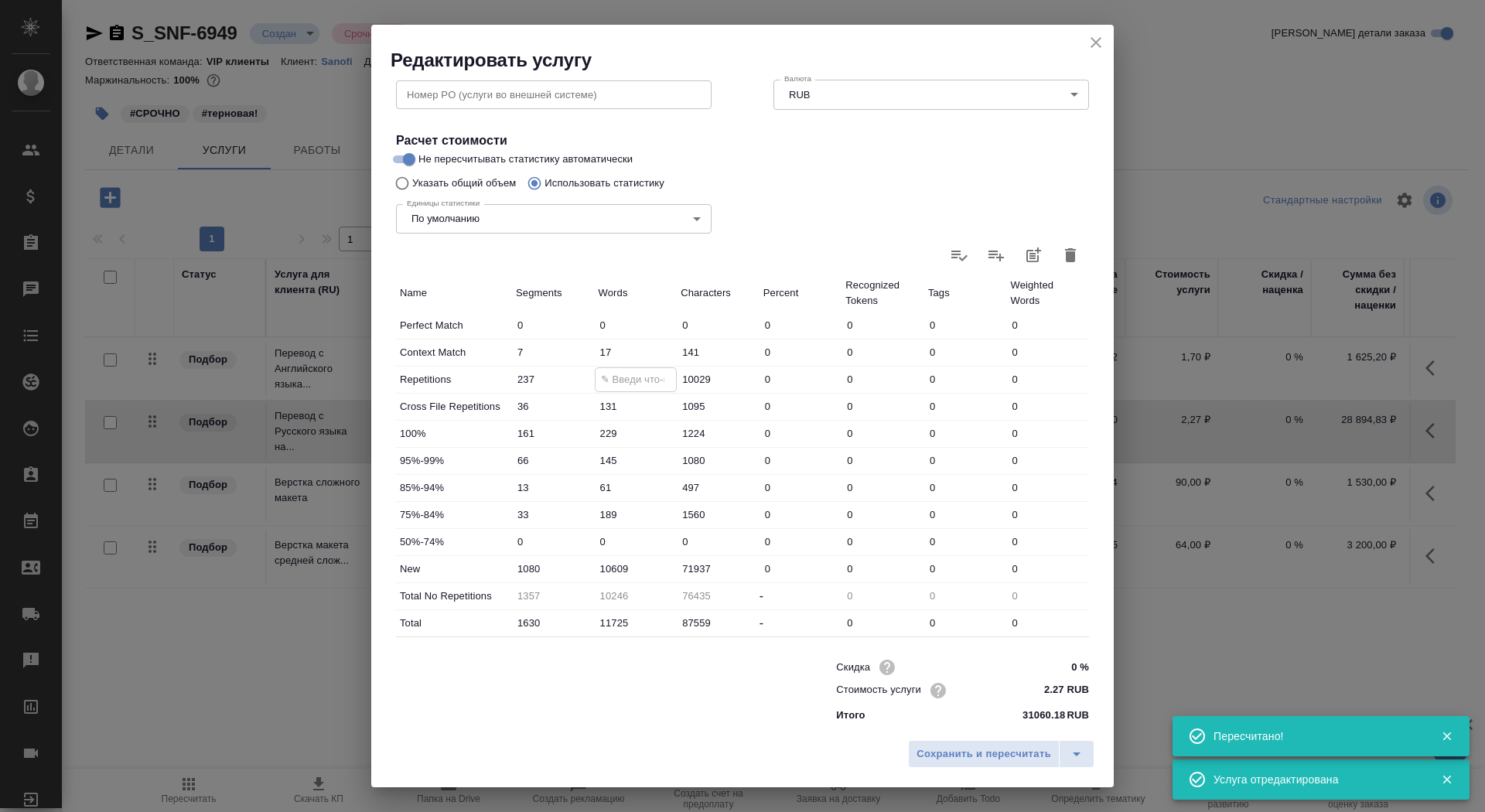
drag, startPoint x: 608, startPoint y: 376, endPoint x: 597, endPoint y: 373, distance: 11.4
click at [596, 373] on input "1348" at bounding box center [636, 379] width 81 height 22
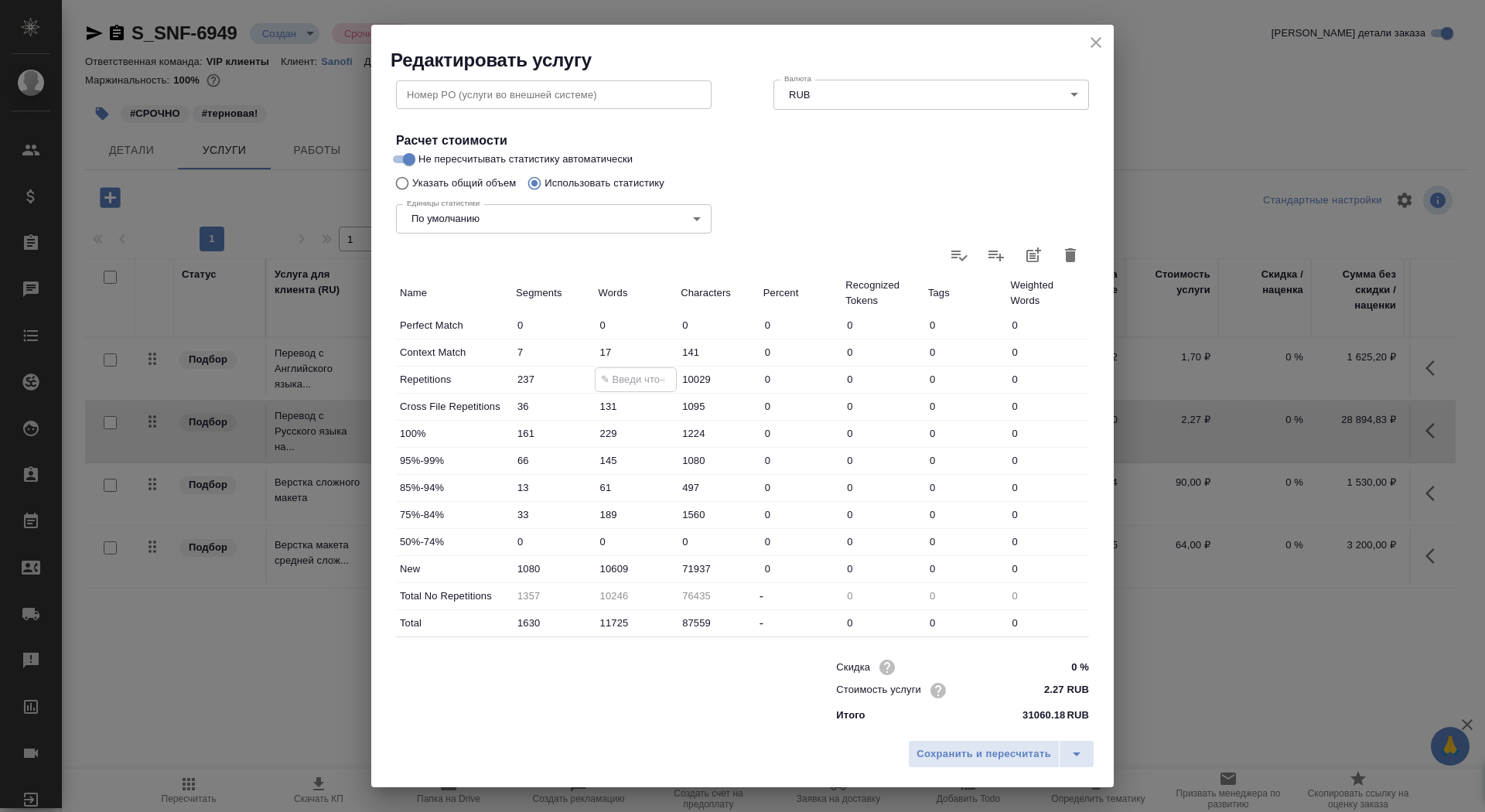
type input "148"
type input "11446"
type input "48"
type input "11546"
type input "748"
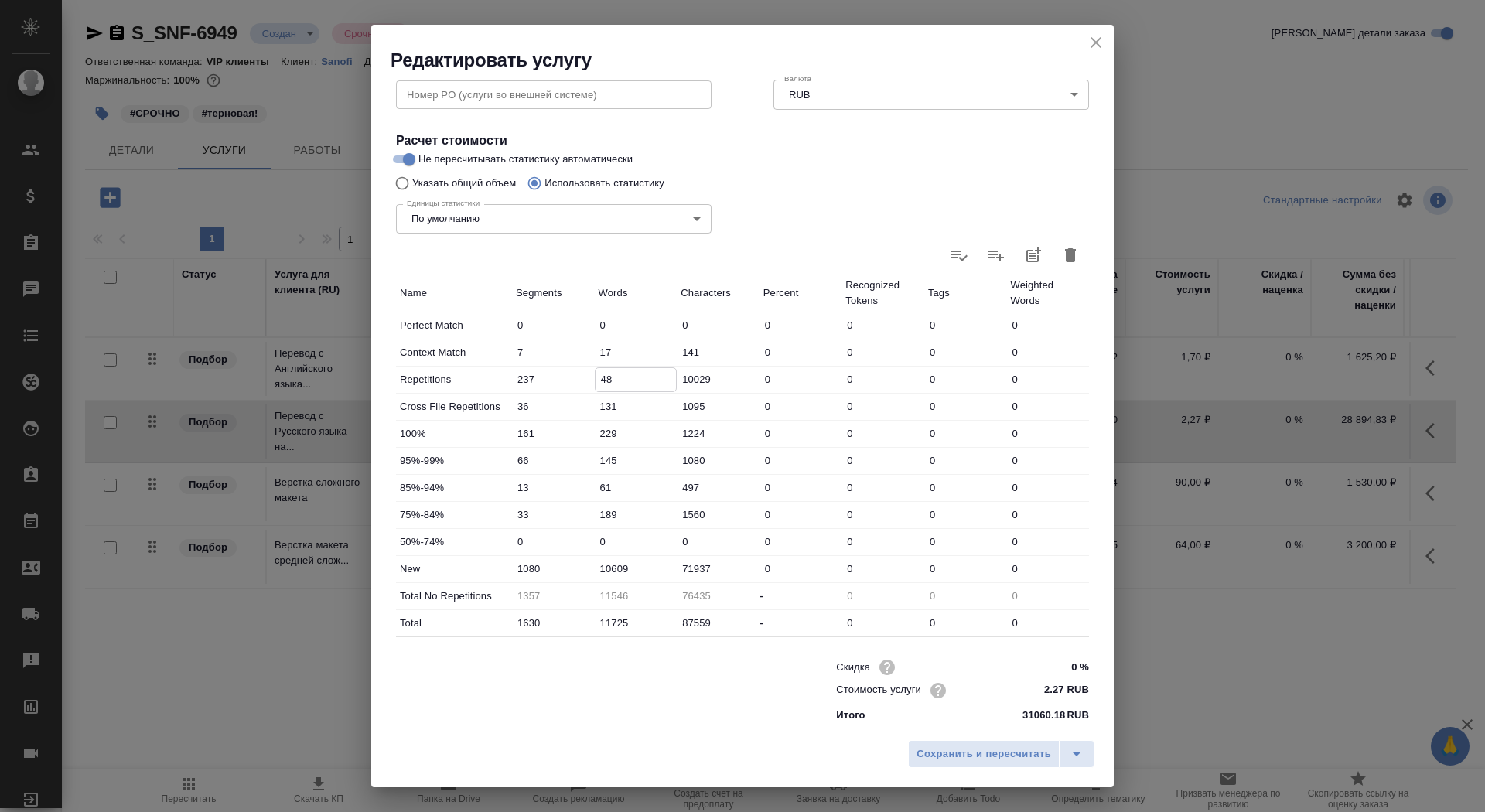
type input "10846"
type input "748"
drag, startPoint x: 616, startPoint y: 565, endPoint x: 606, endPoint y: 564, distance: 10.0
click at [605, 564] on input "10609" at bounding box center [636, 568] width 81 height 22
type input "11209"
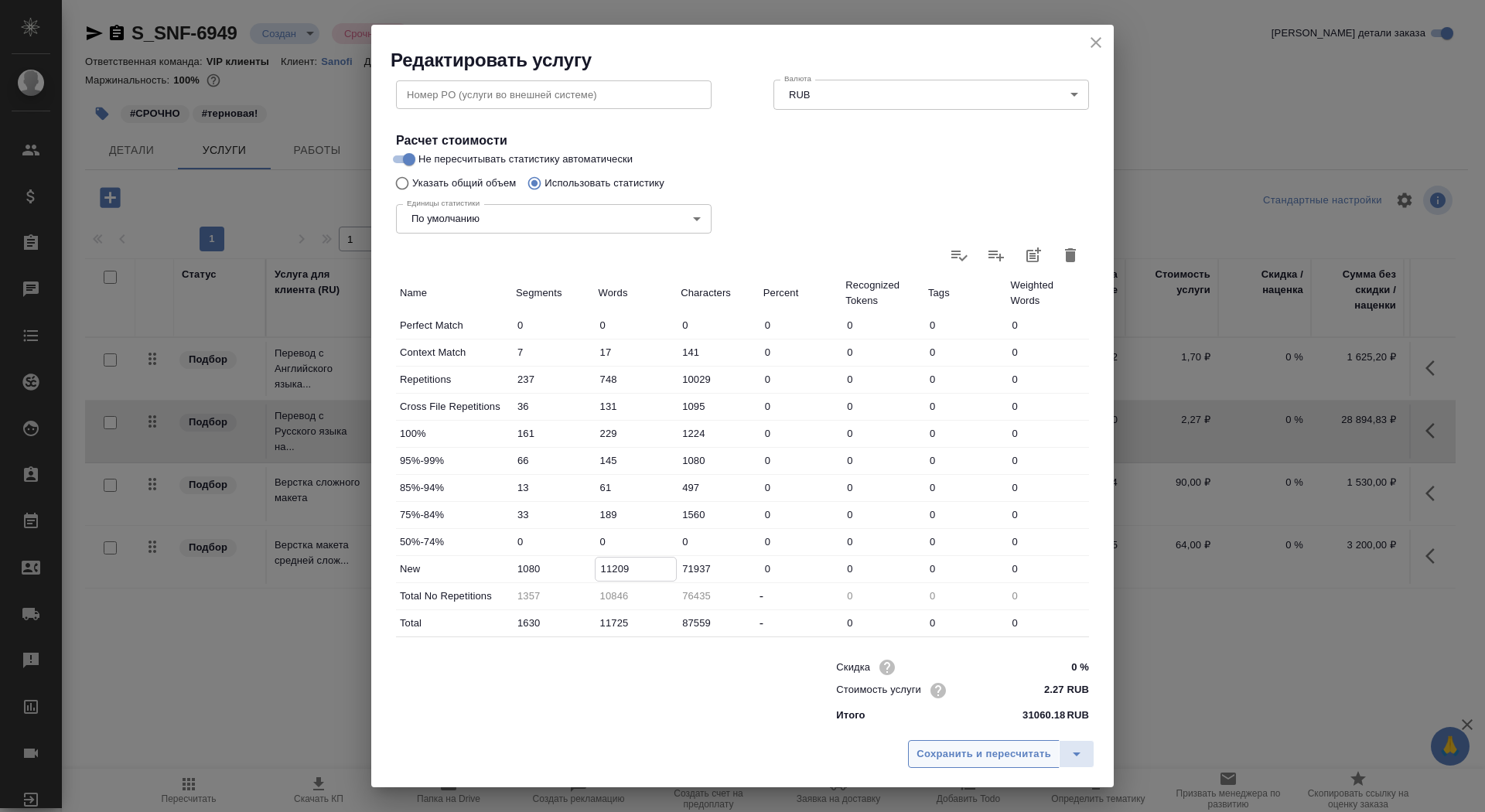
click at [976, 747] on span "Сохранить и пересчитать" at bounding box center [983, 754] width 135 height 18
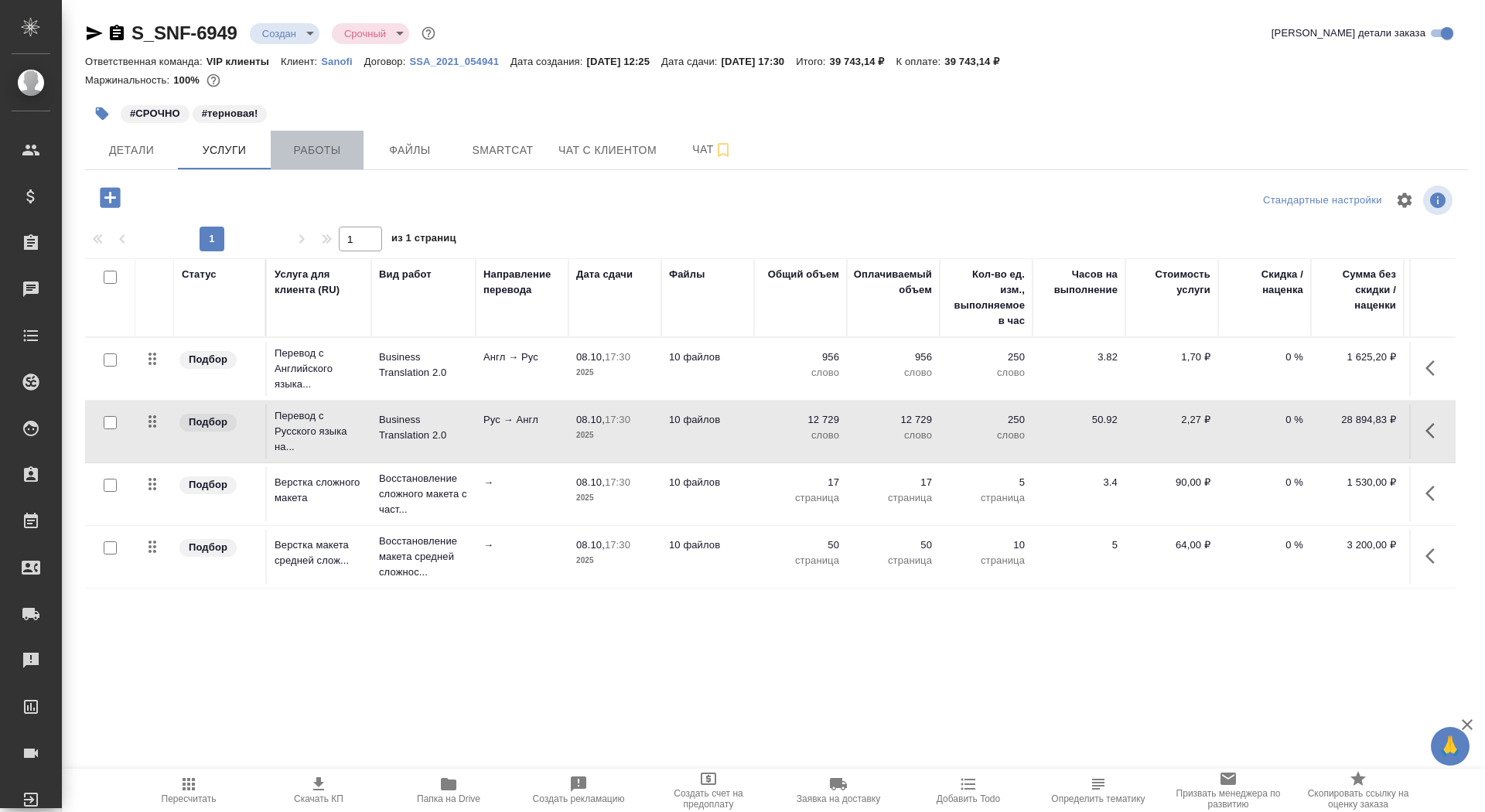
click at [334, 150] on span "Работы" at bounding box center [317, 150] width 74 height 20
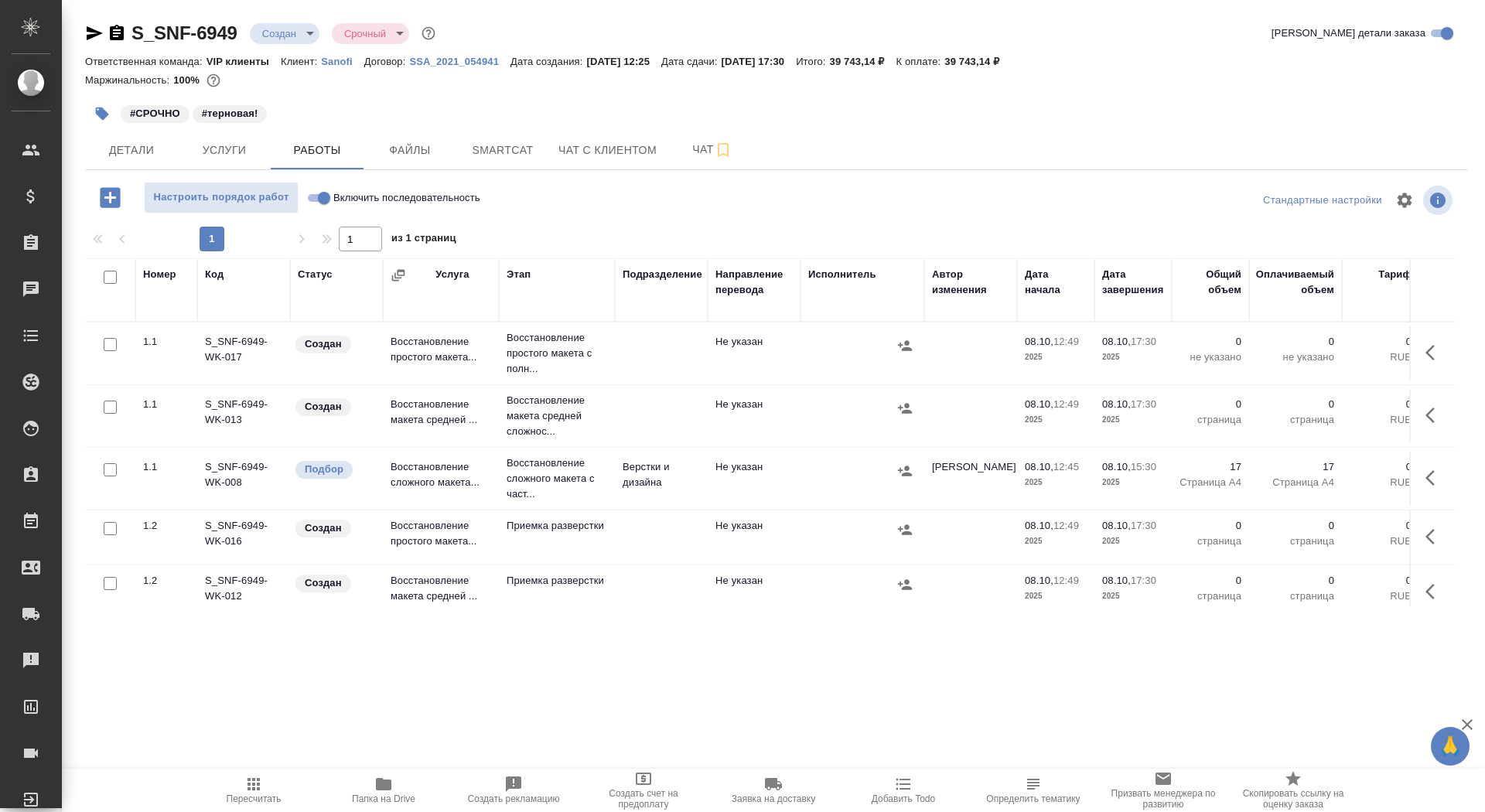
click at [878, 421] on td at bounding box center [862, 416] width 123 height 54
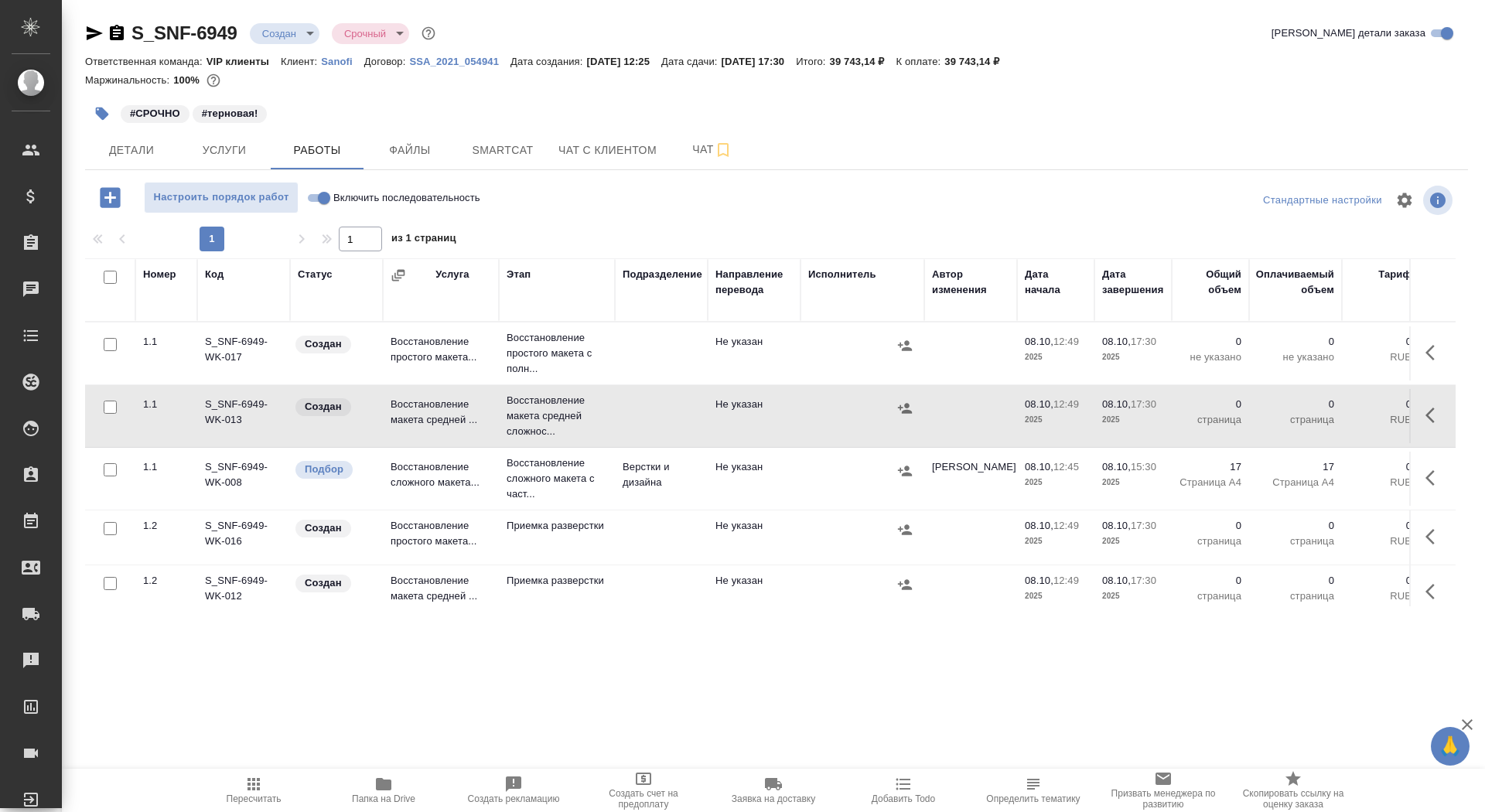
click at [1427, 413] on icon "button" at bounding box center [1429, 415] width 9 height 16
click at [1400, 411] on icon "button" at bounding box center [1403, 415] width 19 height 19
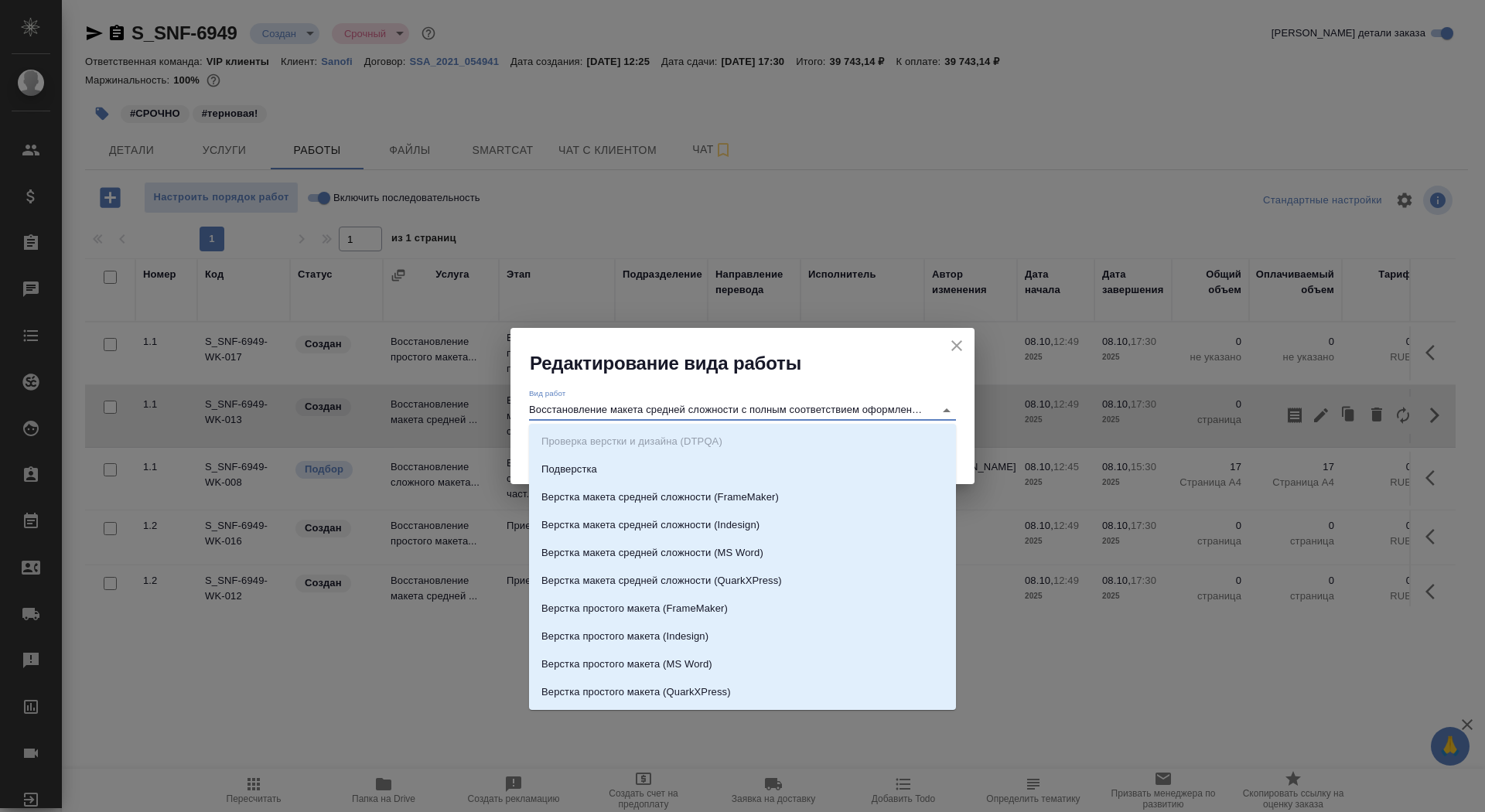
click at [668, 408] on input "Восстановление макета средней сложности с полным соответствием оформлению ориги…" at bounding box center [727, 409] width 397 height 19
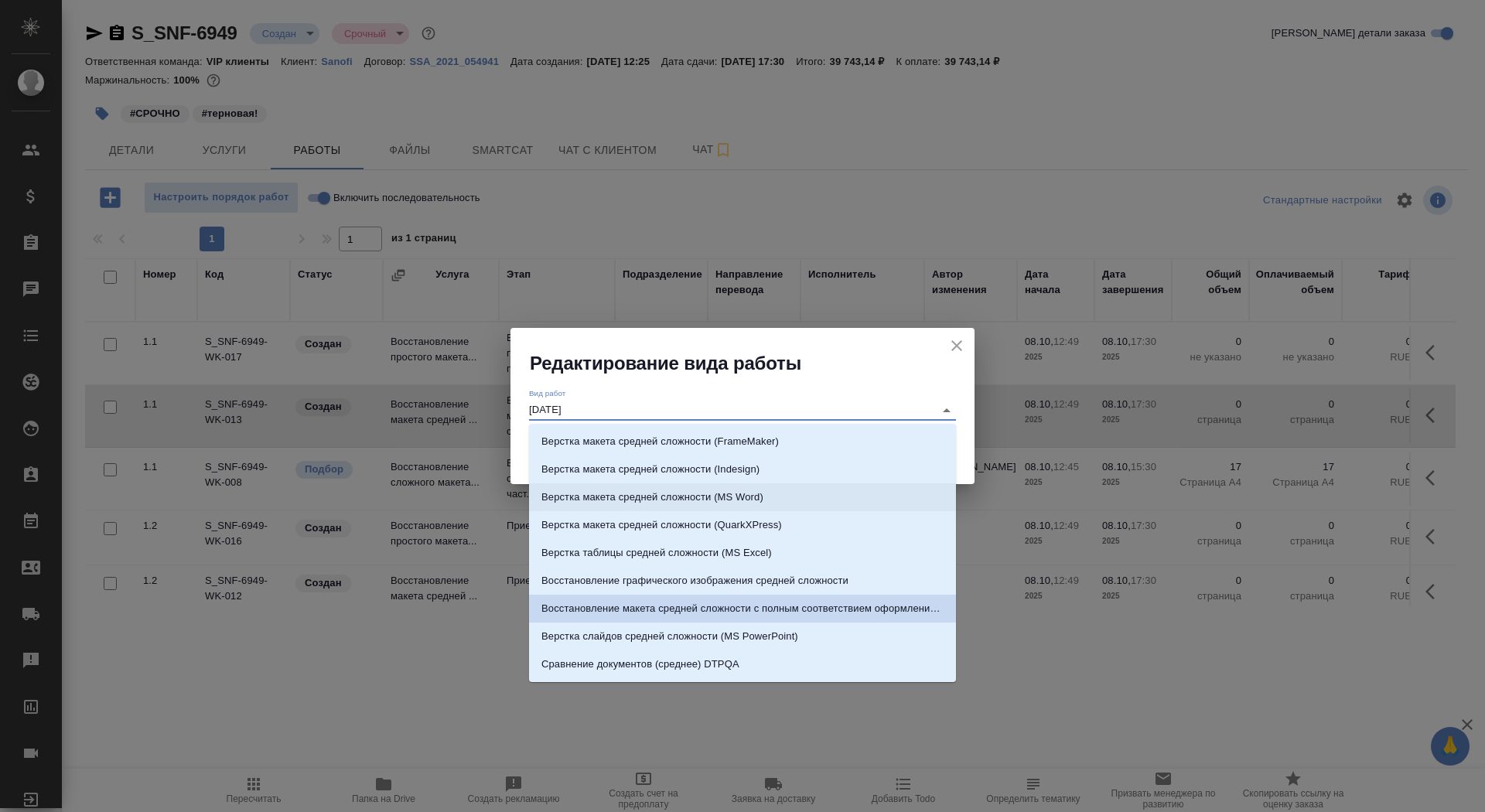
click at [705, 501] on p "Верстка макета средней сложности (MS Word)" at bounding box center [652, 496] width 222 height 16
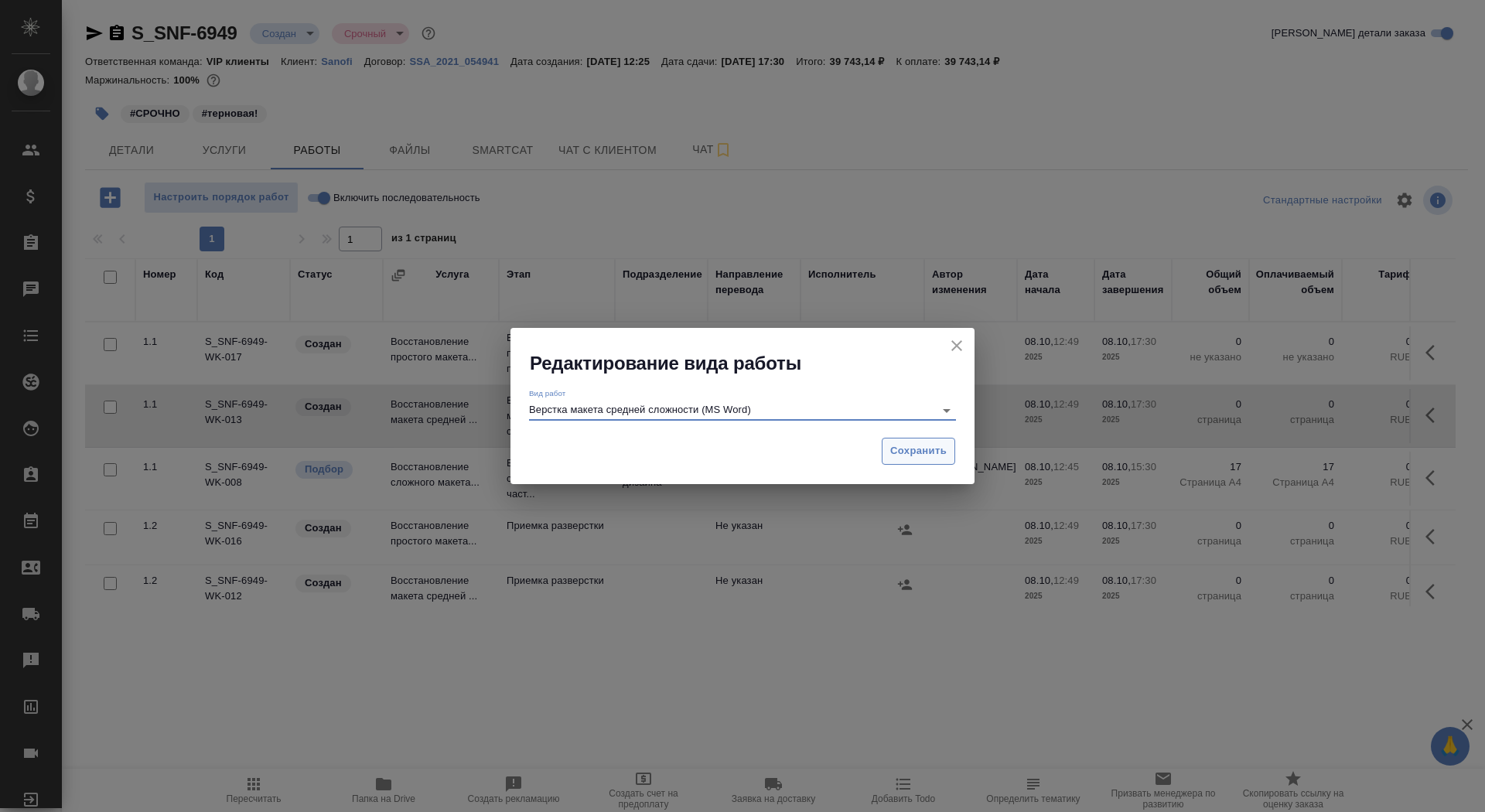
type input "Верстка макета средней сложности (MS Word)"
click at [942, 440] on button "Сохранить" at bounding box center [918, 450] width 73 height 27
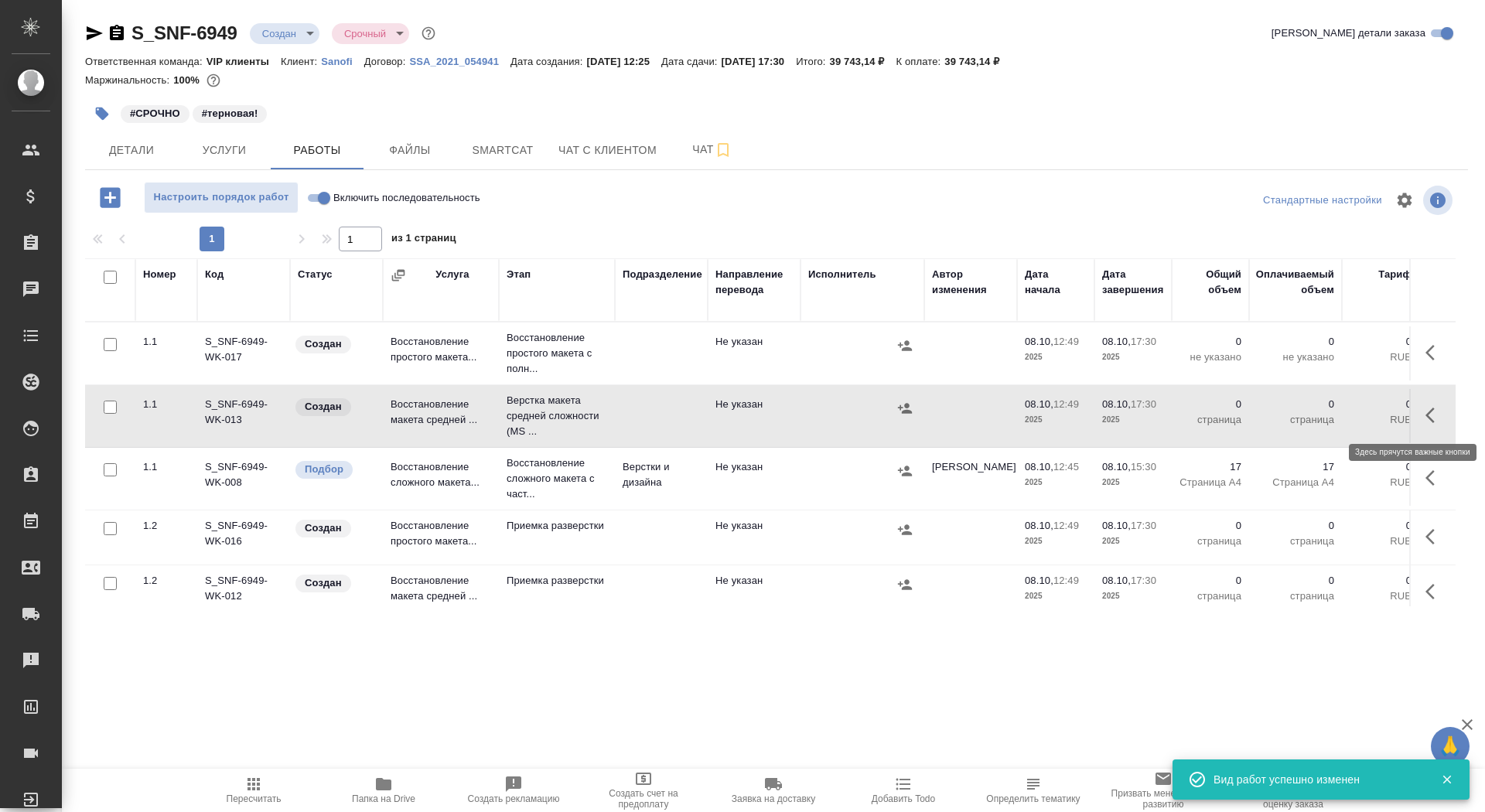
click at [1438, 406] on icon "button" at bounding box center [1434, 415] width 19 height 19
click at [1316, 413] on icon "button" at bounding box center [1321, 415] width 19 height 19
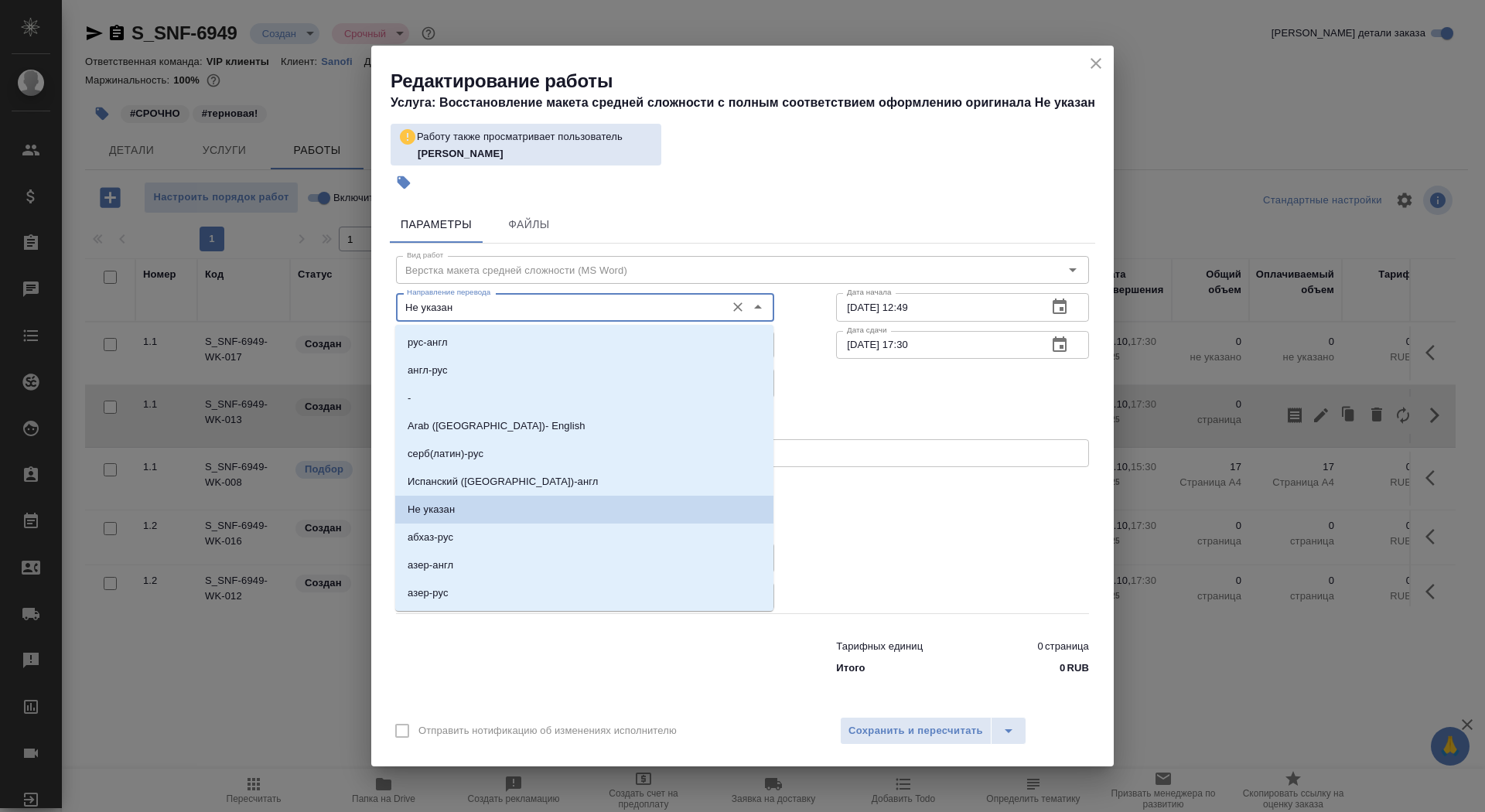
click at [446, 315] on input "Не указан" at bounding box center [559, 307] width 317 height 19
click at [461, 389] on li "-" at bounding box center [585, 398] width 378 height 28
type input "-"
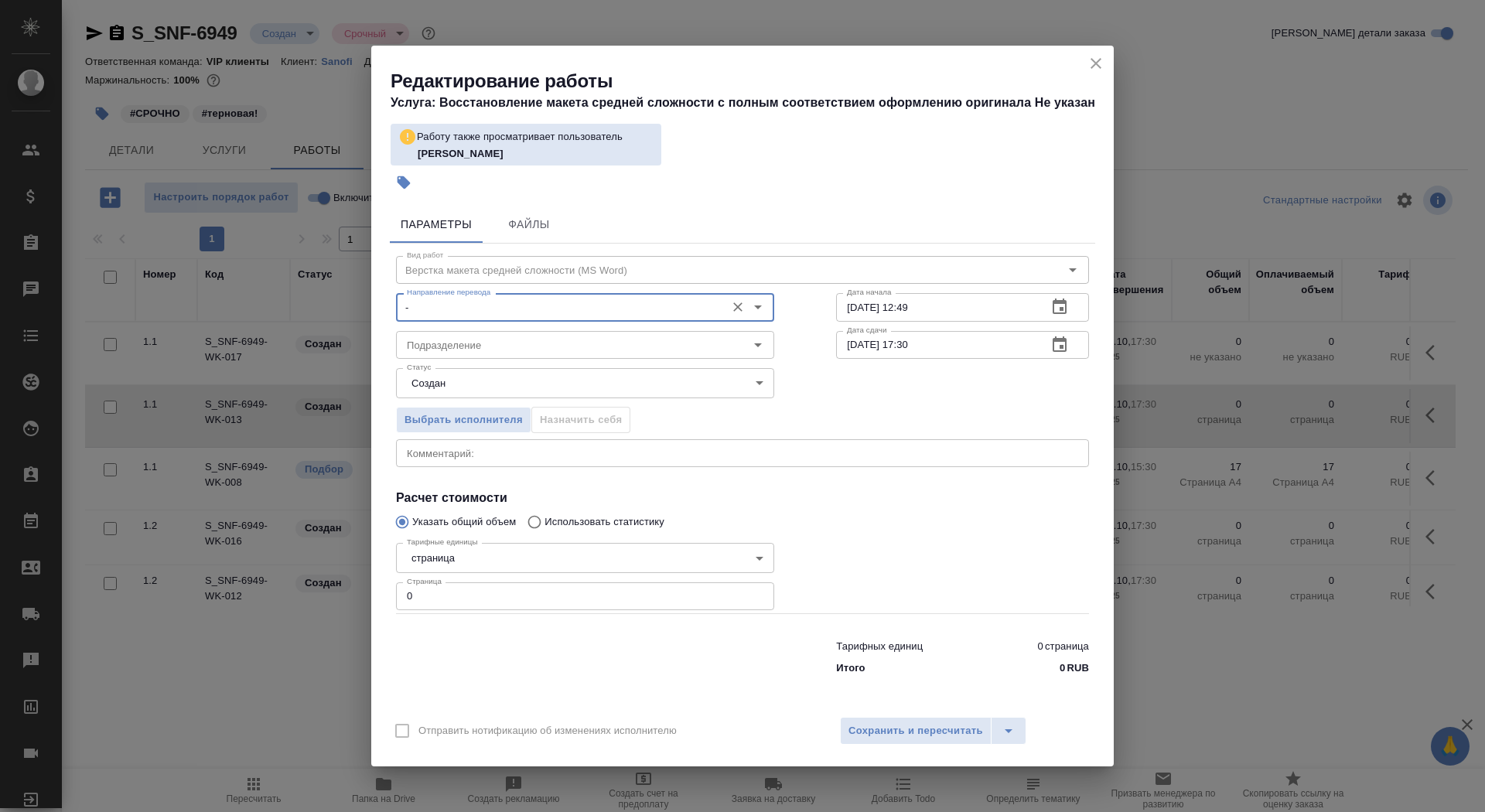
click at [478, 381] on body "🙏 .cls-1 fill:#fff; AWATERA Saydasheva Dilyara Клиенты Спецификации Заказы 0 Ча…" at bounding box center [742, 406] width 1485 height 812
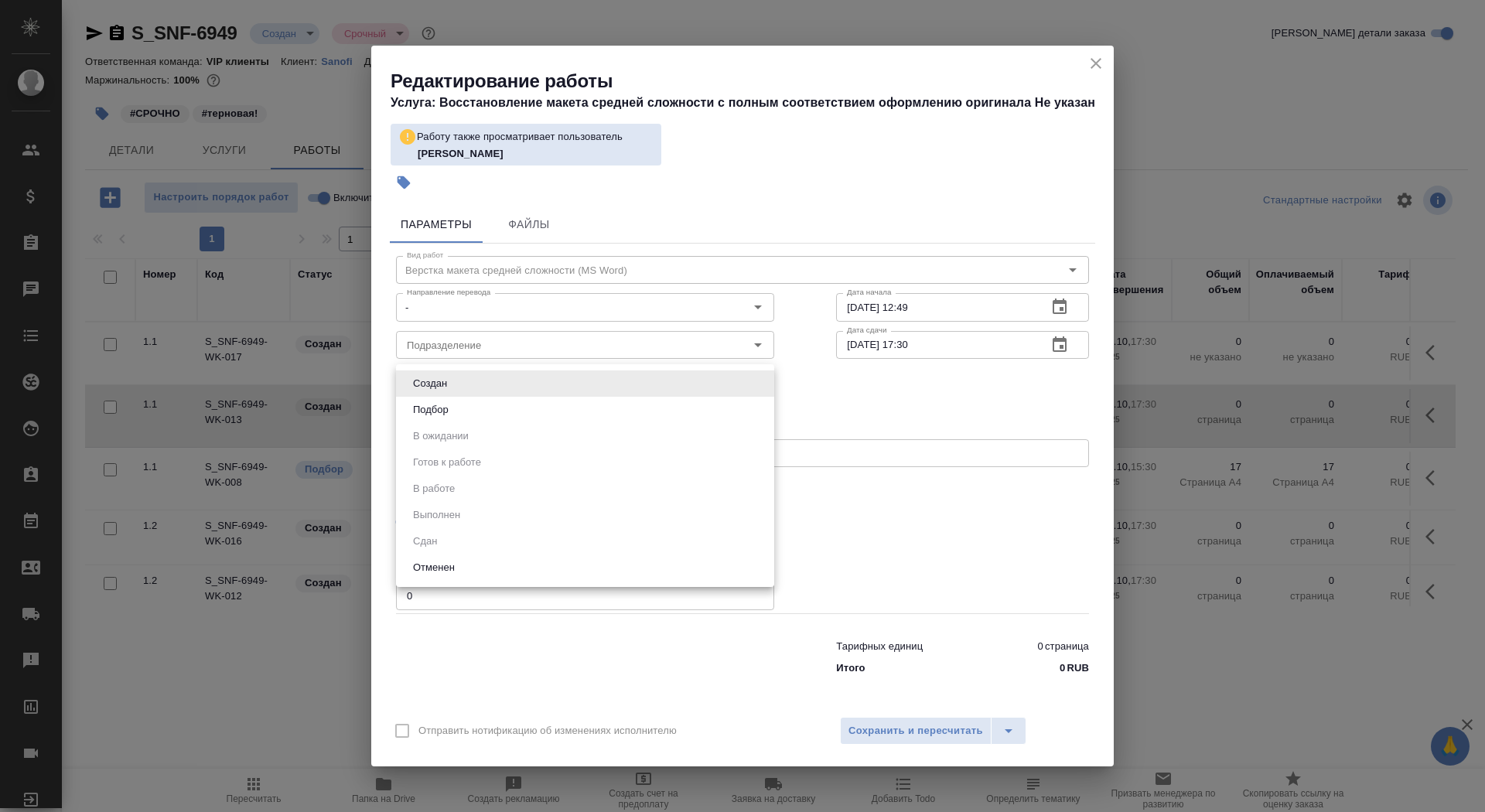
click at [475, 411] on li "Подбор" at bounding box center [585, 409] width 378 height 26
type input "recruiting"
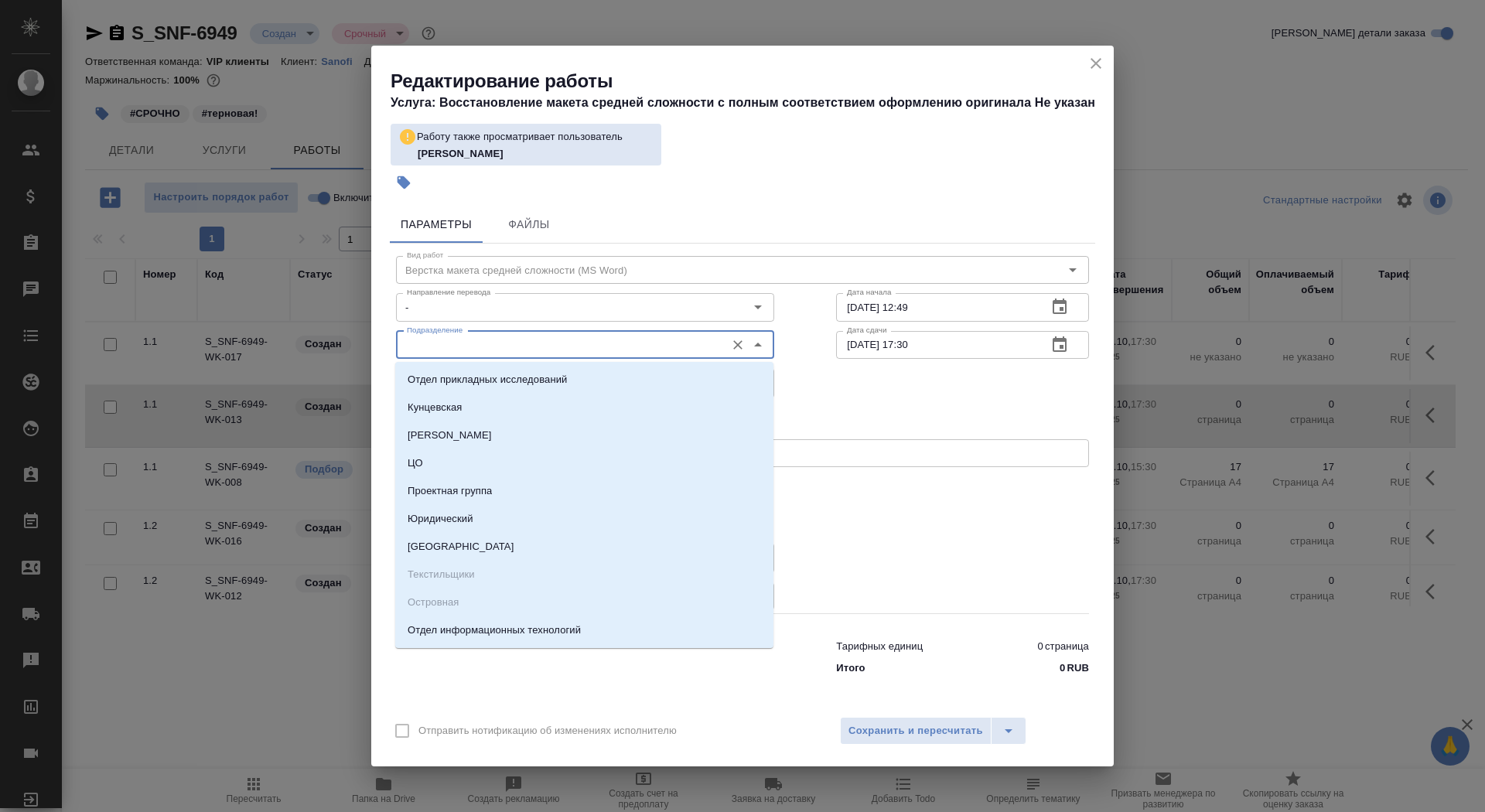
click at [465, 351] on input "Подразделение" at bounding box center [559, 344] width 317 height 19
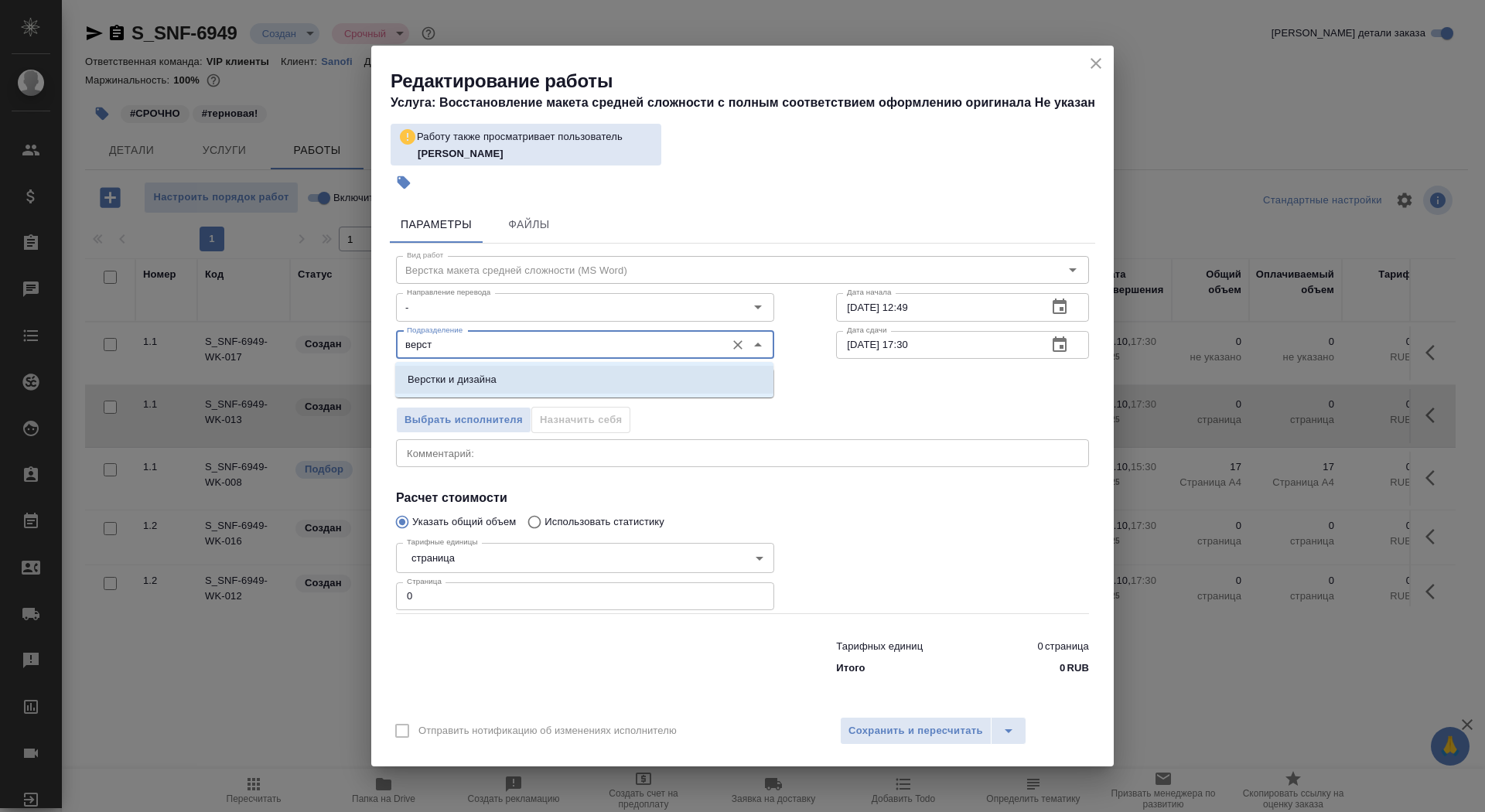
click at [483, 384] on p "Верстки и дизайна" at bounding box center [452, 379] width 89 height 16
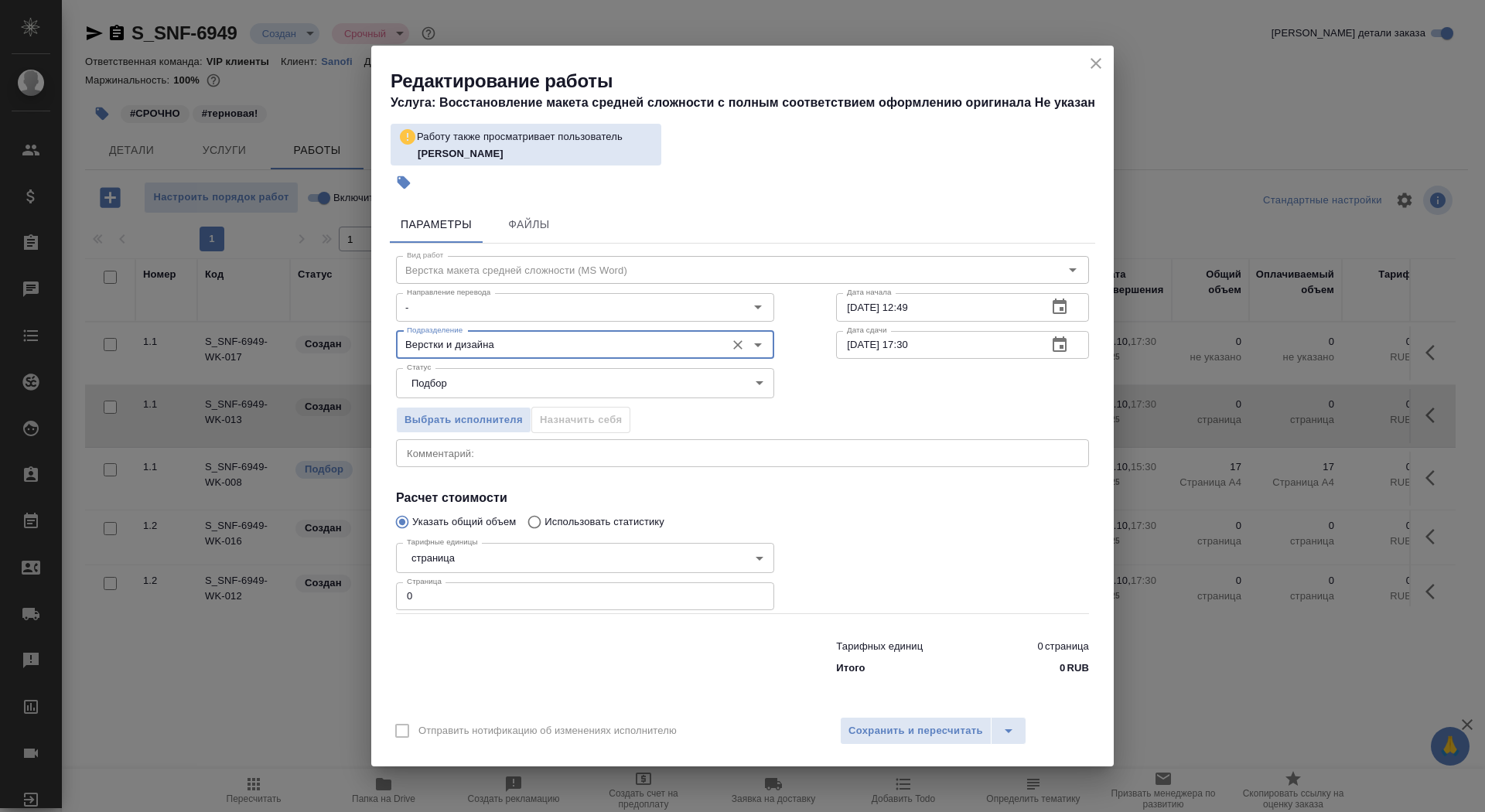
type input "Верстки и дизайна"
click at [463, 557] on body "🙏 .cls-1 fill:#fff; AWATERA Saydasheva Dilyara Клиенты Спецификации Заказы 0 Ча…" at bounding box center [742, 406] width 1485 height 812
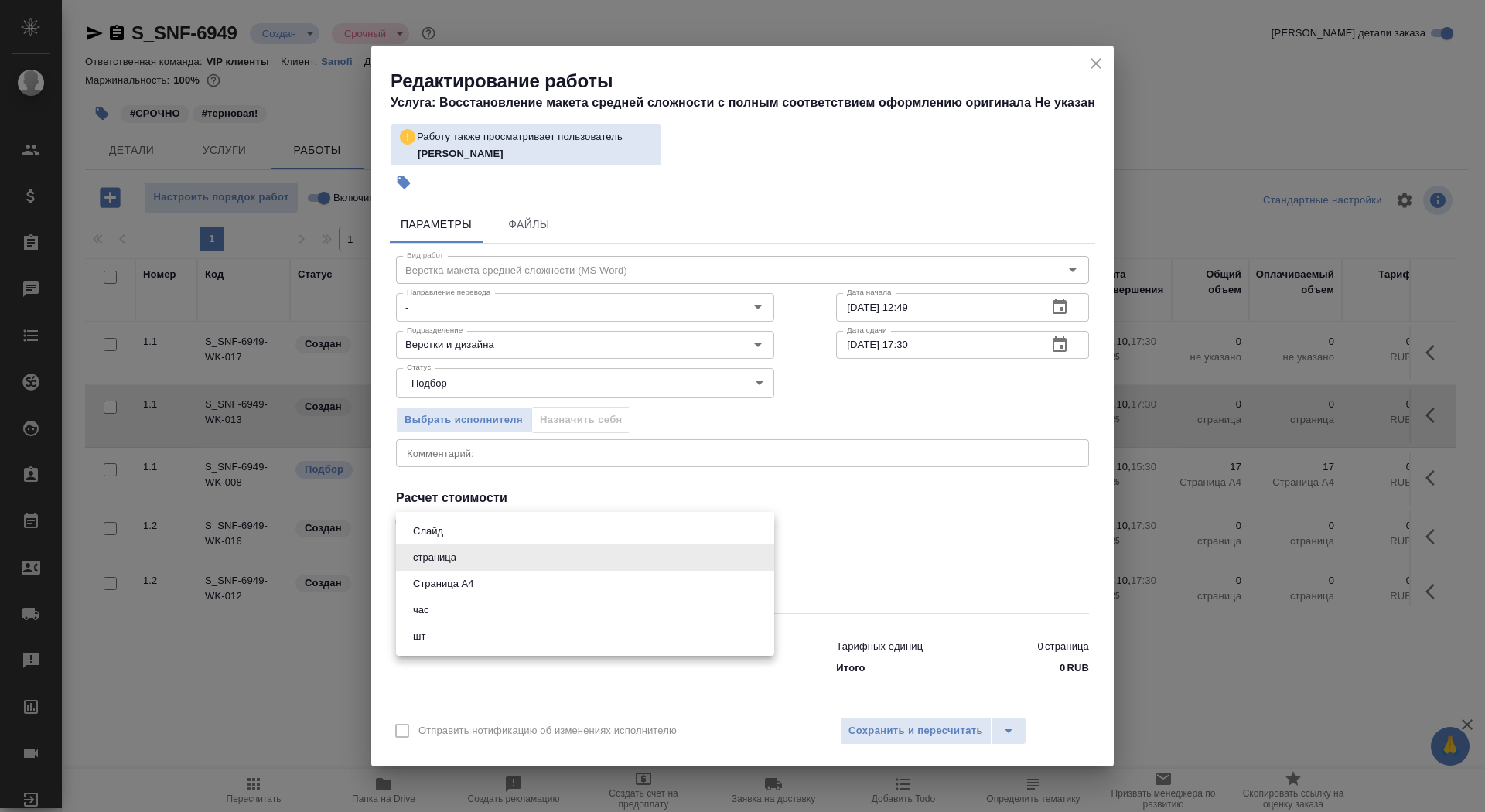
click at [476, 585] on button "Страница А4" at bounding box center [443, 584] width 70 height 17
type input "5f036ec4e16dec2d6b59c8ff"
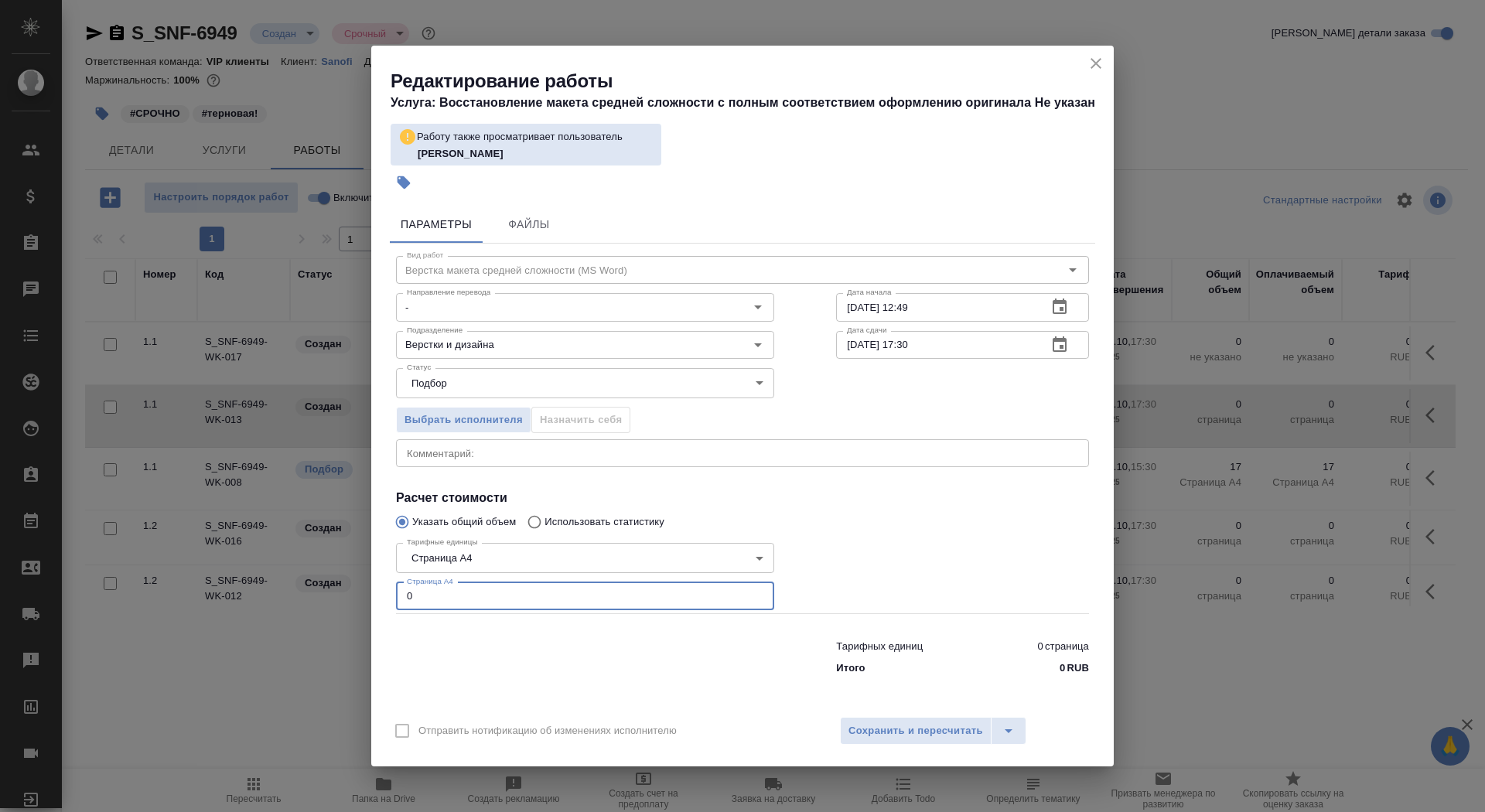
click at [479, 588] on input "0" at bounding box center [585, 596] width 378 height 28
type input "40"
click at [938, 316] on input "08.10.2025 12:49" at bounding box center [936, 307] width 199 height 28
type input "08.10.2025 12:50"
click at [1059, 339] on icon "button" at bounding box center [1059, 344] width 14 height 16
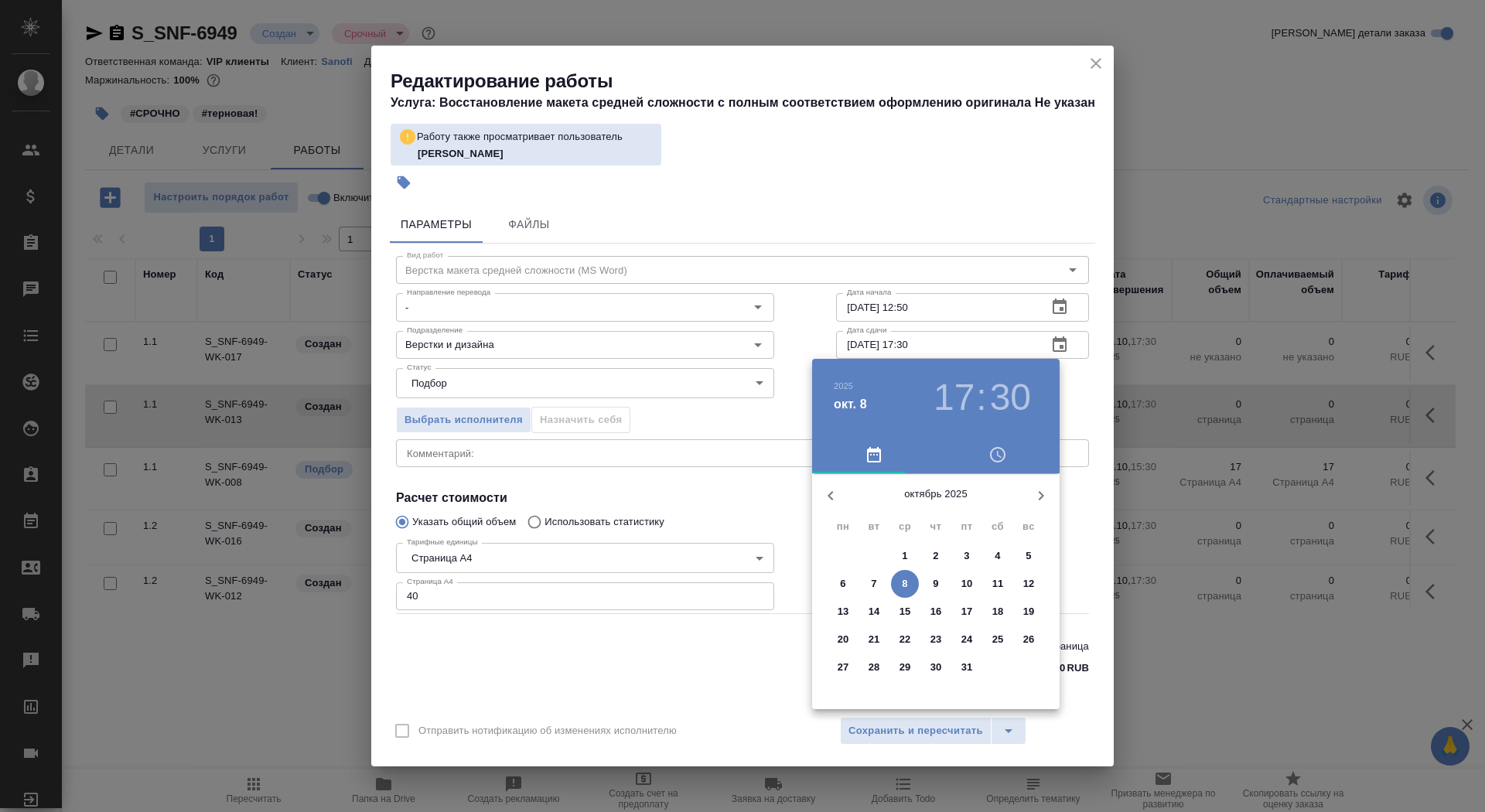
click at [904, 580] on p "8" at bounding box center [904, 584] width 6 height 16
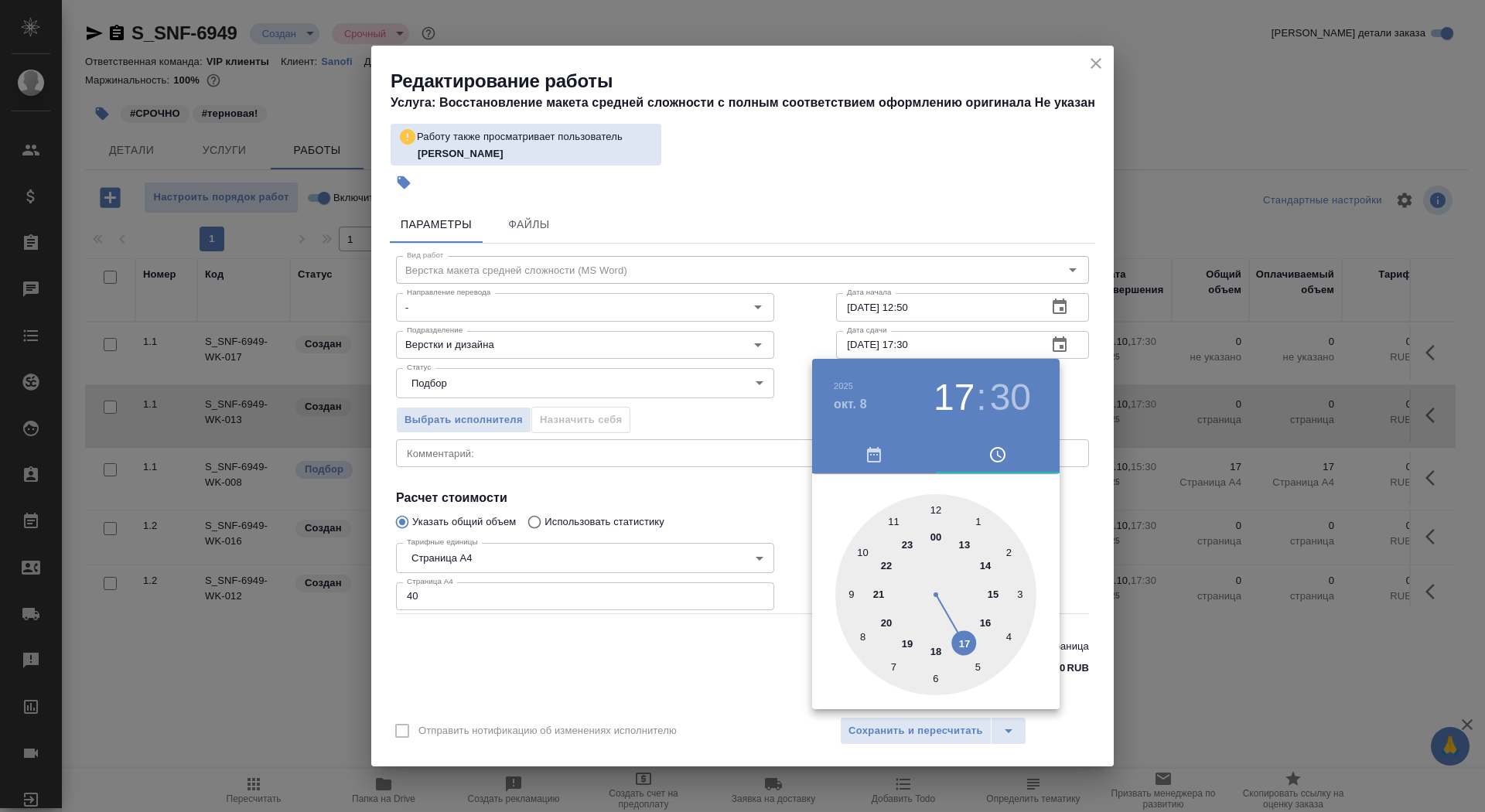
click at [994, 591] on div at bounding box center [936, 594] width 201 height 201
type input "08.10.2025 15:50"
click at [863, 549] on div at bounding box center [936, 594] width 201 height 201
click at [764, 671] on div at bounding box center [742, 406] width 1485 height 812
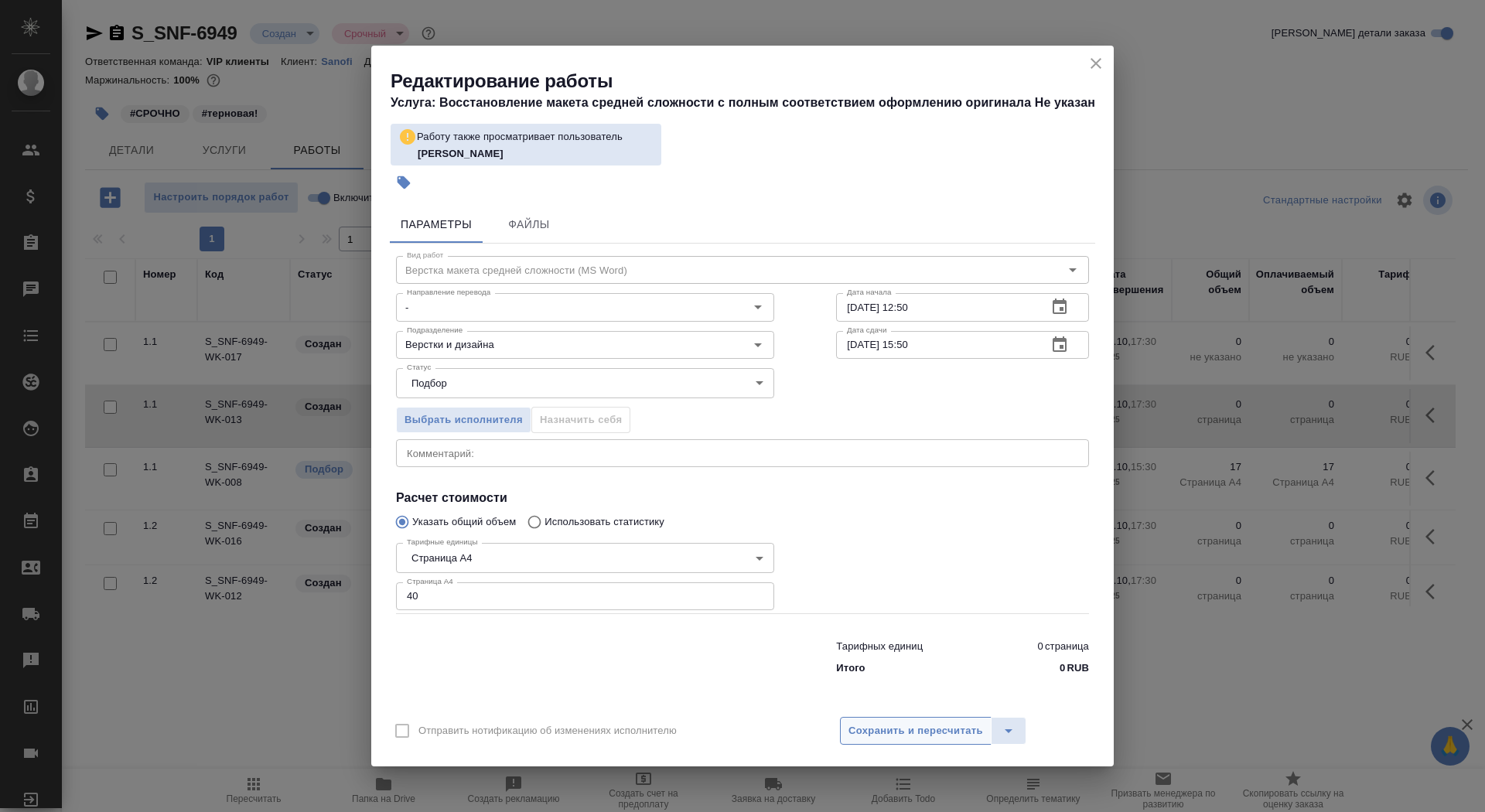
click at [954, 740] on button "Сохранить и пересчитать" at bounding box center [915, 731] width 151 height 28
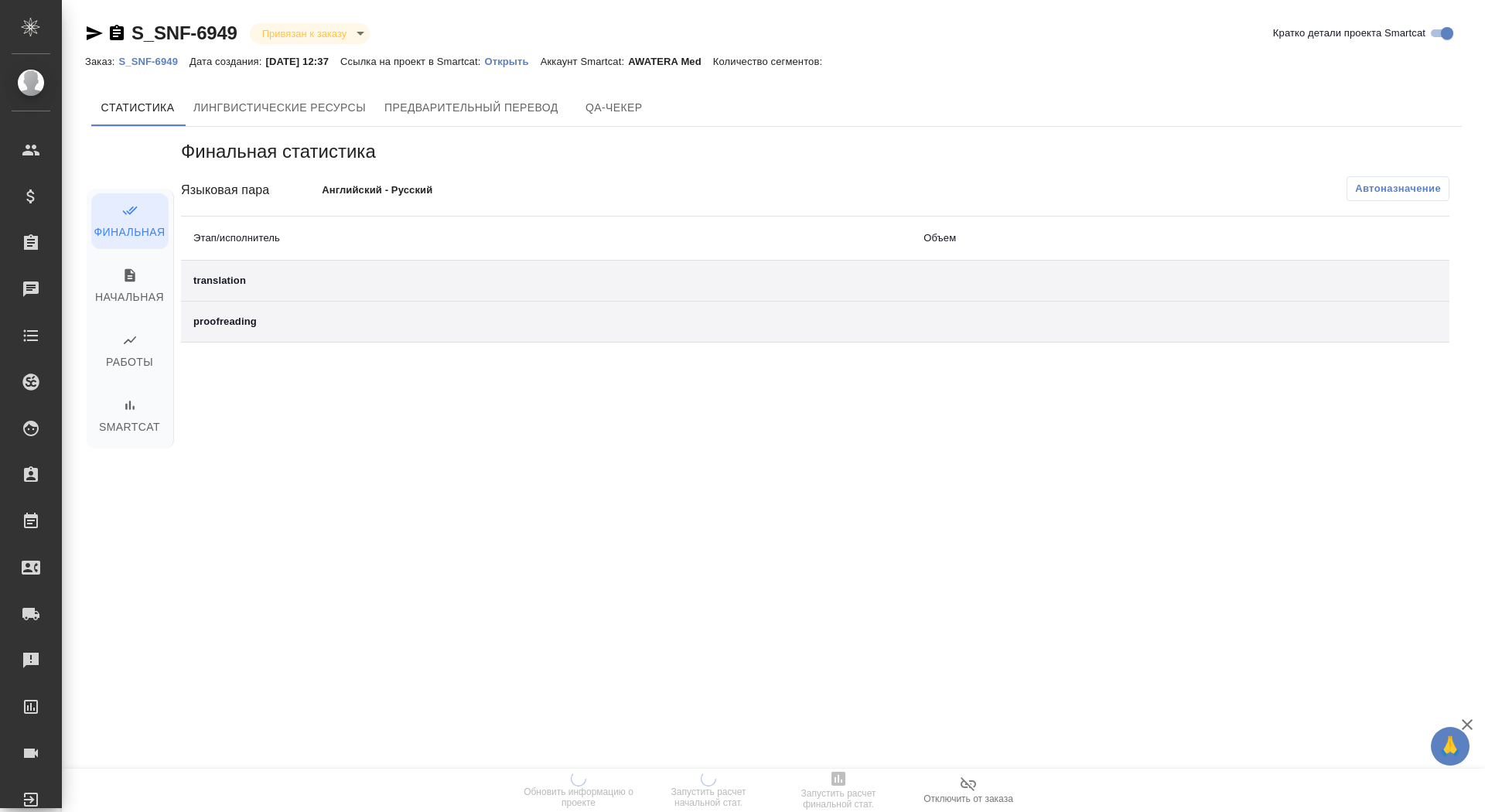
click at [530, 62] on p "Открыть" at bounding box center [512, 62] width 56 height 12
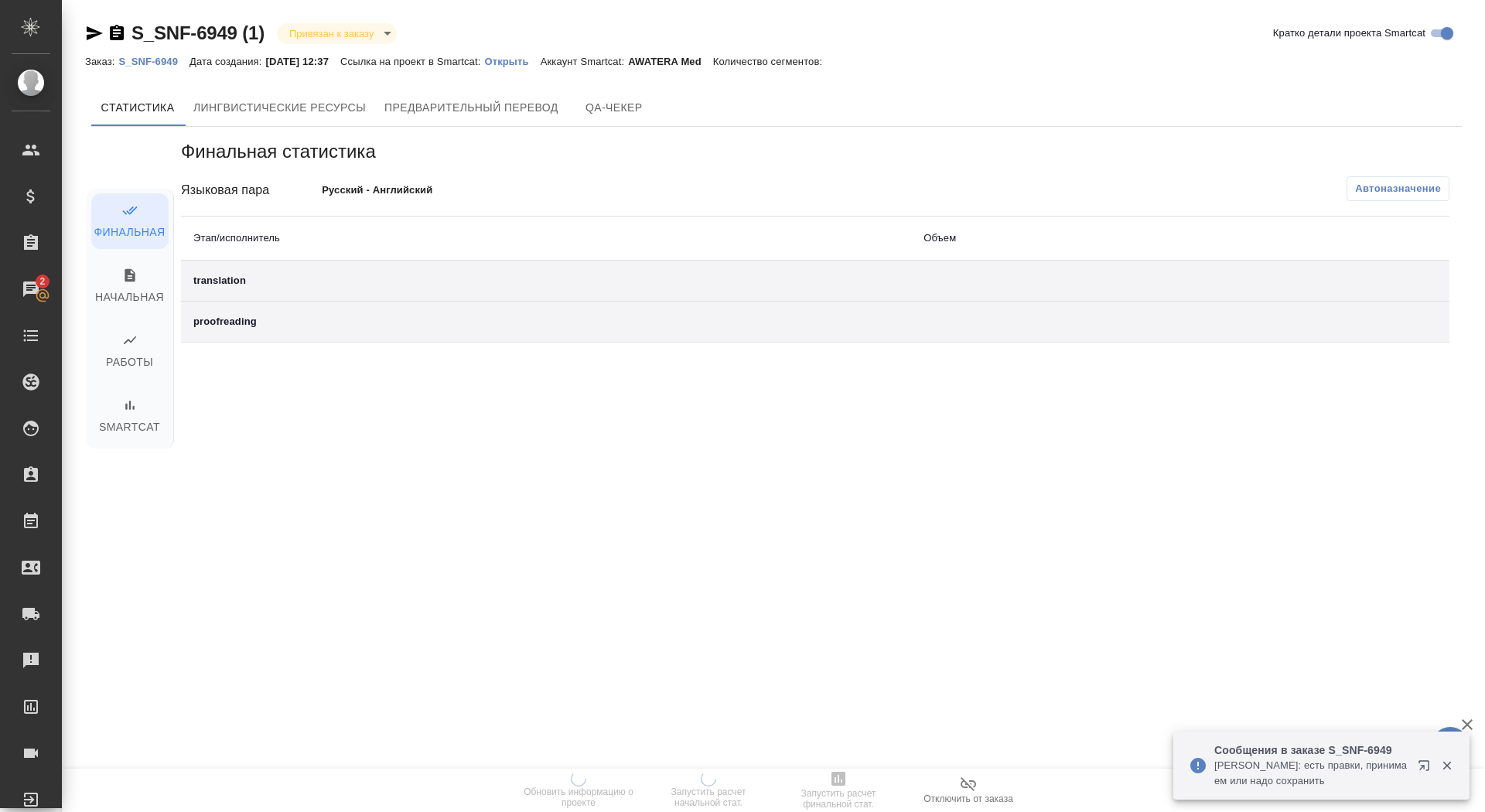
click at [529, 65] on p "Открыть" at bounding box center [512, 62] width 56 height 12
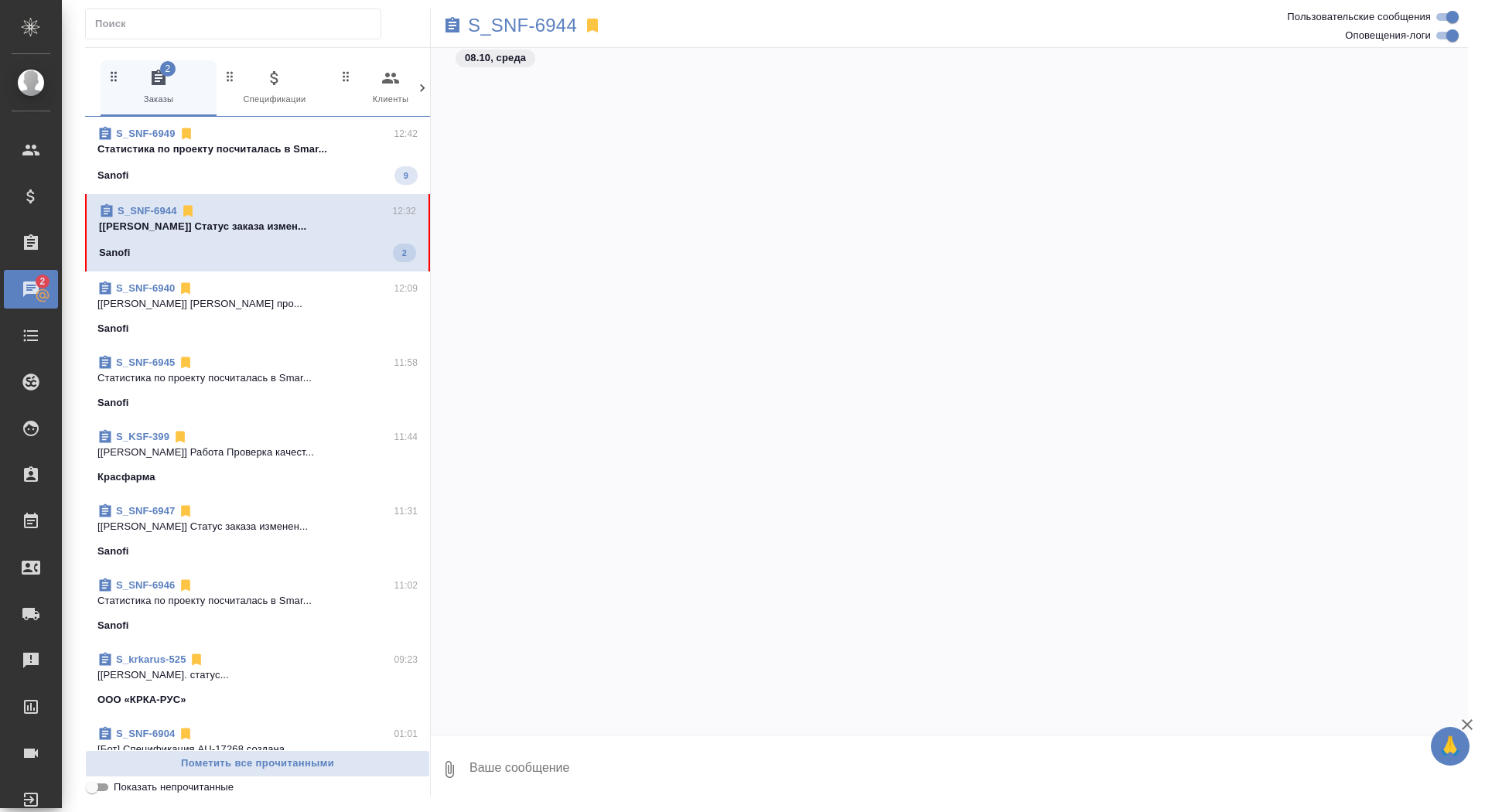
scroll to position [17431, 0]
click at [596, 761] on textarea at bounding box center [968, 769] width 1000 height 53
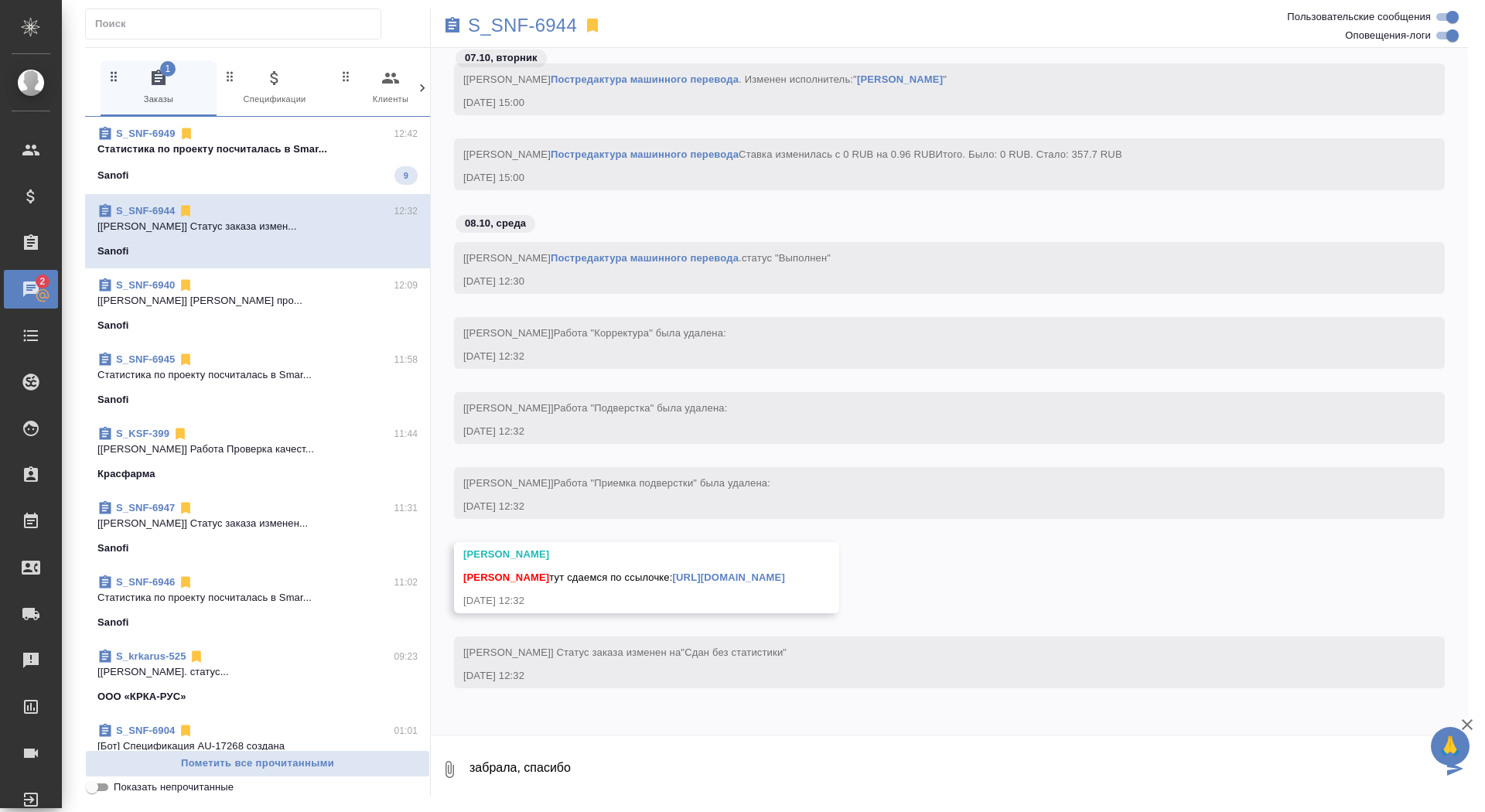
type textarea "забрала, спасибо"
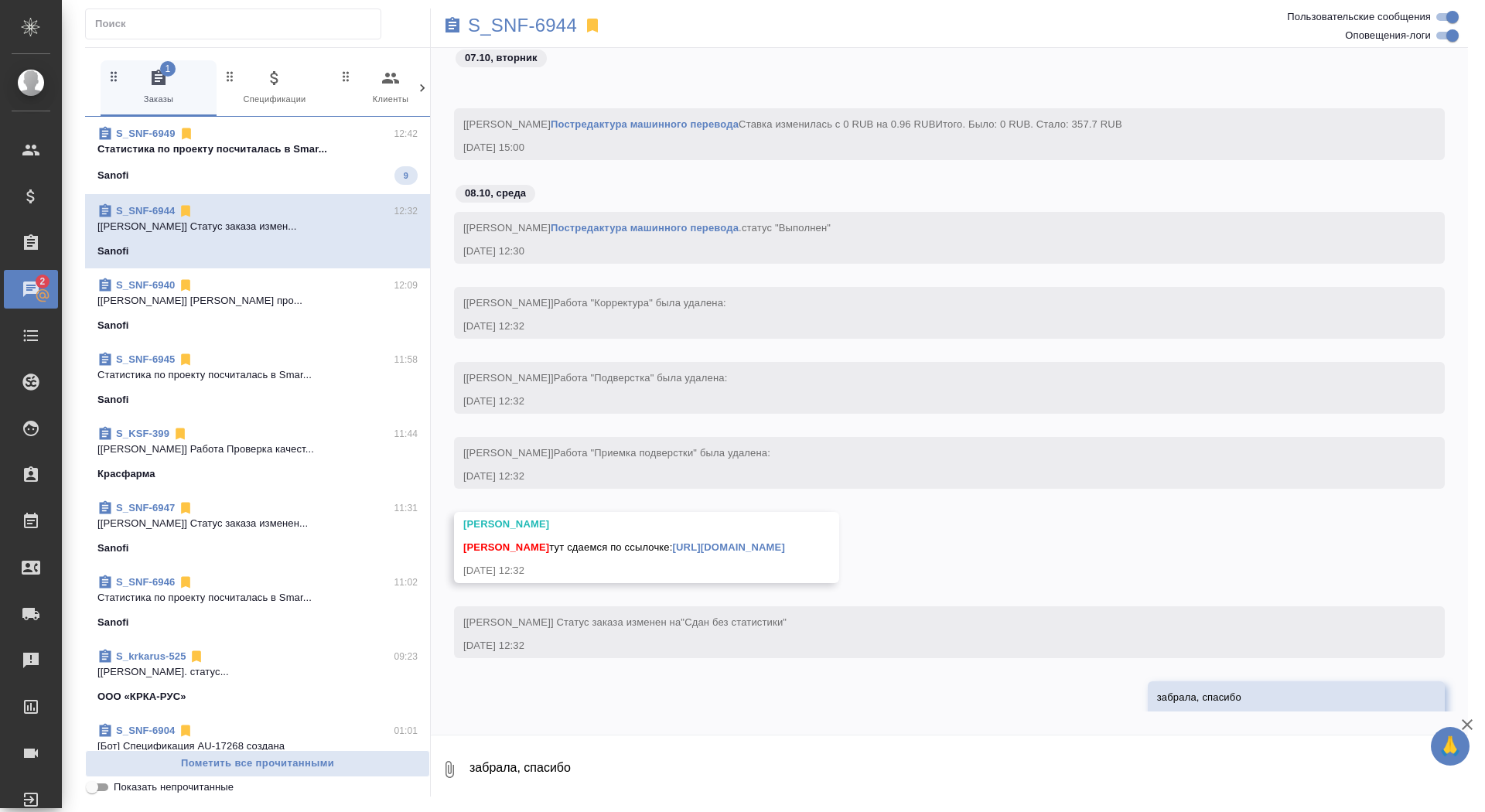
scroll to position [17506, 0]
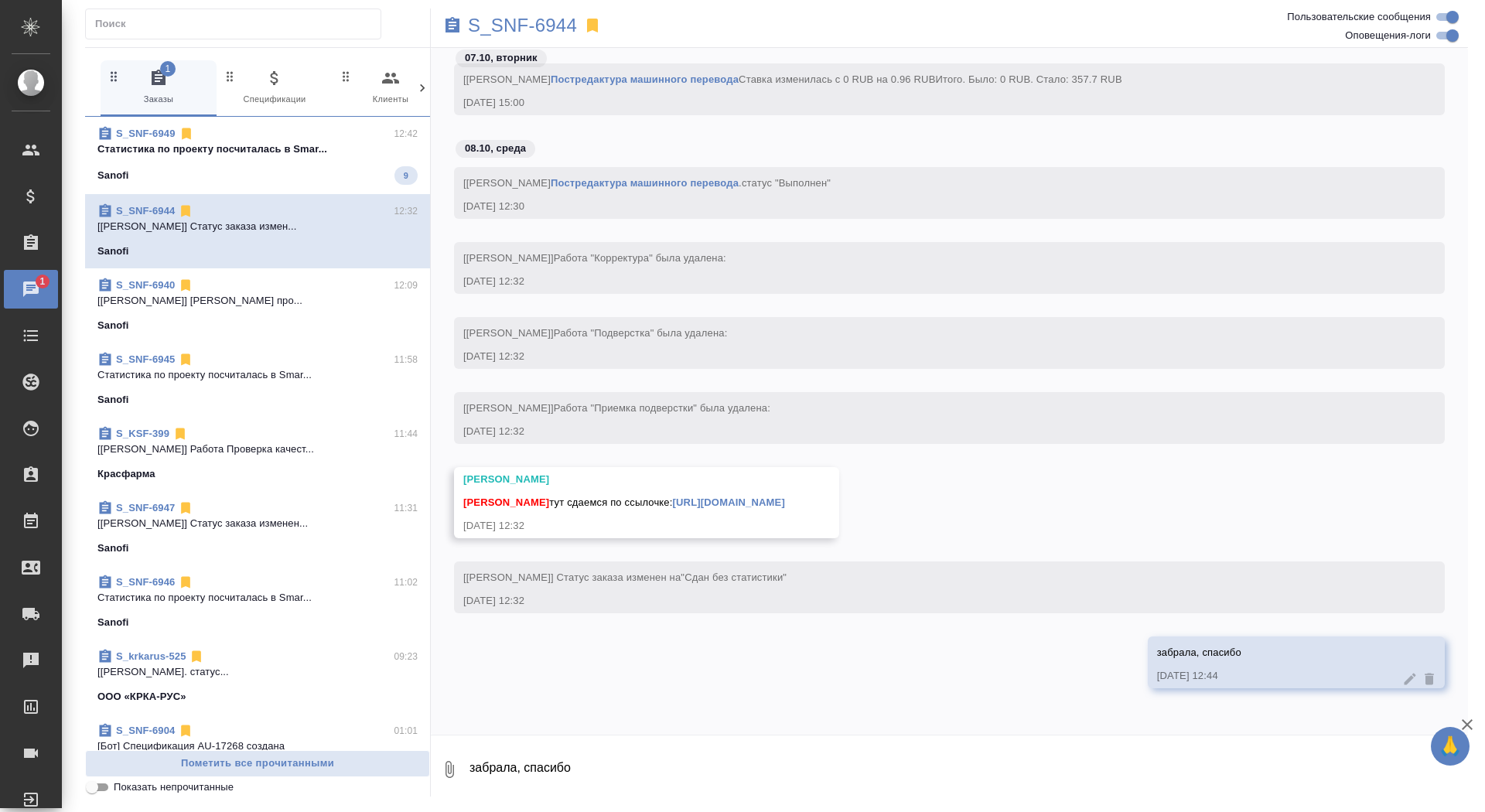
click at [727, 491] on div "Сайдашева Диляра тут сдаемся по ссылочке: https://drive.awatera.com/apps/files/…" at bounding box center [623, 501] width 322 height 20
click at [729, 496] on link "https://drive.awatera.com/apps/files/files/10619321?dir=/Shares/Sanofi/Orders/S…" at bounding box center [729, 502] width 112 height 12
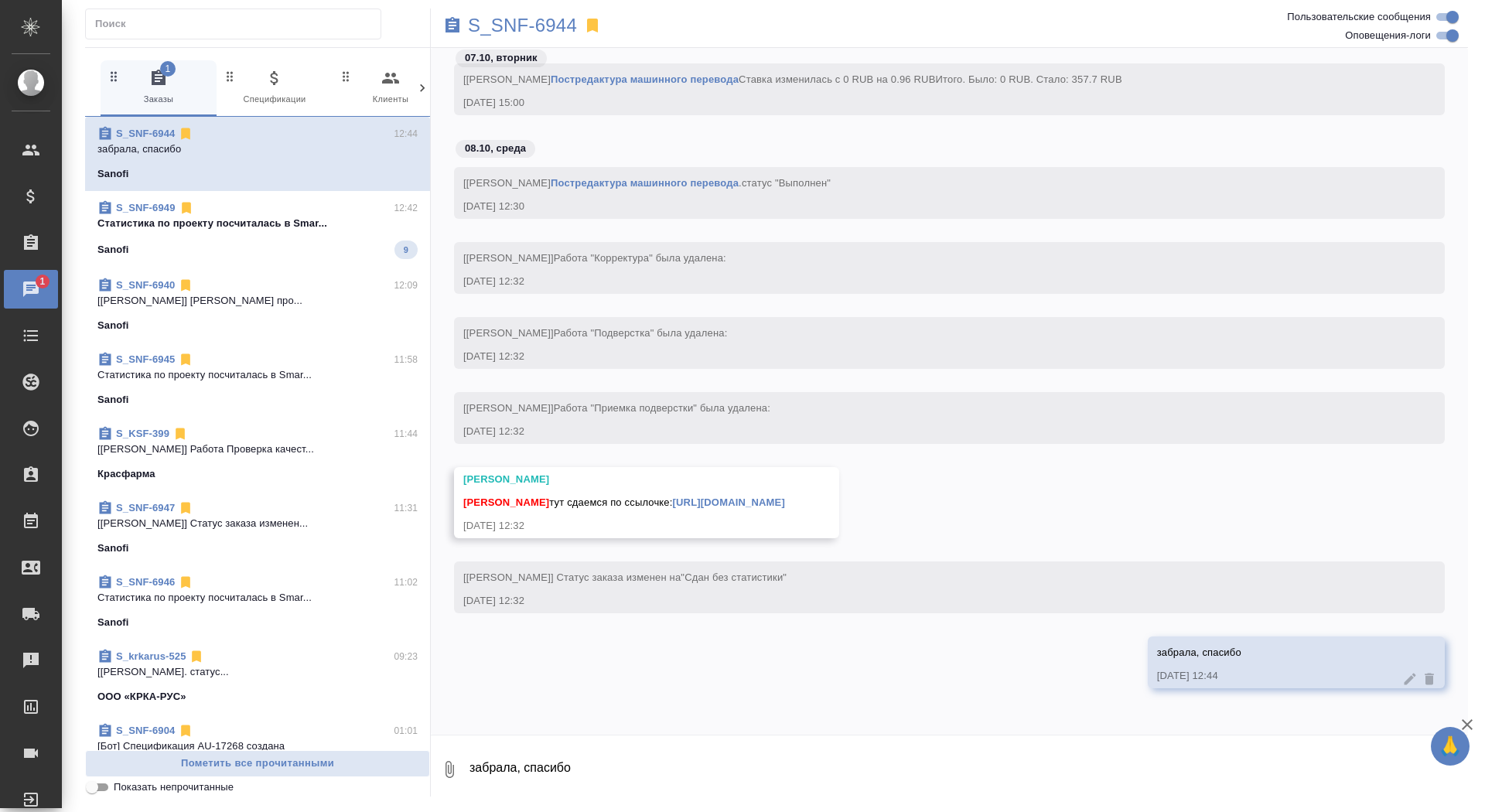
click at [536, 37] on div "S_SNF-6944" at bounding box center [776, 25] width 692 height 34
click at [535, 26] on p "S_SNF-6944" at bounding box center [522, 25] width 109 height 16
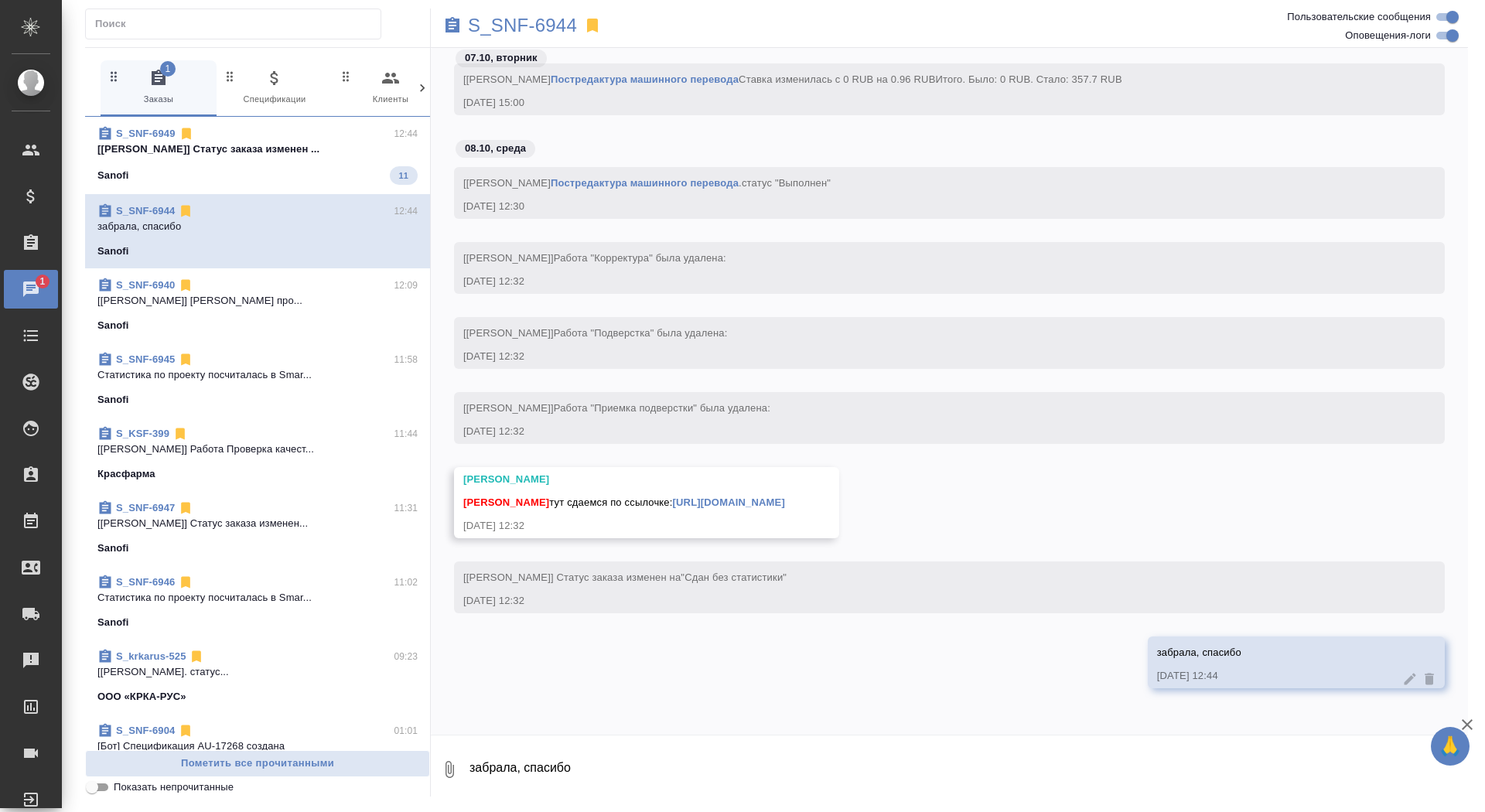
click at [364, 150] on p "[Петрова Валерия] Статус заказа изменен ..." at bounding box center [257, 149] width 320 height 16
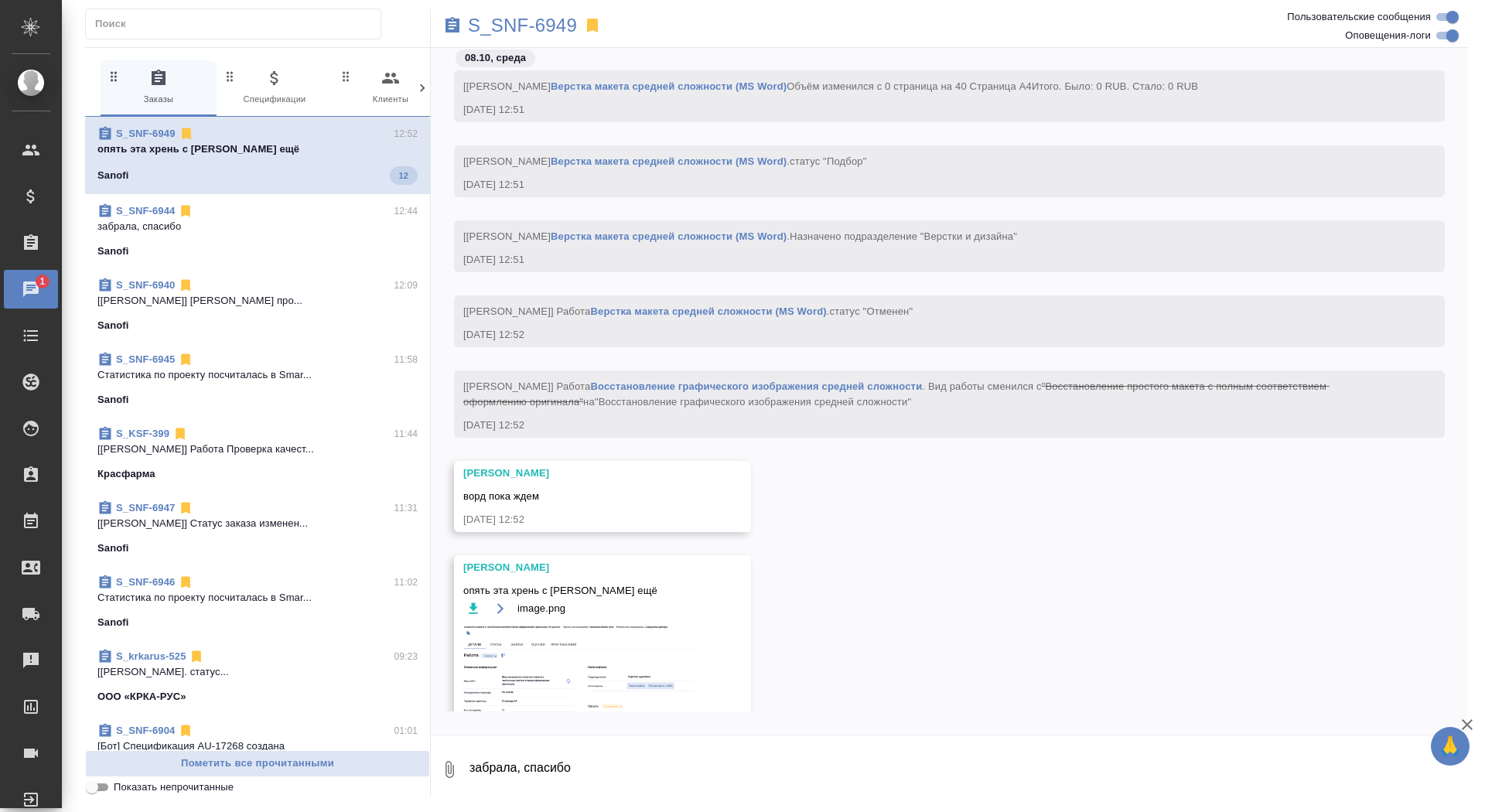
scroll to position [6736, 0]
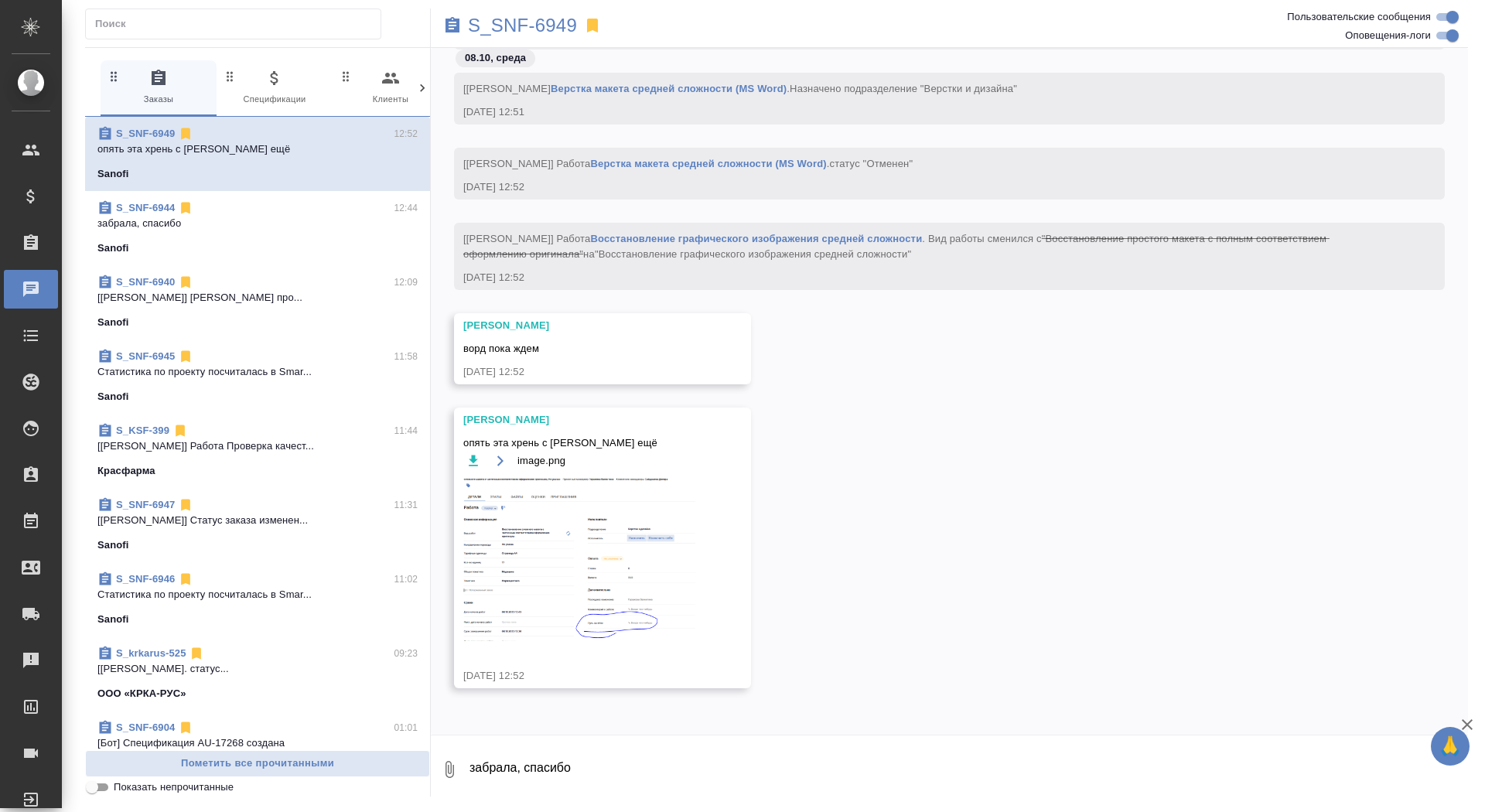
click at [565, 570] on img at bounding box center [579, 559] width 232 height 163
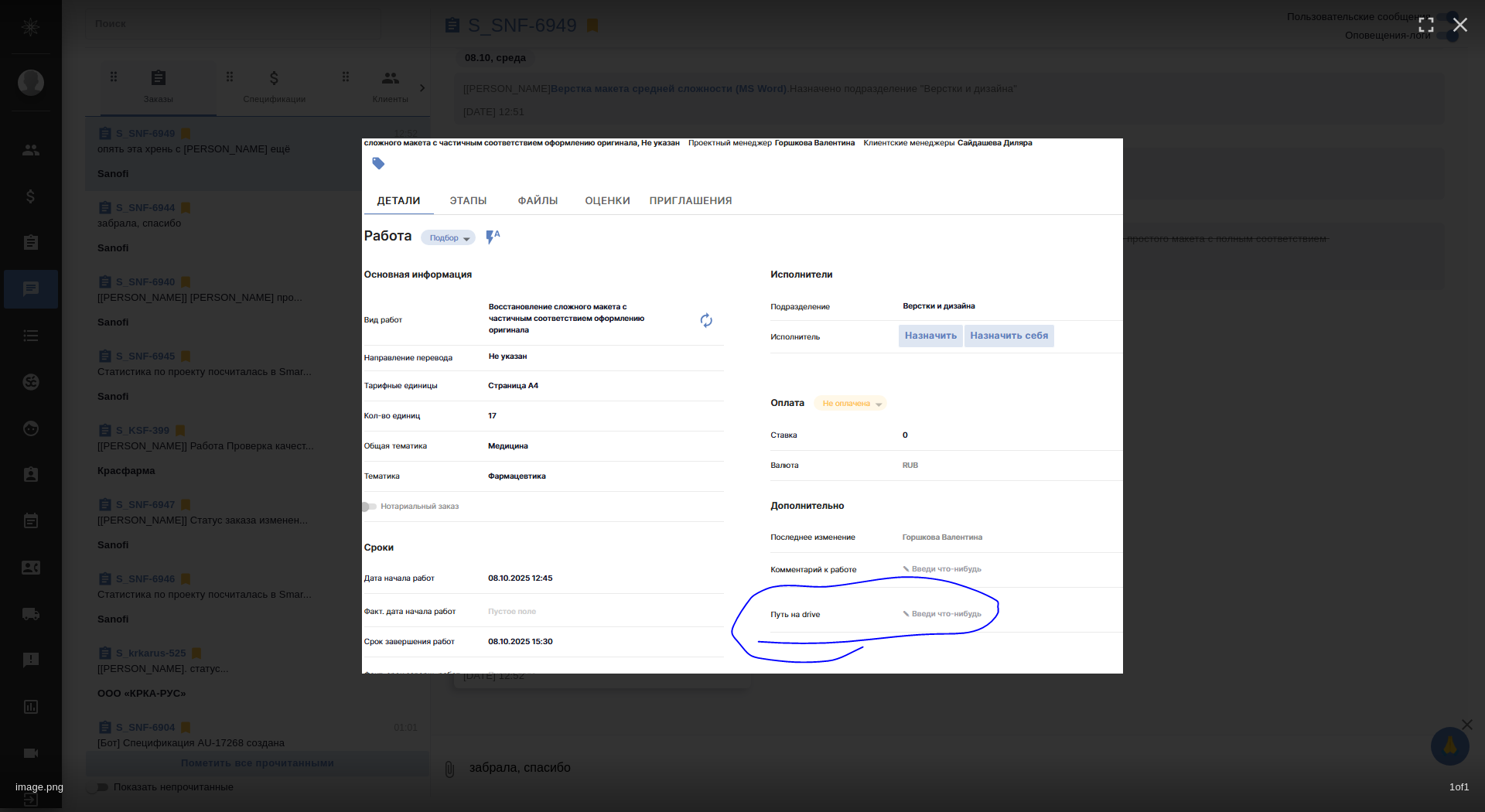
click at [1188, 327] on div "image.png 1 of 1" at bounding box center [742, 406] width 1485 height 812
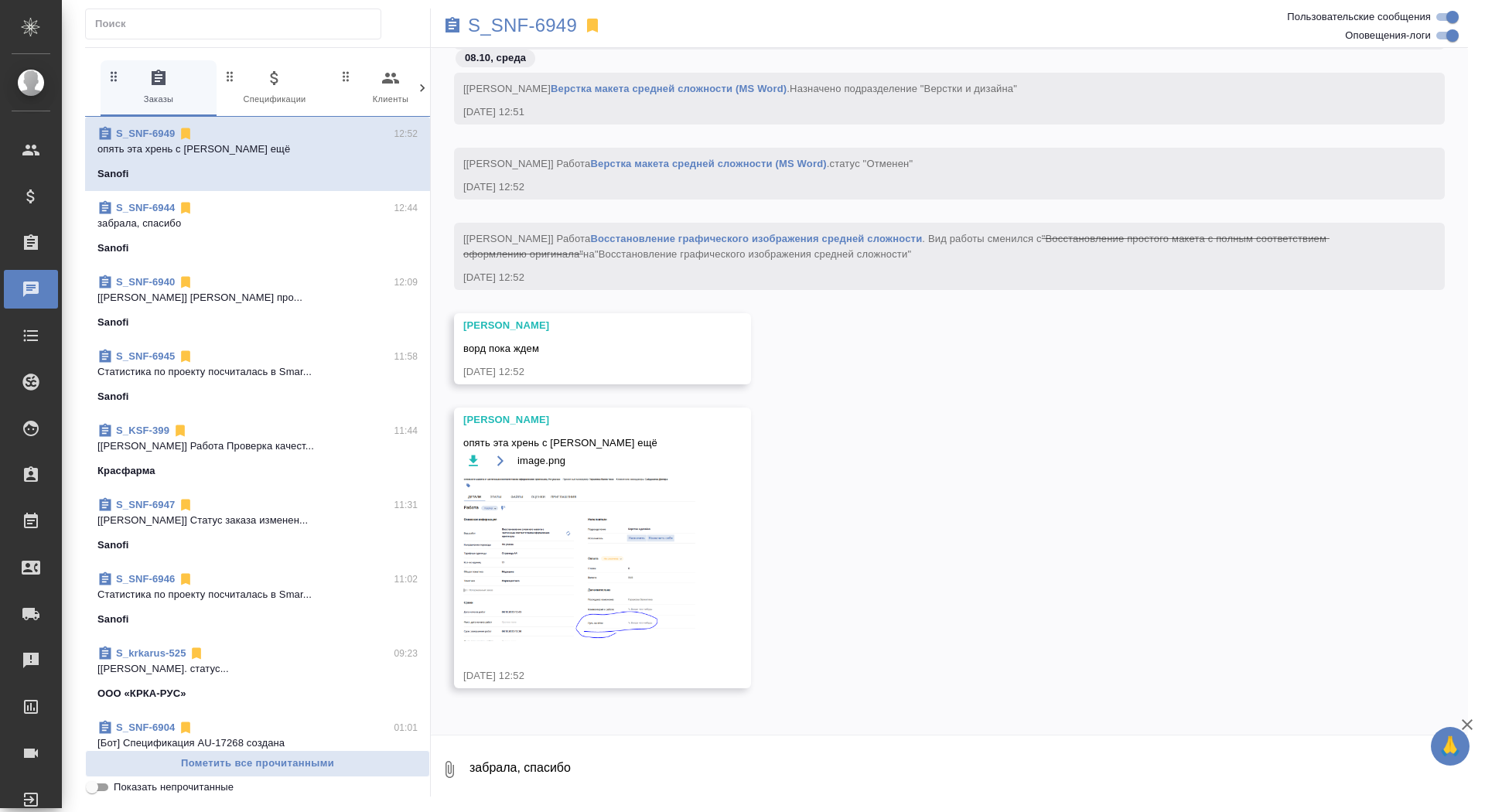
click at [561, 563] on img at bounding box center [579, 559] width 232 height 163
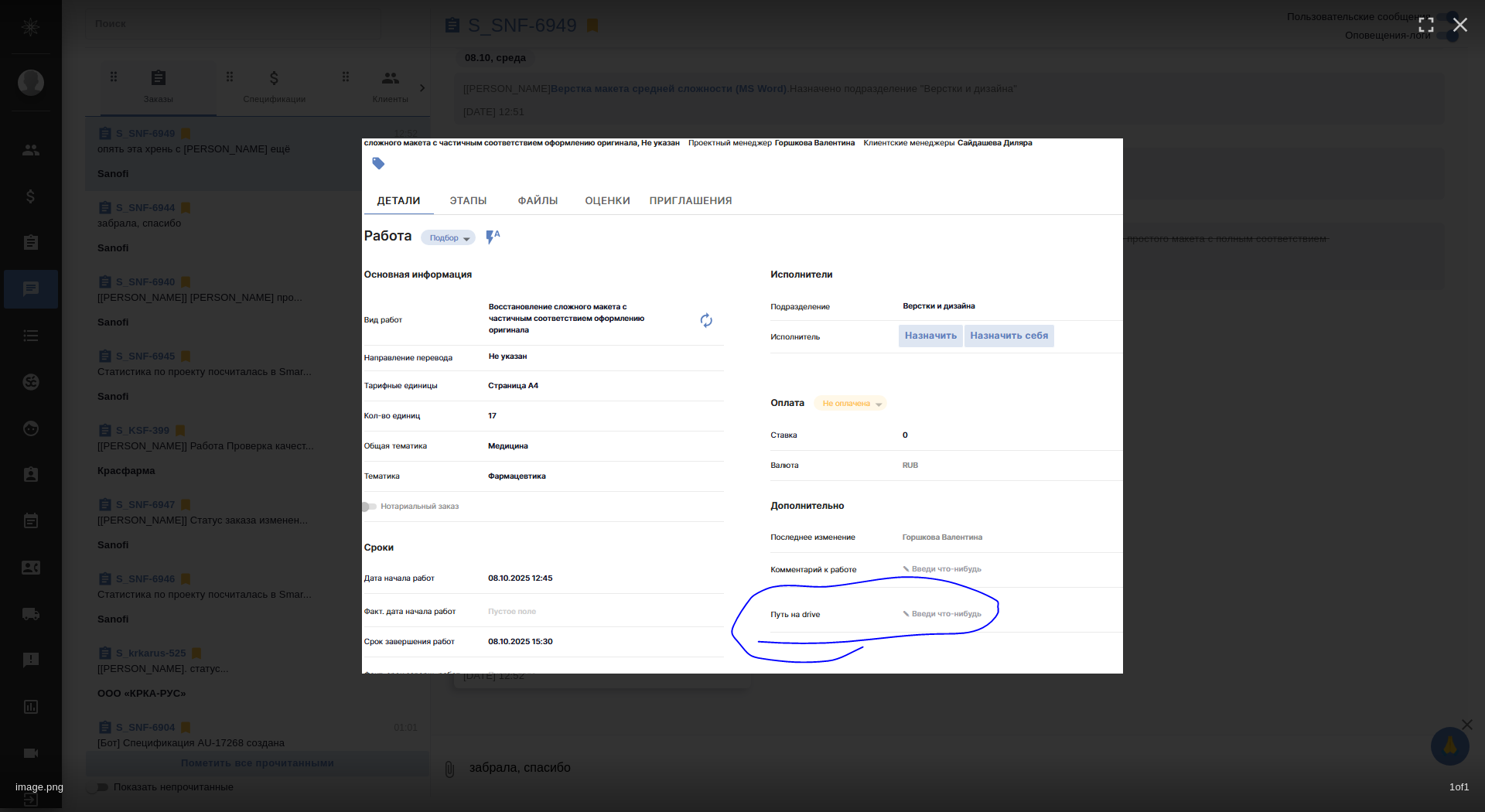
click at [1362, 334] on div "image.png 1 of 1" at bounding box center [742, 406] width 1485 height 812
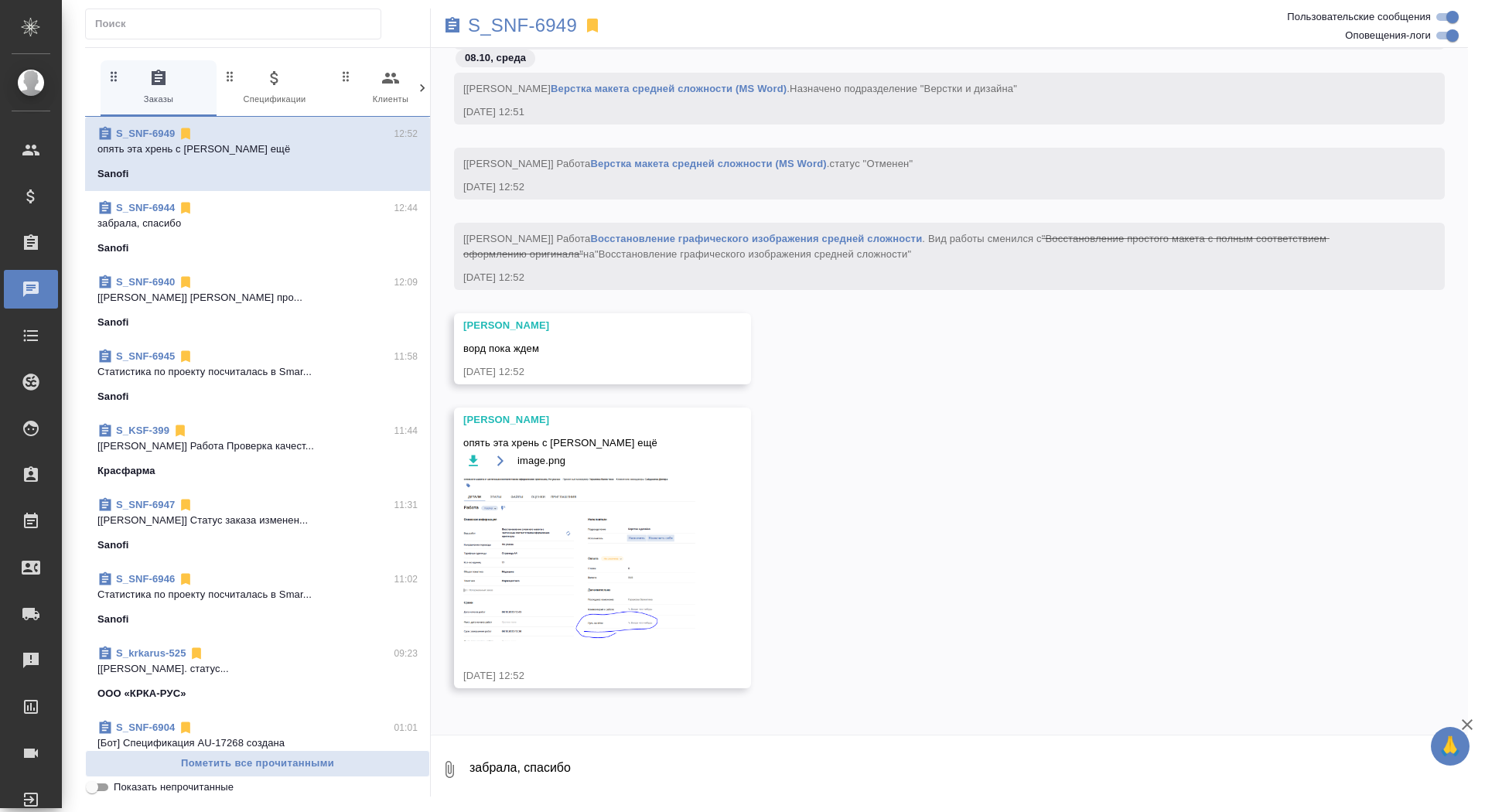
click at [675, 759] on textarea "забрала, спасибо" at bounding box center [968, 769] width 1000 height 53
type textarea "Лера, это потому что статус не изменили"
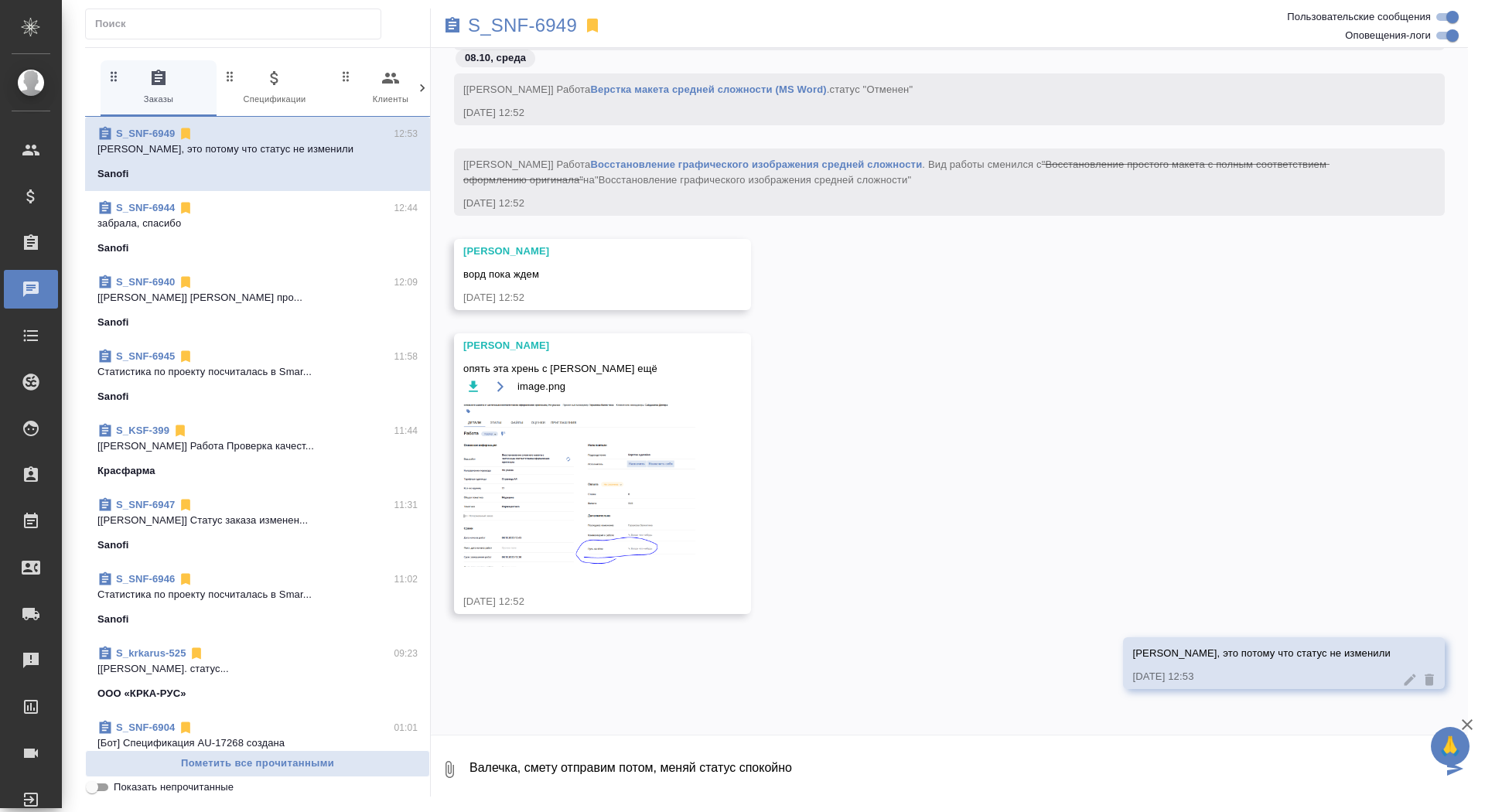
type textarea "Валечка, смету отправим потом, меняй статус спокойно"
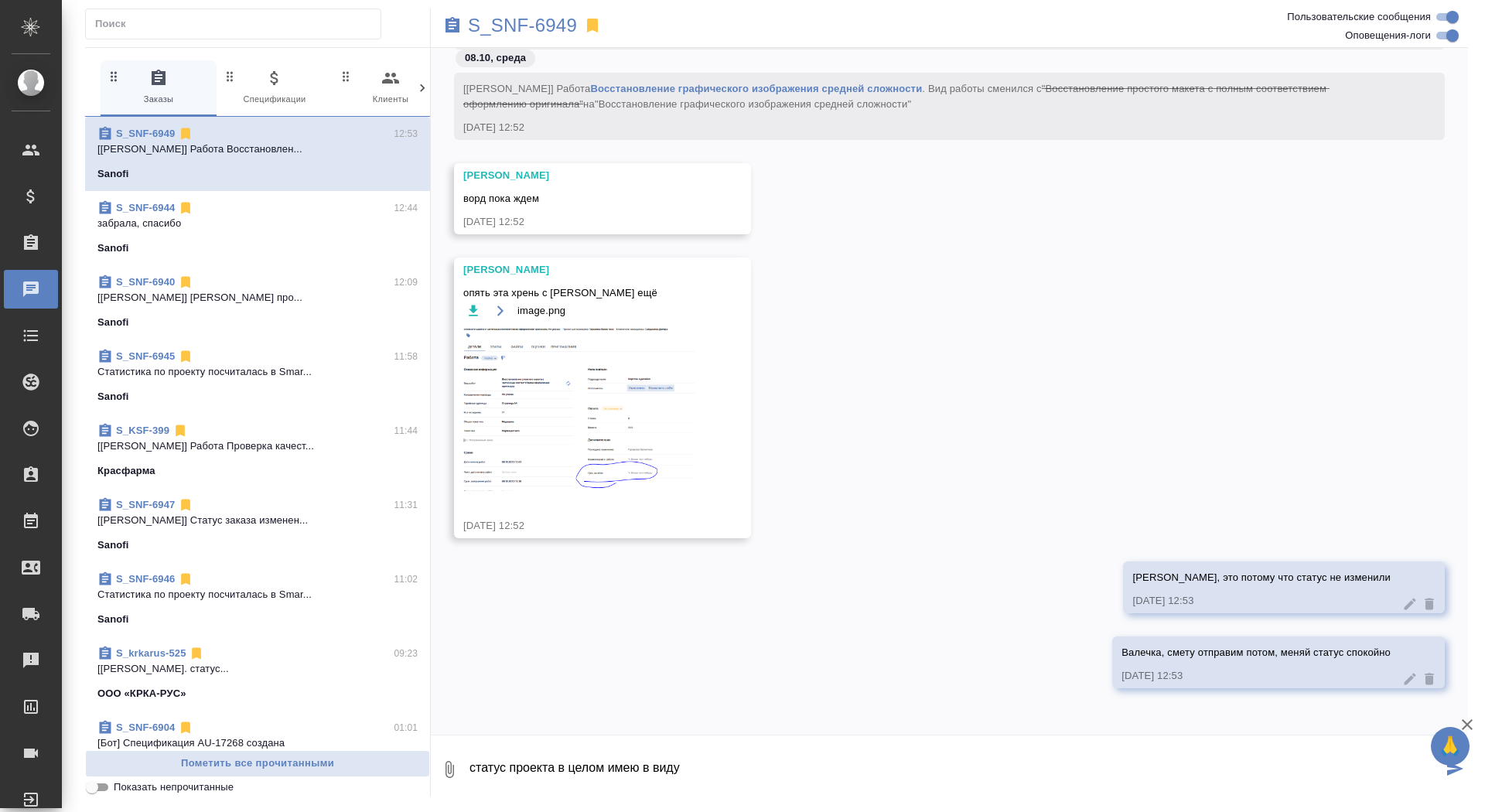
type textarea "статус проекта в целом имею в виду"
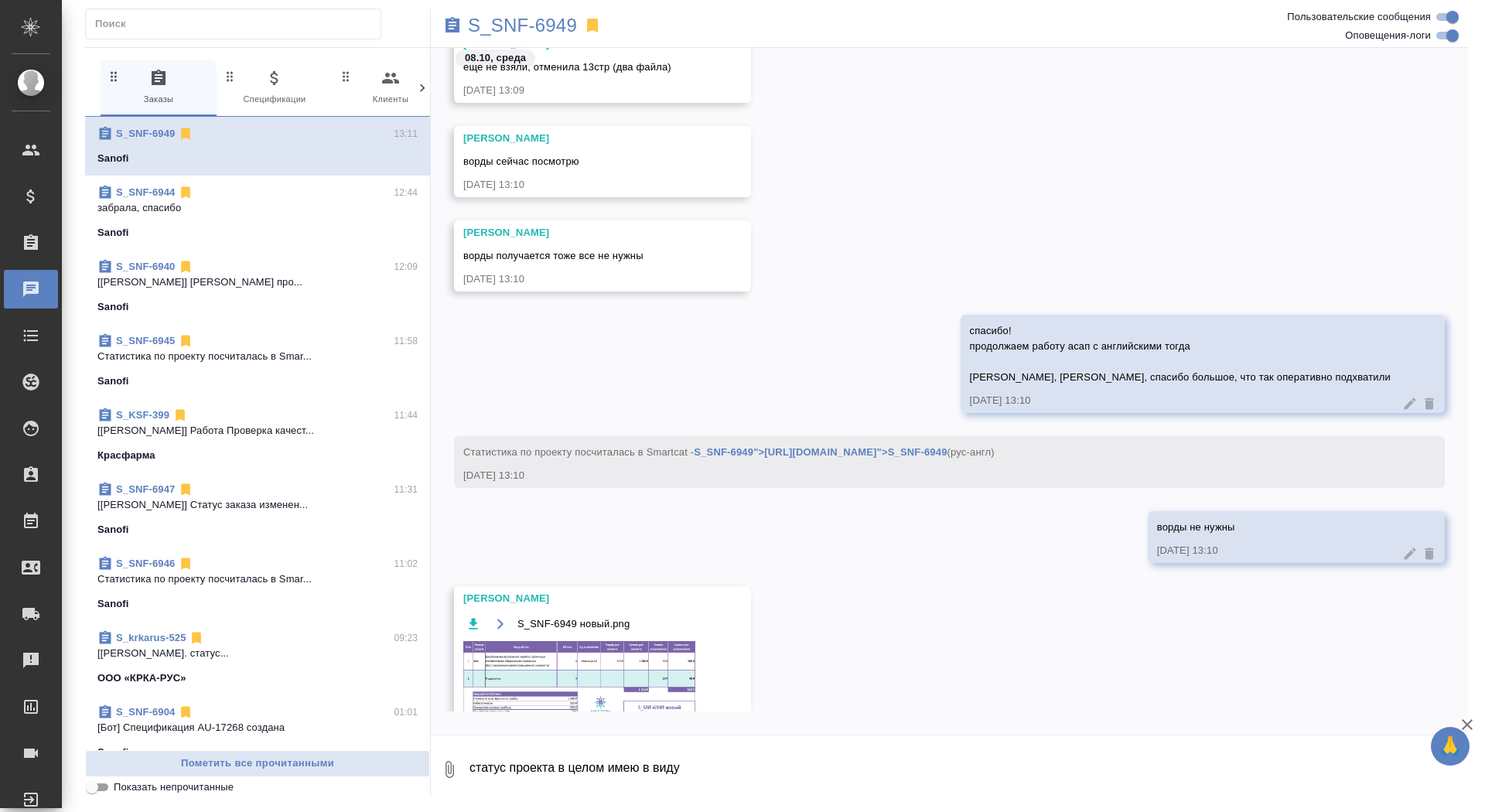
scroll to position [24279, 0]
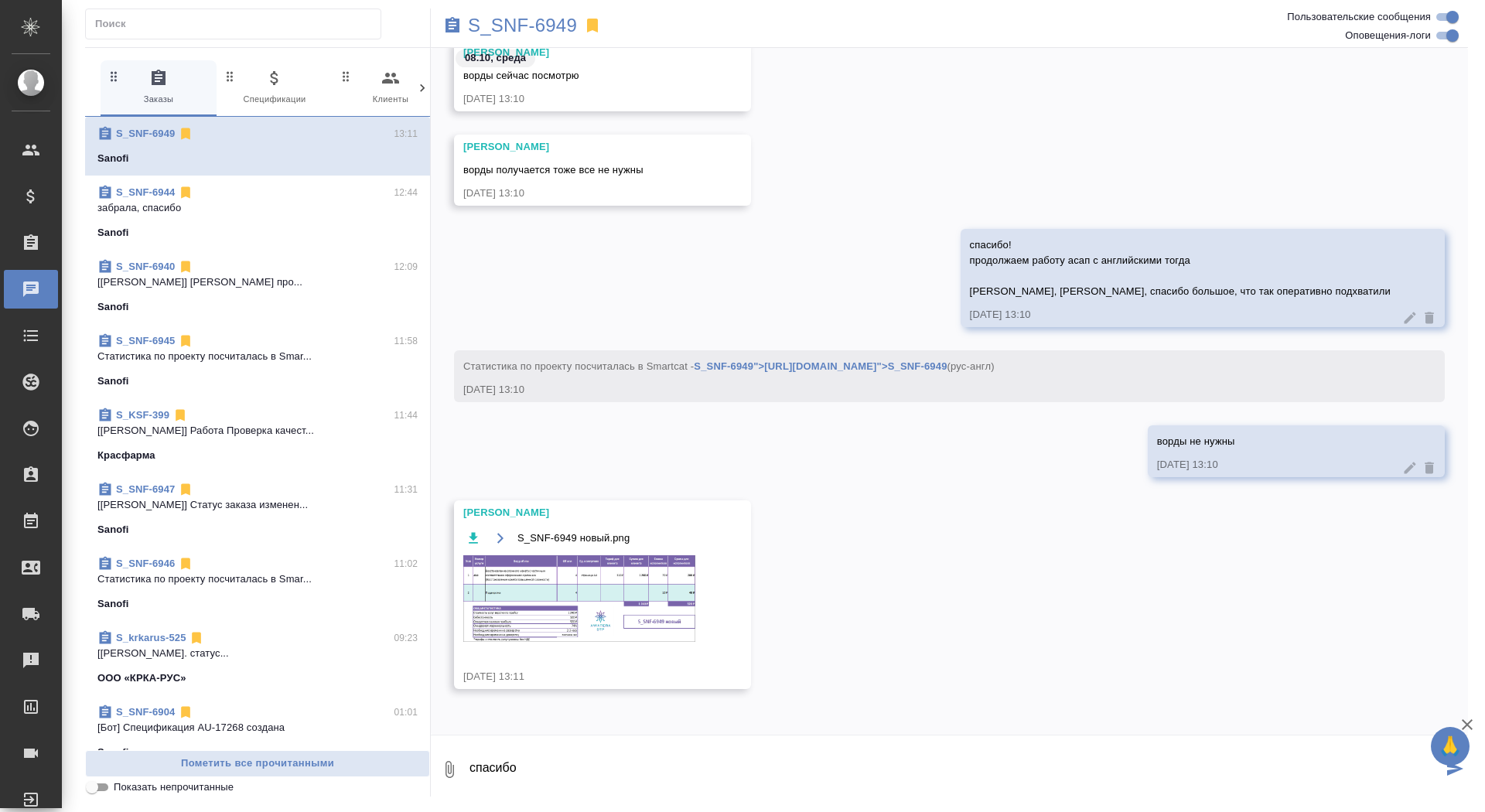
type textarea "спасибо"
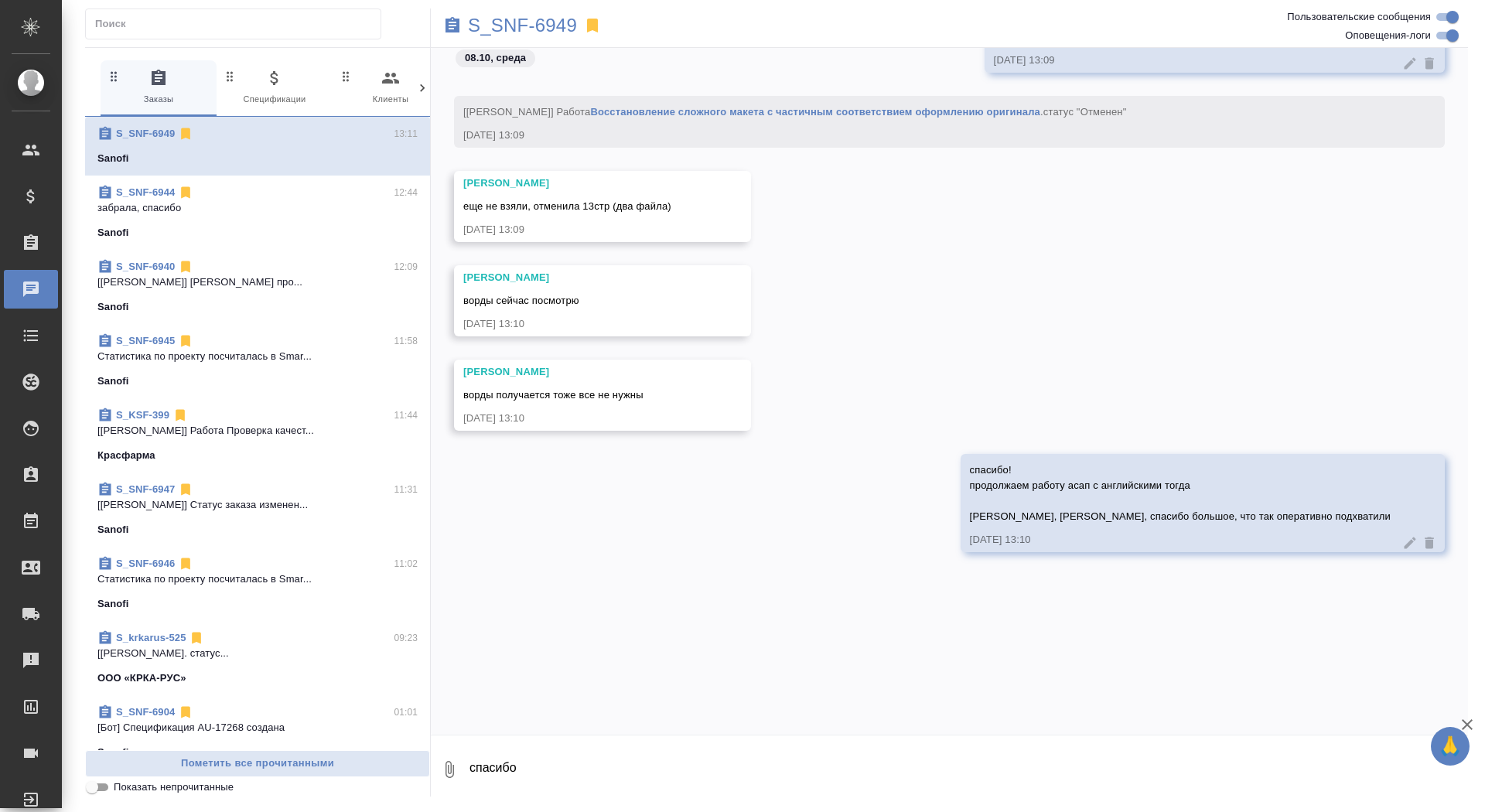
scroll to position [24611, 0]
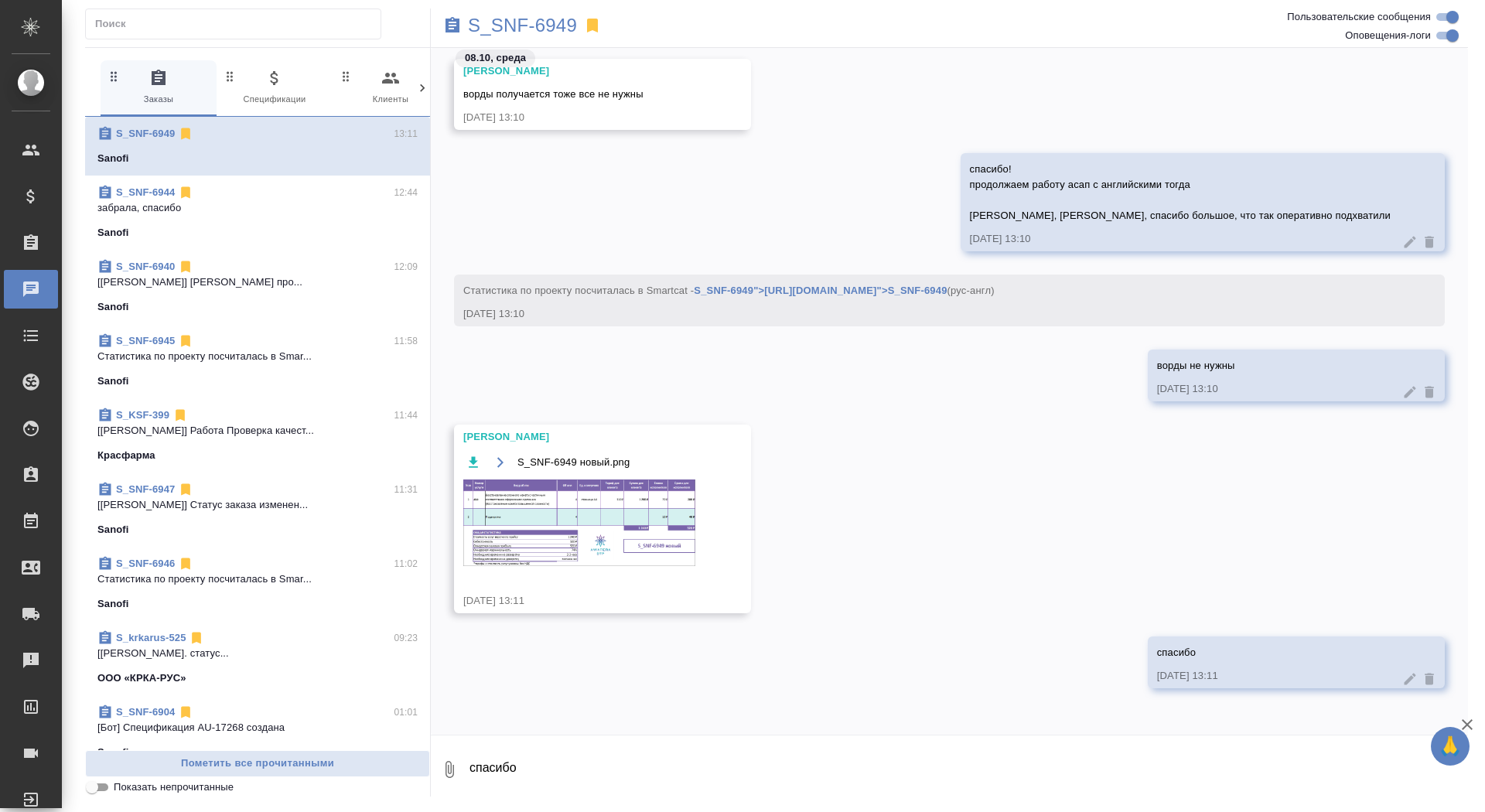
click at [581, 498] on img at bounding box center [579, 522] width 232 height 86
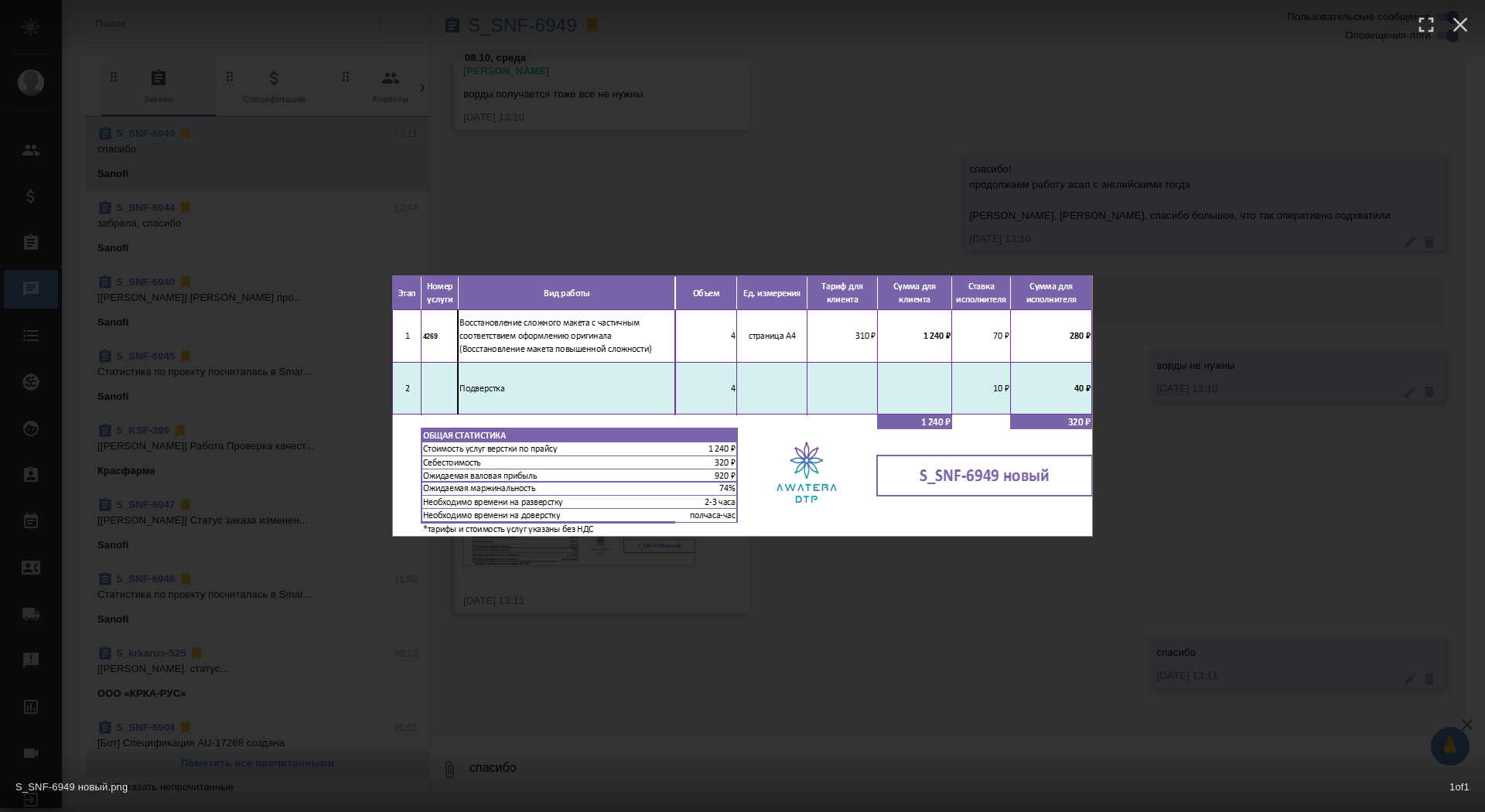
click at [618, 667] on div "S_SNF-6949 новый.png 1 of 1" at bounding box center [742, 406] width 1485 height 812
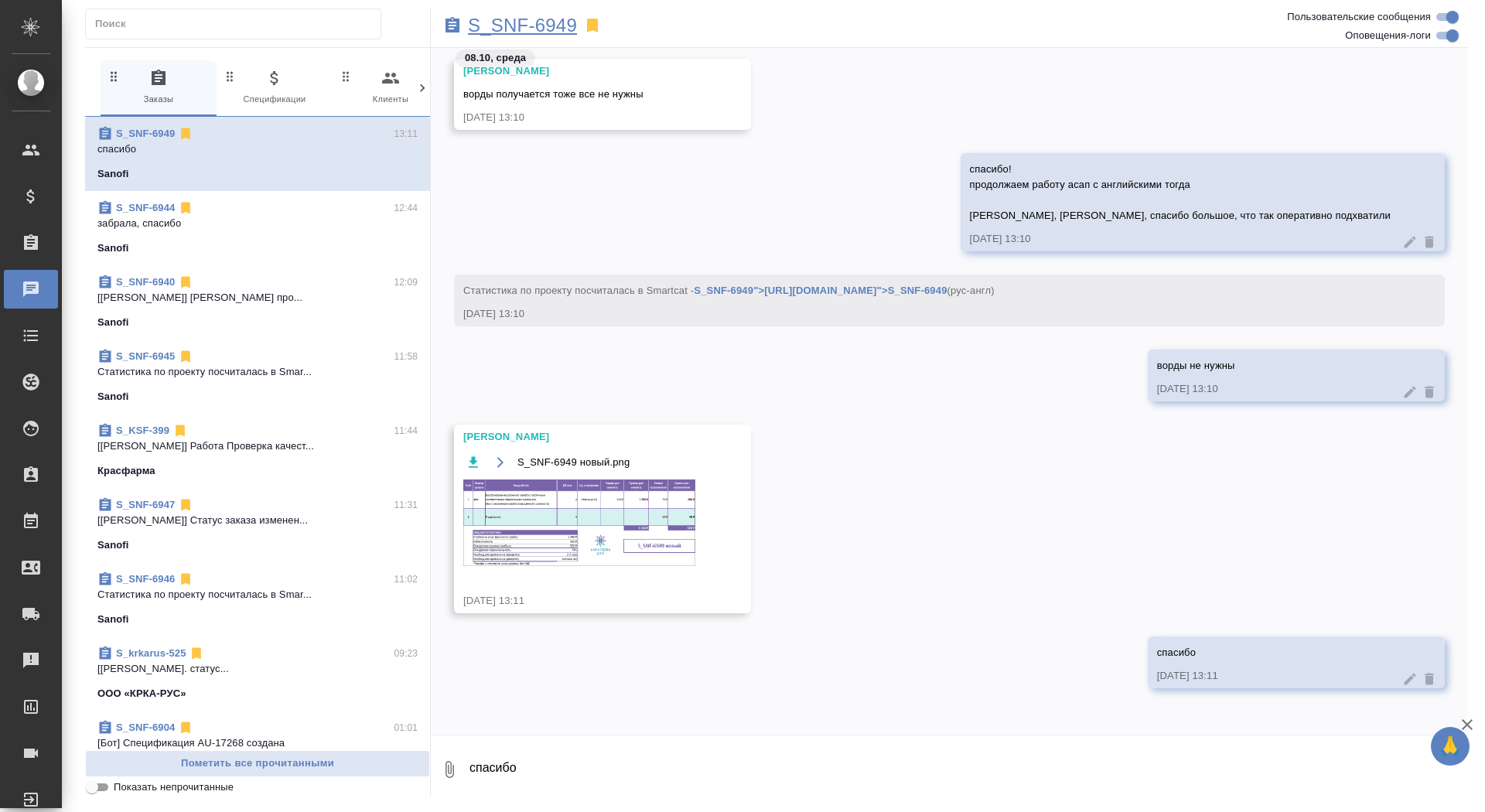
click at [495, 27] on p "S_SNF-6949" at bounding box center [522, 25] width 109 height 16
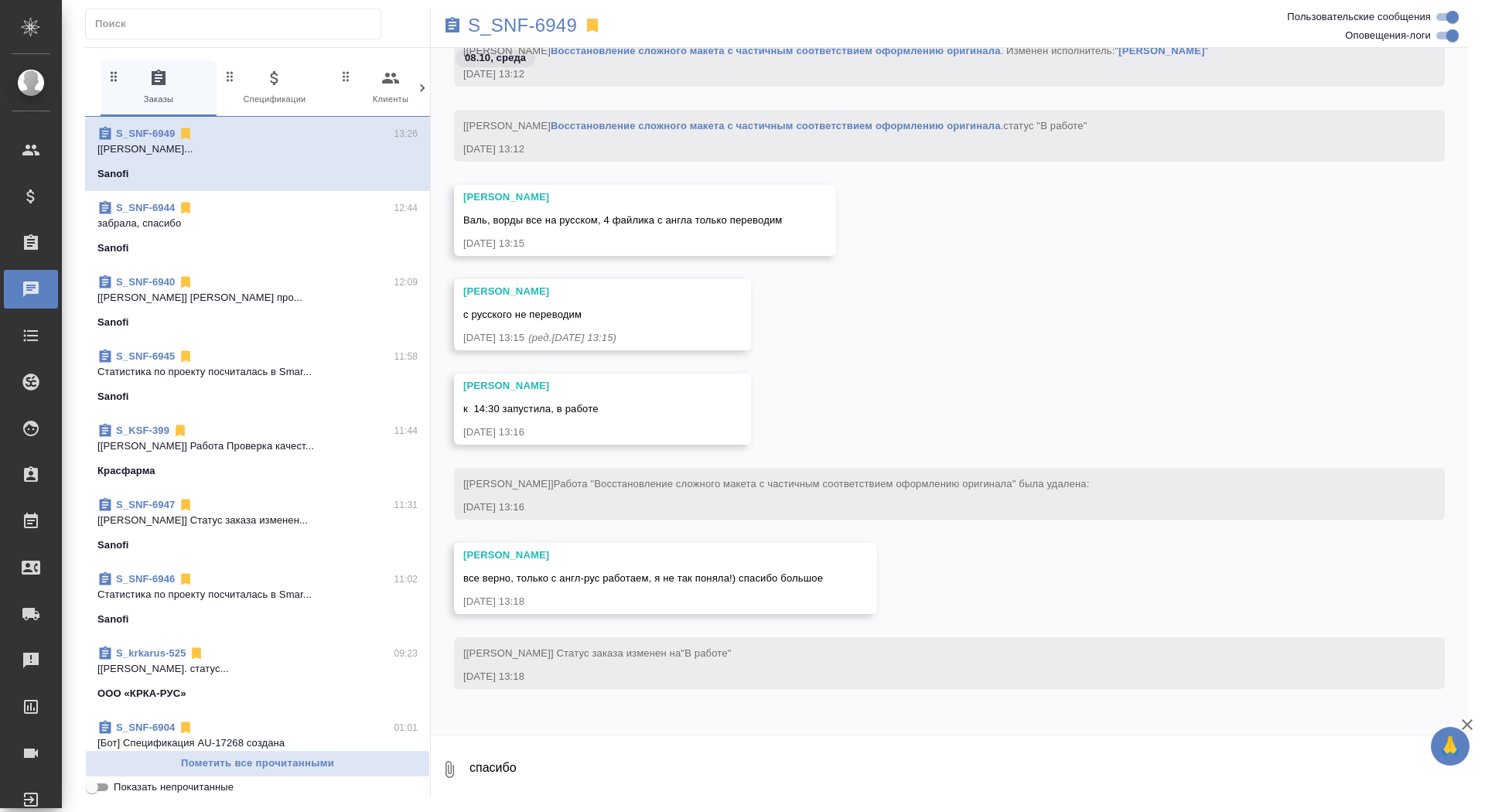
scroll to position [28402, 0]
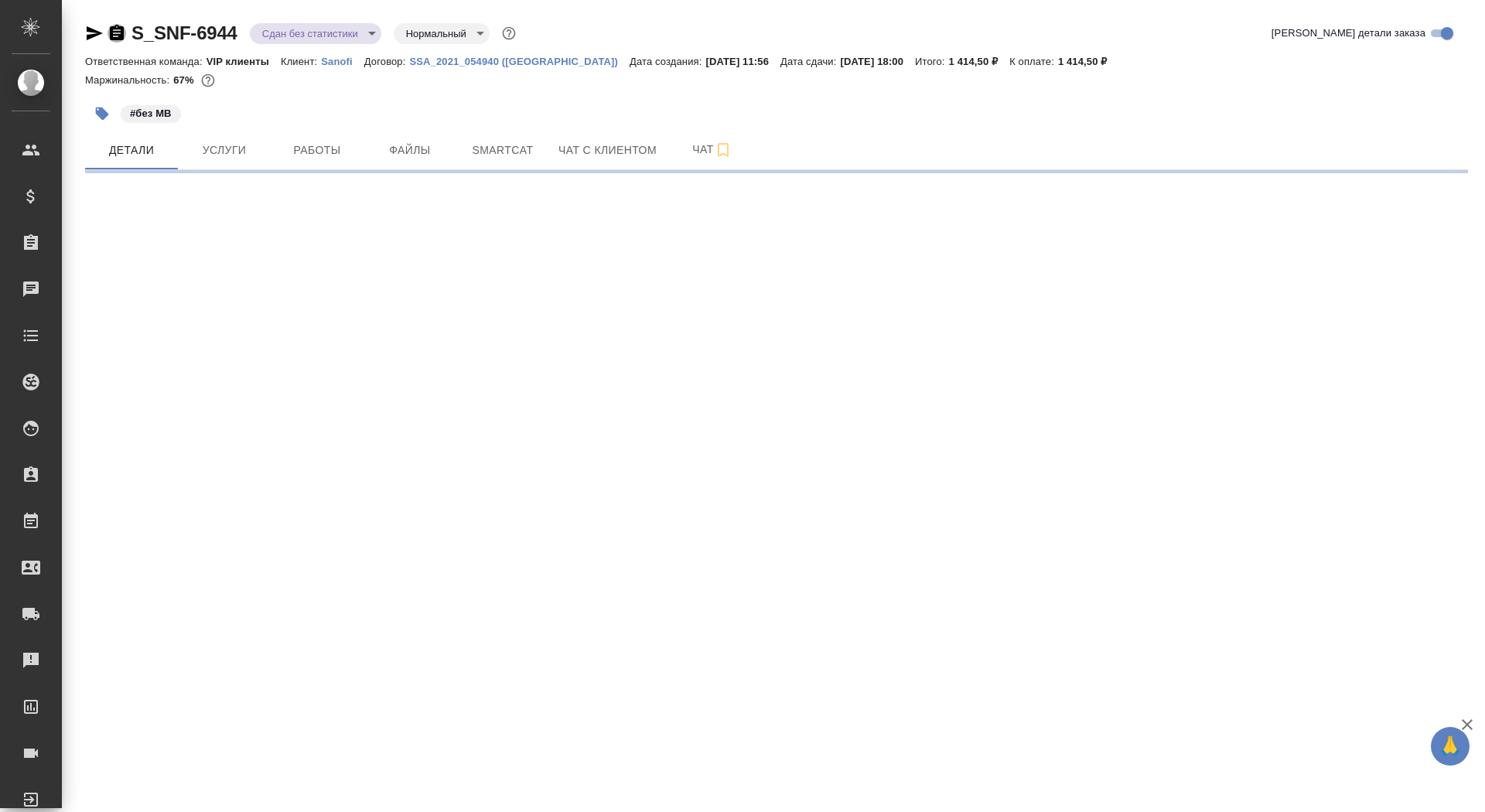
click at [113, 35] on icon "button" at bounding box center [117, 32] width 14 height 16
select select "RU"
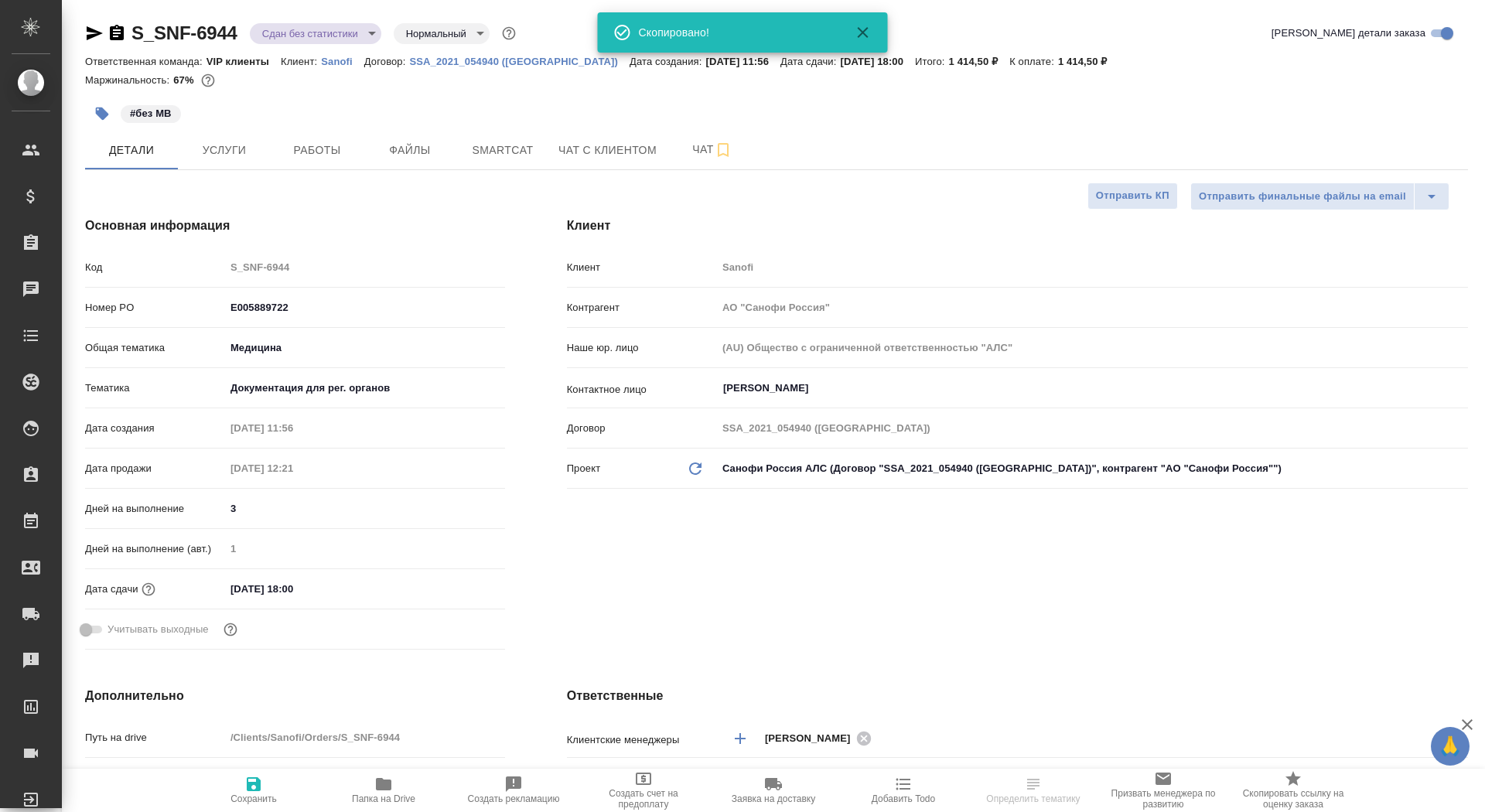
type textarea "x"
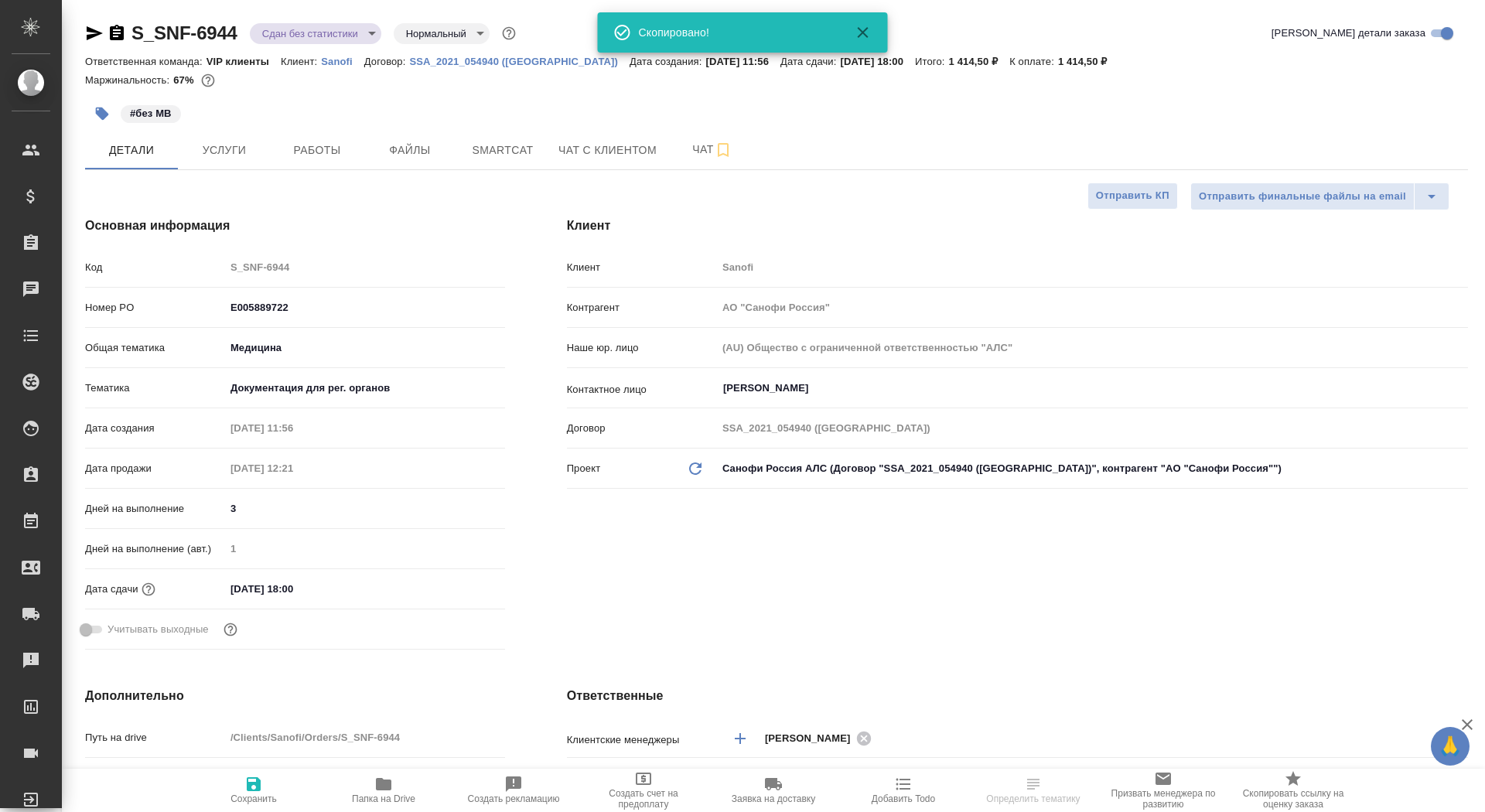
type textarea "x"
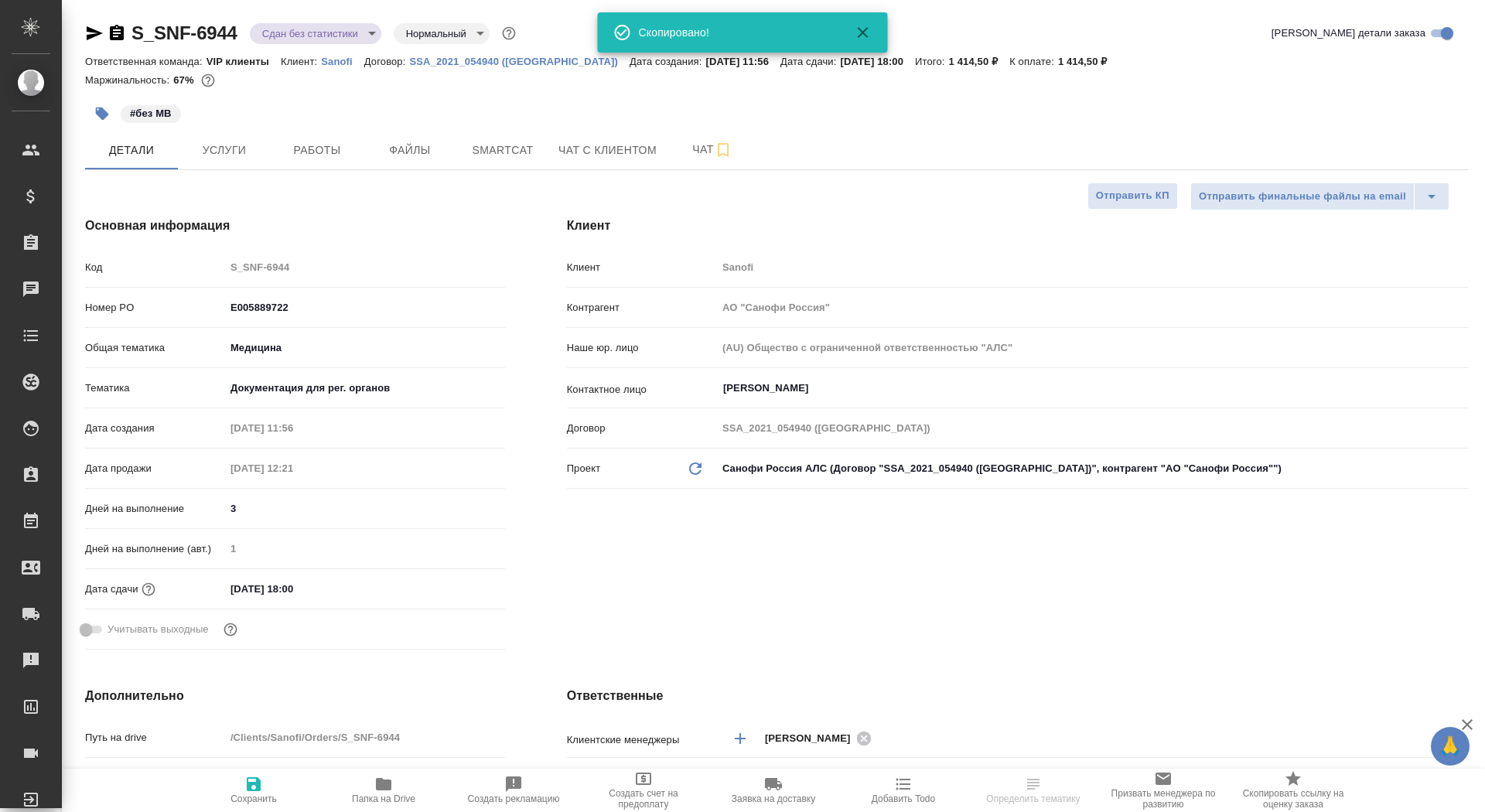
type textarea "x"
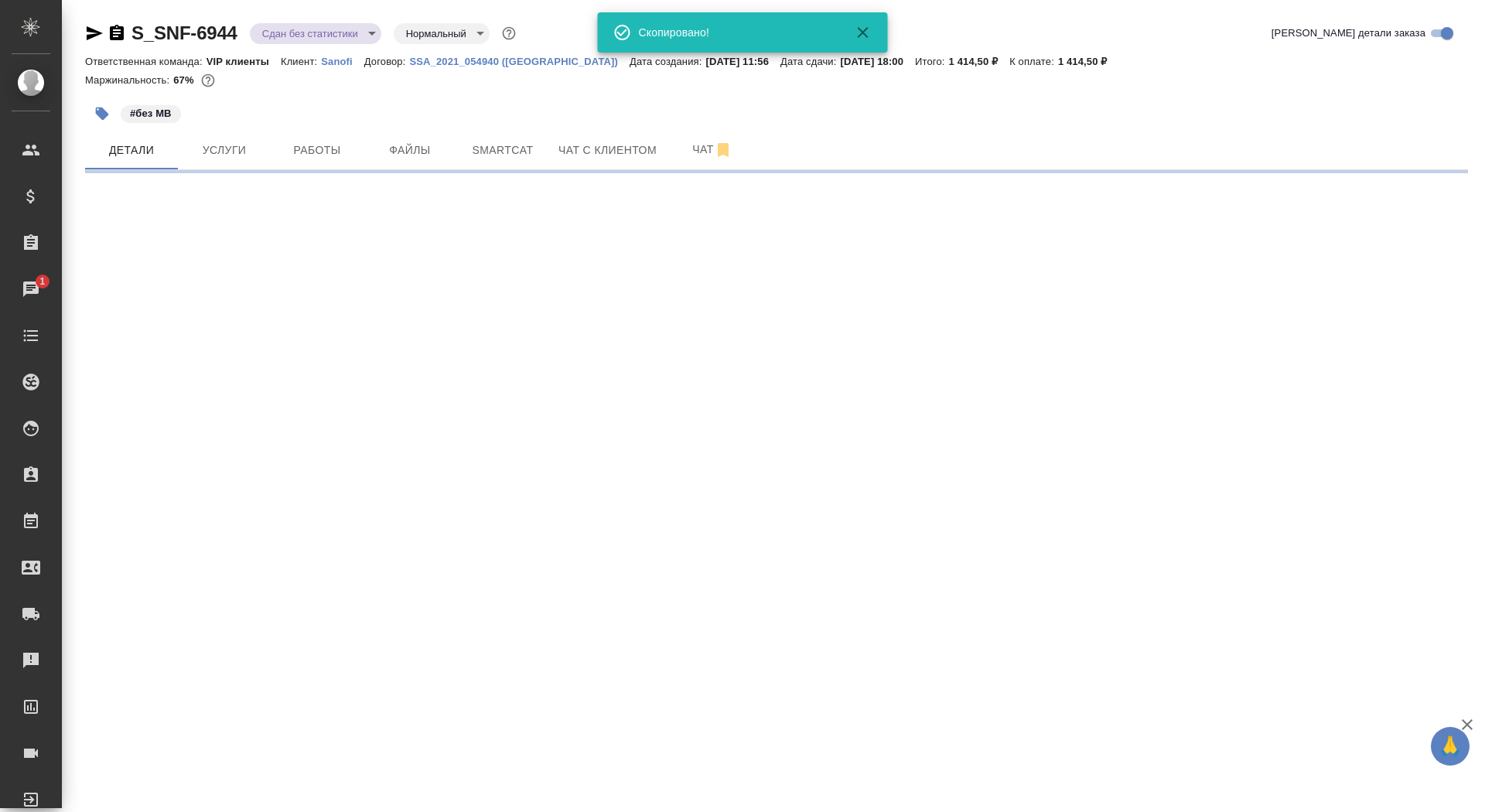
select select "RU"
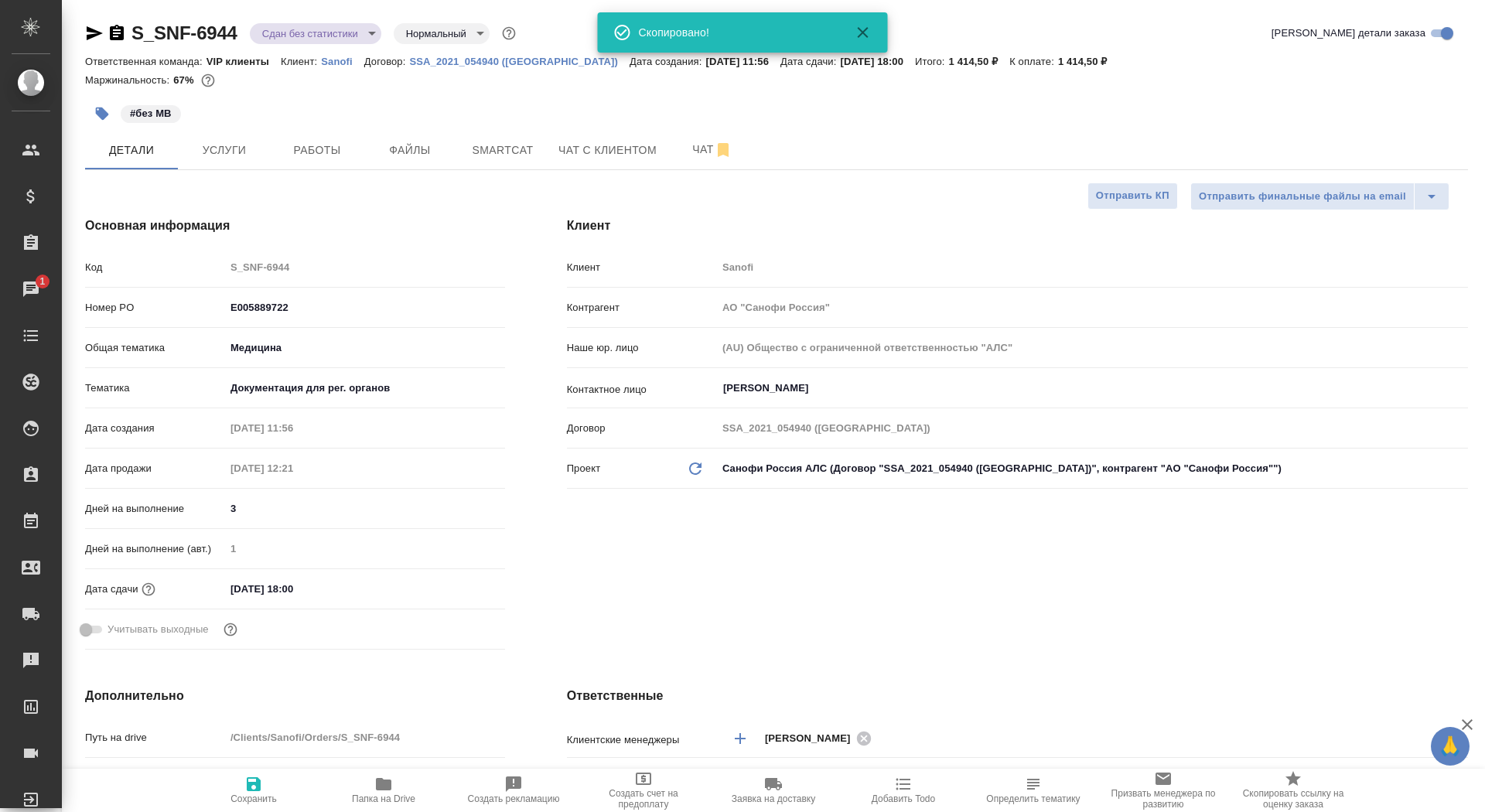
type textarea "x"
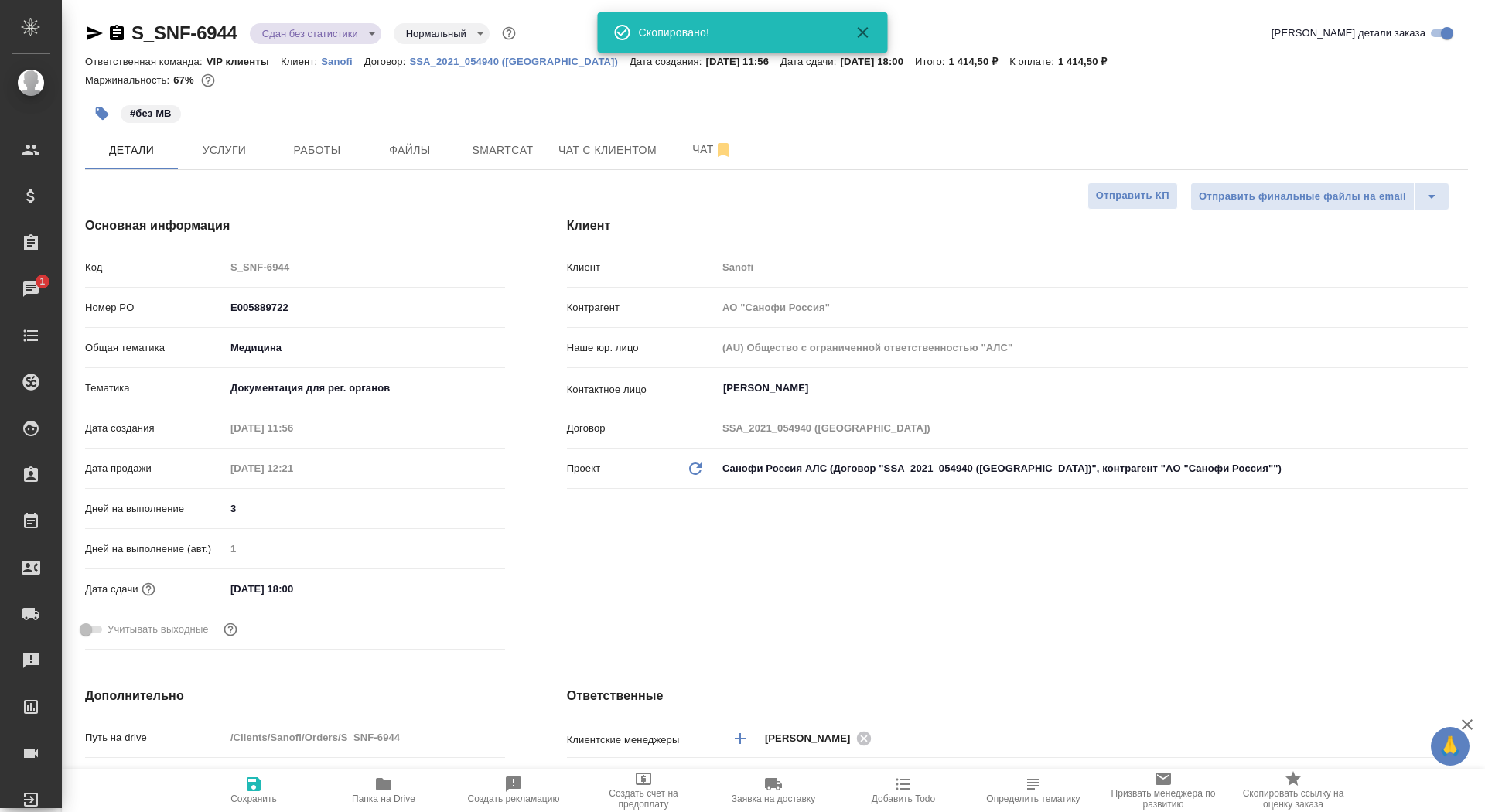
type textarea "x"
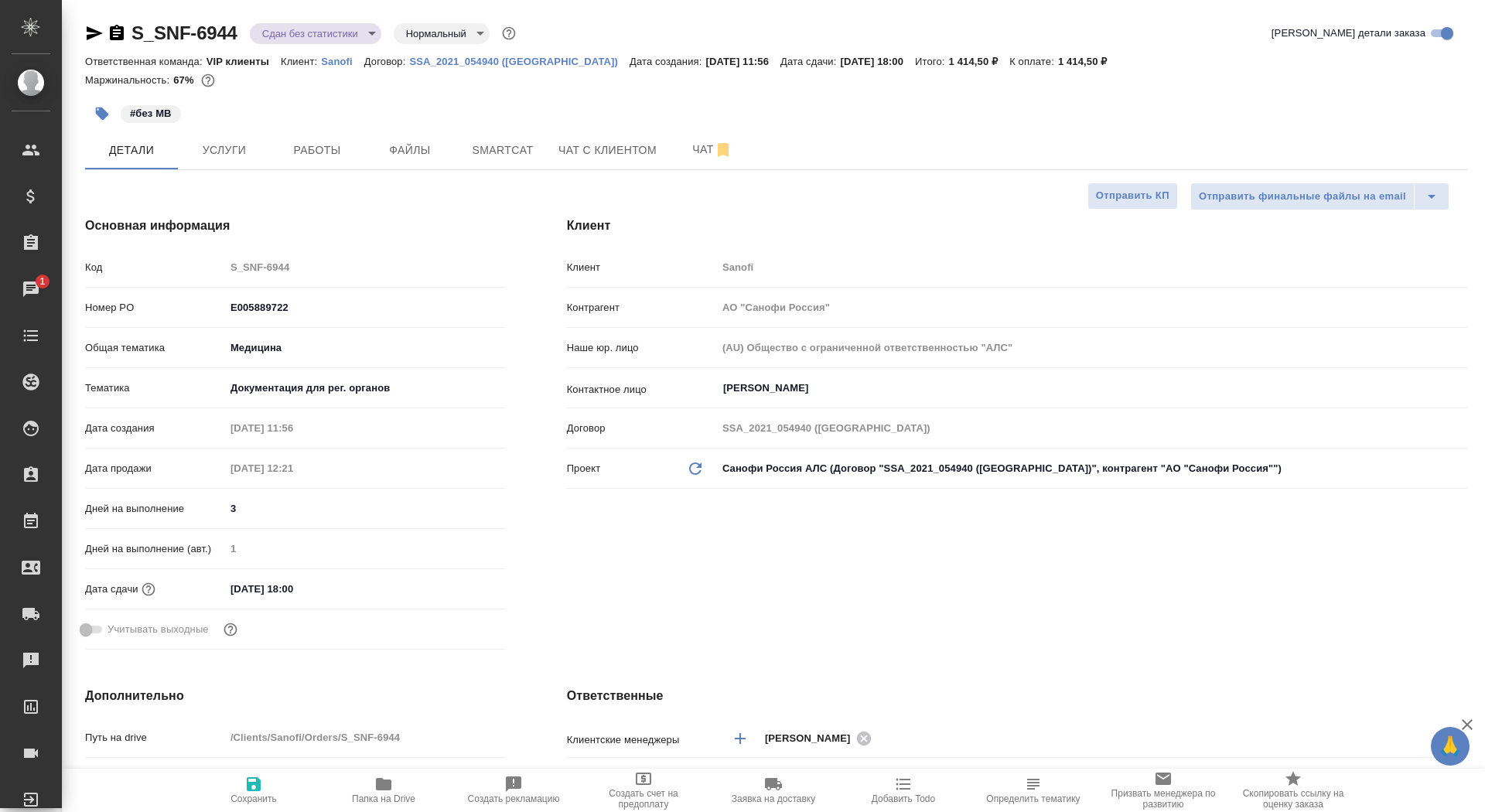
type textarea "x"
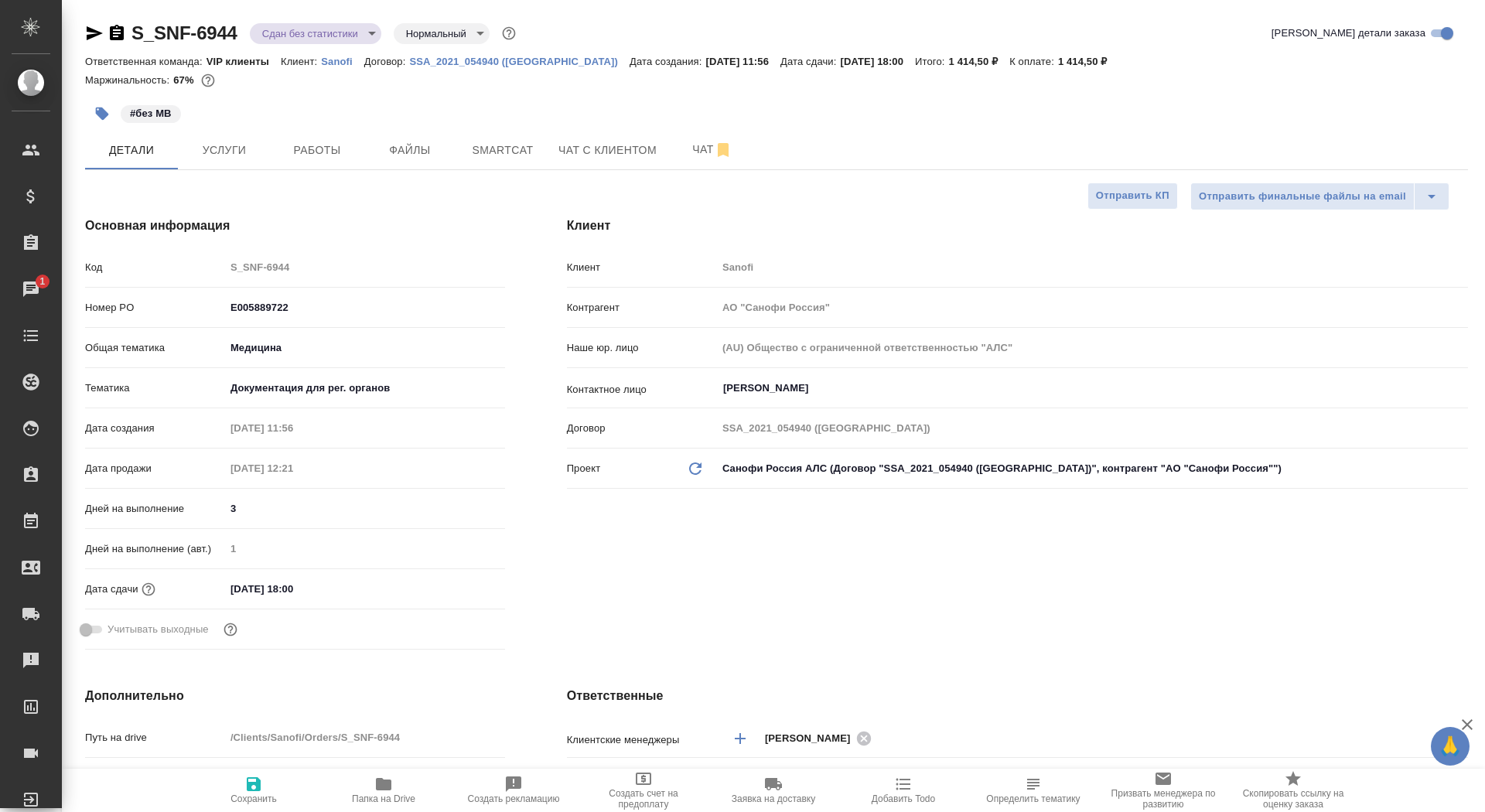
type textarea "x"
click at [433, 148] on span "Файлы" at bounding box center [409, 150] width 74 height 20
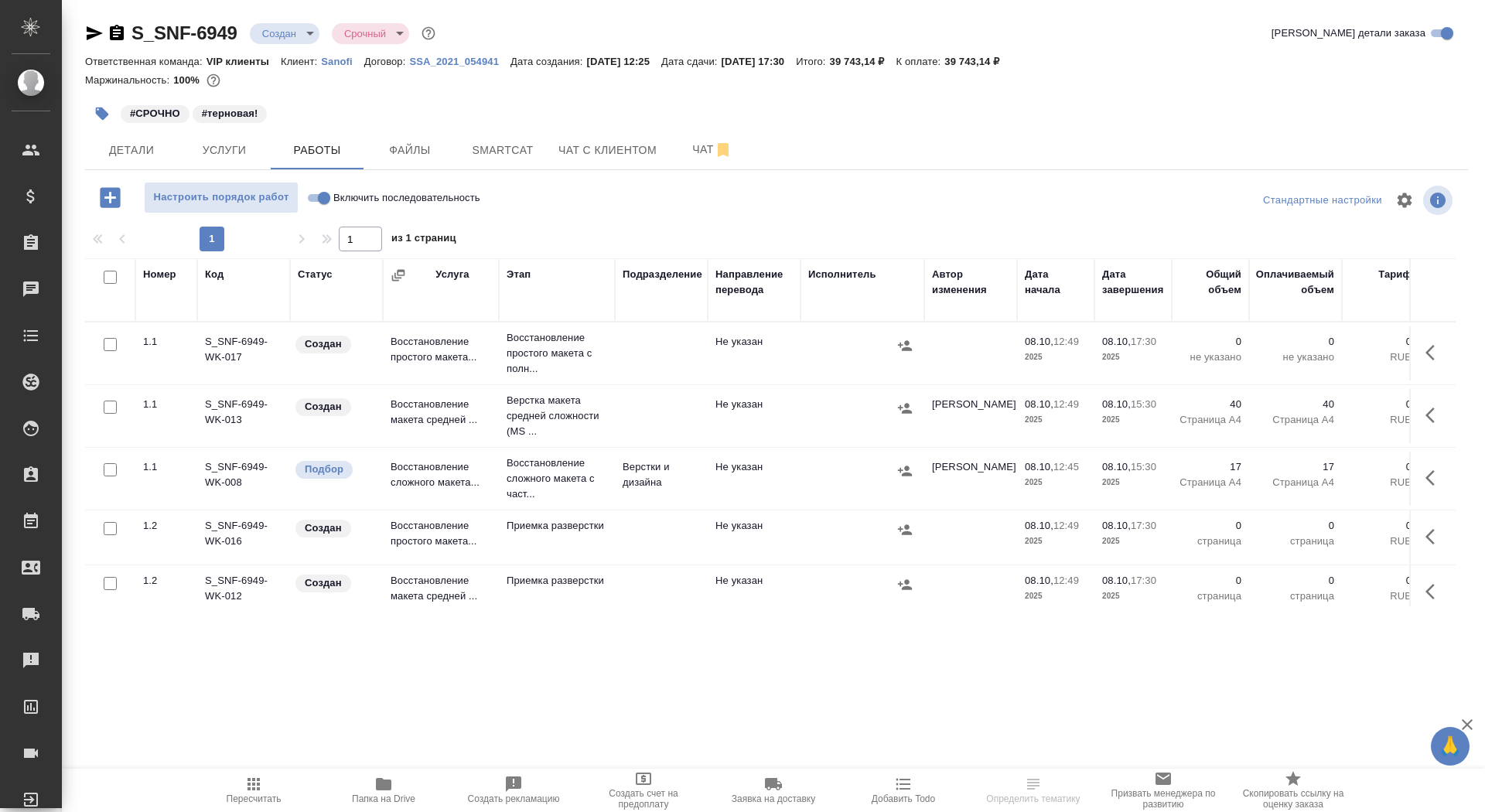
click at [1436, 410] on icon "button" at bounding box center [1434, 415] width 19 height 19
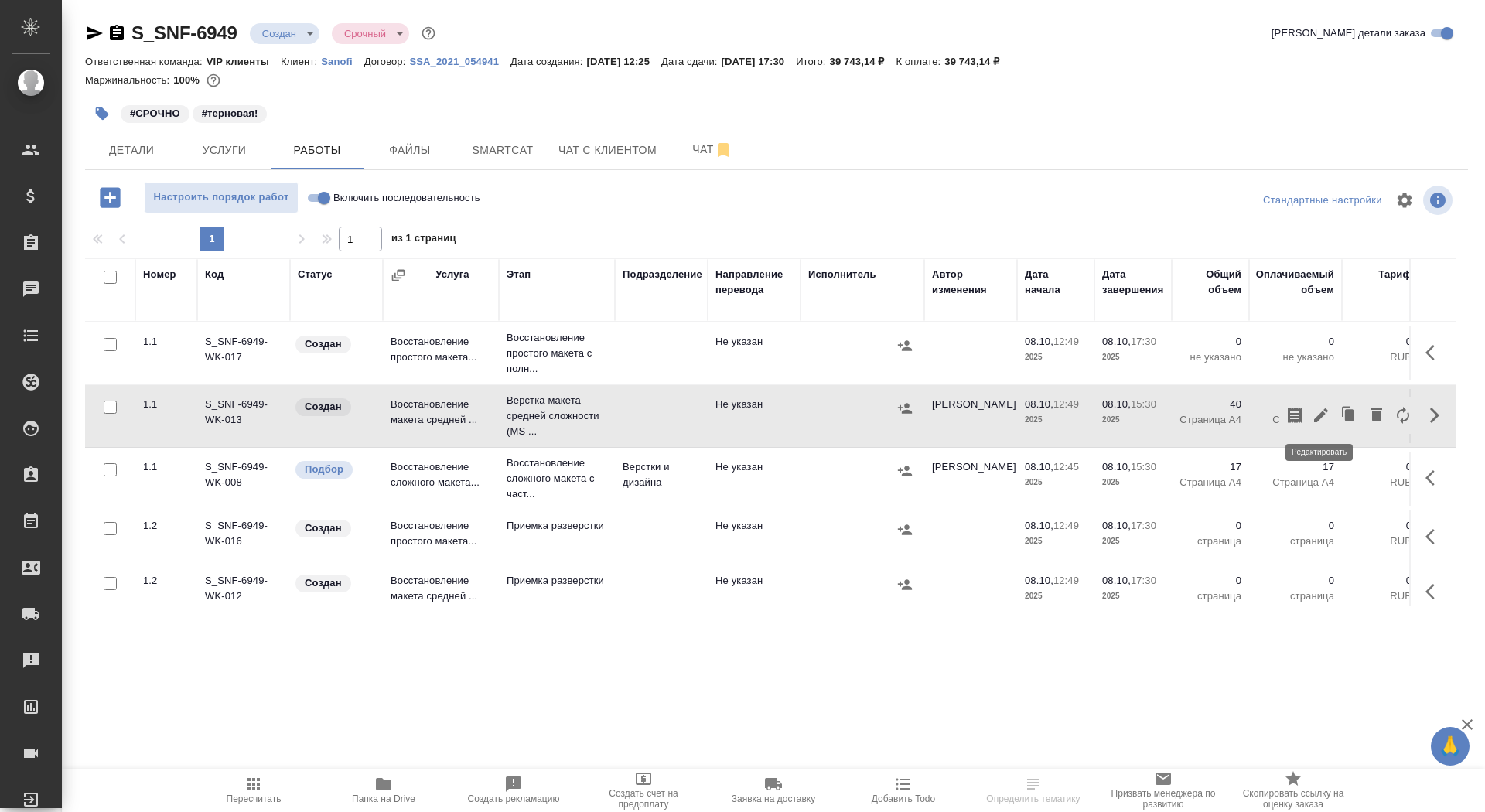
click at [1317, 419] on icon "button" at bounding box center [1321, 415] width 14 height 14
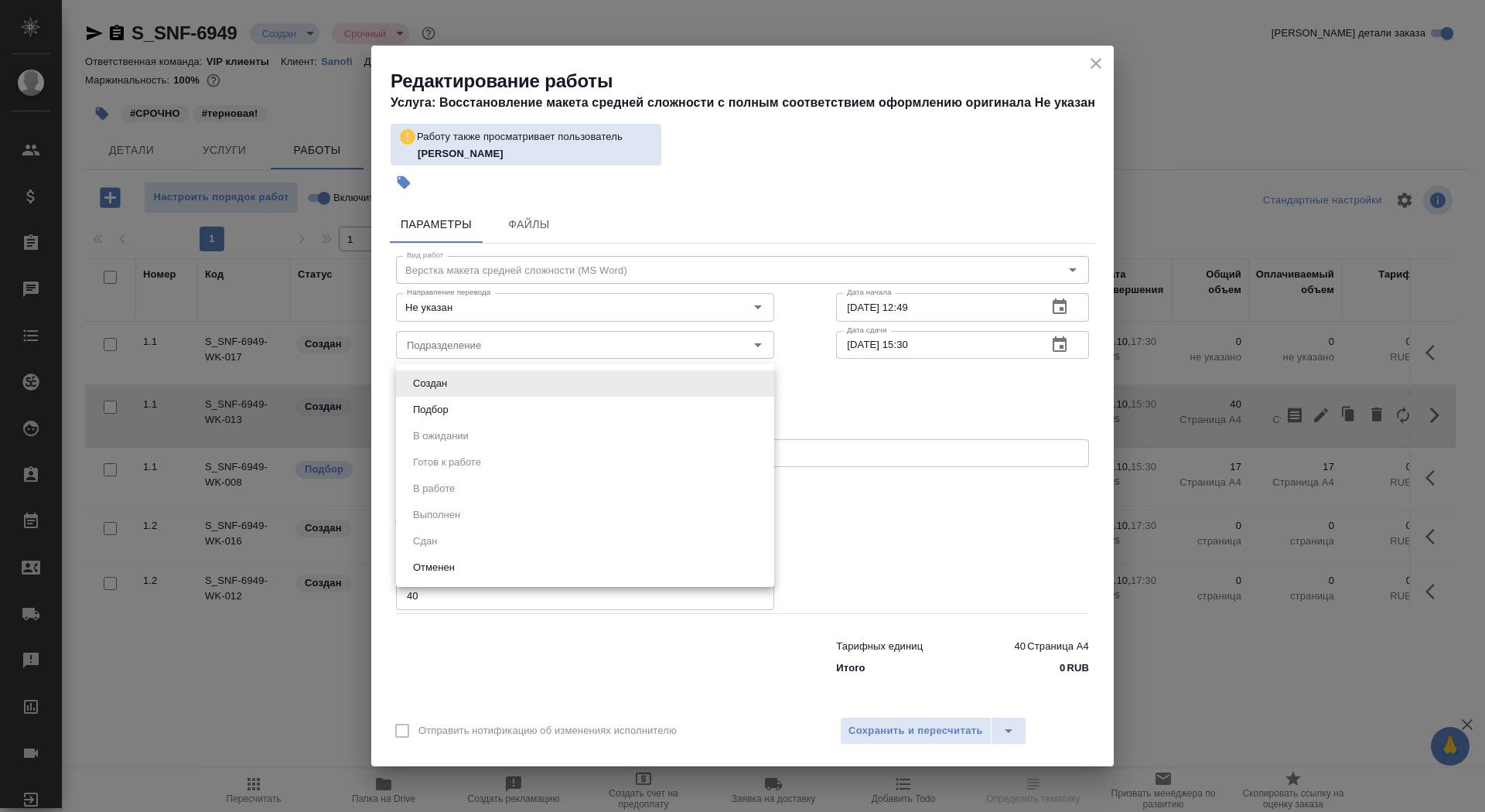
click at [575, 382] on body "🙏 .cls-1 fill:#fff; AWATERA Saydasheva Dilyara Клиенты Спецификации Заказы 0 Ча…" at bounding box center [742, 406] width 1485 height 812
click at [568, 409] on li "Подбор" at bounding box center [585, 409] width 378 height 26
type input "recruiting"
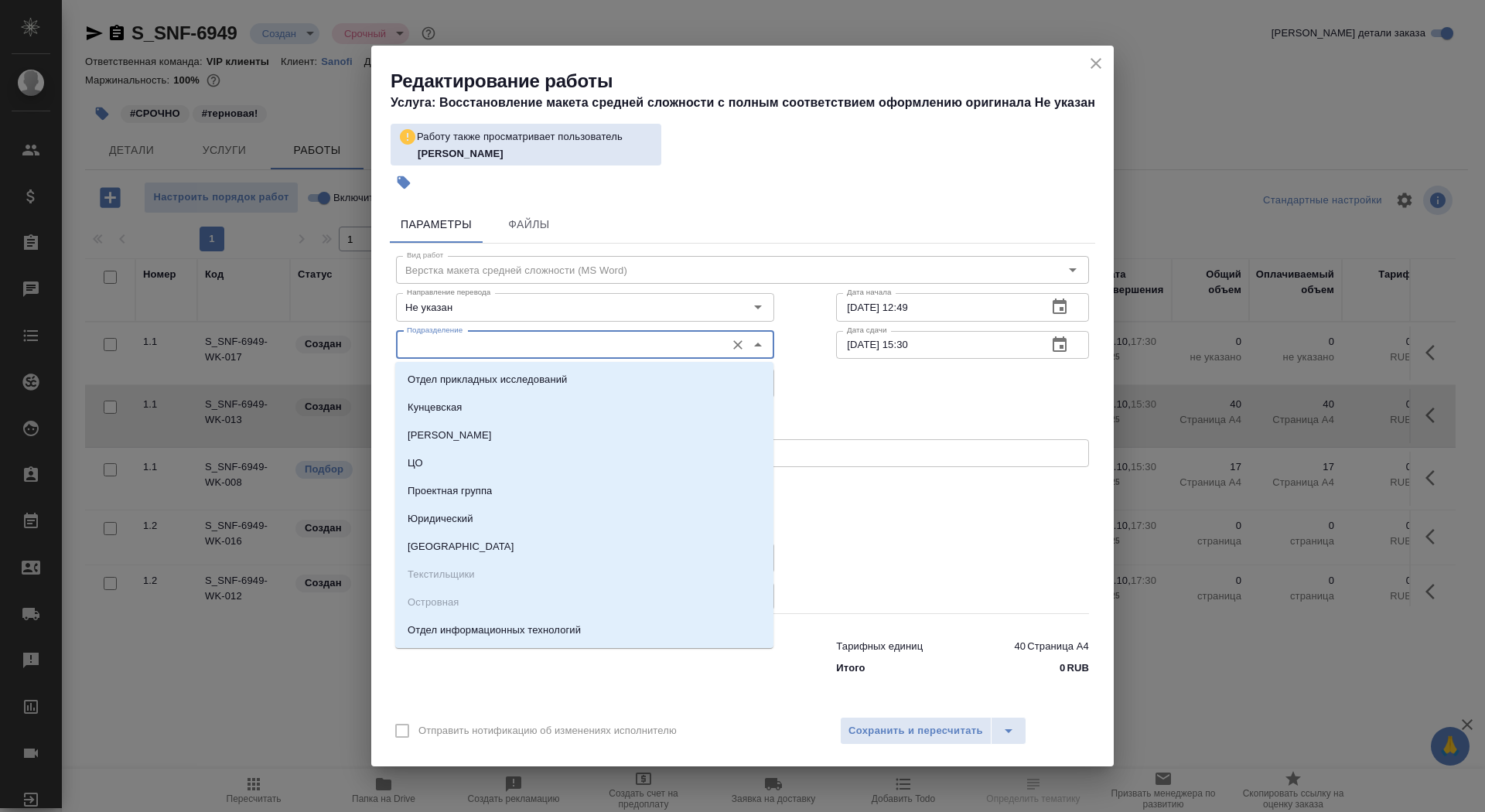
click at [533, 351] on input "Подразделение" at bounding box center [559, 344] width 317 height 19
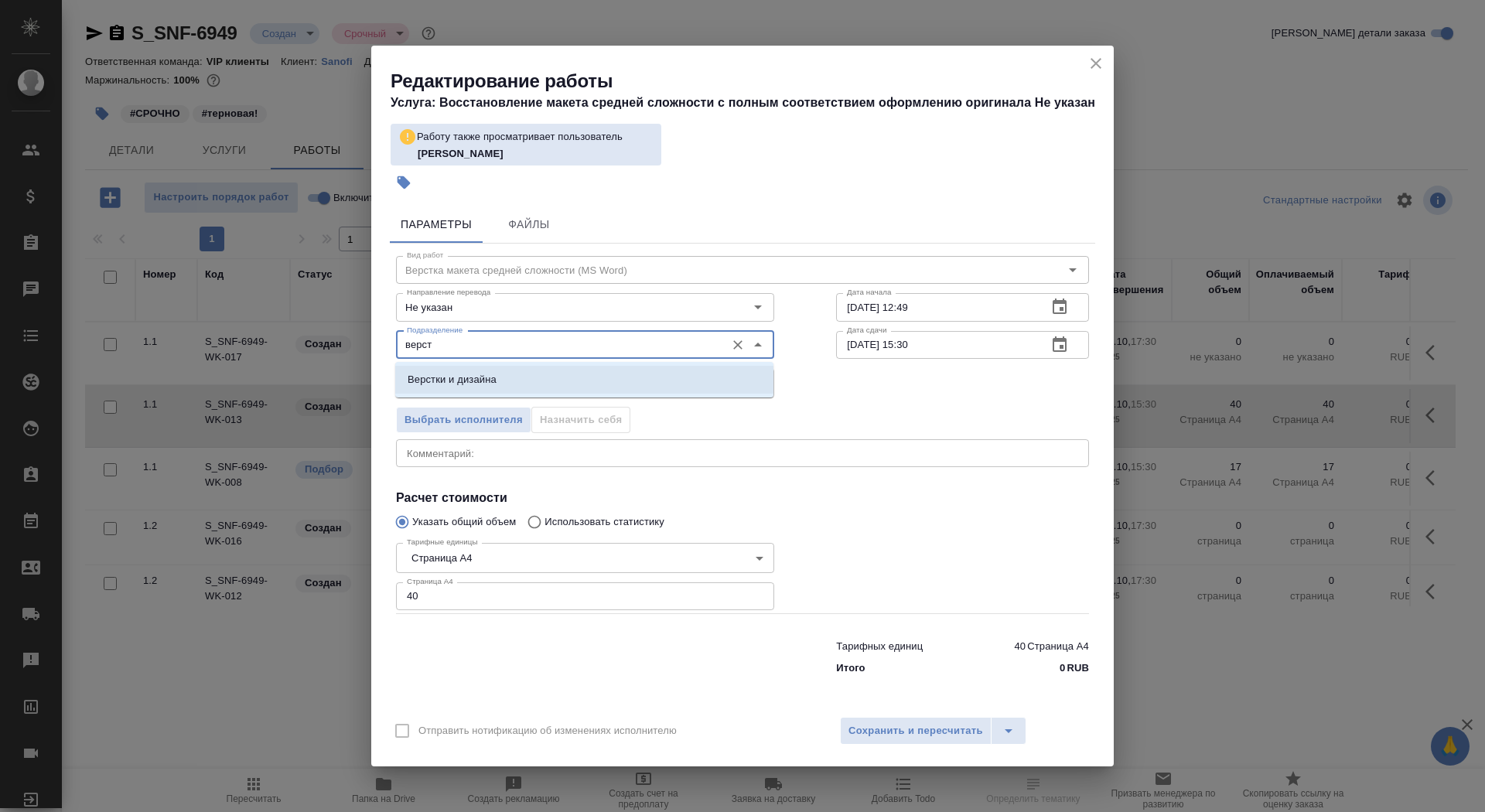
click at [559, 376] on li "Верстки и дизайна" at bounding box center [585, 380] width 378 height 28
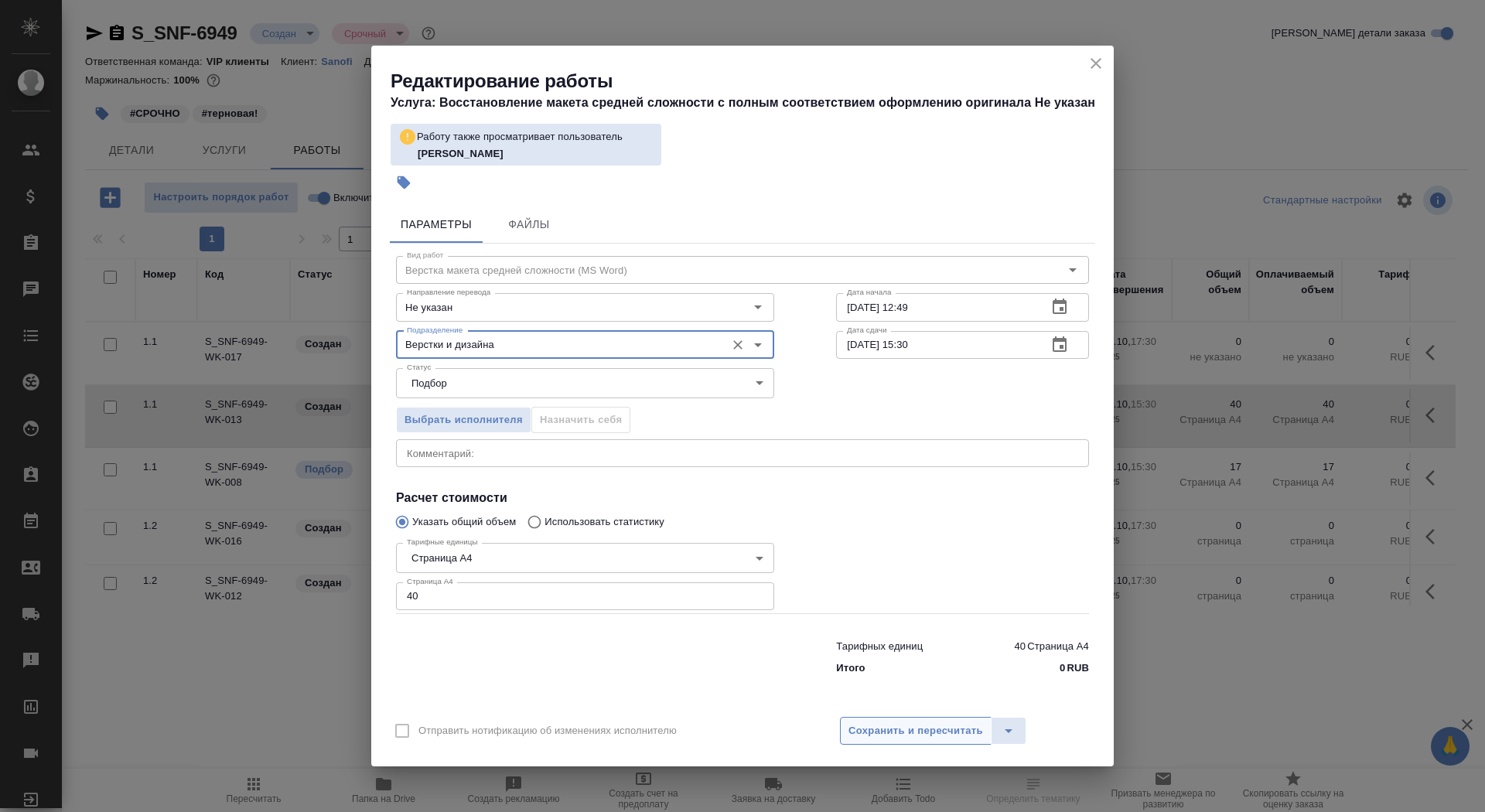
type input "Верстки и дизайна"
click at [909, 736] on span "Сохранить и пересчитать" at bounding box center [916, 731] width 135 height 18
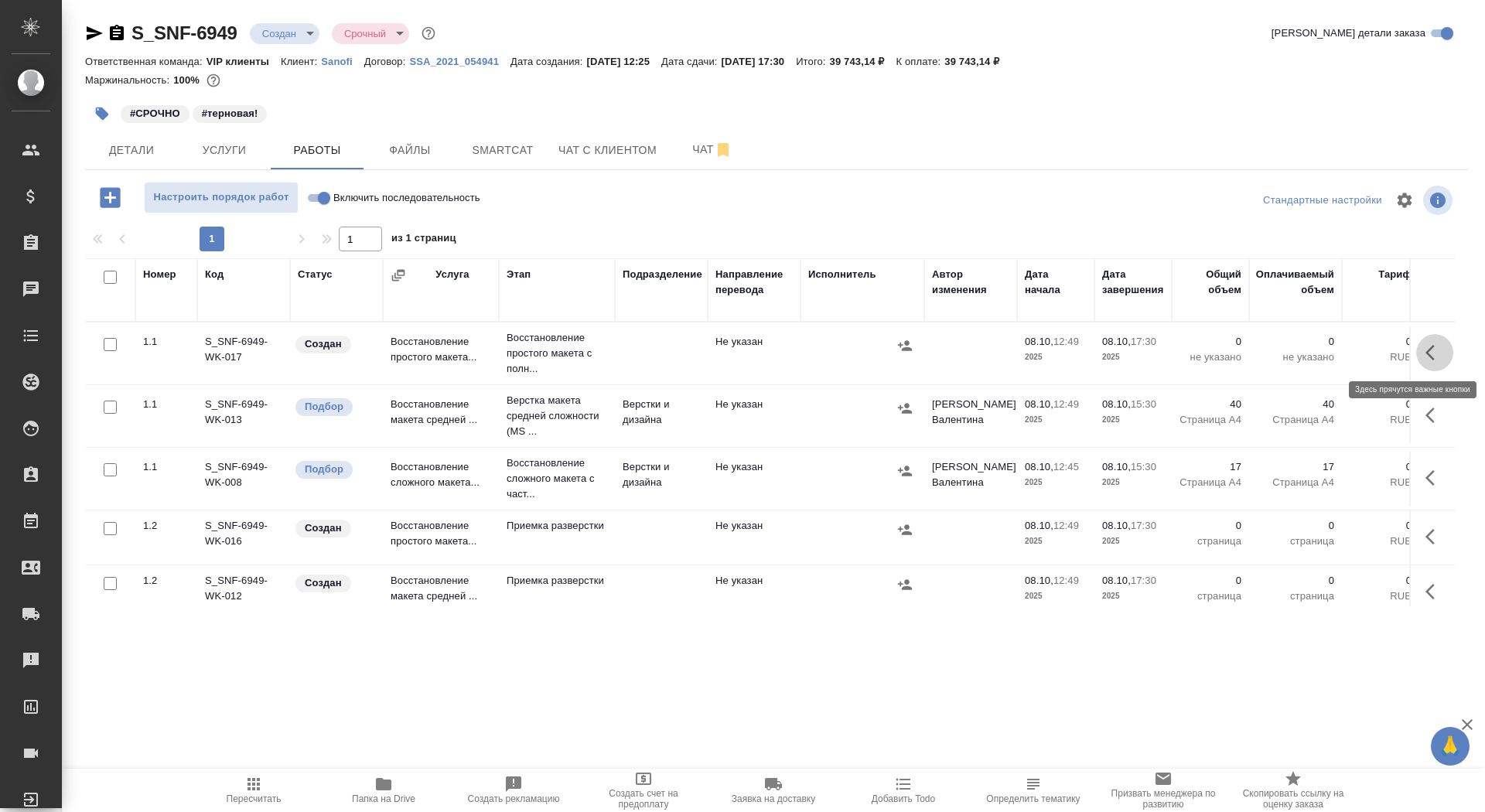
click at [1430, 345] on icon "button" at bounding box center [1434, 353] width 19 height 19
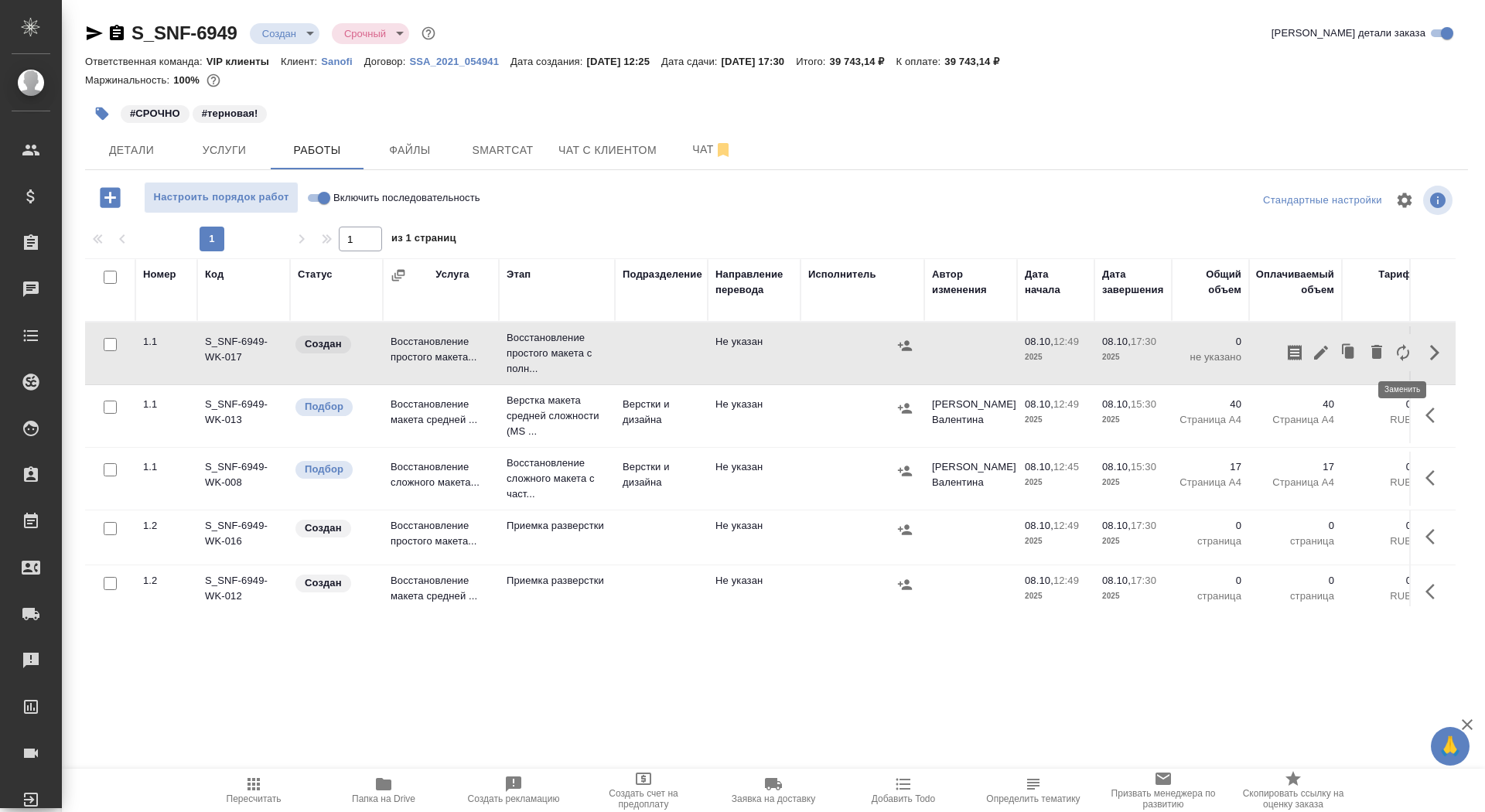
click at [1399, 344] on icon "button" at bounding box center [1403, 353] width 19 height 19
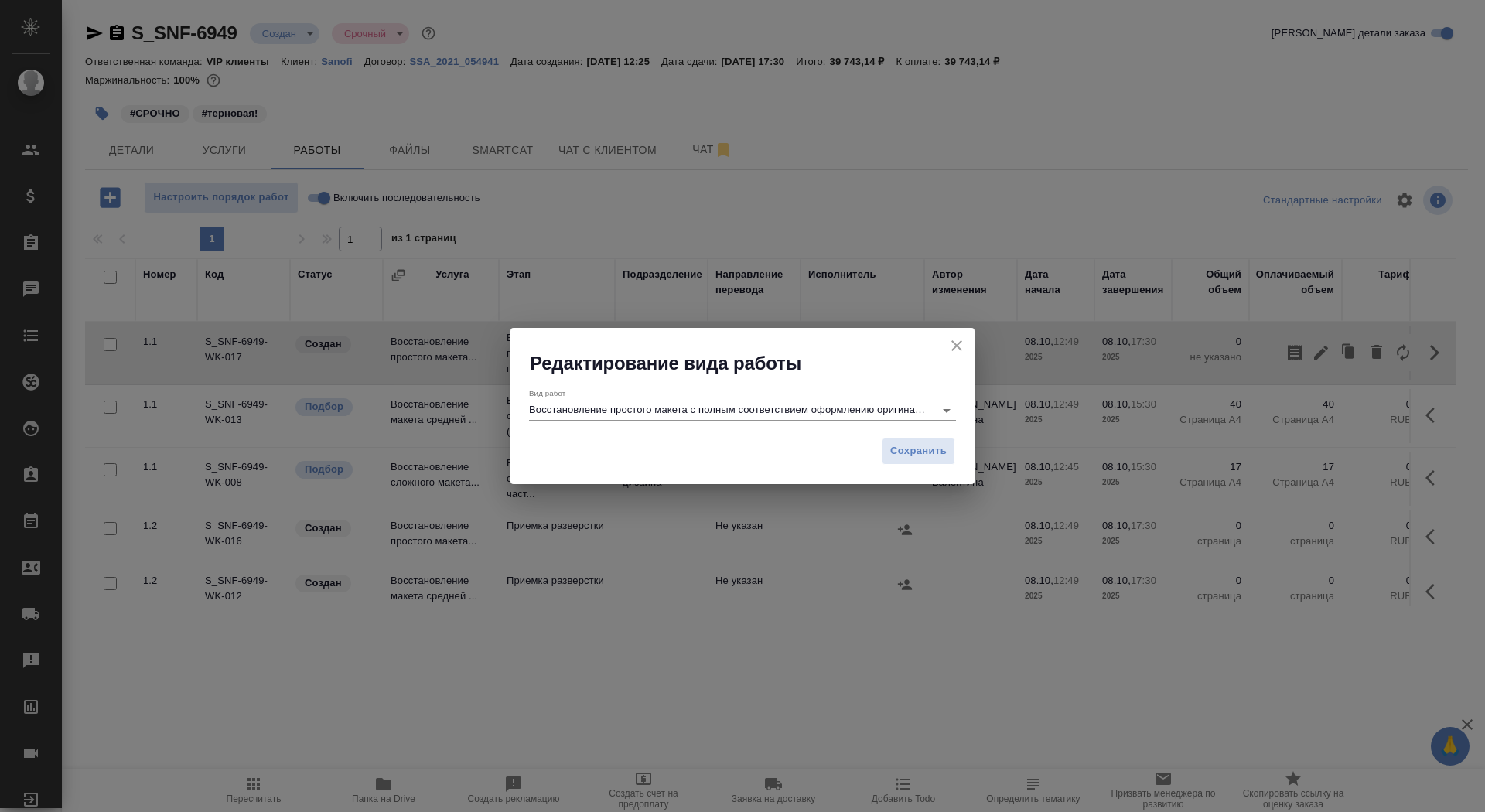
click at [789, 399] on div "Вид работ Восстановление простого макета с полным соответствием оформлению ориг…" at bounding box center [742, 404] width 427 height 32
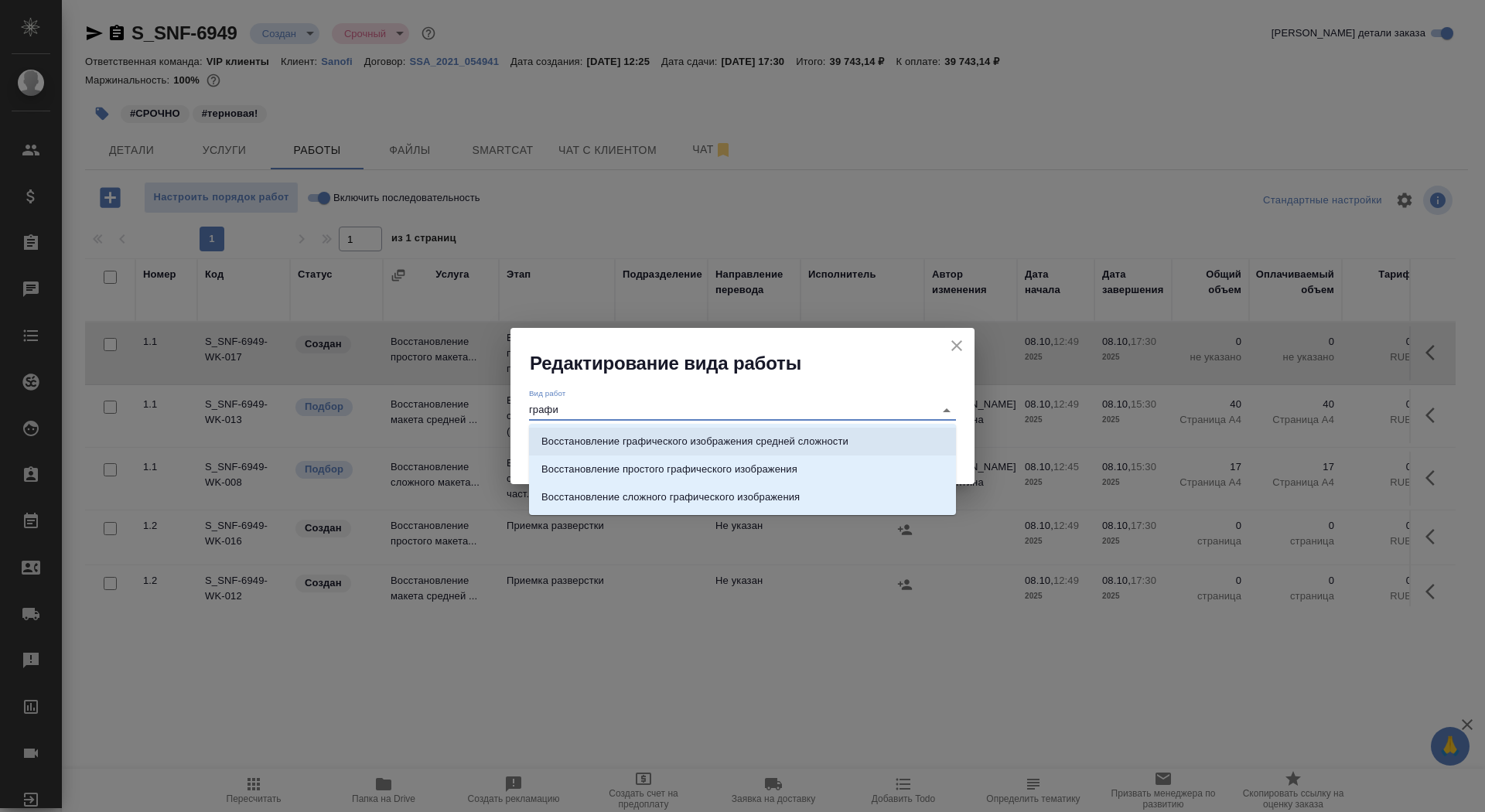
click at [858, 449] on li "Восстановление графического изображения средней сложности" at bounding box center [742, 441] width 427 height 28
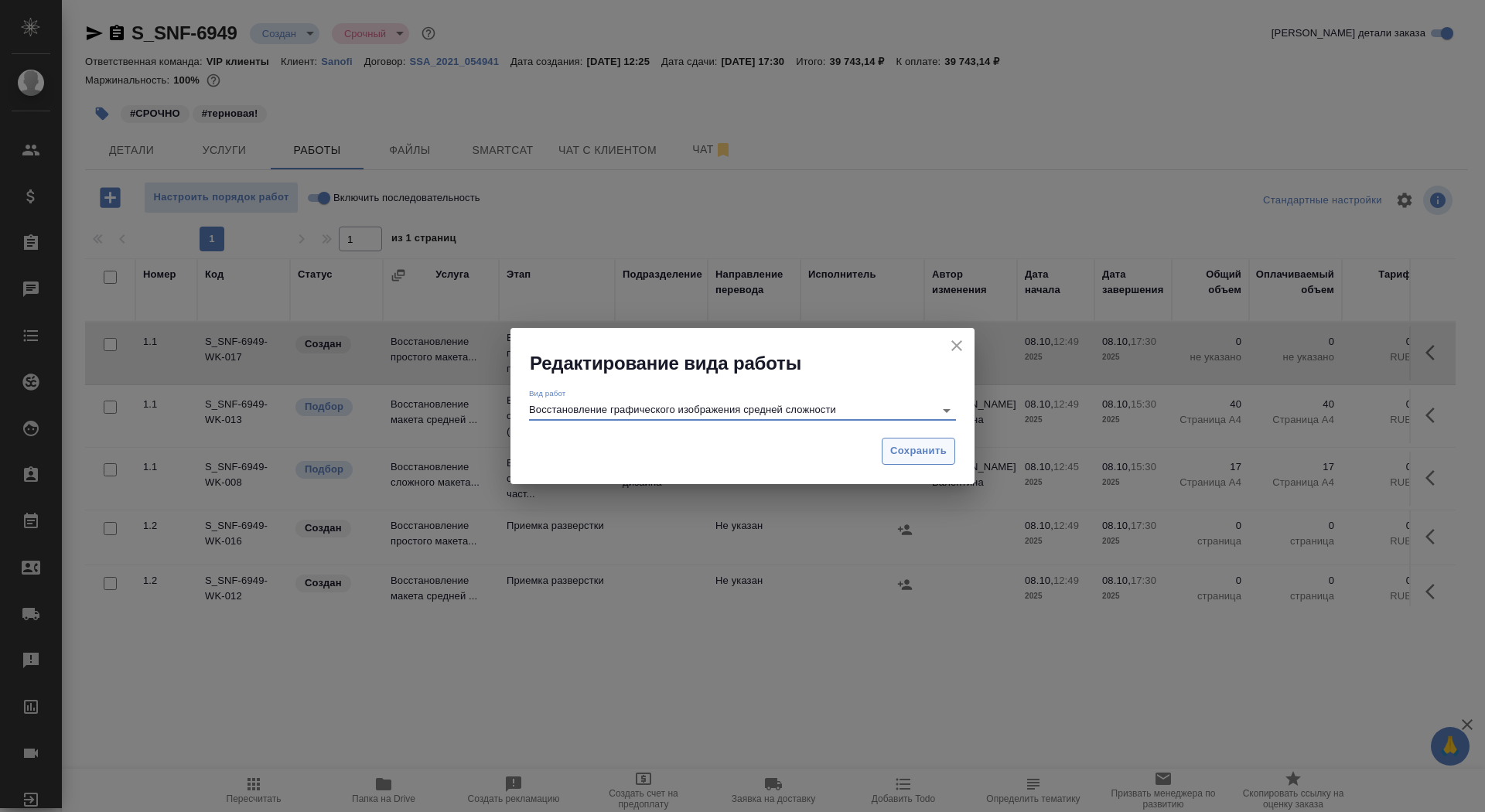
type input "Восстановление графического изображения средней сложности"
click at [914, 454] on span "Сохранить" at bounding box center [918, 451] width 57 height 18
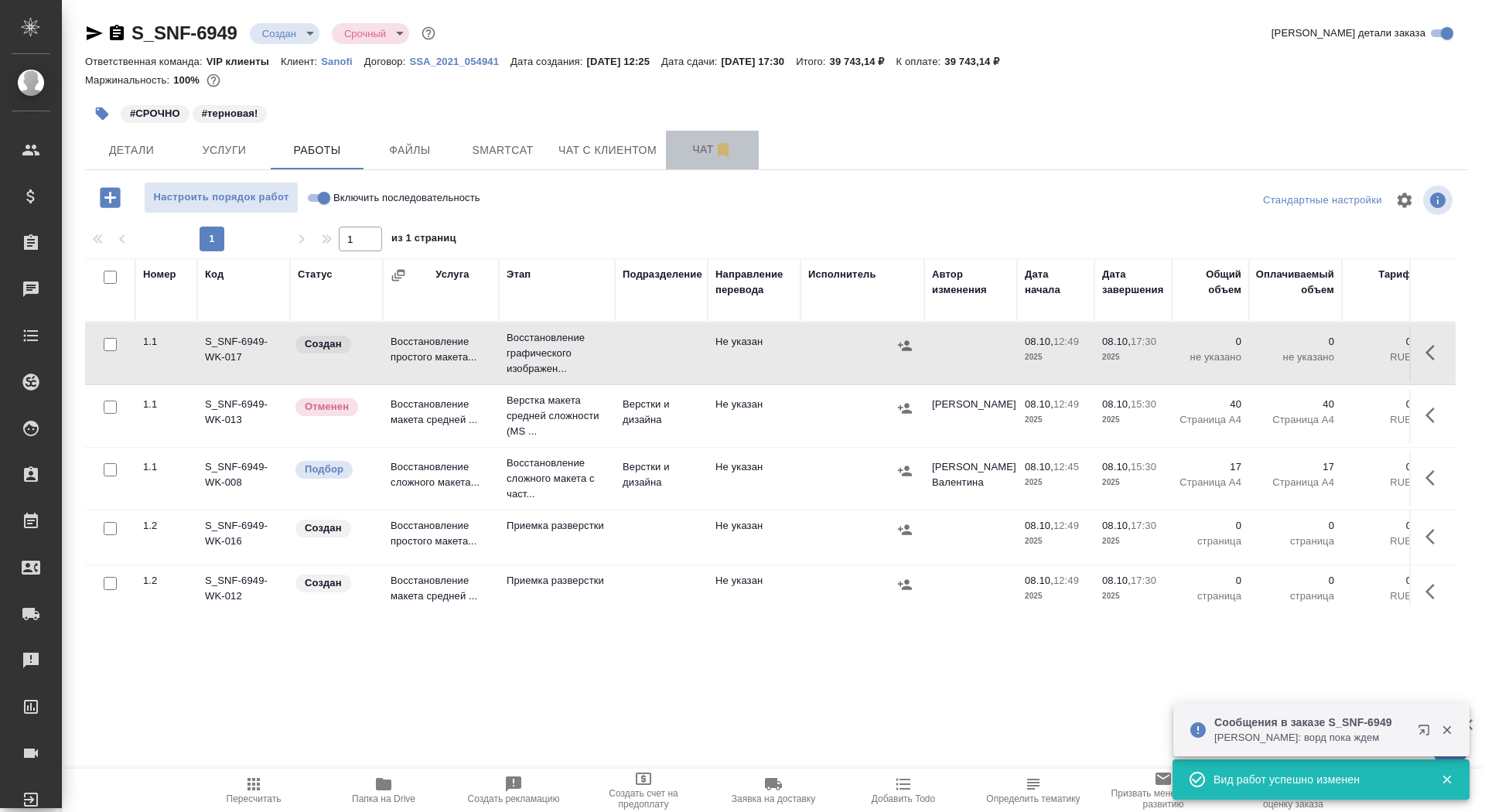
click at [698, 145] on span "Чат" at bounding box center [712, 150] width 74 height 20
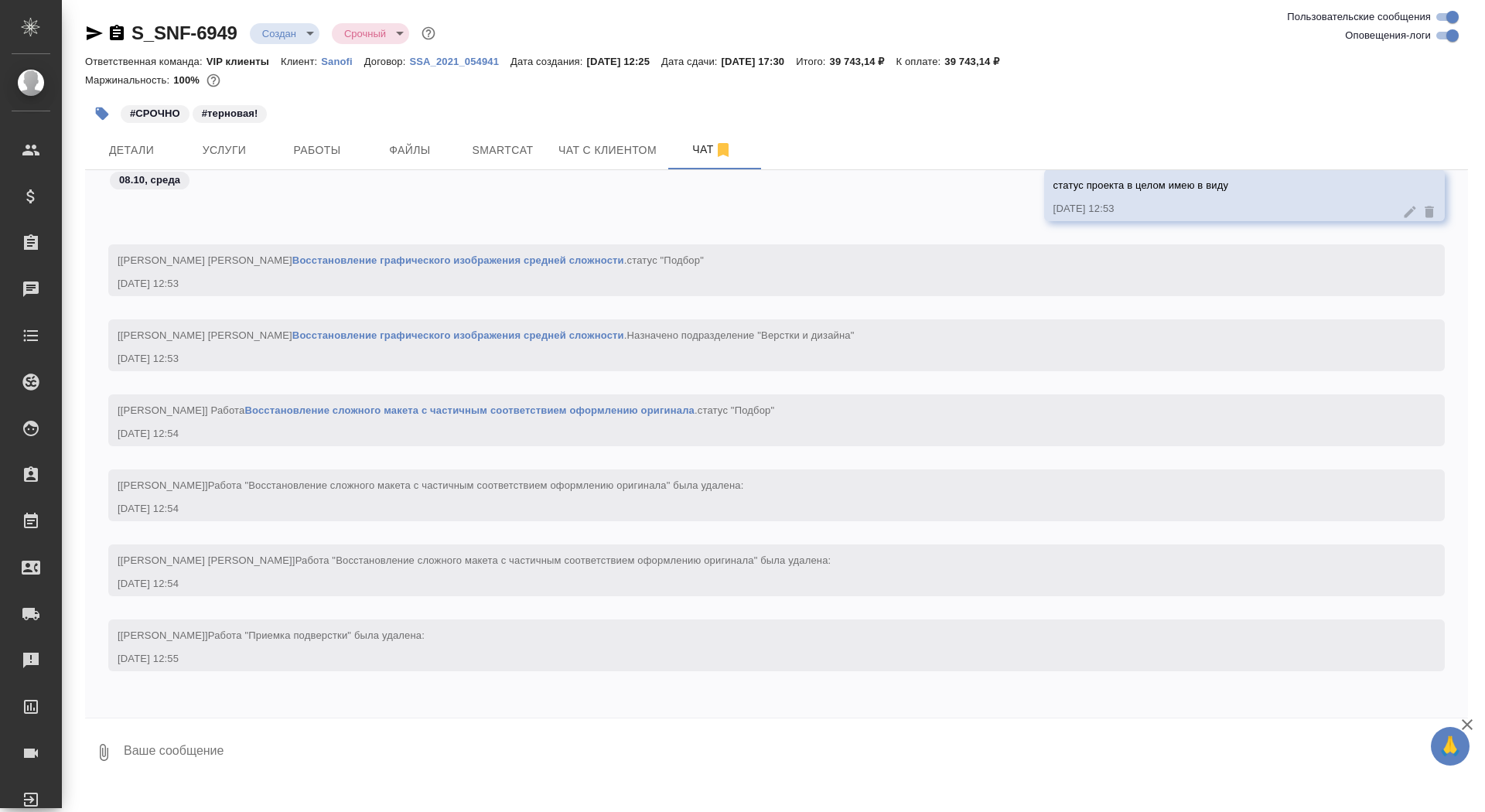
scroll to position [50705, 0]
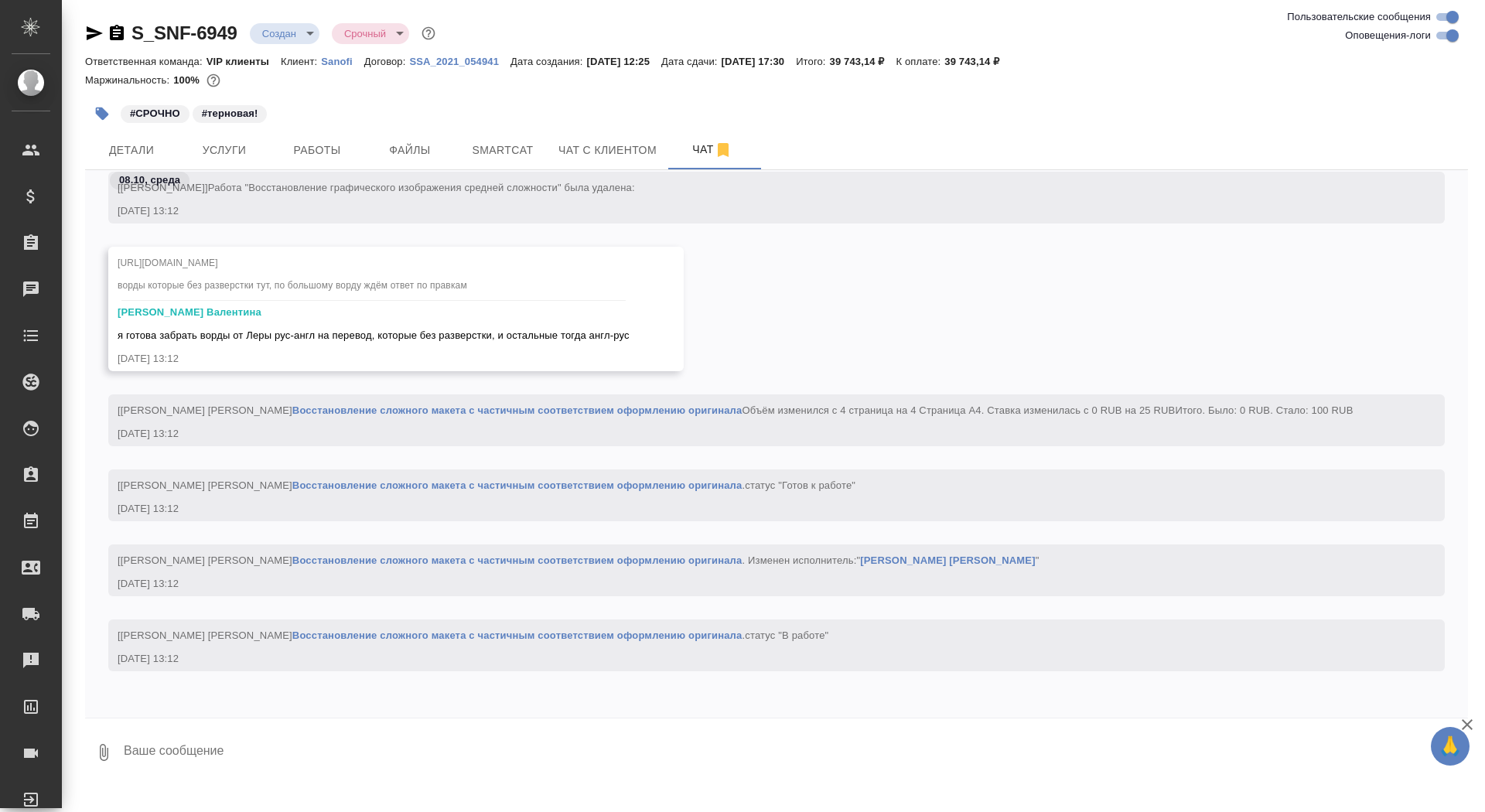
click at [354, 127] on div "#СРОЧНО #терновая!" at bounding box center [545, 113] width 922 height 34
click at [340, 150] on span "Работы" at bounding box center [317, 150] width 74 height 20
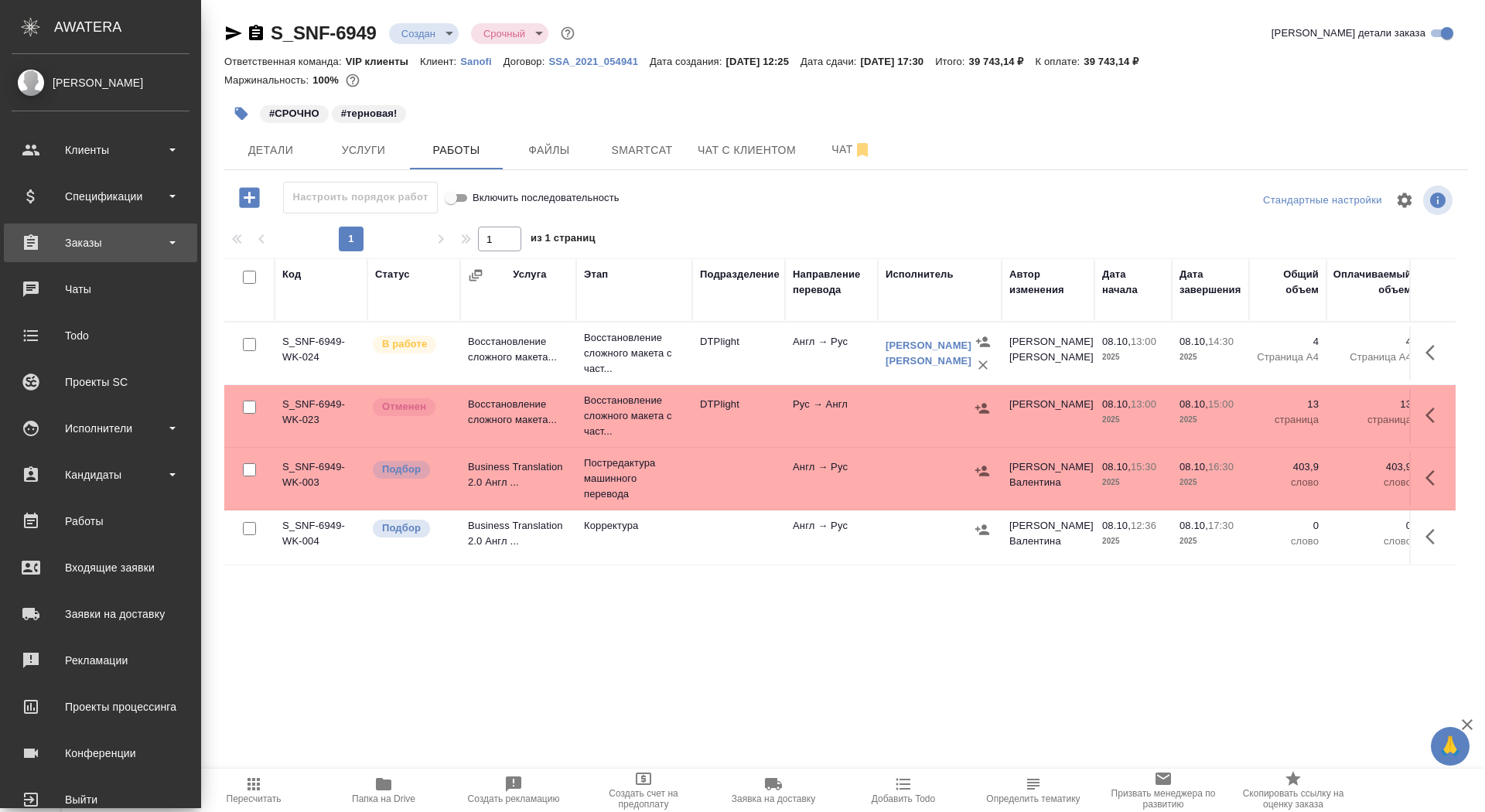
click at [30, 249] on div "Заказы" at bounding box center [100, 242] width 178 height 23
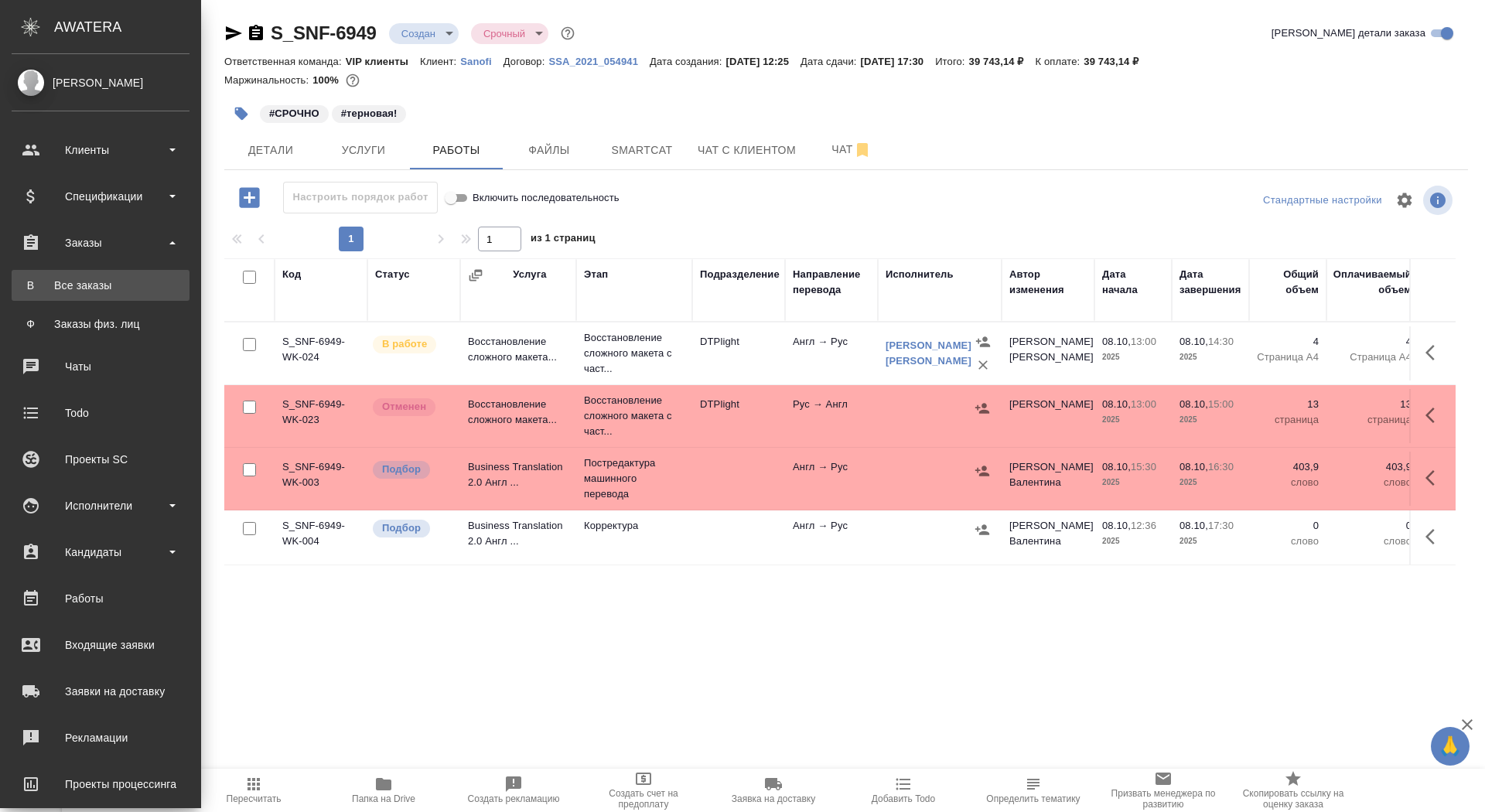
click at [46, 287] on div "Все заказы" at bounding box center [101, 285] width 163 height 16
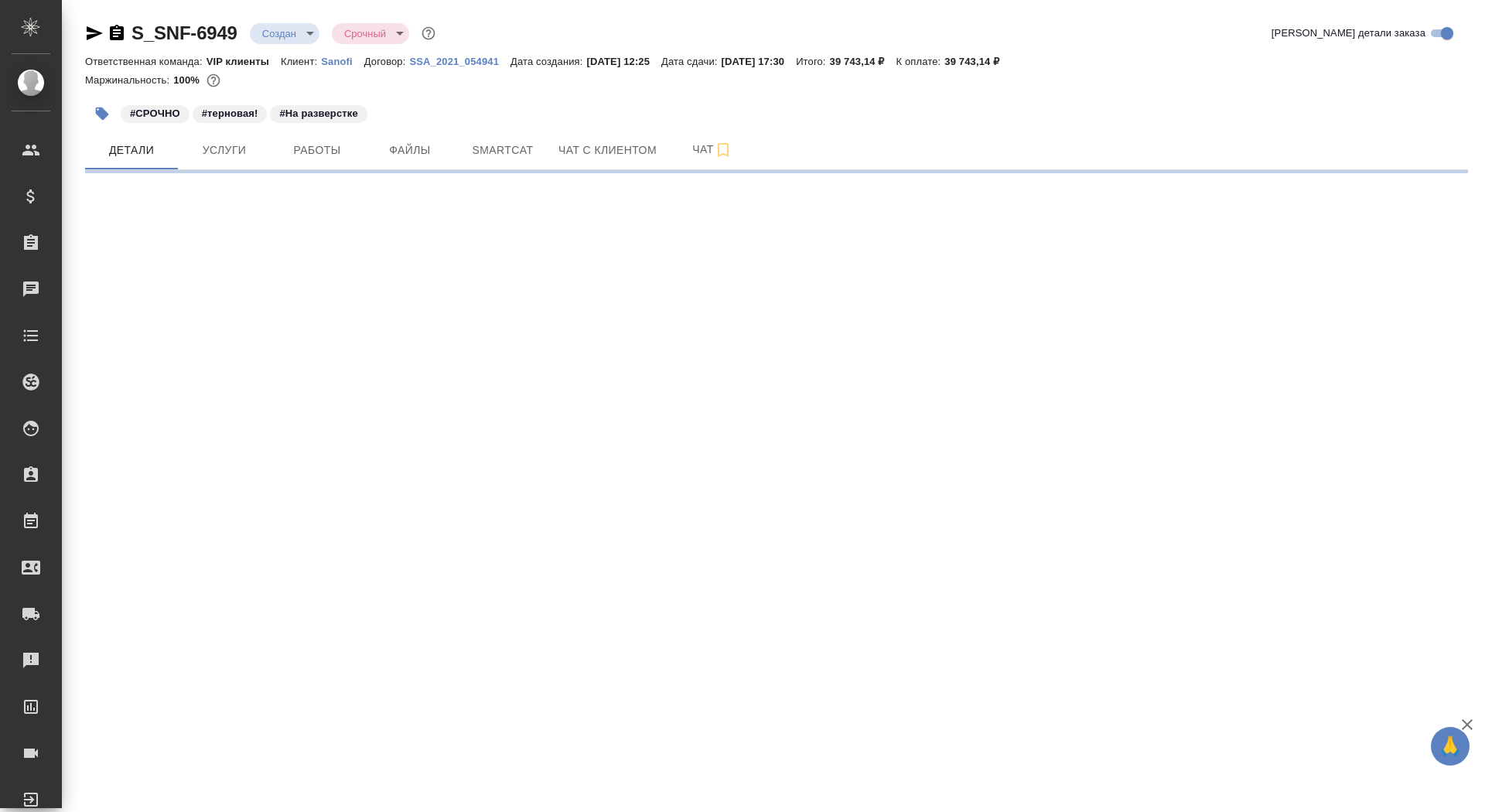
select select "RU"
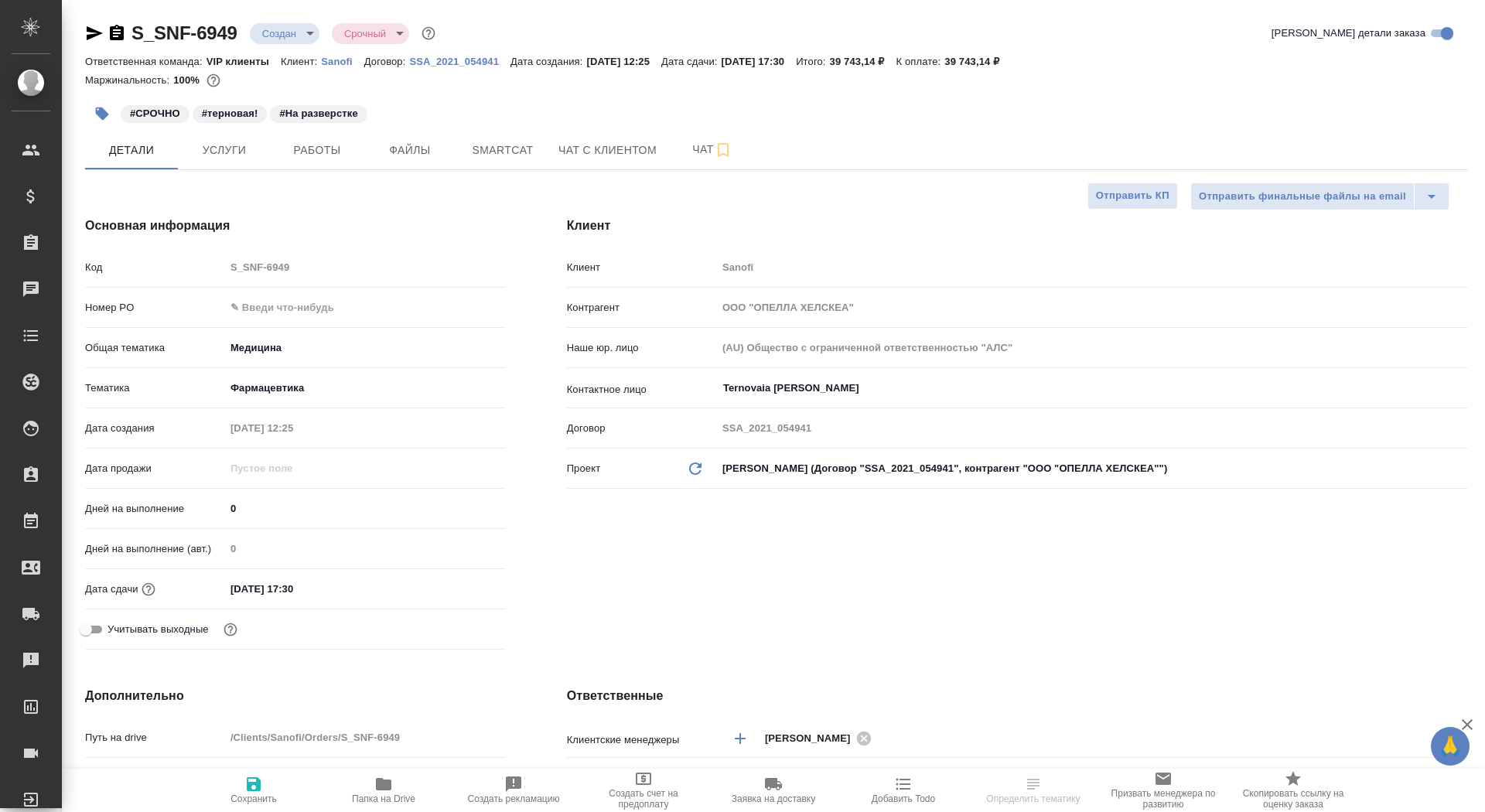
type textarea "x"
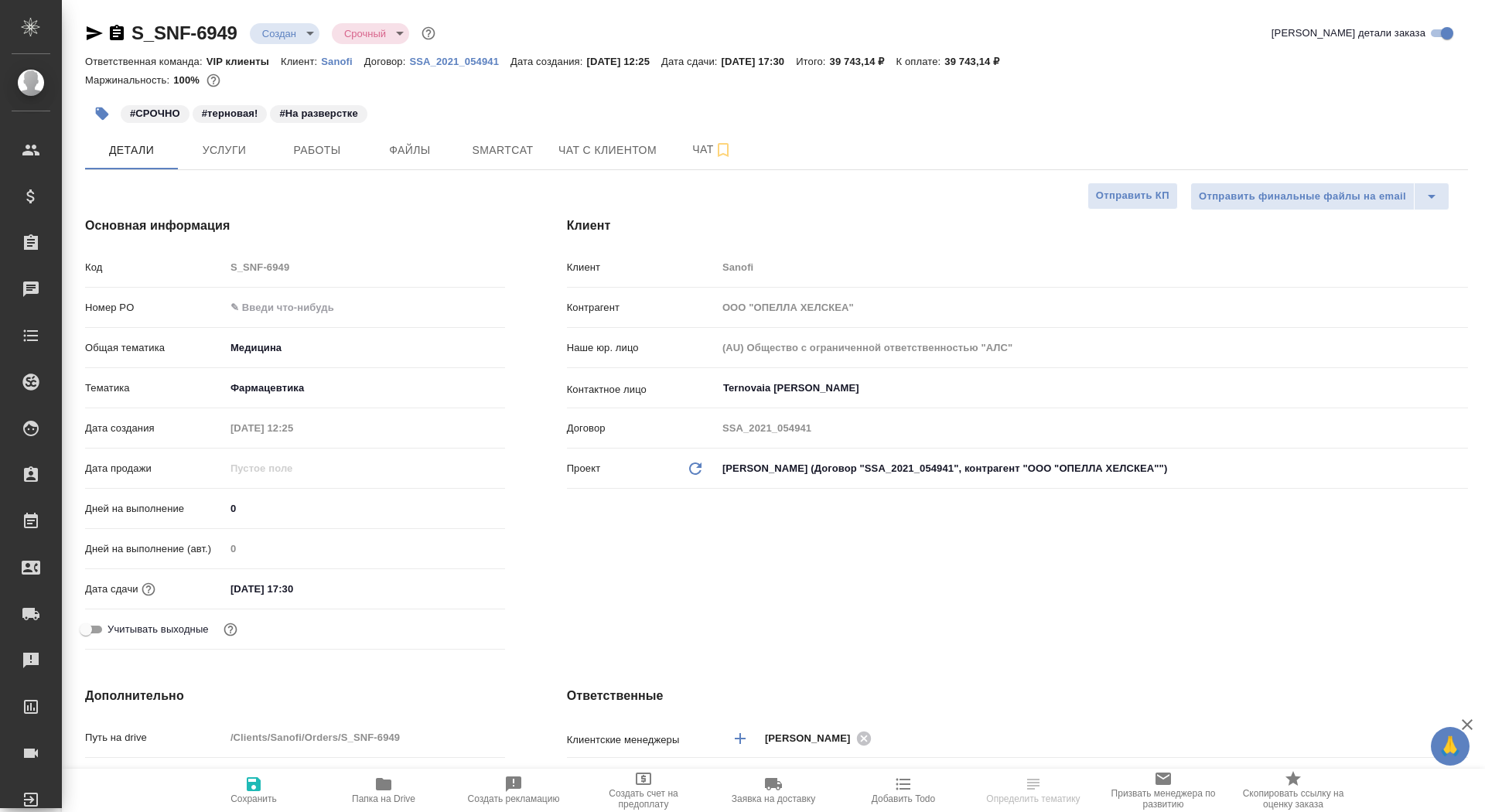
type textarea "x"
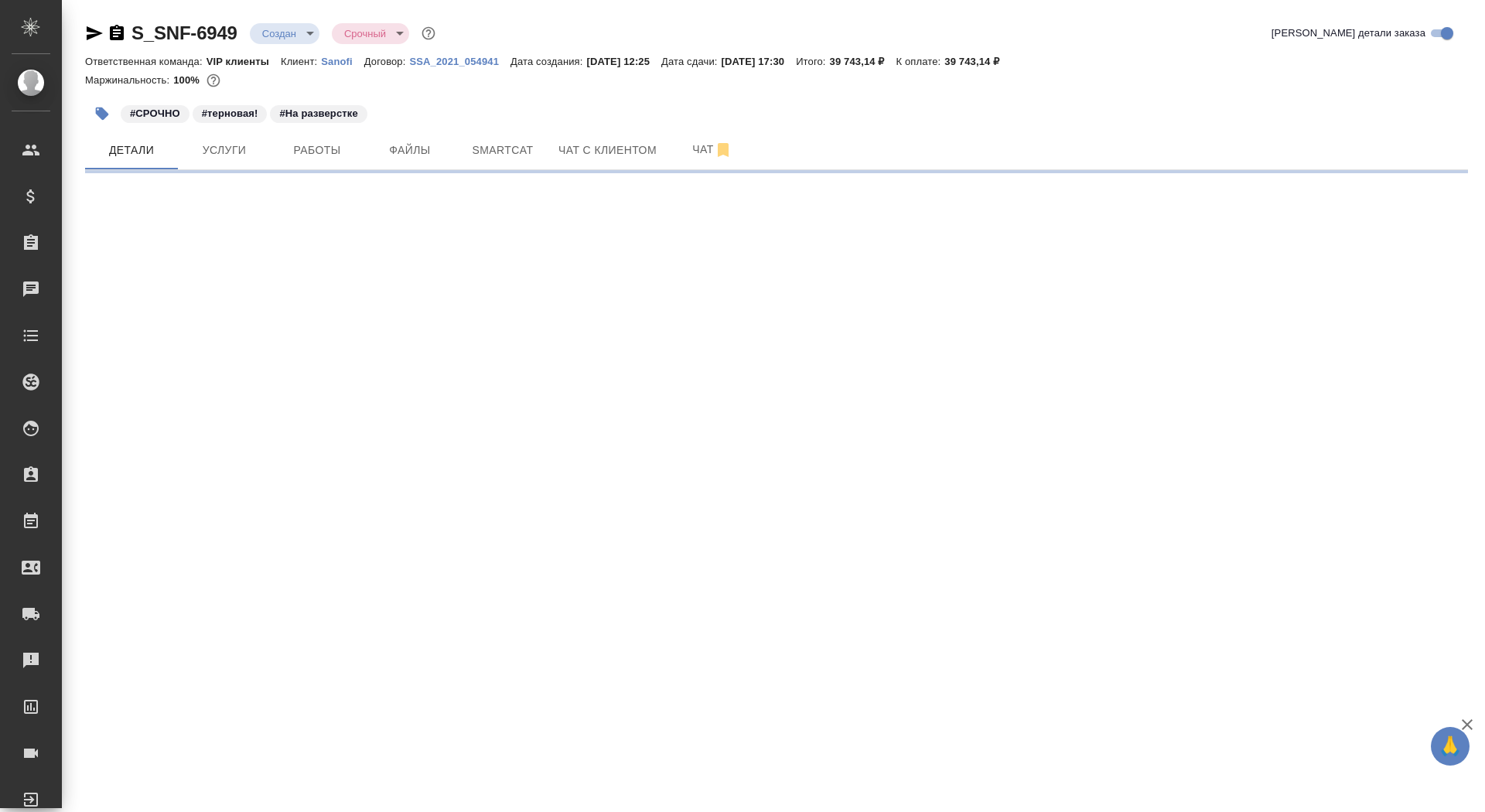
select select "RU"
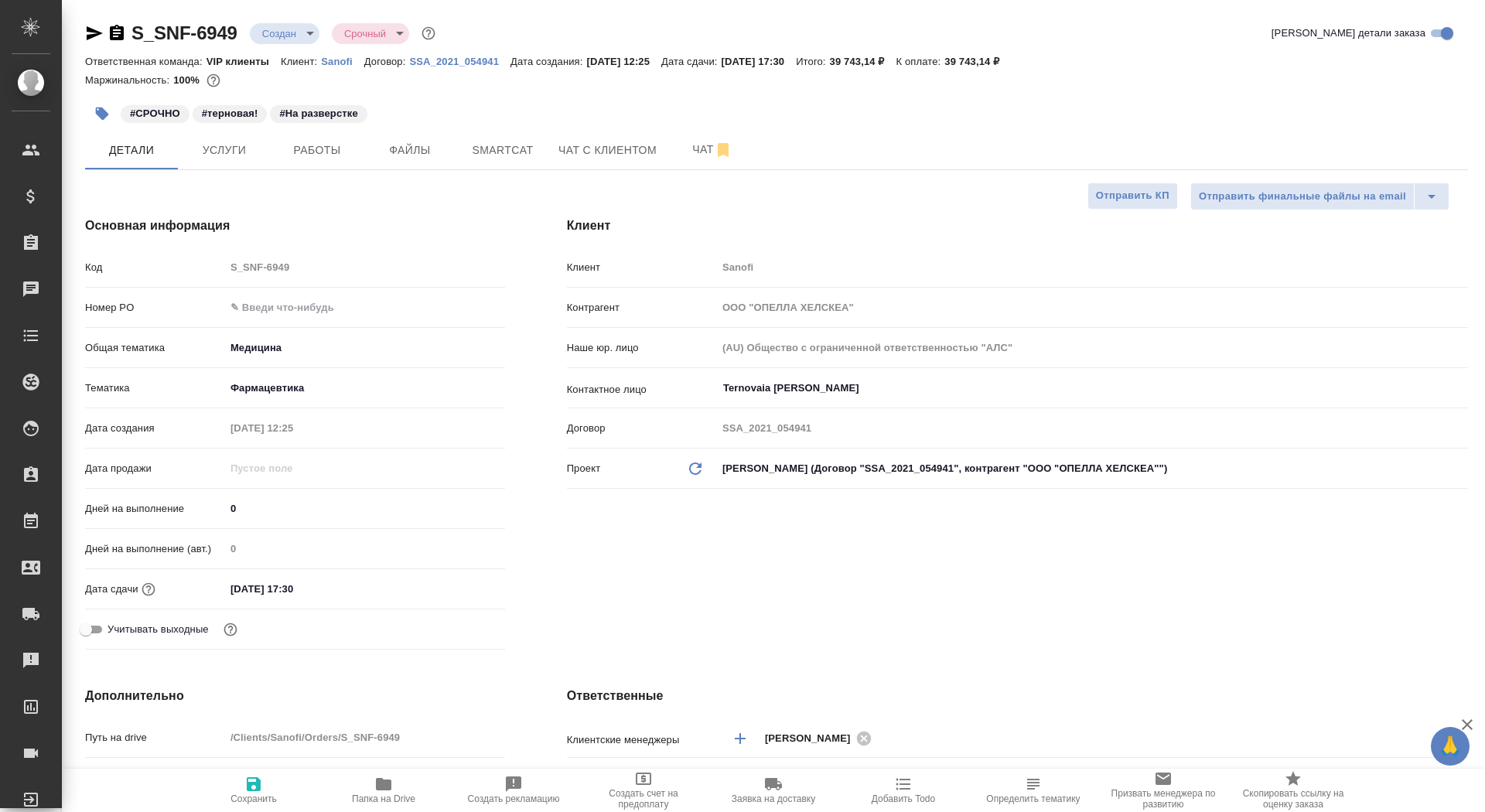
type textarea "x"
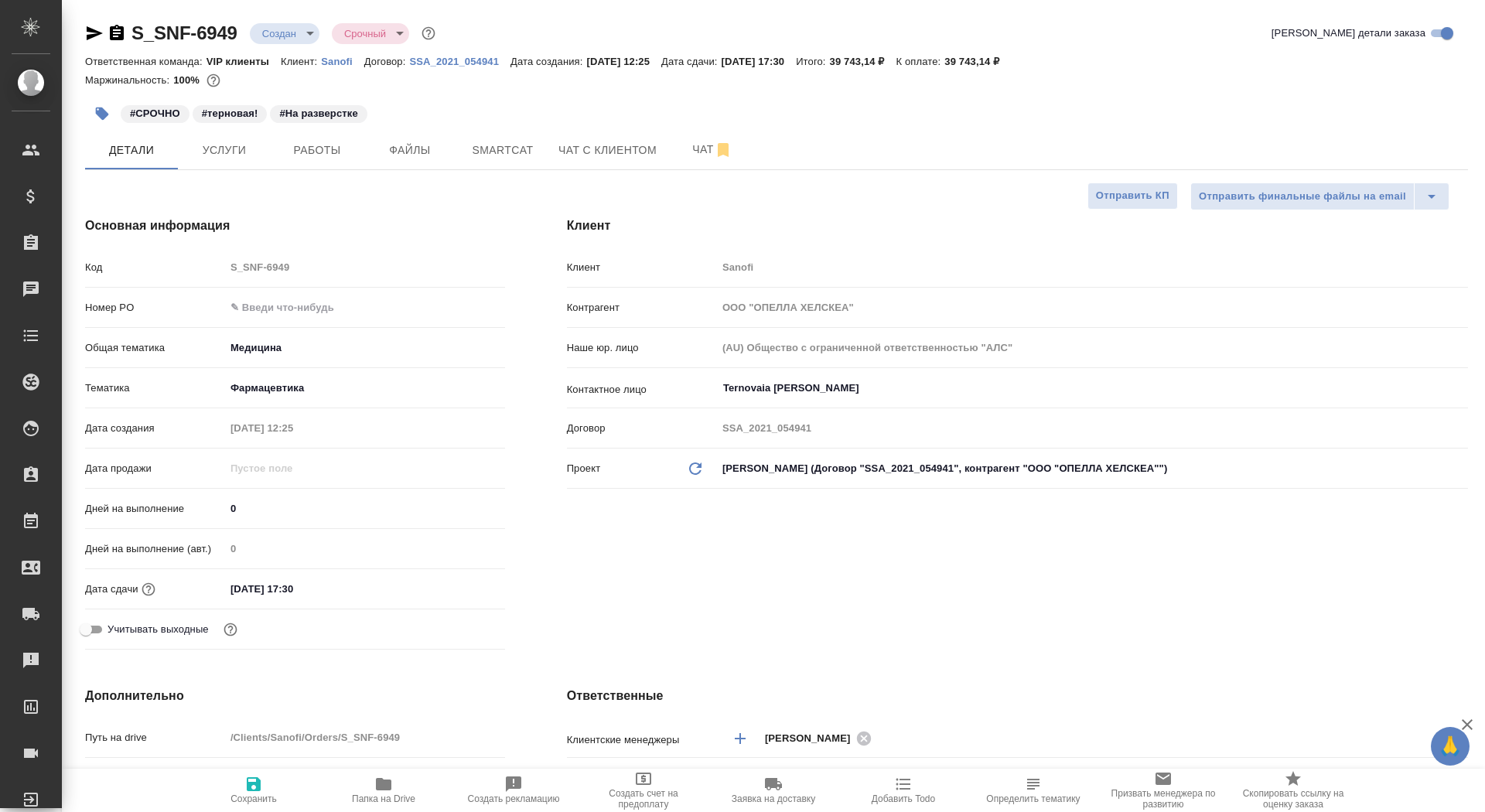
type textarea "x"
click at [384, 785] on icon "button" at bounding box center [383, 783] width 16 height 12
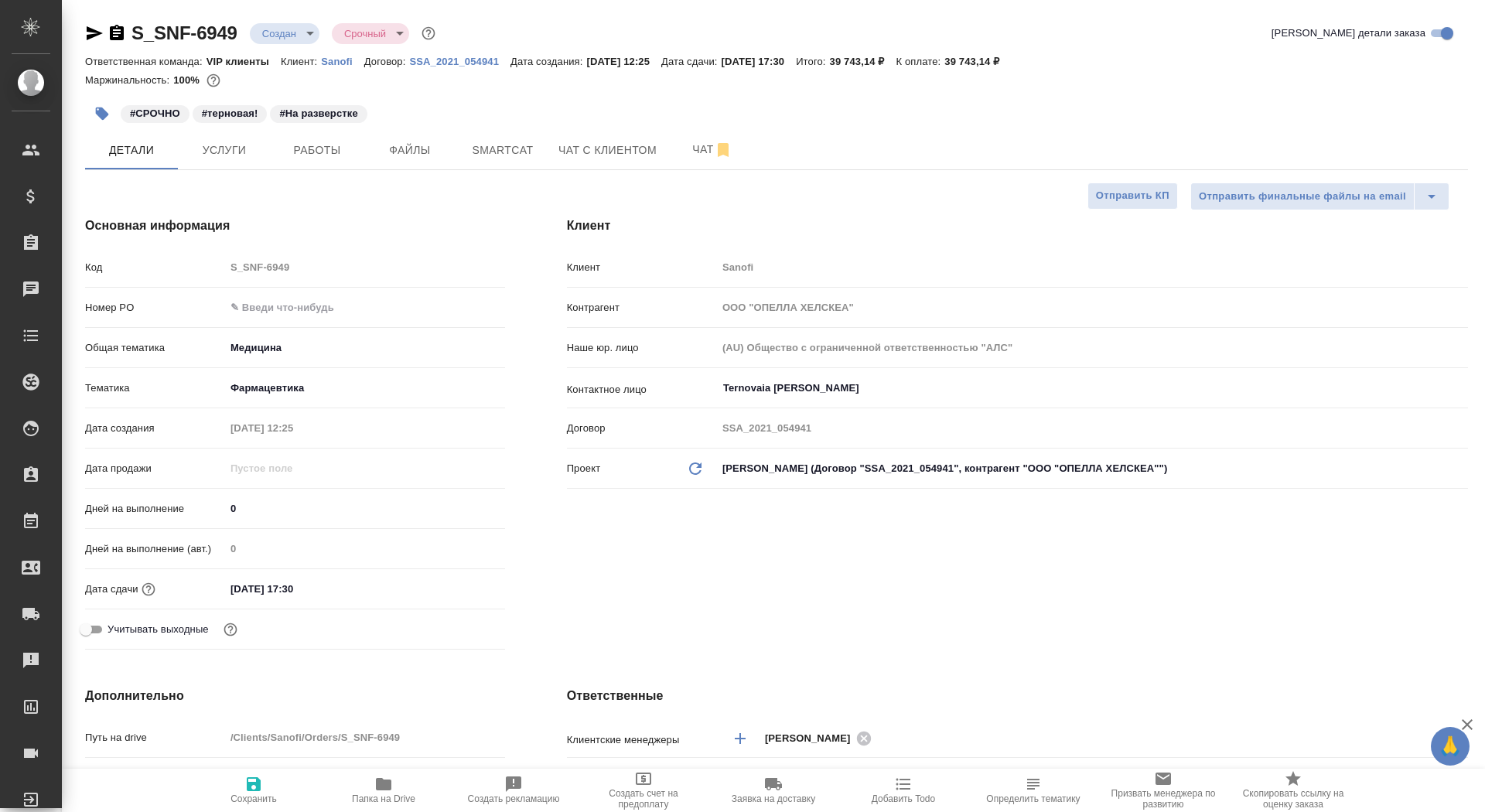
type textarea "x"
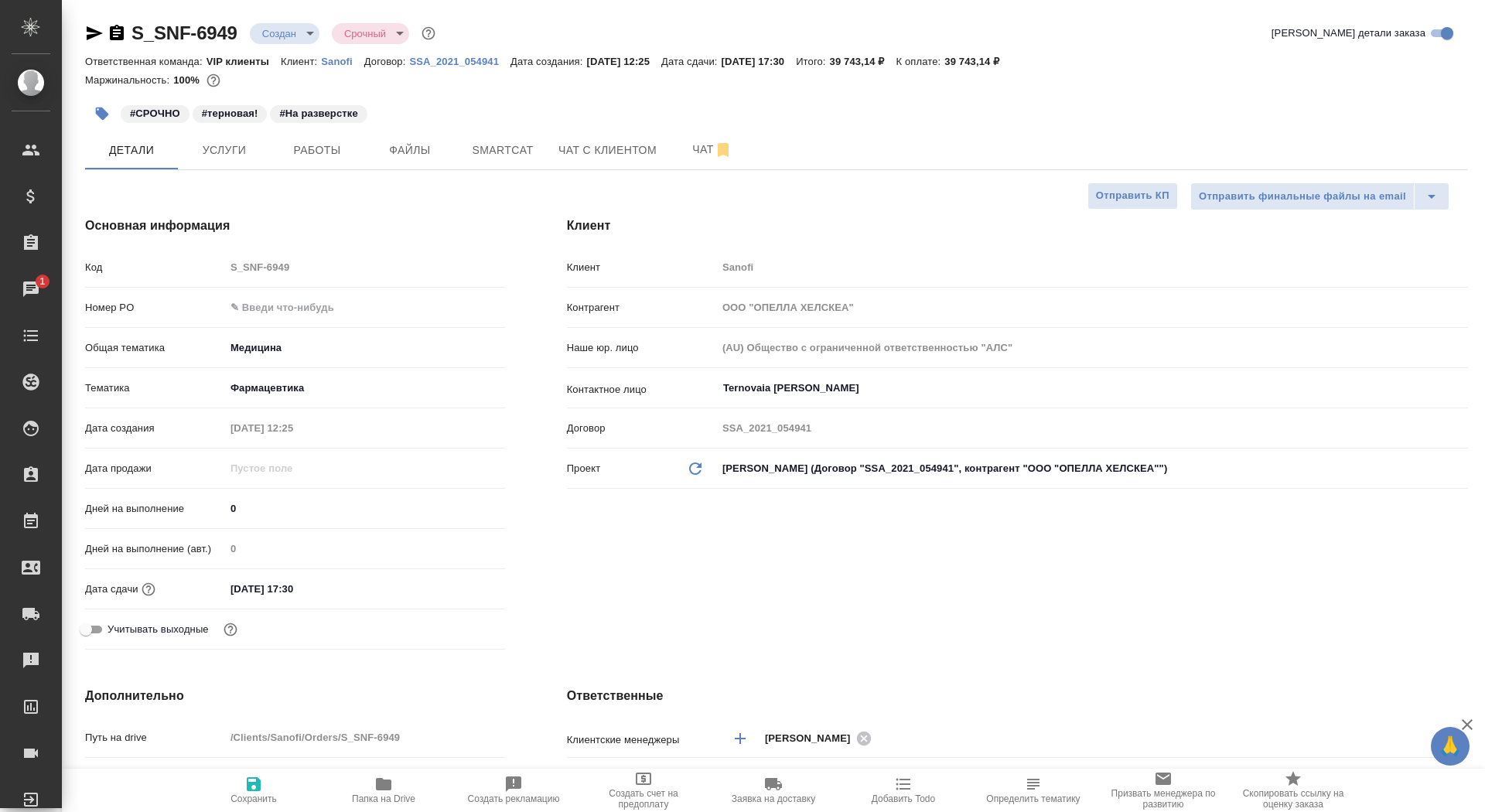
type textarea "x"
click at [670, 162] on button "Чат" at bounding box center [712, 150] width 93 height 39
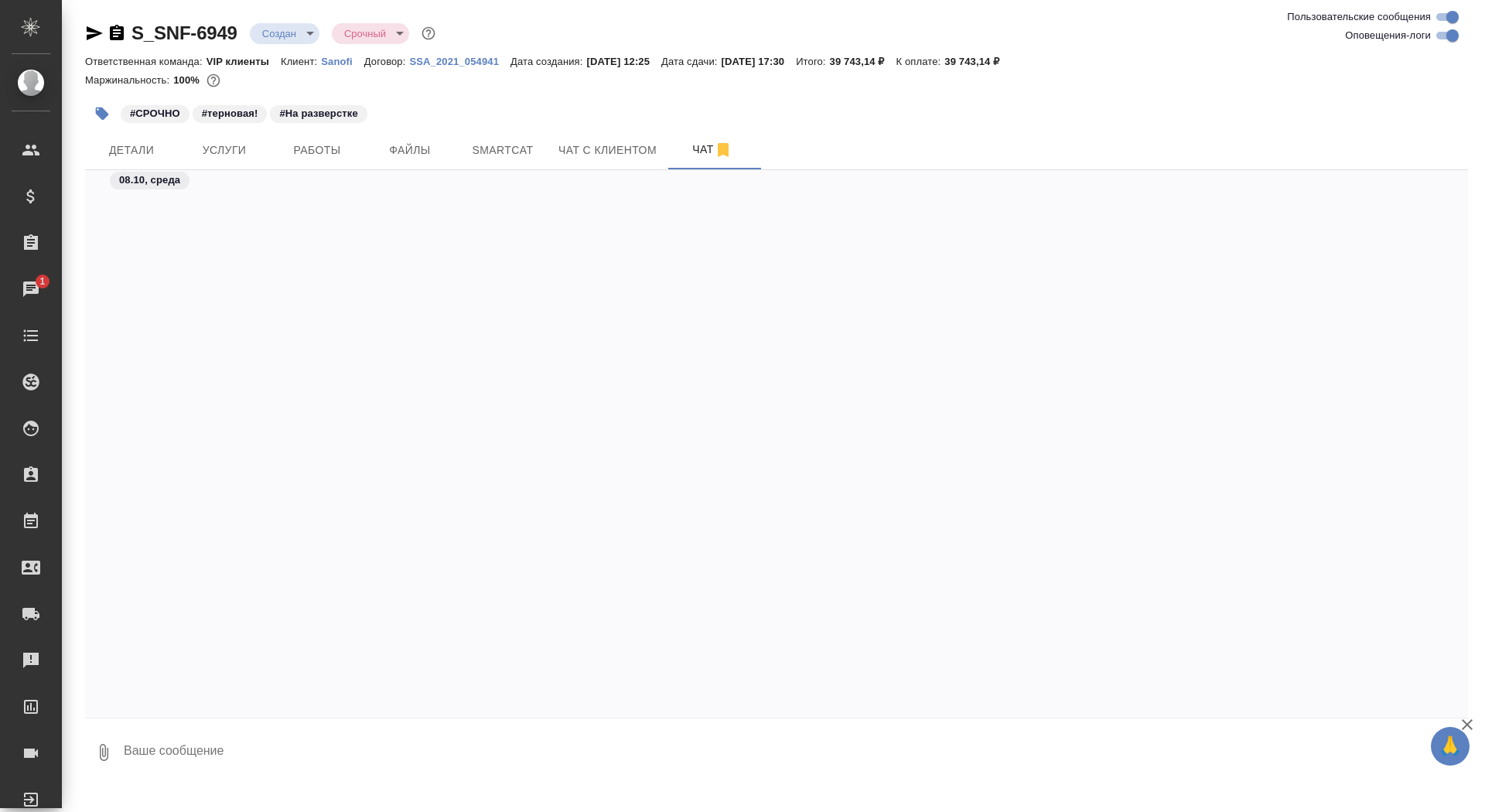
scroll to position [46315, 0]
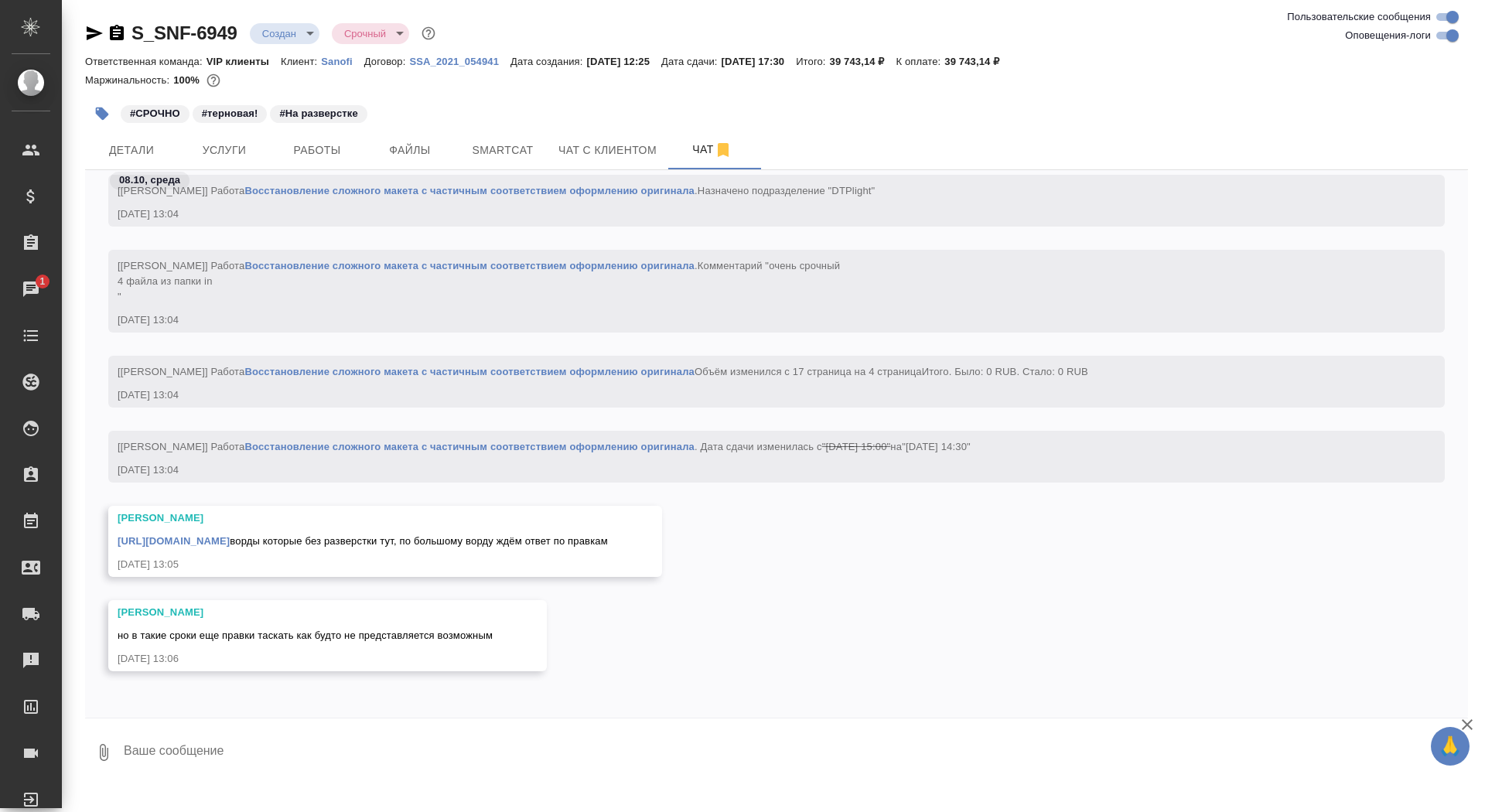
click at [383, 745] on textarea at bounding box center [795, 752] width 1345 height 53
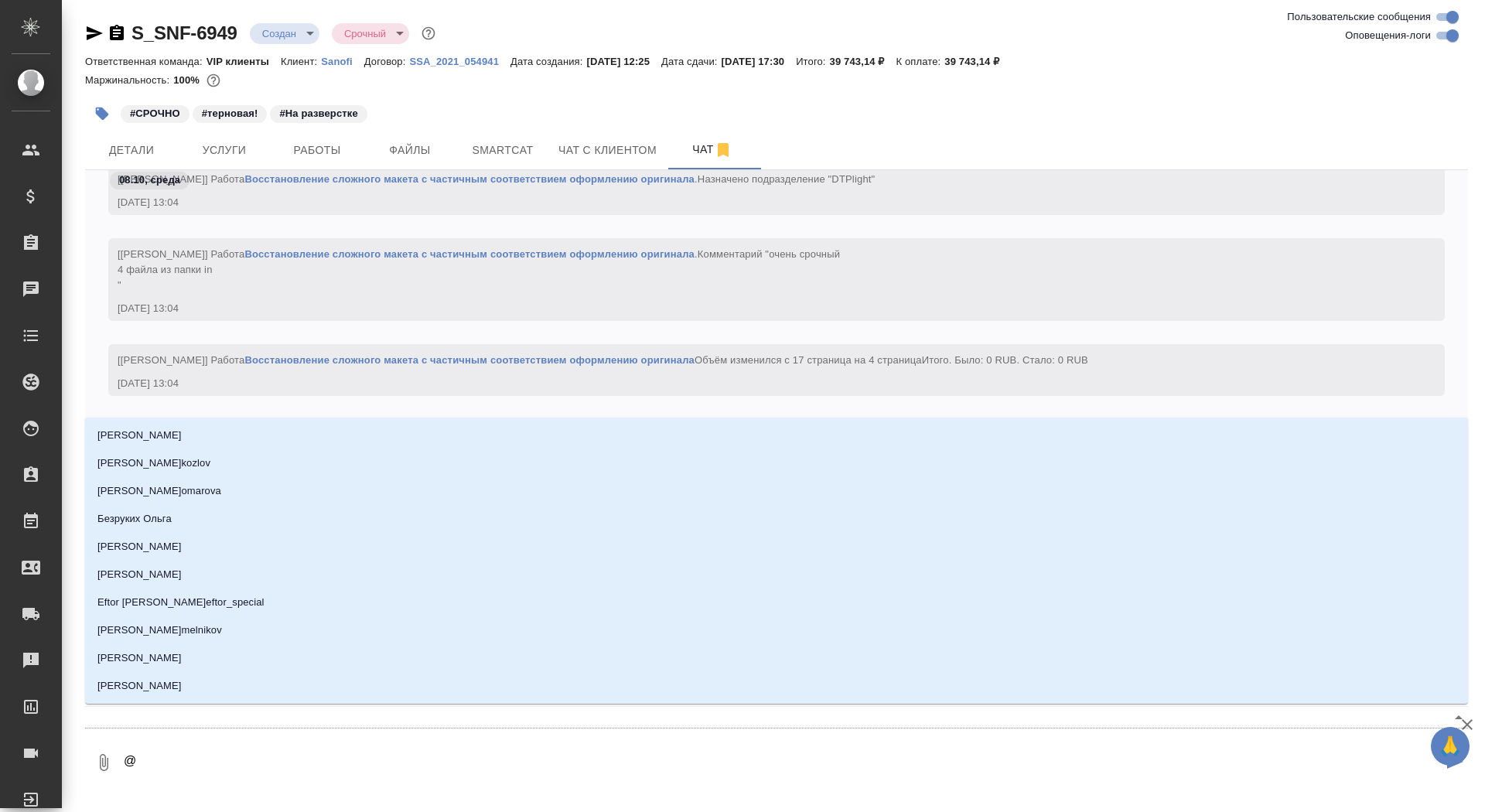
type textarea "@п"
type input "п"
type textarea "@пе"
type input "пе"
type textarea "@пет"
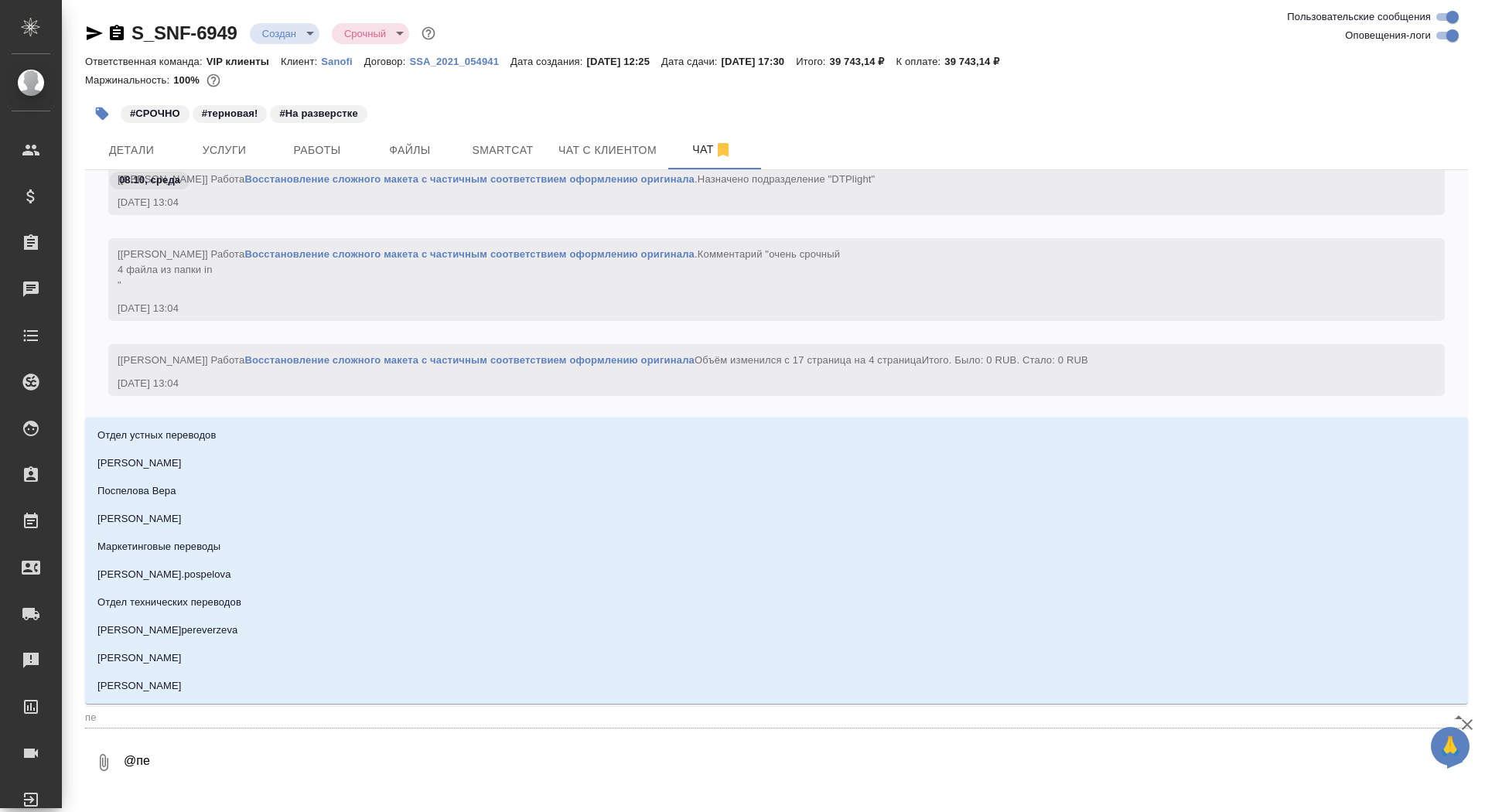
type input "пет"
type textarea "@петр"
type input "петр"
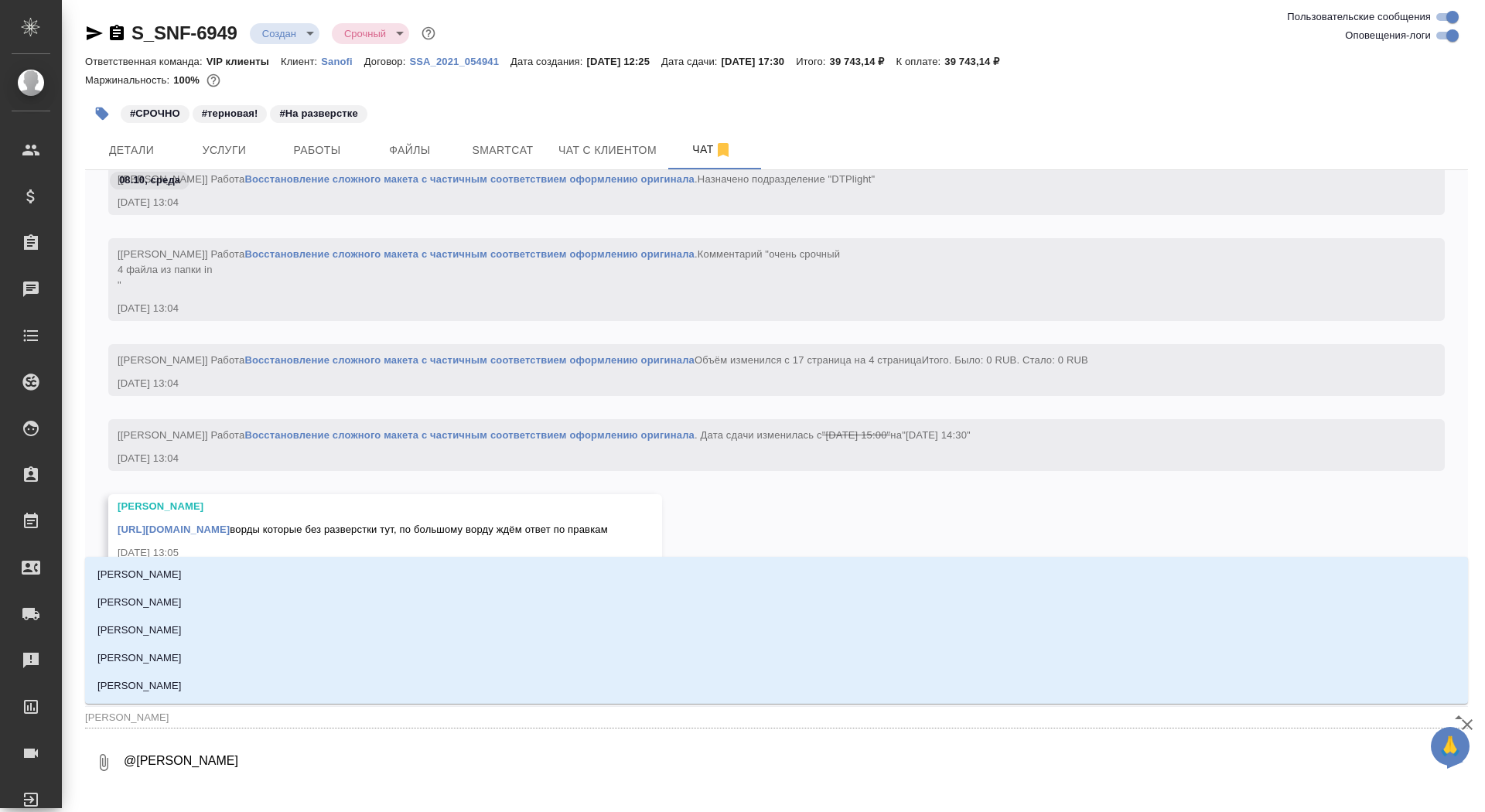
type textarea "@петро"
type input "петро"
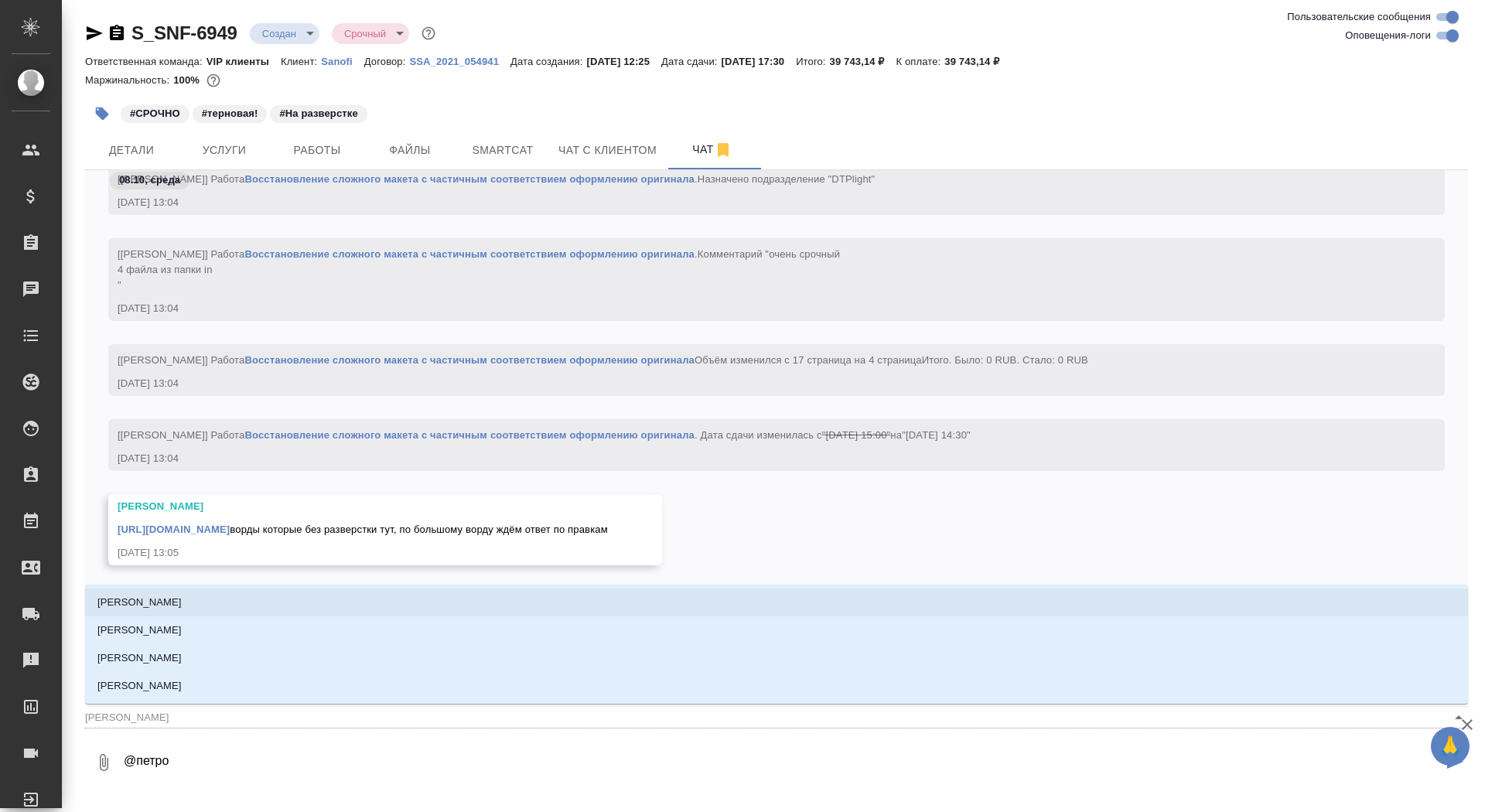
click at [374, 596] on li "Петрова Валерия" at bounding box center [776, 602] width 1383 height 28
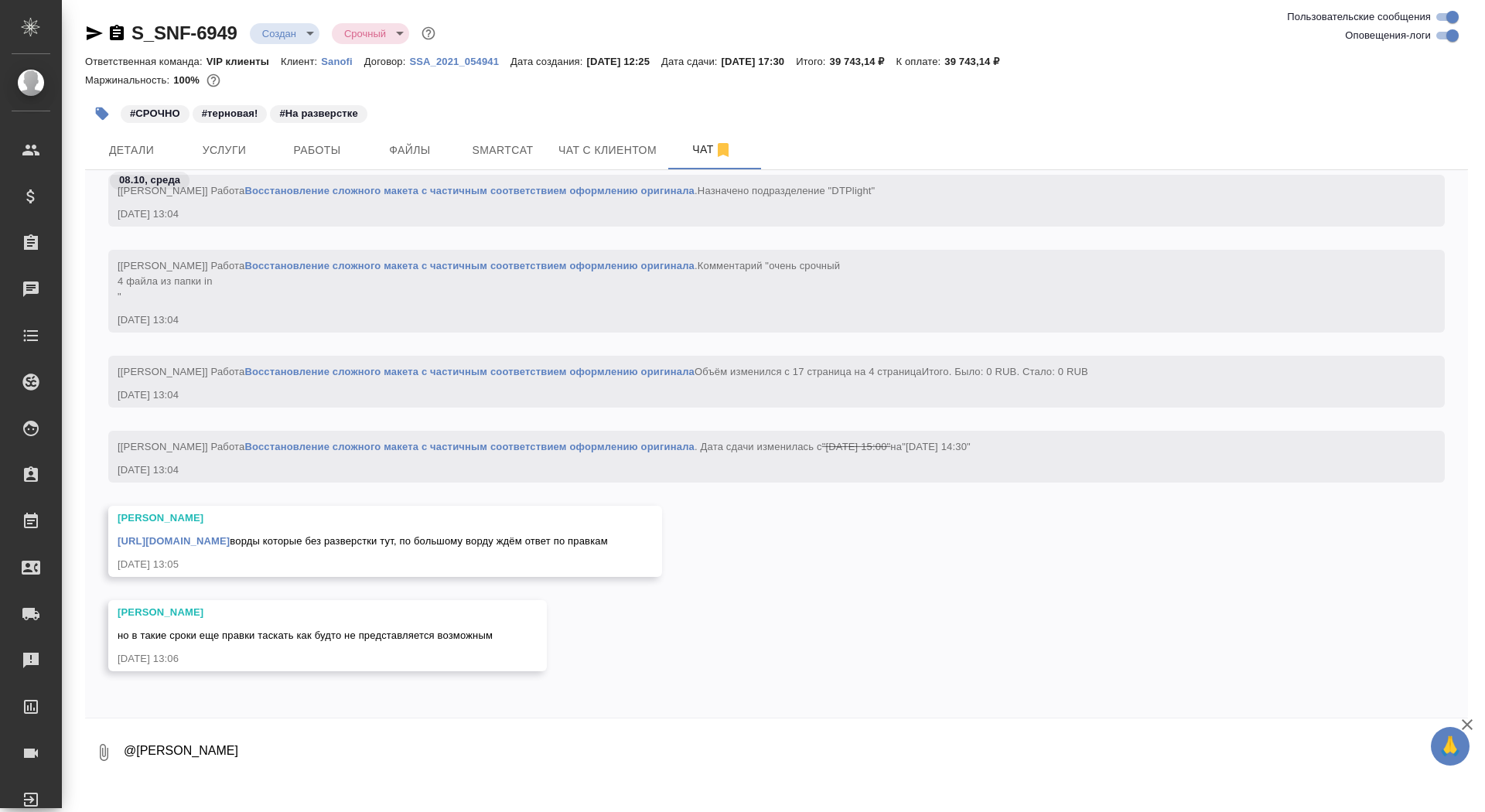
scroll to position [9, 0]
type textarea "@Петрова Валерия апдейт от клиента: переводим только англоязычные файлы, в сорс…"
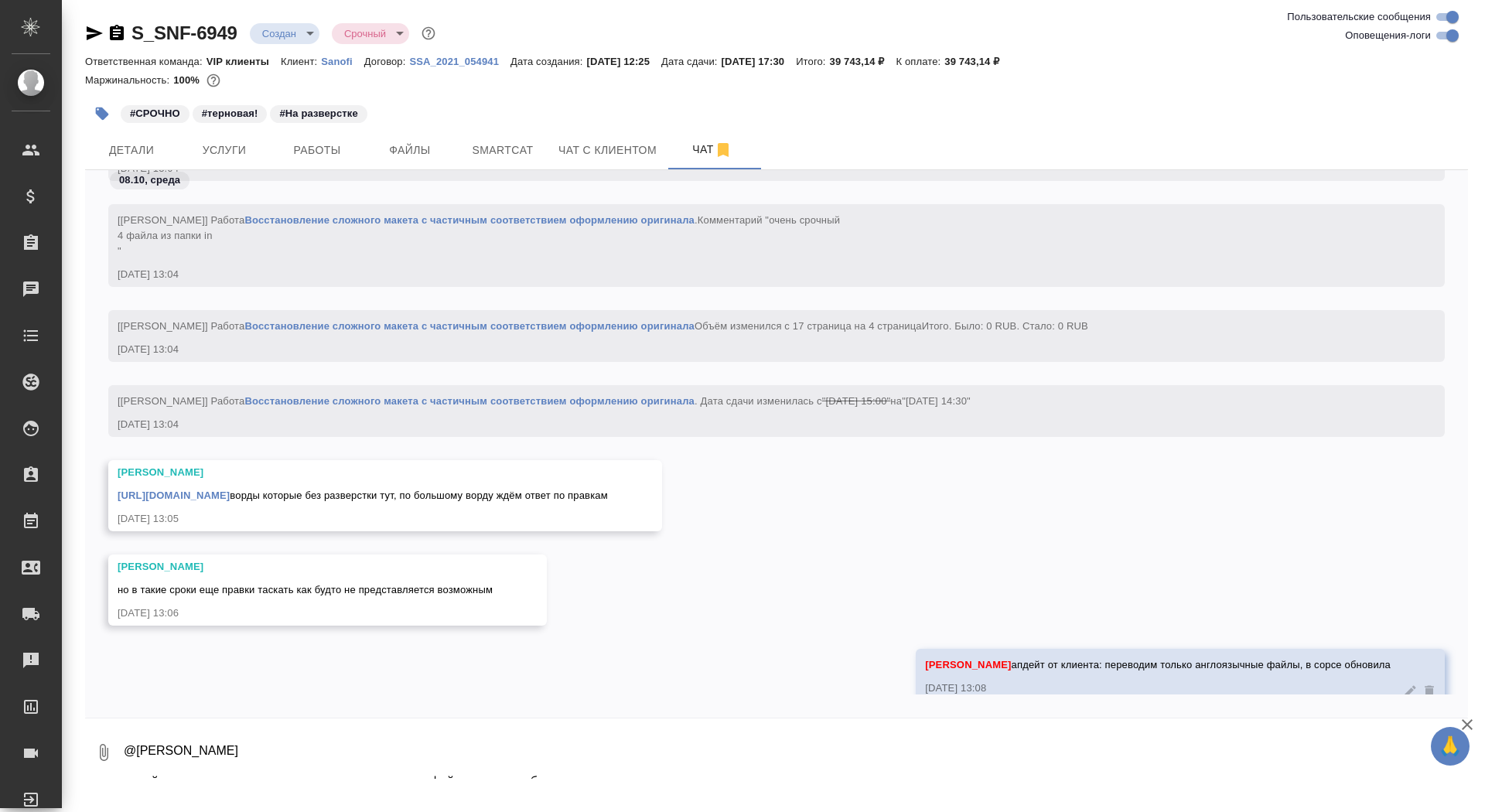
scroll to position [46422, 0]
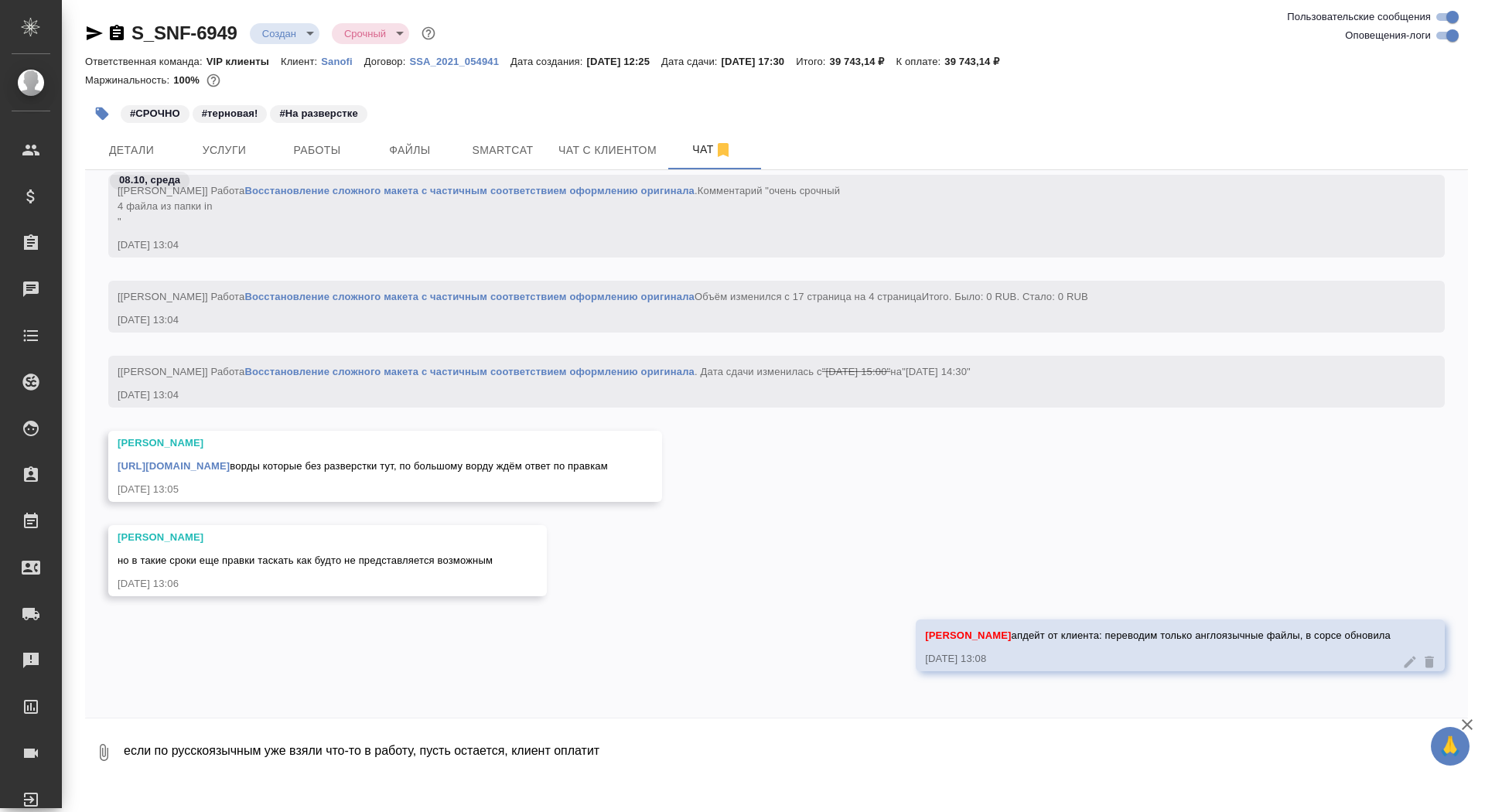
type textarea "если по русскоязычным уже взяли что-то в работу, пусть остается, клиент оплатит"
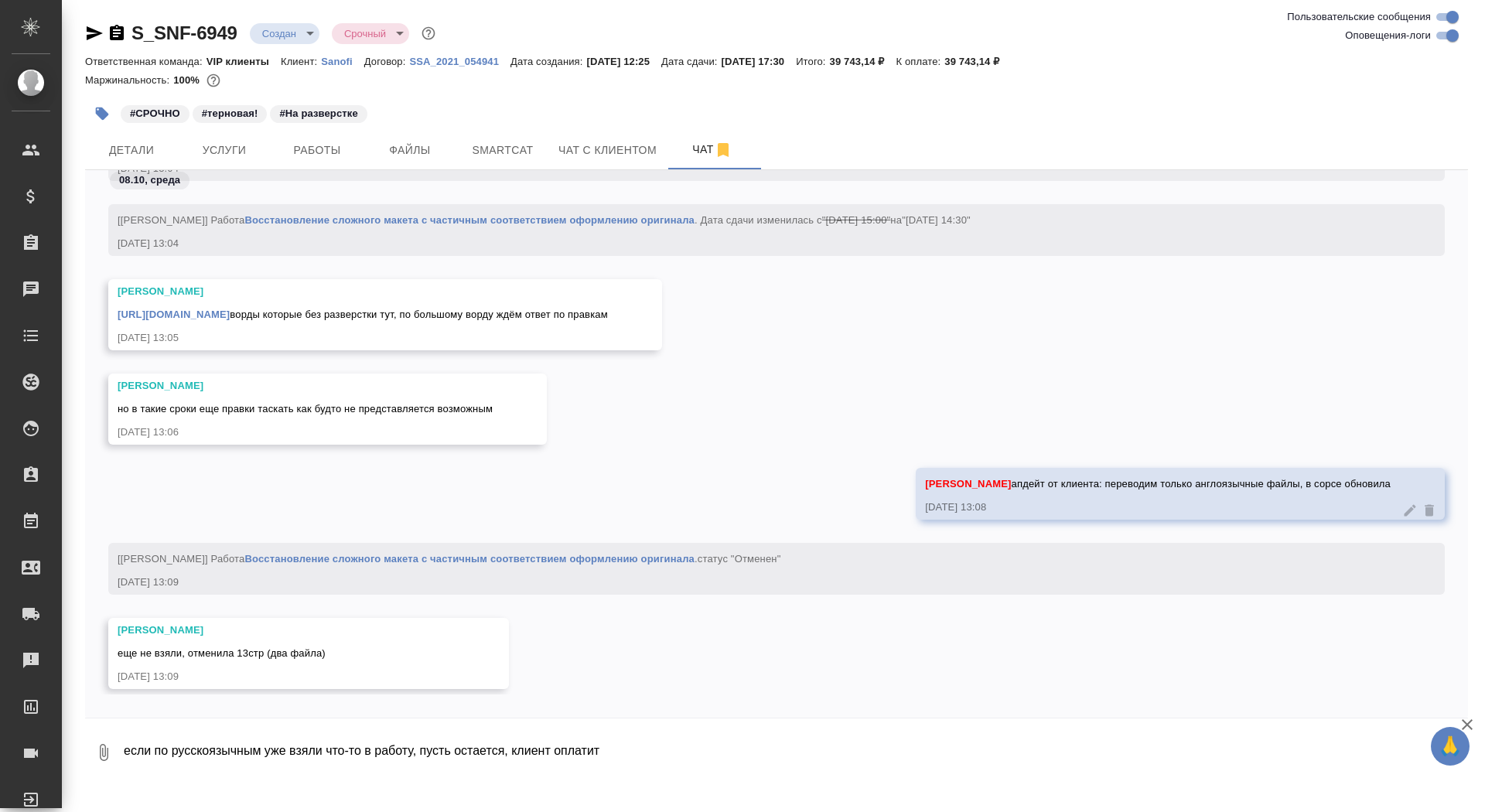
scroll to position [46591, 0]
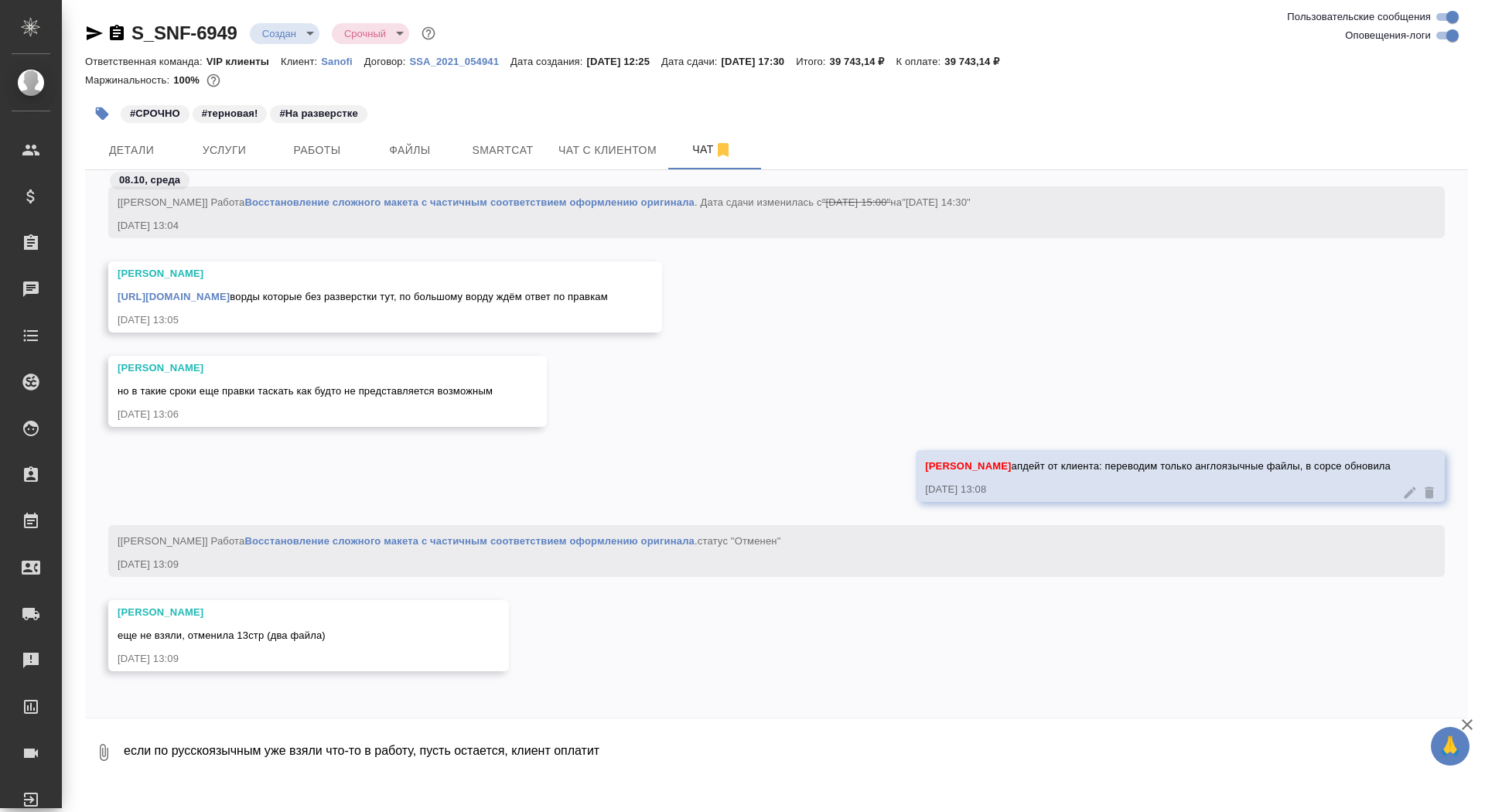
click at [335, 748] on textarea "если по русскоязычным уже взяли что-то в работу, пусть остается, клиент оплатит" at bounding box center [795, 752] width 1345 height 53
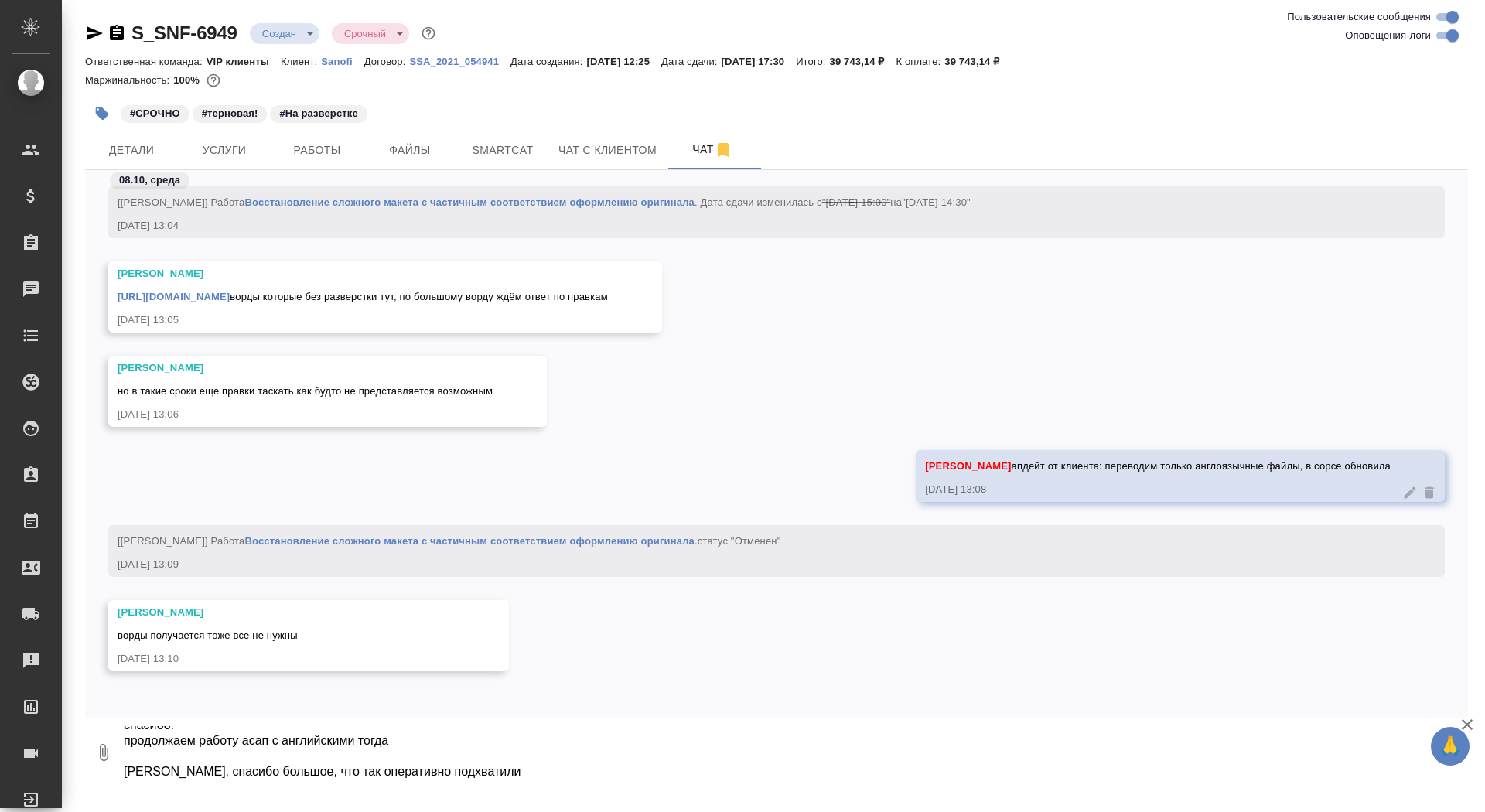
click at [146, 773] on textarea "спасибо! продолжаем работу асап с английскими тогда Лер, спасибо большое, что т…" at bounding box center [782, 752] width 1320 height 53
click at [501, 765] on textarea "спасибо! продолжаем работу асап с английскими тогда Лера, Валя, спасибо большое…" at bounding box center [782, 752] width 1320 height 53
type textarea "спасибо! продолжаем работу асап с английскими тогда Лера, Валя, спасибо большое…"
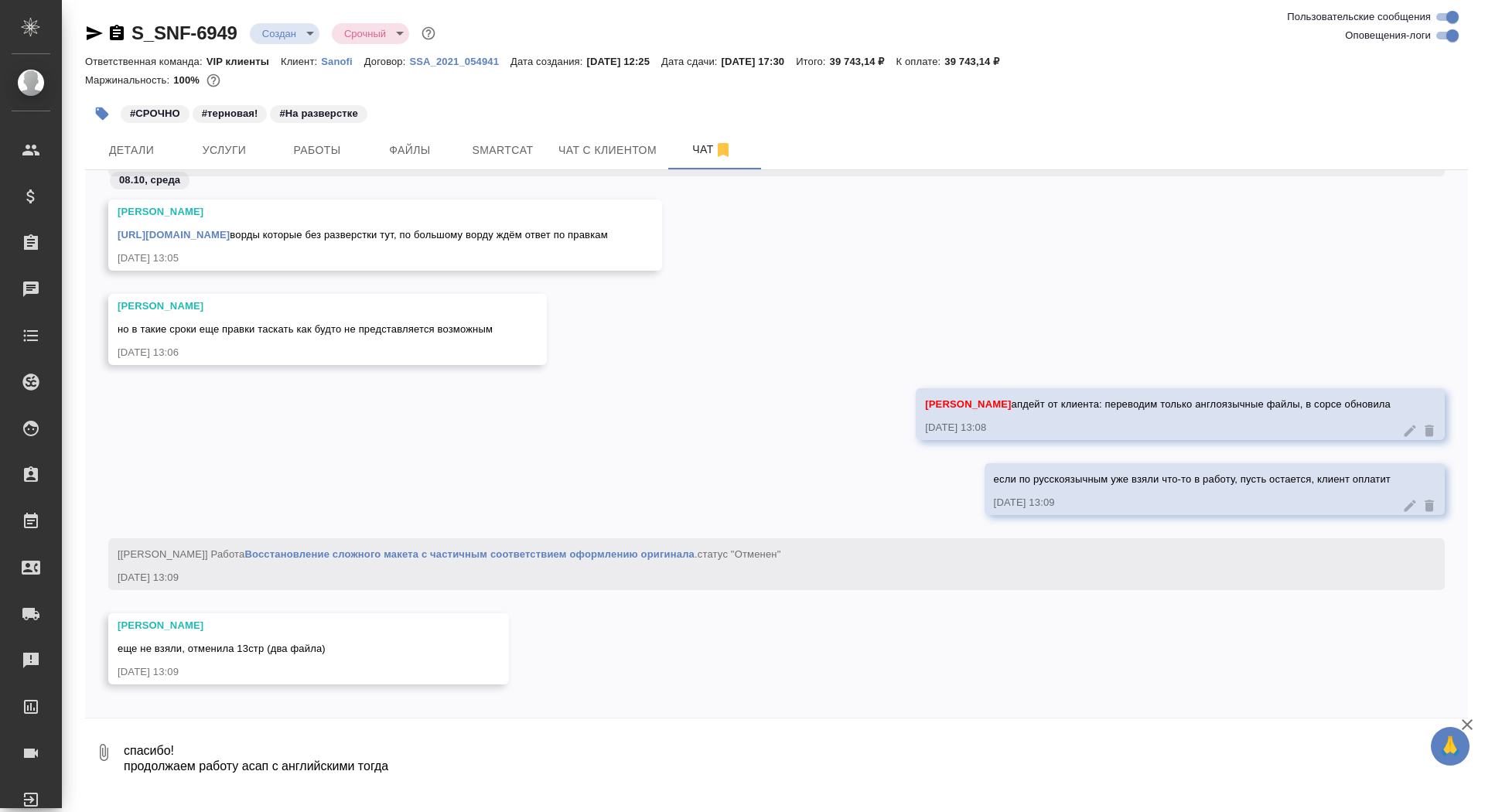
scroll to position [46976, 0]
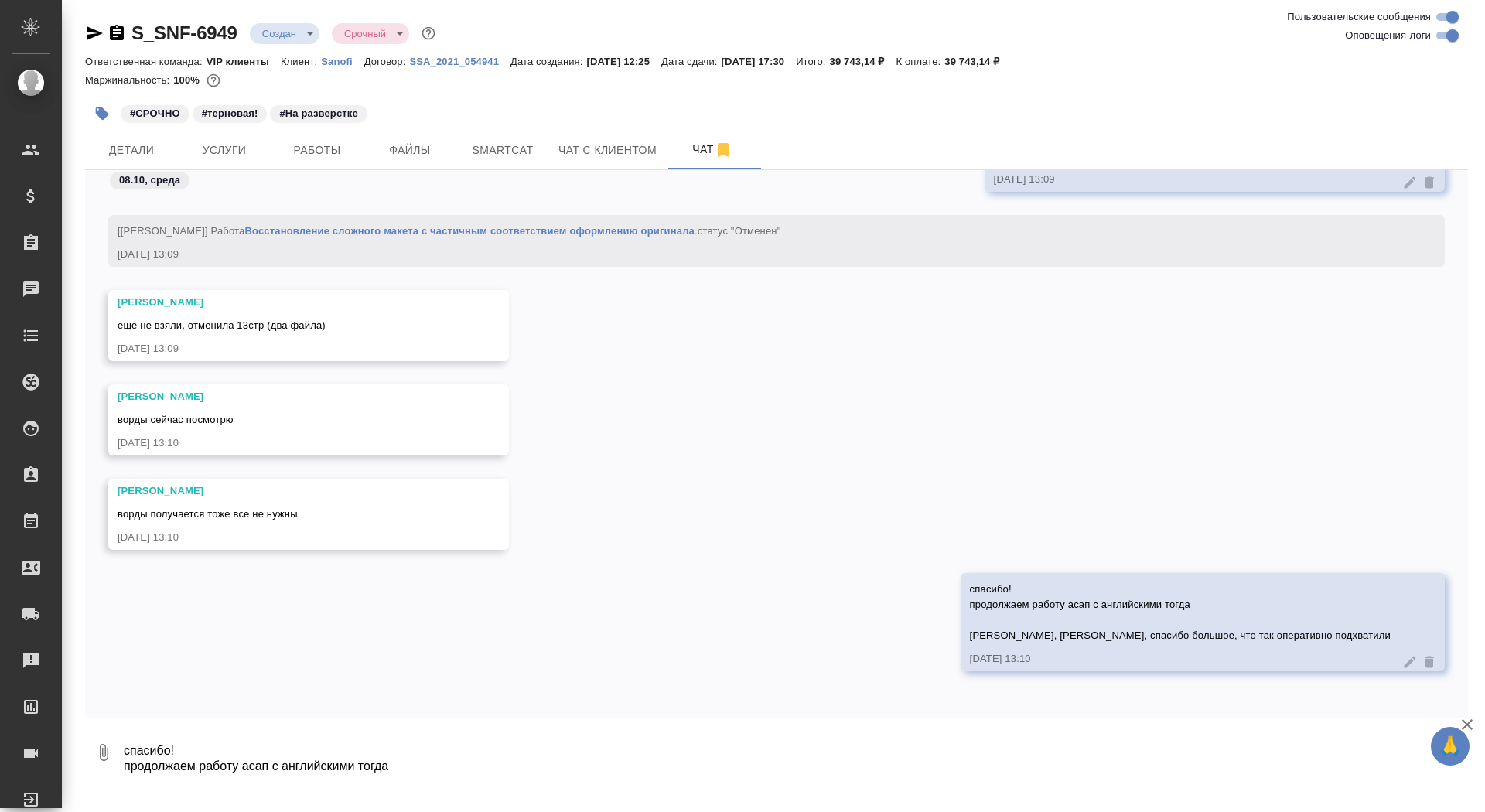
click at [380, 766] on textarea "спасибо! продолжаем работу асап с английскими тогда Лера, Валя, спасибо большое…" at bounding box center [795, 752] width 1345 height 53
type textarea "ворды не нужны"
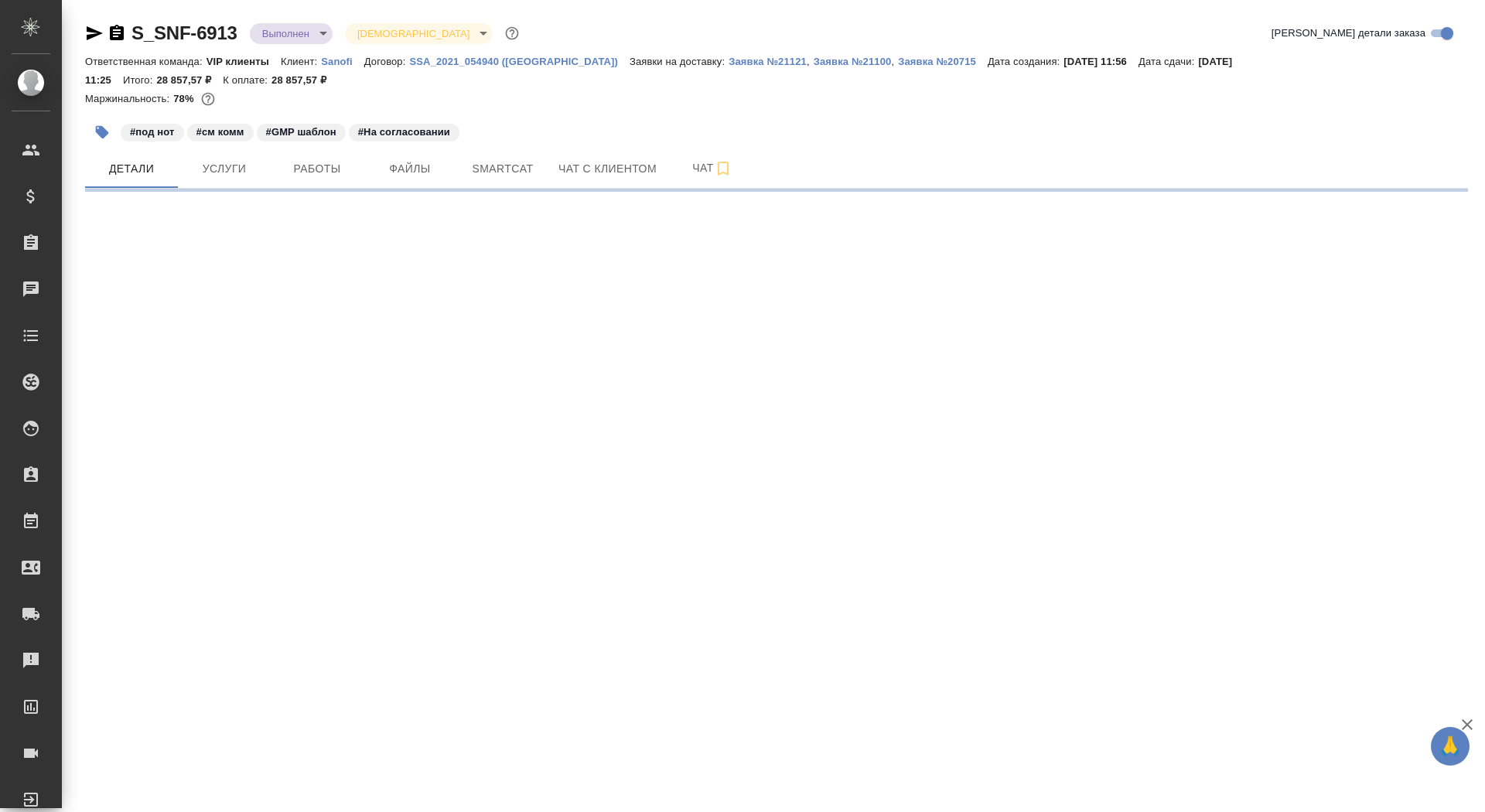
select select "RU"
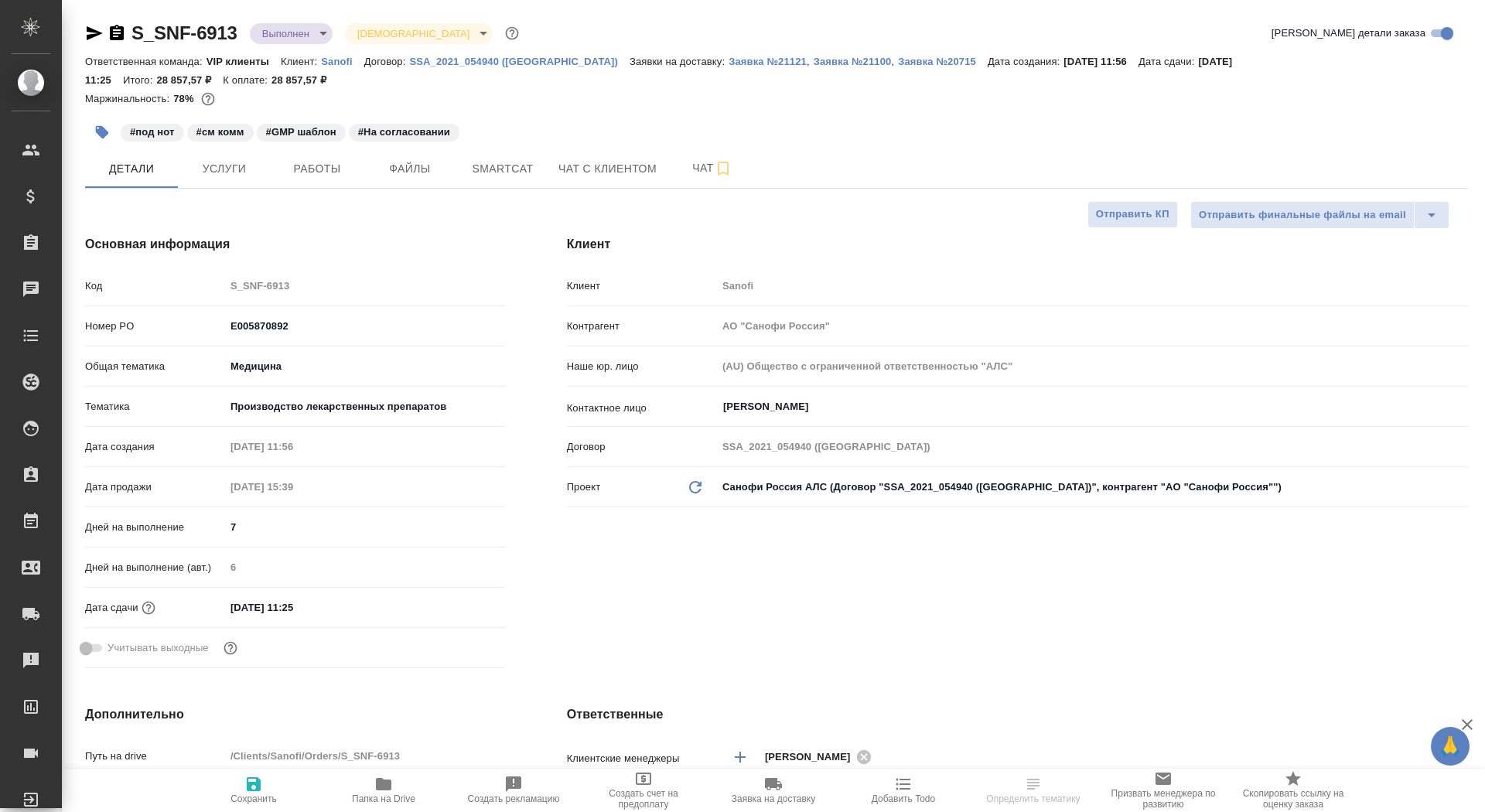
type textarea "x"
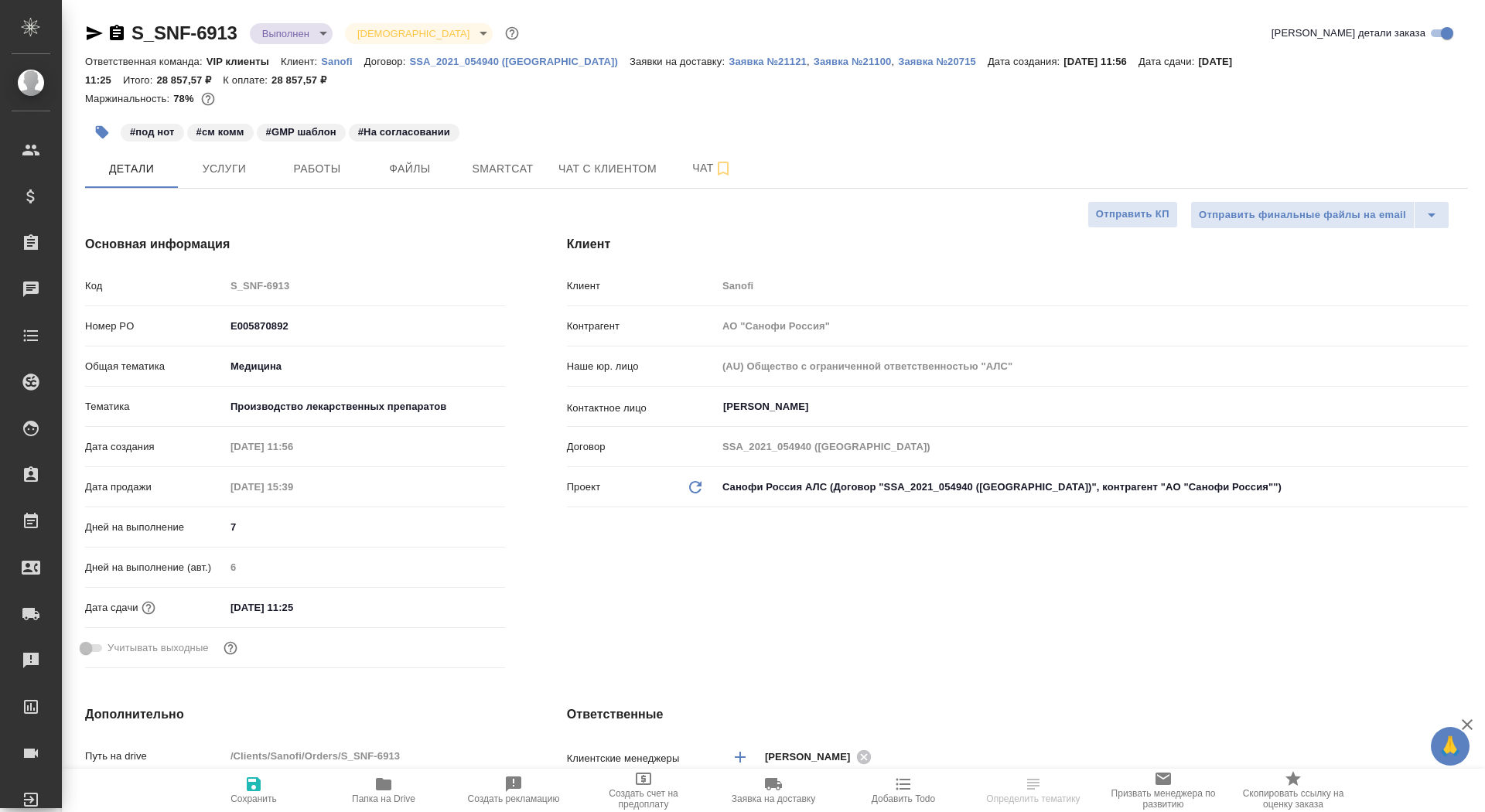
type textarea "x"
click at [729, 56] on p "Заявка №21121" at bounding box center [767, 62] width 78 height 12
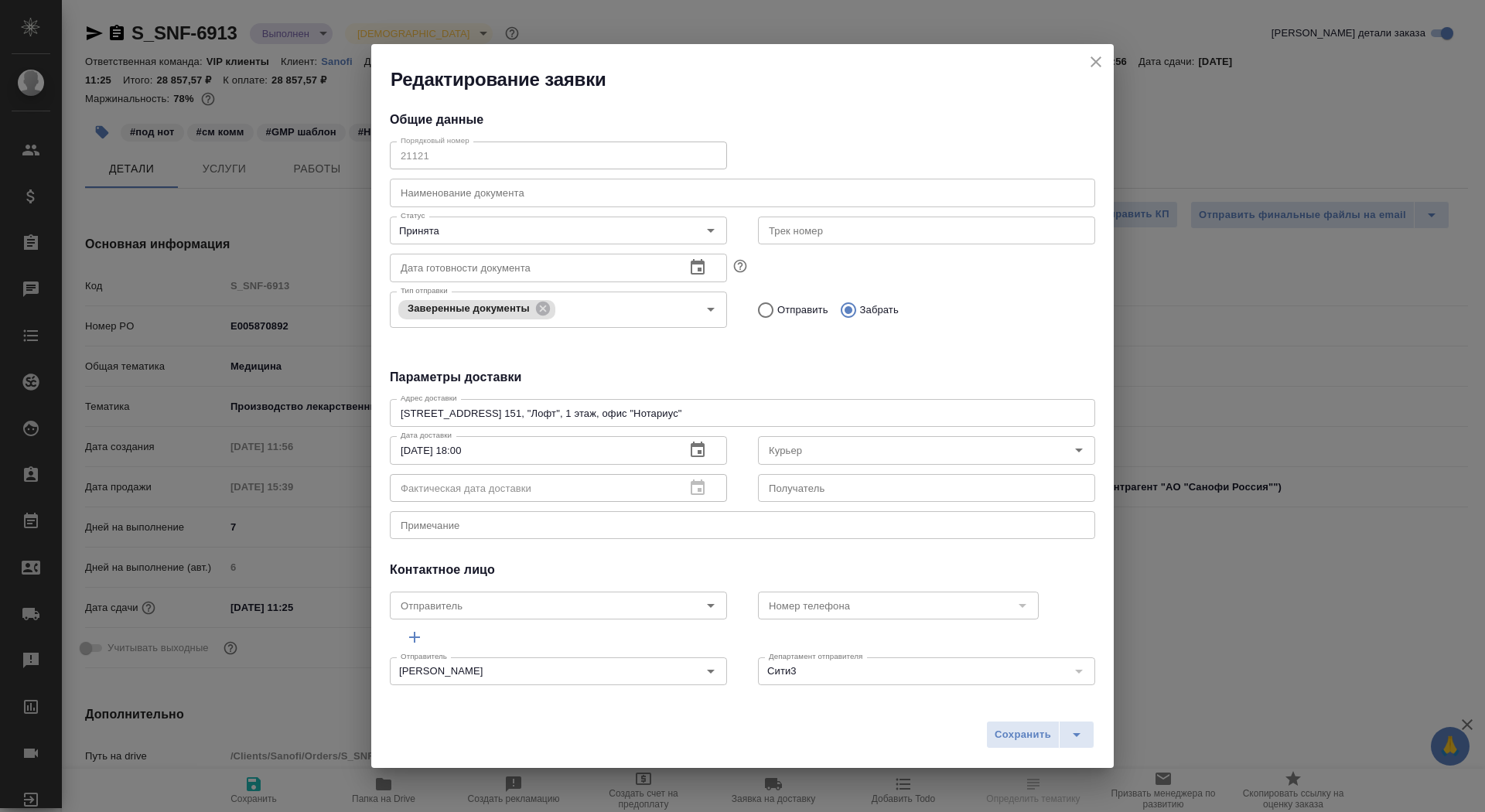
type input "[PERSON_NAME]"
click at [1102, 53] on icon "close" at bounding box center [1095, 62] width 19 height 19
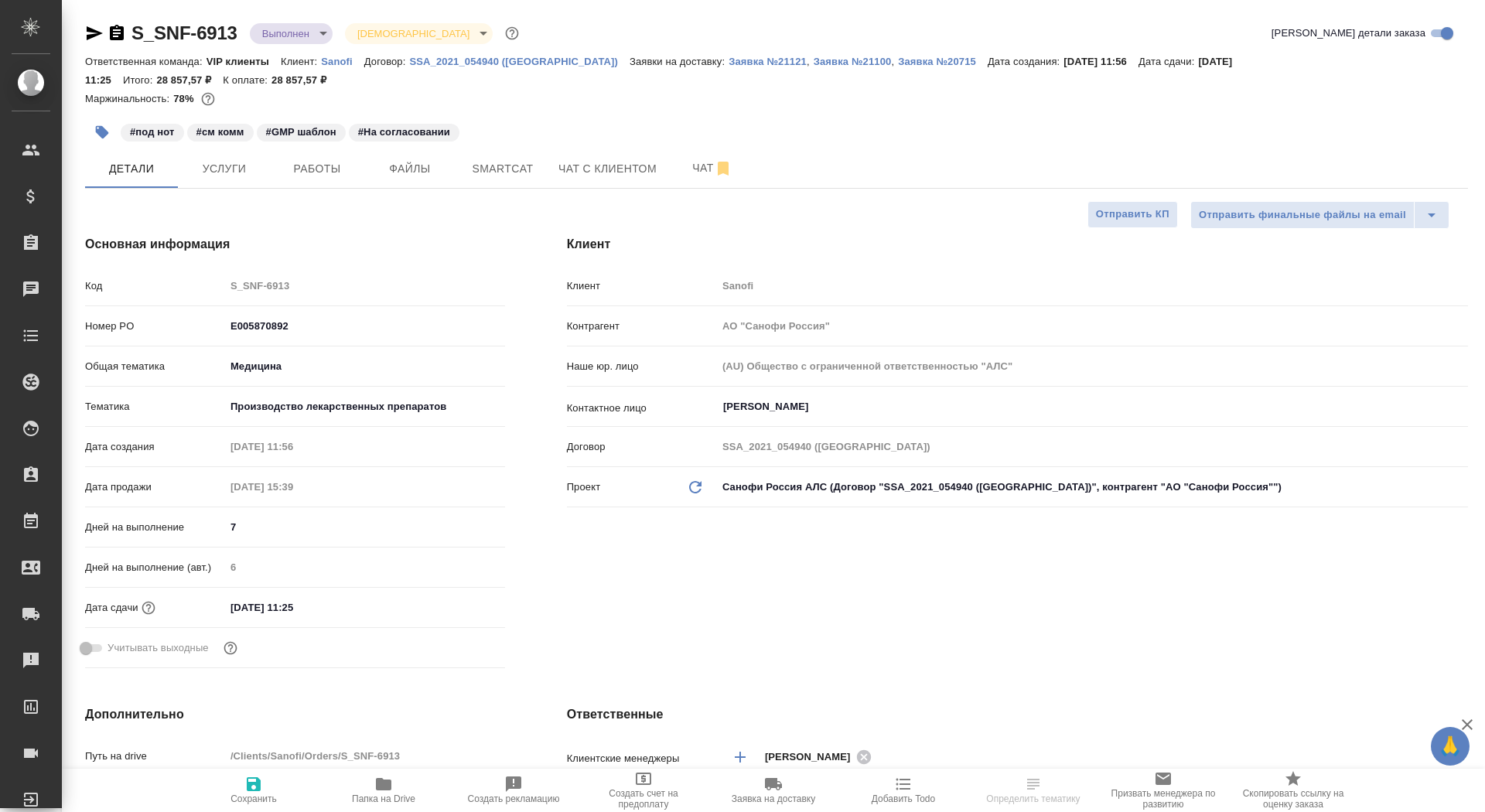
click at [116, 33] on icon "button" at bounding box center [117, 33] width 19 height 19
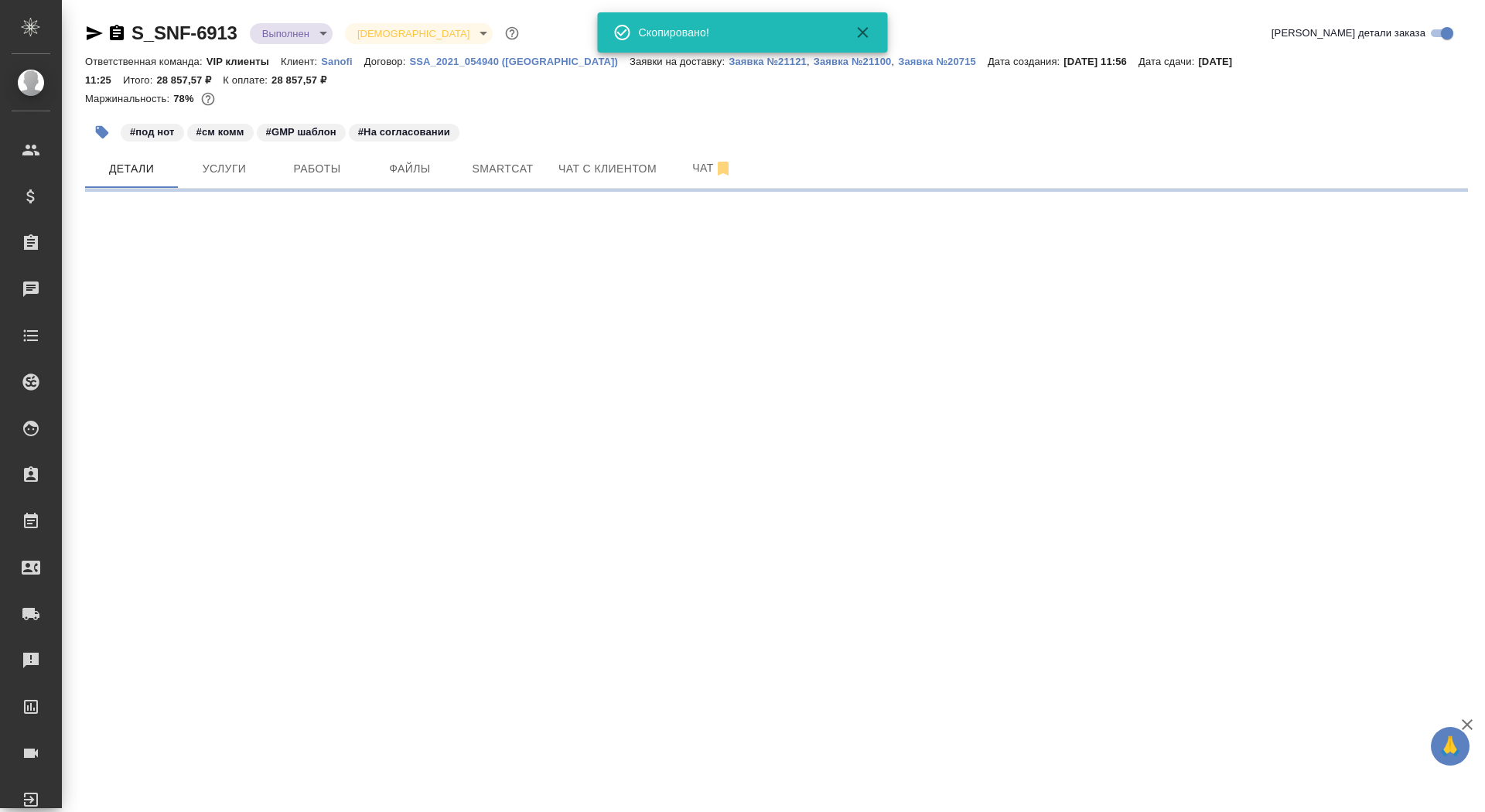
select select "RU"
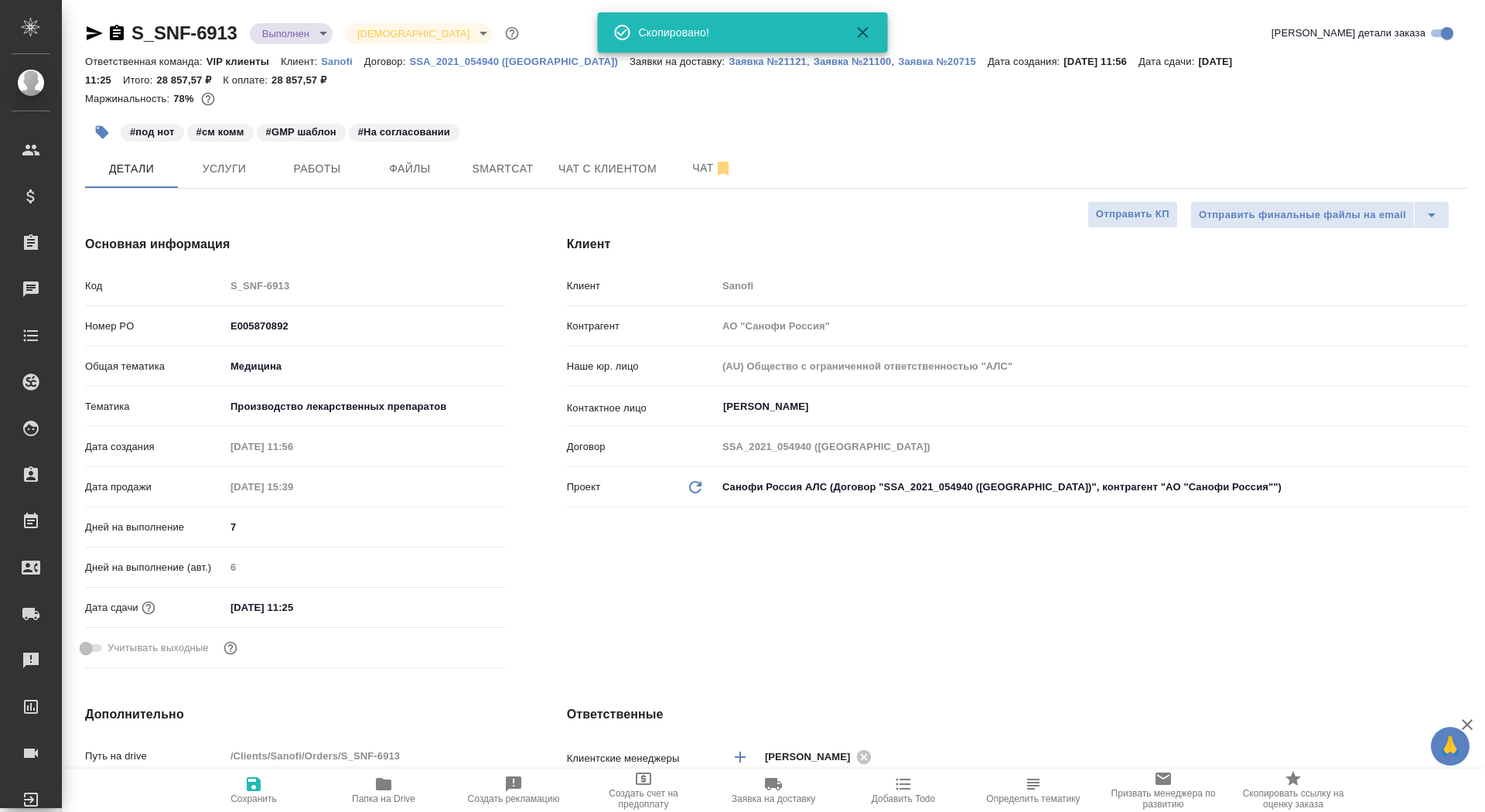
type textarea "x"
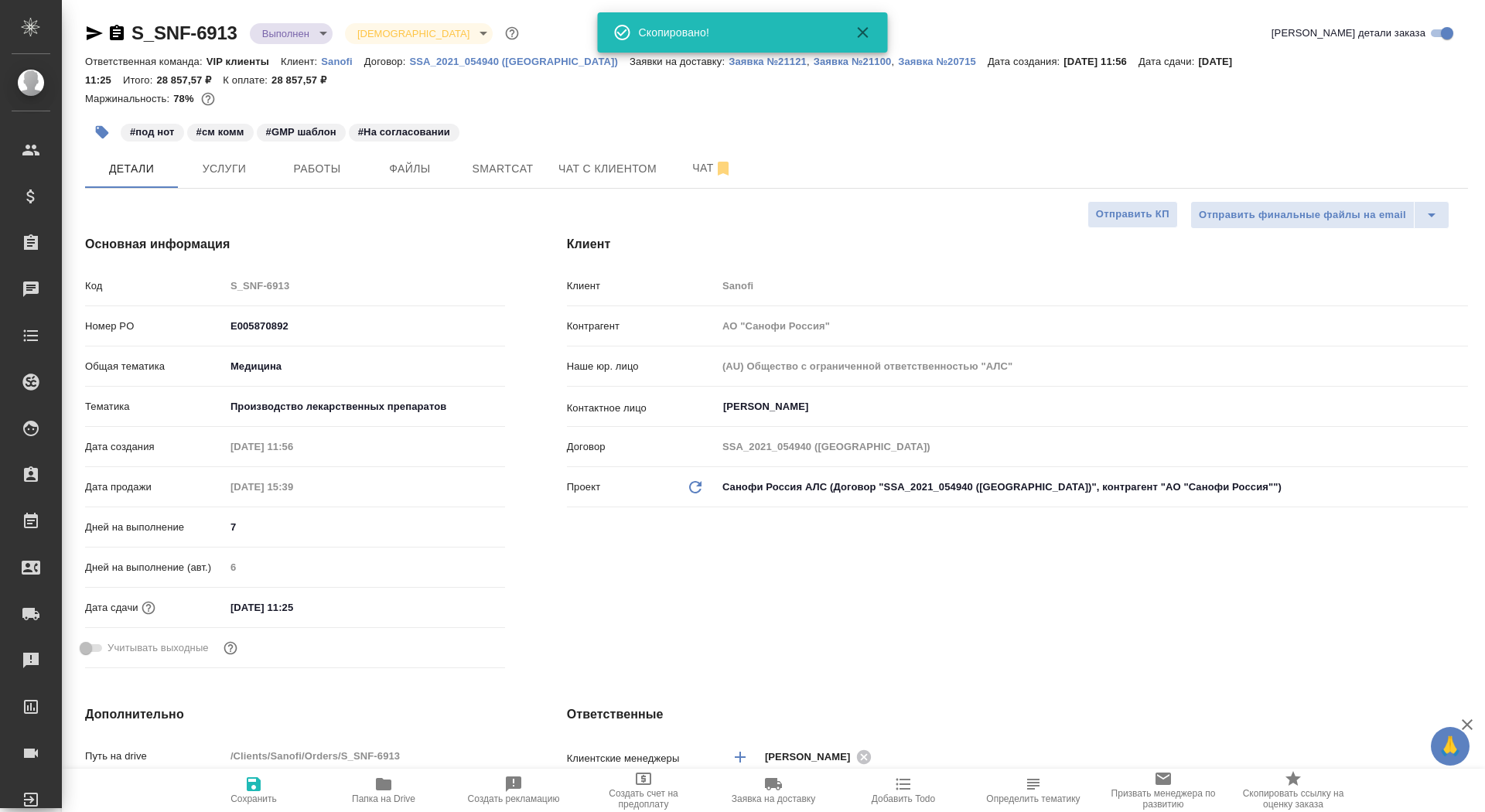
type textarea "x"
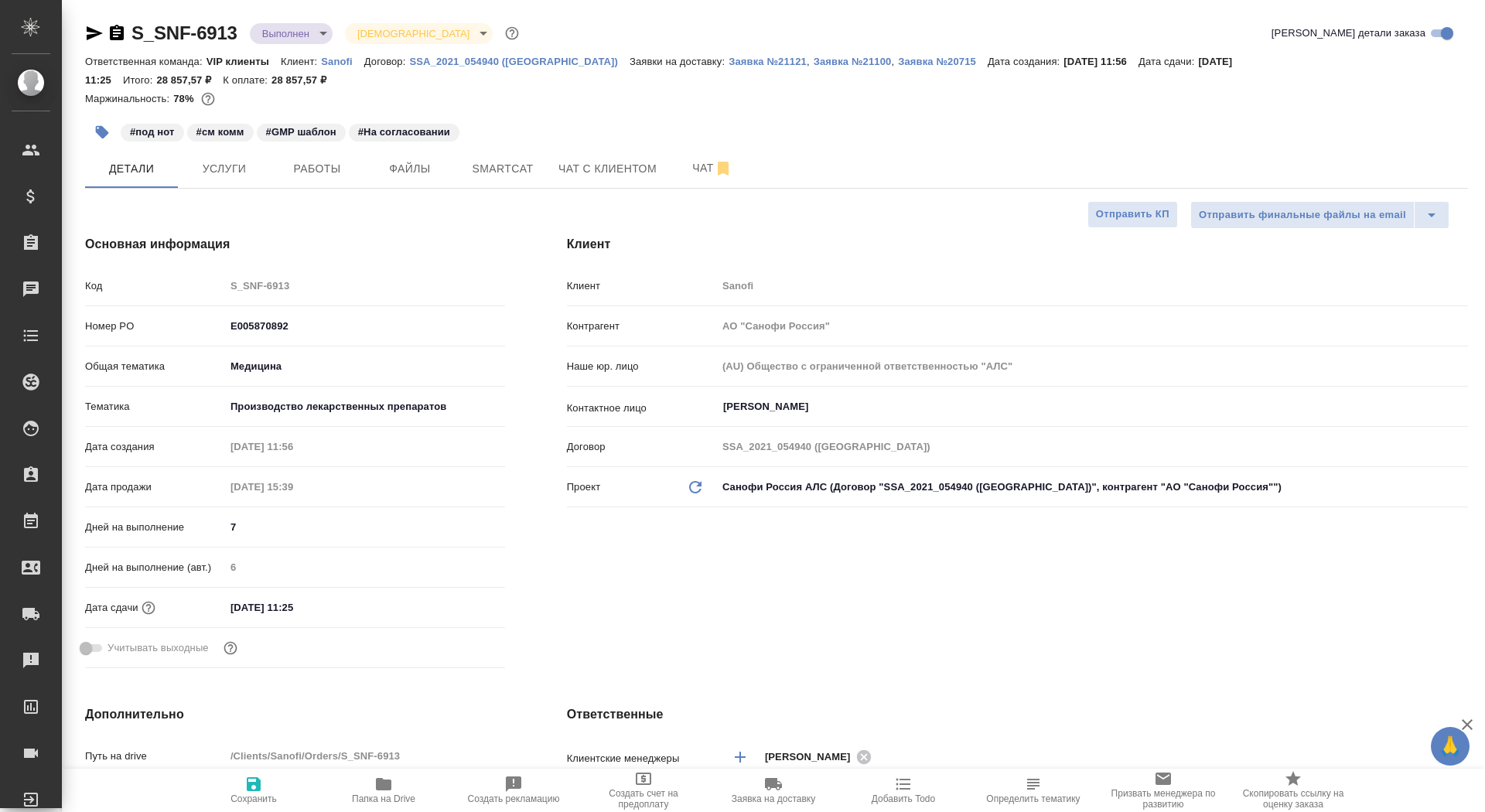
type textarea "x"
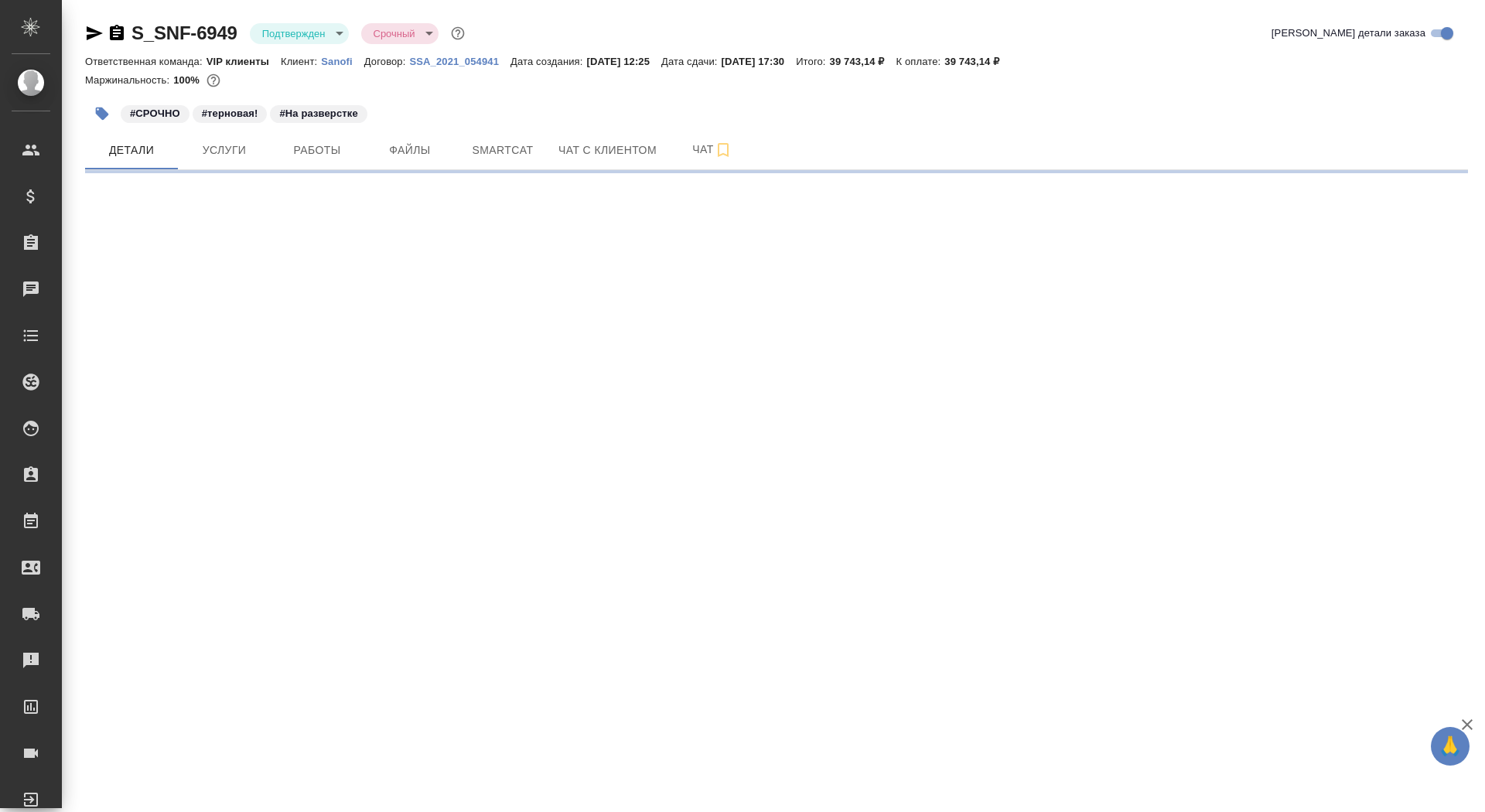
select select "RU"
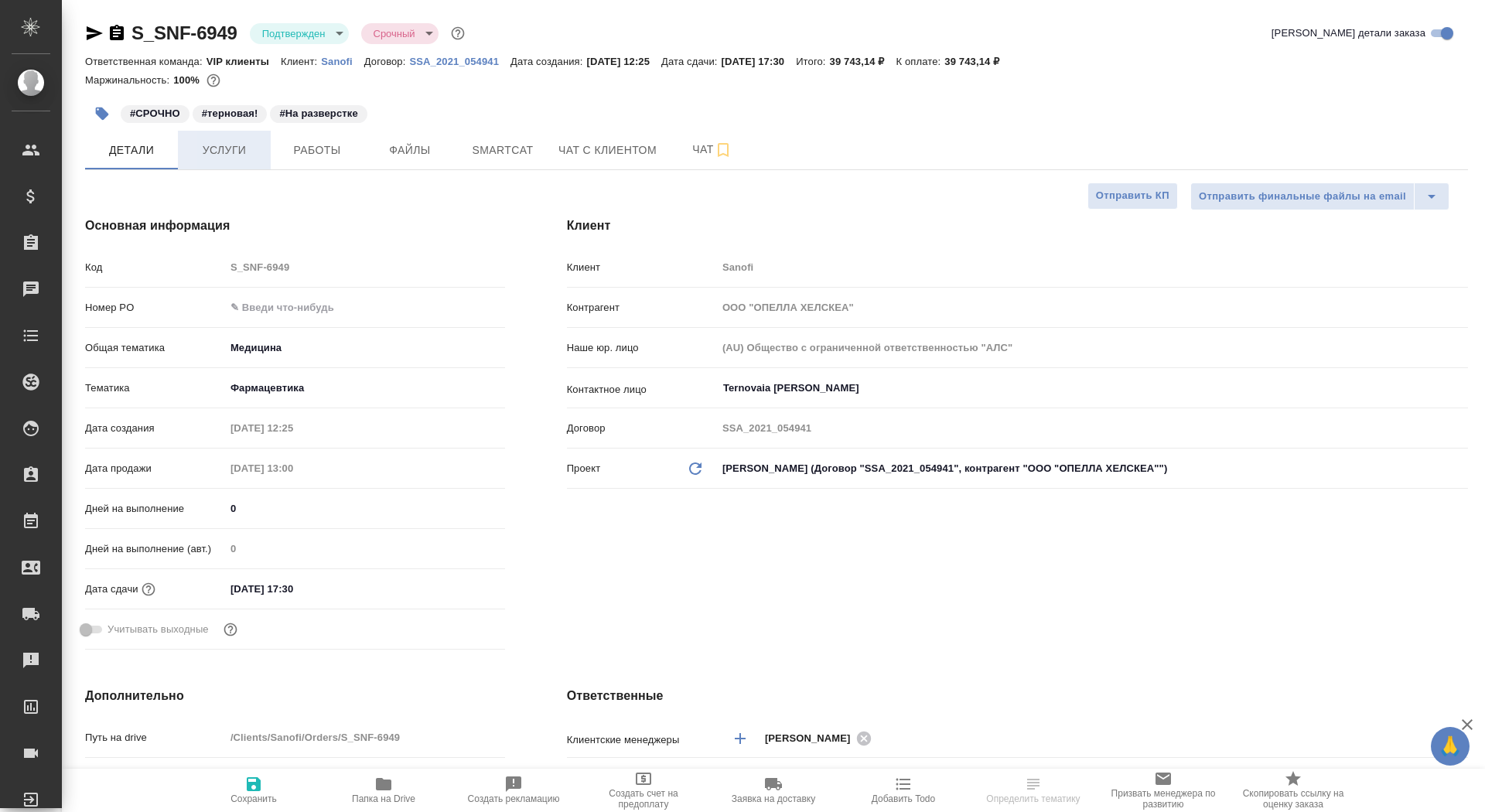
click at [225, 131] on button "Услуги" at bounding box center [224, 150] width 93 height 39
type textarea "x"
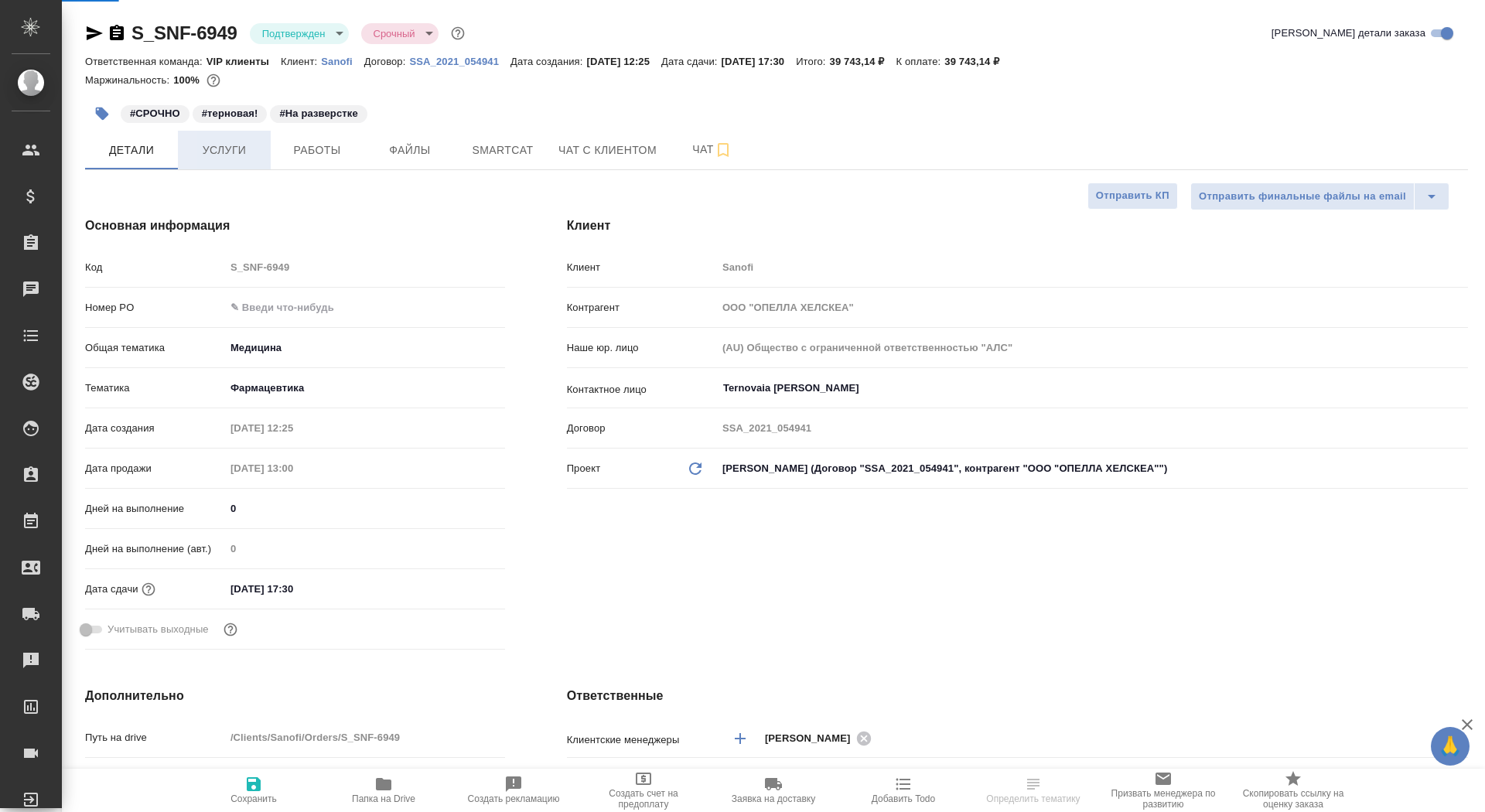
type textarea "x"
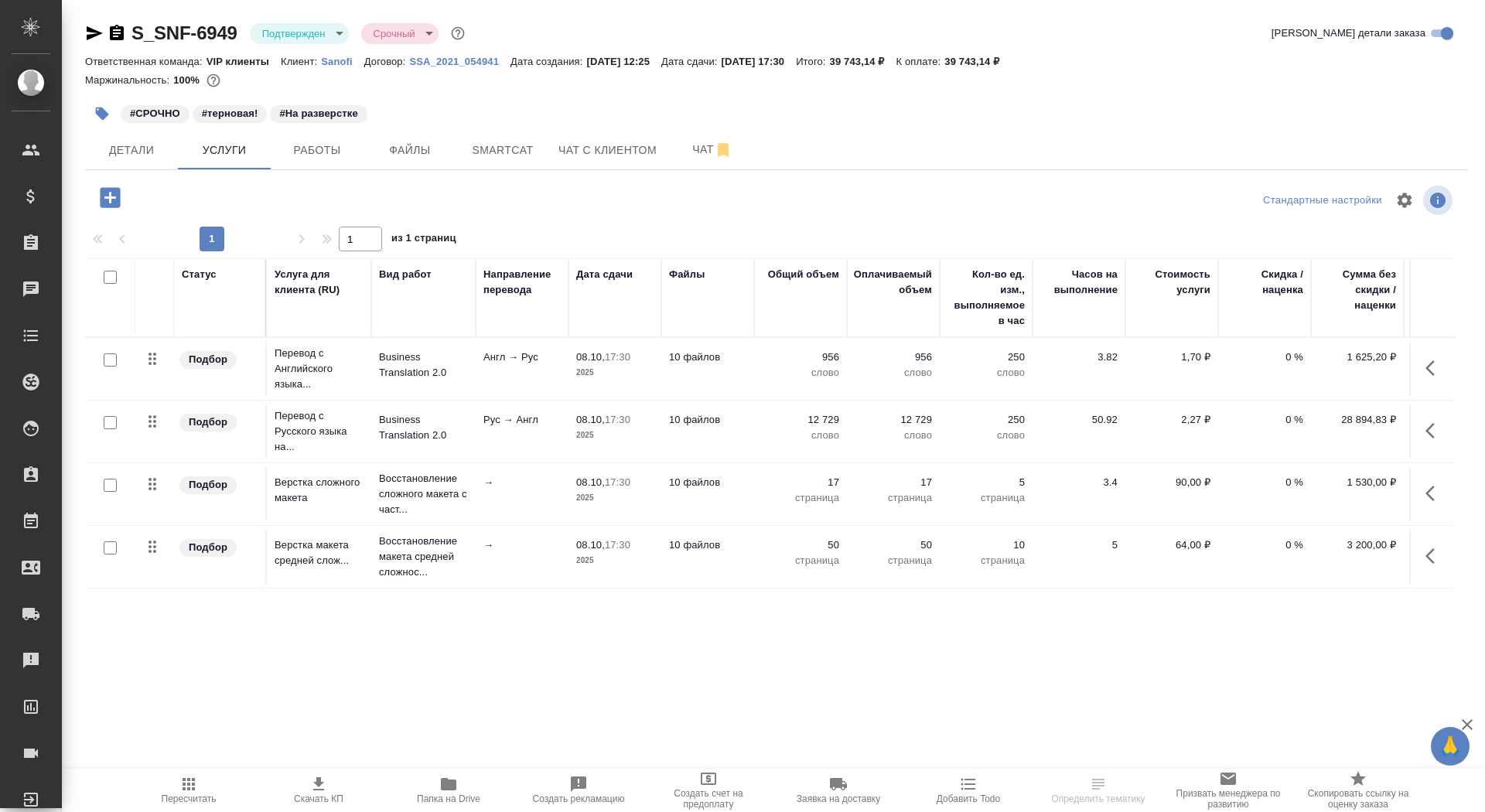
click at [112, 419] on input "checkbox" at bounding box center [110, 422] width 13 height 13
checkbox input "true"
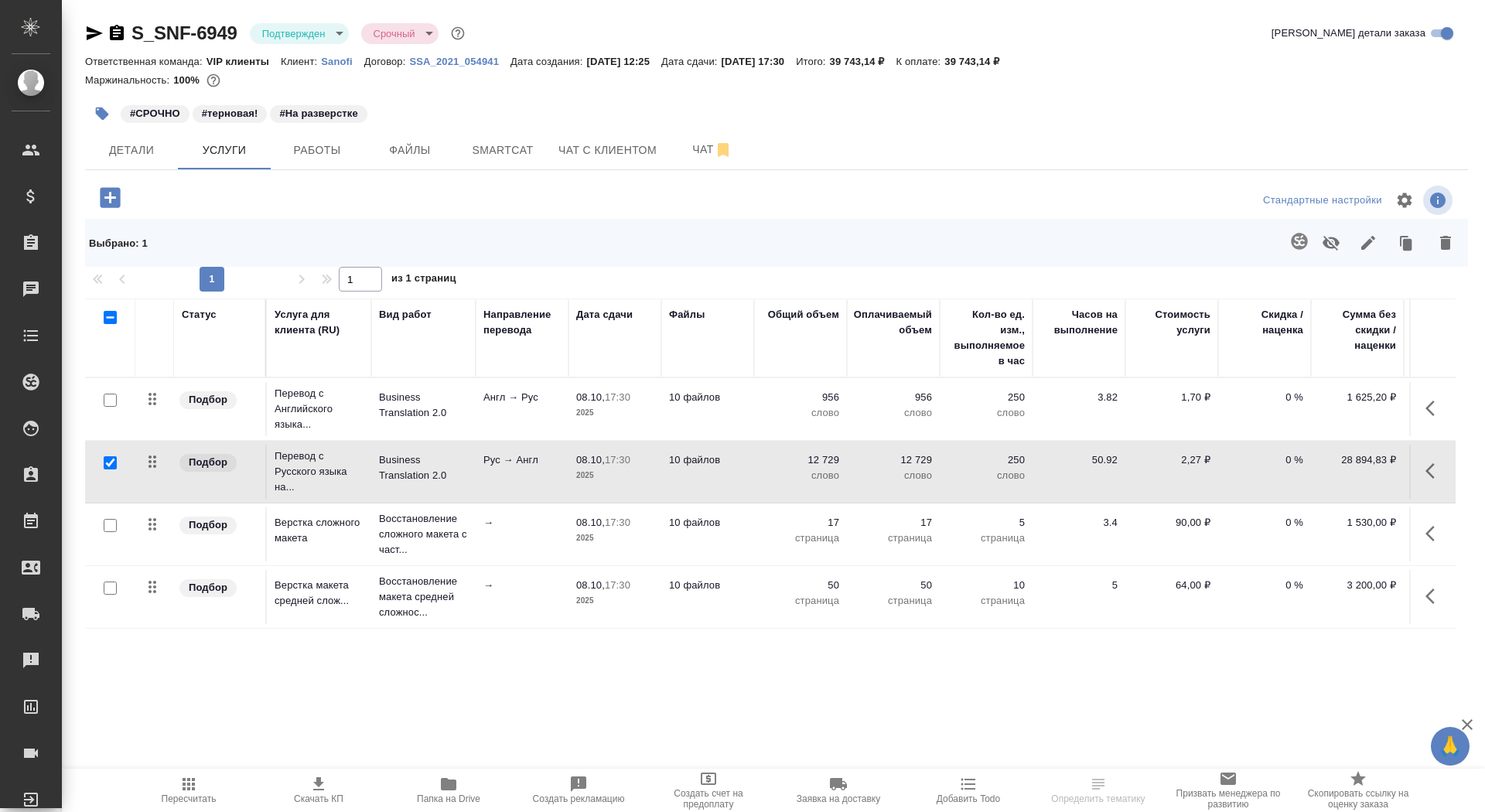
click at [1449, 239] on icon "button" at bounding box center [1445, 242] width 11 height 14
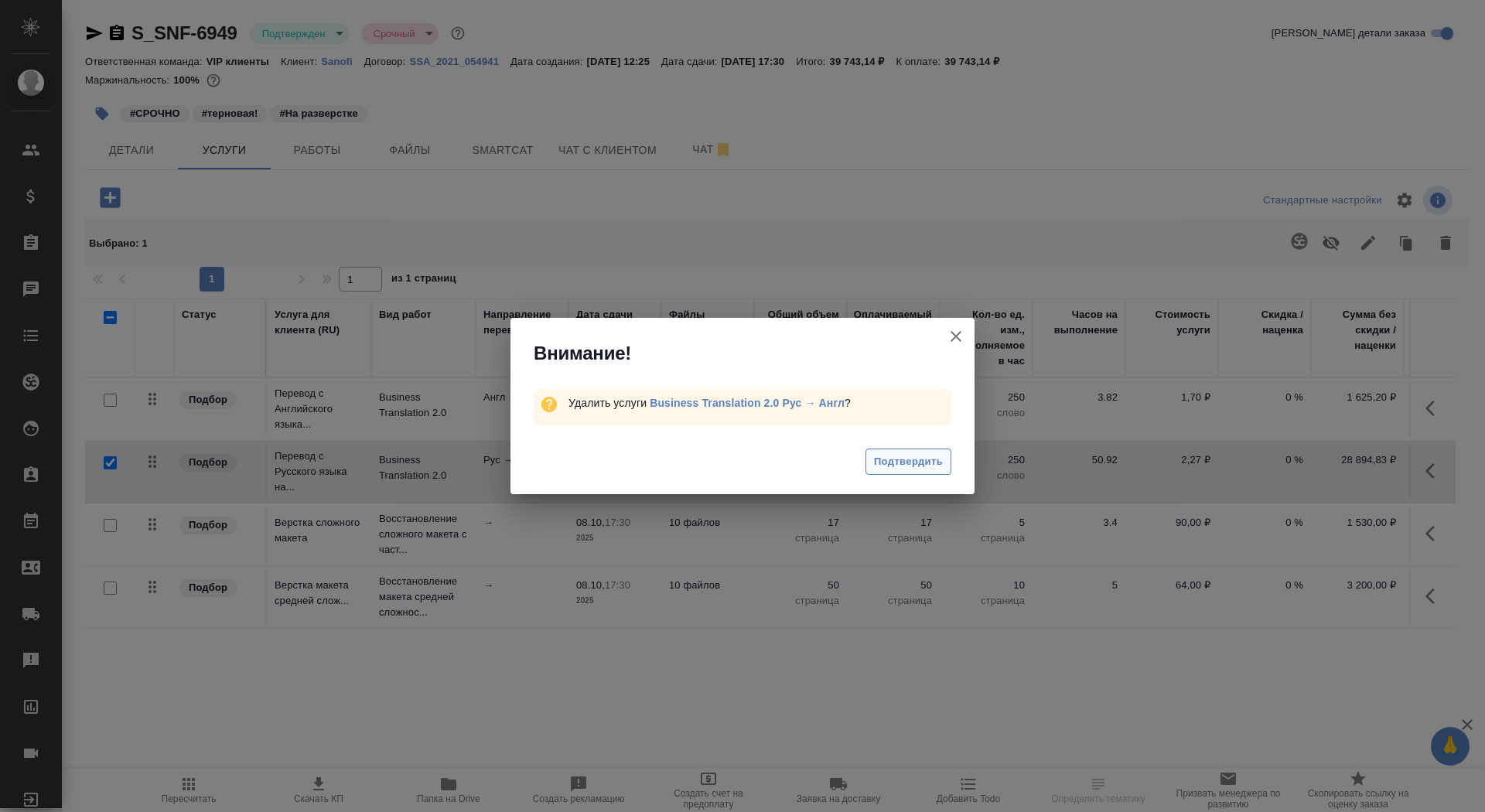
click at [904, 461] on span "Подтвердить" at bounding box center [909, 462] width 69 height 18
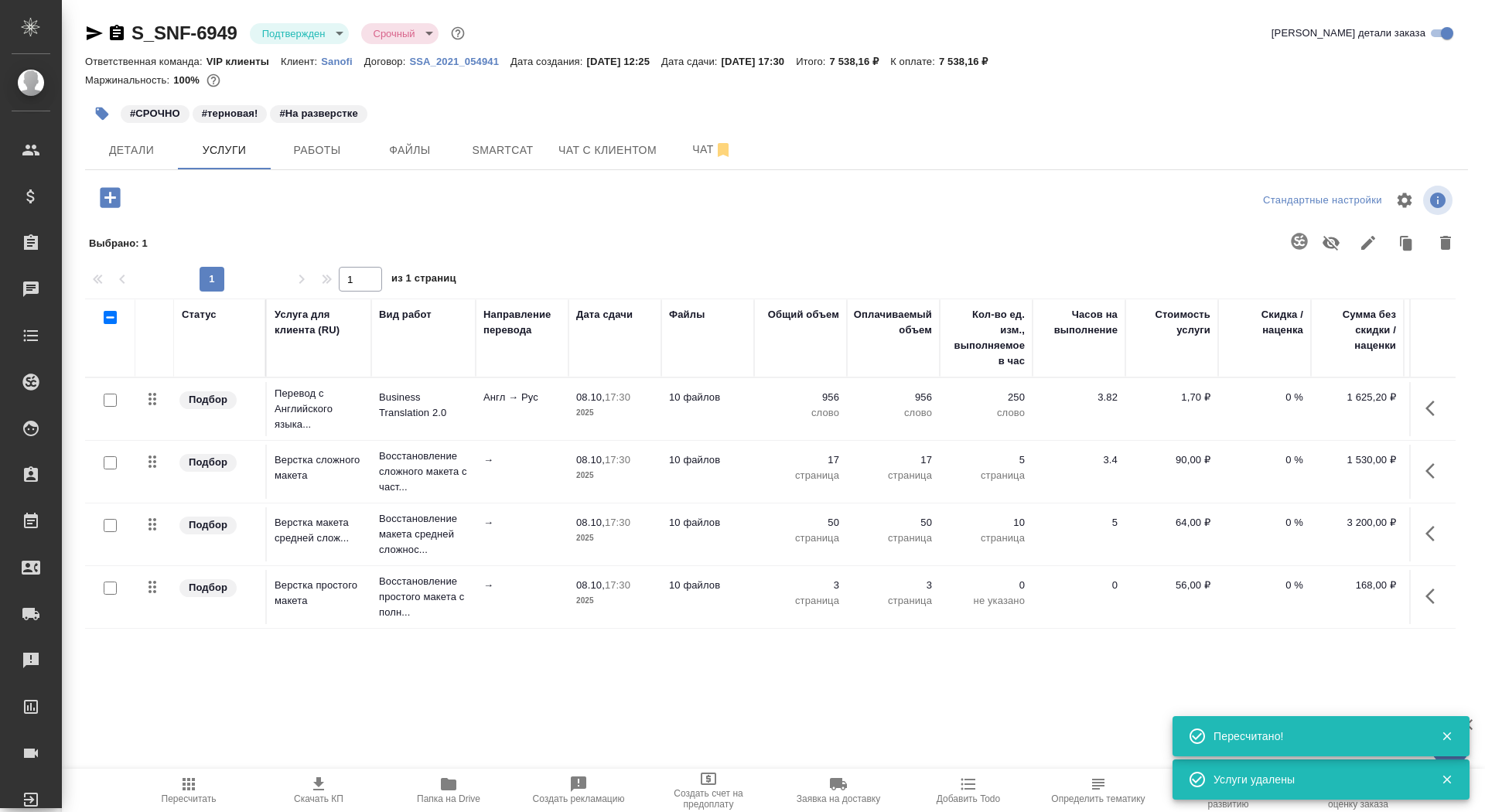
click at [111, 522] on input "checkbox" at bounding box center [110, 525] width 13 height 13
checkbox input "true"
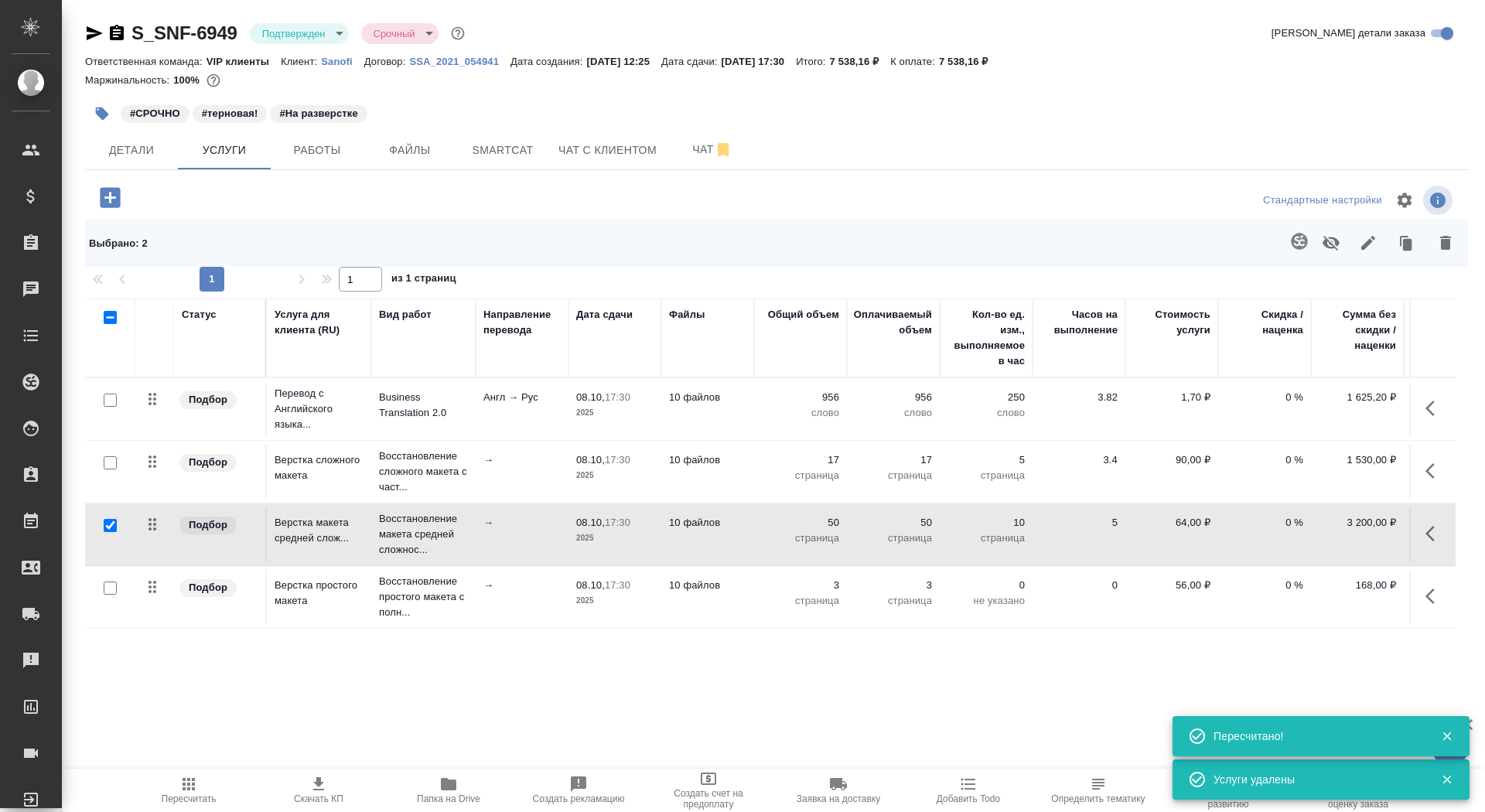
click at [113, 587] on input "checkbox" at bounding box center [110, 588] width 13 height 13
checkbox input "true"
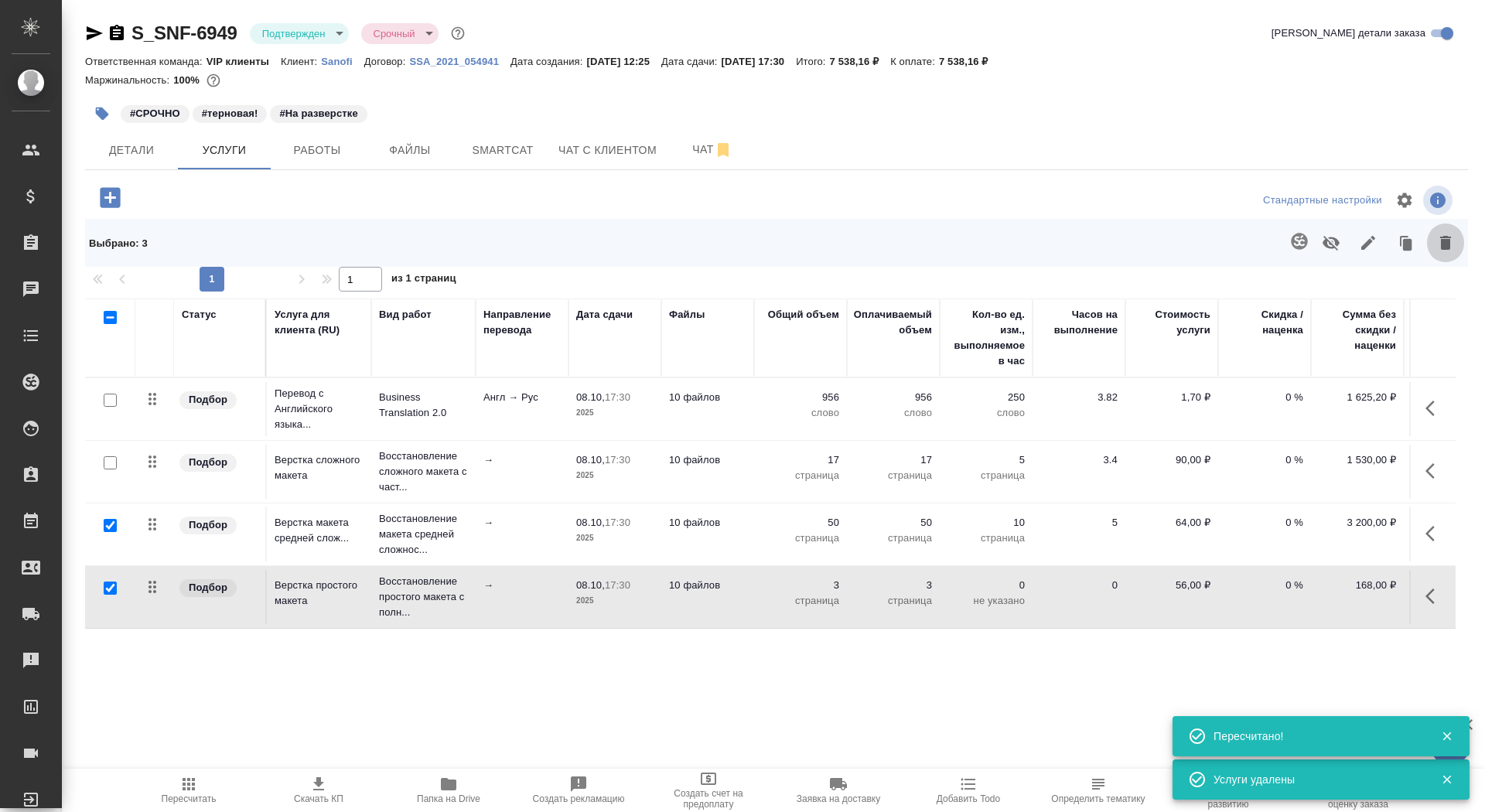
click at [1447, 245] on icon "button" at bounding box center [1445, 242] width 11 height 14
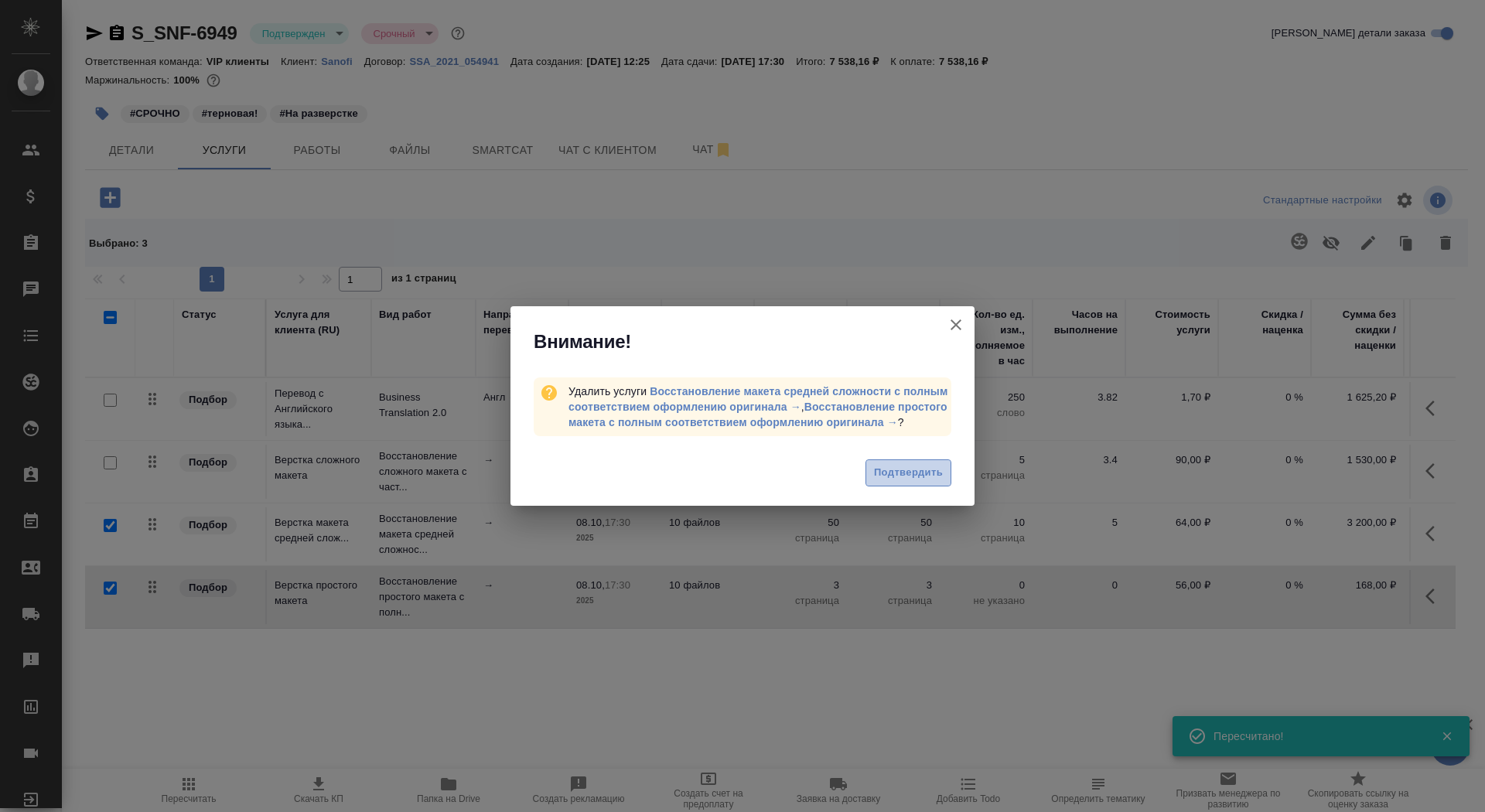
click at [927, 477] on span "Подтвердить" at bounding box center [909, 473] width 69 height 18
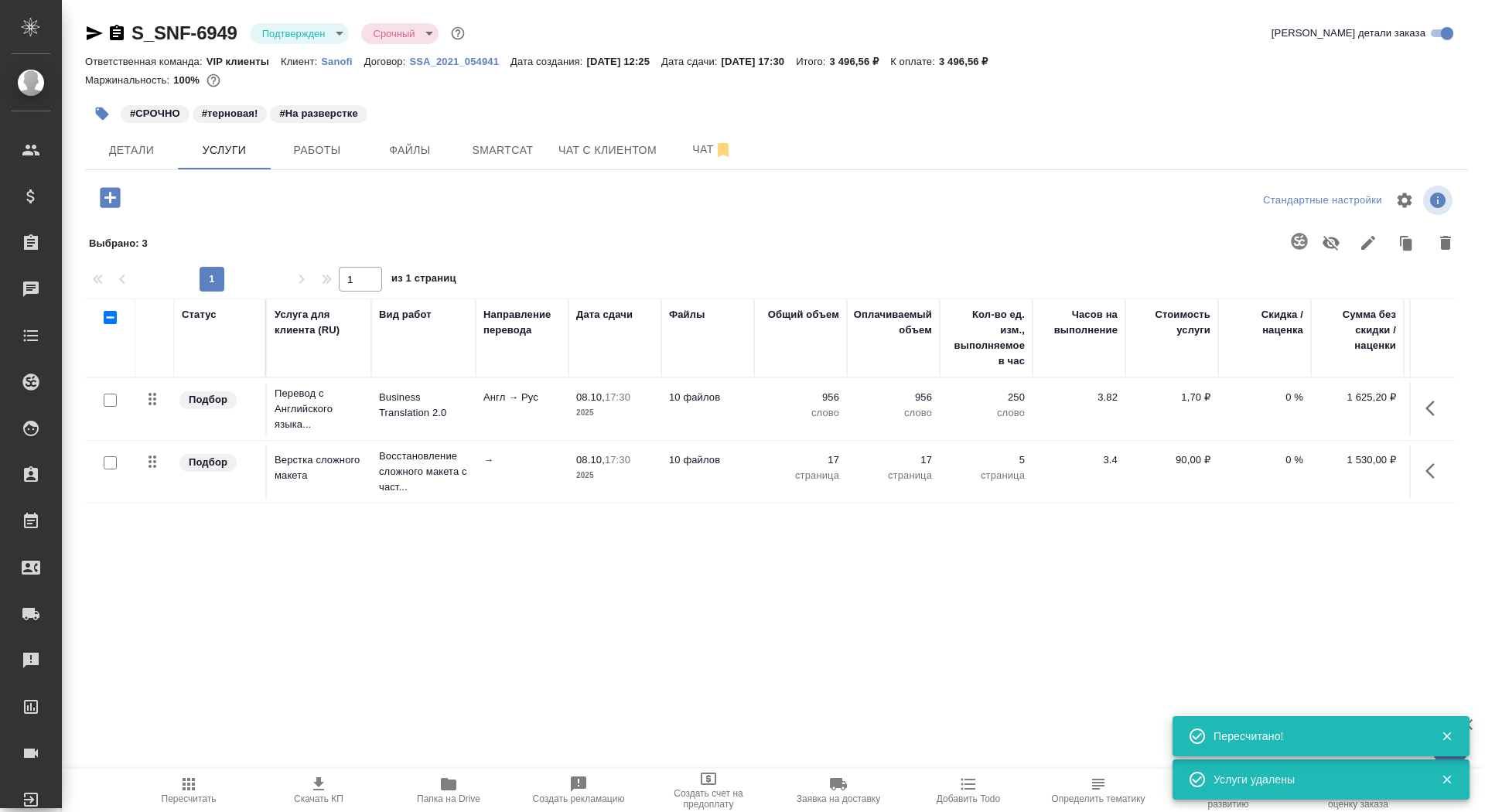
click at [702, 471] on td "10 файлов" at bounding box center [707, 472] width 93 height 54
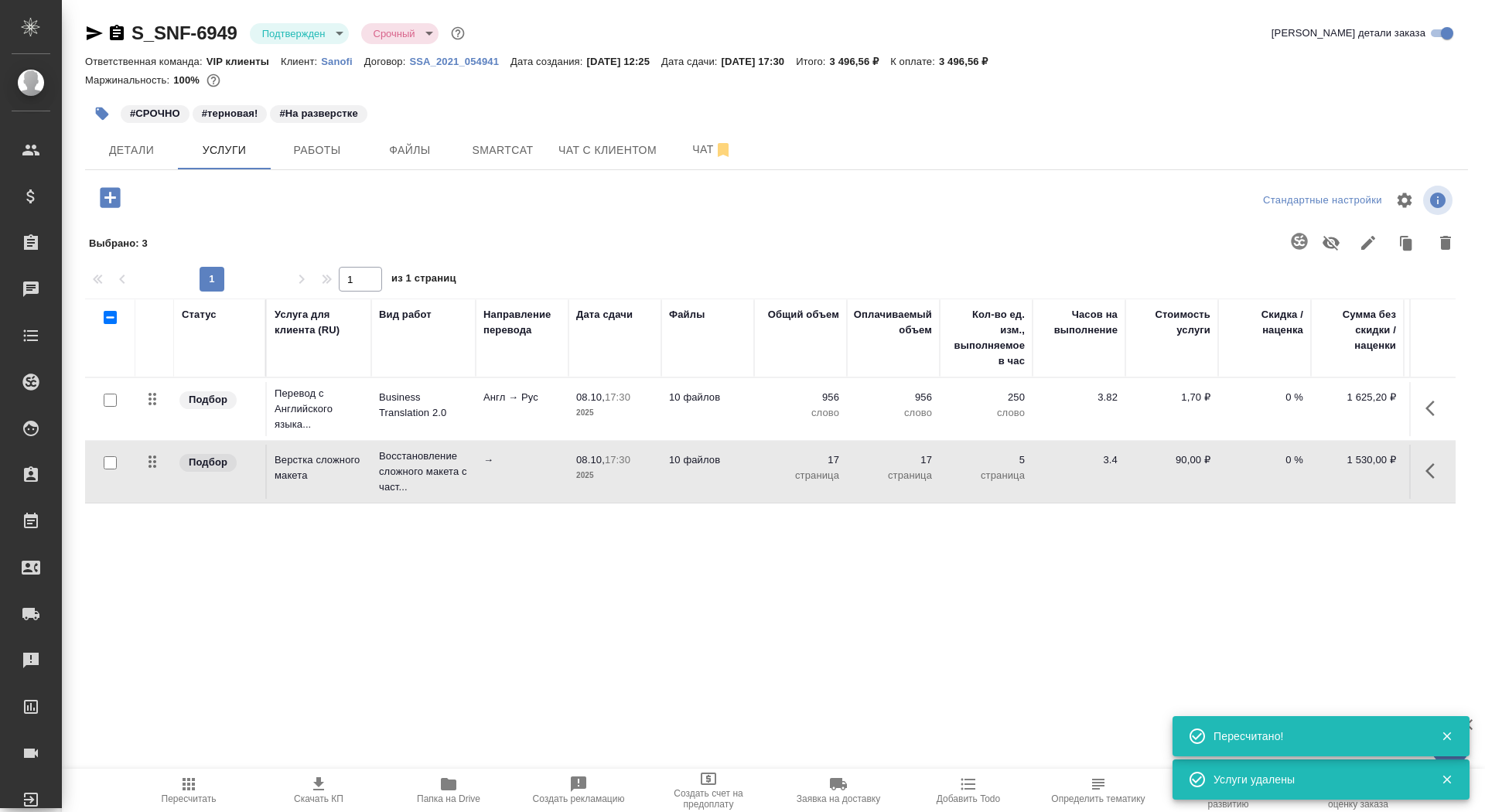
click at [702, 471] on td "10 файлов" at bounding box center [707, 472] width 93 height 54
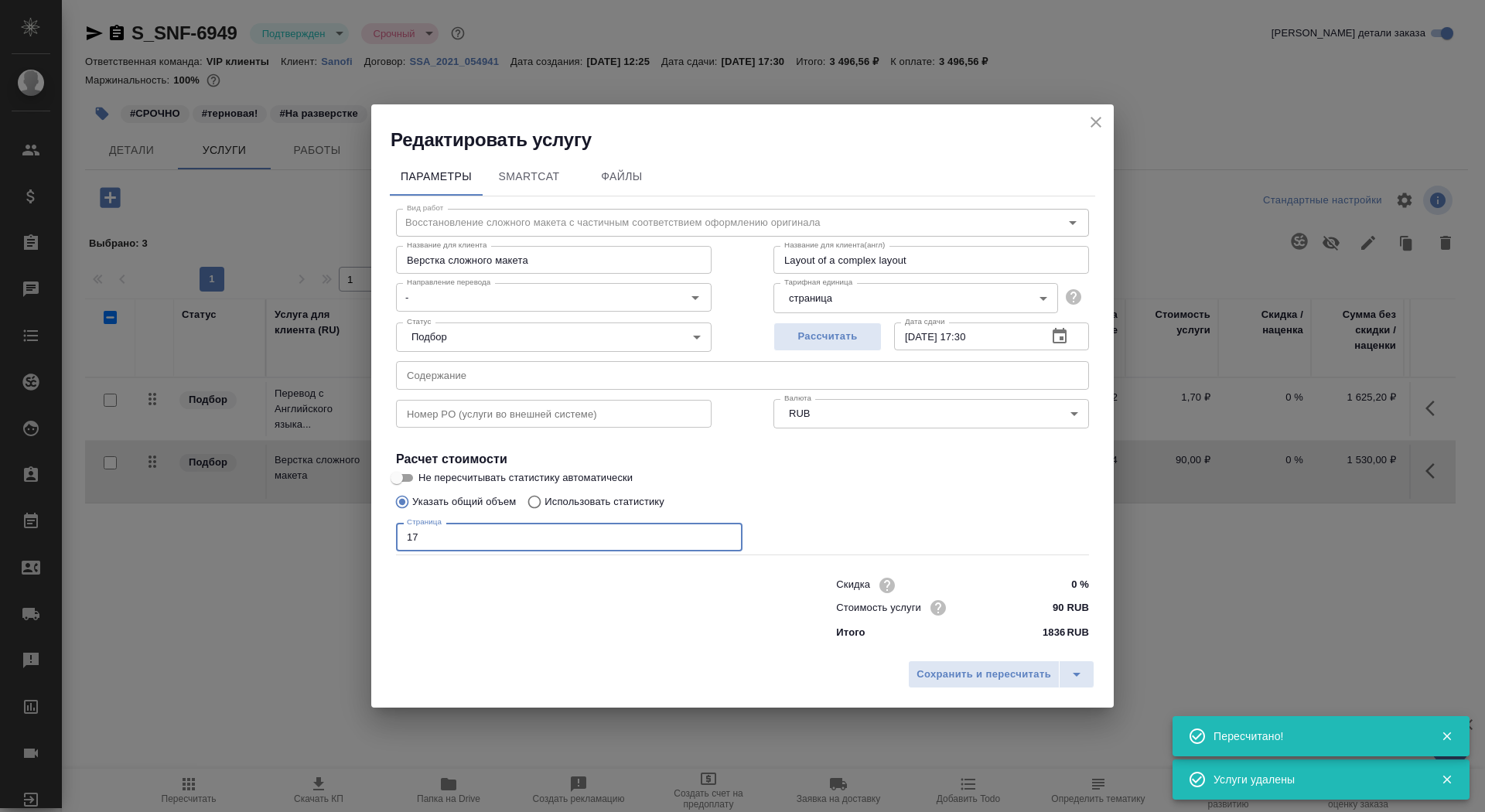
click at [433, 539] on input "17" at bounding box center [569, 537] width 346 height 28
type input "1"
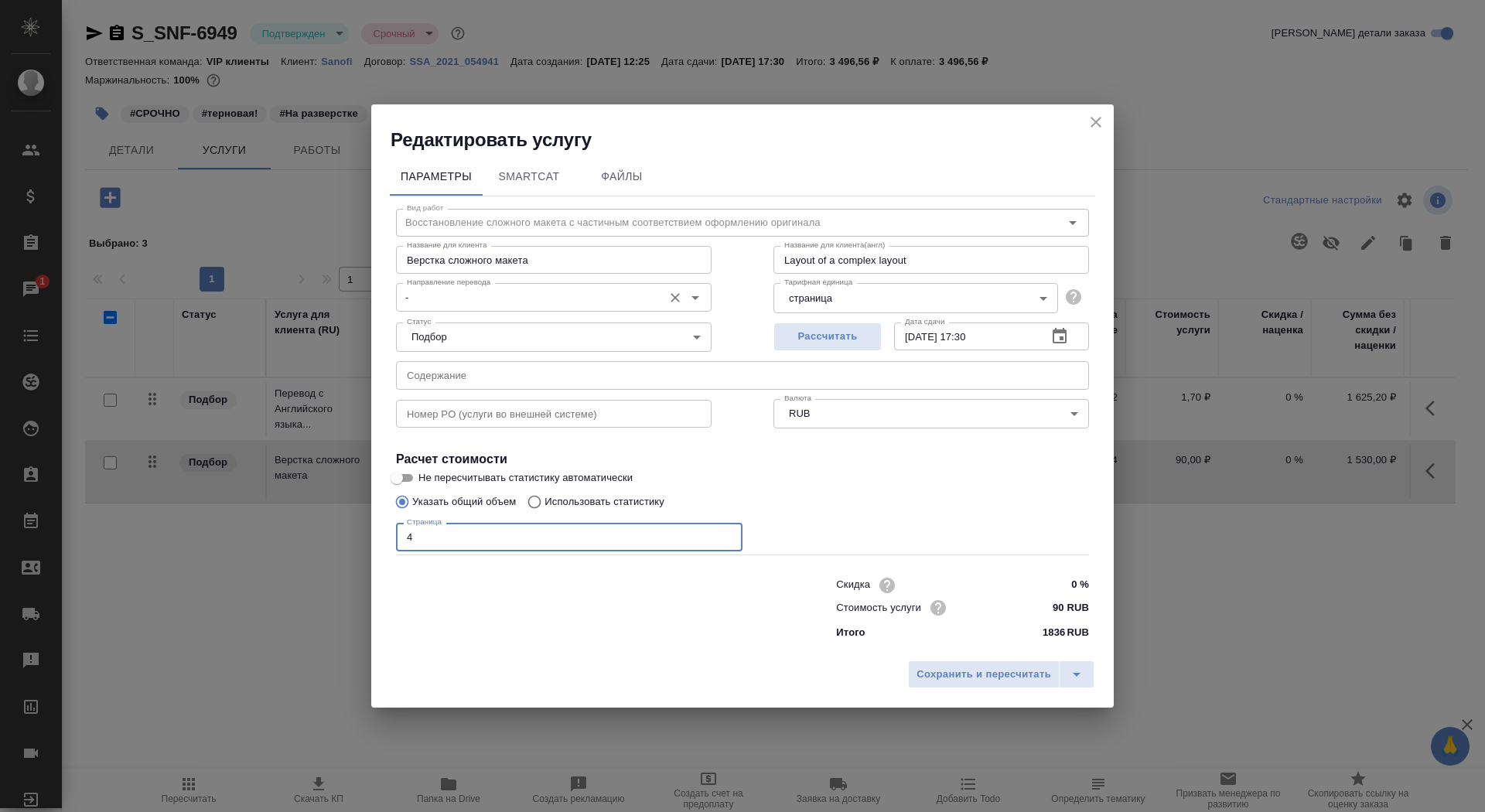
type input "4"
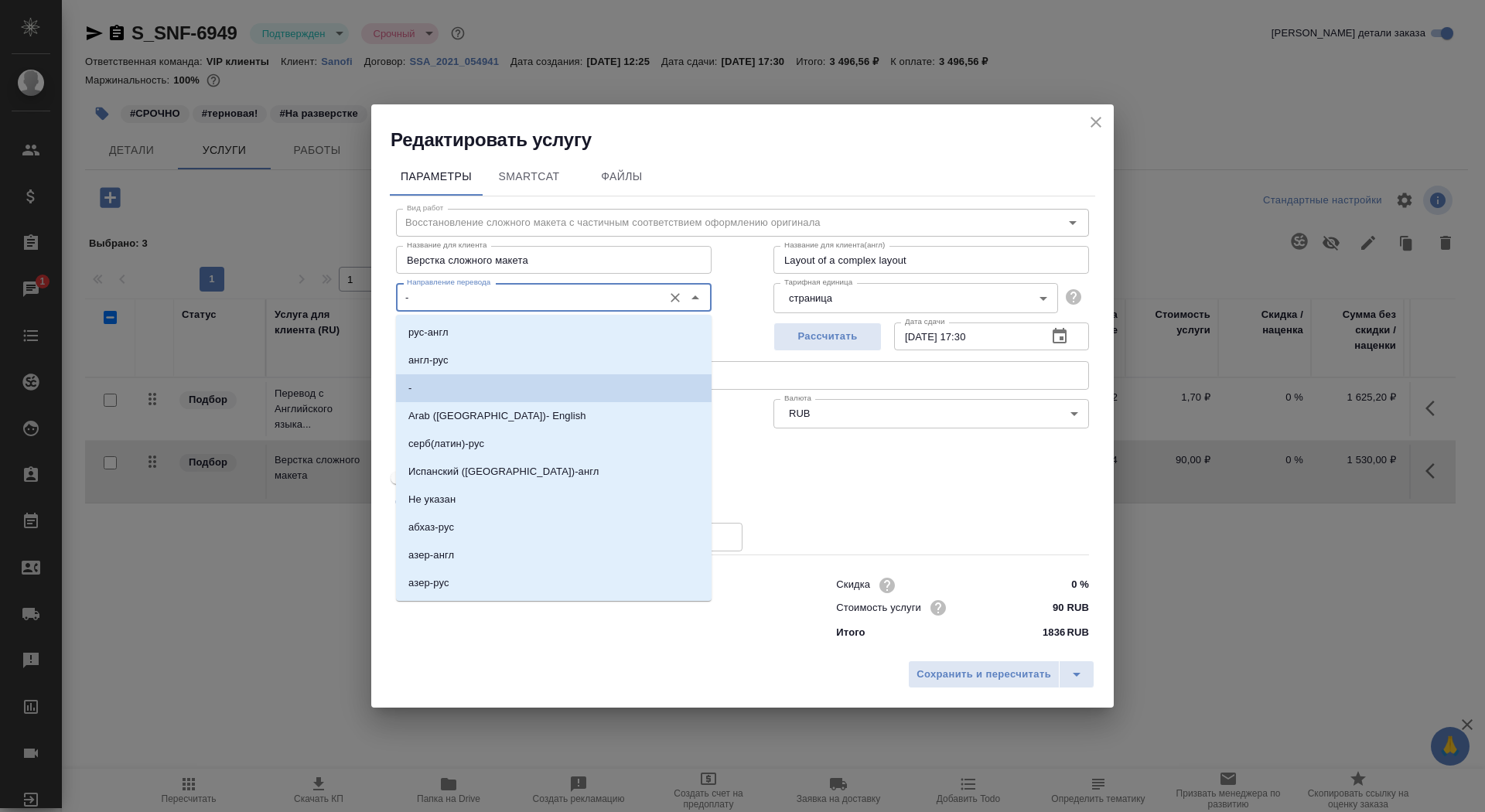
click at [508, 302] on input "-" at bounding box center [527, 297] width 254 height 19
click at [510, 358] on li "англ-рус" at bounding box center [554, 360] width 316 height 28
type input "англ-рус"
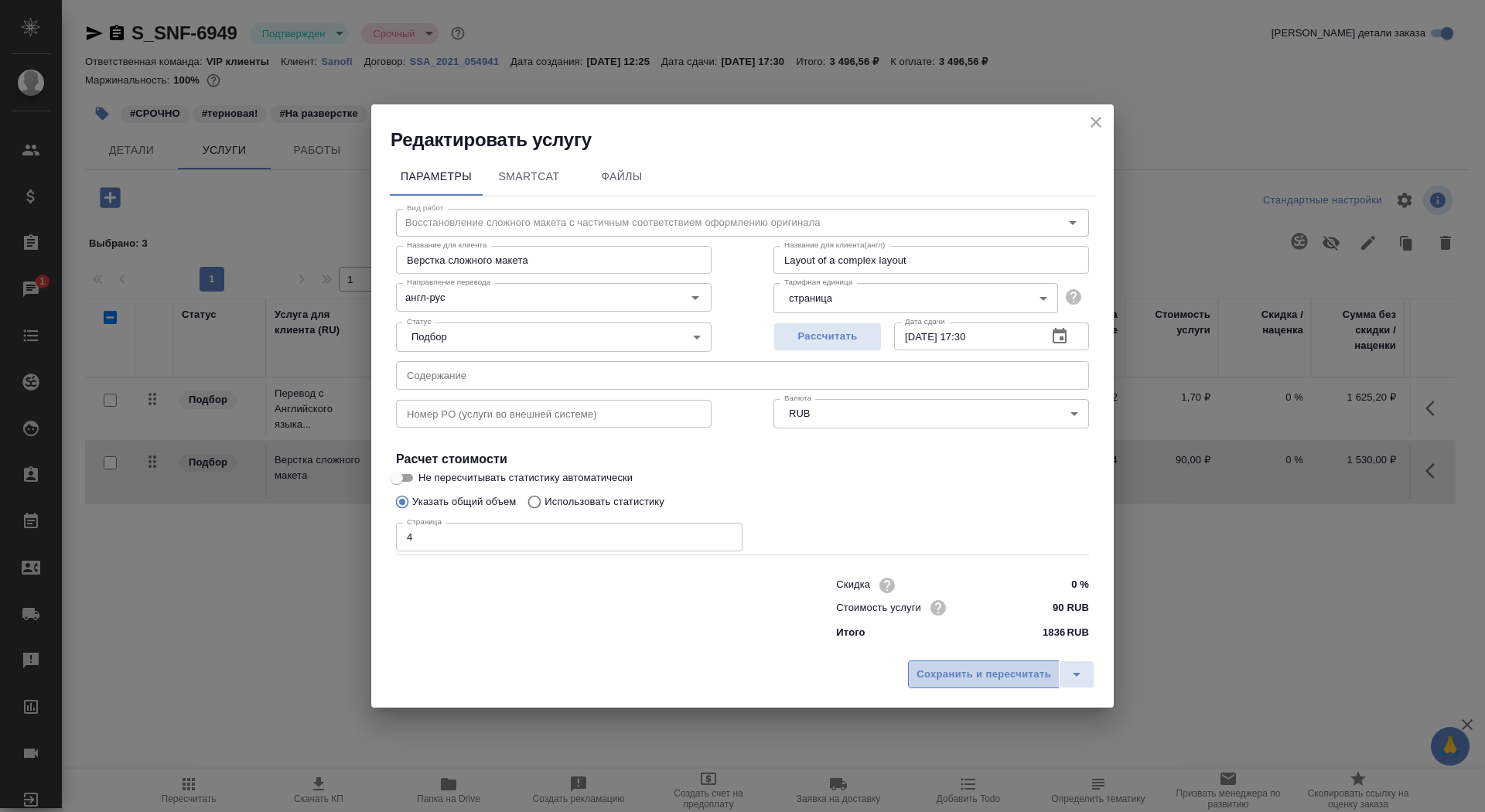
click at [955, 671] on span "Сохранить и пересчитать" at bounding box center [983, 675] width 135 height 18
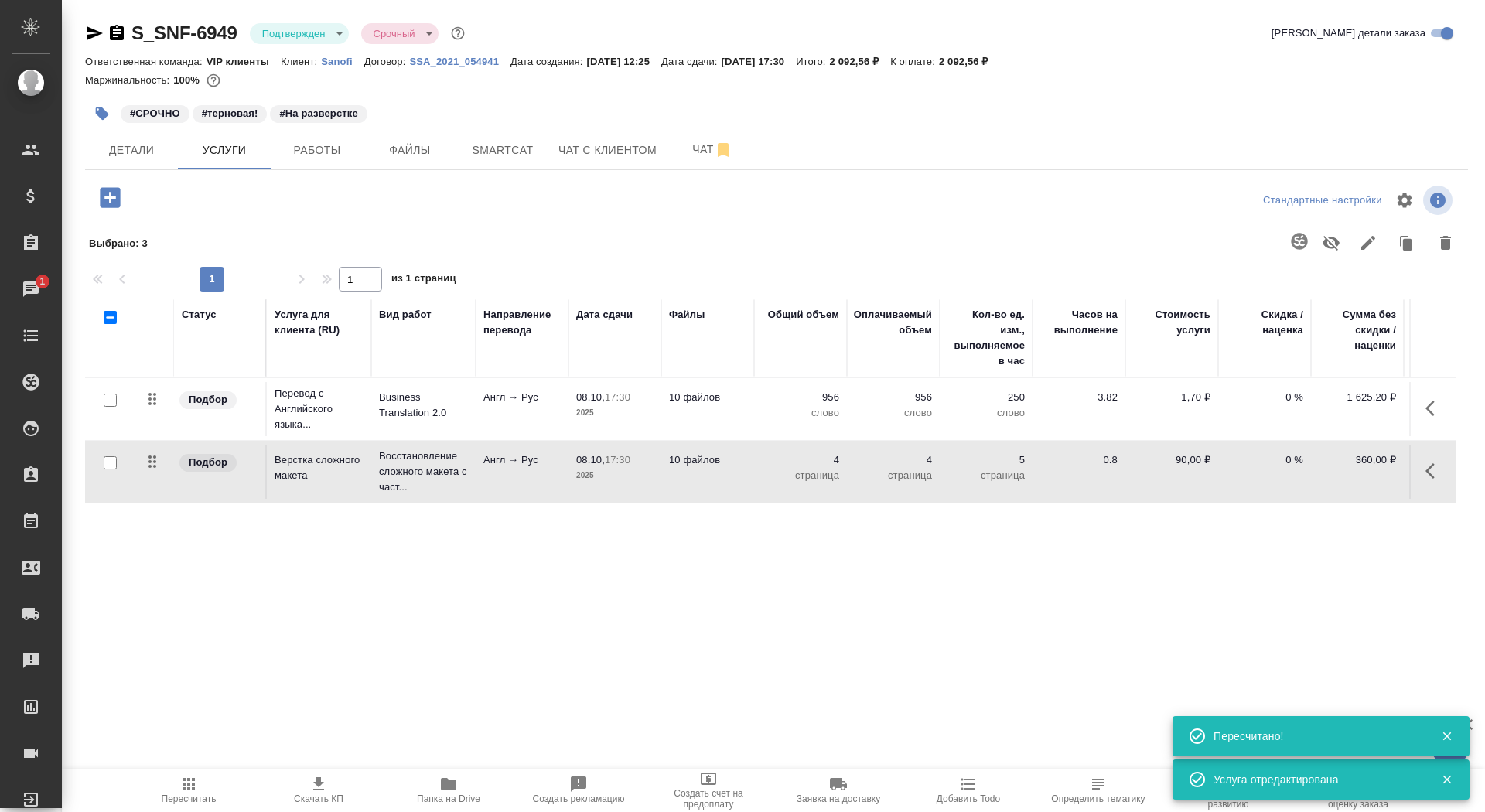
click at [656, 425] on td "08.10, 17:30 2025" at bounding box center [614, 409] width 93 height 54
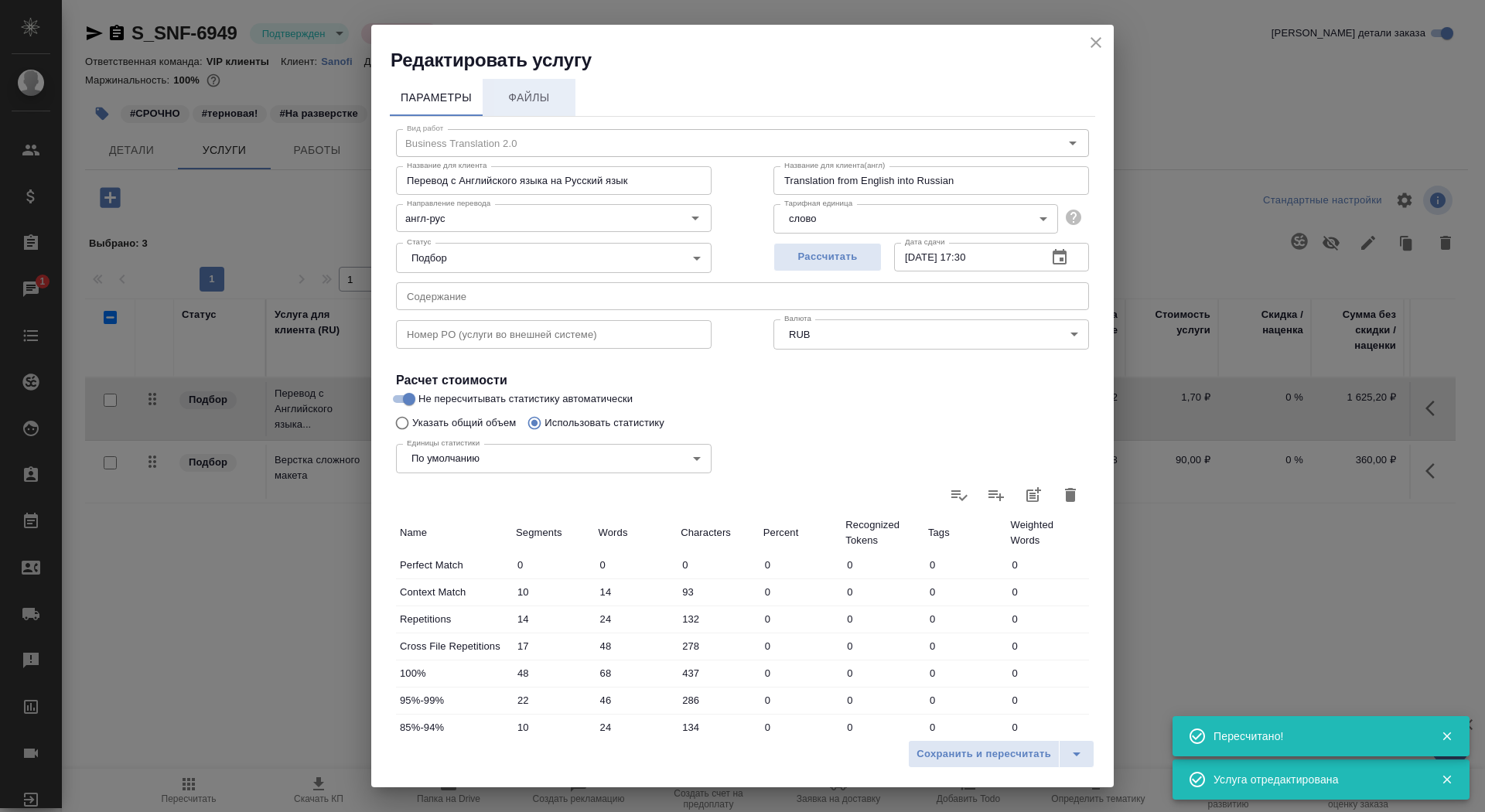
click at [521, 107] on button "Файлы" at bounding box center [529, 97] width 93 height 37
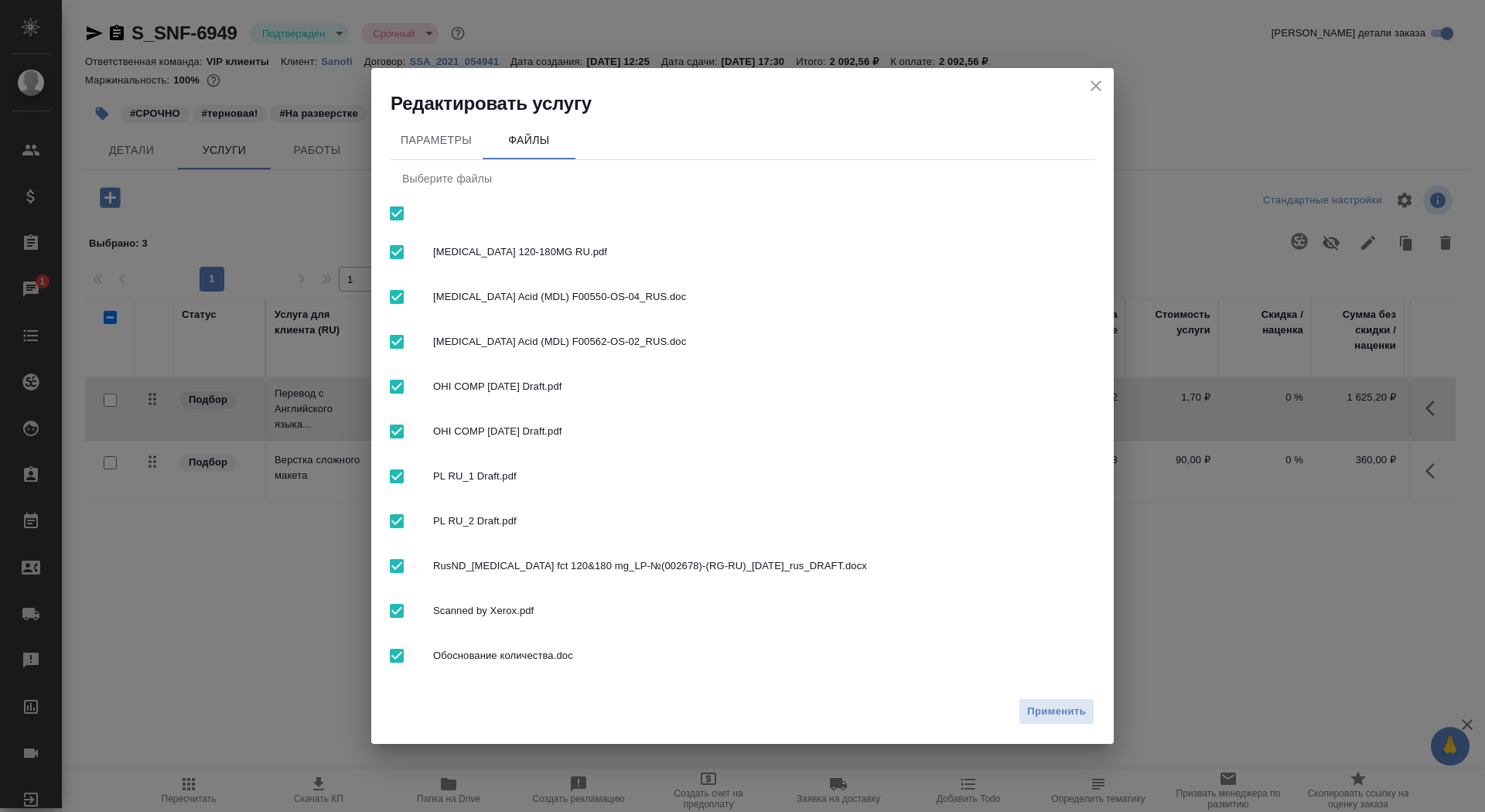
click at [396, 200] on input "checkbox" at bounding box center [397, 214] width 33 height 33
checkbox input "false"
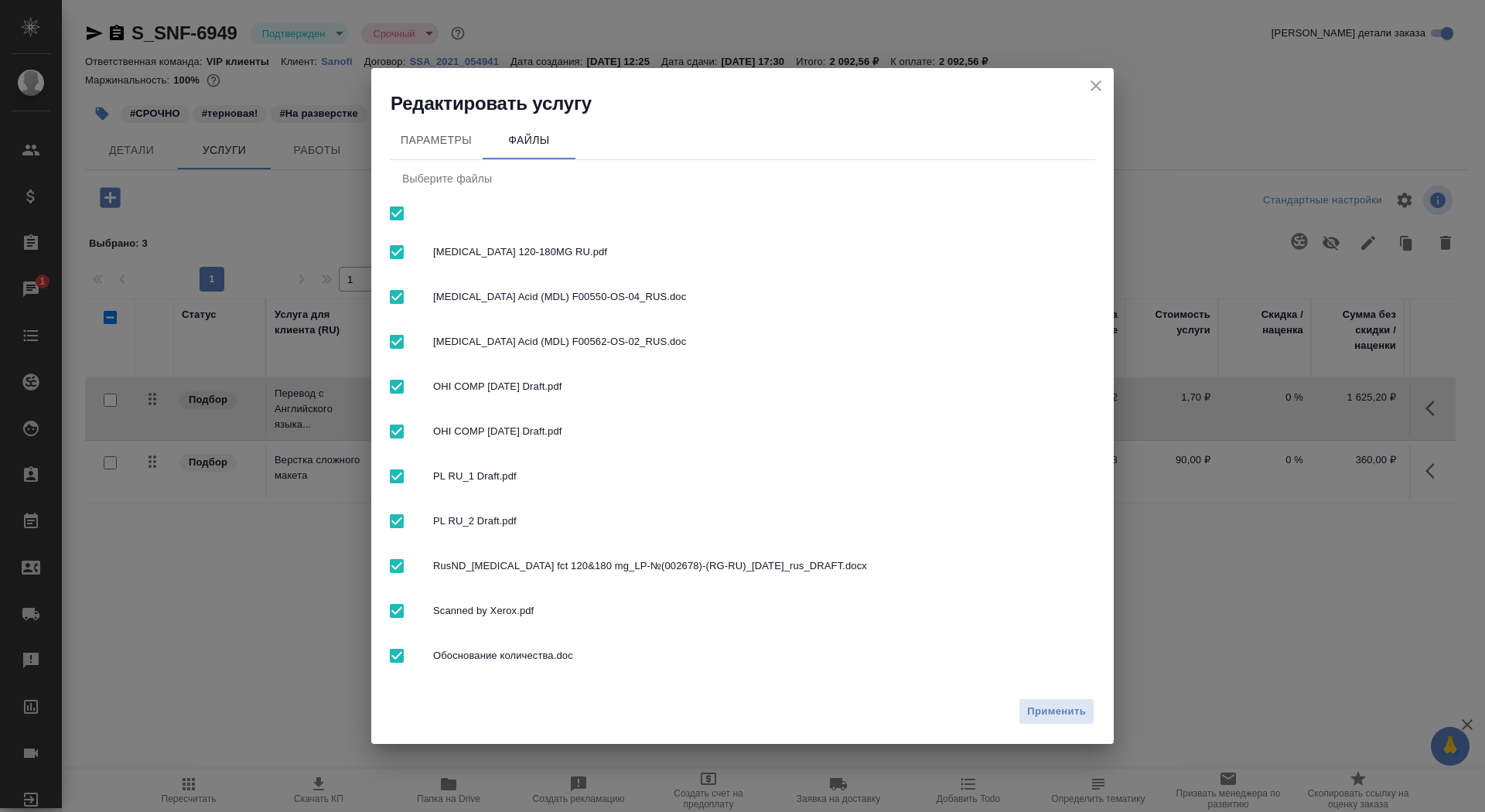
checkbox input "false"
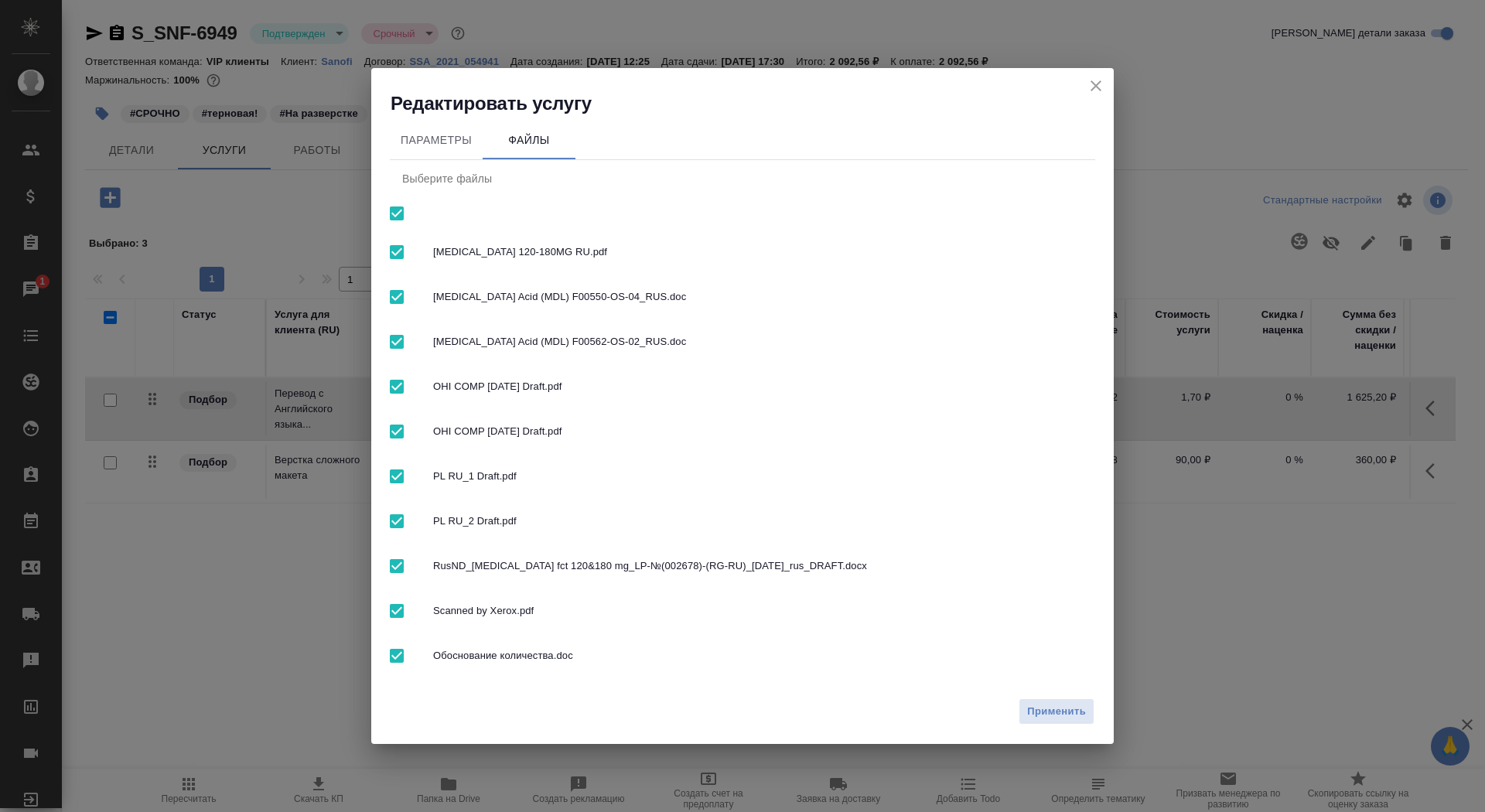
checkbox input "false"
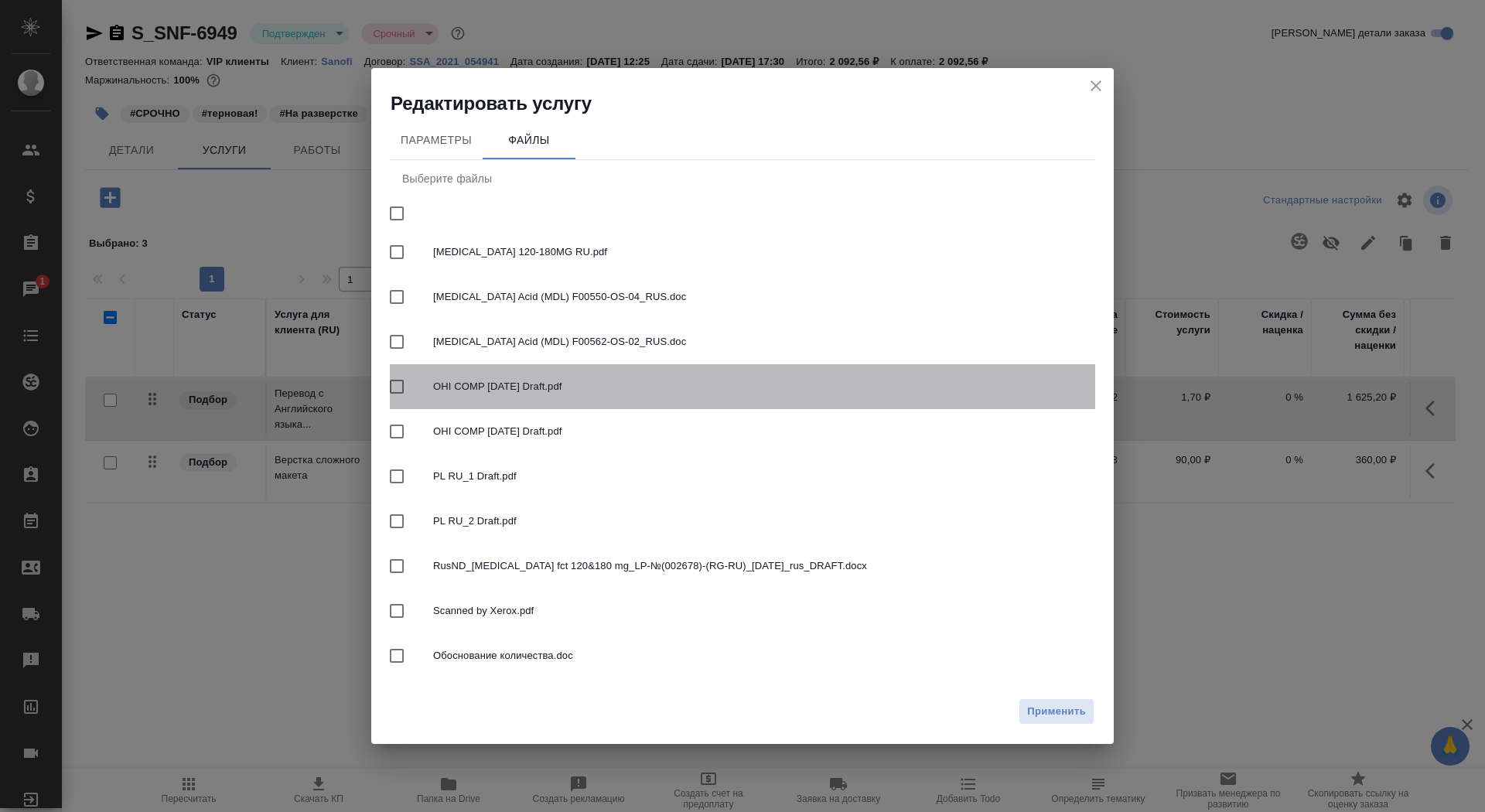
click at [396, 379] on input "checkbox" at bounding box center [397, 386] width 33 height 33
checkbox input "true"
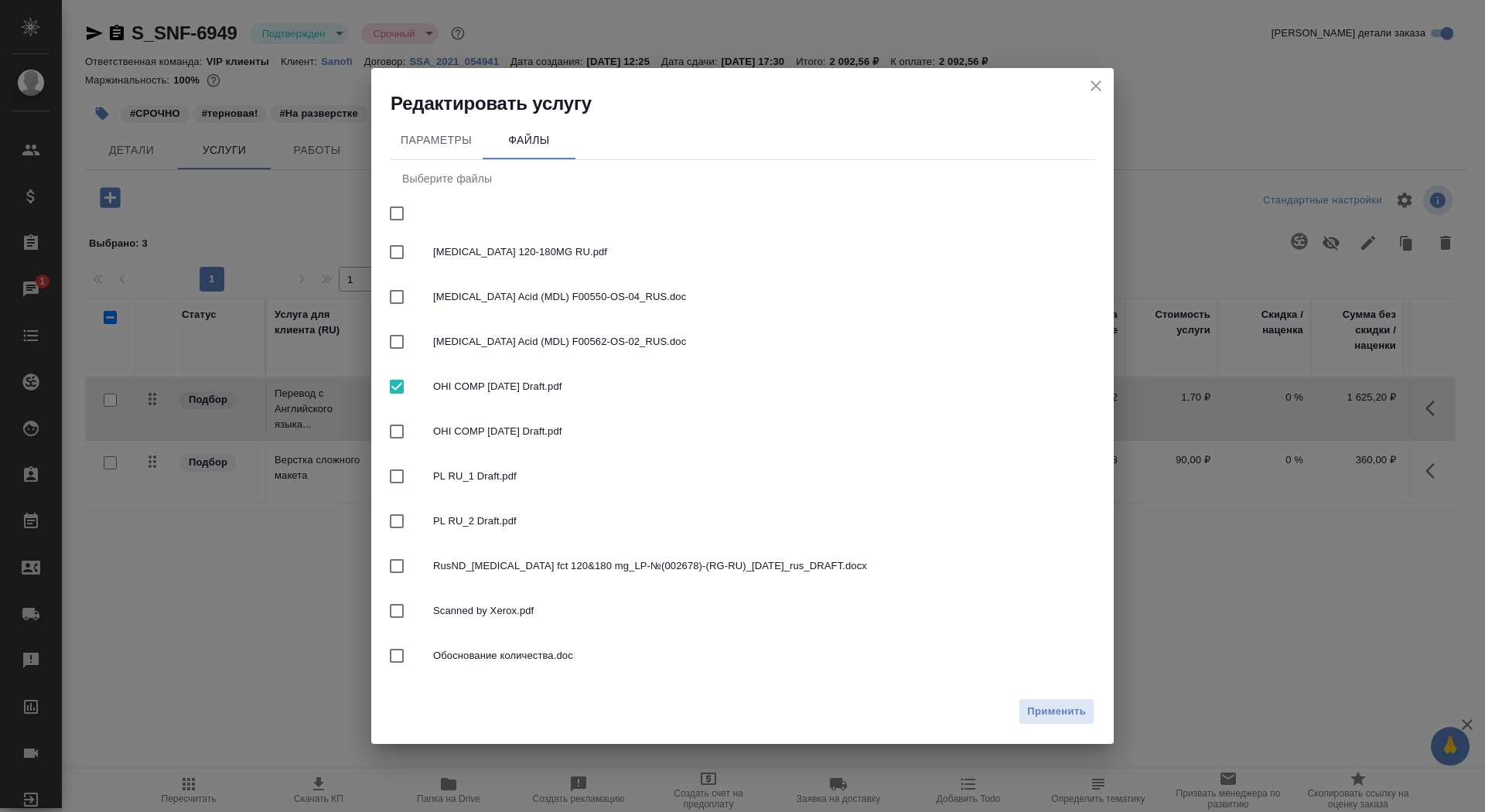
click at [396, 425] on input "checkbox" at bounding box center [397, 431] width 33 height 33
checkbox input "true"
click at [396, 489] on input "checkbox" at bounding box center [397, 477] width 33 height 33
checkbox input "true"
click at [396, 529] on input "checkbox" at bounding box center [397, 521] width 33 height 33
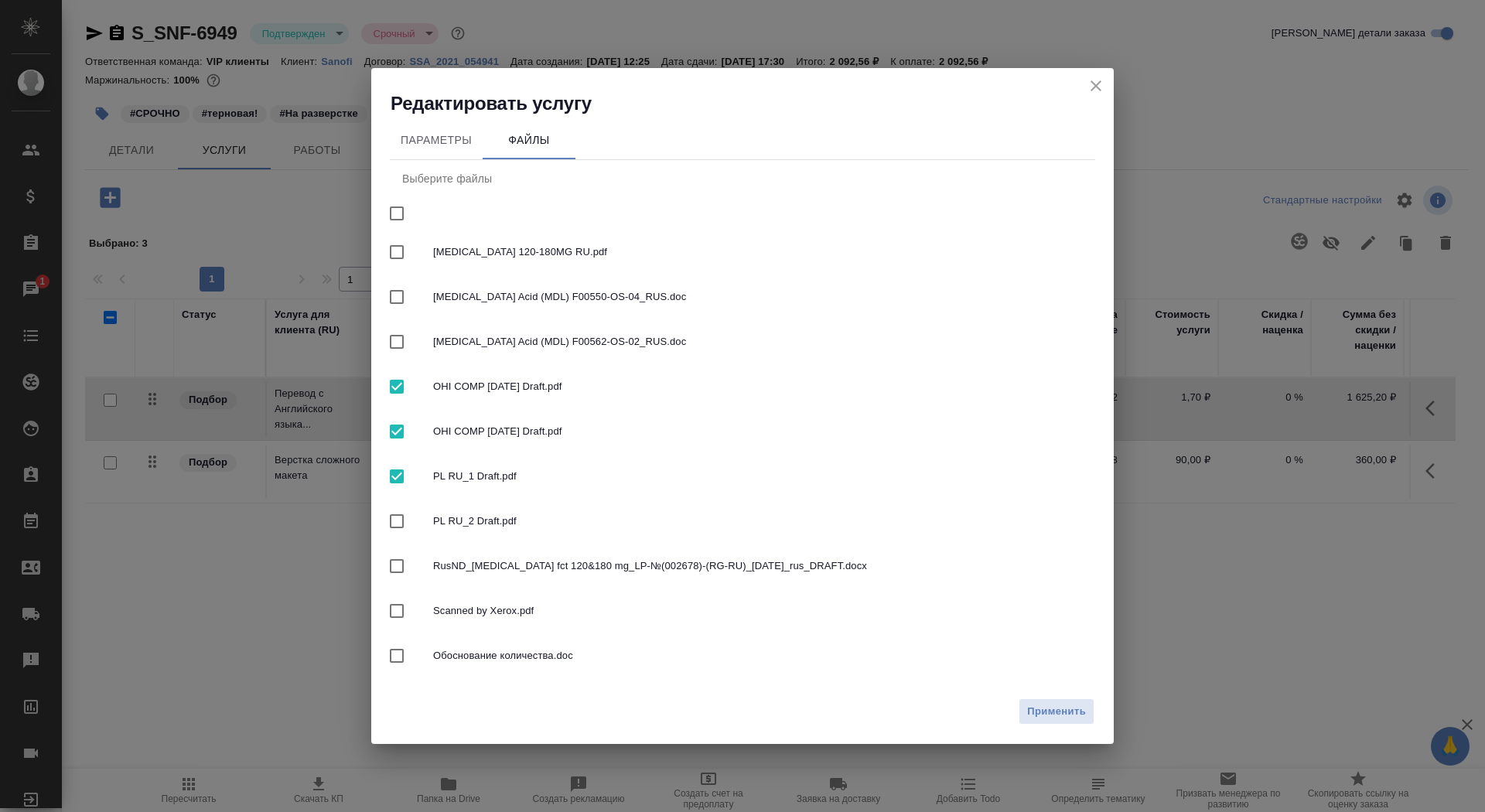
checkbox input "true"
click at [1071, 708] on span "Применить" at bounding box center [1056, 712] width 58 height 18
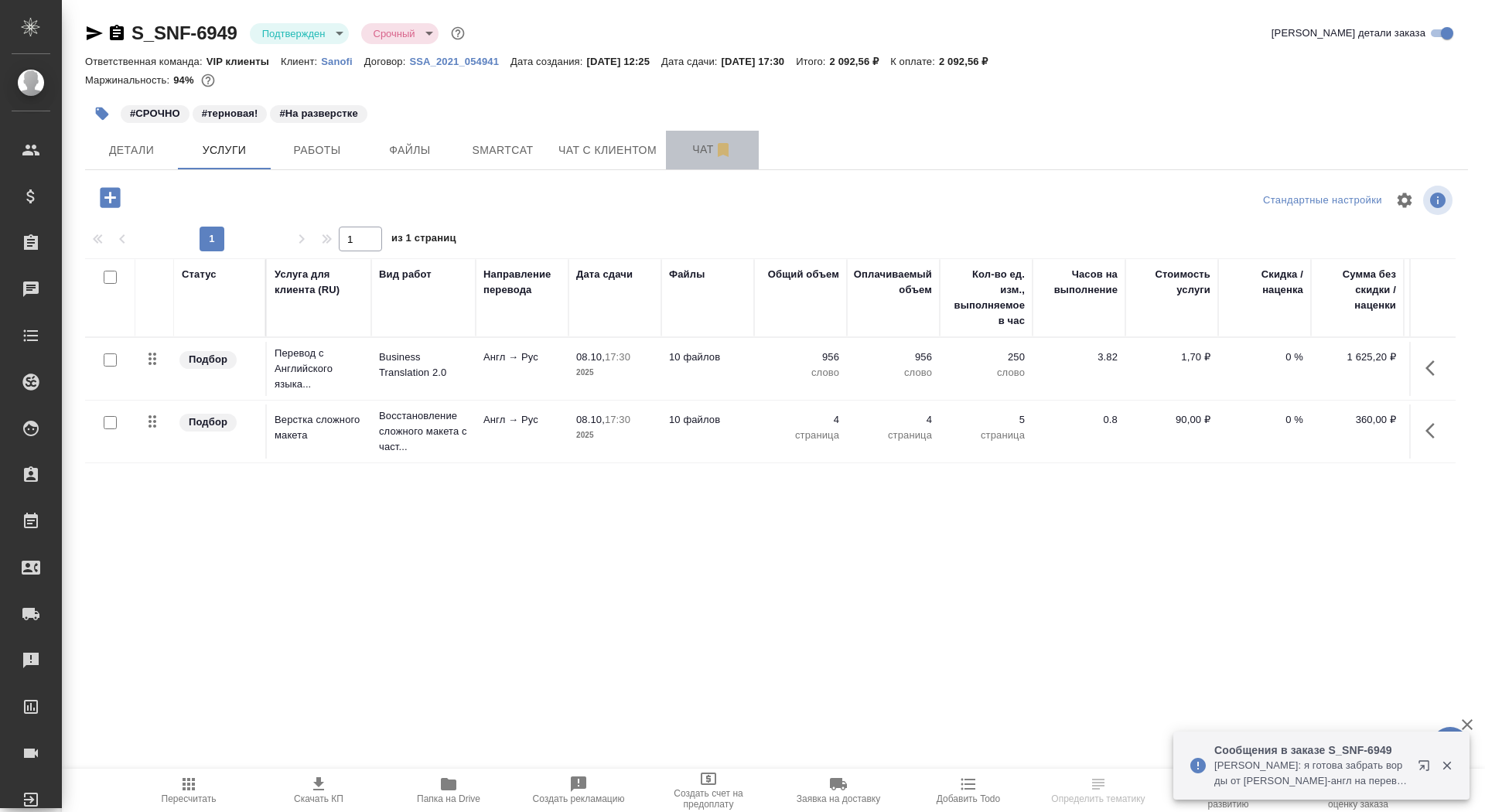
click at [696, 150] on span "Чат" at bounding box center [712, 150] width 74 height 20
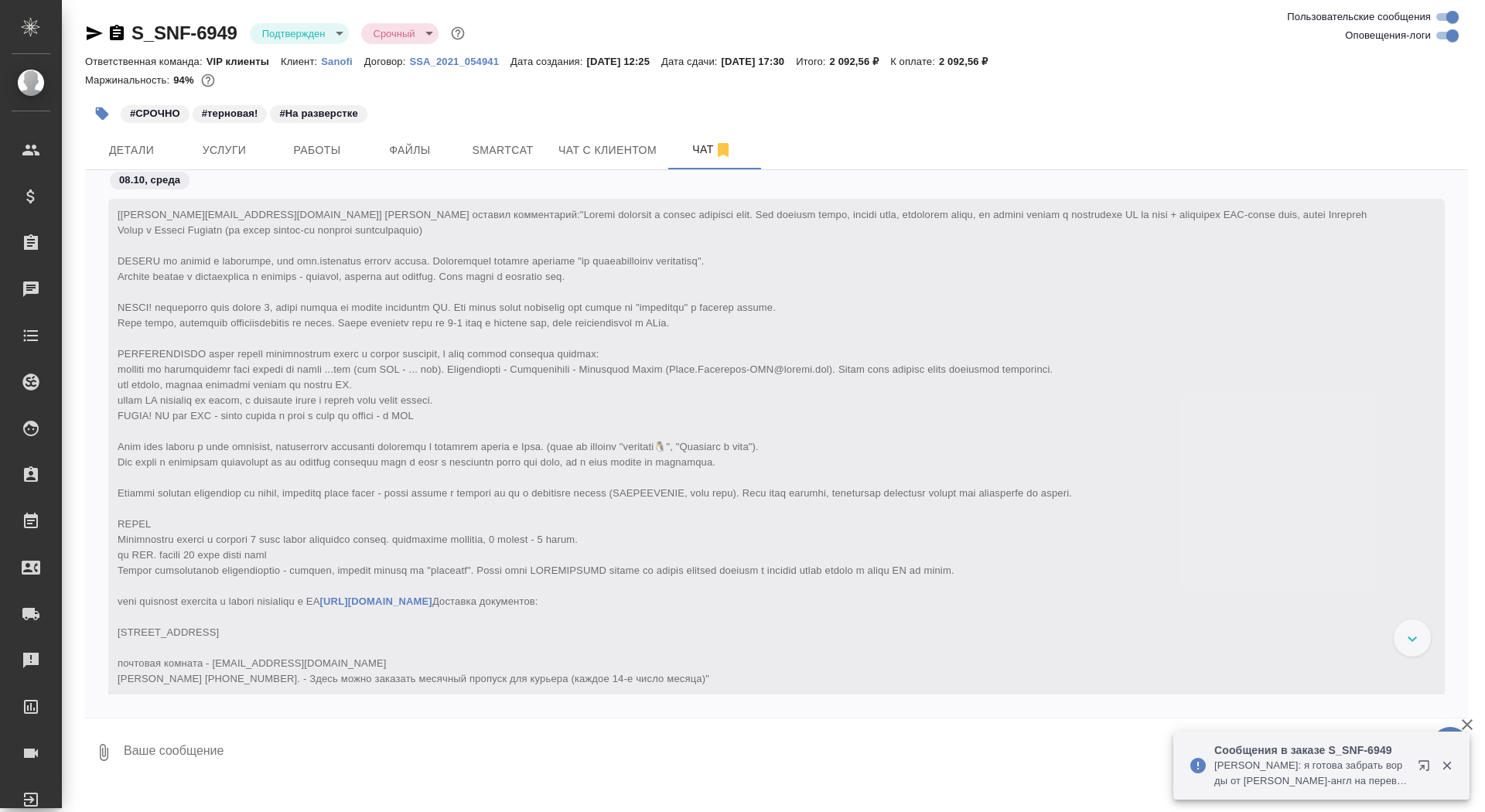
scroll to position [60124, 0]
